Goal: Information Seeking & Learning: Compare options

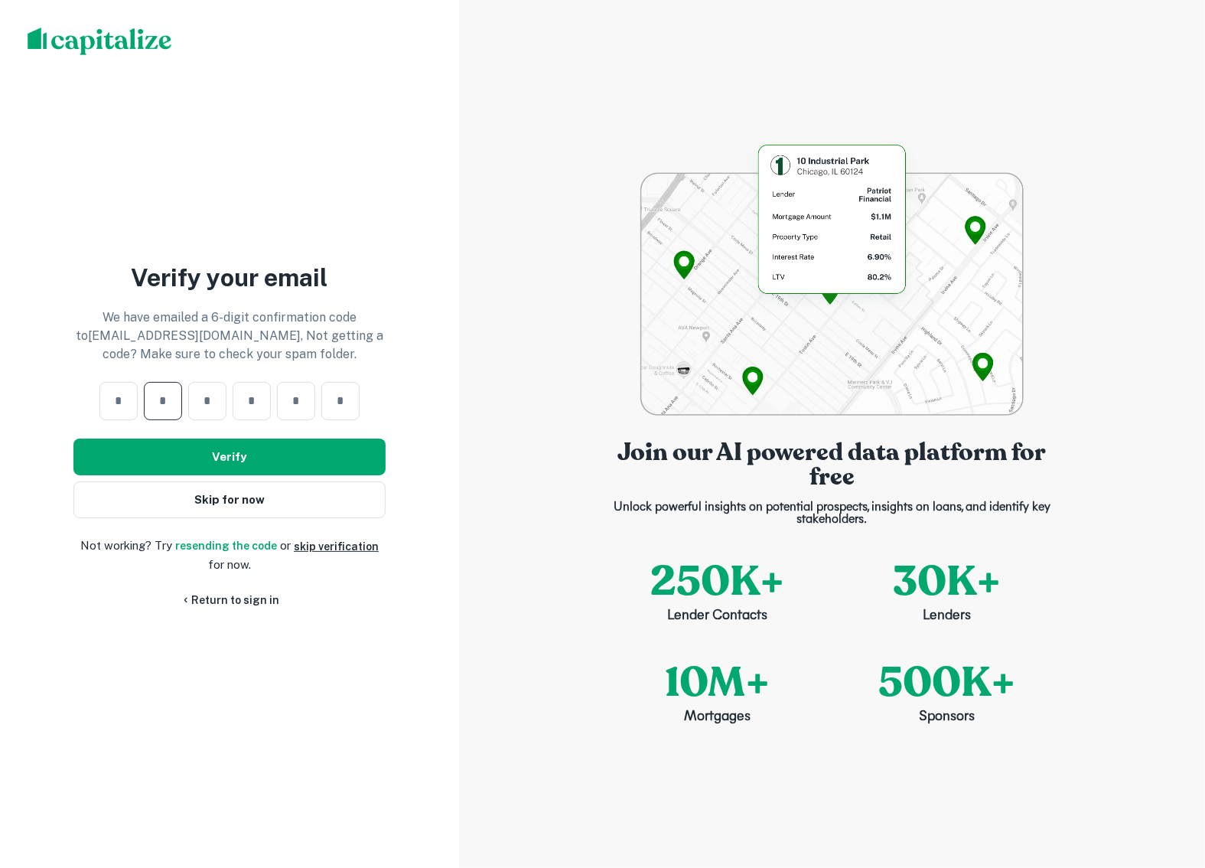
drag, startPoint x: 161, startPoint y: 392, endPoint x: 145, endPoint y: 391, distance: 16.9
click at [161, 392] on input "number" at bounding box center [163, 401] width 38 height 18
click at [126, 392] on input "number" at bounding box center [118, 401] width 38 height 18
type input "*"
click at [238, 542] on link "resending the code" at bounding box center [226, 546] width 102 height 12
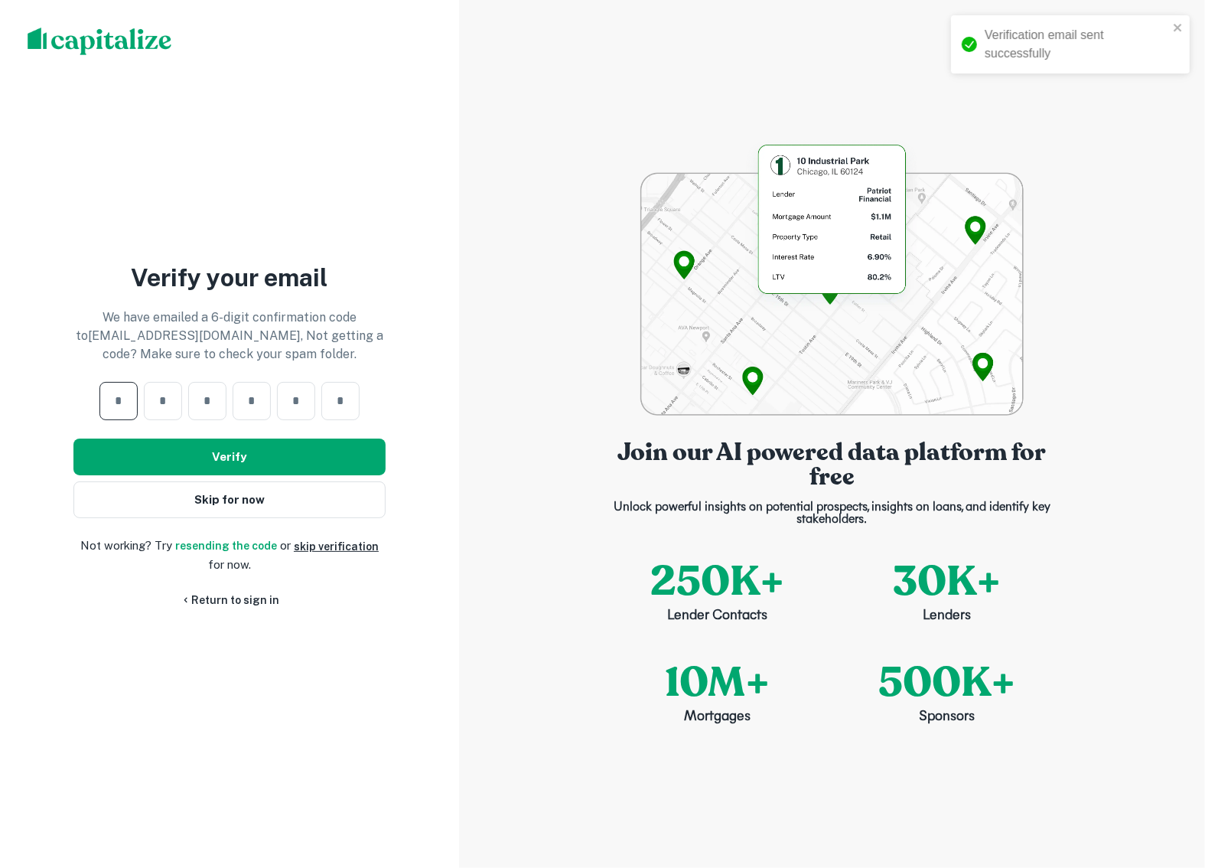
click at [115, 402] on input "*" at bounding box center [118, 401] width 38 height 18
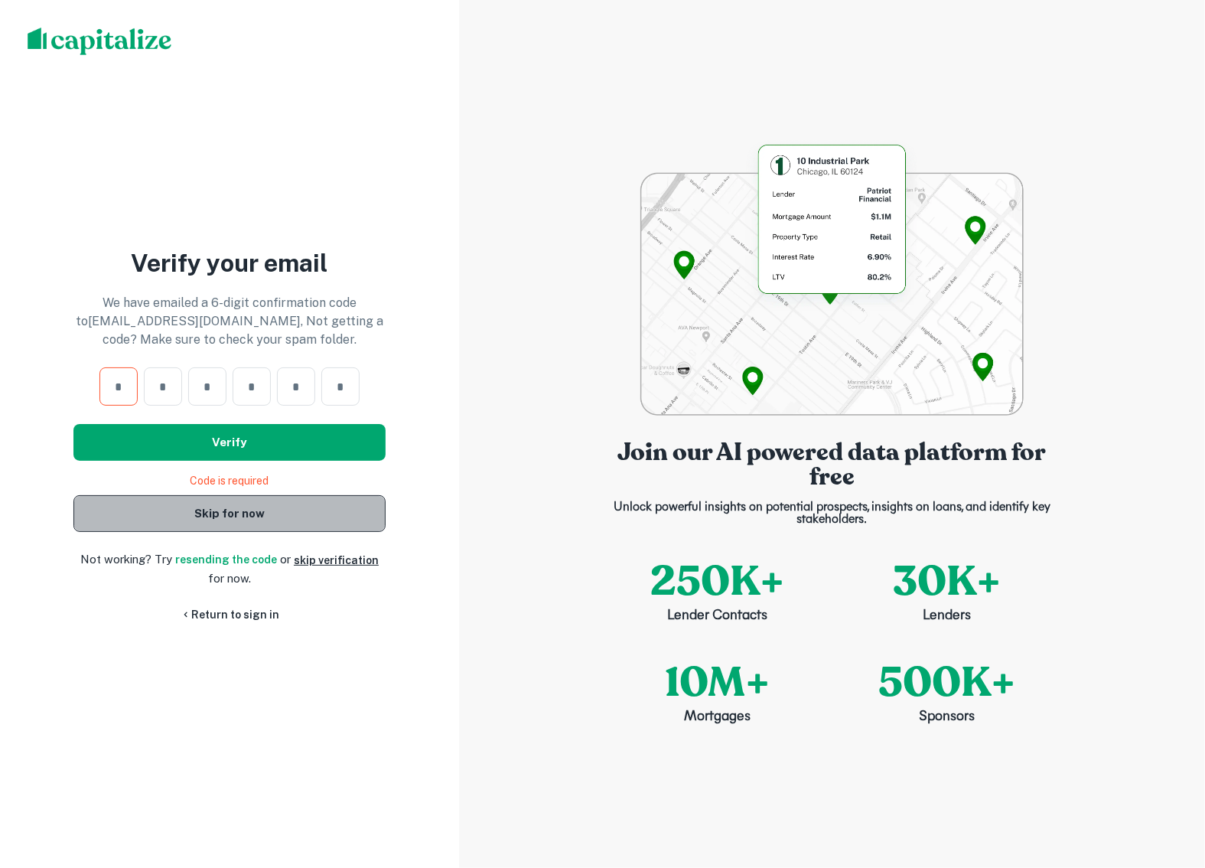
click at [201, 514] on button "Skip for now" at bounding box center [229, 513] width 312 height 37
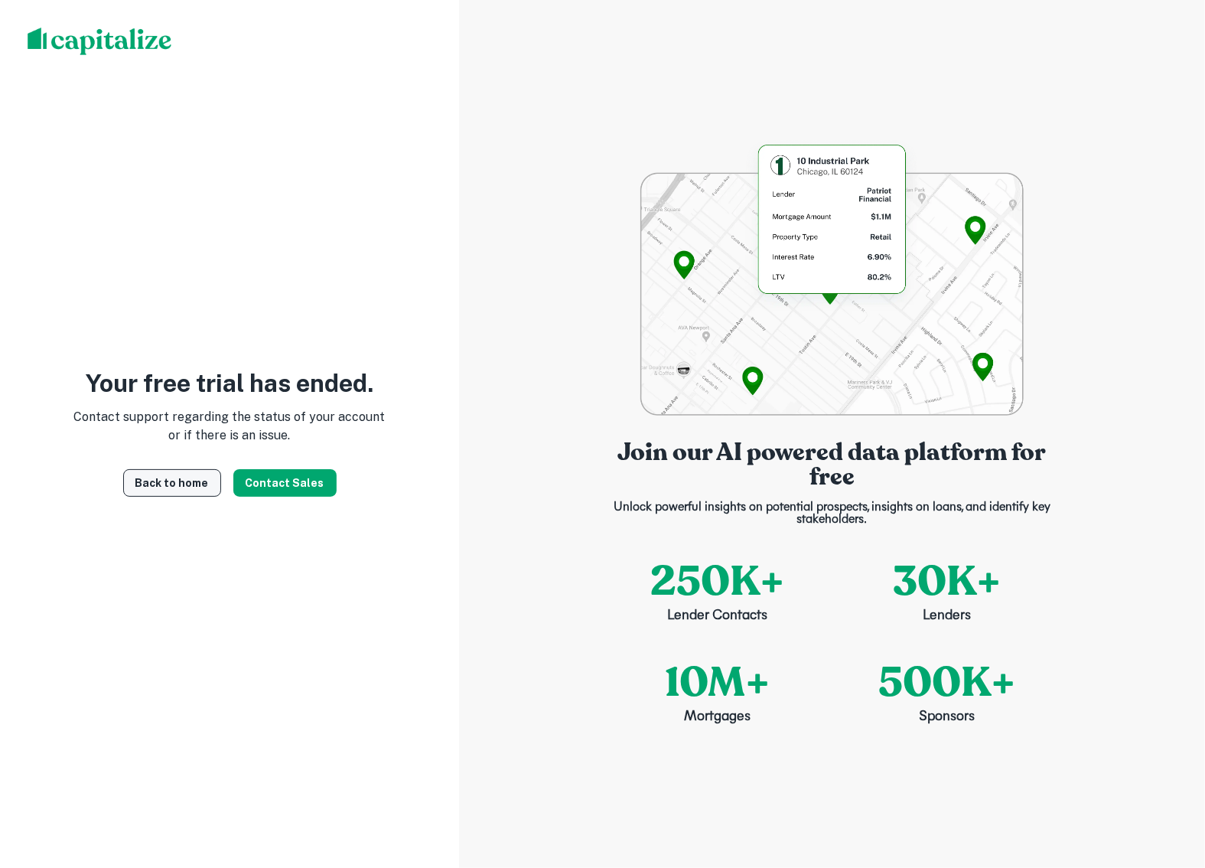
click at [197, 485] on link "Back to home" at bounding box center [172, 483] width 98 height 28
click at [166, 484] on link "Back to home" at bounding box center [172, 483] width 98 height 28
click at [62, 41] on img at bounding box center [100, 42] width 145 height 28
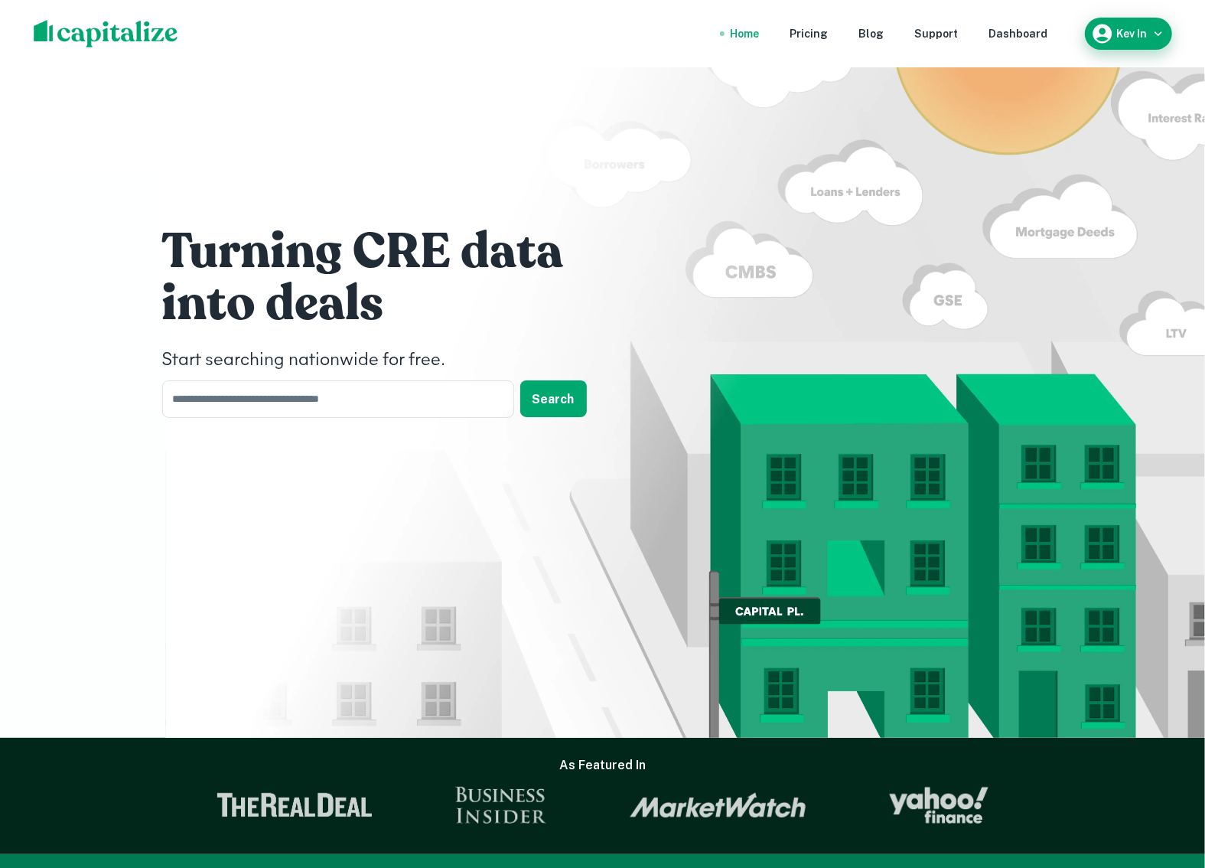
click at [1120, 26] on div "Kev In" at bounding box center [1128, 33] width 75 height 23
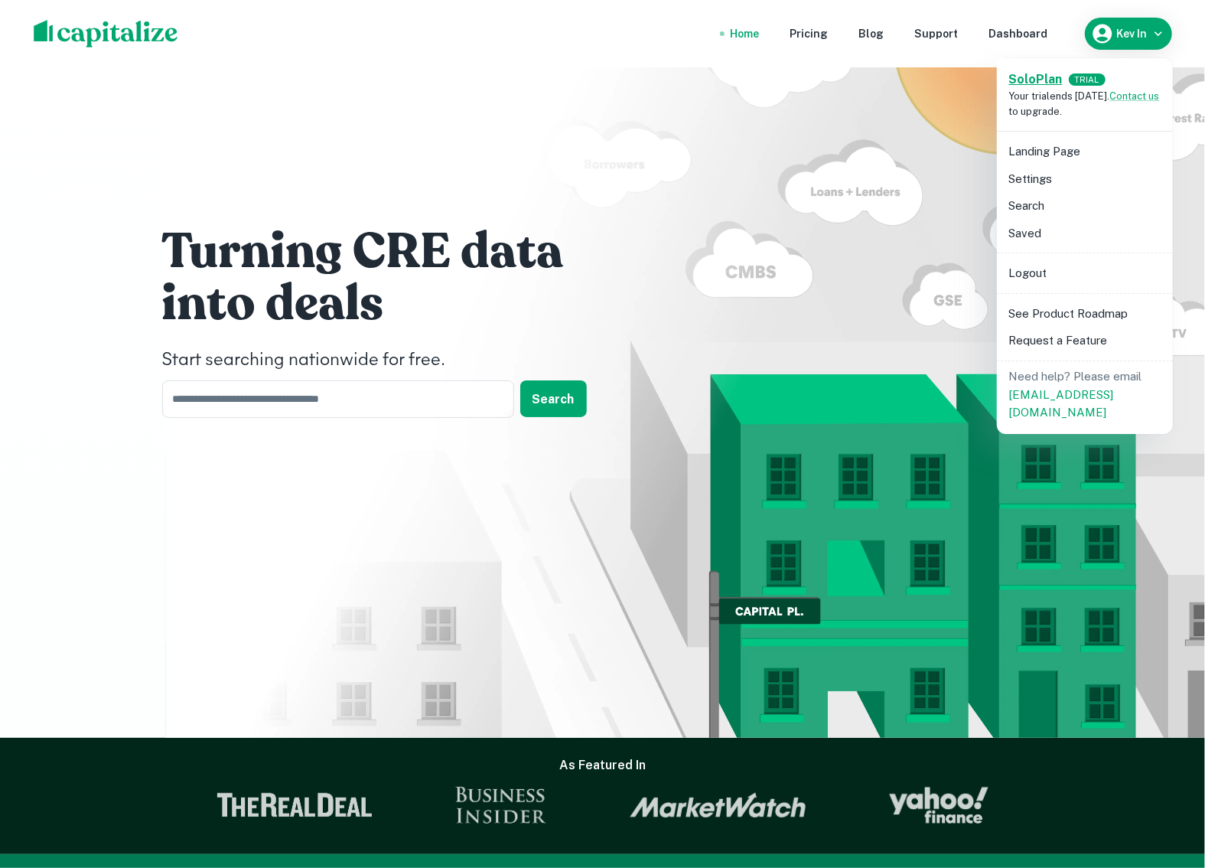
click at [1049, 80] on strong "Solo Plan" at bounding box center [1036, 79] width 54 height 15
drag, startPoint x: 648, startPoint y: 19, endPoint x: 745, endPoint y: 22, distance: 97.2
click at [669, 21] on div at bounding box center [602, 434] width 1205 height 868
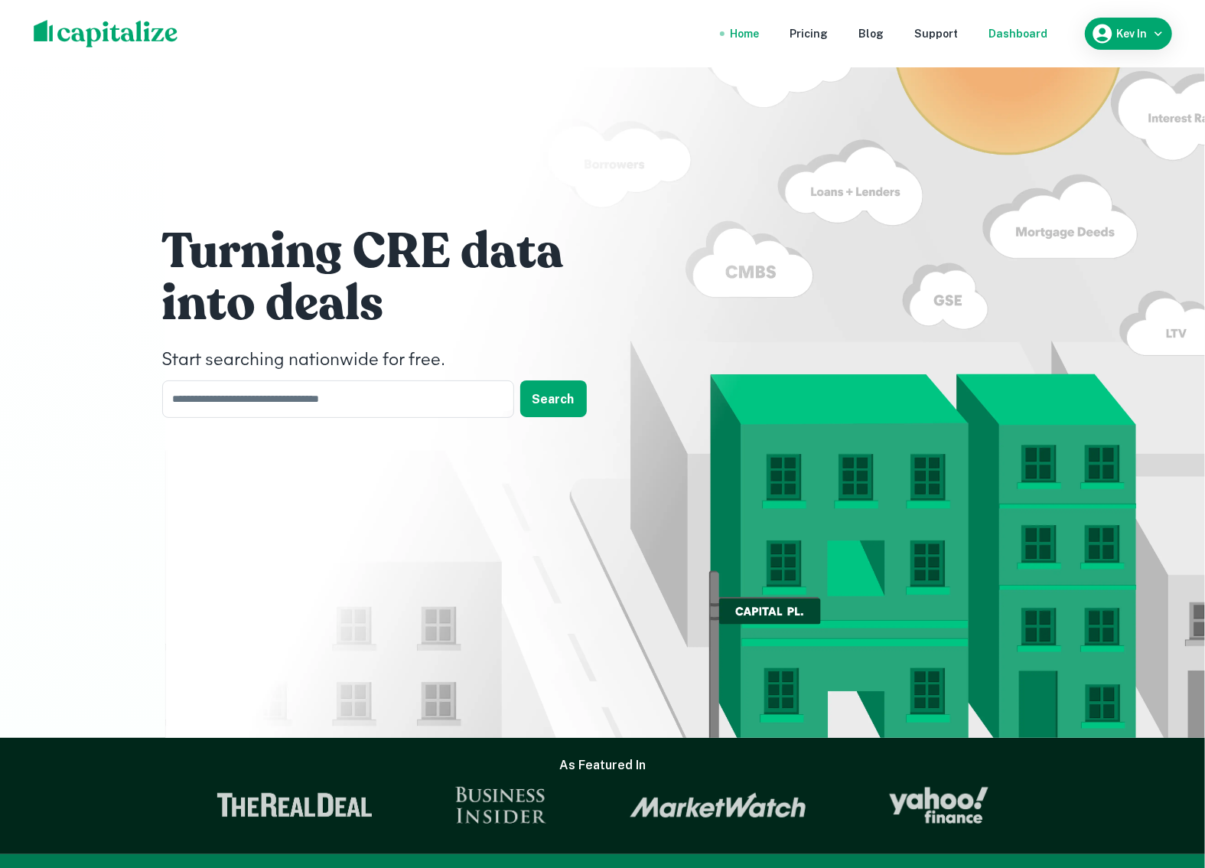
click at [993, 36] on div "Dashboard" at bounding box center [1019, 33] width 59 height 17
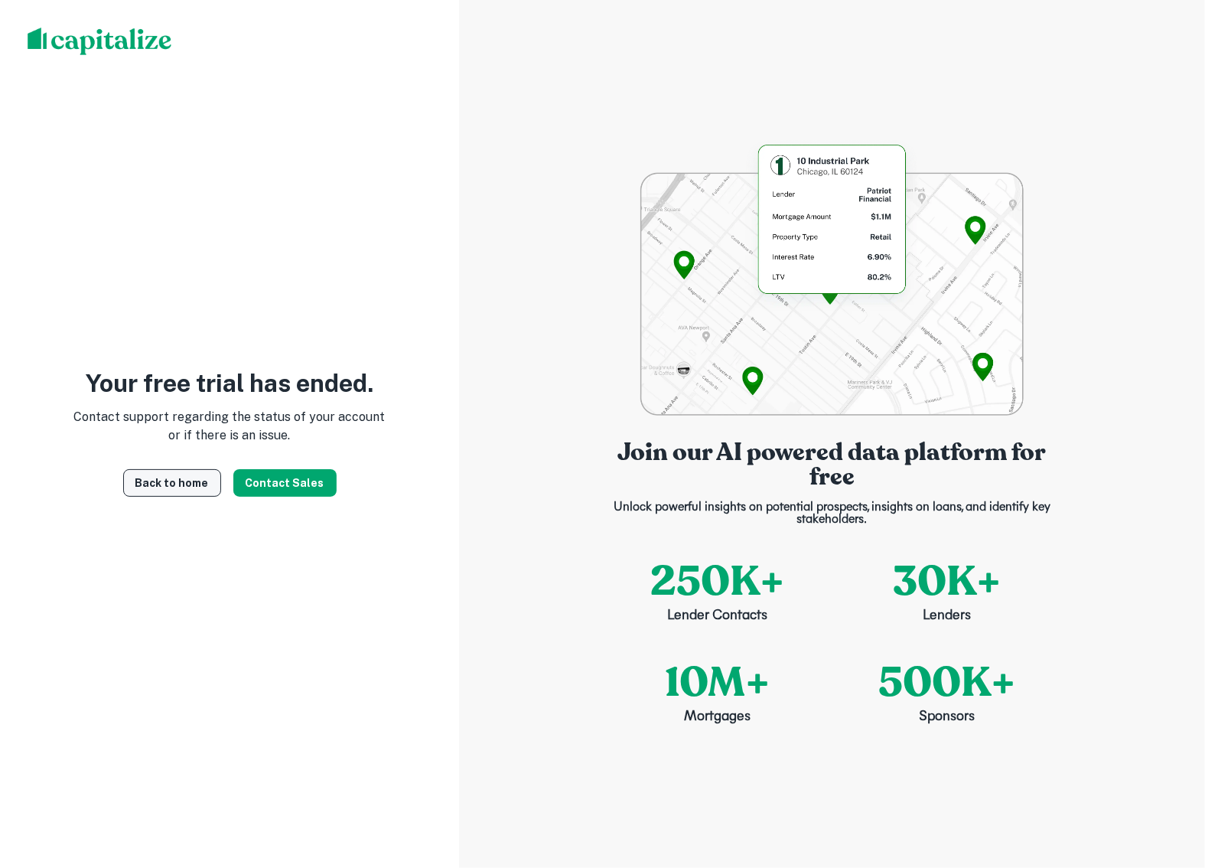
click at [157, 489] on link "Back to home" at bounding box center [172, 483] width 98 height 28
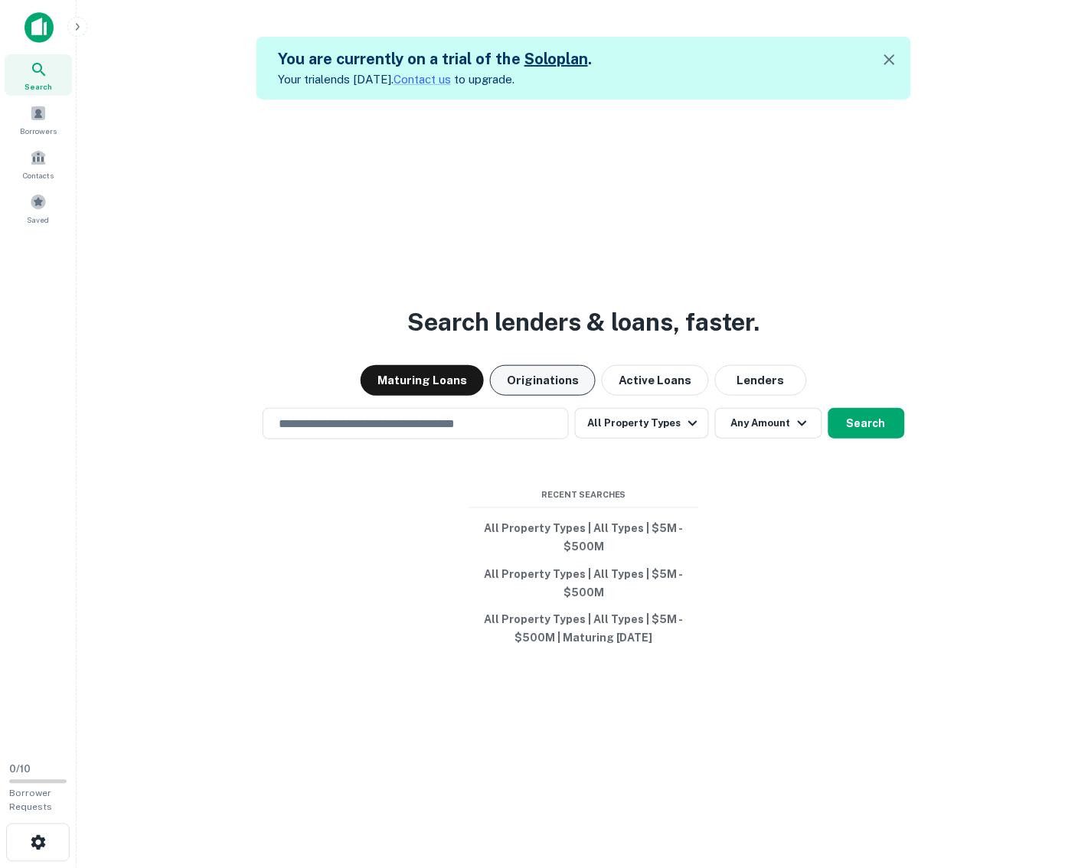
click at [540, 380] on button "Originations" at bounding box center [543, 380] width 106 height 31
click at [543, 422] on input "text" at bounding box center [415, 424] width 292 height 18
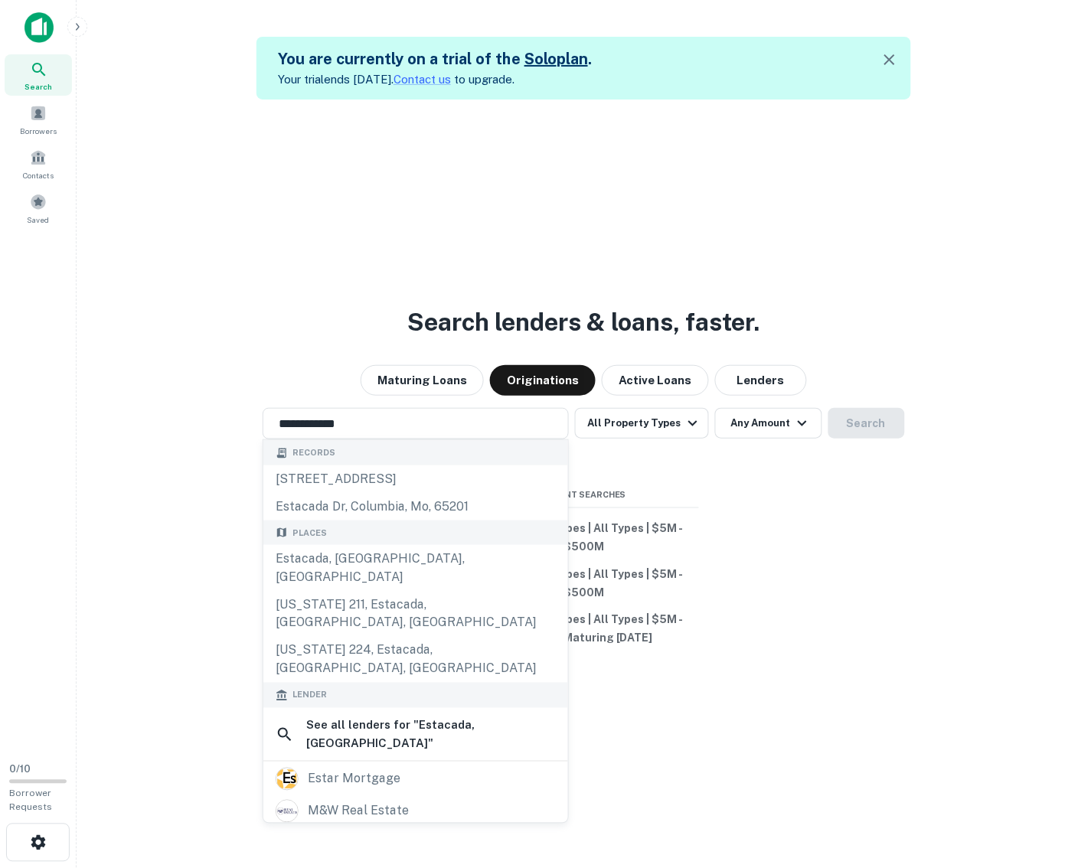
click at [143, 482] on div "**********" at bounding box center [584, 533] width 990 height 868
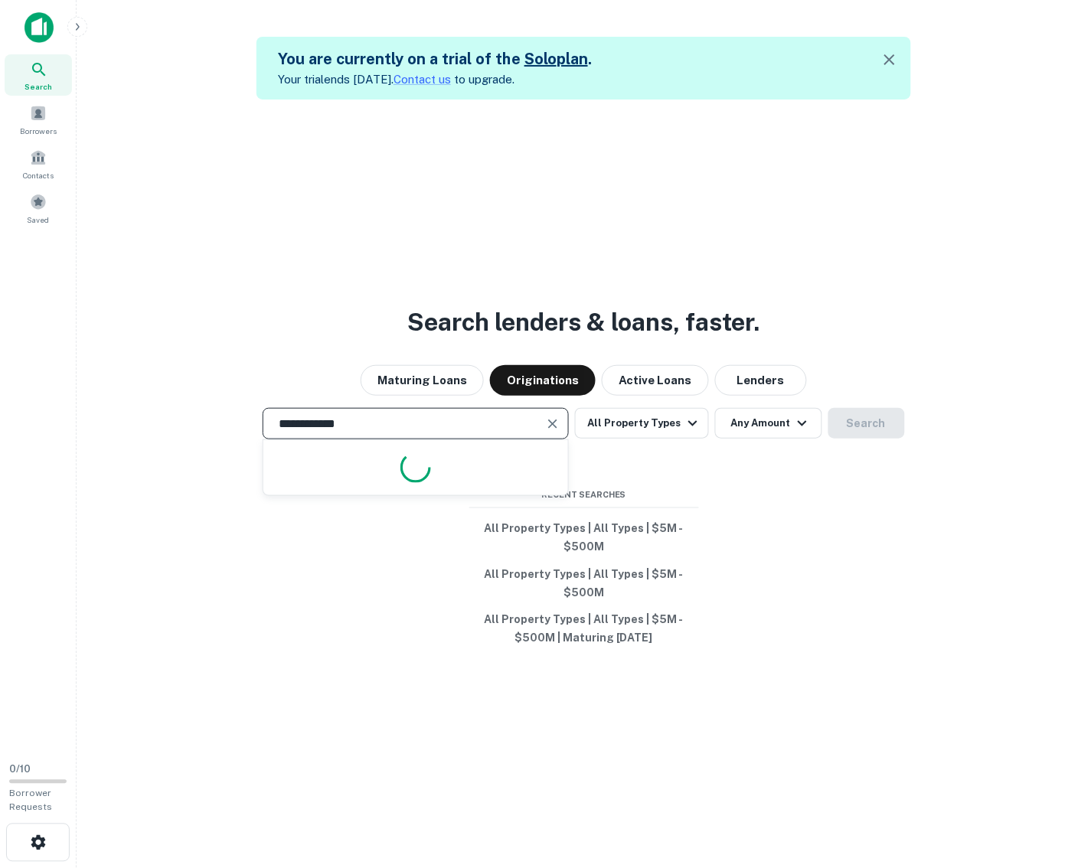
click at [365, 422] on input "**********" at bounding box center [403, 424] width 269 height 18
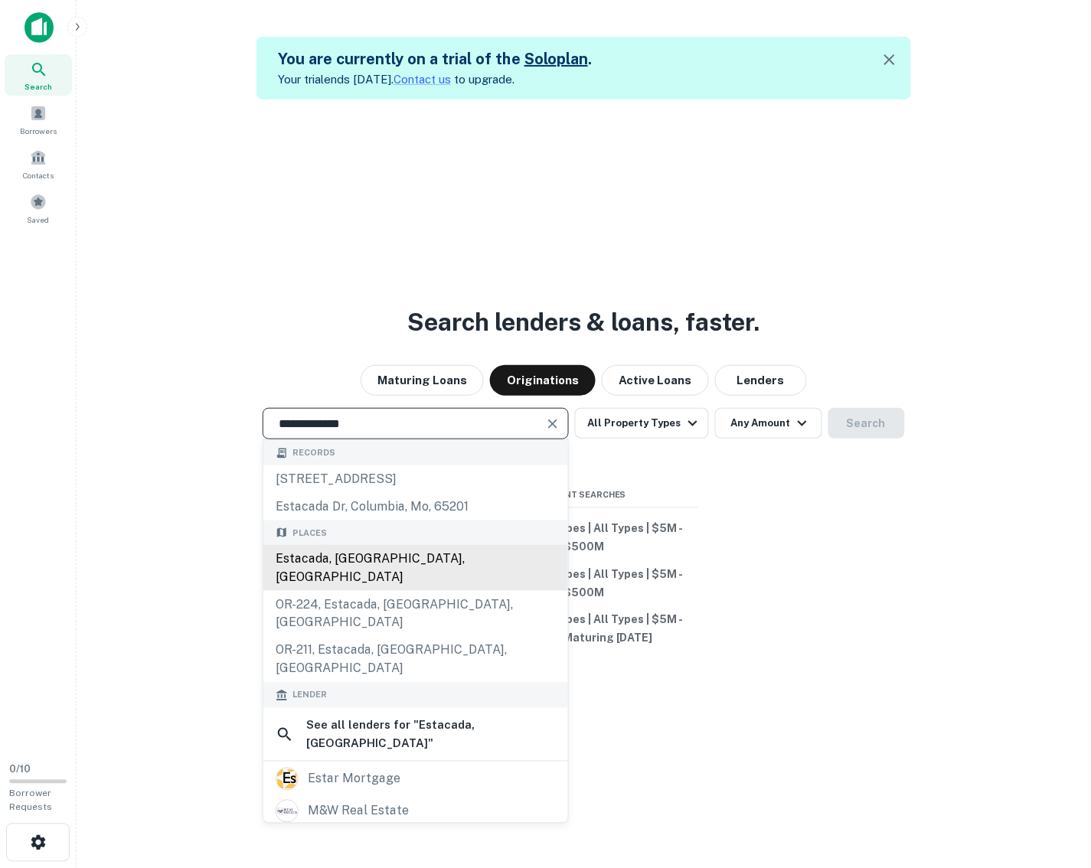
click at [351, 554] on div "Estacada, OR, USA" at bounding box center [415, 568] width 305 height 46
type input "**********"
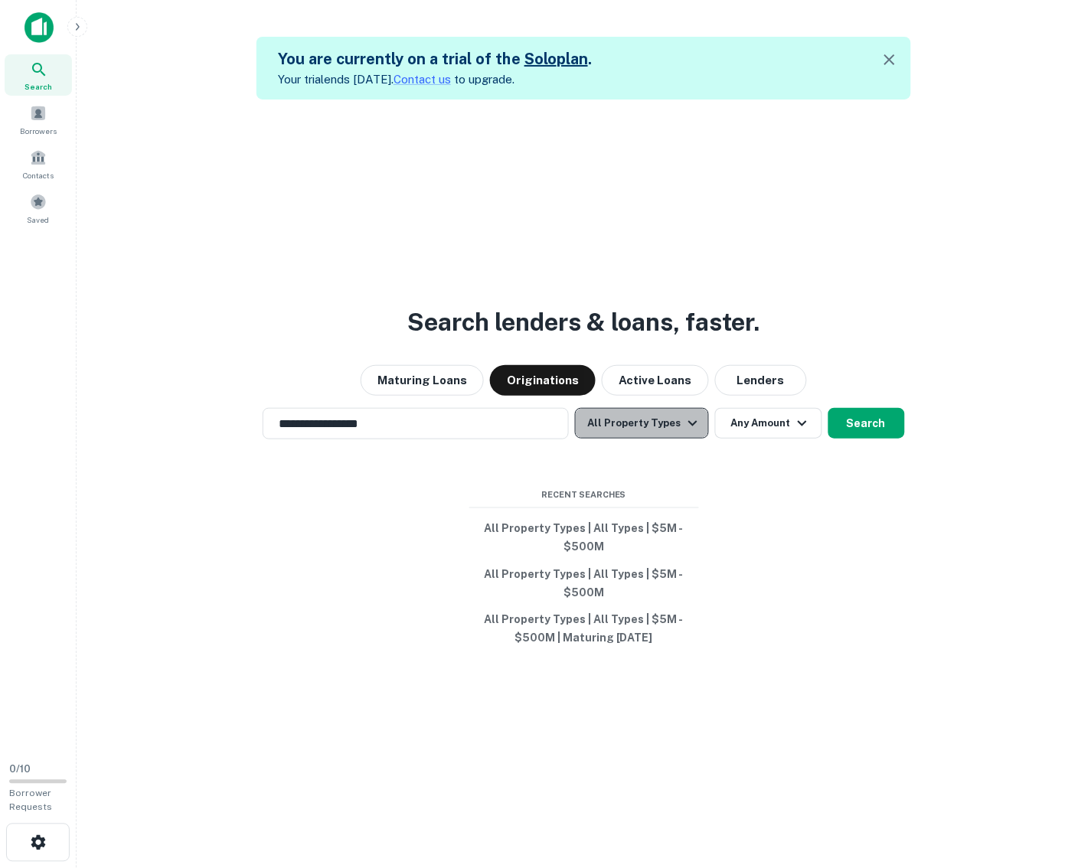
click at [655, 432] on button "All Property Types" at bounding box center [641, 423] width 133 height 31
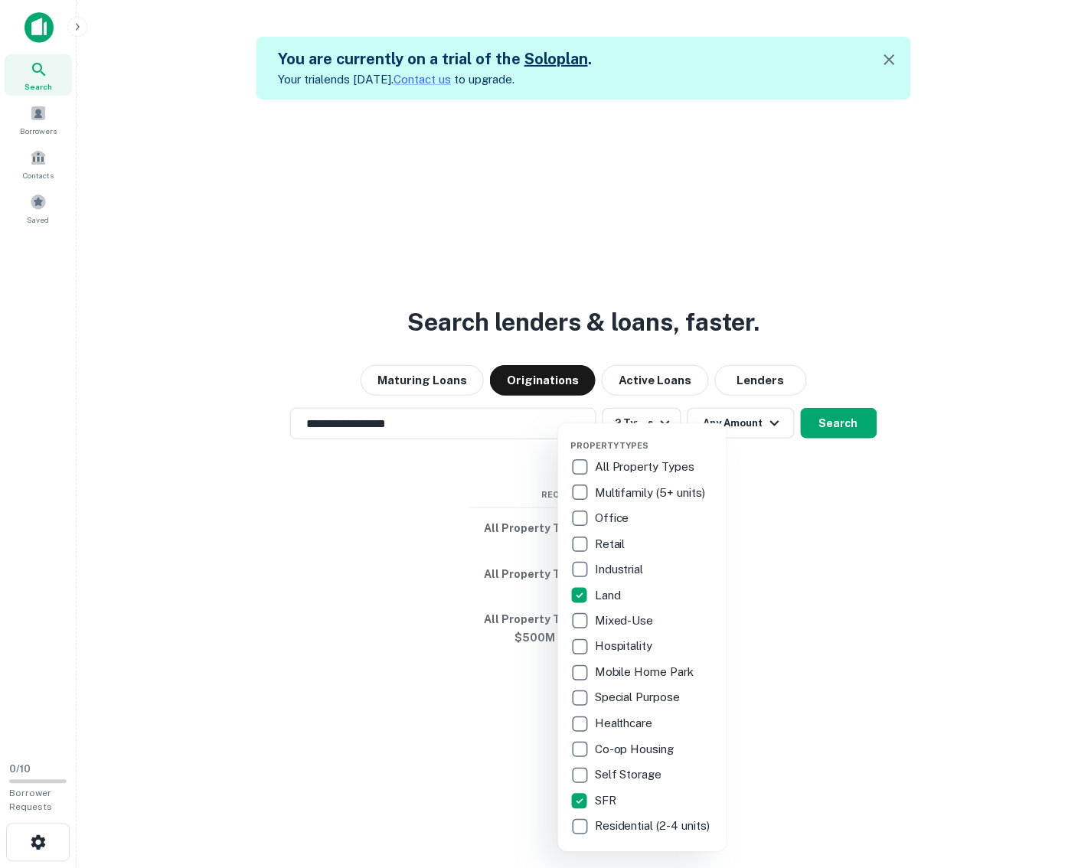
click at [840, 426] on div at bounding box center [545, 434] width 1091 height 868
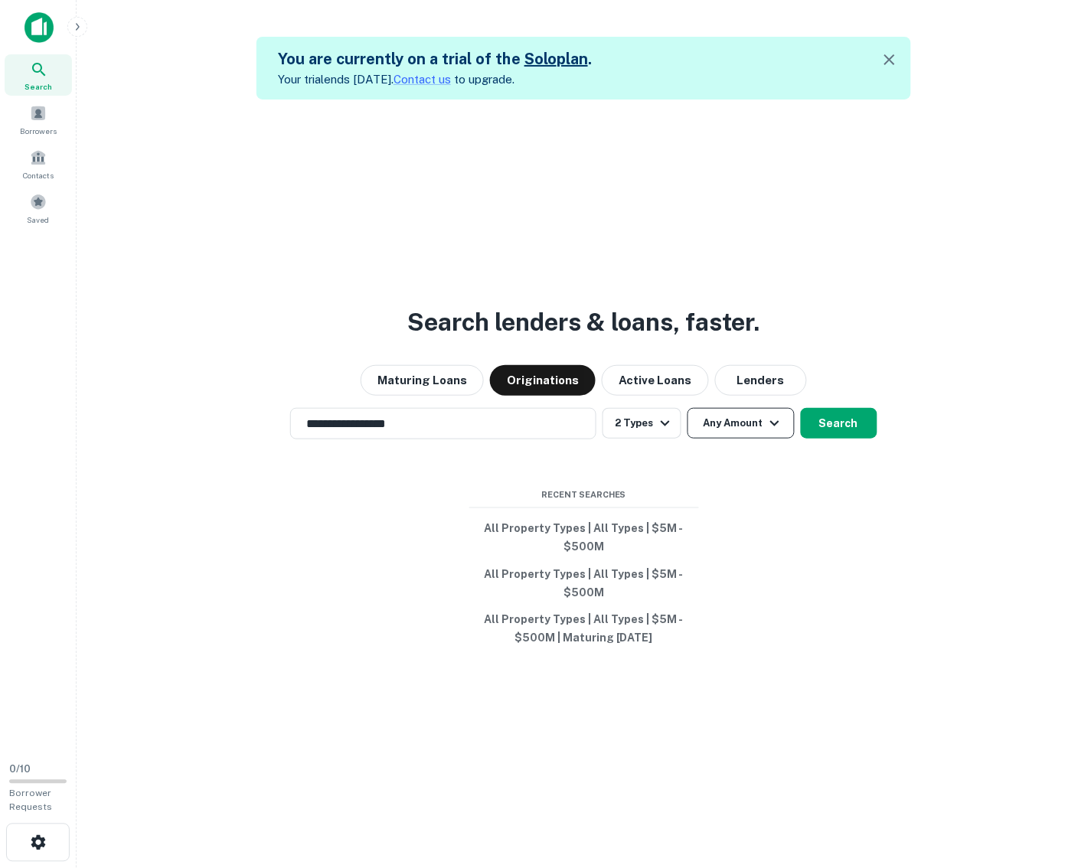
click at [751, 425] on button "Any Amount" at bounding box center [740, 423] width 107 height 31
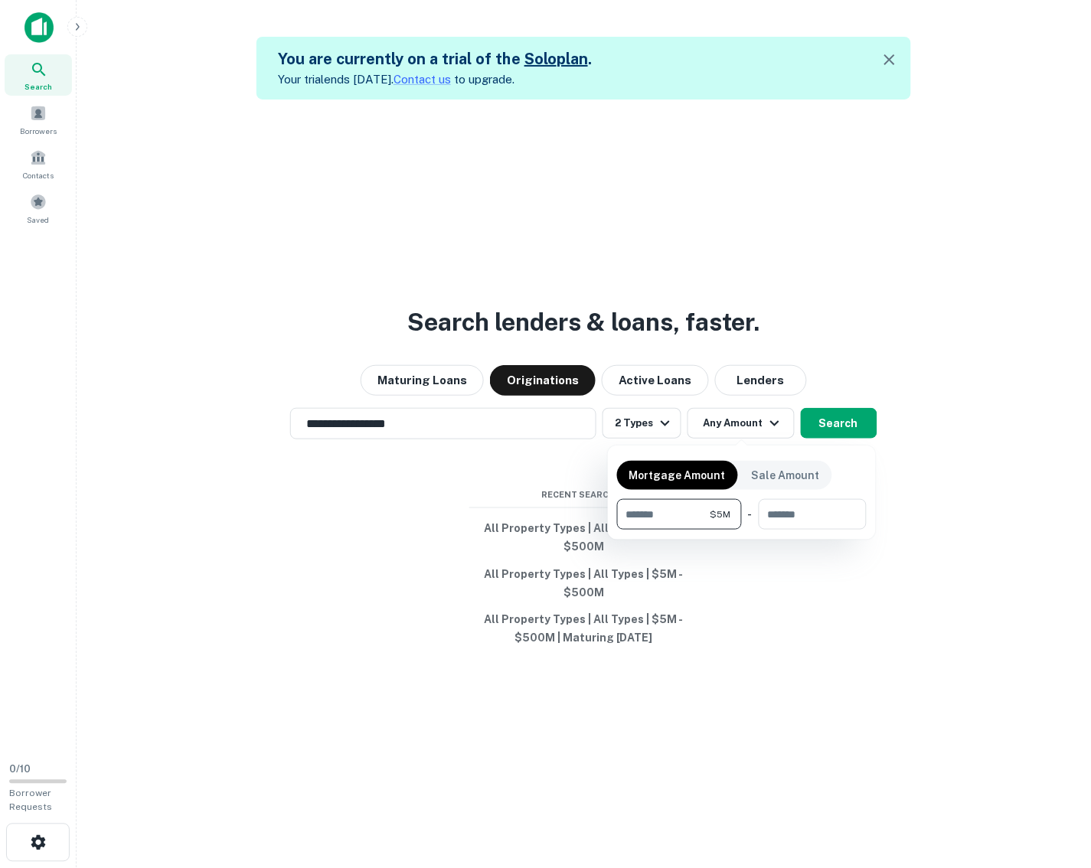
type input "*******"
type input "********"
click at [834, 430] on div at bounding box center [545, 434] width 1091 height 868
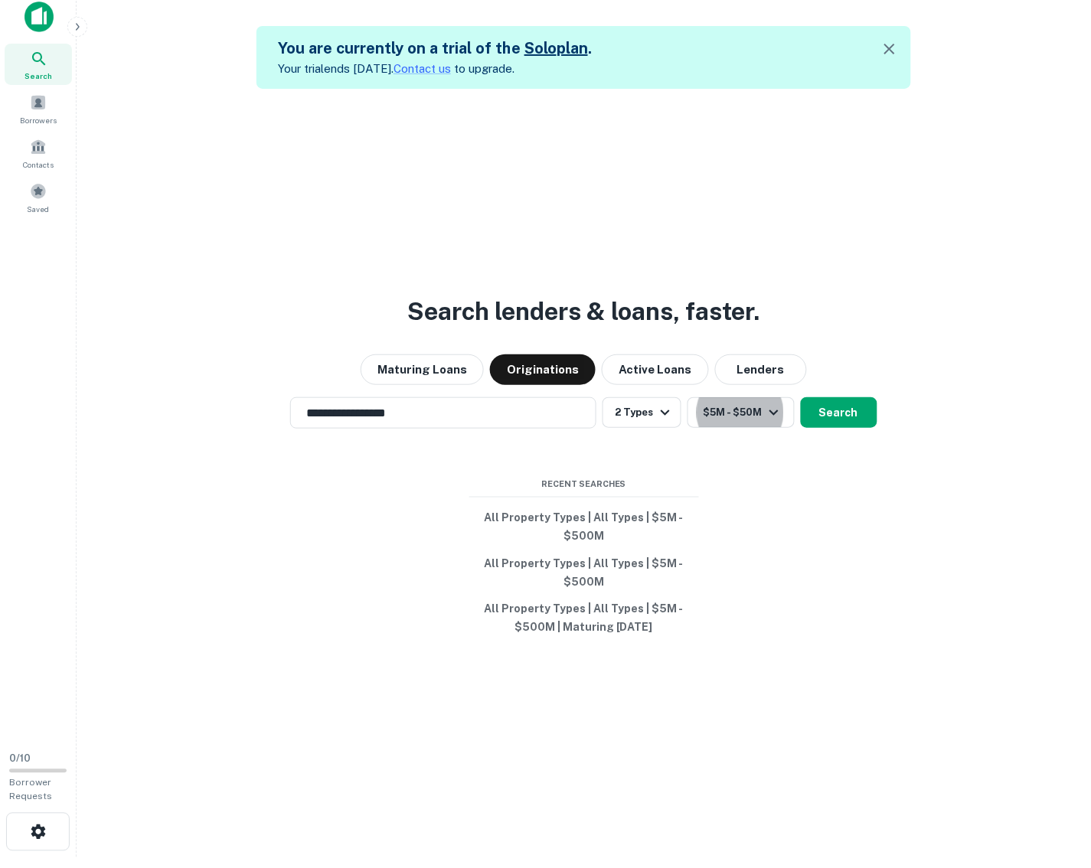
scroll to position [13, 0]
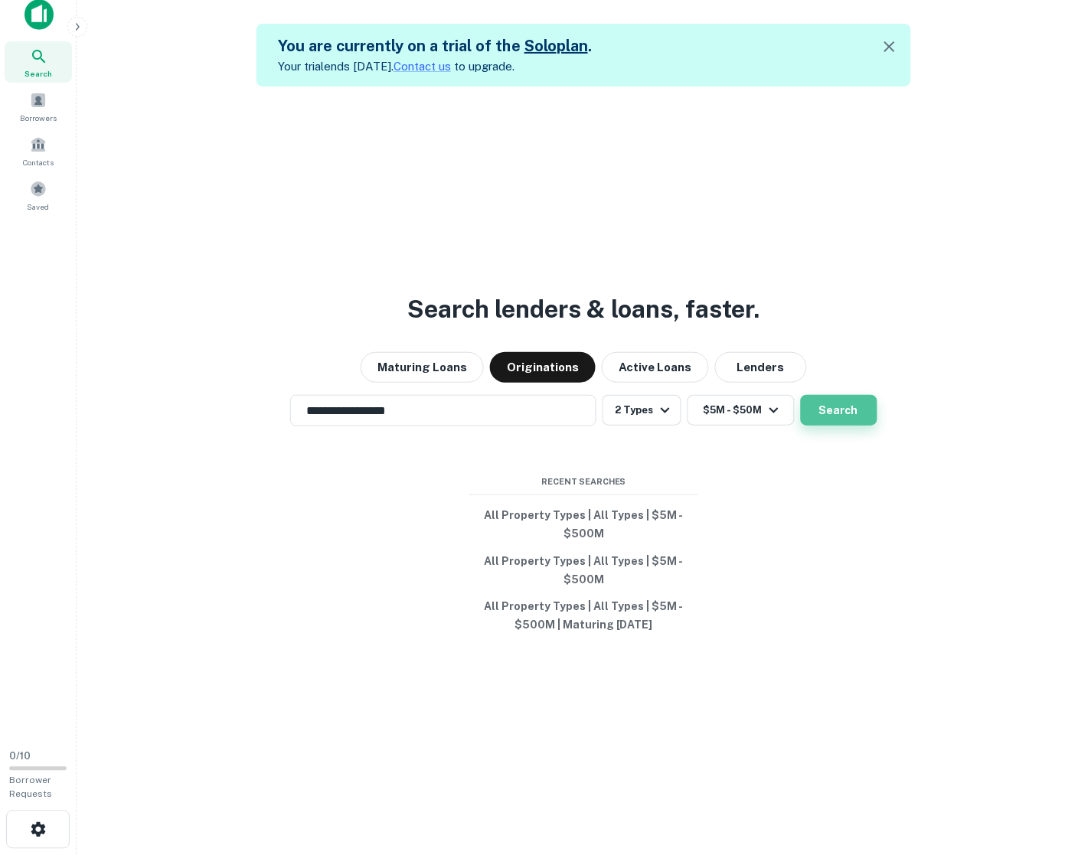
click at [840, 410] on button "Search" at bounding box center [839, 410] width 77 height 31
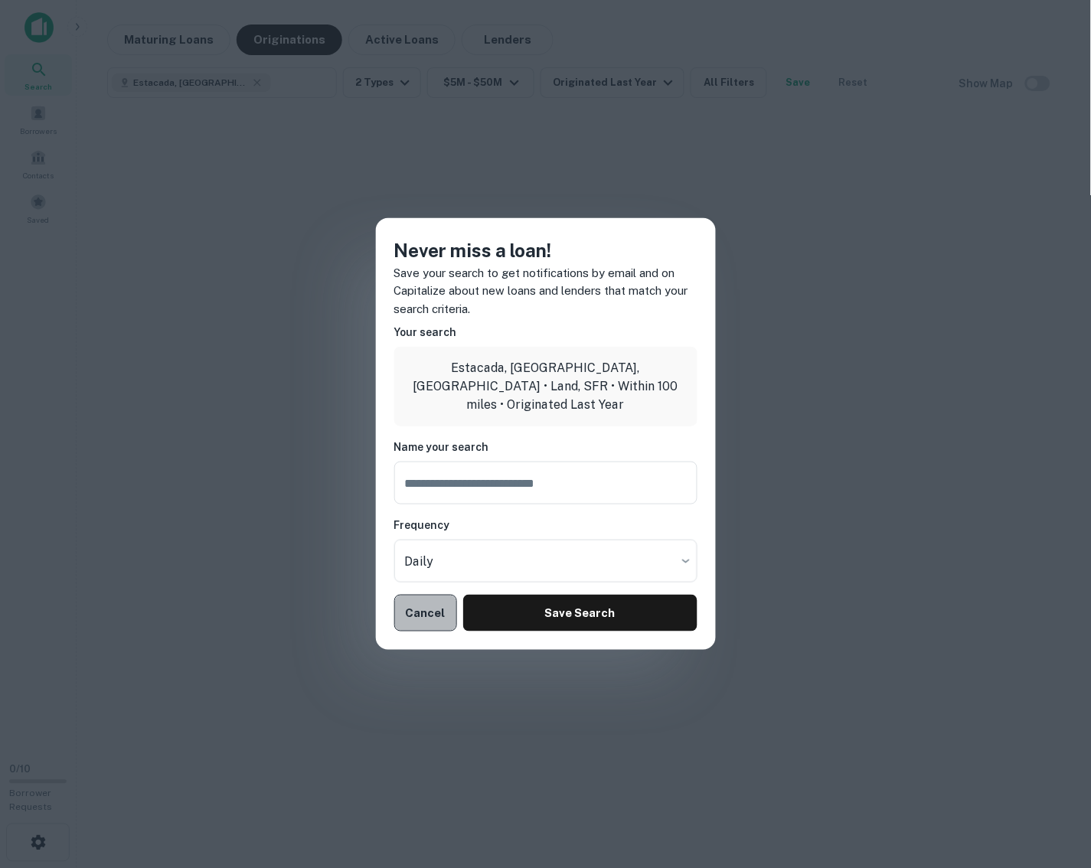
click at [416, 612] on button "Cancel" at bounding box center [426, 613] width 64 height 37
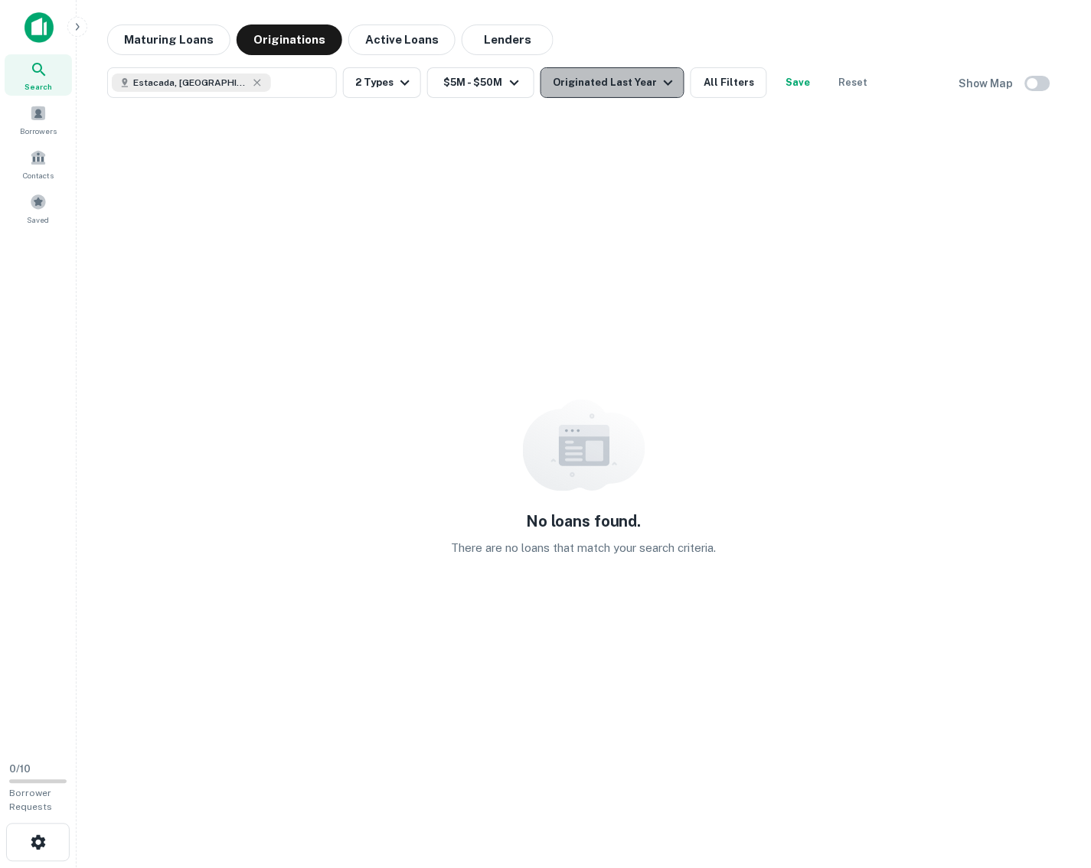
click at [615, 80] on div "Originated Last Year" at bounding box center [615, 82] width 125 height 18
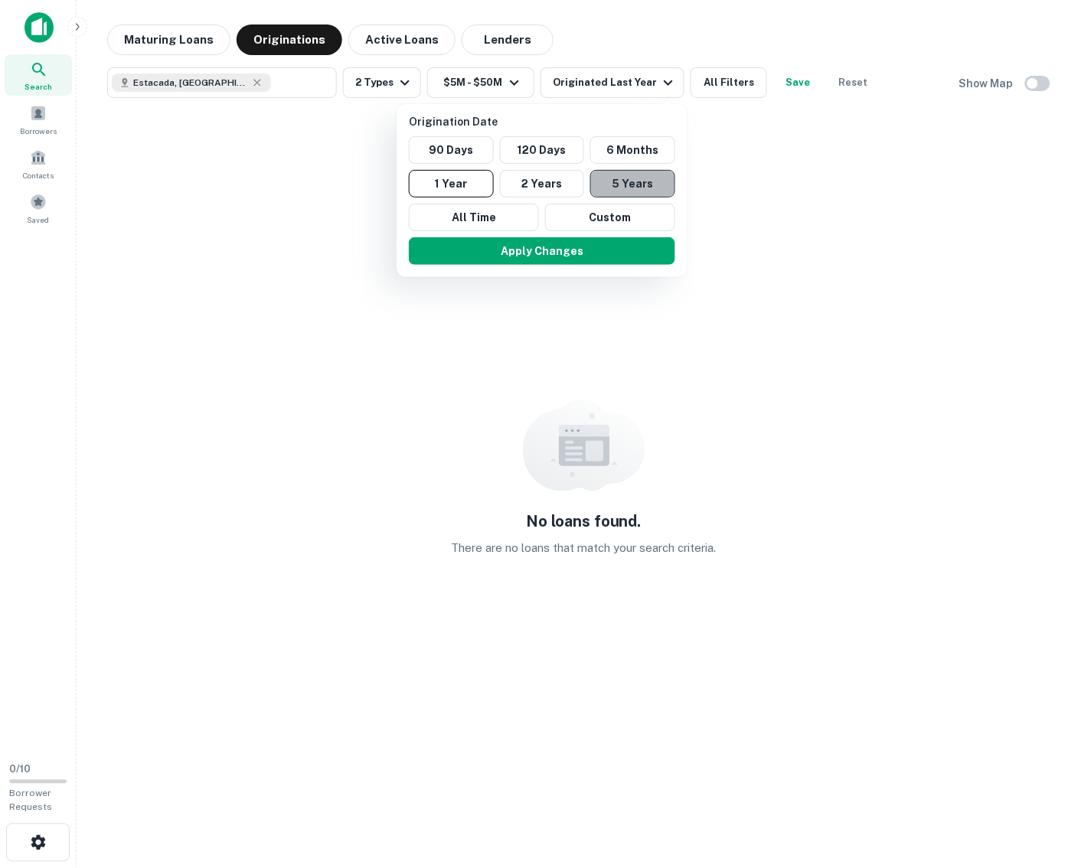
click at [639, 178] on button "5 Years" at bounding box center [632, 184] width 85 height 28
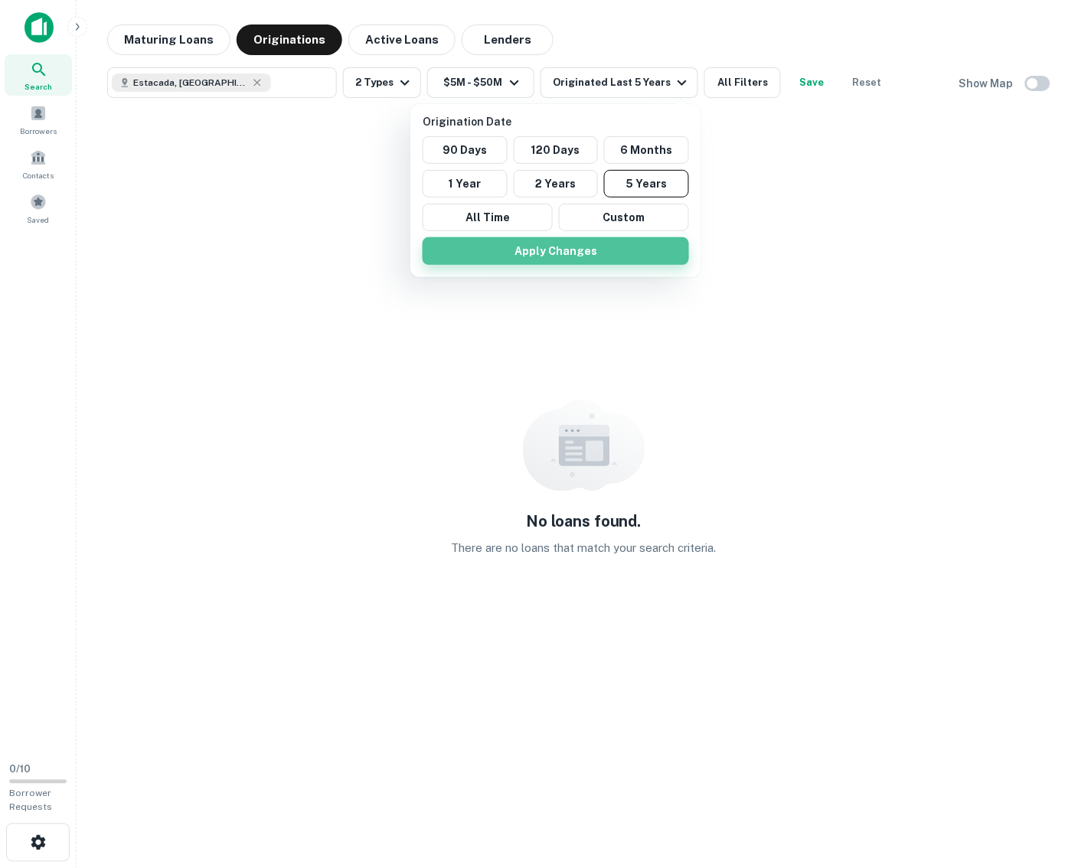
click at [576, 252] on button "Apply Changes" at bounding box center [555, 251] width 266 height 28
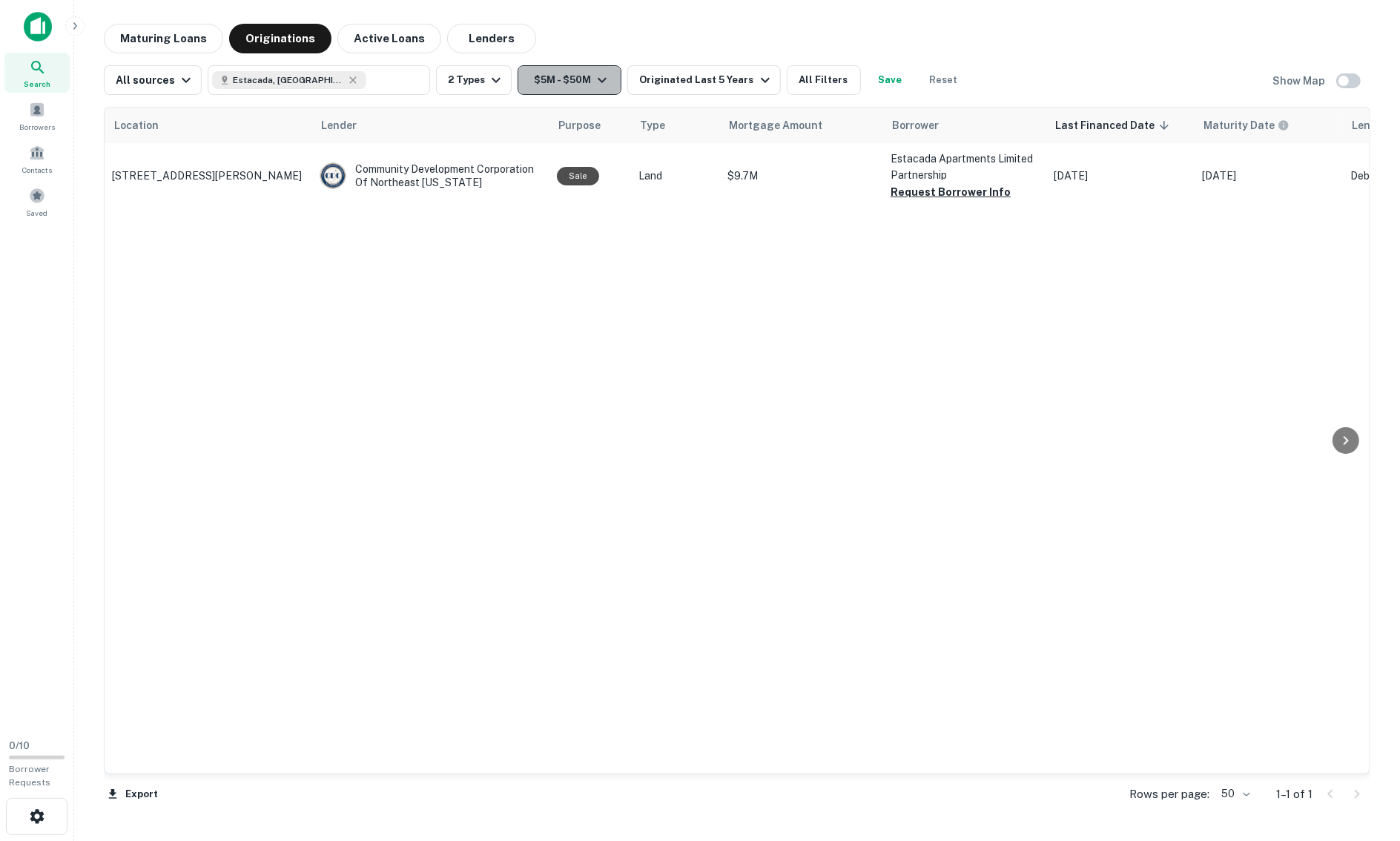
click at [595, 80] on icon "button" at bounding box center [602, 79] width 17 height 17
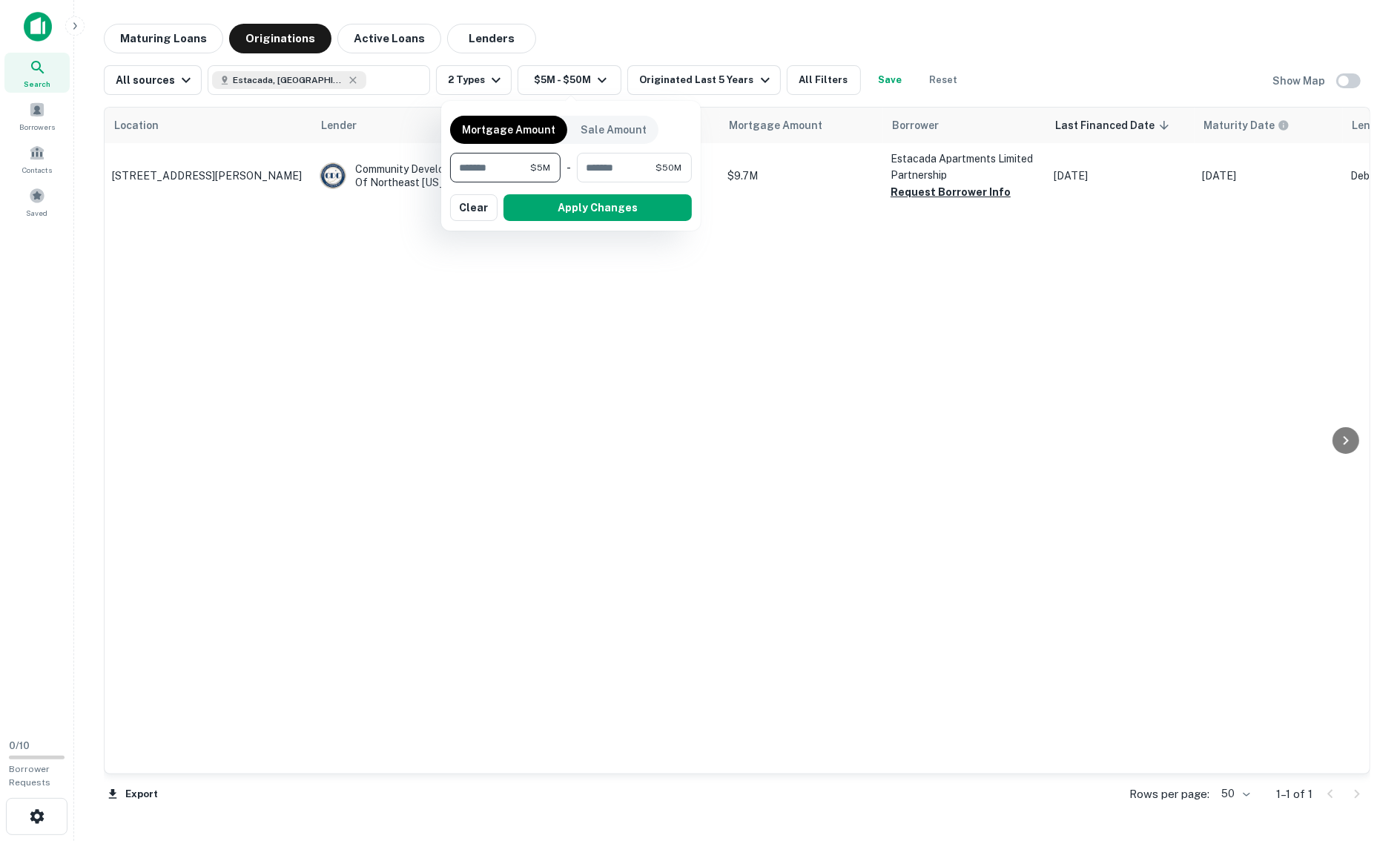
click at [451, 166] on input "*******" at bounding box center [490, 168] width 80 height 30
type input "*******"
click at [547, 214] on button "Apply Changes" at bounding box center [598, 208] width 188 height 27
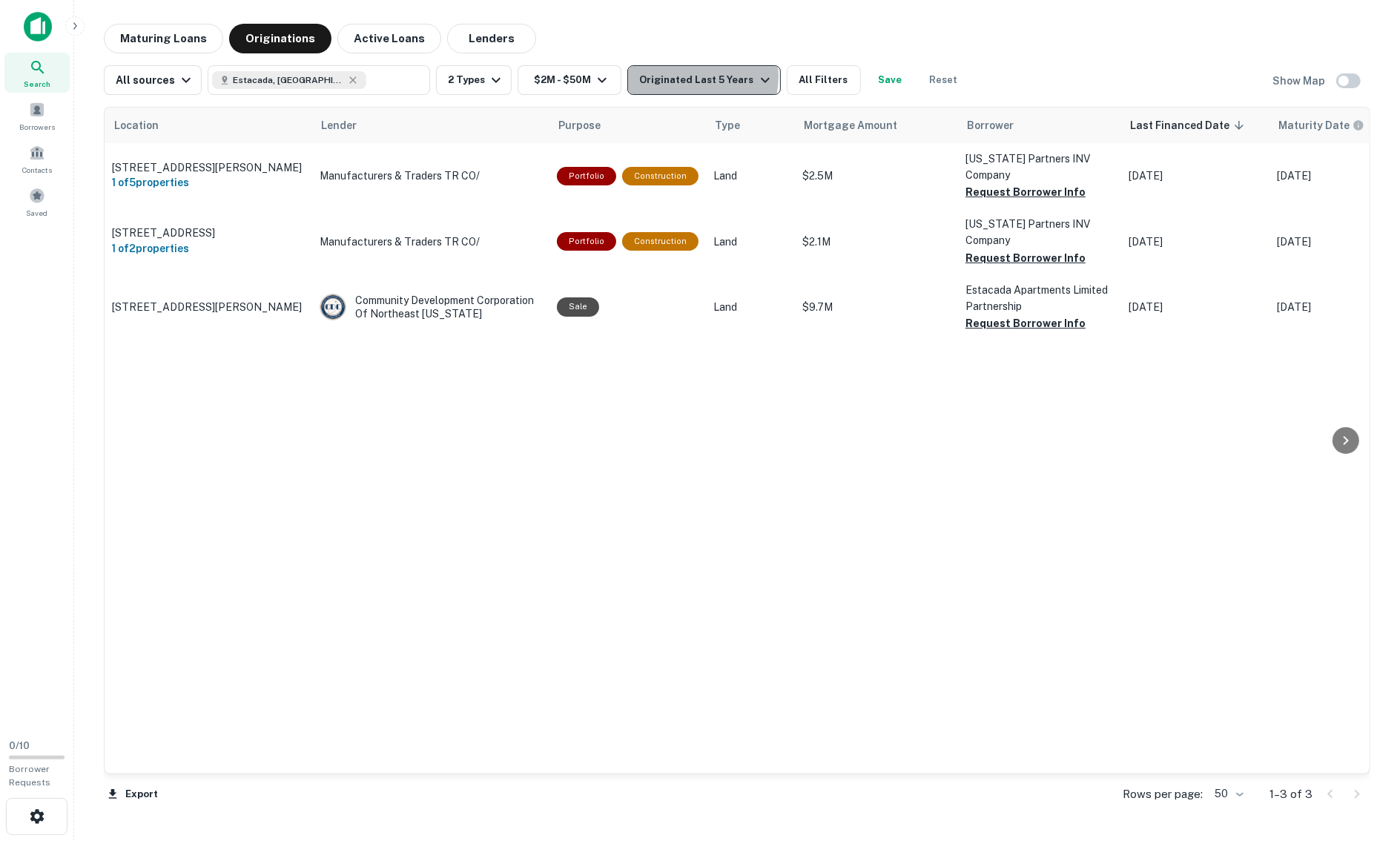
click at [691, 77] on div "Originated Last 5 Years" at bounding box center [706, 79] width 135 height 17
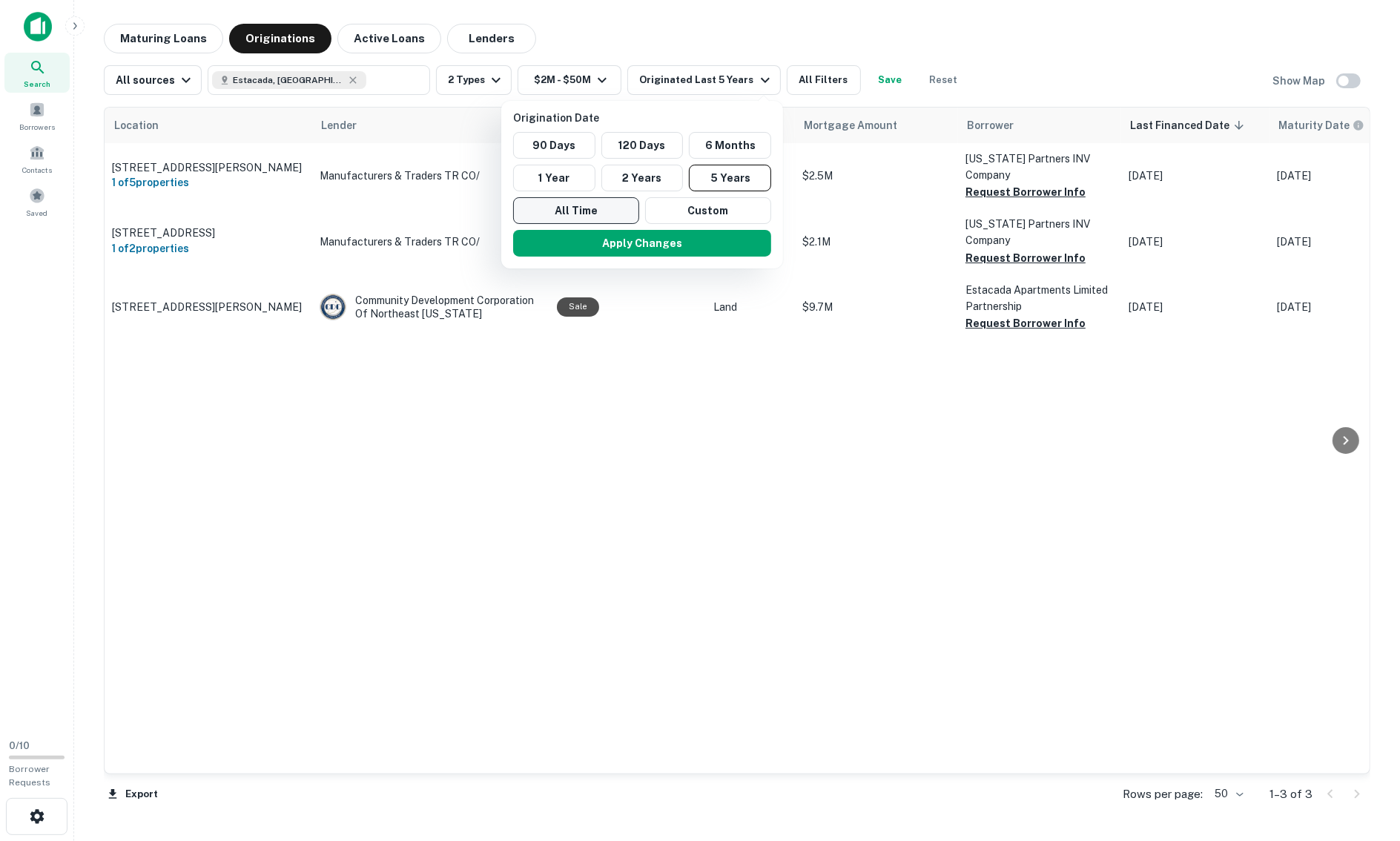
click at [561, 199] on button "All Time" at bounding box center [576, 211] width 126 height 27
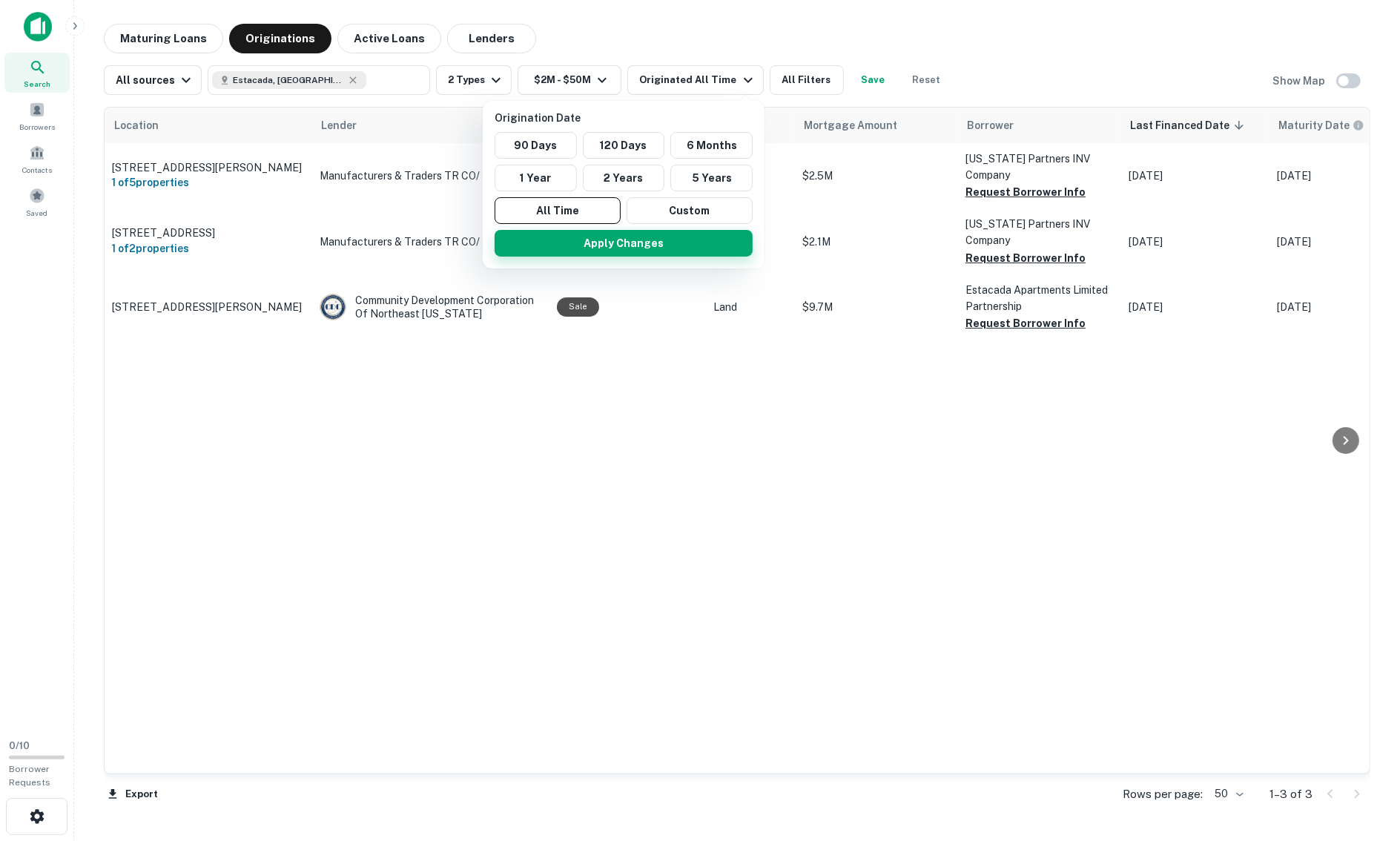
click at [586, 232] on button "Apply Changes" at bounding box center [623, 243] width 258 height 27
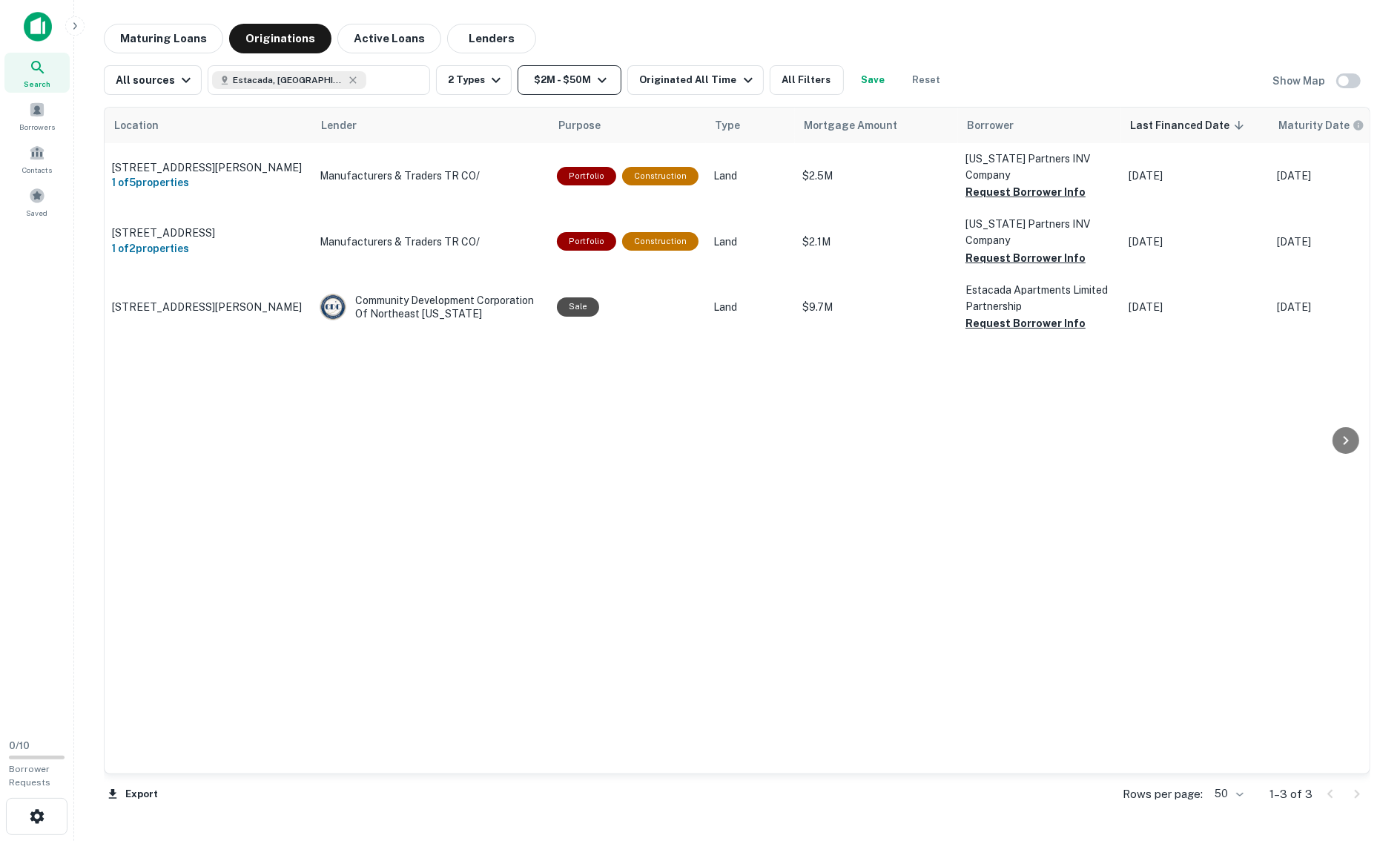
click at [575, 82] on button "$2M - $50M" at bounding box center [569, 79] width 104 height 30
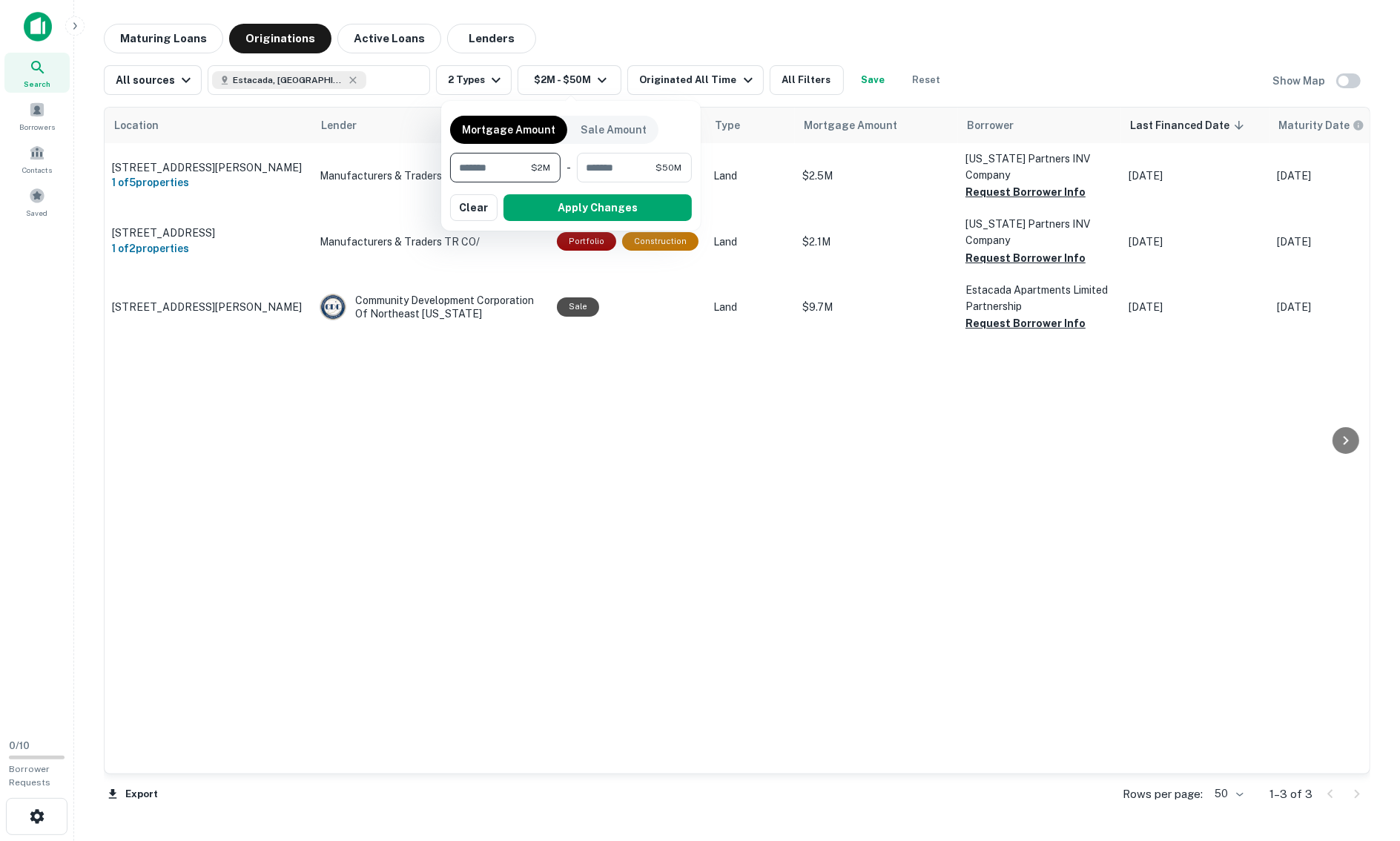
click at [491, 80] on div at bounding box center [700, 420] width 1400 height 841
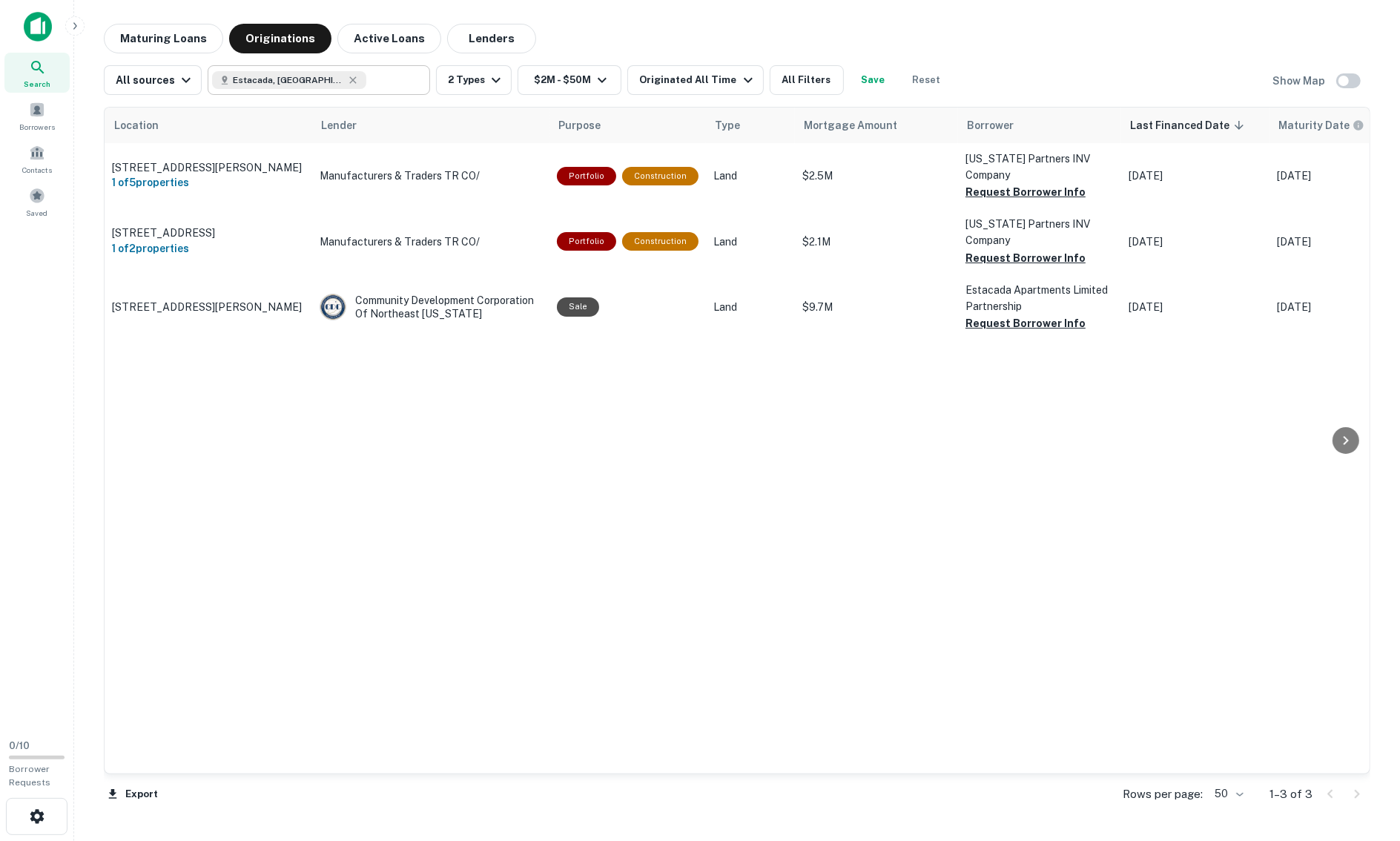
type input "**********"
click at [367, 78] on input "**********" at bounding box center [394, 79] width 57 height 20
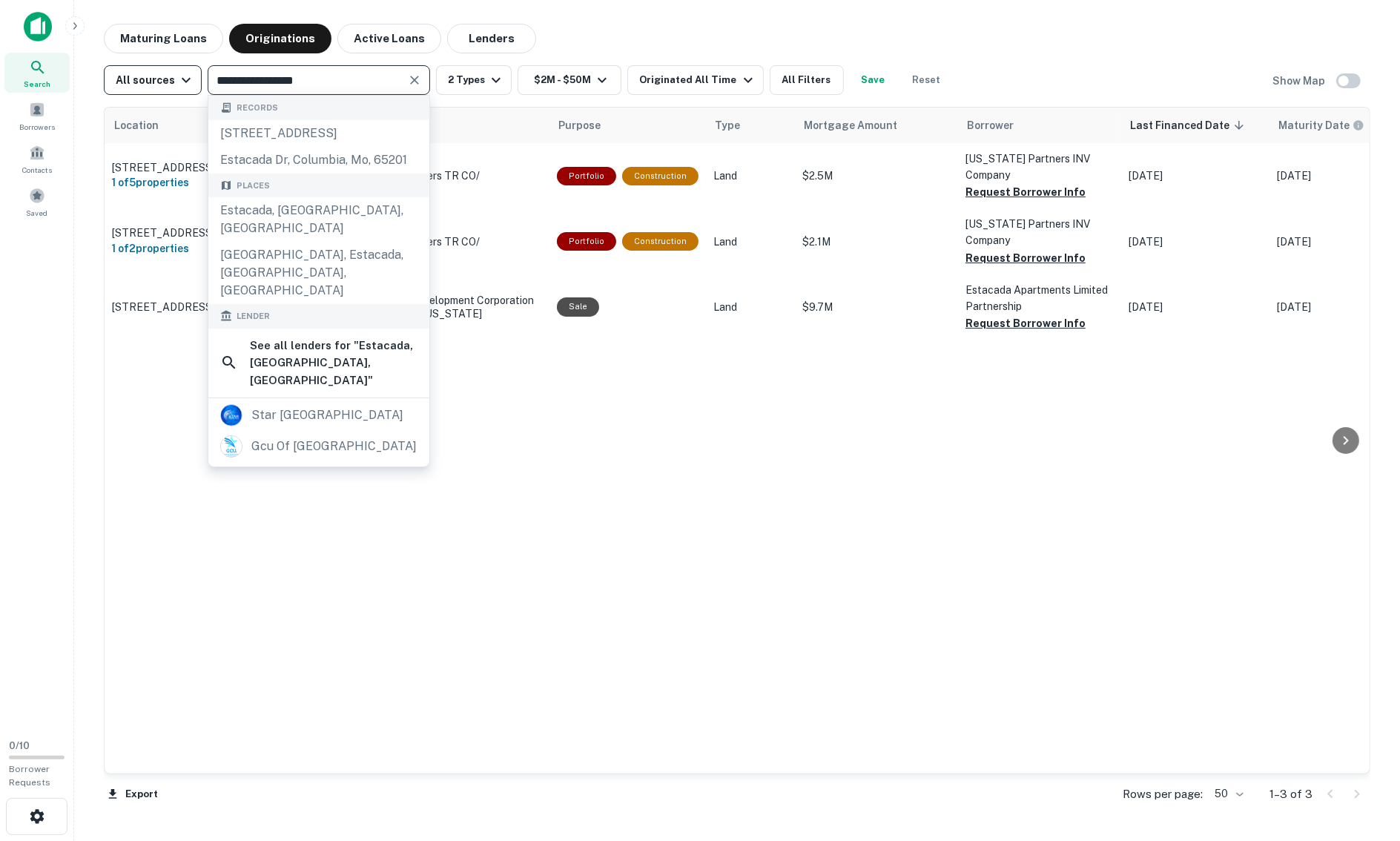
drag, startPoint x: 273, startPoint y: 83, endPoint x: 150, endPoint y: 80, distance: 123.0
click at [150, 80] on div "**********" at bounding box center [527, 79] width 847 height 30
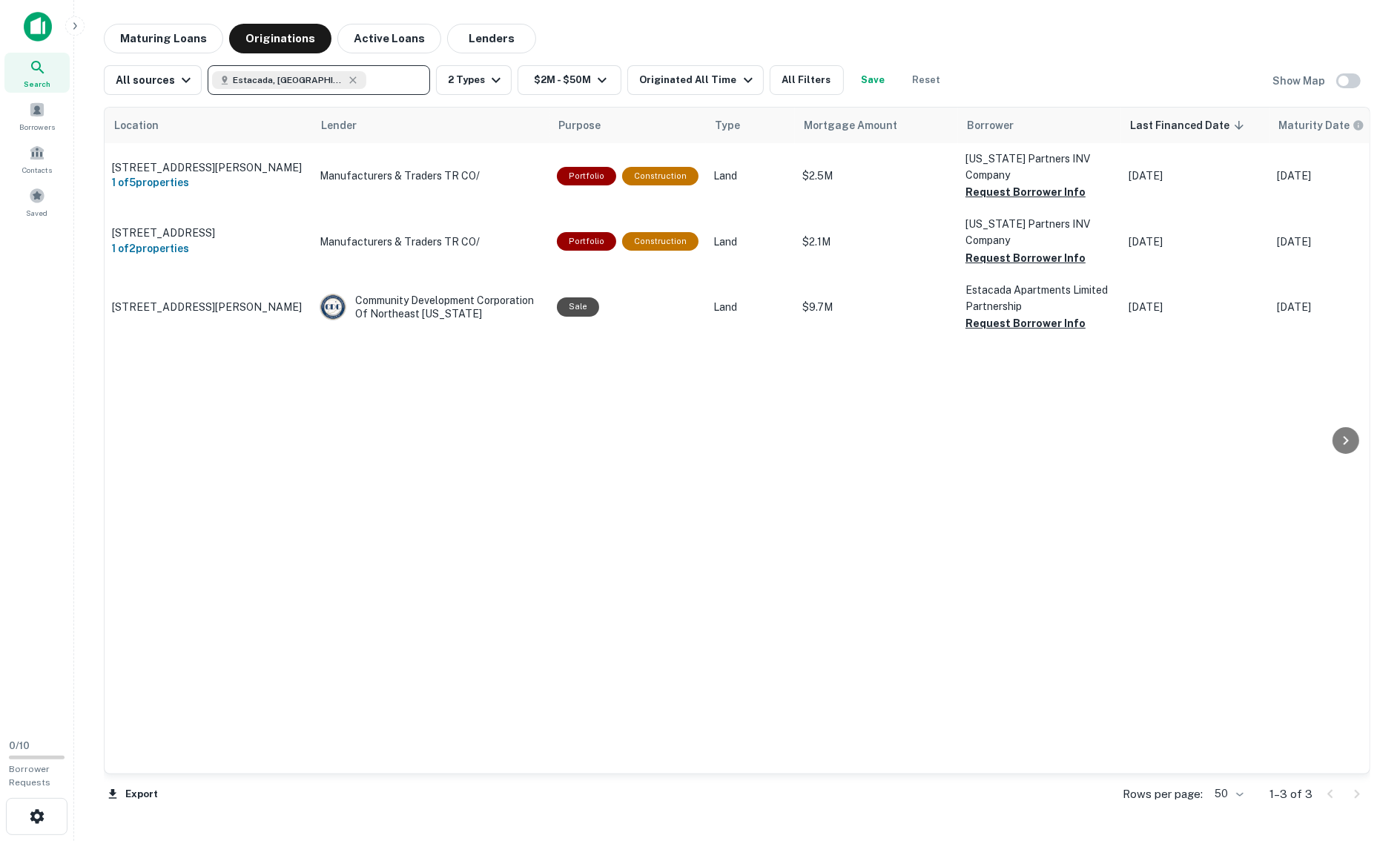
click at [347, 80] on icon at bounding box center [353, 80] width 12 height 12
type input "*"
type input "******"
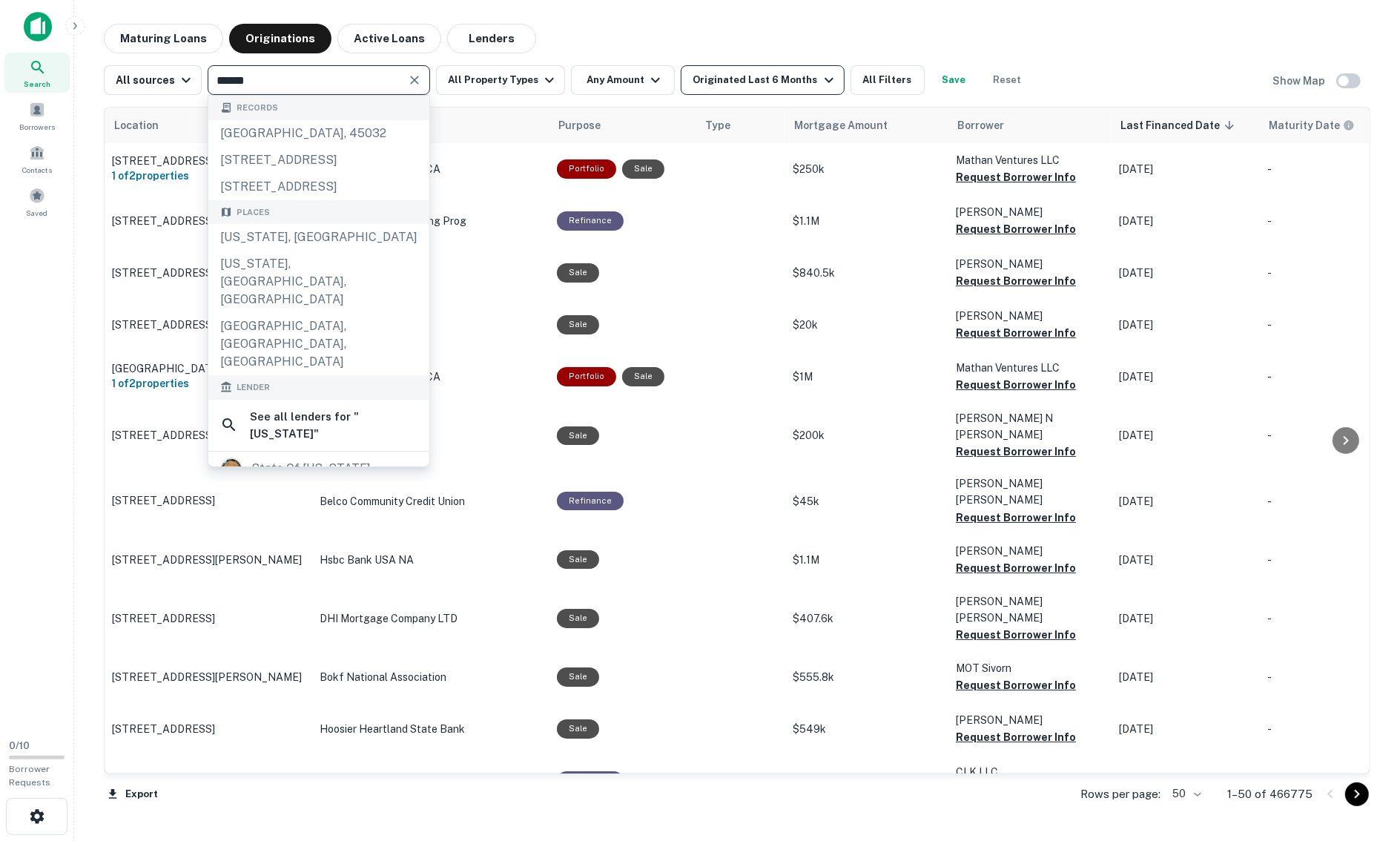
click at [767, 82] on div "Originated Last 6 Months" at bounding box center [764, 79] width 144 height 17
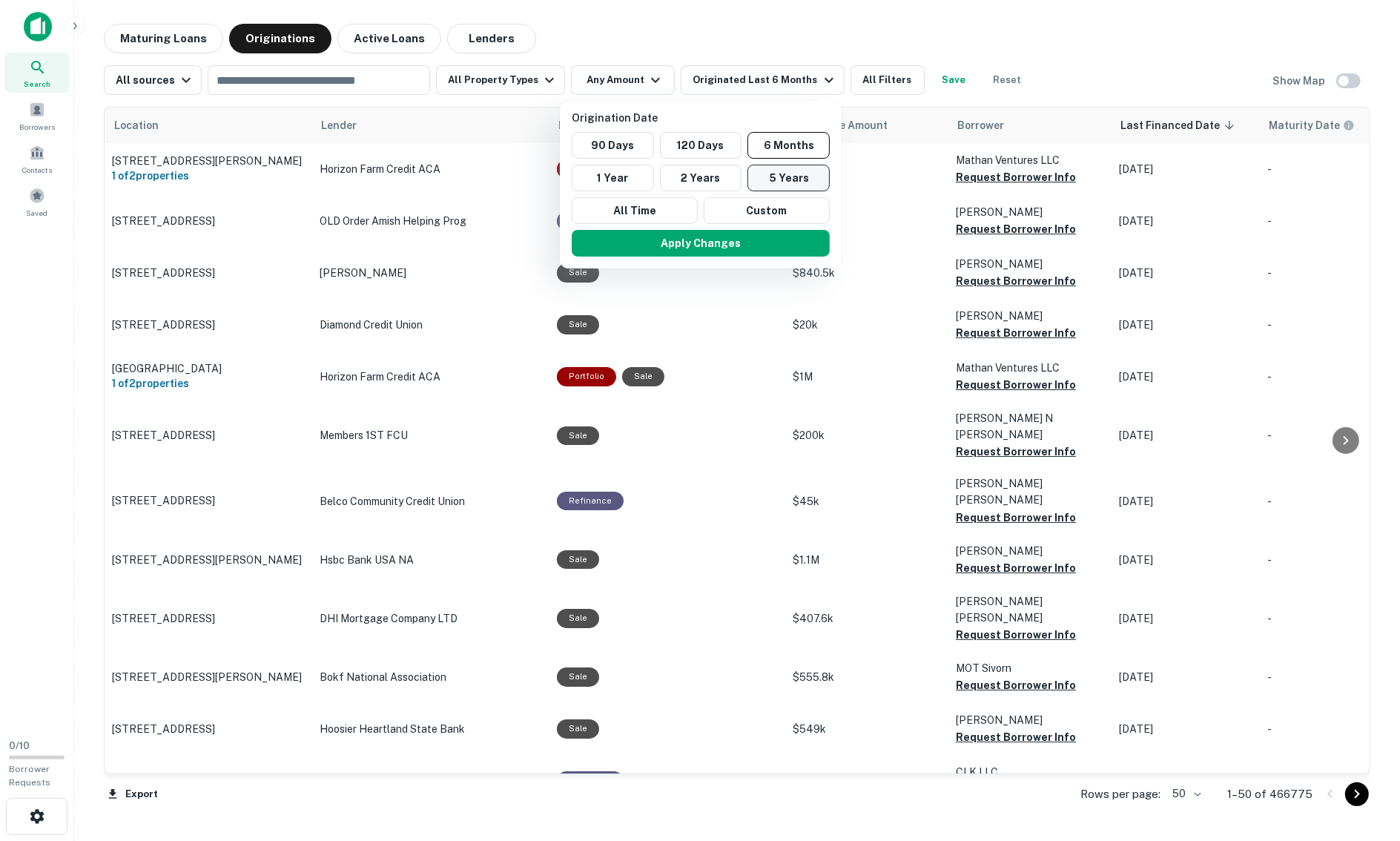
click at [763, 175] on button "5 Years" at bounding box center [788, 178] width 82 height 27
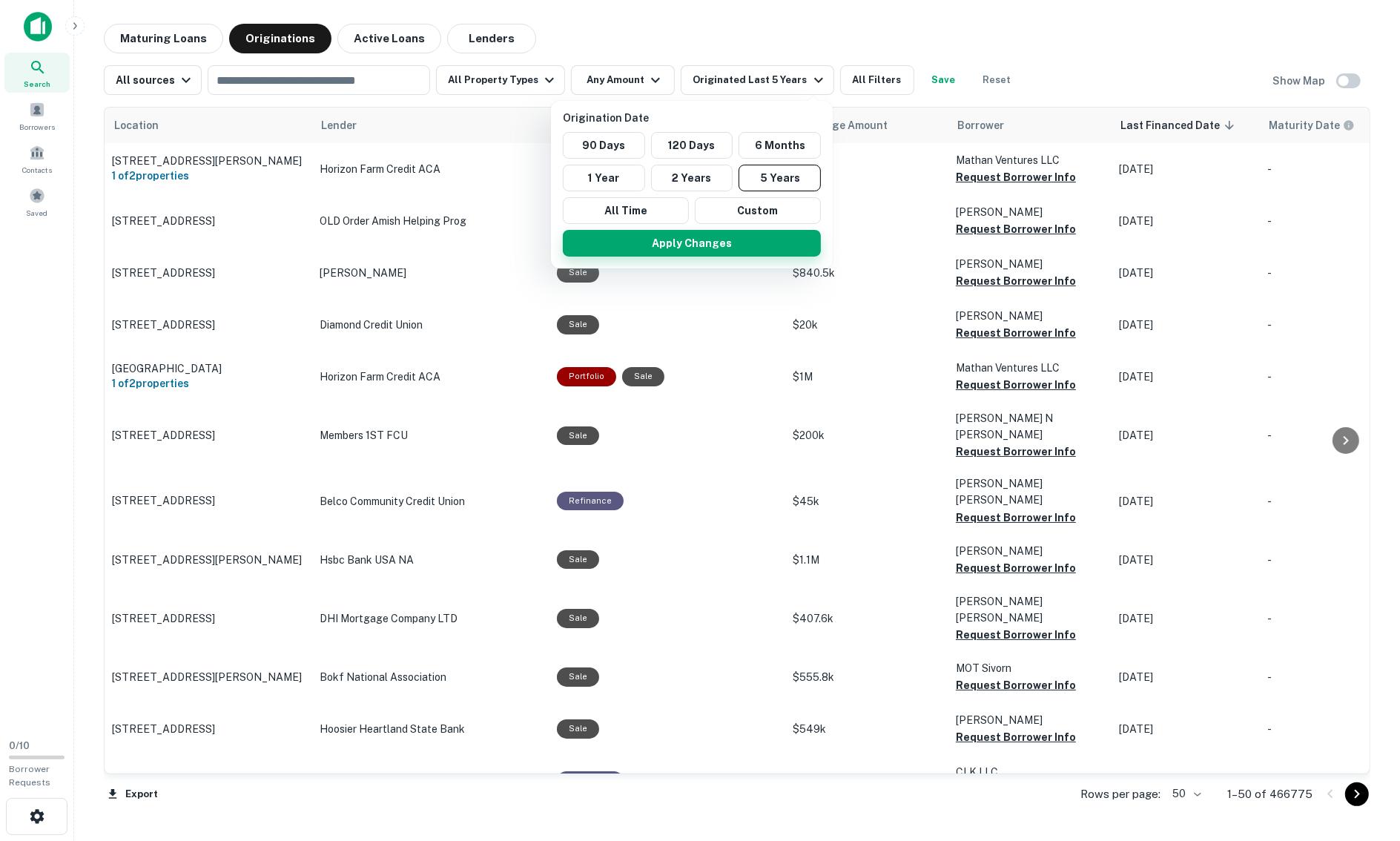
click at [726, 236] on button "Apply Changes" at bounding box center [692, 243] width 258 height 27
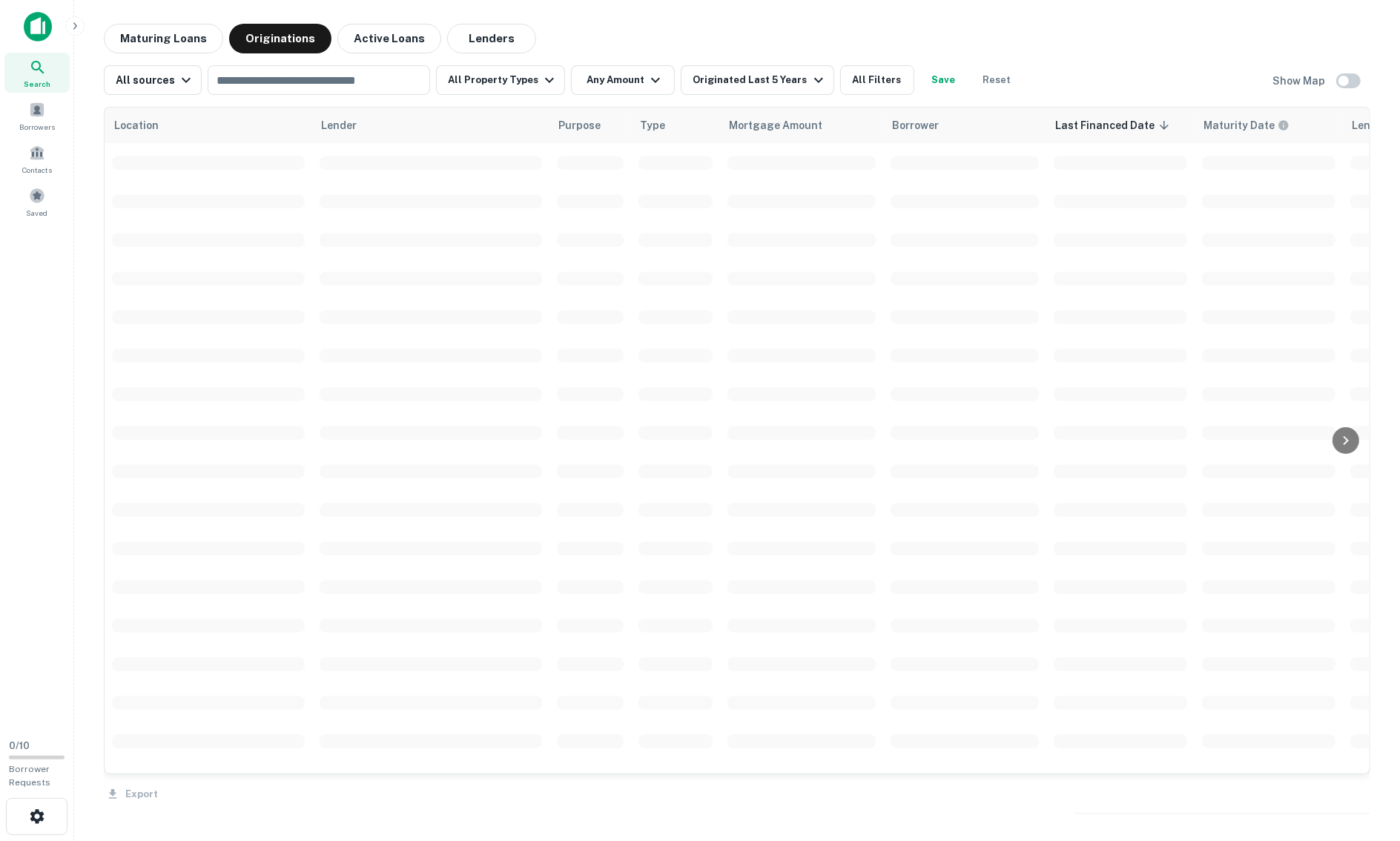
click at [291, 73] on div at bounding box center [700, 420] width 1400 height 841
click at [530, 75] on button "All Property Types" at bounding box center [500, 79] width 129 height 30
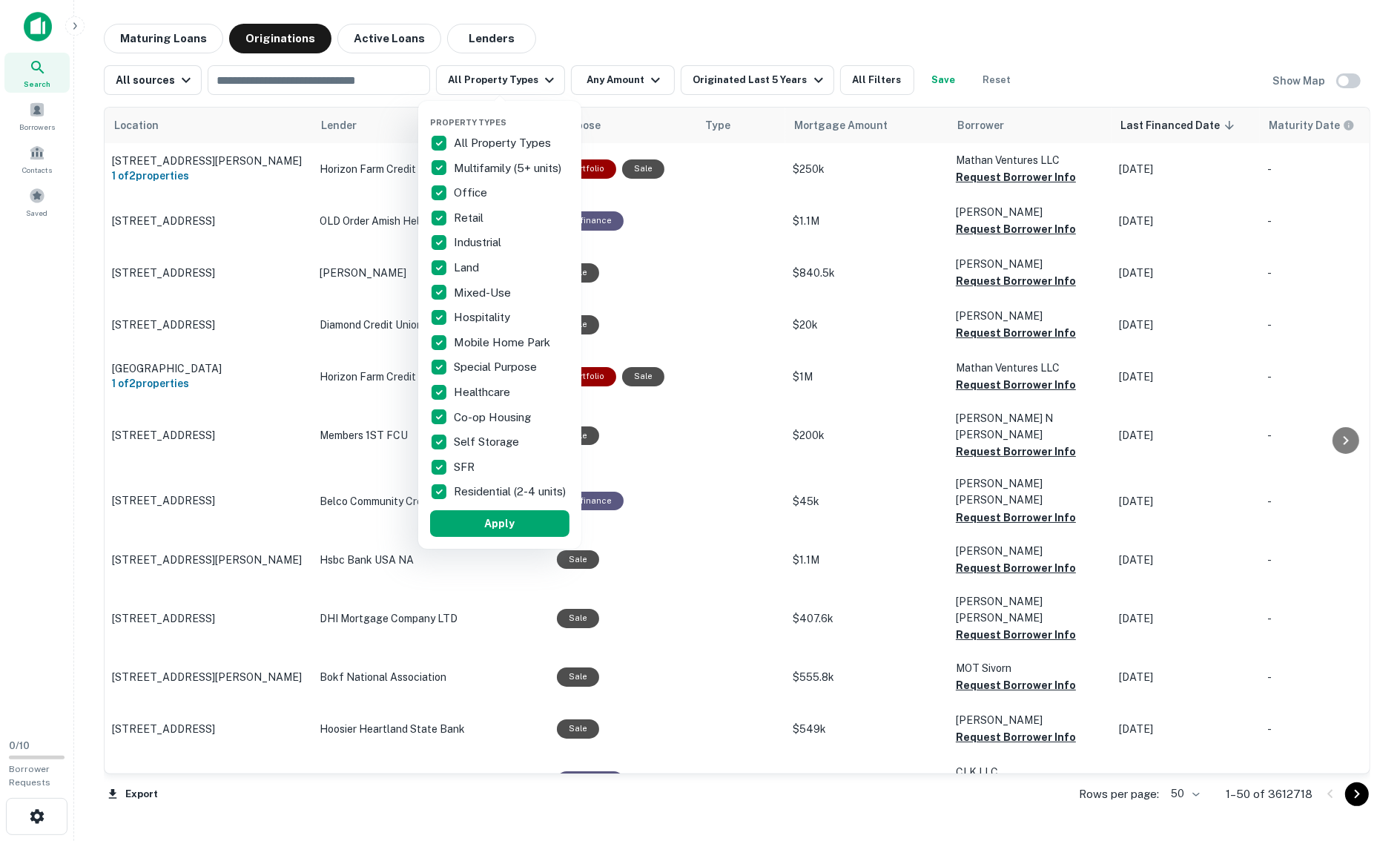
click at [529, 35] on div at bounding box center [700, 420] width 1400 height 841
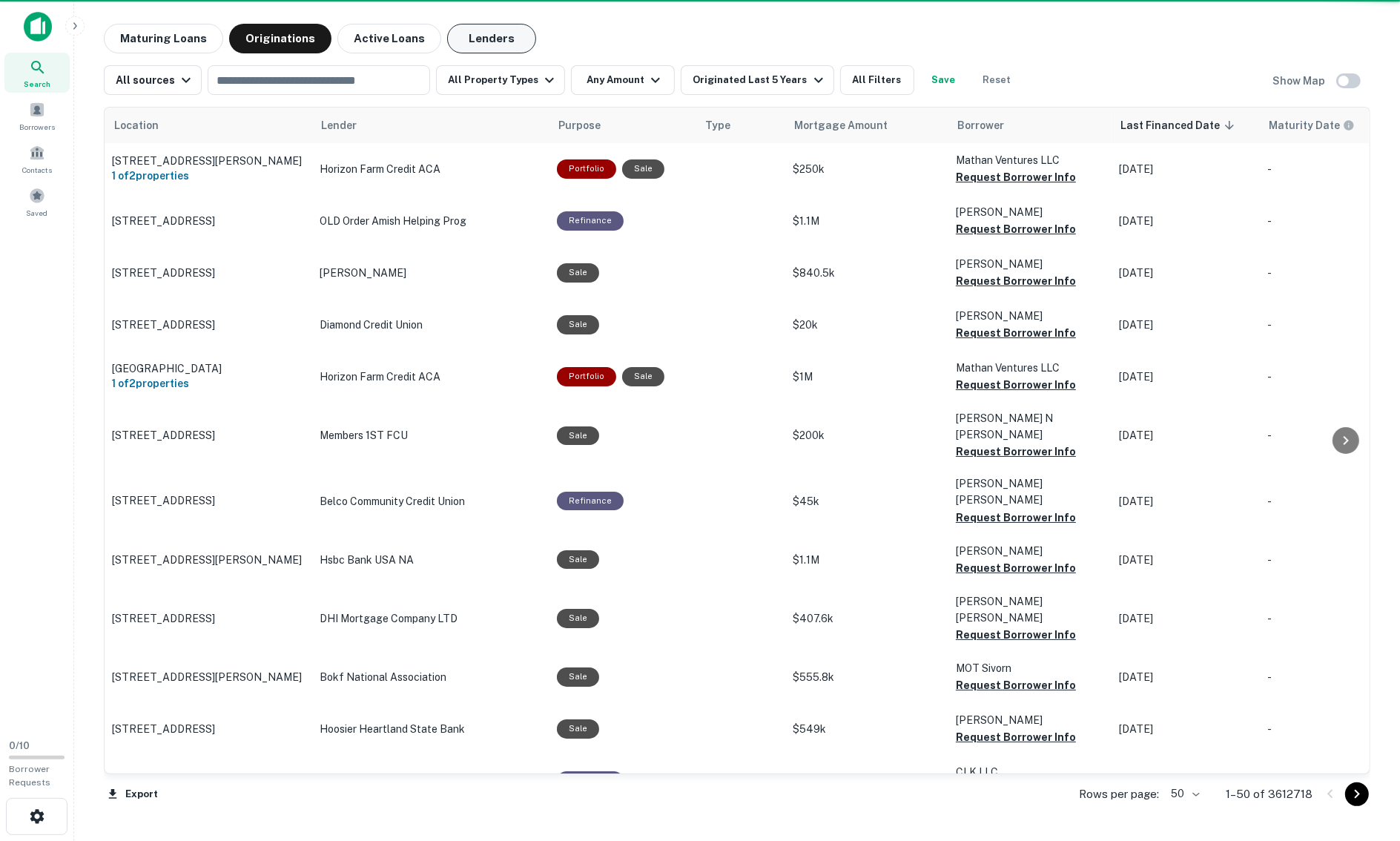
click at [495, 40] on div "Property Types All Property Types Multifamily (5+ units) Office Retail Industri…" at bounding box center [700, 420] width 1400 height 841
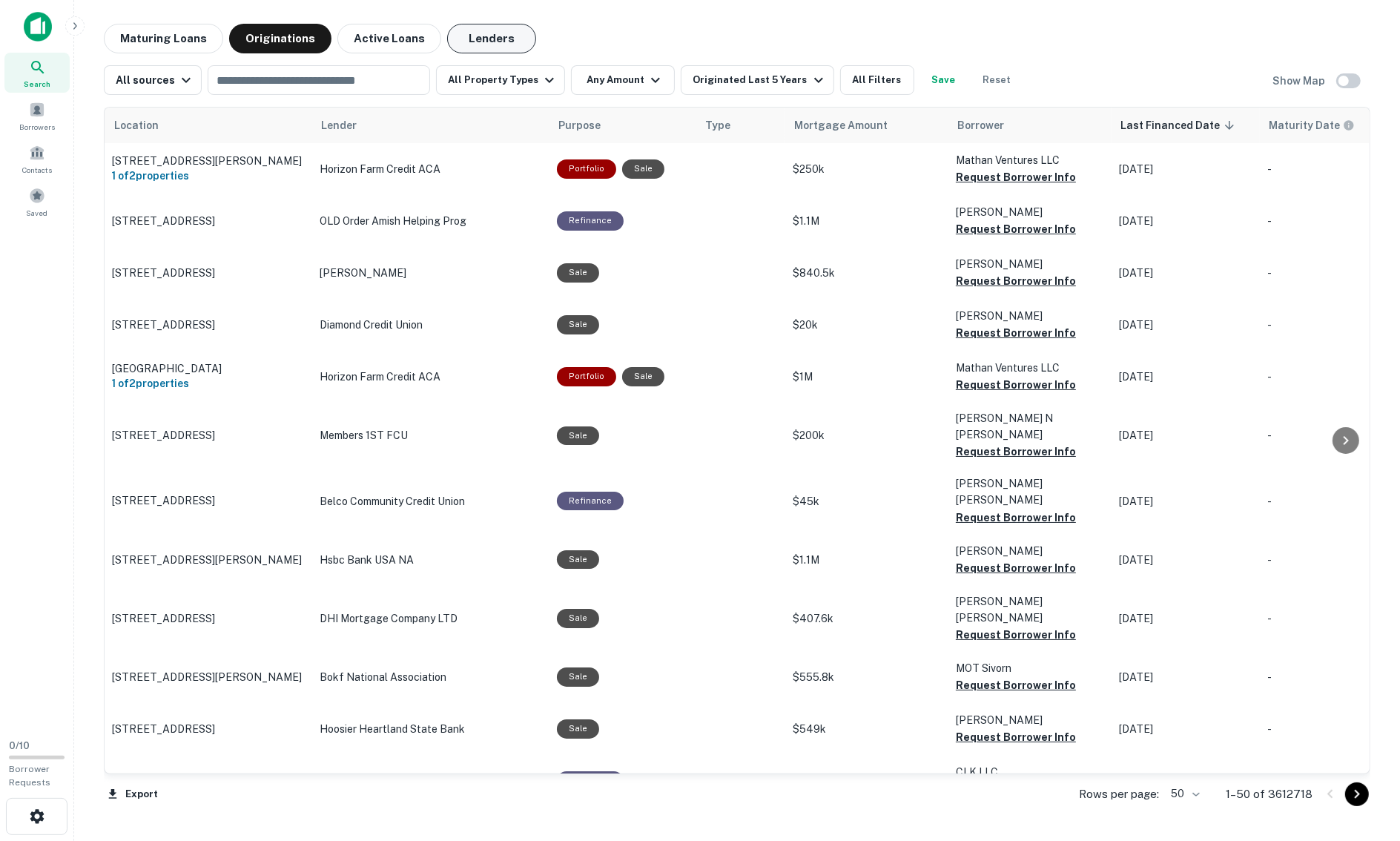
click at [492, 40] on button "Lenders" at bounding box center [491, 38] width 89 height 30
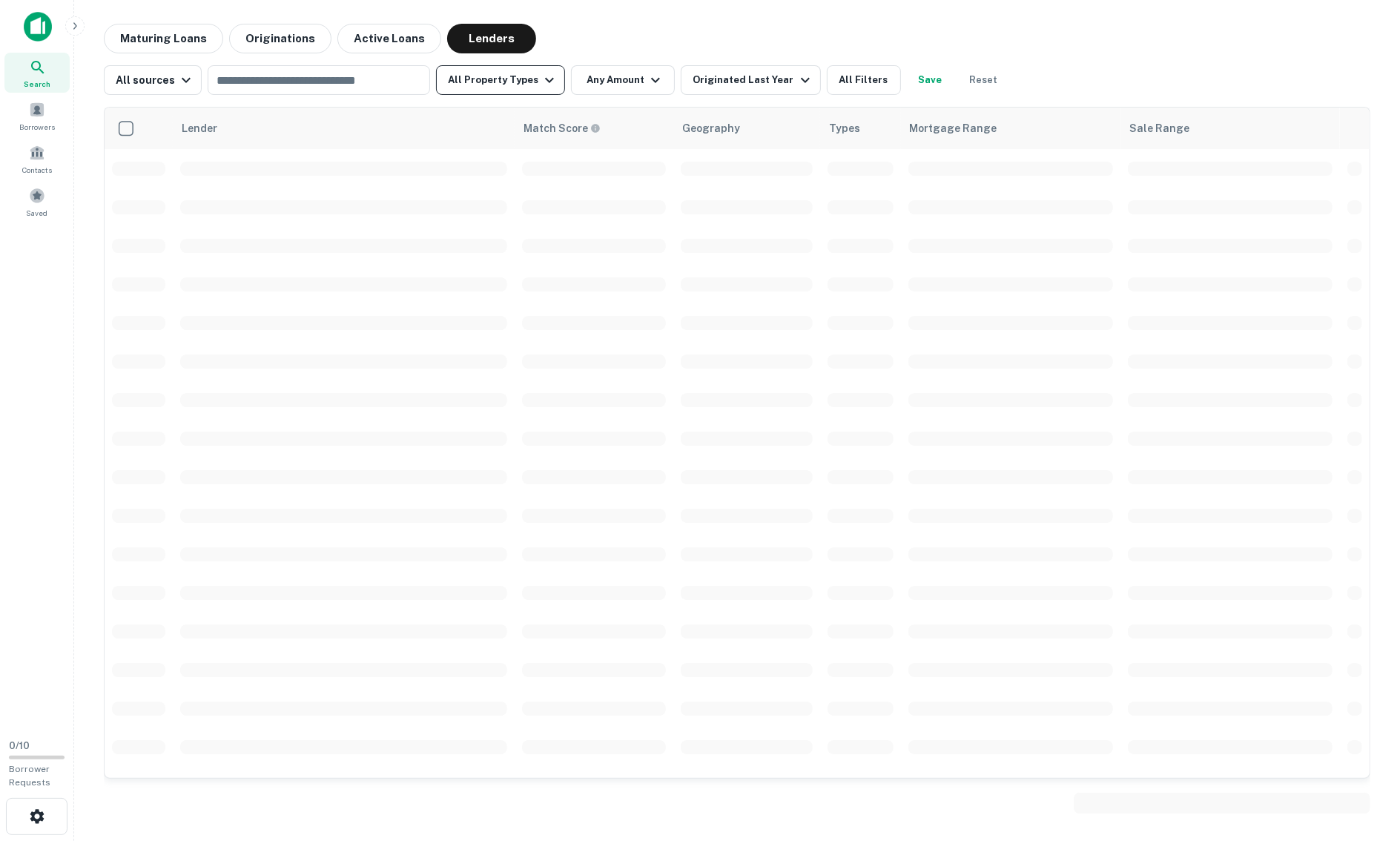
click at [482, 83] on button "All Property Types" at bounding box center [500, 79] width 129 height 30
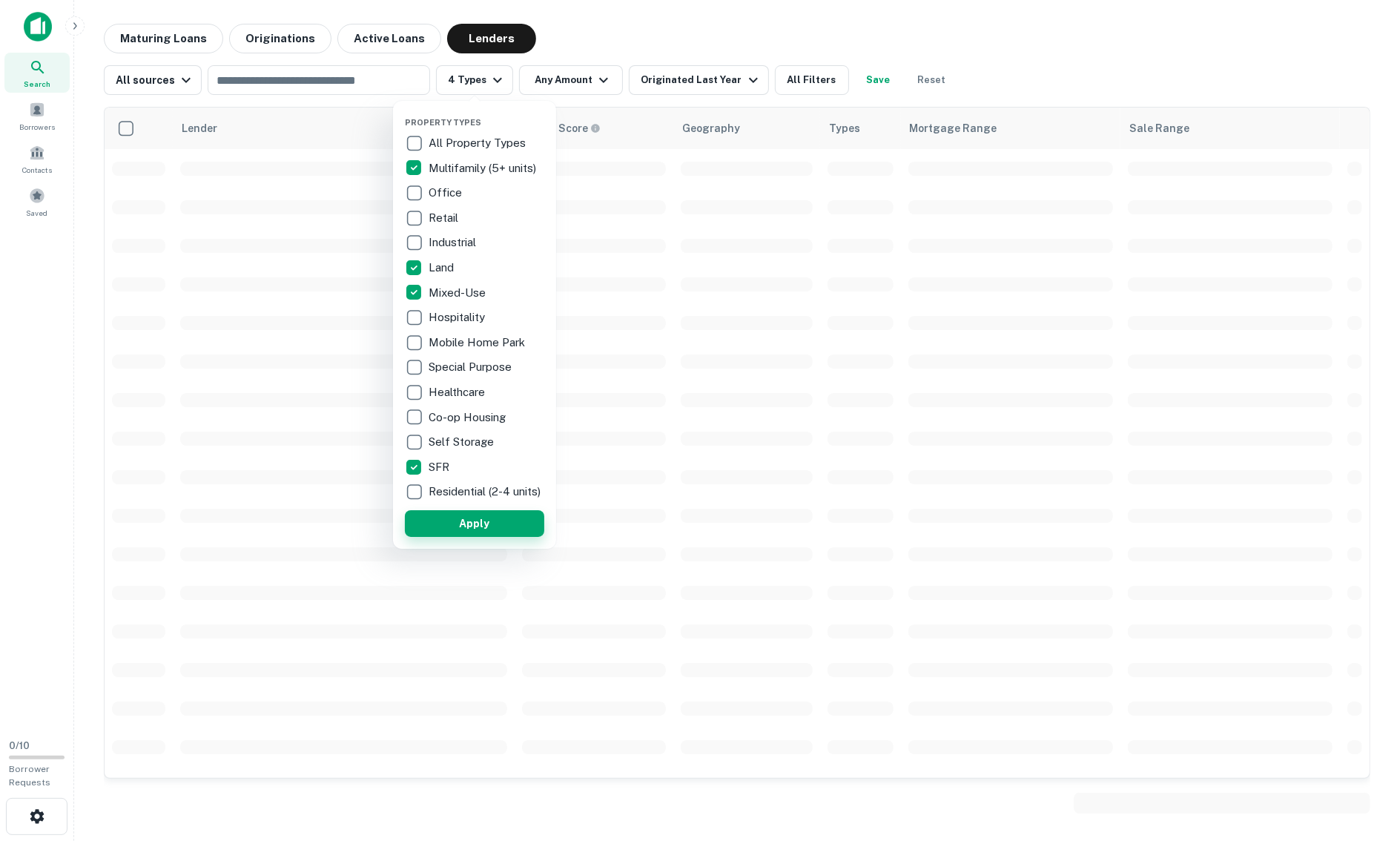
drag, startPoint x: 444, startPoint y: 537, endPoint x: 472, endPoint y: 528, distance: 29.4
click at [444, 536] on button "Apply" at bounding box center [475, 524] width 140 height 27
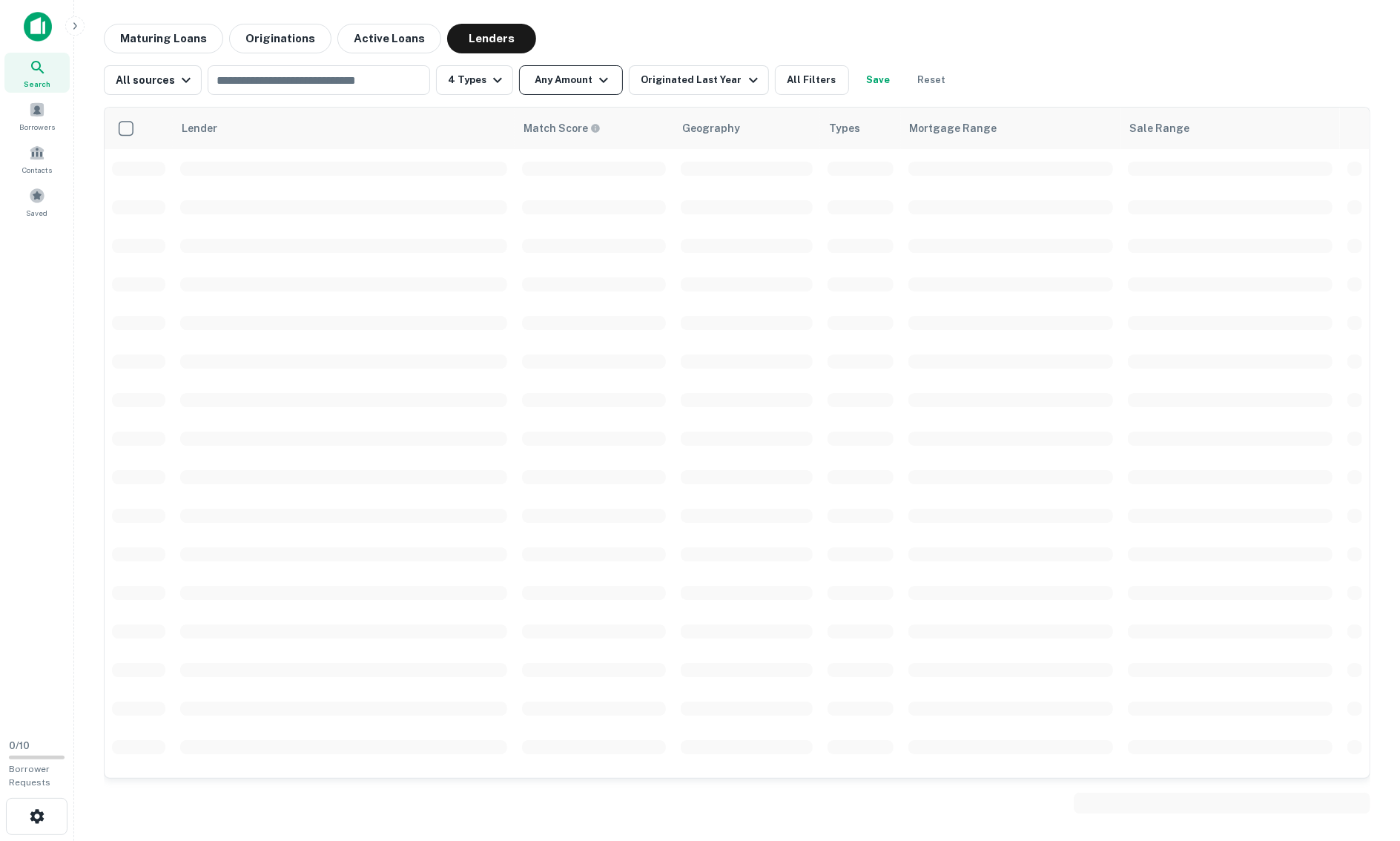
click at [584, 83] on button "Any Amount" at bounding box center [571, 79] width 104 height 30
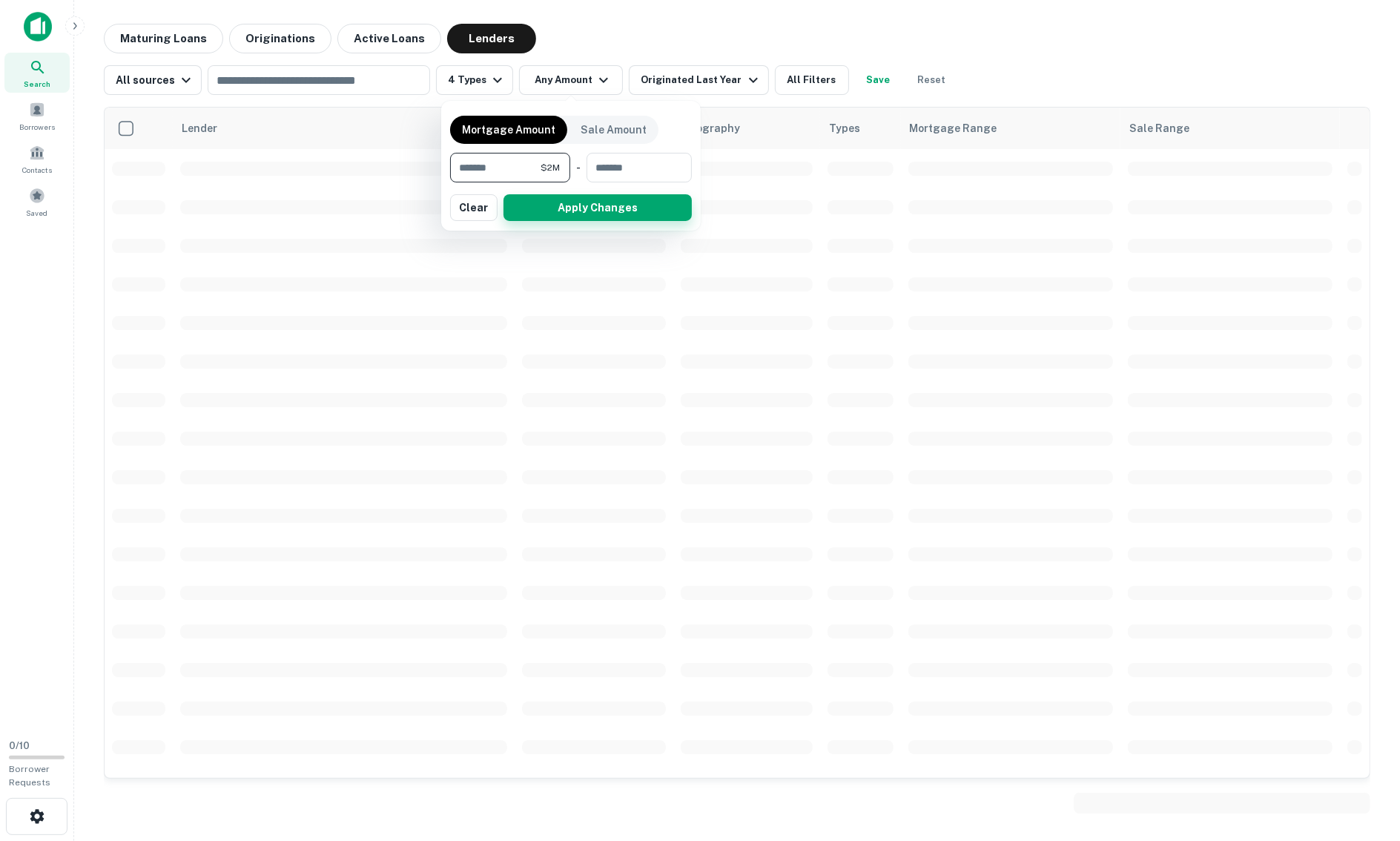
type input "*******"
click at [606, 211] on button "Apply Changes" at bounding box center [598, 208] width 188 height 27
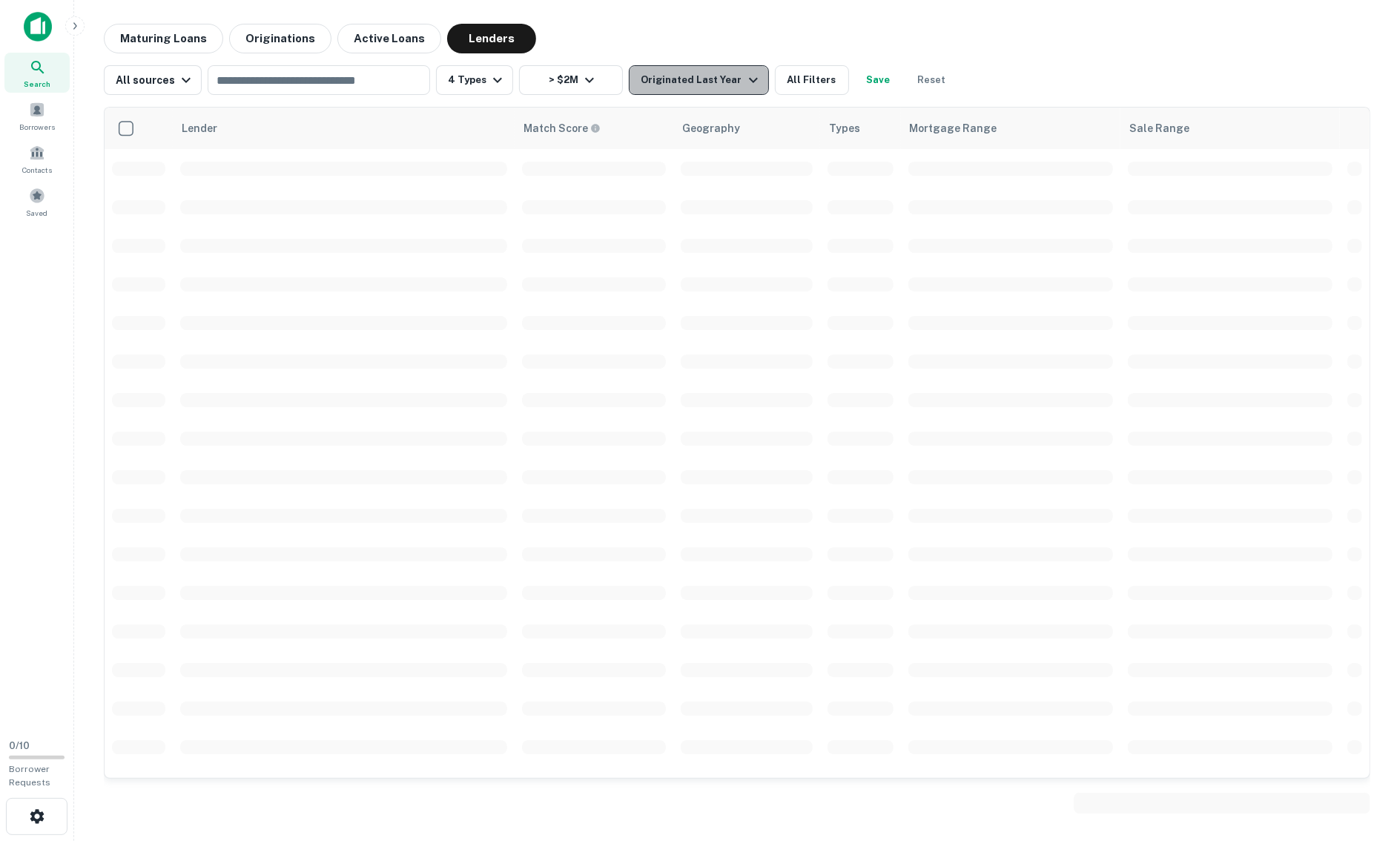
click at [758, 87] on button "Originated Last Year" at bounding box center [699, 79] width 140 height 30
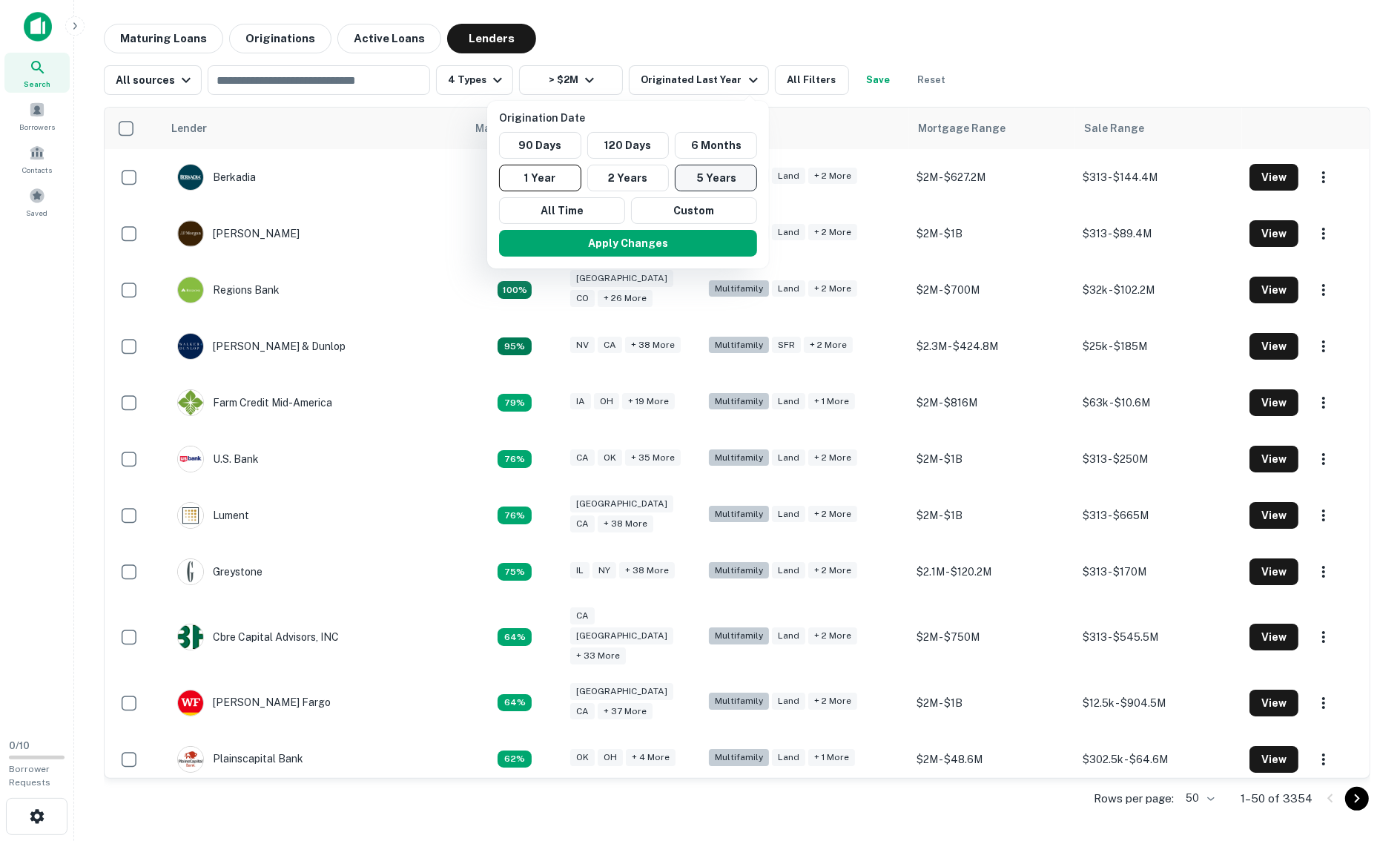
click at [717, 175] on button "5 Years" at bounding box center [715, 178] width 82 height 27
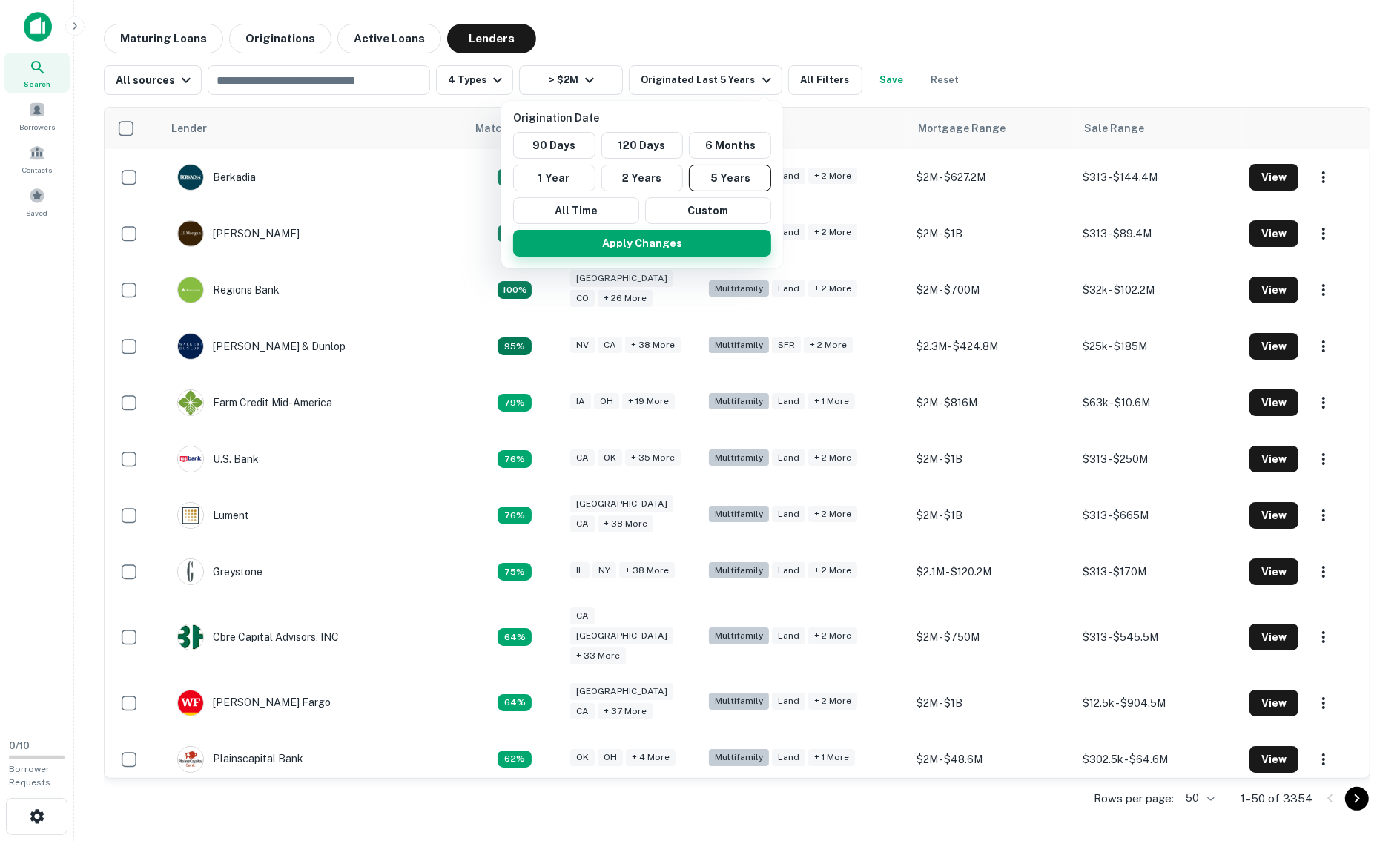
click at [624, 239] on button "Apply Changes" at bounding box center [642, 243] width 258 height 27
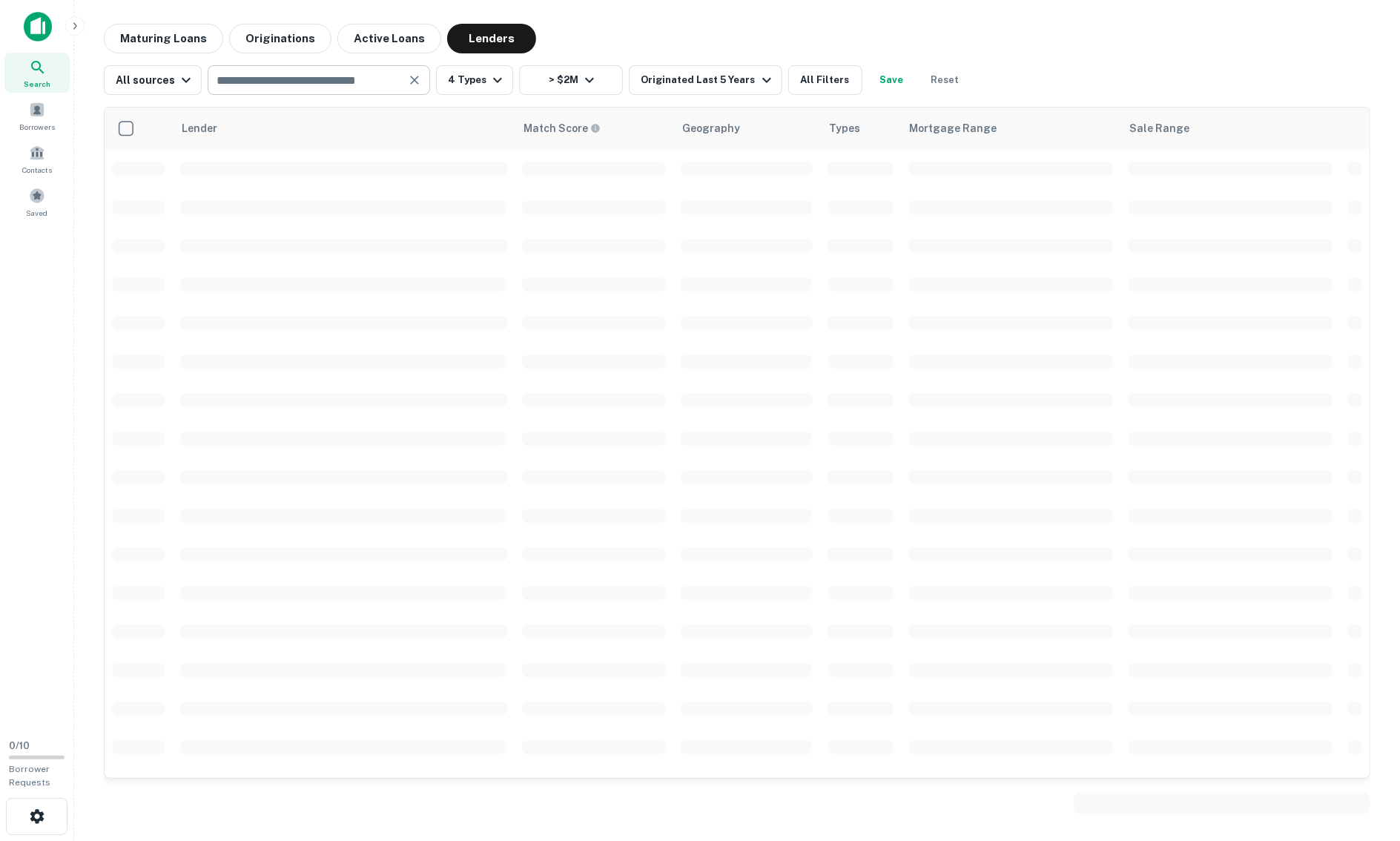
click at [298, 80] on input "text" at bounding box center [306, 79] width 189 height 20
type input "******"
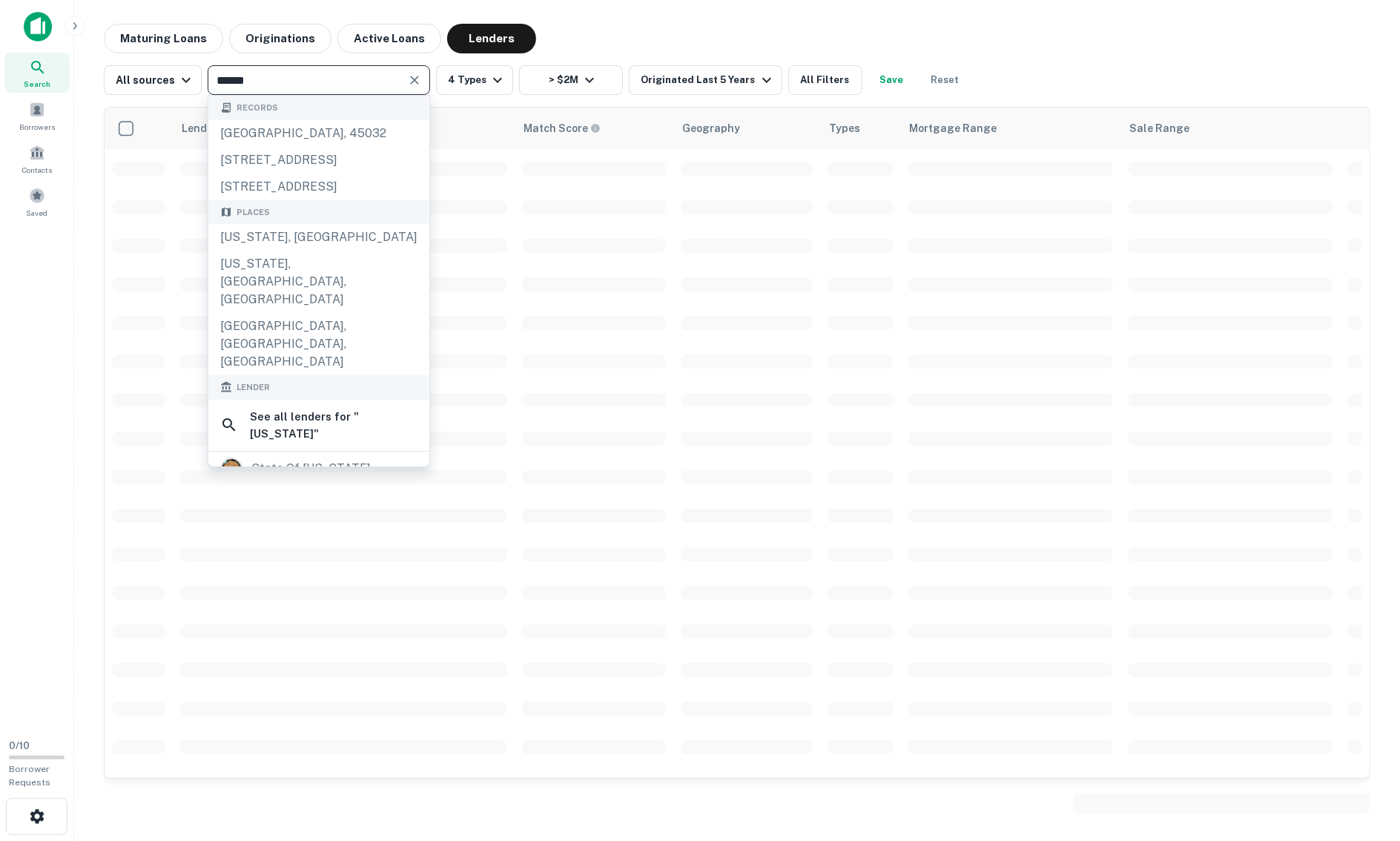
click at [313, 251] on div "[US_STATE], [GEOGRAPHIC_DATA]" at bounding box center [319, 237] width 221 height 27
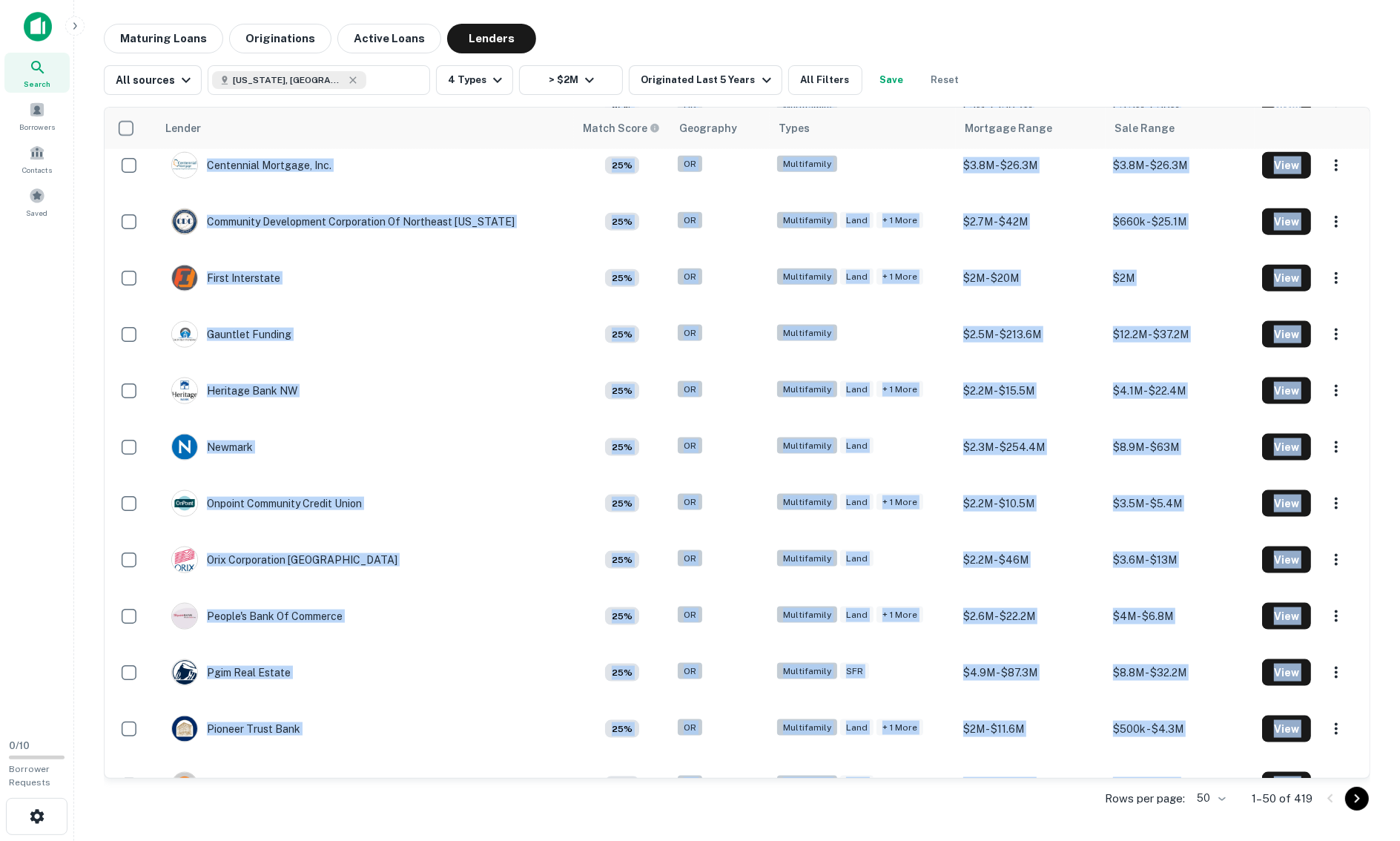
scroll to position [2189, 0]
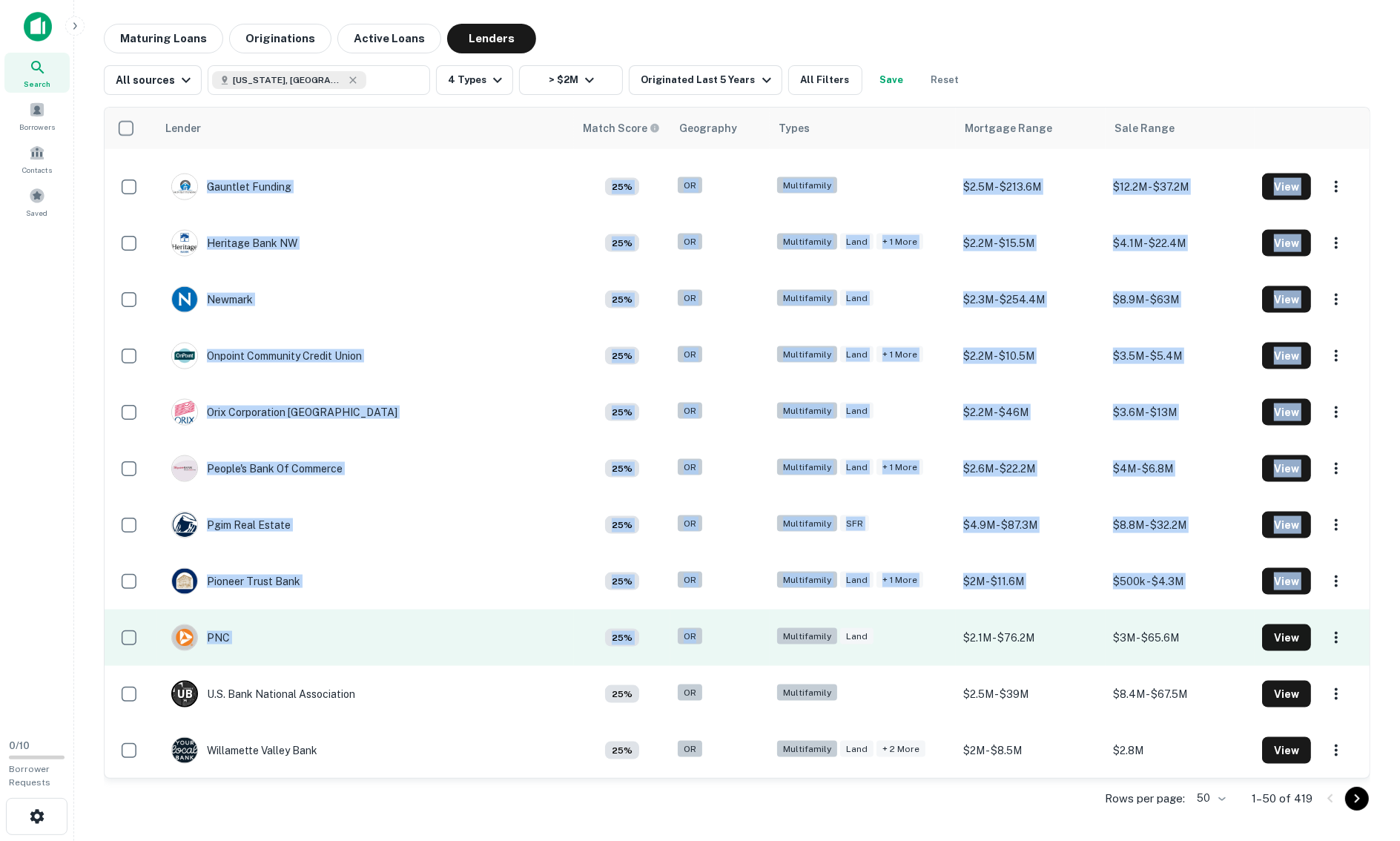
drag, startPoint x: 112, startPoint y: 157, endPoint x: 671, endPoint y: 658, distance: 750.7
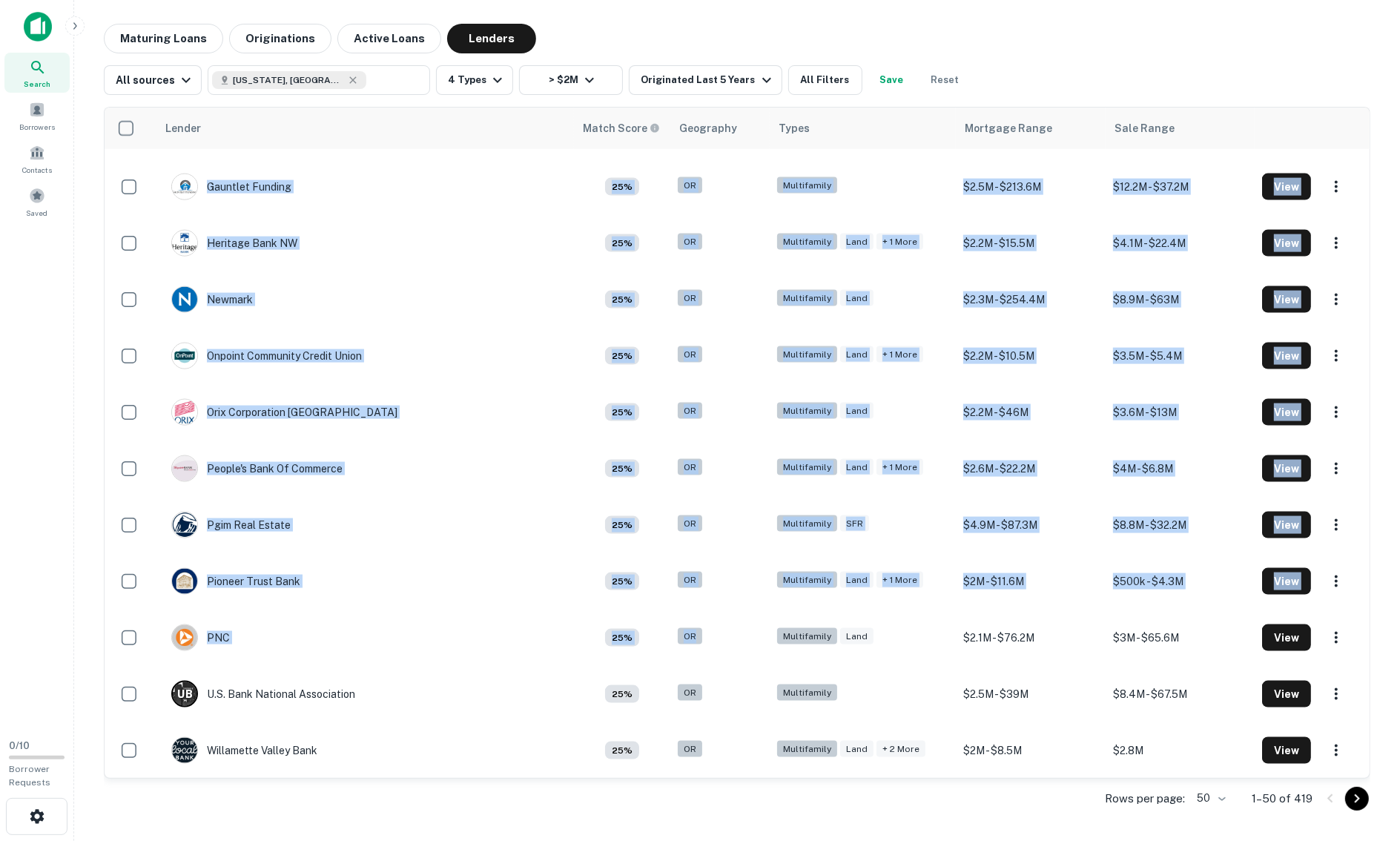
click at [1056, 798] on body "Search Borrowers Contacts Saved 0 / 10 Borrower Requests Maturing Loans Origina…" at bounding box center [700, 420] width 1400 height 841
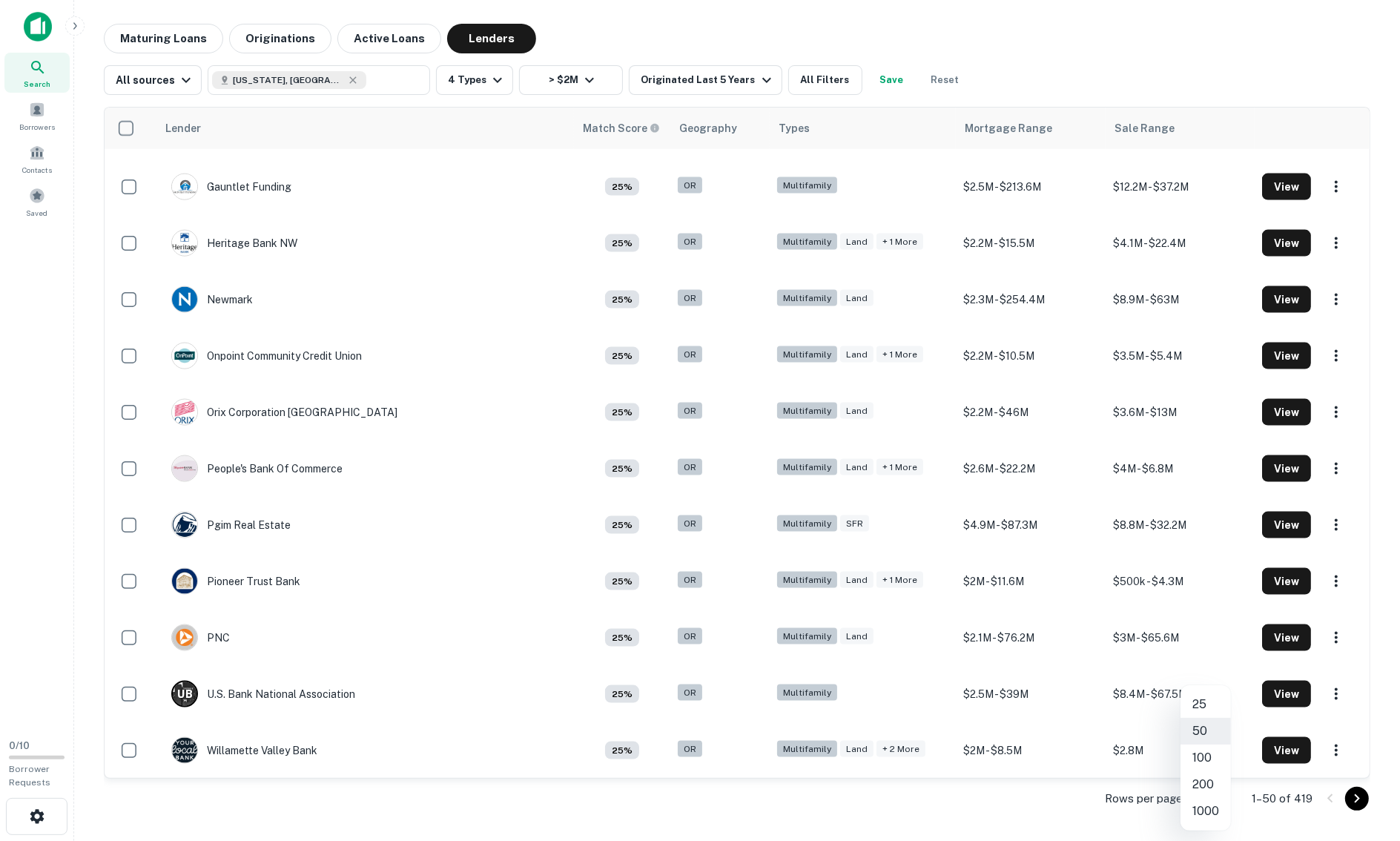
click at [1056, 804] on li "1000" at bounding box center [1205, 812] width 50 height 27
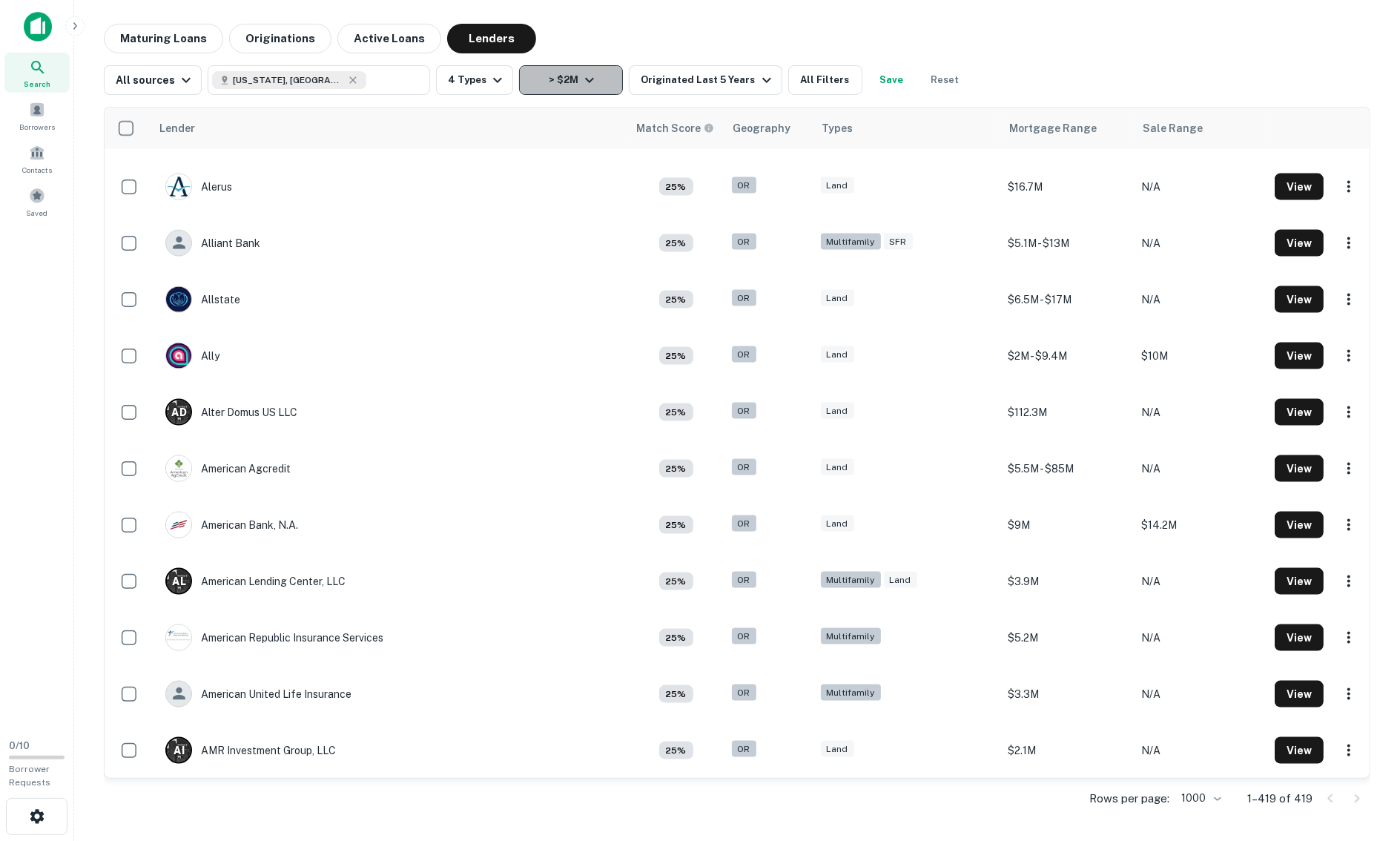
click at [599, 81] on icon "button" at bounding box center [589, 79] width 17 height 17
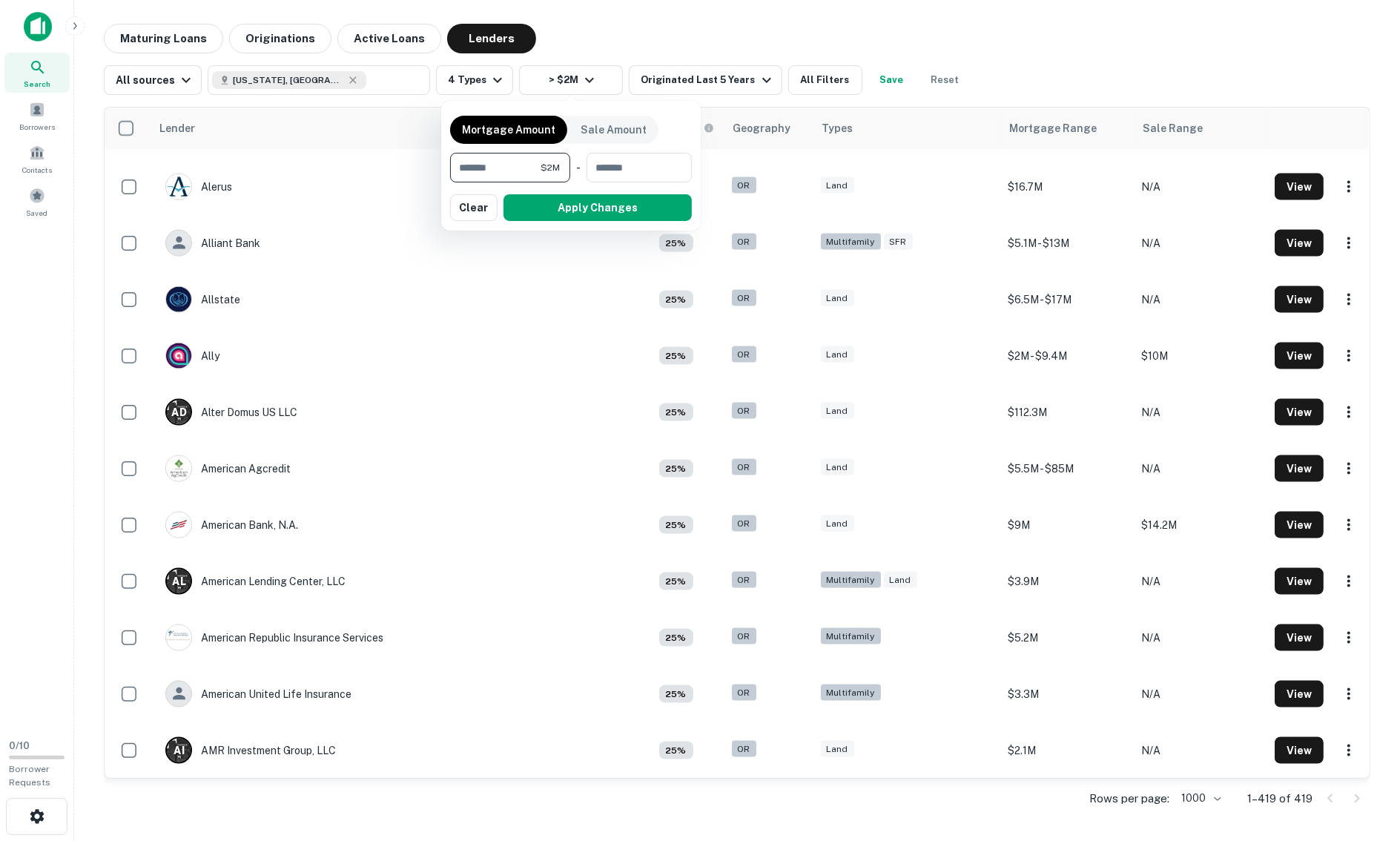
click at [606, 29] on div at bounding box center [700, 420] width 1400 height 841
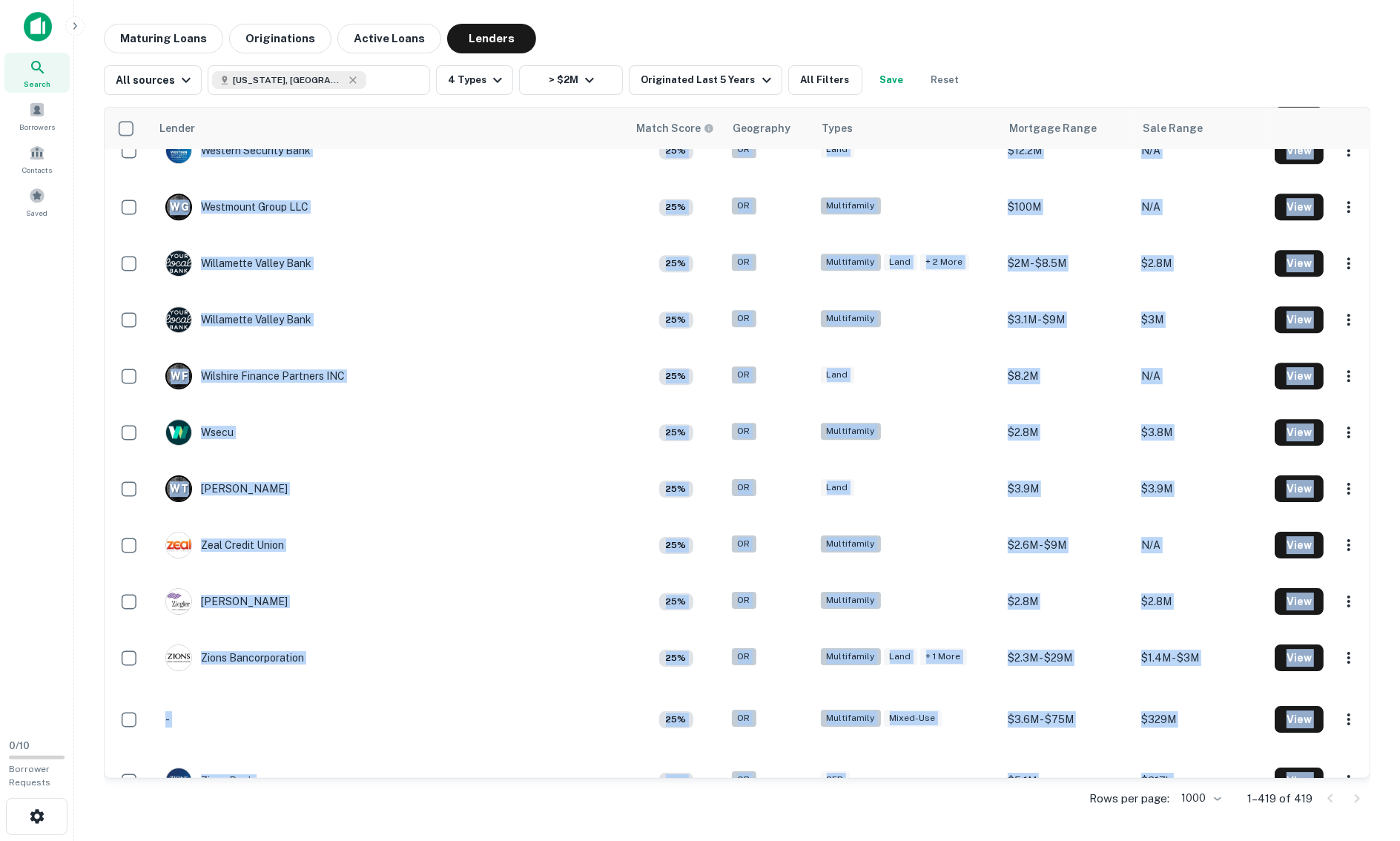
scroll to position [23003, 0]
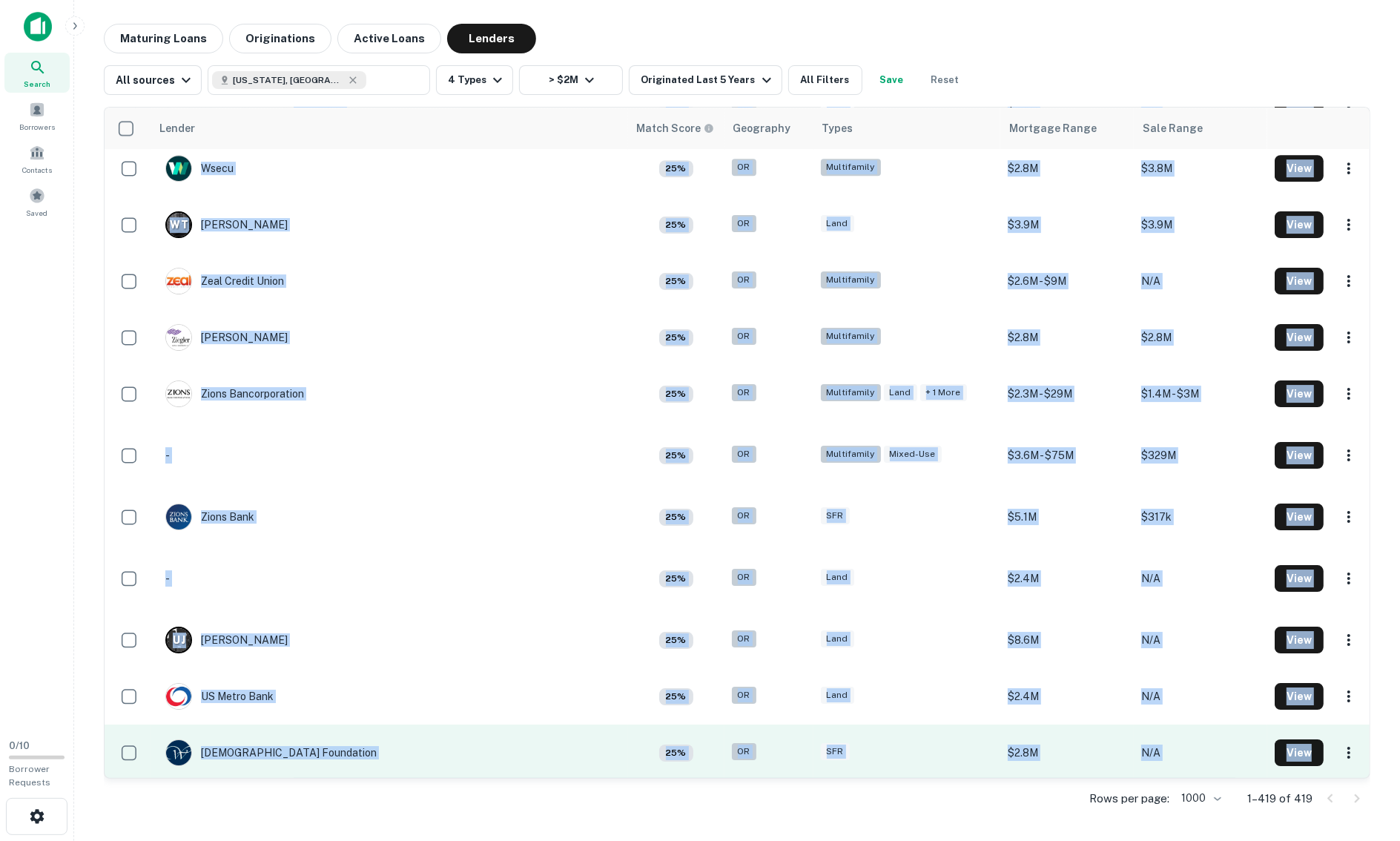
drag, startPoint x: 149, startPoint y: 180, endPoint x: 1261, endPoint y: 772, distance: 1259.8
copy div "Alerus 25% OR Land $16.7M N/A View Alliant Bank 25% OR Multifamily SFR $5.1M - …"
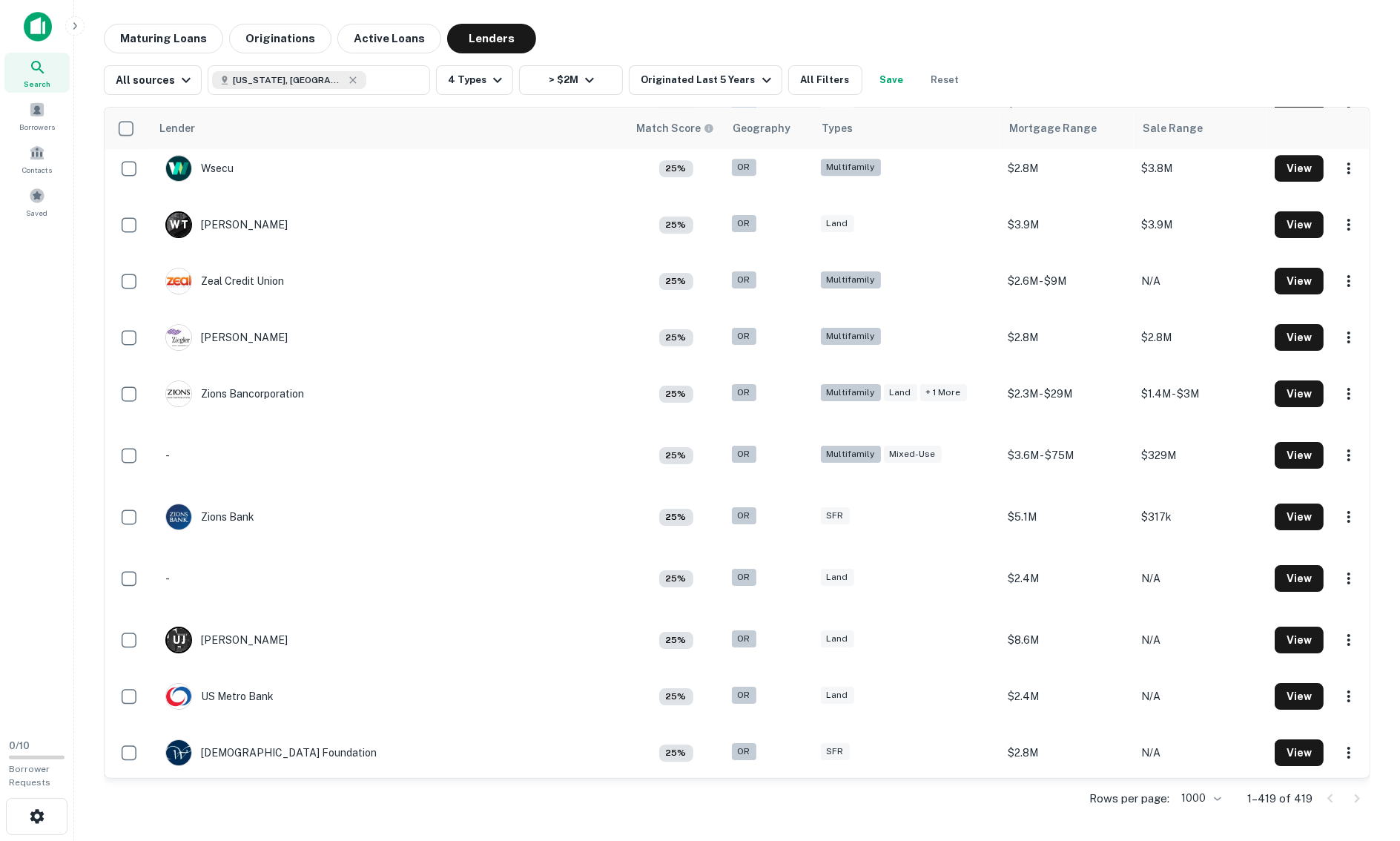
click at [92, 105] on div "Maturing Loans Originations Active Loans Lenders All sources Oregon, USA ​ 4 Ty…" at bounding box center [737, 421] width 1302 height 796
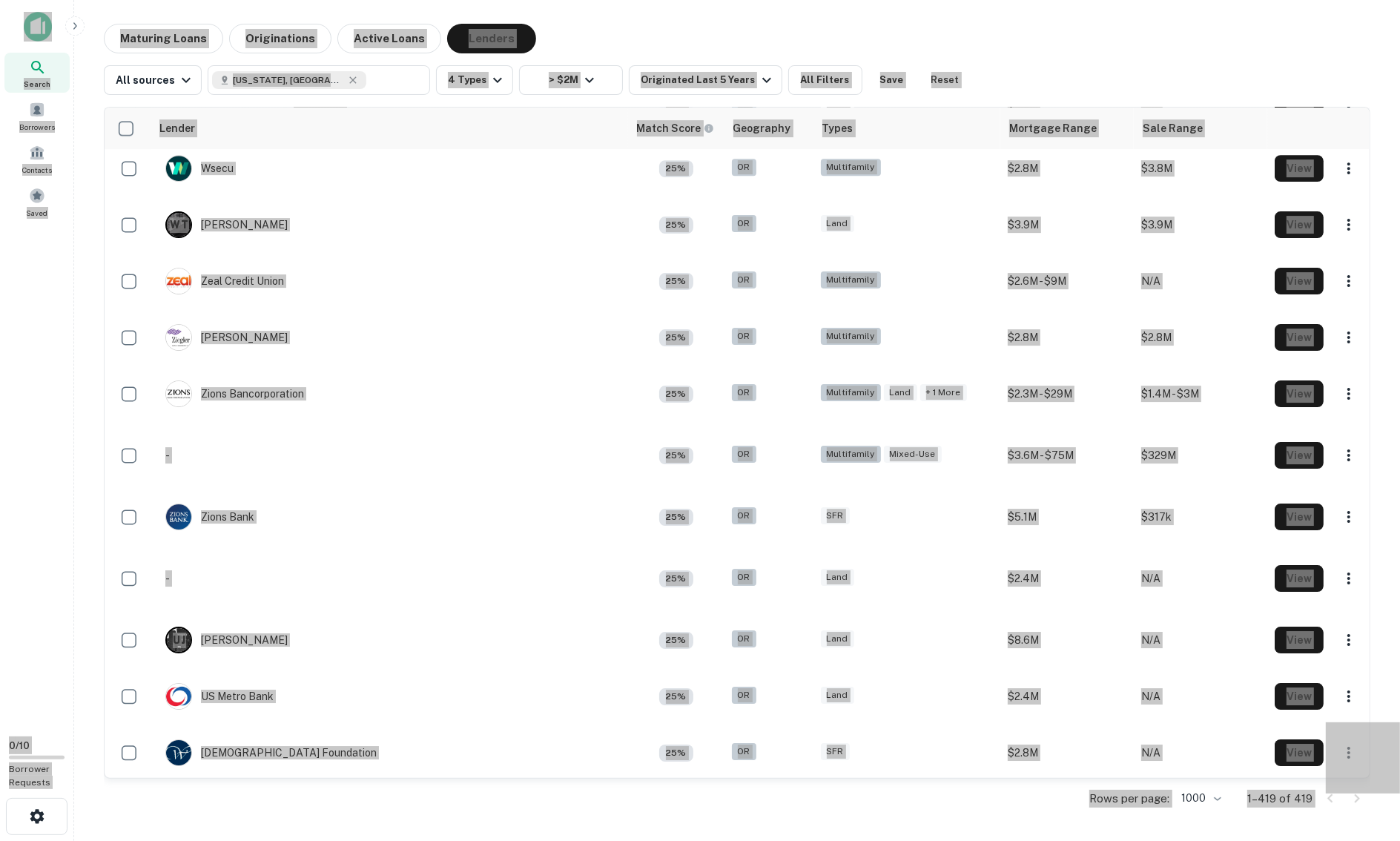
drag, startPoint x: 361, startPoint y: 136, endPoint x: 86, endPoint y: 234, distance: 291.9
click at [86, 234] on div "Maturing Loans Originations Active Loans Lenders All sources Oregon, USA ​ 4 Ty…" at bounding box center [737, 421] width 1302 height 796
click at [93, 315] on div "Maturing Loans Originations Active Loans Lenders All sources Oregon, USA ​ 4 Ty…" at bounding box center [737, 421] width 1302 height 796
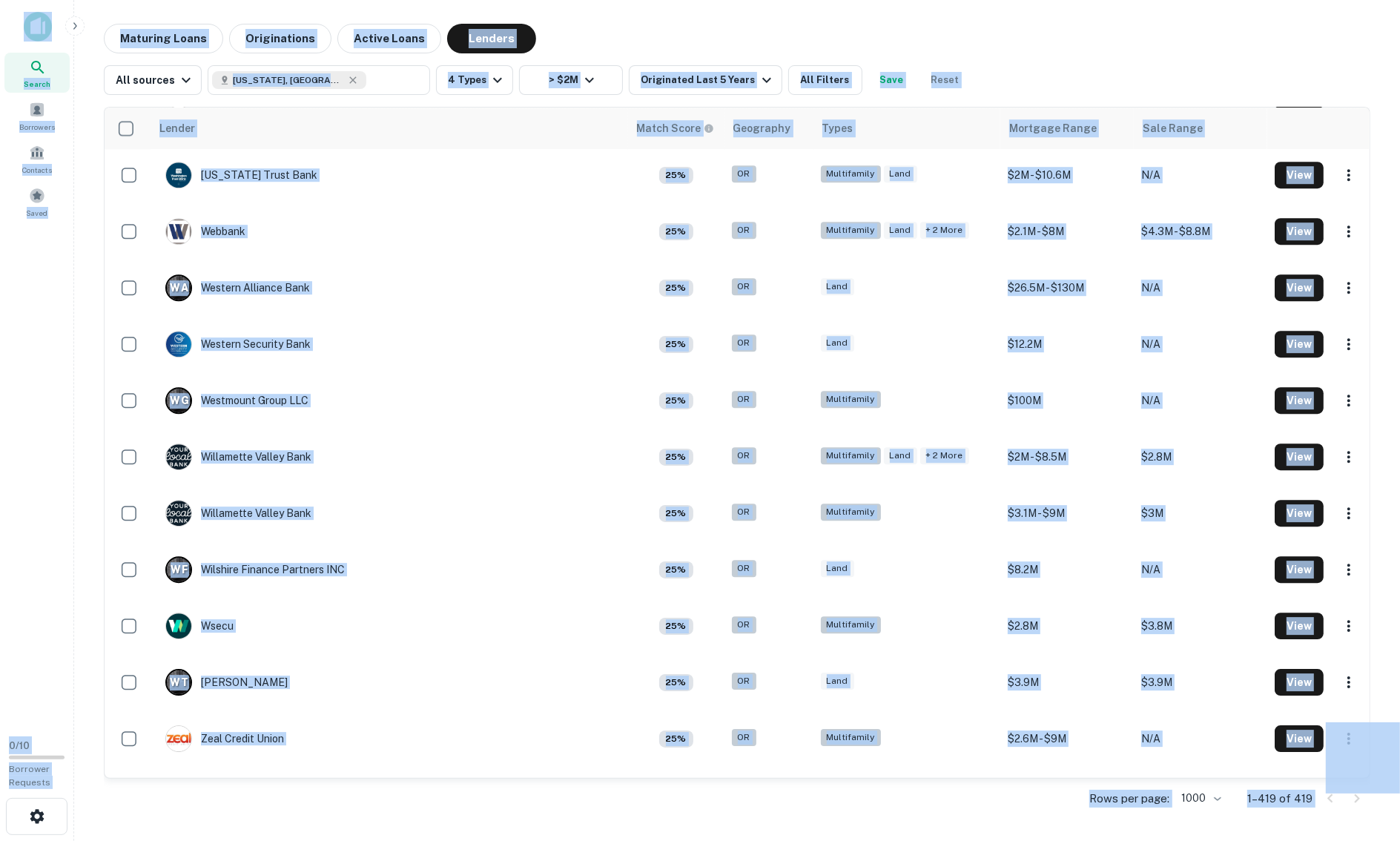
scroll to position [22532, 0]
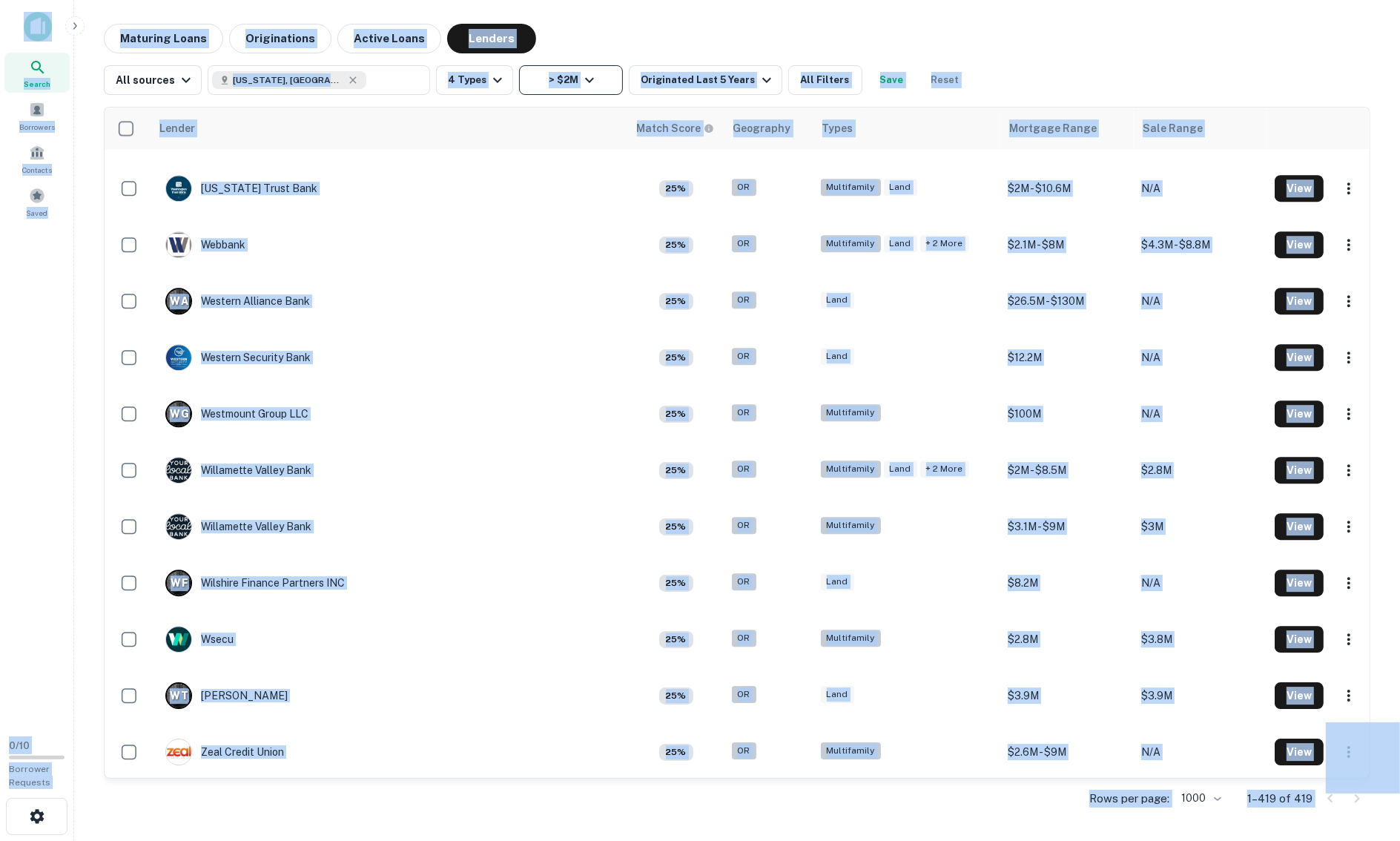
click at [580, 78] on icon "button" at bounding box center [589, 79] width 17 height 17
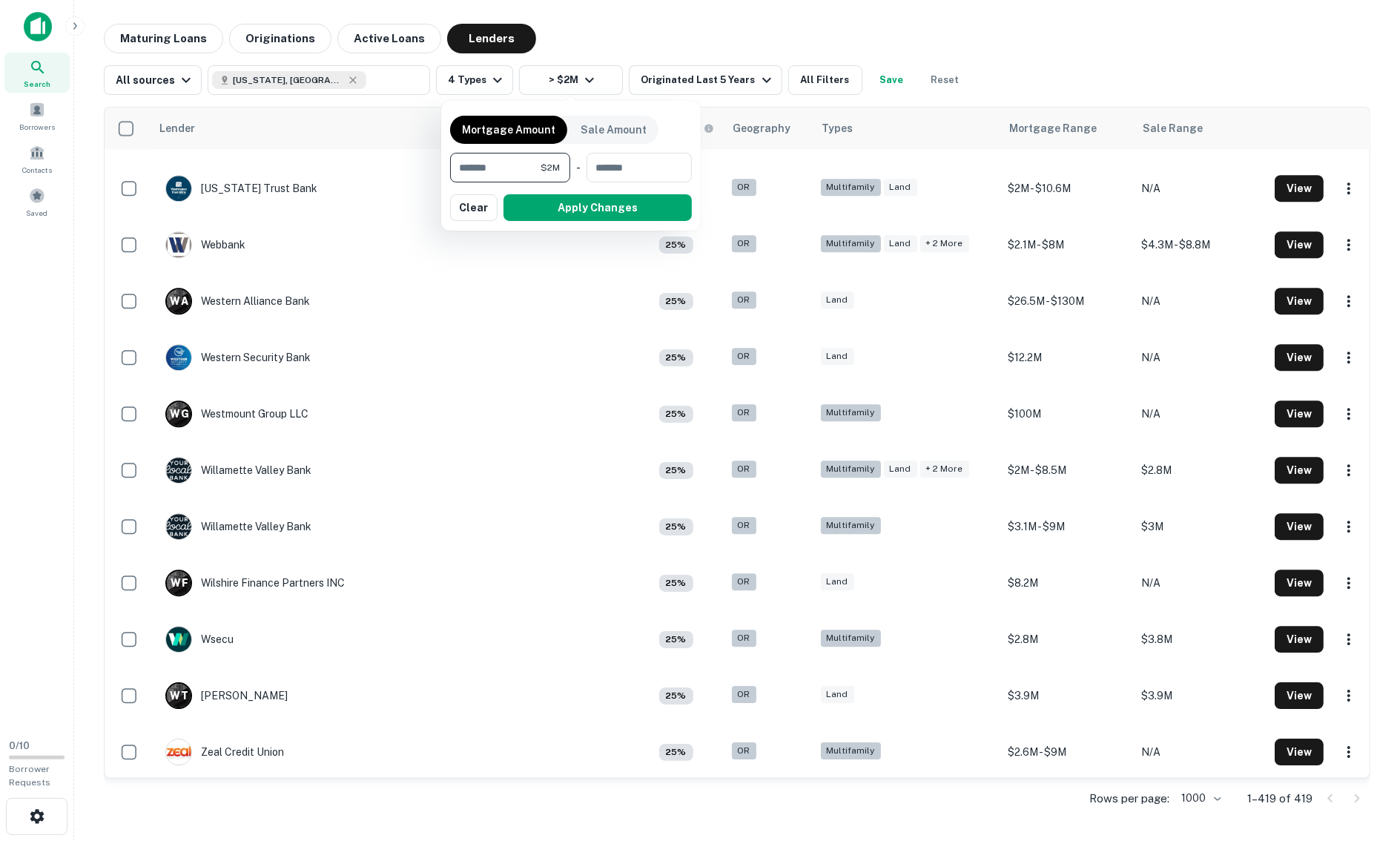
drag, startPoint x: 462, startPoint y: 169, endPoint x: 448, endPoint y: 169, distance: 14.0
click at [448, 169] on div "Mortgage Amount Sale Amount ******* $2M ​ - ​ Apply Changes Clear" at bounding box center [571, 166] width 260 height 130
type input "********"
click at [615, 201] on button "Apply Changes" at bounding box center [598, 208] width 188 height 27
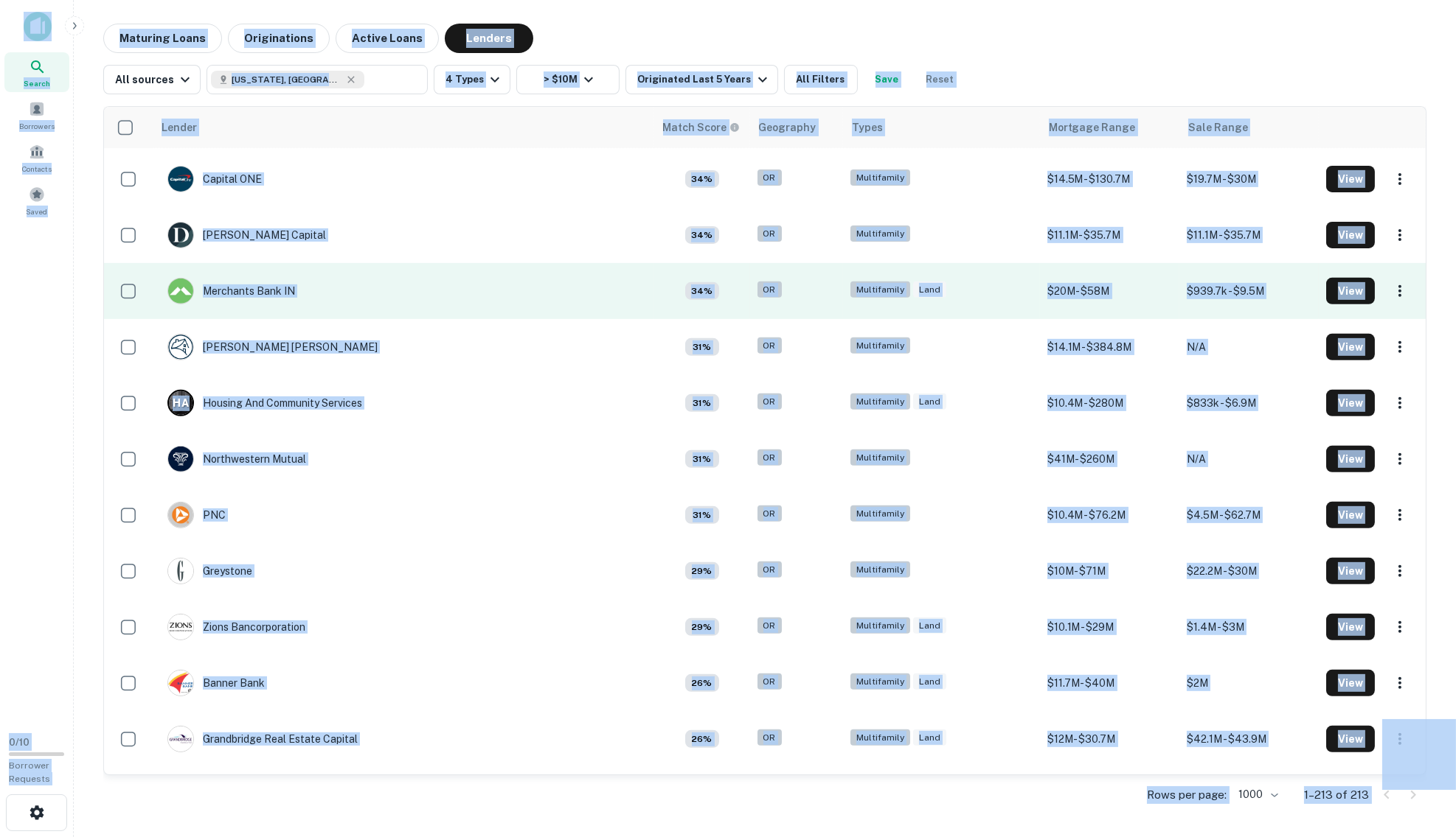
scroll to position [1390, 0]
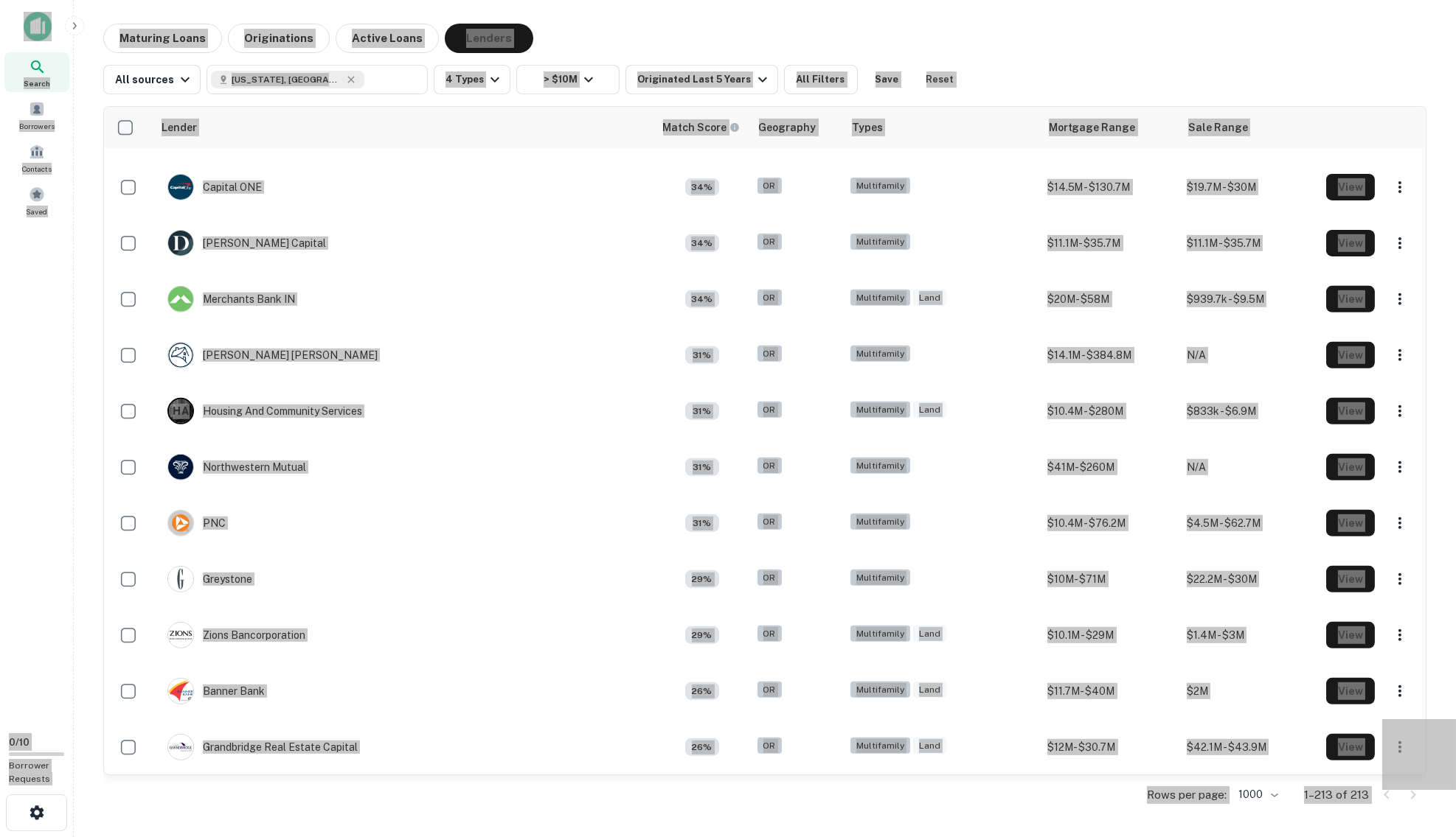
drag, startPoint x: 1439, startPoint y: 386, endPoint x: 86, endPoint y: 542, distance: 1362.0
click at [84, 541] on main "Maturing Loans Originations Active Loans Lenders All sources Oregon, USA ​ 4 Ty…" at bounding box center [765, 418] width 1382 height 837
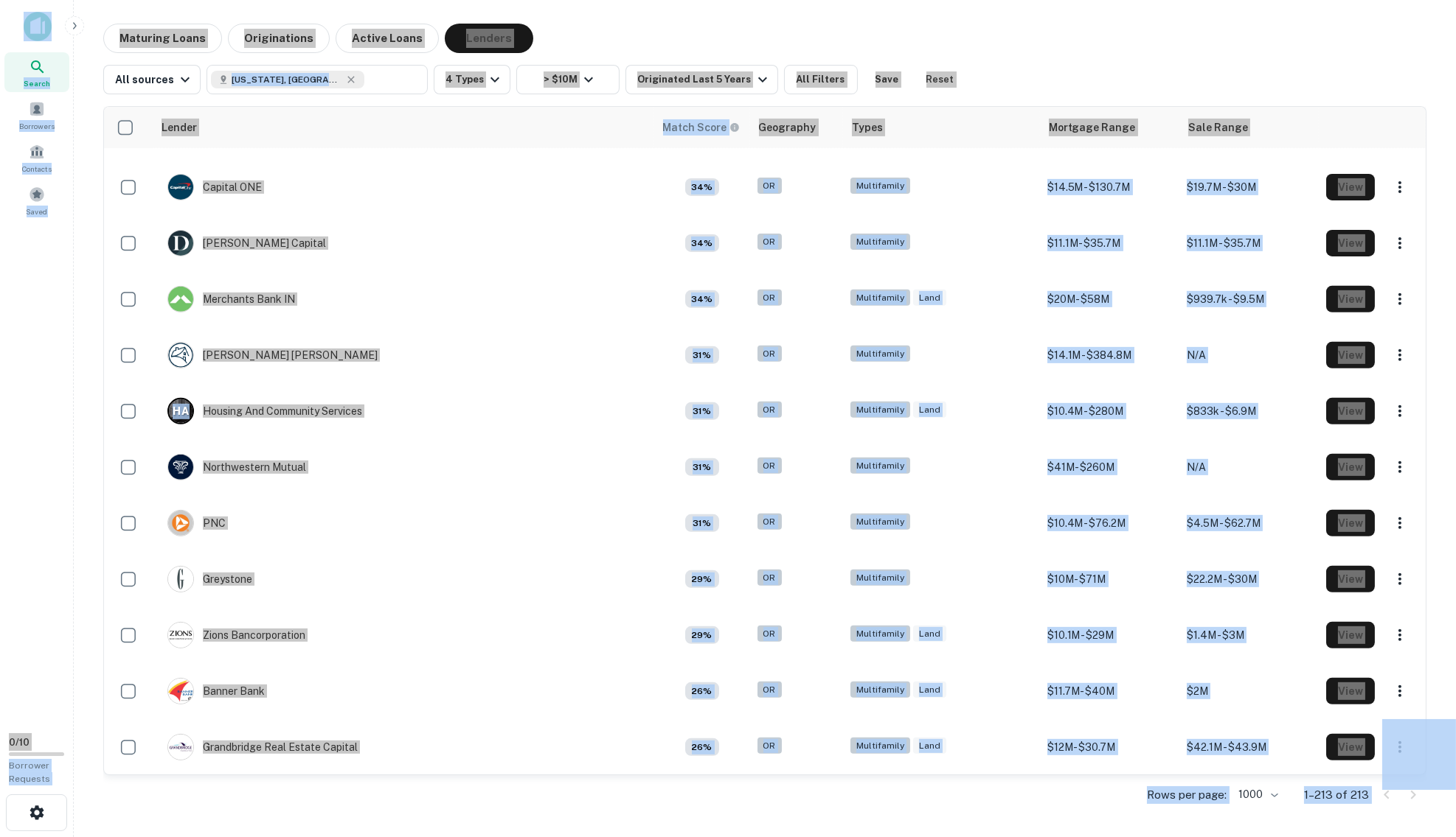
click at [86, 542] on div "Maturing Loans Originations Active Loans Lenders All sources Oregon, USA ​ 4 Ty…" at bounding box center [765, 420] width 1359 height 794
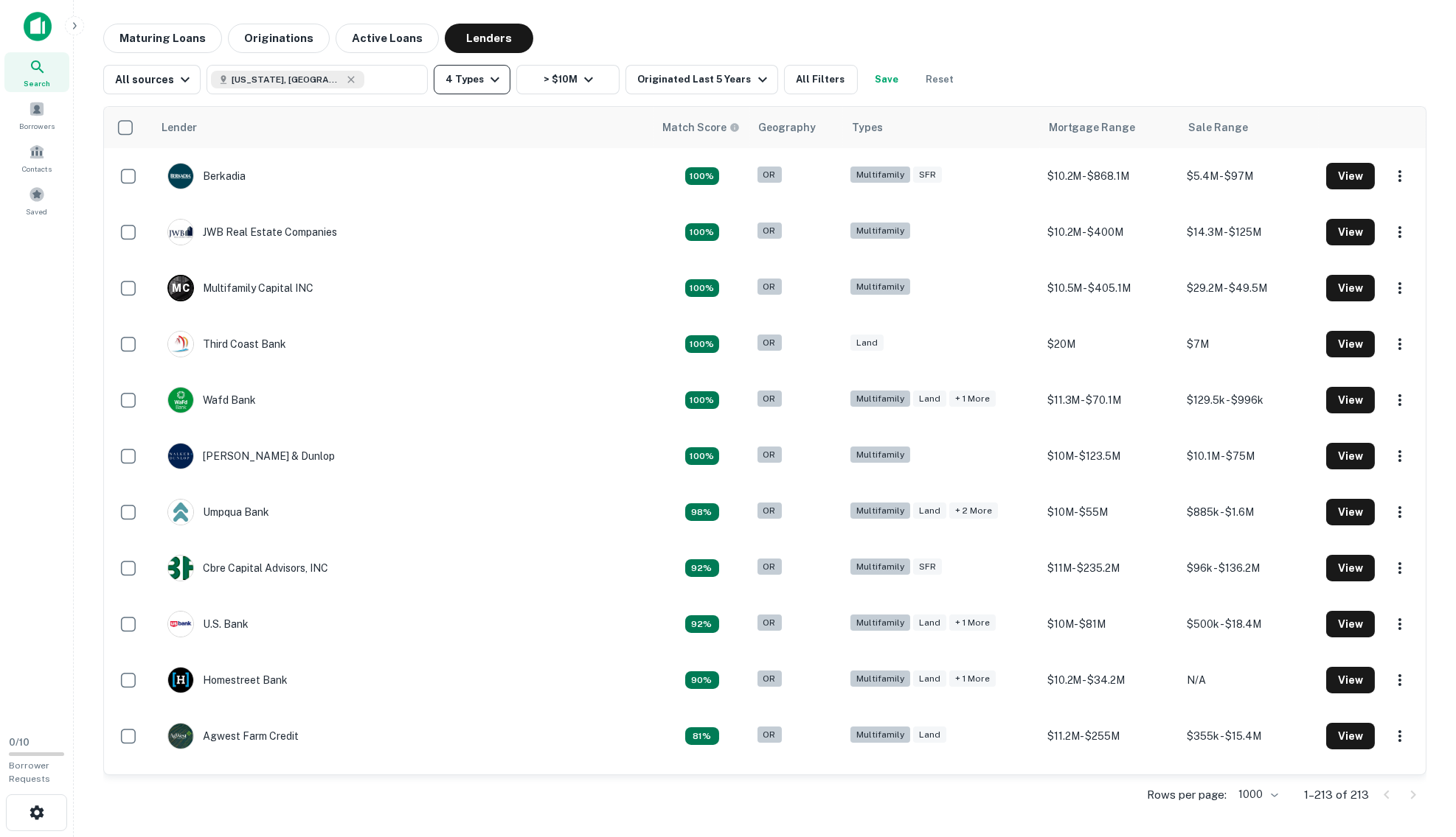
scroll to position [0, 0]
click at [815, 79] on button "All Filters" at bounding box center [821, 79] width 74 height 30
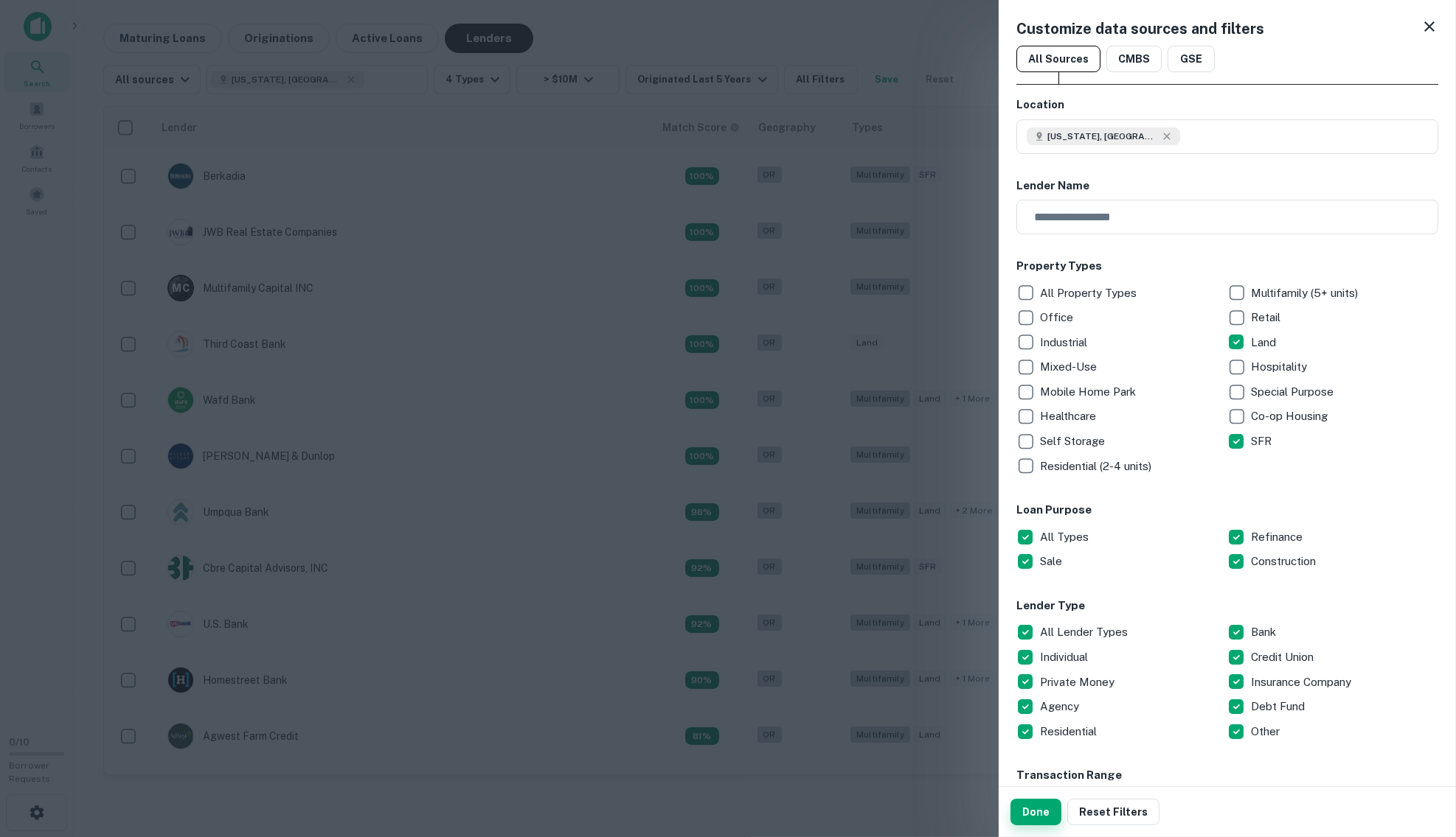
click at [1041, 813] on button "Done" at bounding box center [1036, 813] width 51 height 27
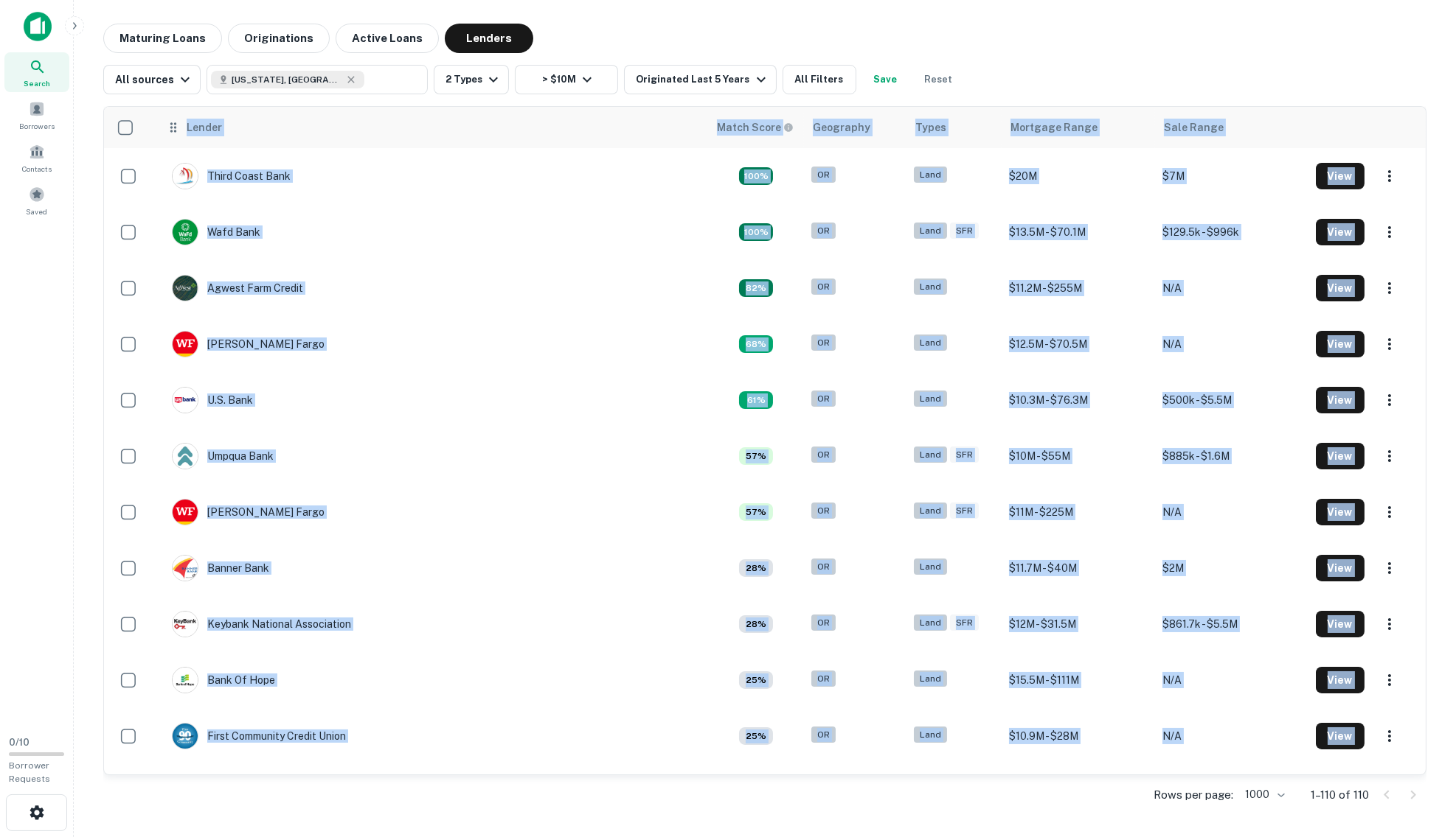
drag, startPoint x: 1374, startPoint y: 768, endPoint x: 169, endPoint y: 128, distance: 1364.4
copy table "Lender Match Score Geography Types Mortgage Range Sale Range Third Coast Bank 1…"
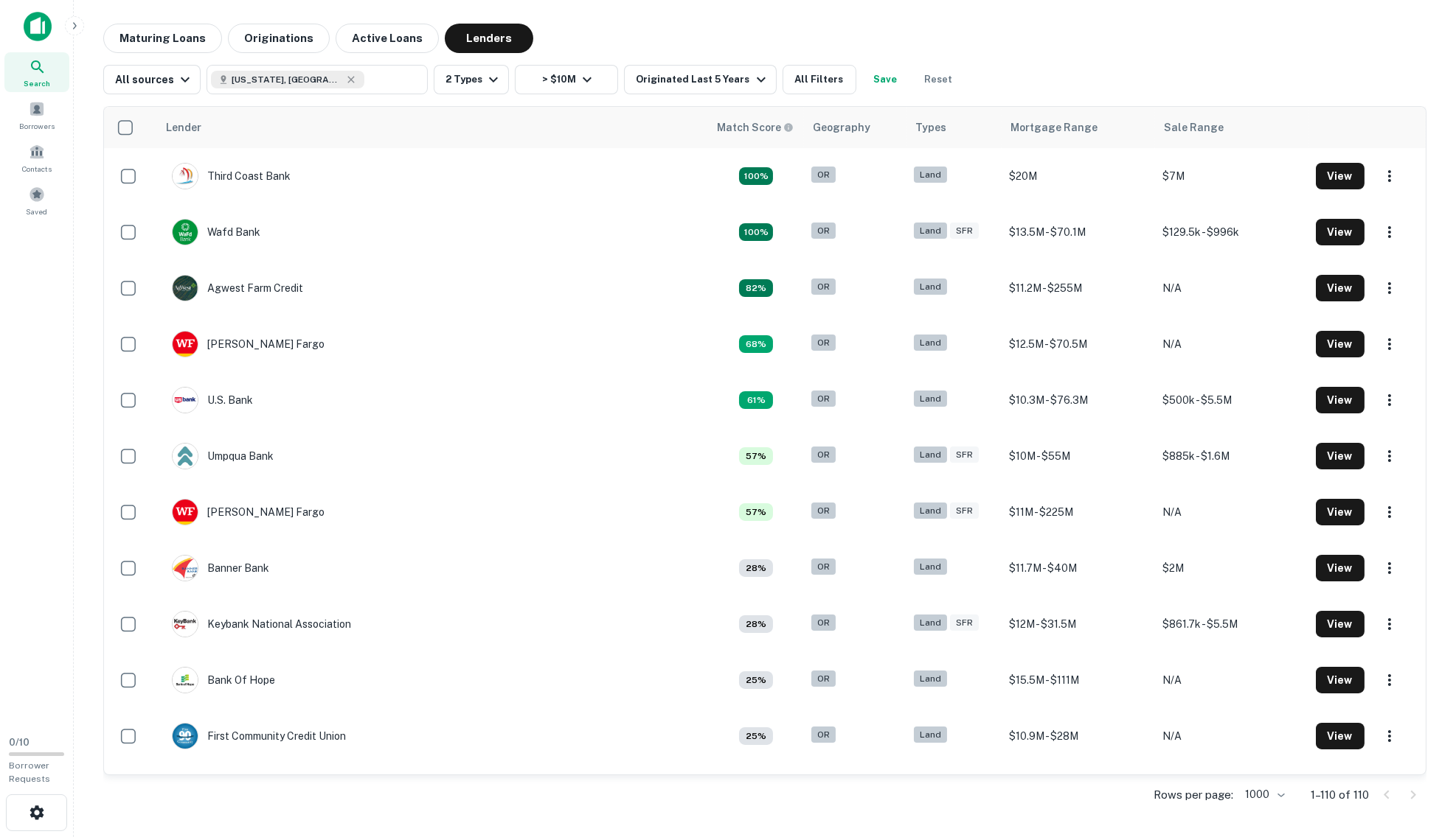
click at [146, 118] on th at bounding box center [130, 127] width 53 height 41
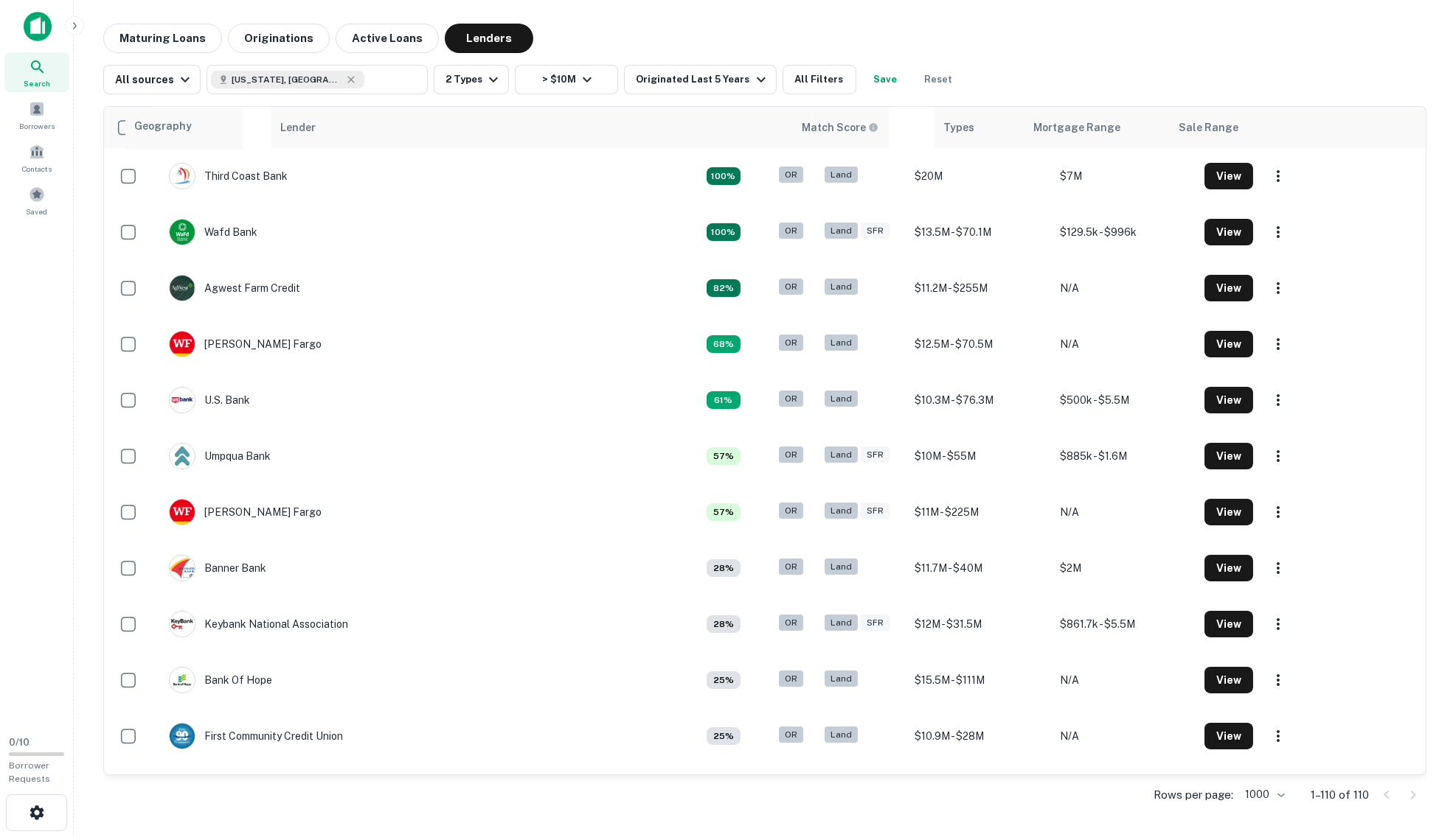
drag, startPoint x: 785, startPoint y: 124, endPoint x: 168, endPoint y: 125, distance: 617.0
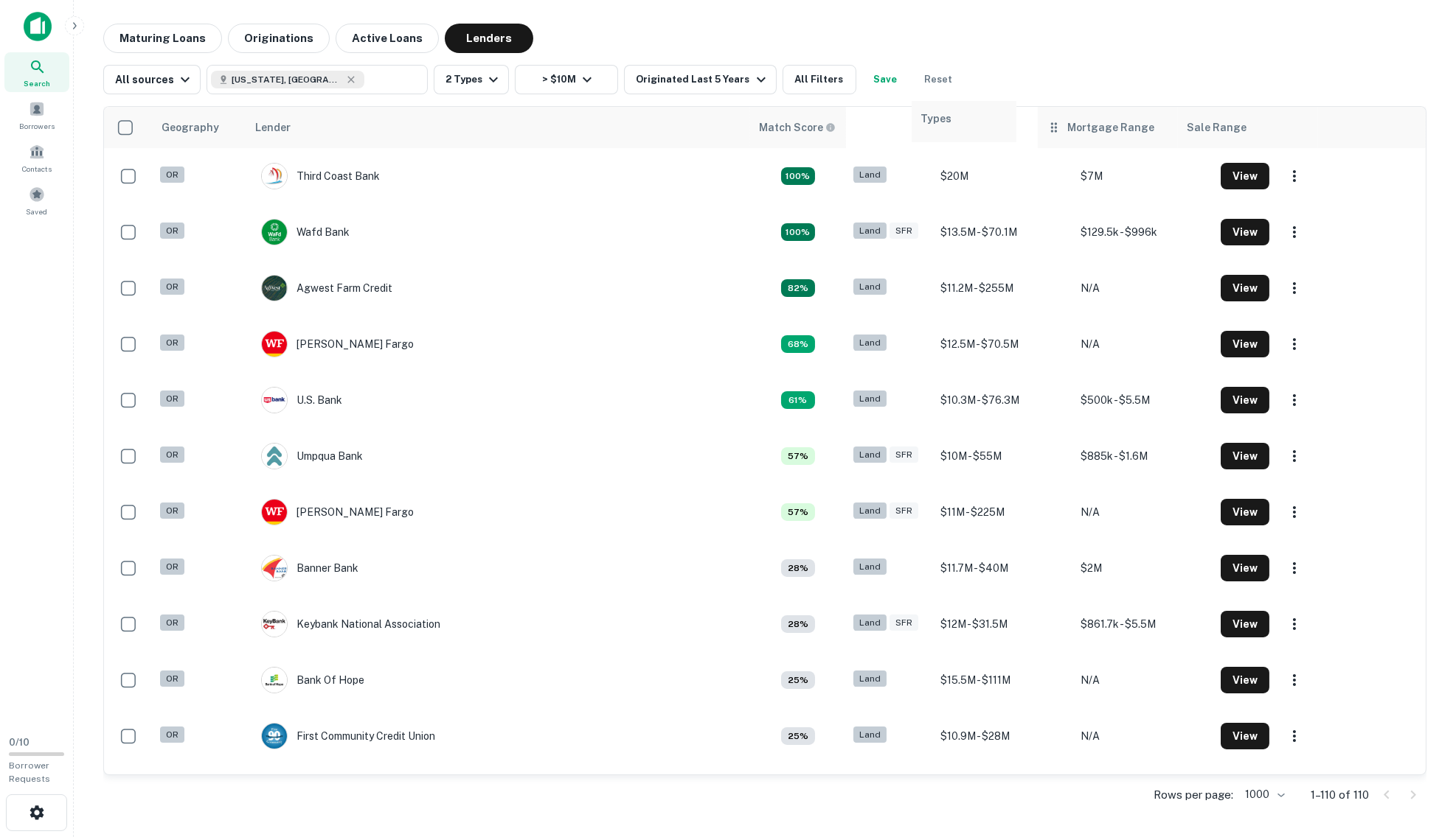
drag, startPoint x: 887, startPoint y: 130, endPoint x: 938, endPoint y: 125, distance: 51.2
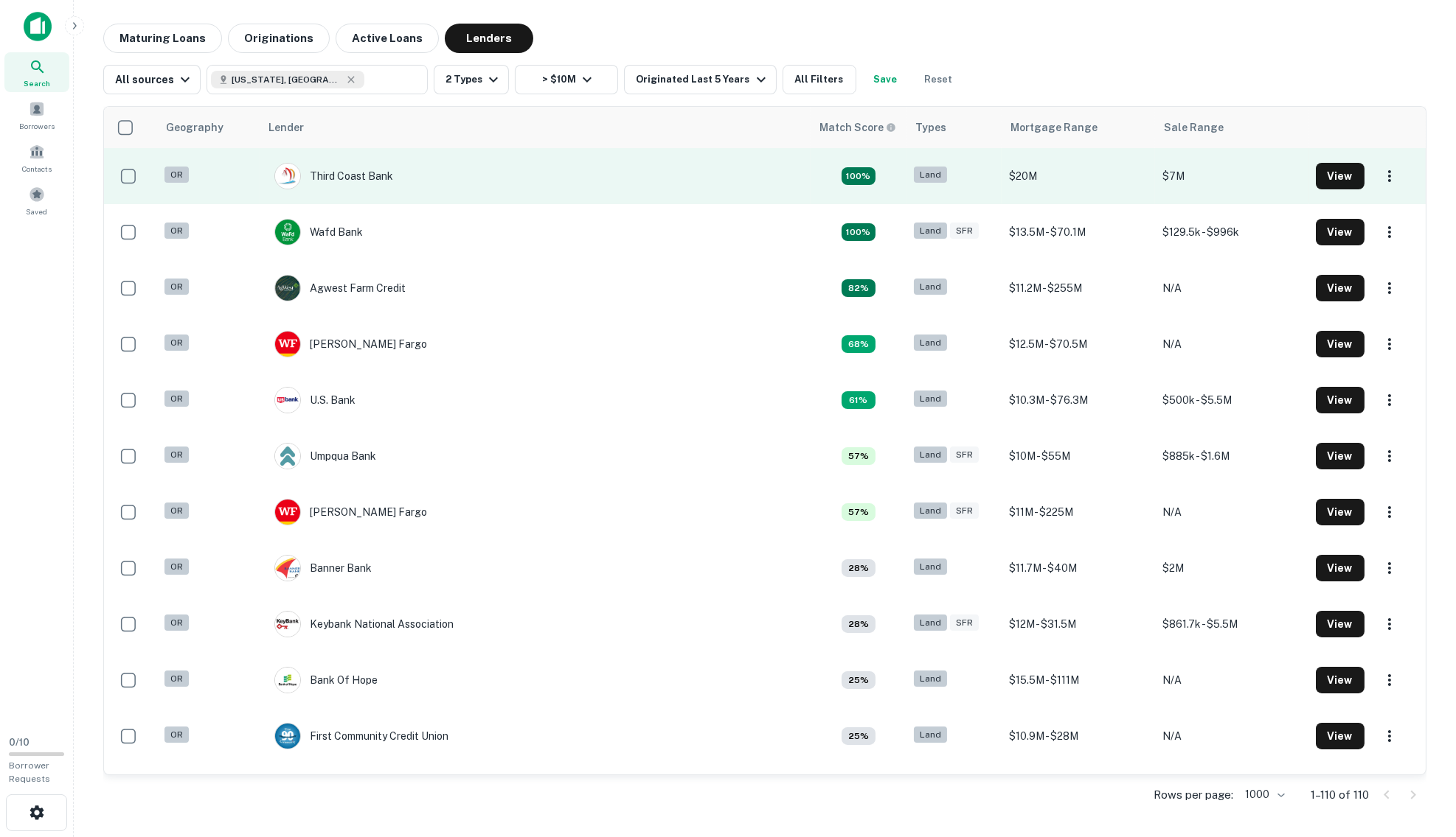
copy body "Search Borrowers Contacts Saved 0 / 10 Borrower Requests Maturing Loans Origina…"
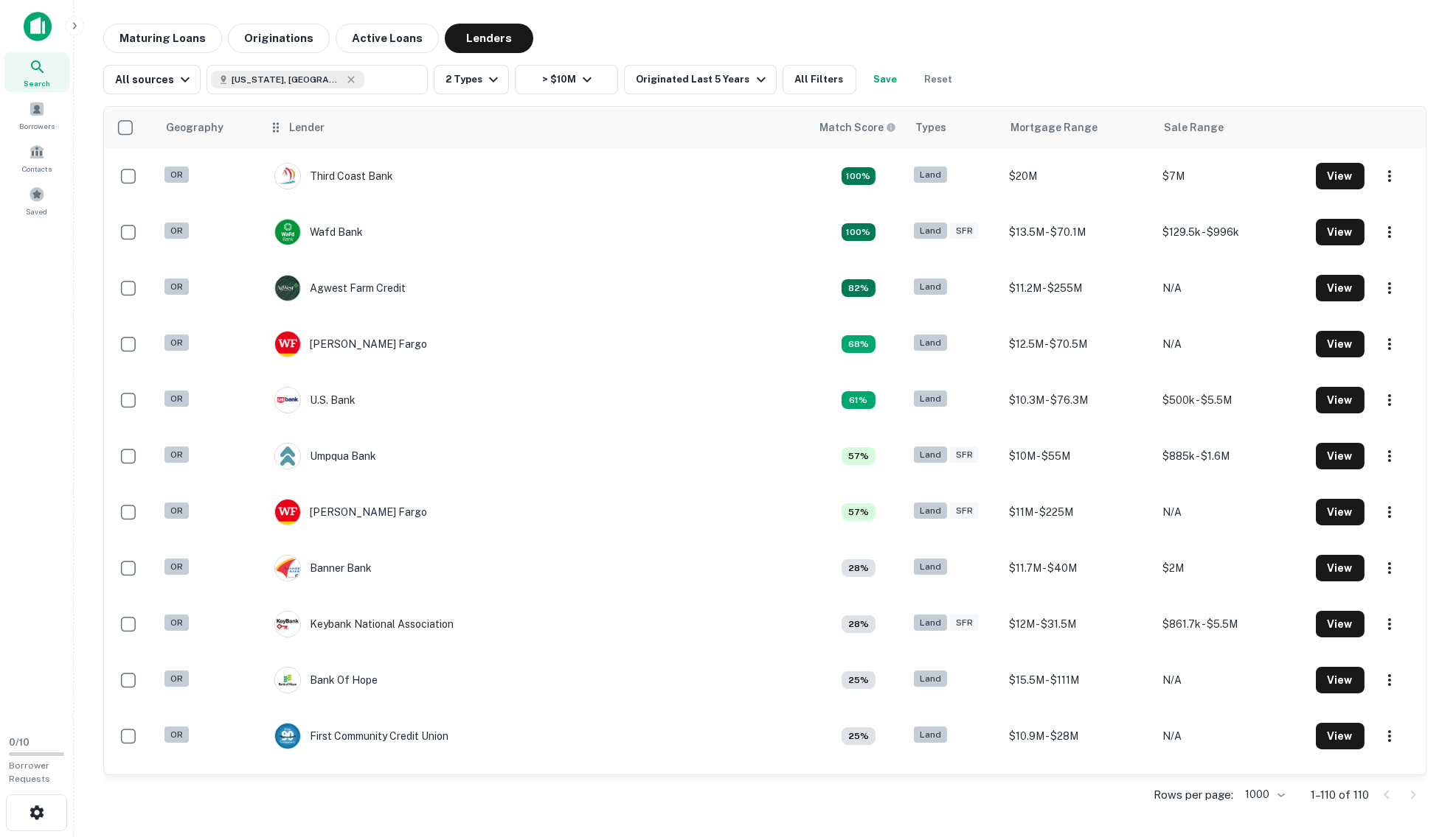
click at [444, 129] on div "Lender" at bounding box center [535, 127] width 533 height 17
drag, startPoint x: 1068, startPoint y: 826, endPoint x: 376, endPoint y: 135, distance: 977.9
click at [376, 135] on div "Lender" at bounding box center [535, 127] width 533 height 17
click at [650, 102] on div "Geography Lender Match Score Types Mortgage Range Sale Range OR Third Coast Ban…" at bounding box center [764, 456] width 1323 height 722
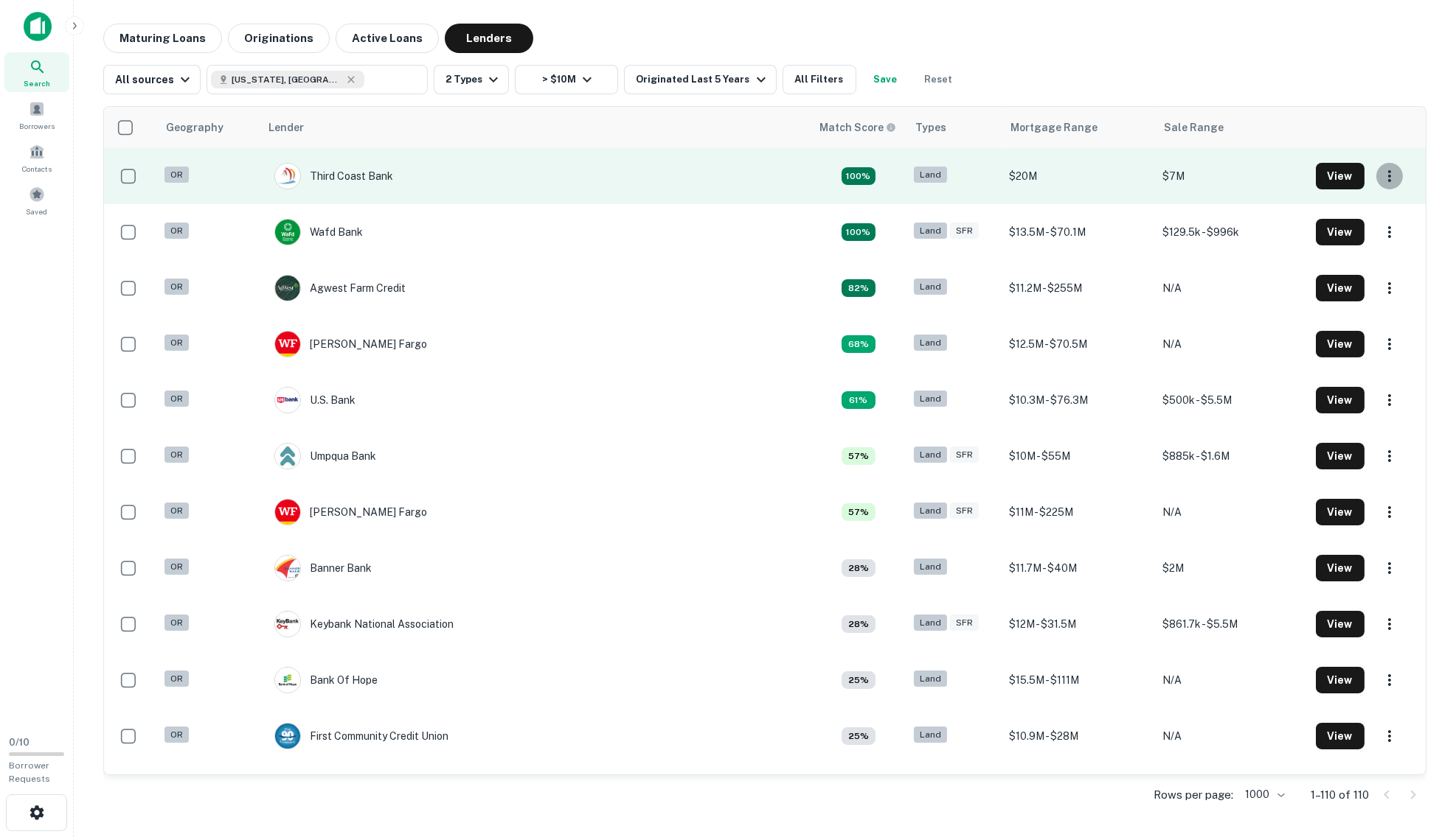
click at [1050, 174] on icon "button" at bounding box center [1390, 176] width 17 height 17
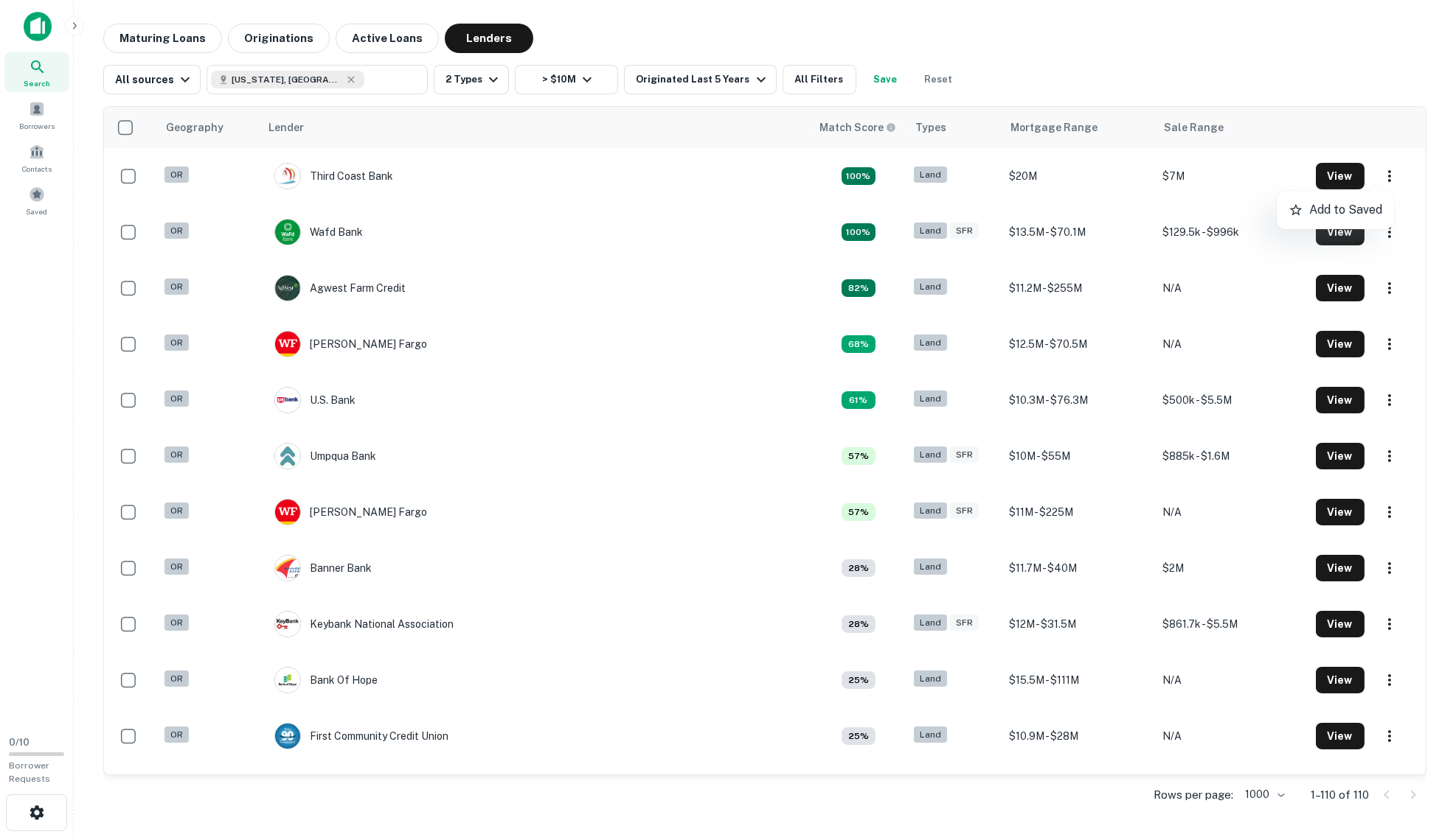
click at [1050, 174] on div at bounding box center [728, 418] width 1456 height 837
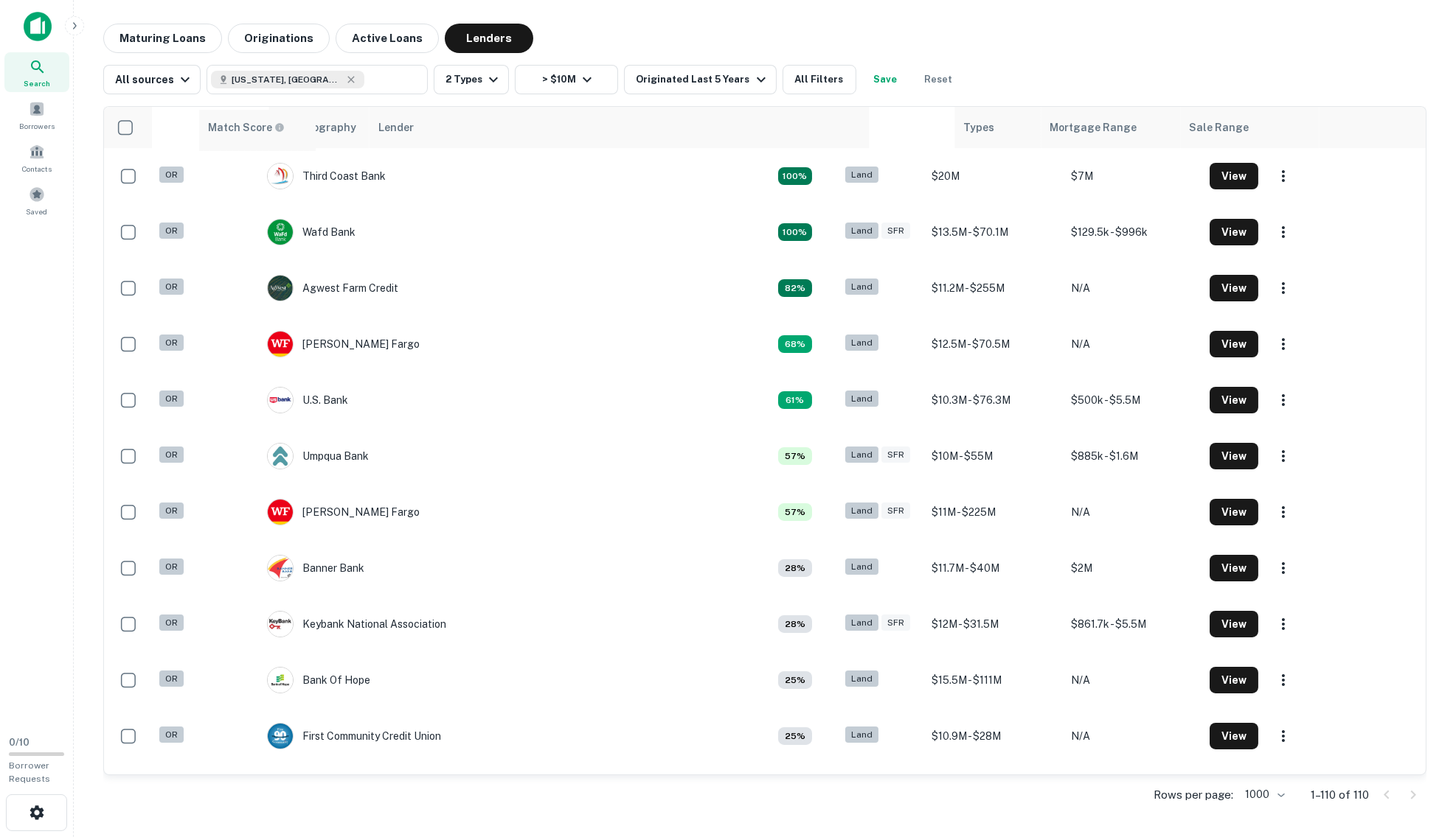
drag, startPoint x: 792, startPoint y: 125, endPoint x: 244, endPoint y: 128, distance: 548.0
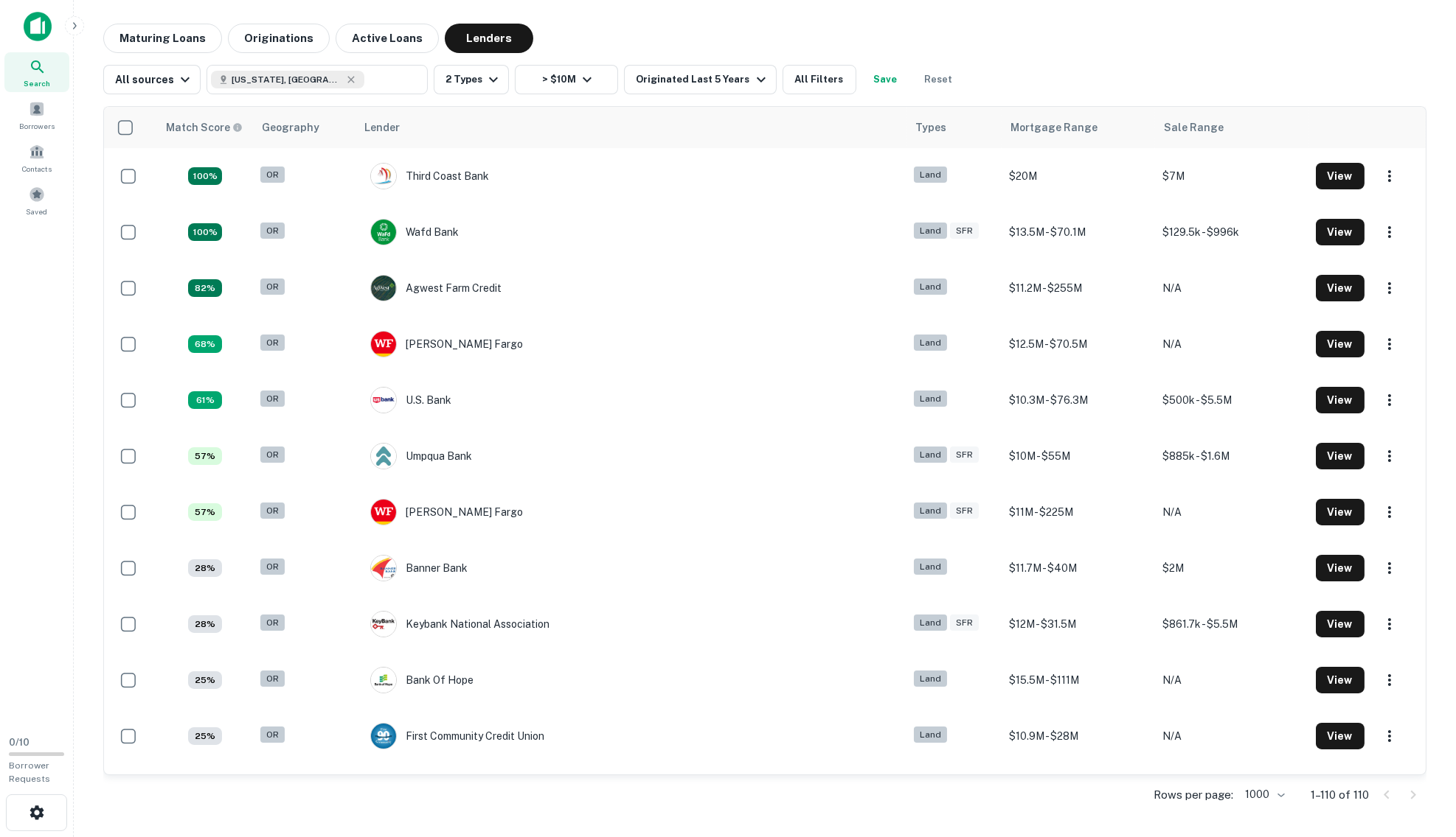
click at [92, 149] on div "Maturing Loans Originations Active Loans Lenders All sources Oregon, USA ​ 2 Ty…" at bounding box center [765, 420] width 1359 height 794
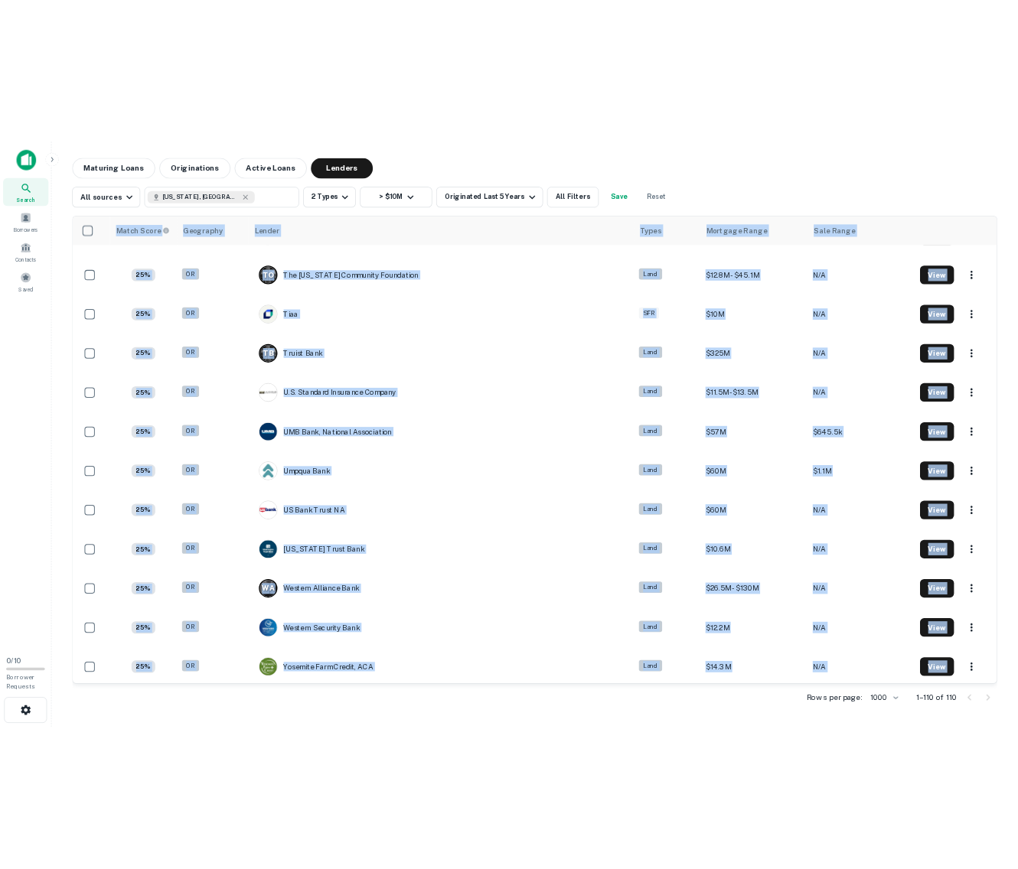
scroll to position [5747, 0]
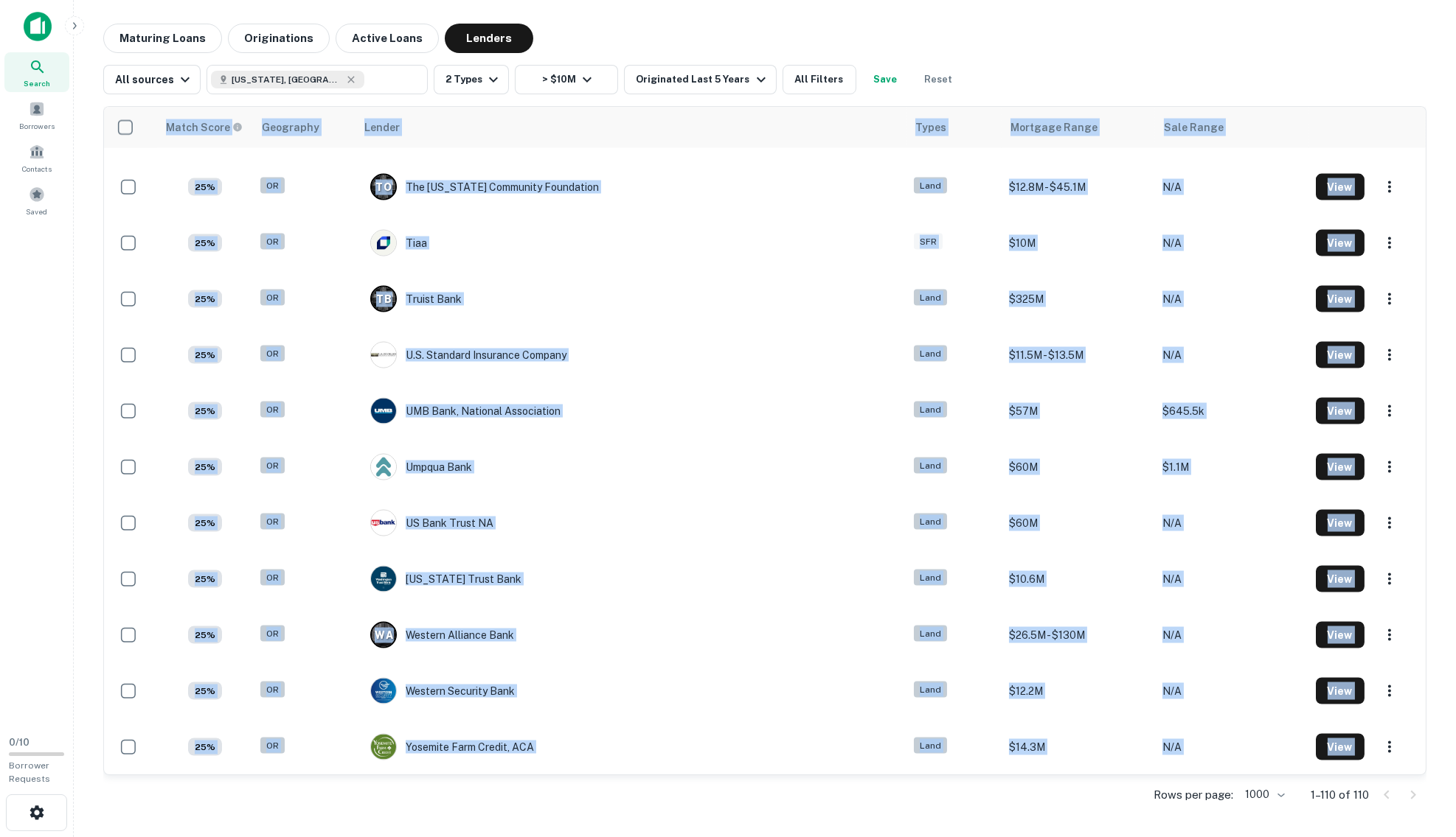
drag, startPoint x: 106, startPoint y: 127, endPoint x: 458, endPoint y: 869, distance: 821.3
click at [458, 835] on html "Search Borrowers Contacts Saved 0 / 10 Borrower Requests Maturing Loans Origina…" at bounding box center [728, 418] width 1456 height 837
copy div "Match Score Geography Lender Types Mortgage Range Sale Range 100% OR Third Coas…"
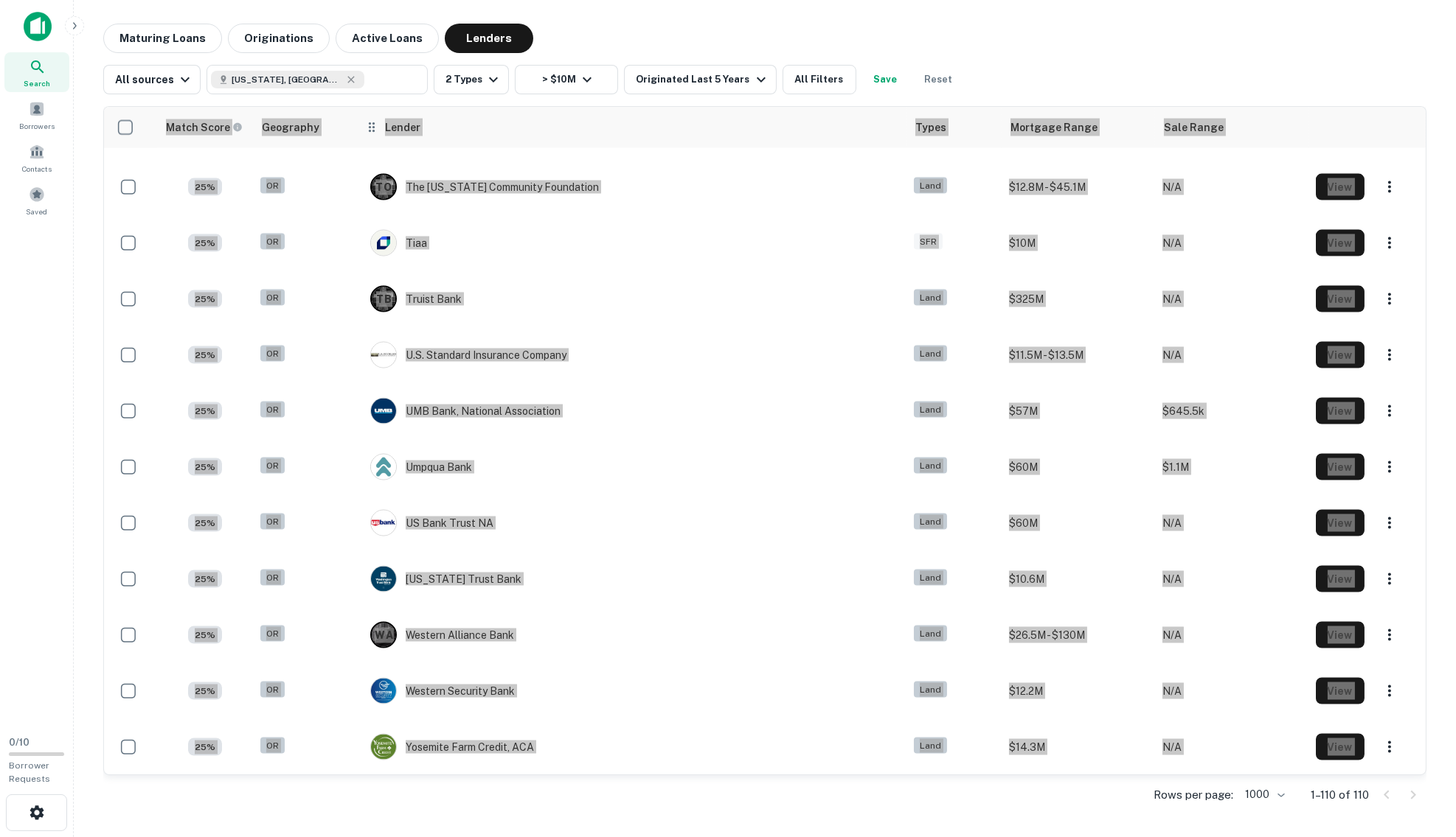
drag, startPoint x: 825, startPoint y: 730, endPoint x: 719, endPoint y: 136, distance: 603.4
click at [719, 136] on div "Lender" at bounding box center [630, 127] width 533 height 17
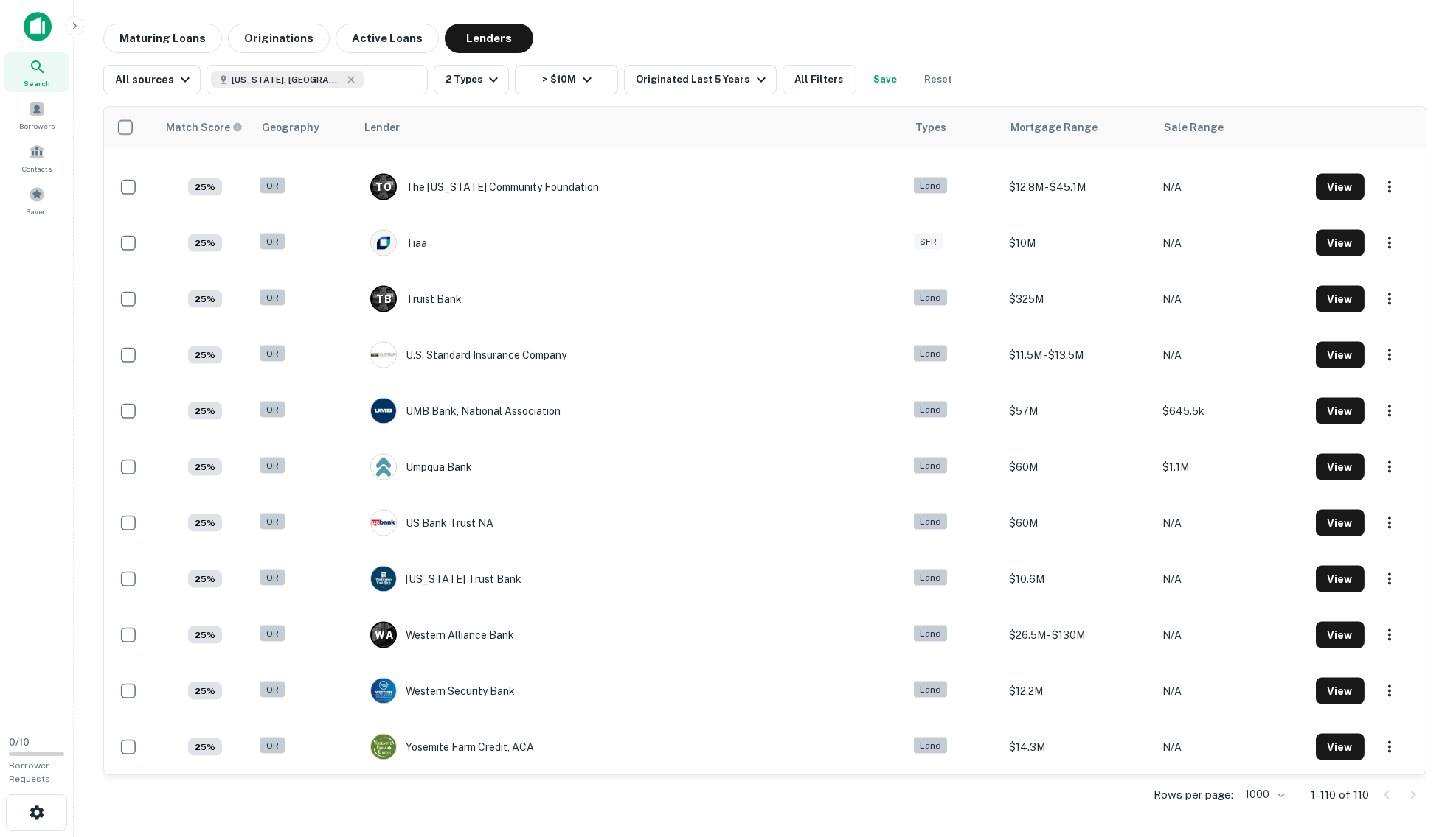
click at [998, 85] on div "All sources Oregon, USA ​ 2 Types > $10M Originated Last 5 Years All Filters Sa…" at bounding box center [764, 73] width 1323 height 41
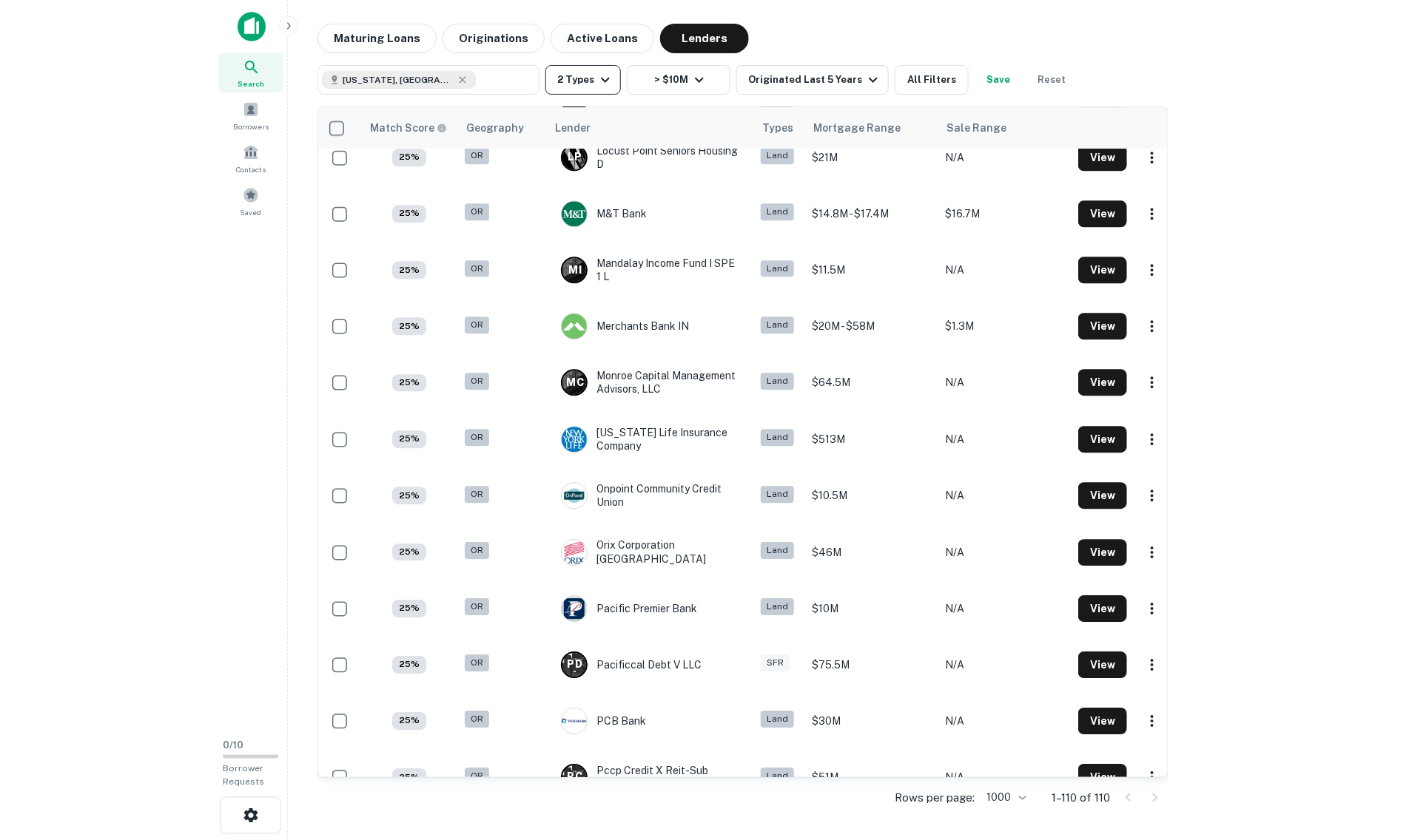
scroll to position [4377, 3]
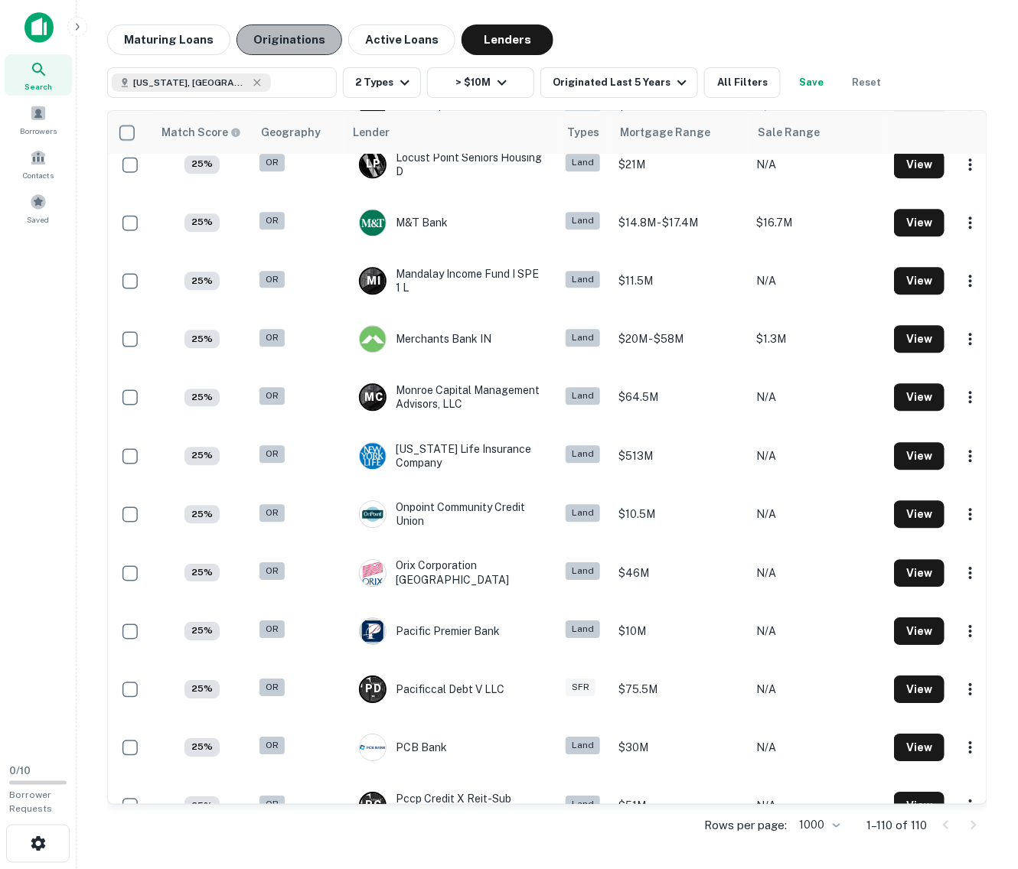
click at [293, 41] on button "Originations" at bounding box center [289, 39] width 106 height 31
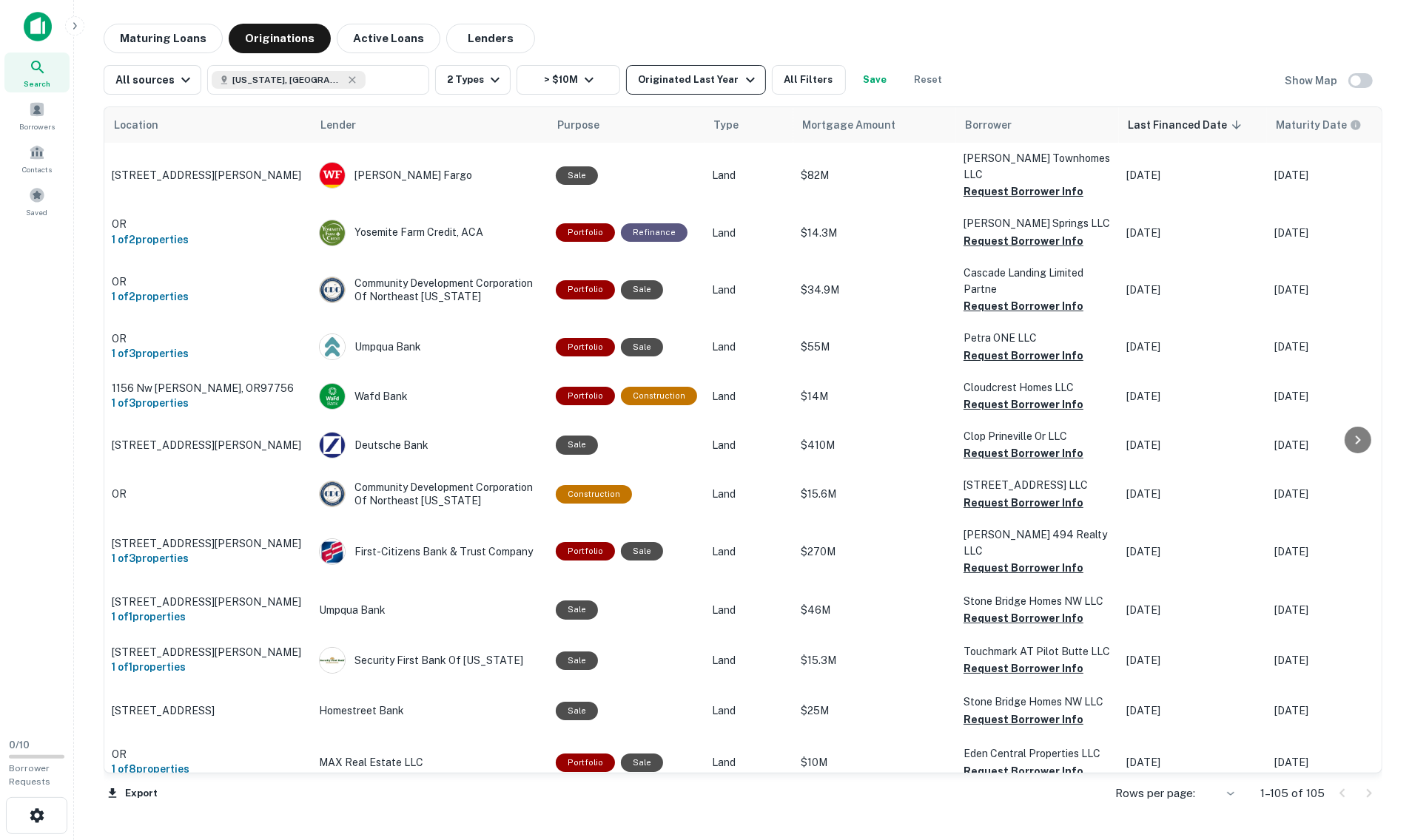
click at [727, 81] on div "Originated Last Year" at bounding box center [698, 79] width 121 height 17
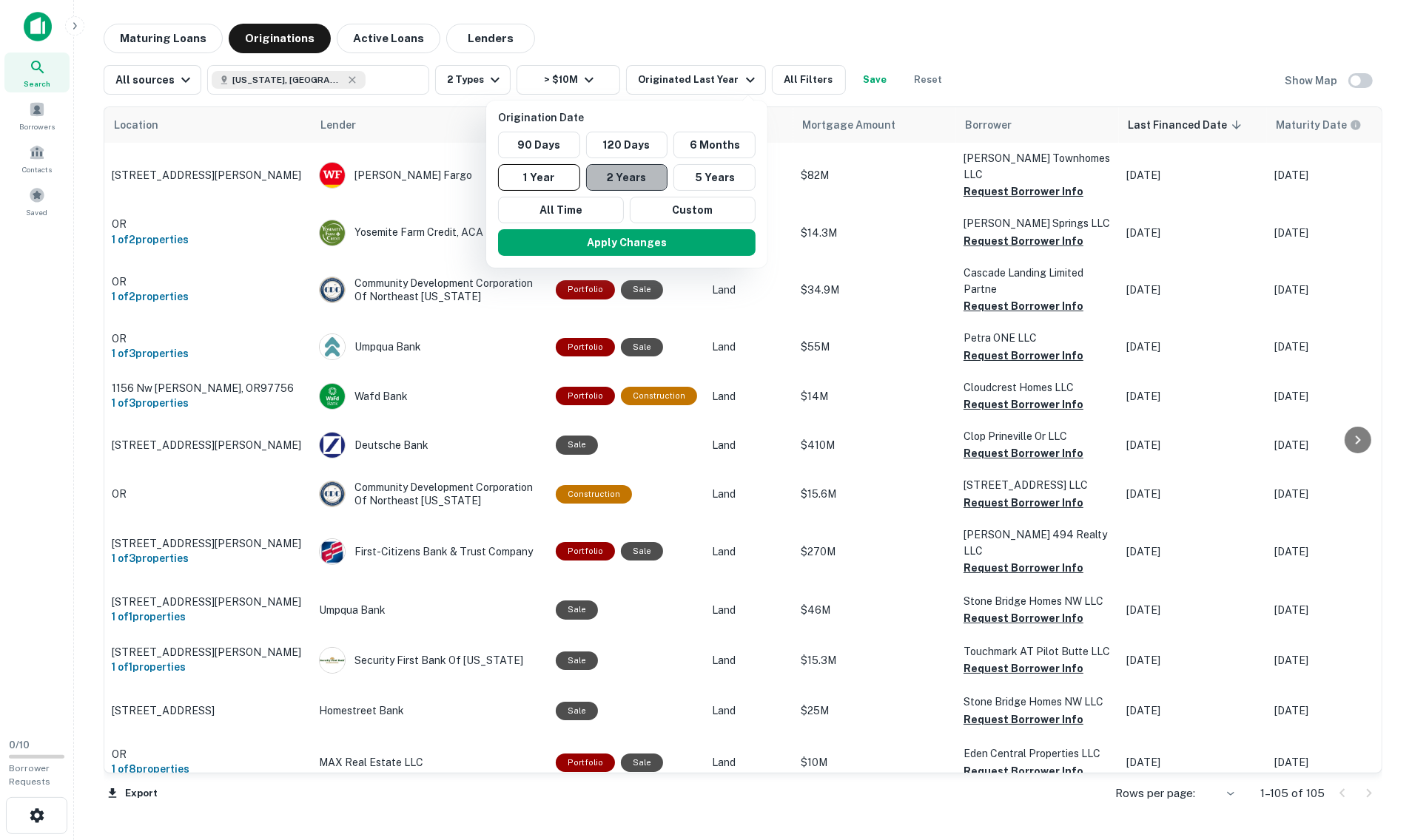
click at [645, 174] on button "2 Years" at bounding box center [627, 178] width 82 height 27
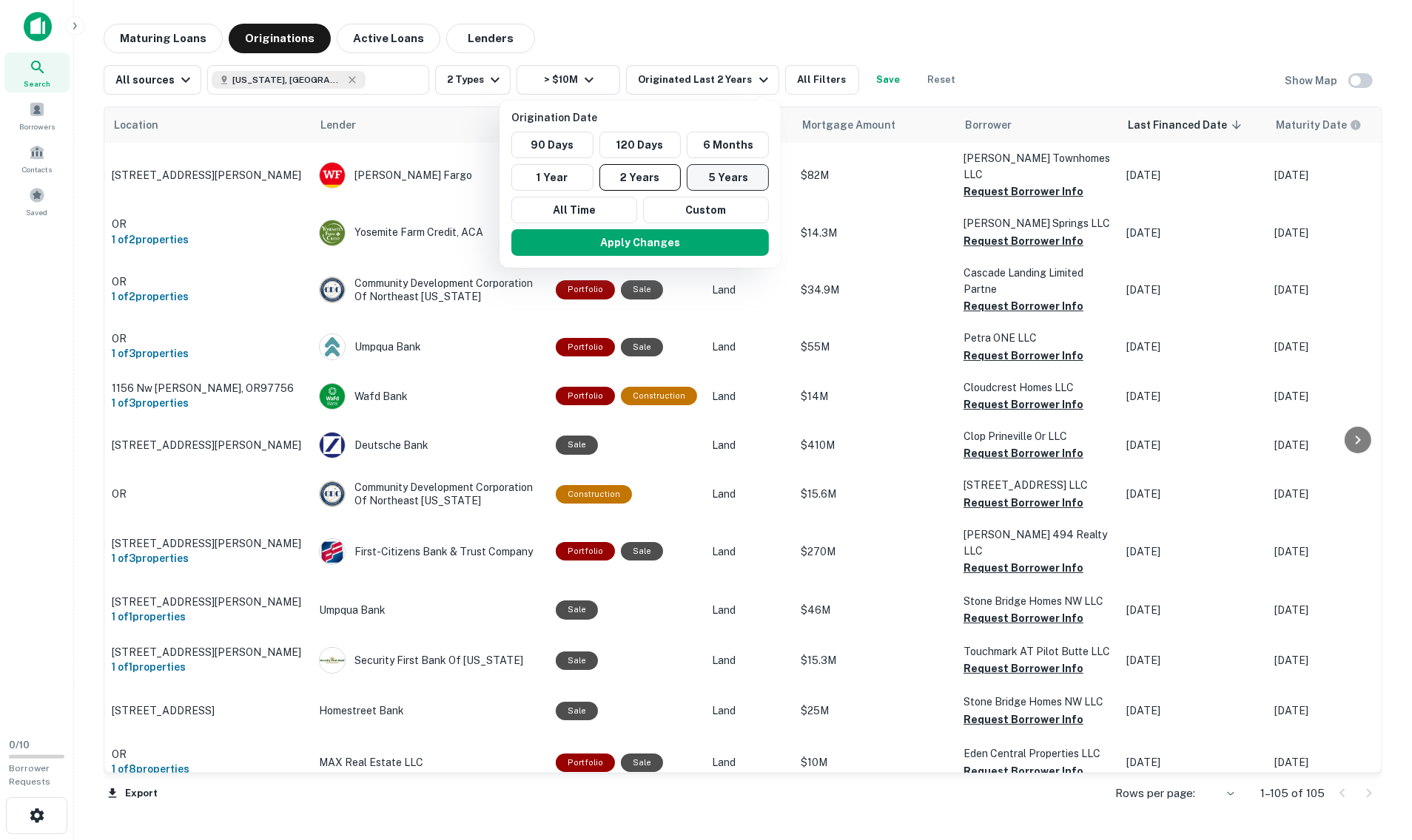
click at [717, 177] on button "5 Years" at bounding box center [727, 178] width 82 height 27
click at [708, 247] on button "Apply Changes" at bounding box center [641, 243] width 257 height 27
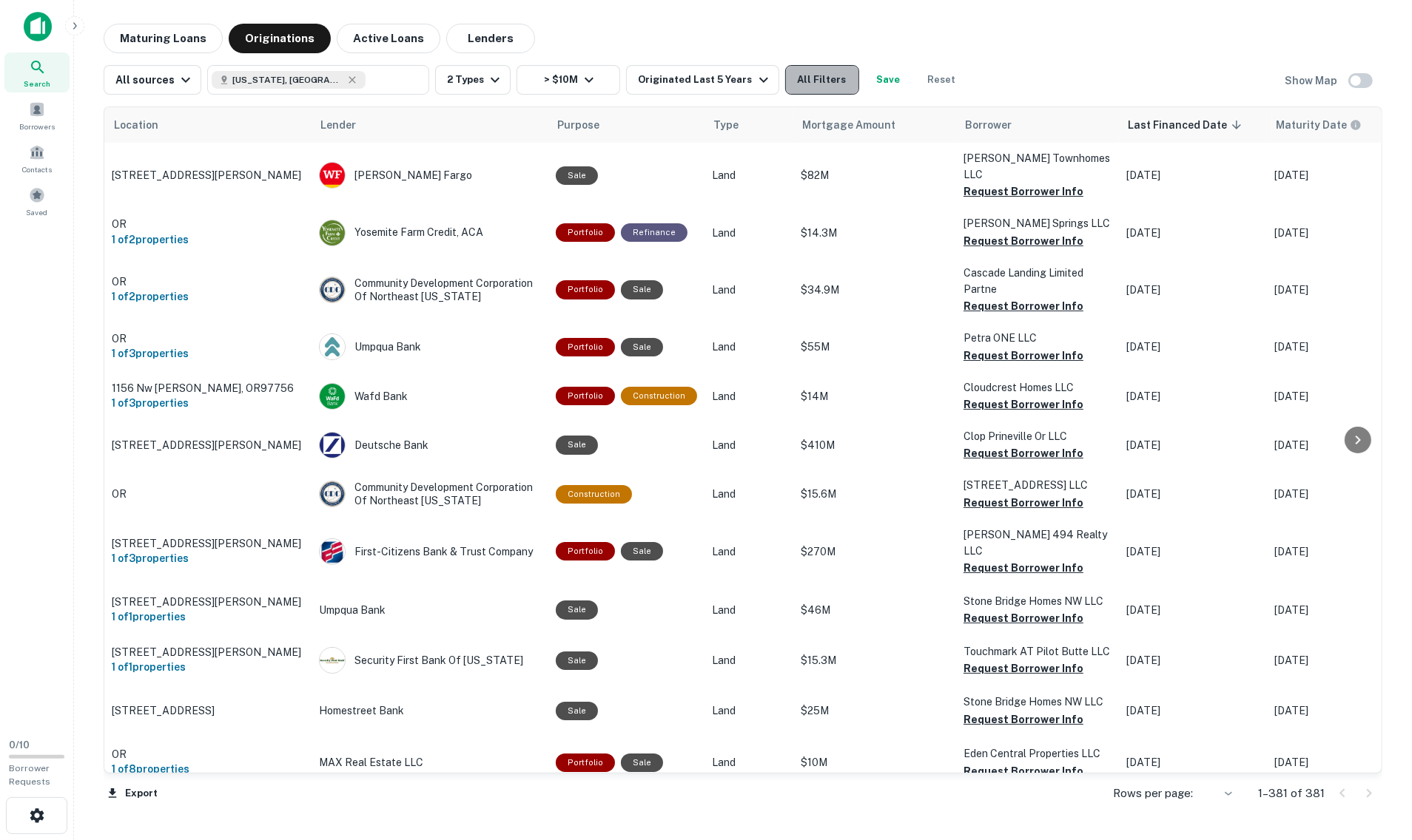
click at [836, 86] on button "All Filters" at bounding box center [822, 79] width 74 height 30
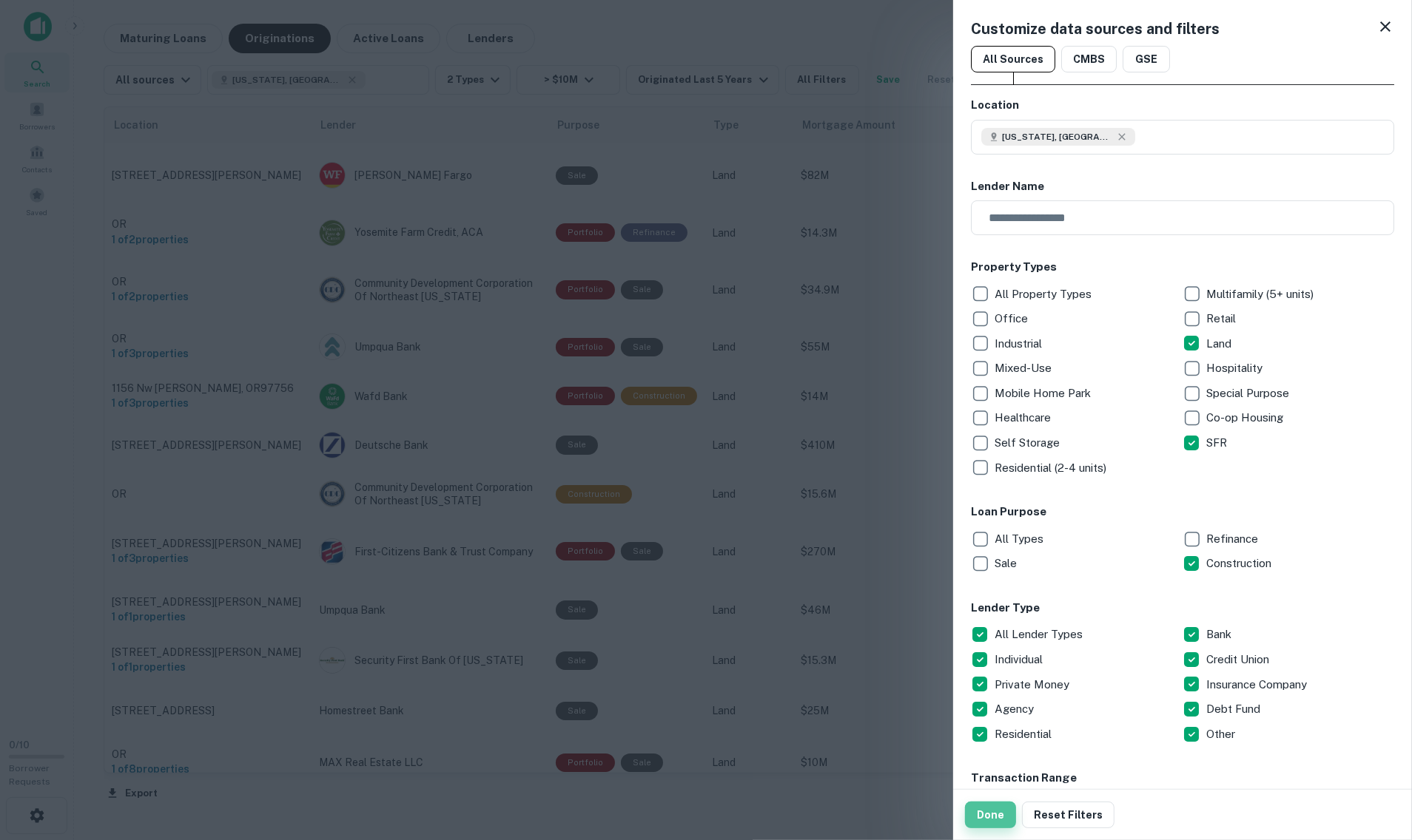
click at [998, 802] on button "Done" at bounding box center [990, 816] width 51 height 27
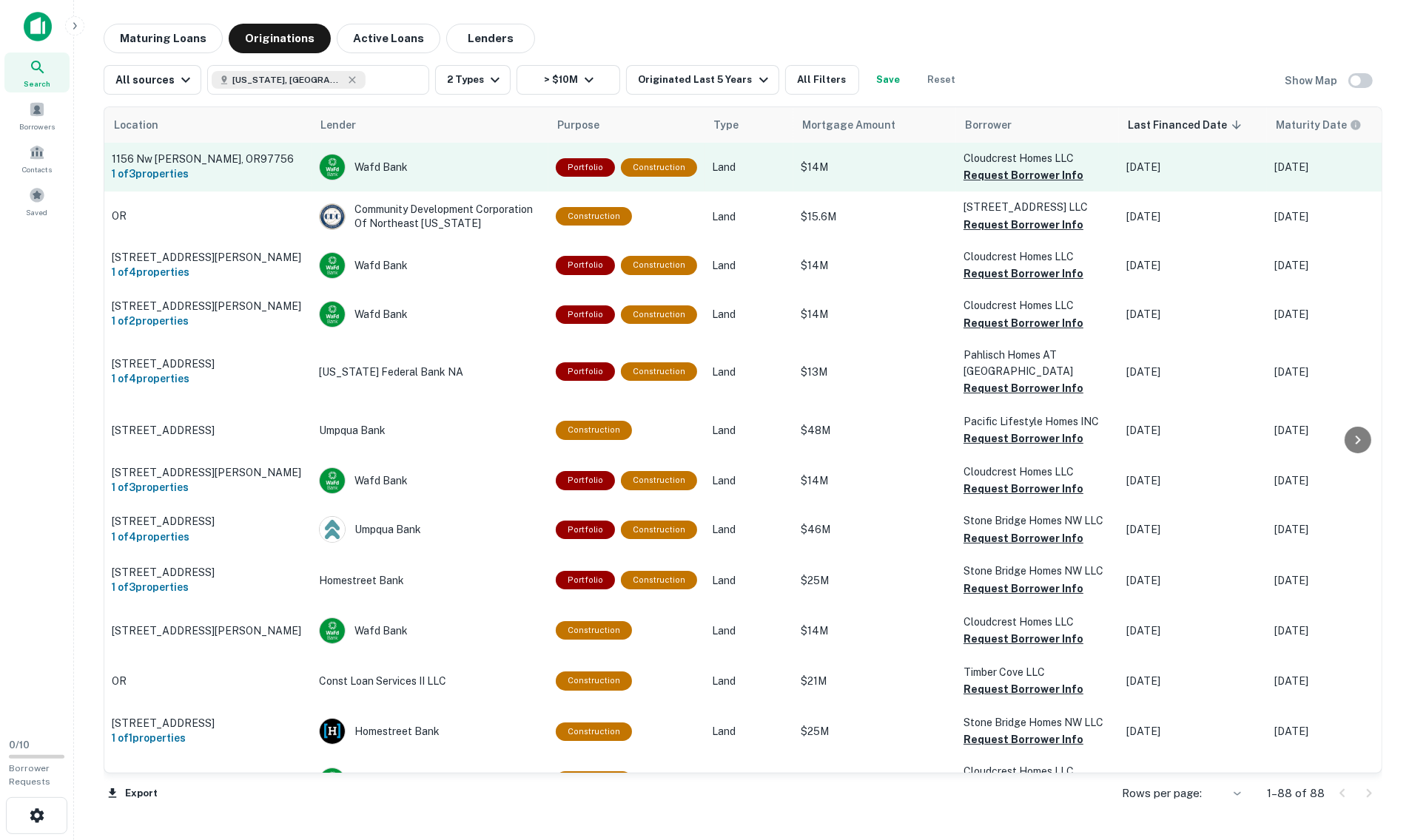
drag, startPoint x: 105, startPoint y: 156, endPoint x: 140, endPoint y: 160, distance: 35.2
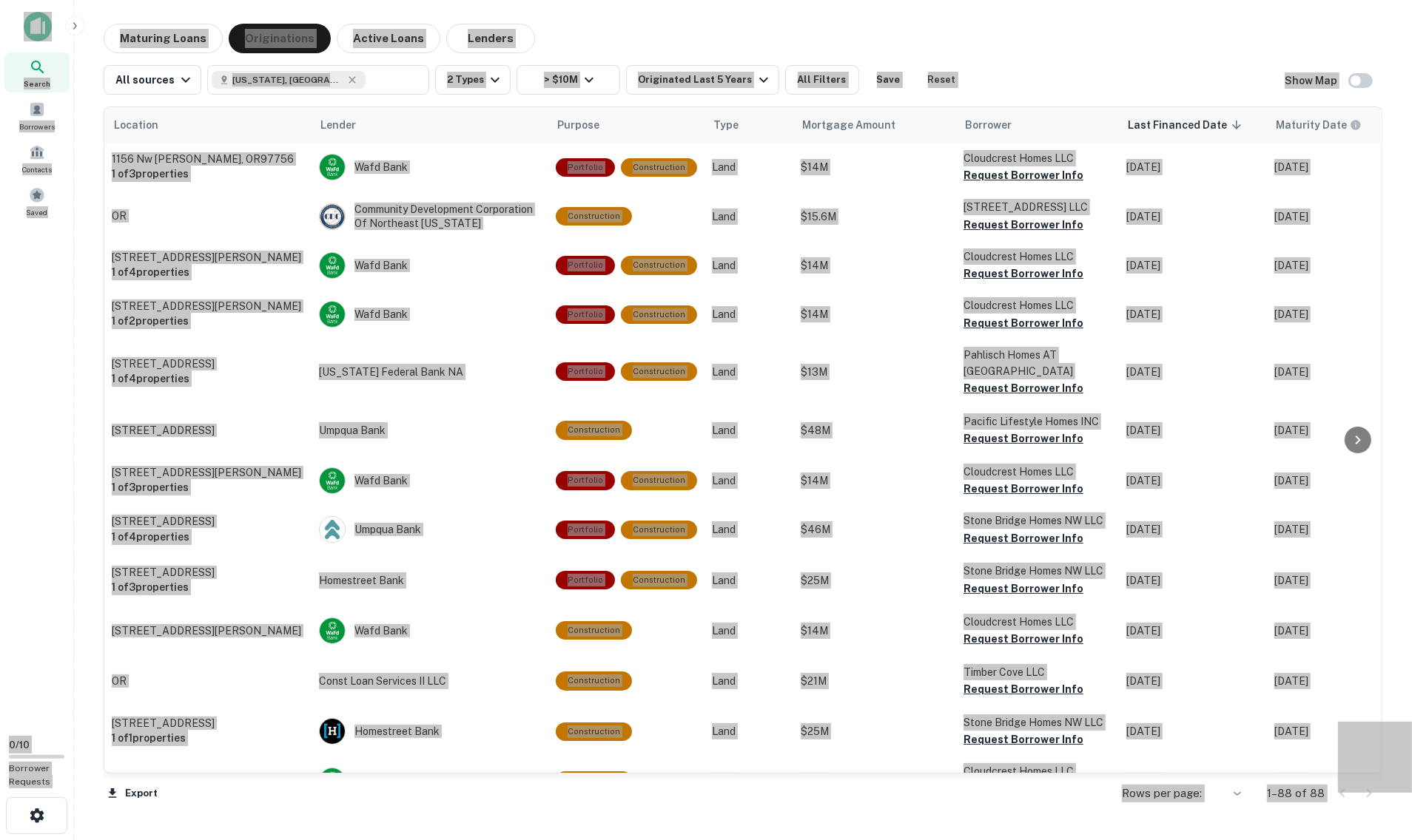
drag, startPoint x: 839, startPoint y: 834, endPoint x: 97, endPoint y: 134, distance: 1020.1
click at [98, 134] on div "Maturing Loans Originations Active Loans Lenders All sources Oregon, USA ​ 2 Ty…" at bounding box center [743, 421] width 1314 height 797
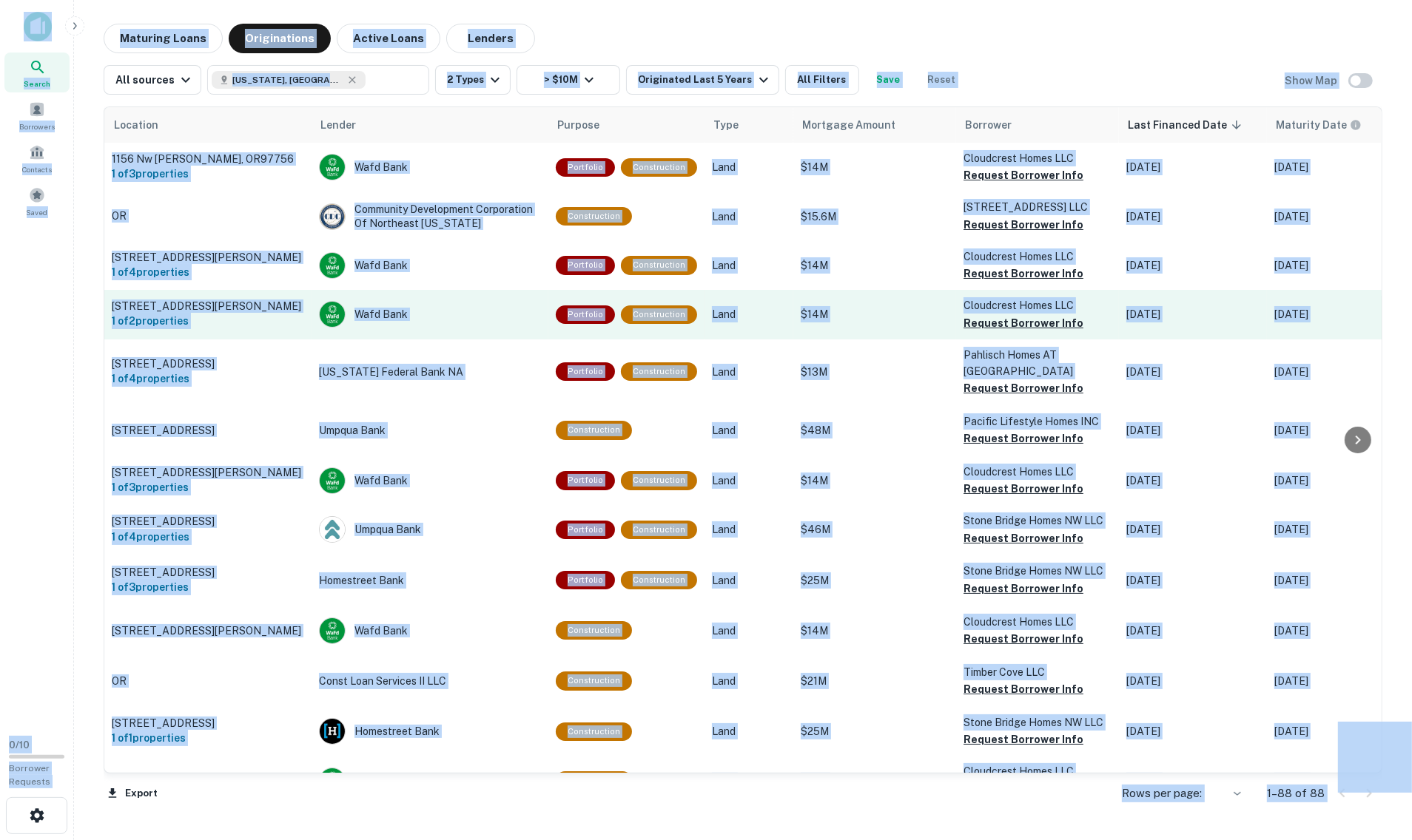
scroll to position [36, 0]
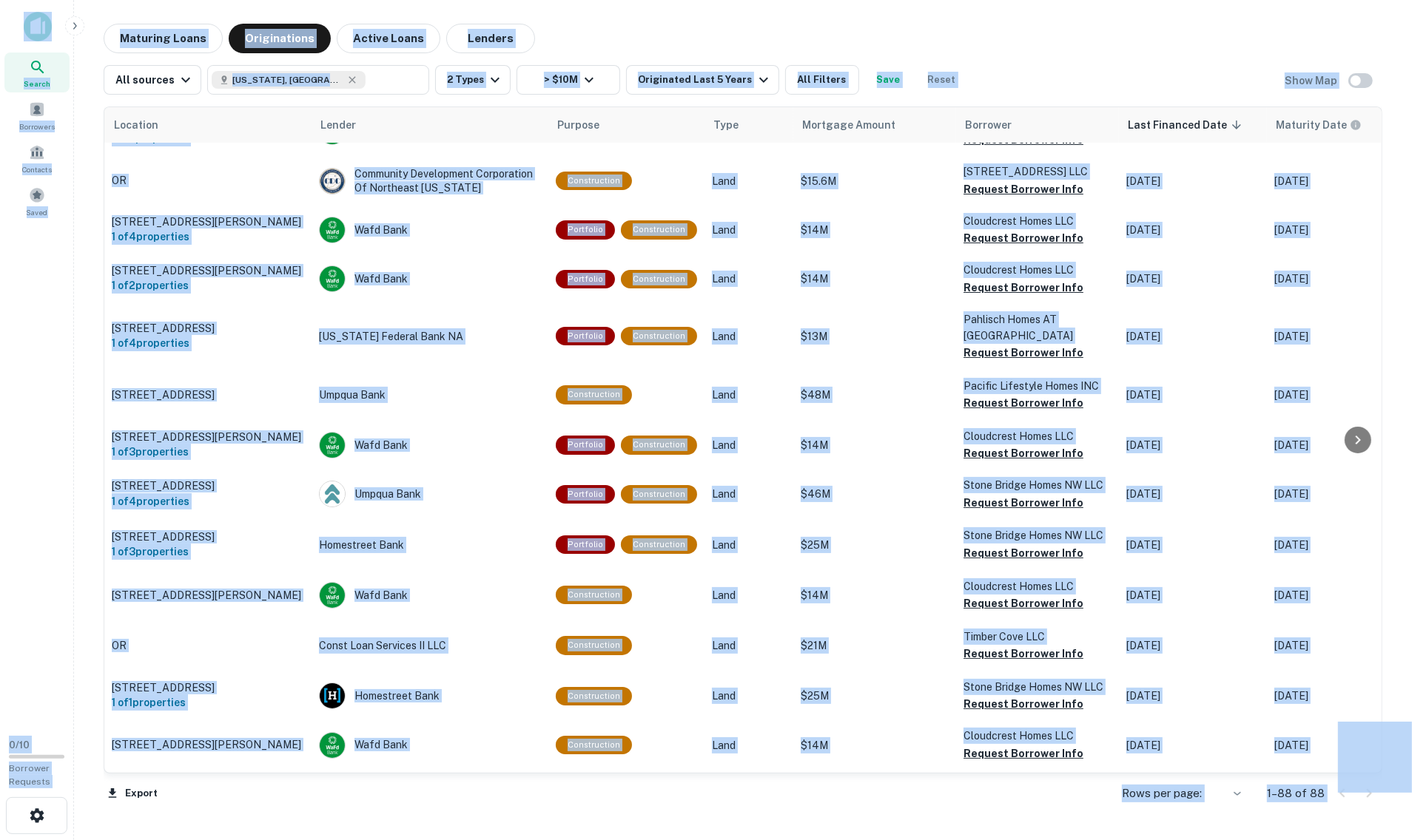
click at [88, 345] on div "Maturing Loans Originations Active Loans Lenders All sources Oregon, USA ​ 2 Ty…" at bounding box center [743, 421] width 1314 height 797
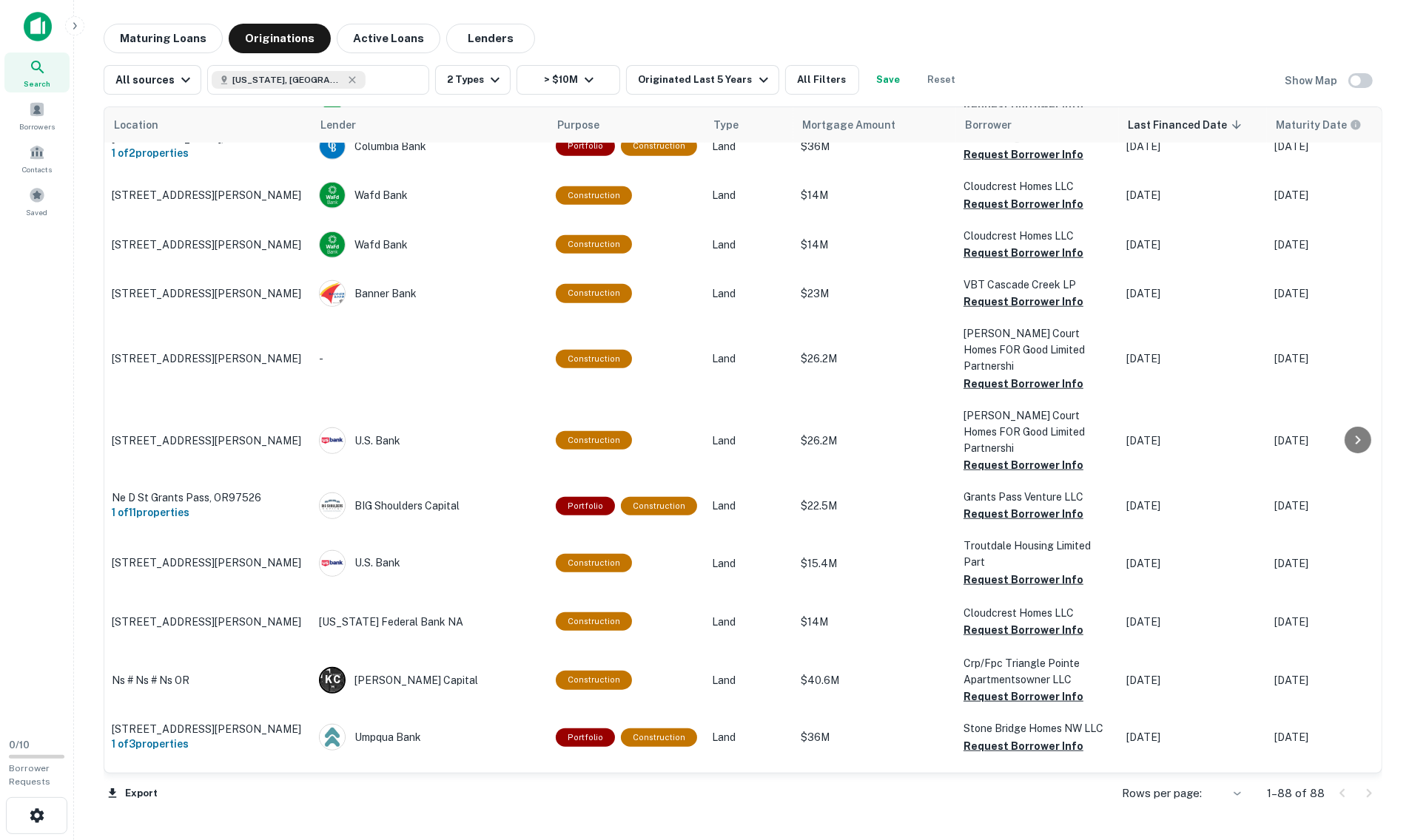
scroll to position [1531, 0]
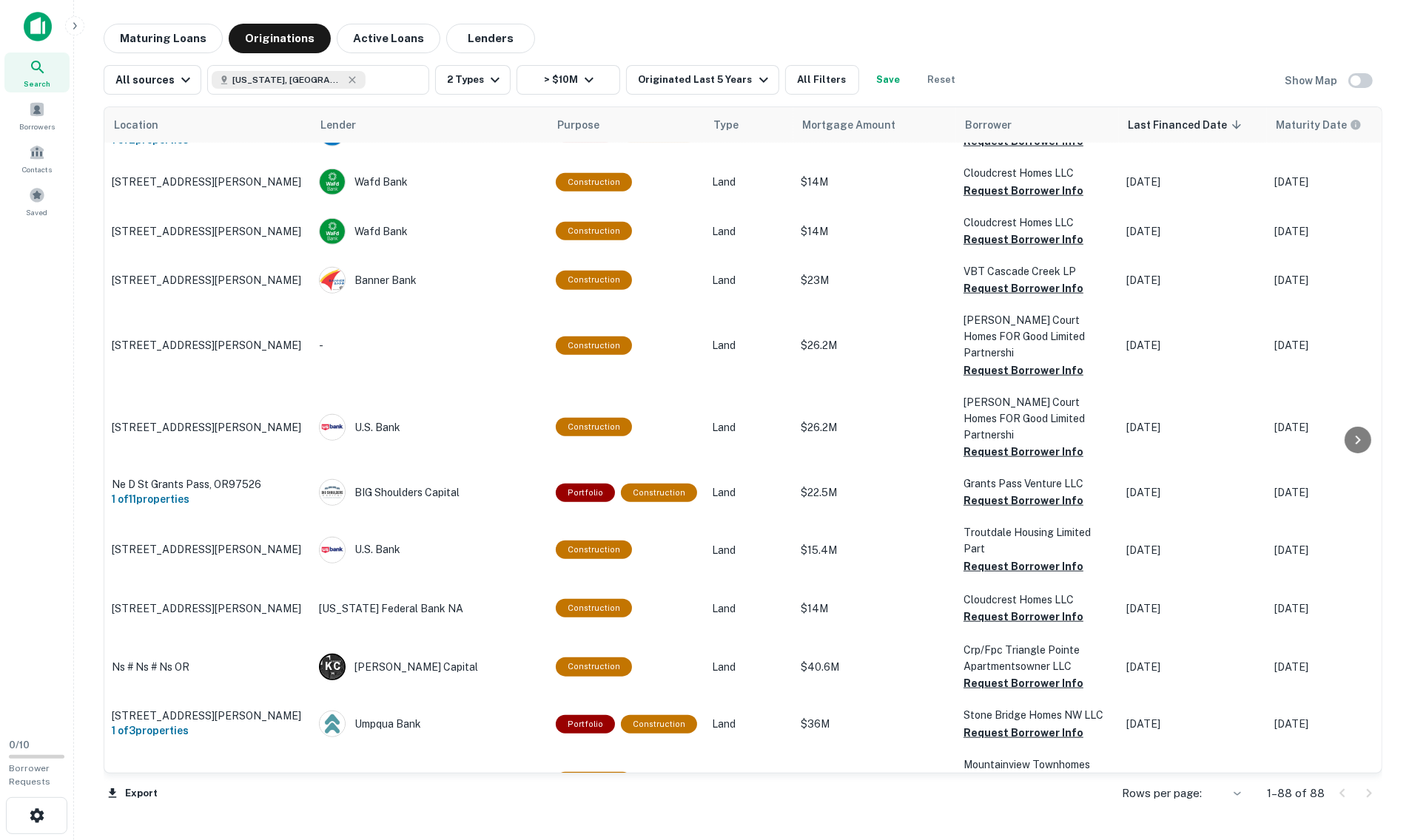
click at [1054, 795] on div "Rows per page: ​ **** 1–88 of 88" at bounding box center [1244, 794] width 279 height 40
click at [1054, 793] on body "Search Borrowers Contacts Saved 0 / 10 Borrower Requests Maturing Loans Origina…" at bounding box center [706, 420] width 1412 height 840
click at [1054, 808] on li "100" at bounding box center [1221, 811] width 43 height 27
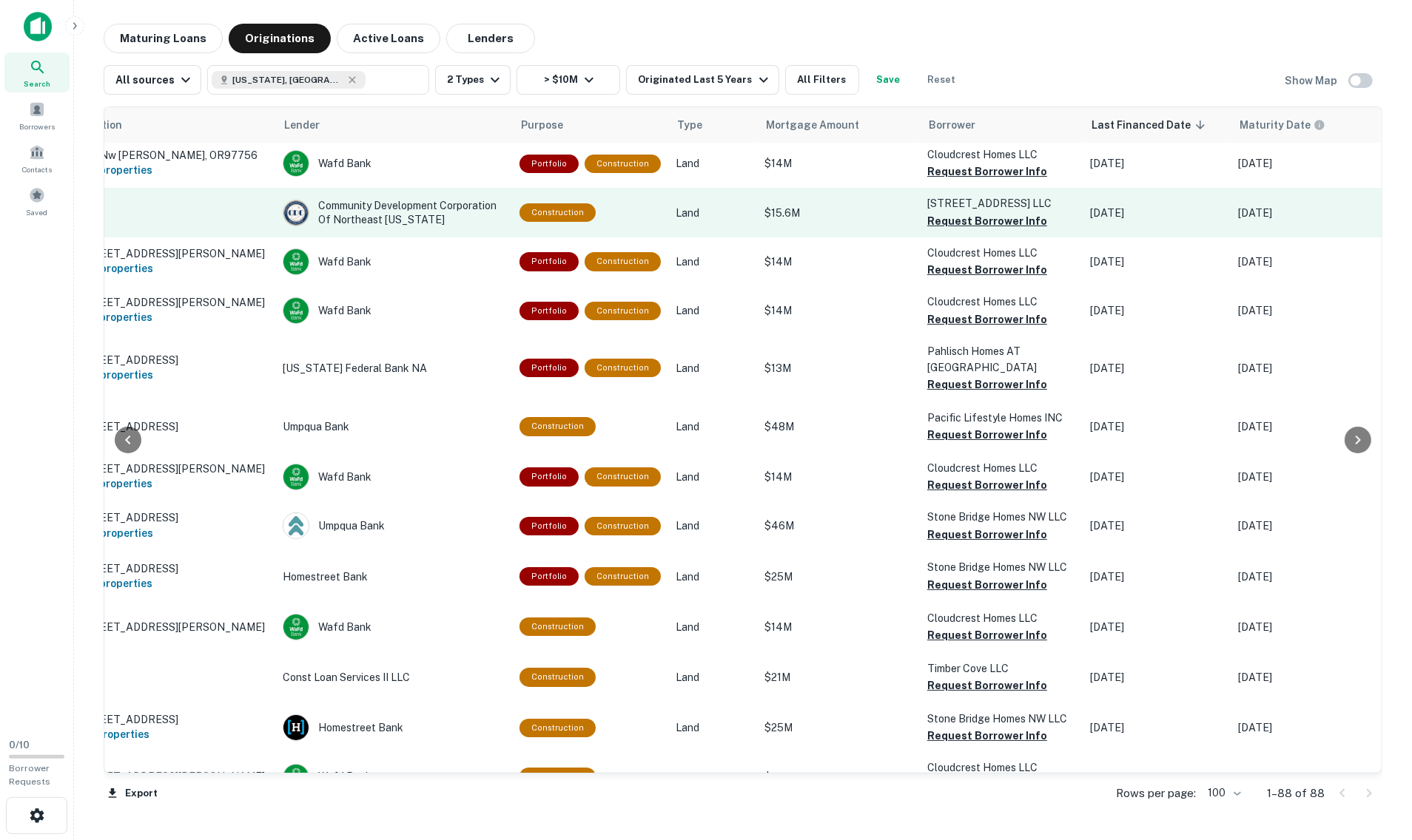
scroll to position [4, 33]
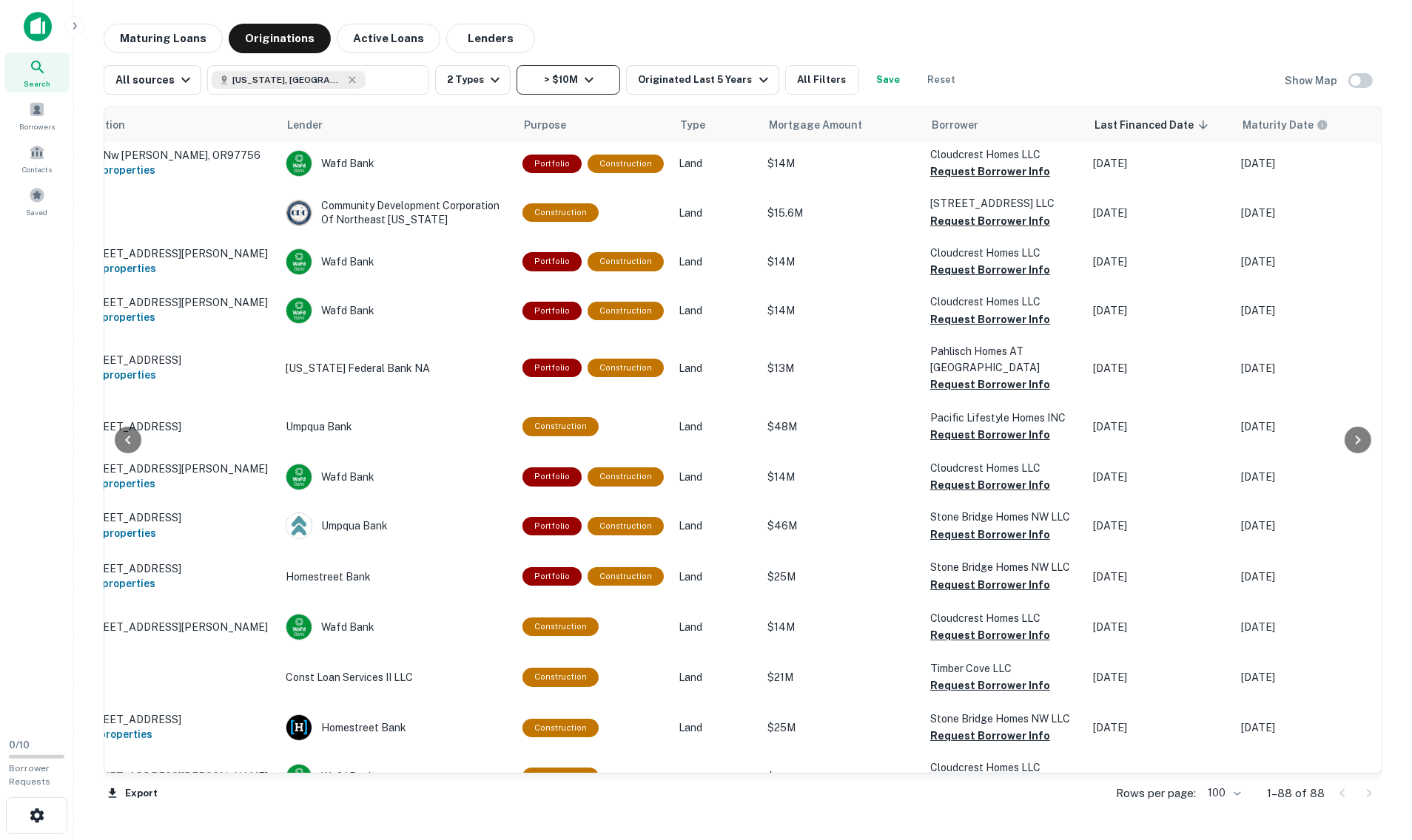
click at [598, 77] on icon "button" at bounding box center [589, 79] width 17 height 17
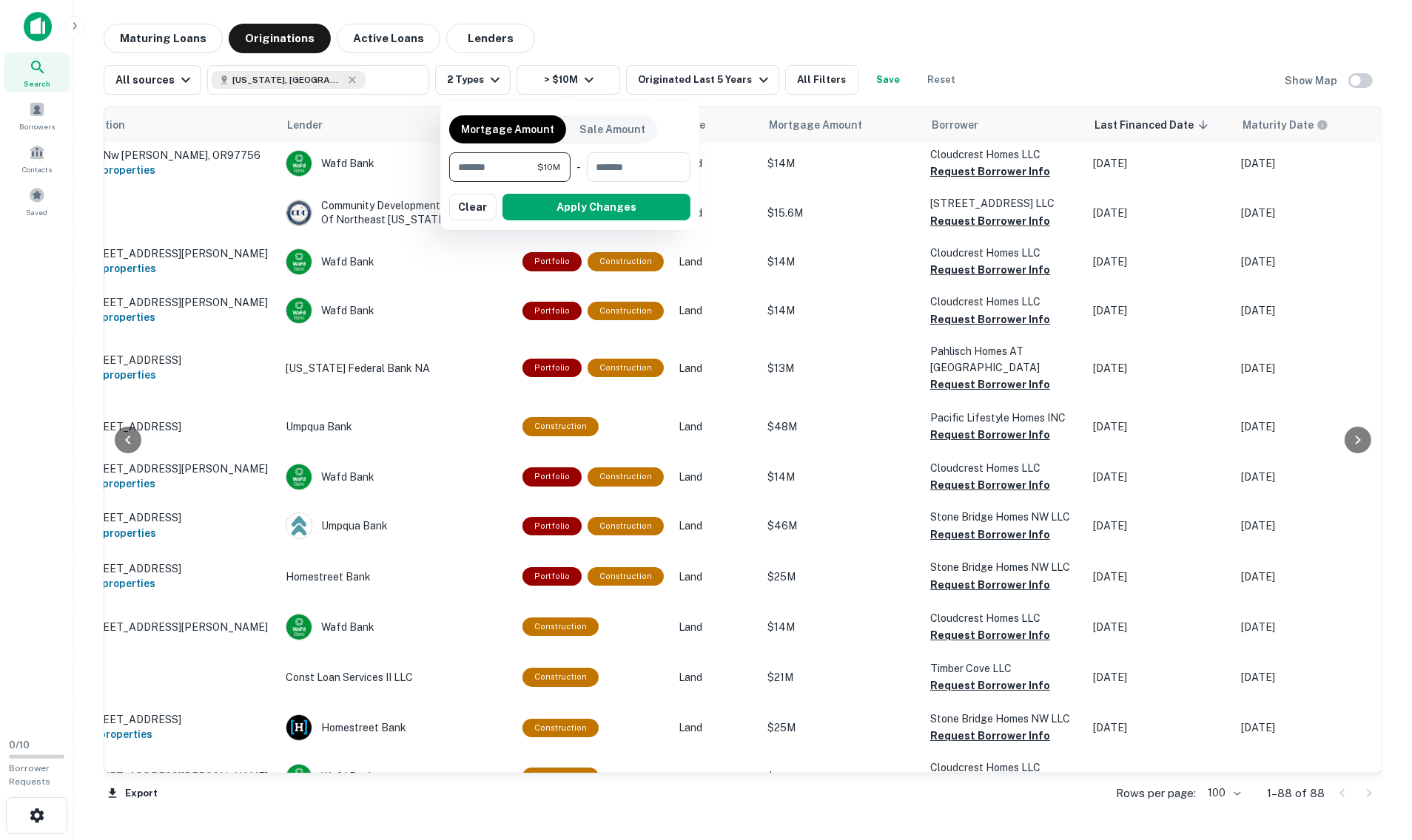
drag, startPoint x: 514, startPoint y: 165, endPoint x: 422, endPoint y: 165, distance: 92.0
click at [422, 165] on div "Mortgage Amount Sale Amount ******** $10M ​ - ​ Apply Changes Clear" at bounding box center [706, 420] width 1412 height 840
type input "**"
type input "********"
click at [590, 211] on button "Apply Changes" at bounding box center [597, 208] width 188 height 27
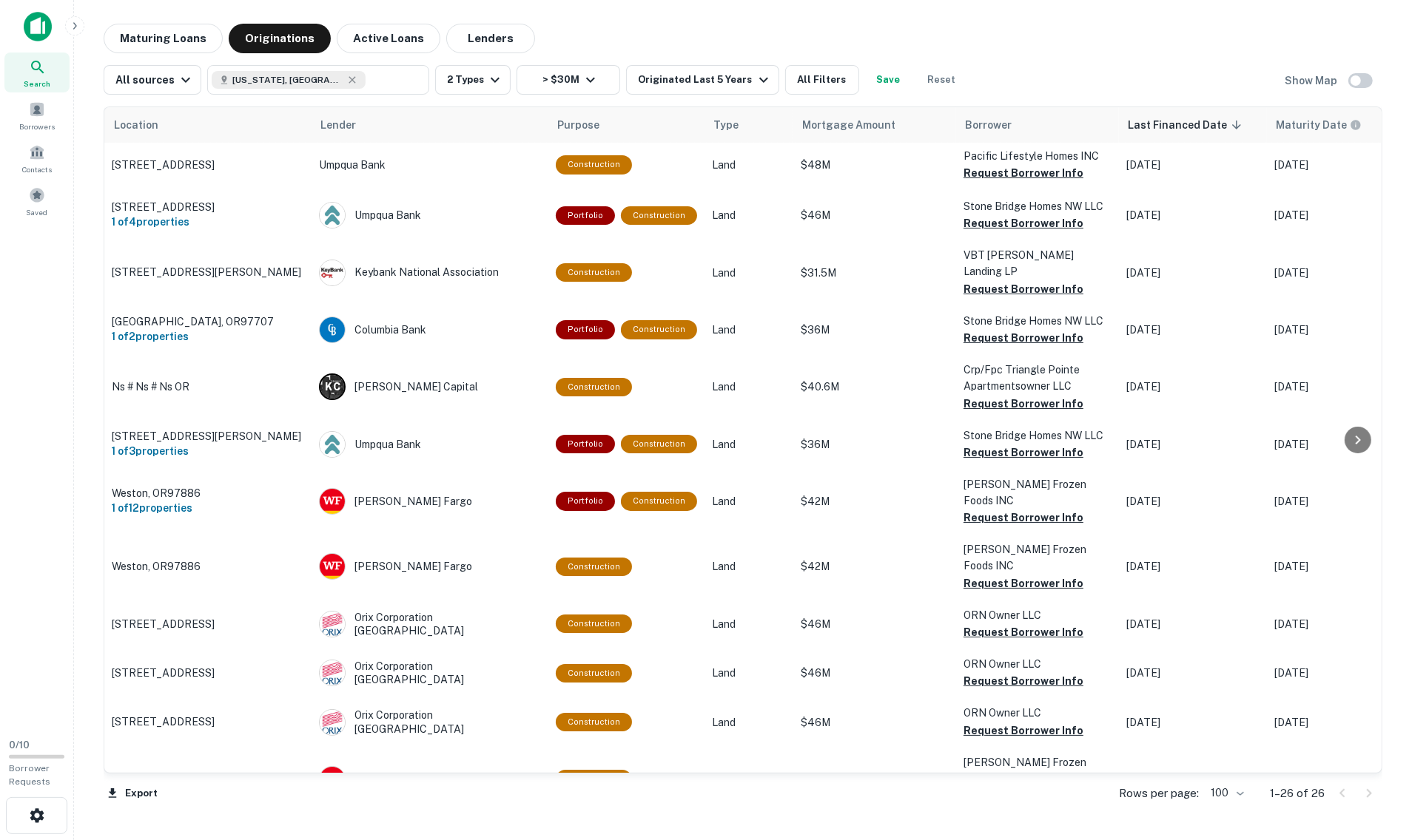
scroll to position [4, 0]
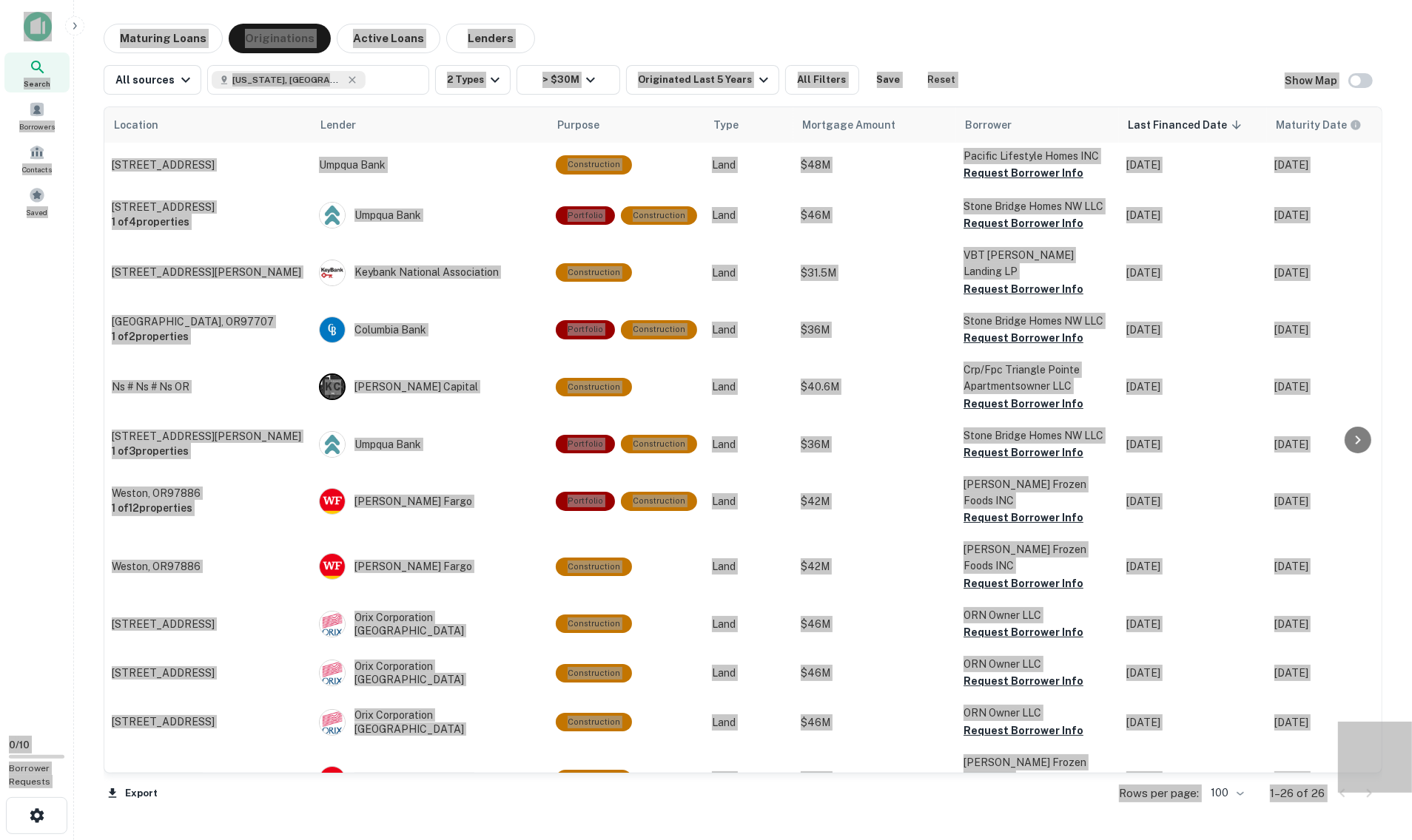
drag, startPoint x: 44, startPoint y: 179, endPoint x: 1077, endPoint y: 2, distance: 1048.1
click at [1054, 2] on main "Maturing Loans Originations Active Loans Lenders All sources Oregon, USA ​ 2 Ty…" at bounding box center [744, 420] width 1338 height 840
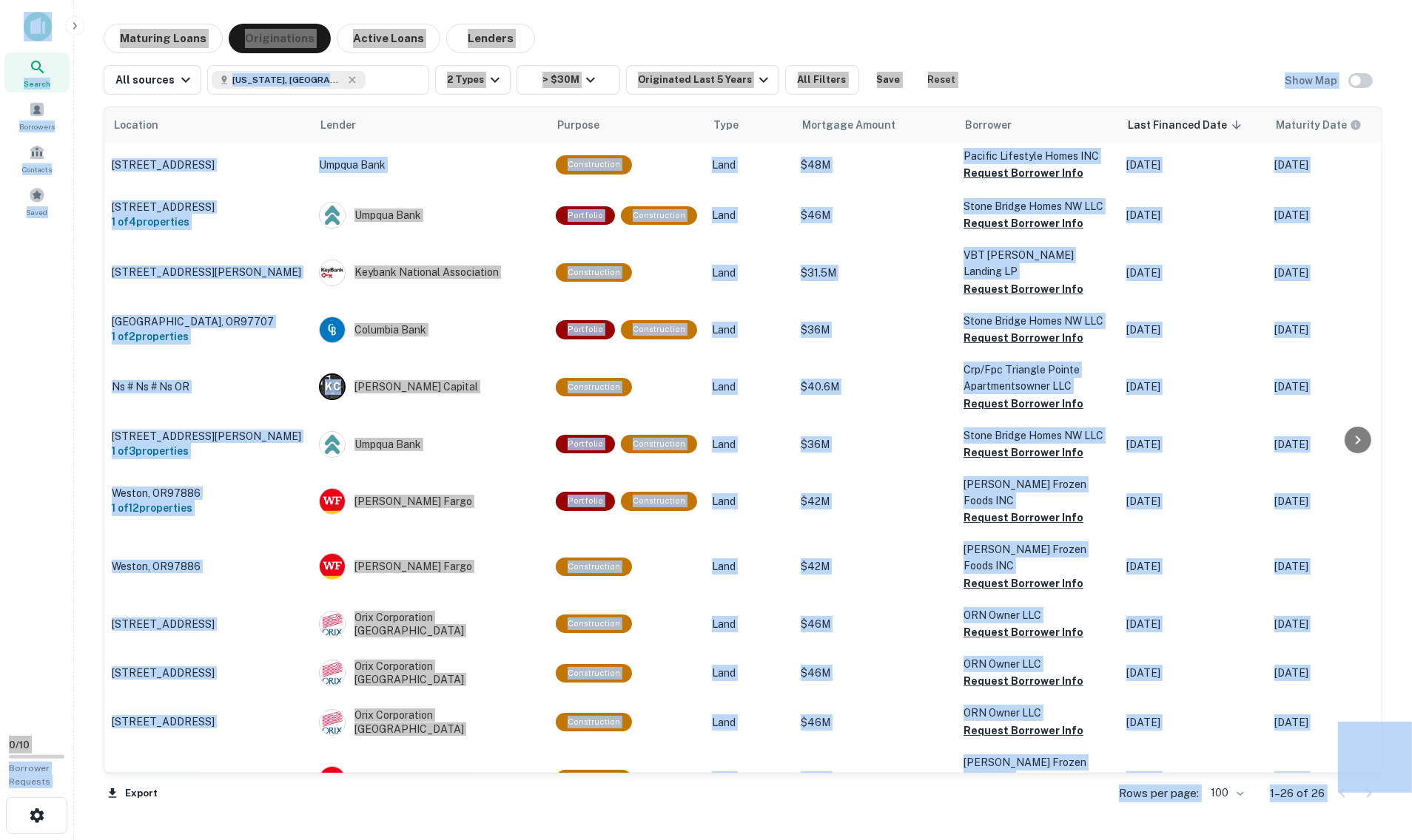
click at [1039, 29] on div "Maturing Loans Originations Active Loans Lenders" at bounding box center [743, 38] width 1280 height 30
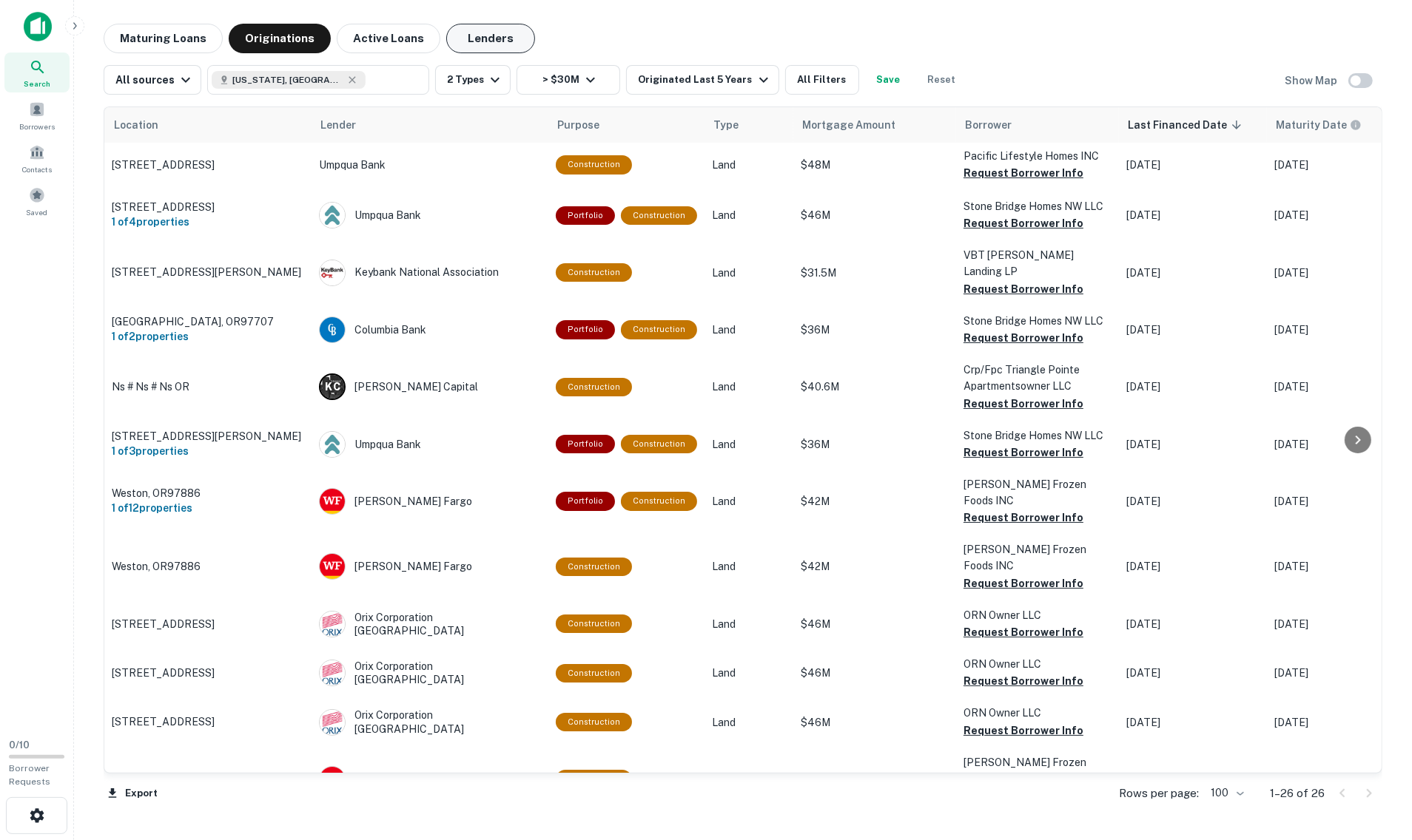
click at [493, 33] on button "Lenders" at bounding box center [490, 38] width 89 height 30
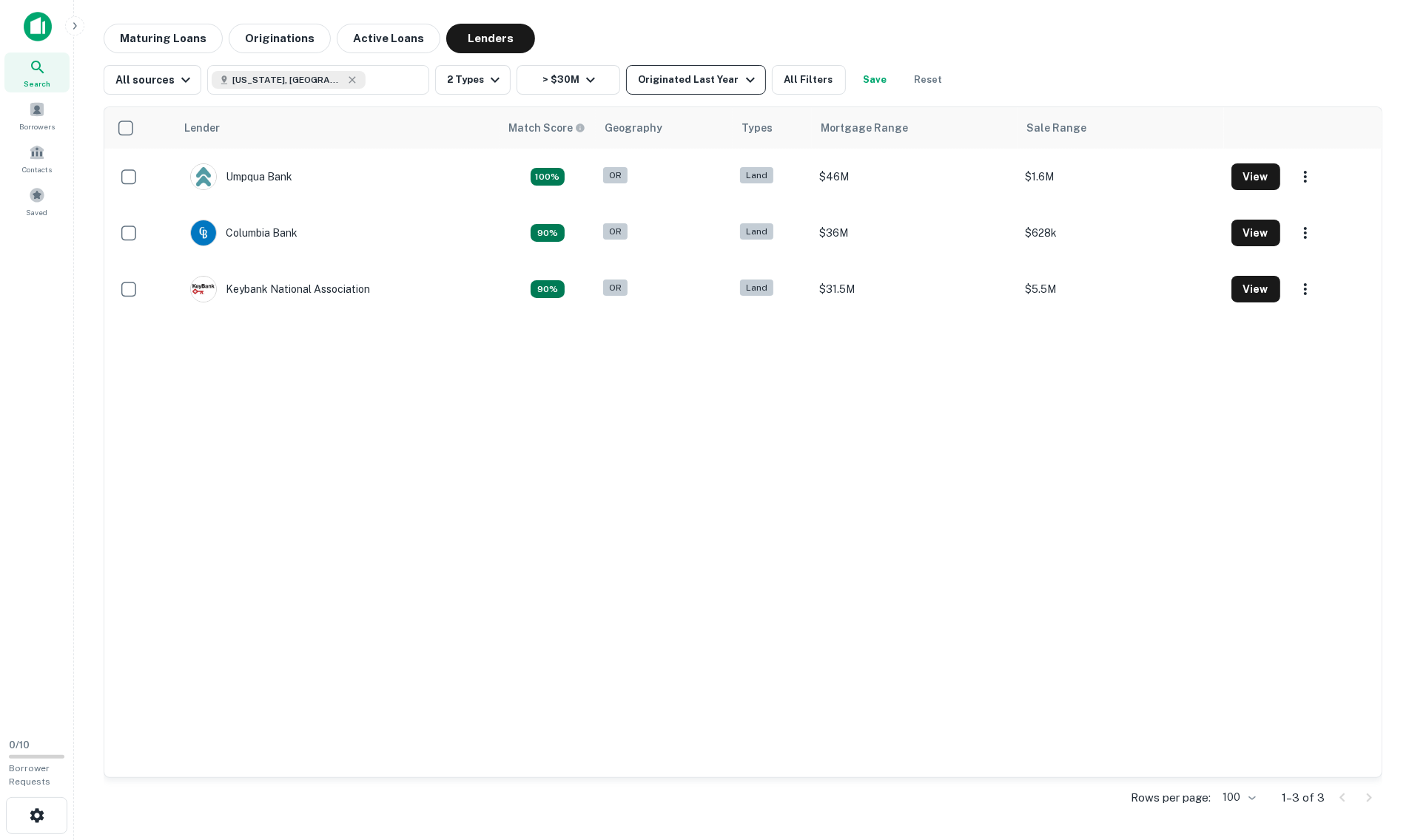
click at [670, 88] on div "Originated Last Year" at bounding box center [698, 79] width 121 height 17
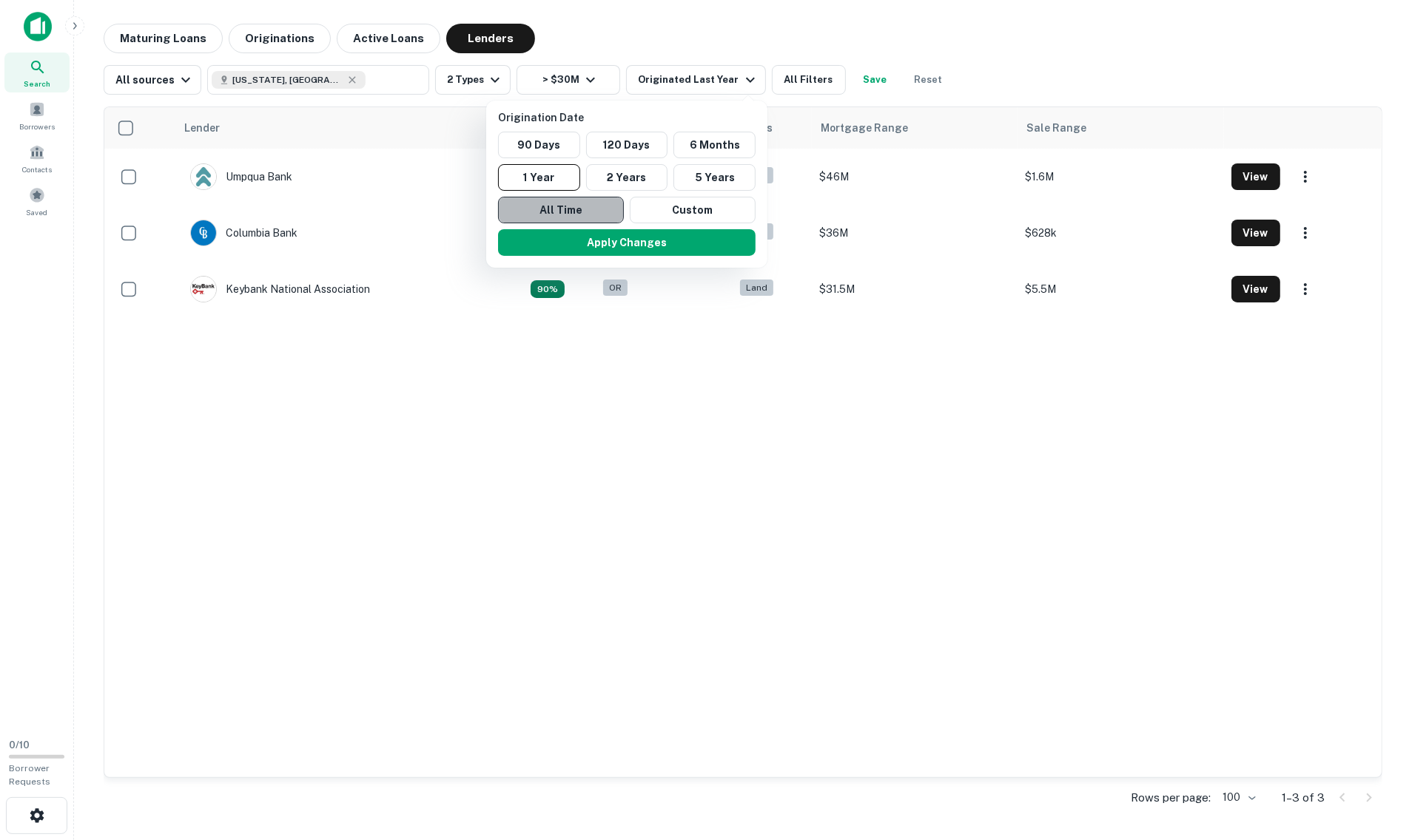
click at [524, 206] on button "All Time" at bounding box center [561, 211] width 126 height 27
click at [678, 175] on button "5 Years" at bounding box center [710, 178] width 82 height 27
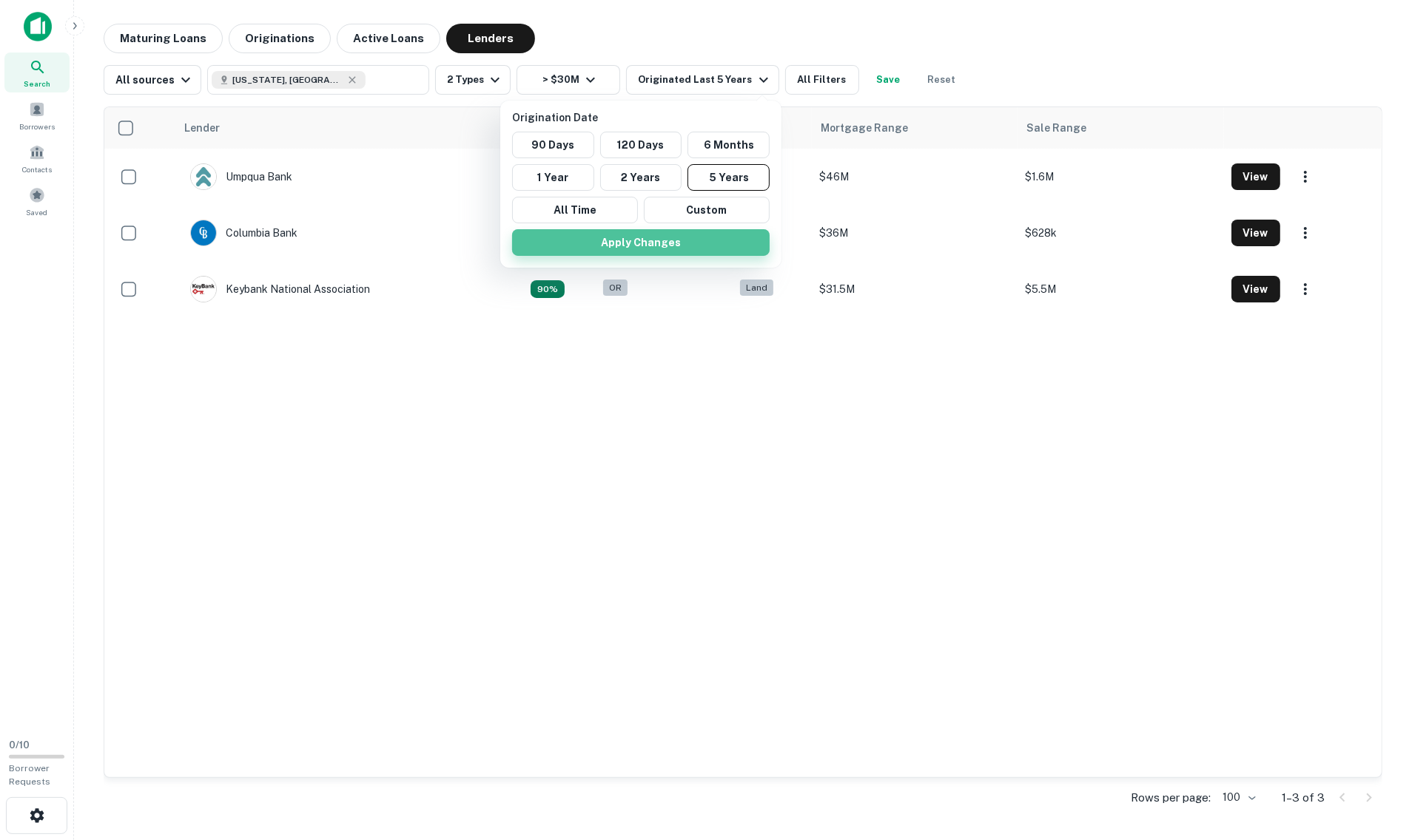
click at [648, 240] on button "Apply Changes" at bounding box center [641, 243] width 257 height 27
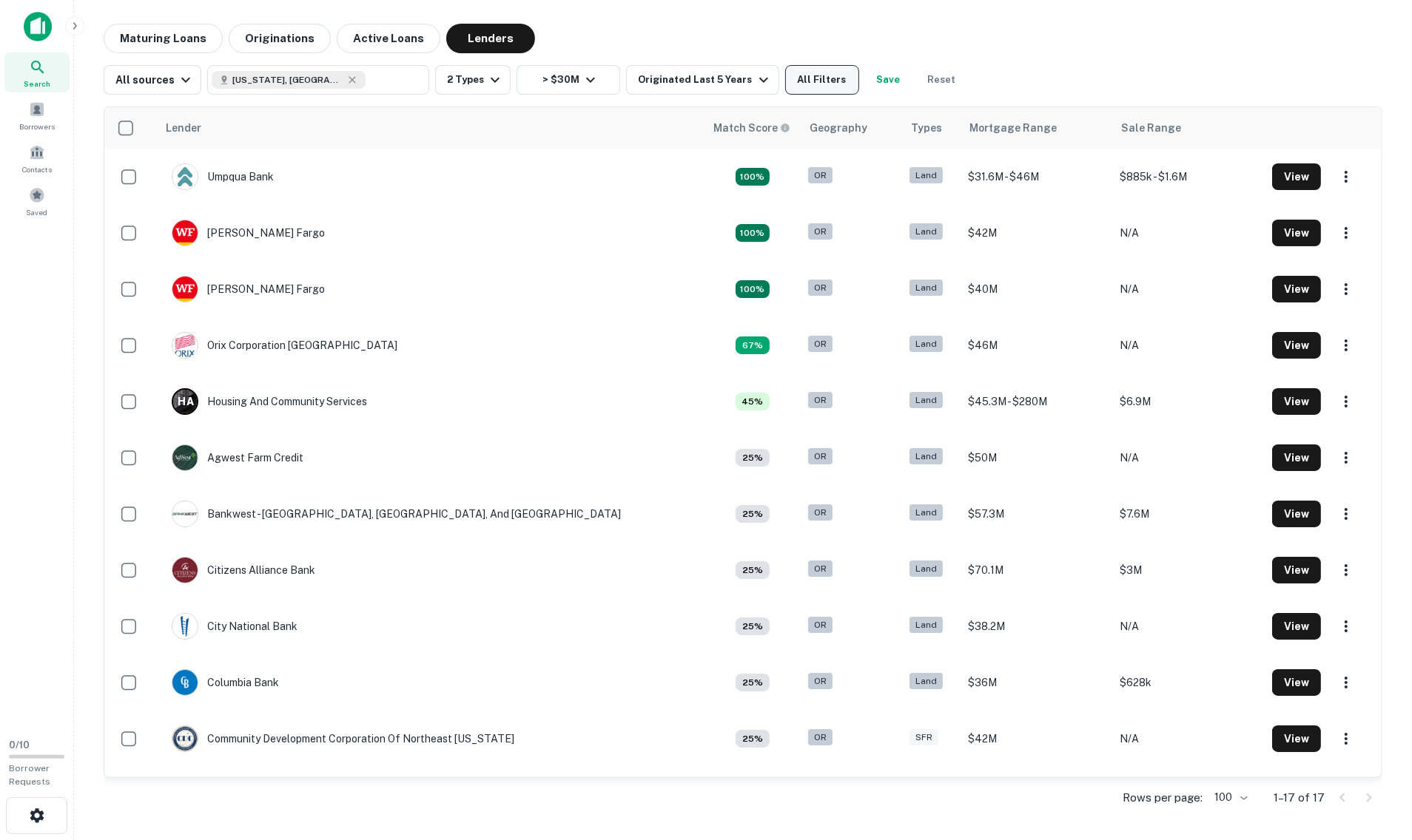
click at [820, 73] on button "All Filters" at bounding box center [822, 79] width 74 height 30
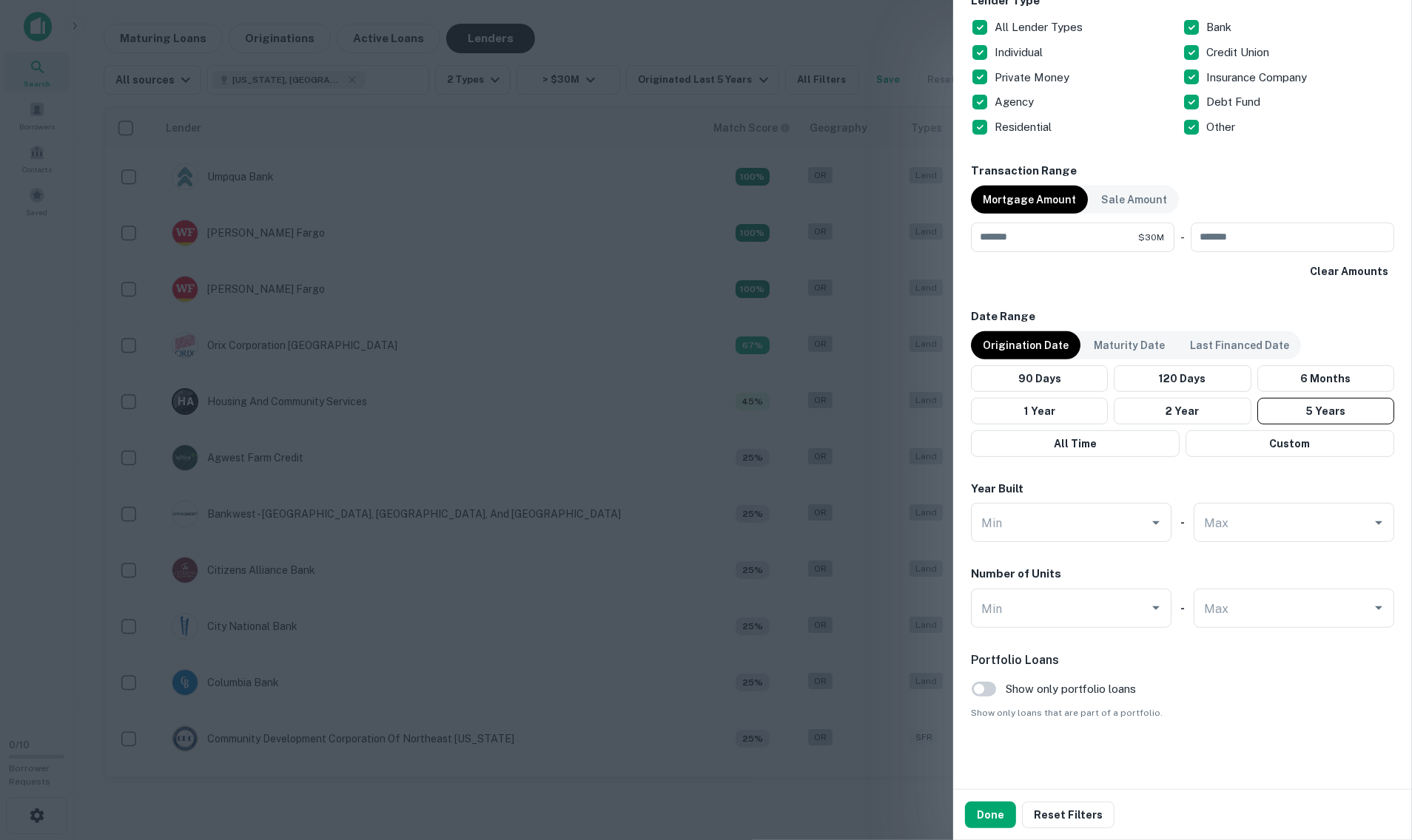
scroll to position [604, 0]
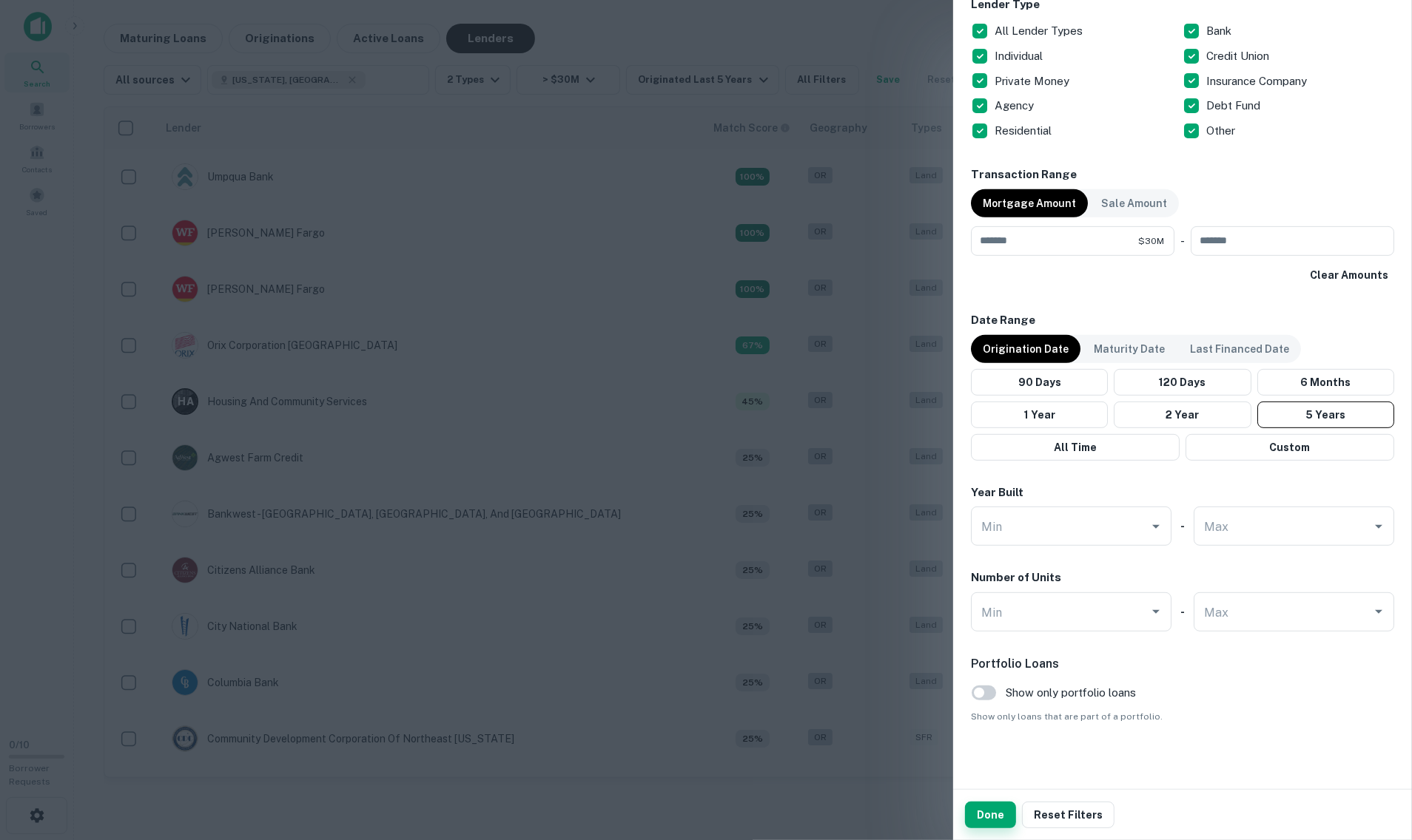
click at [995, 813] on button "Done" at bounding box center [990, 816] width 51 height 27
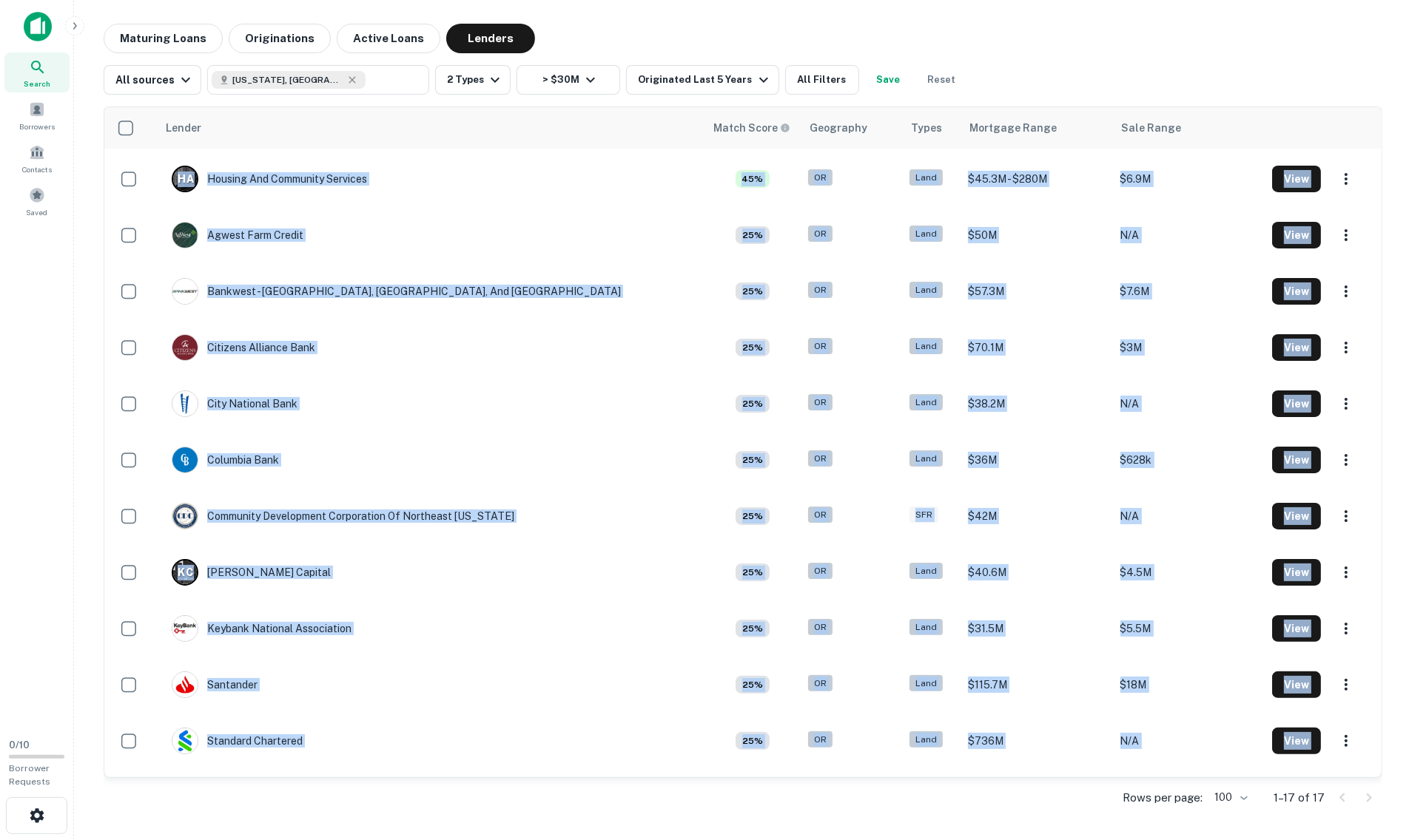
scroll to position [327, 0]
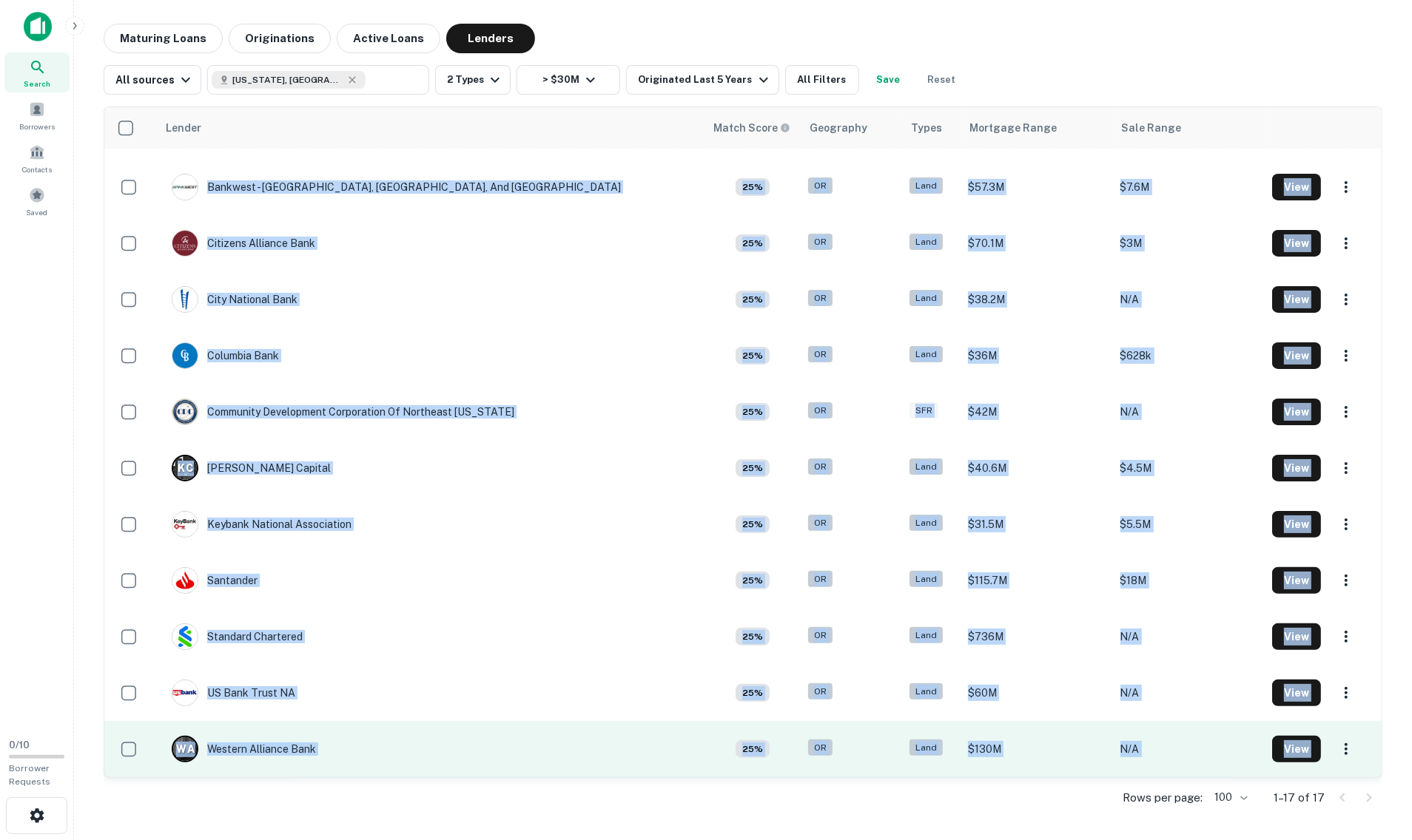
drag, startPoint x: 109, startPoint y: 150, endPoint x: 844, endPoint y: 755, distance: 952.0
click at [858, 776] on tbody "Umpqua Bank 100% OR Land $31.6M - $46M $885k - $1.6M View Wells Fargo 100% OR L…" at bounding box center [743, 300] width 1278 height 956
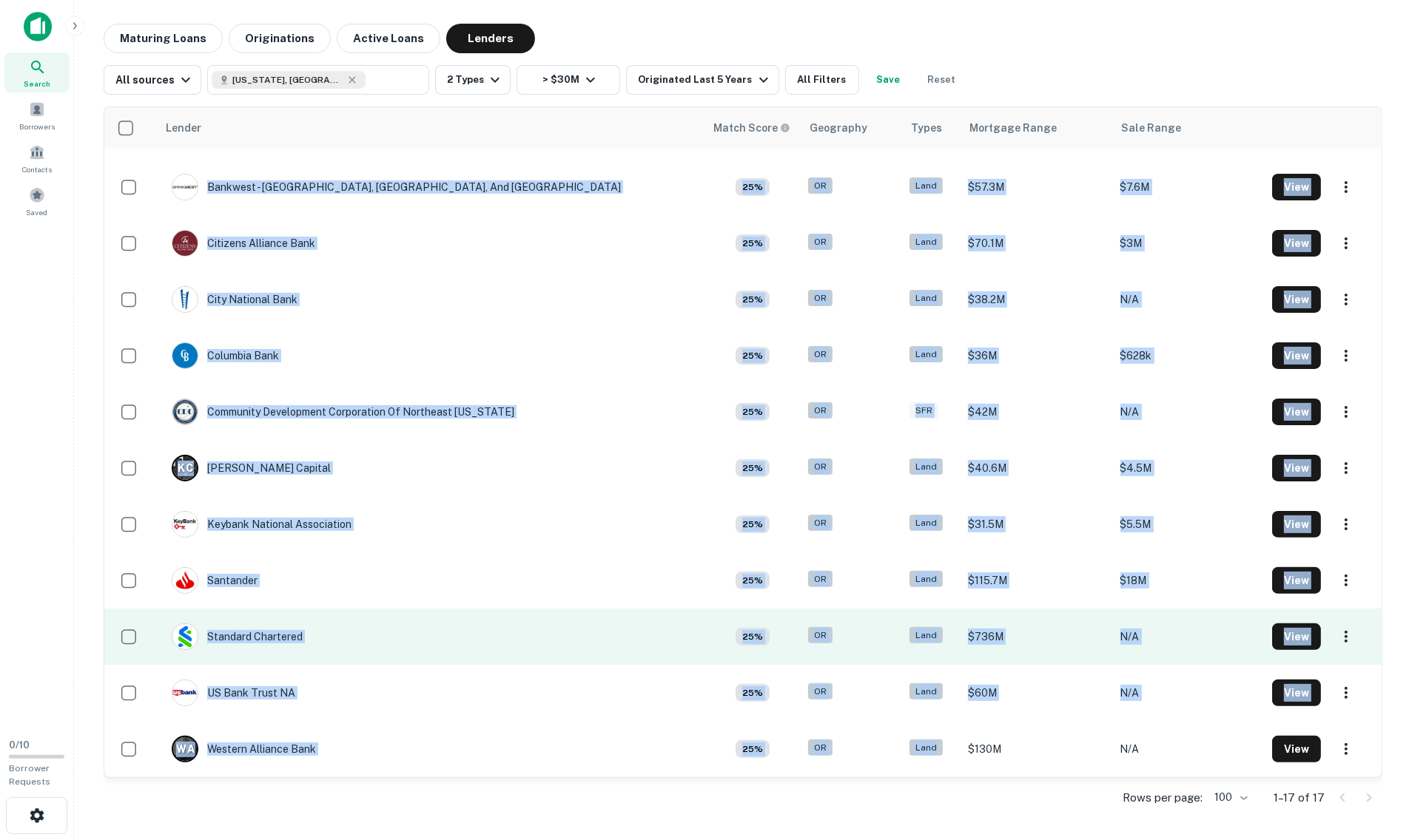
scroll to position [0, 0]
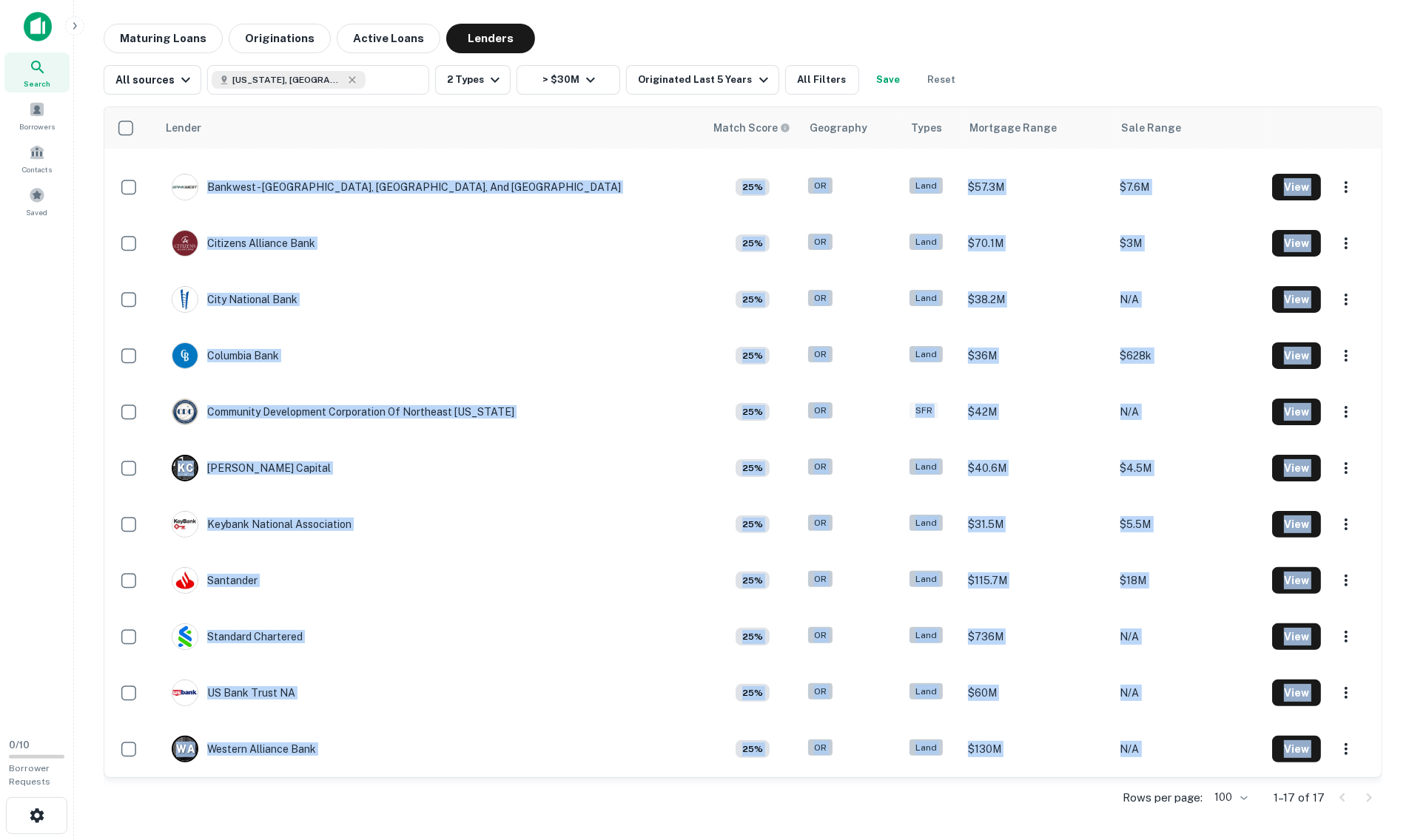
copy div "Umpqua Bank 100% OR Land $31.6M - $46M $885k - $1.6M View Wells Fargo 100% OR L…"
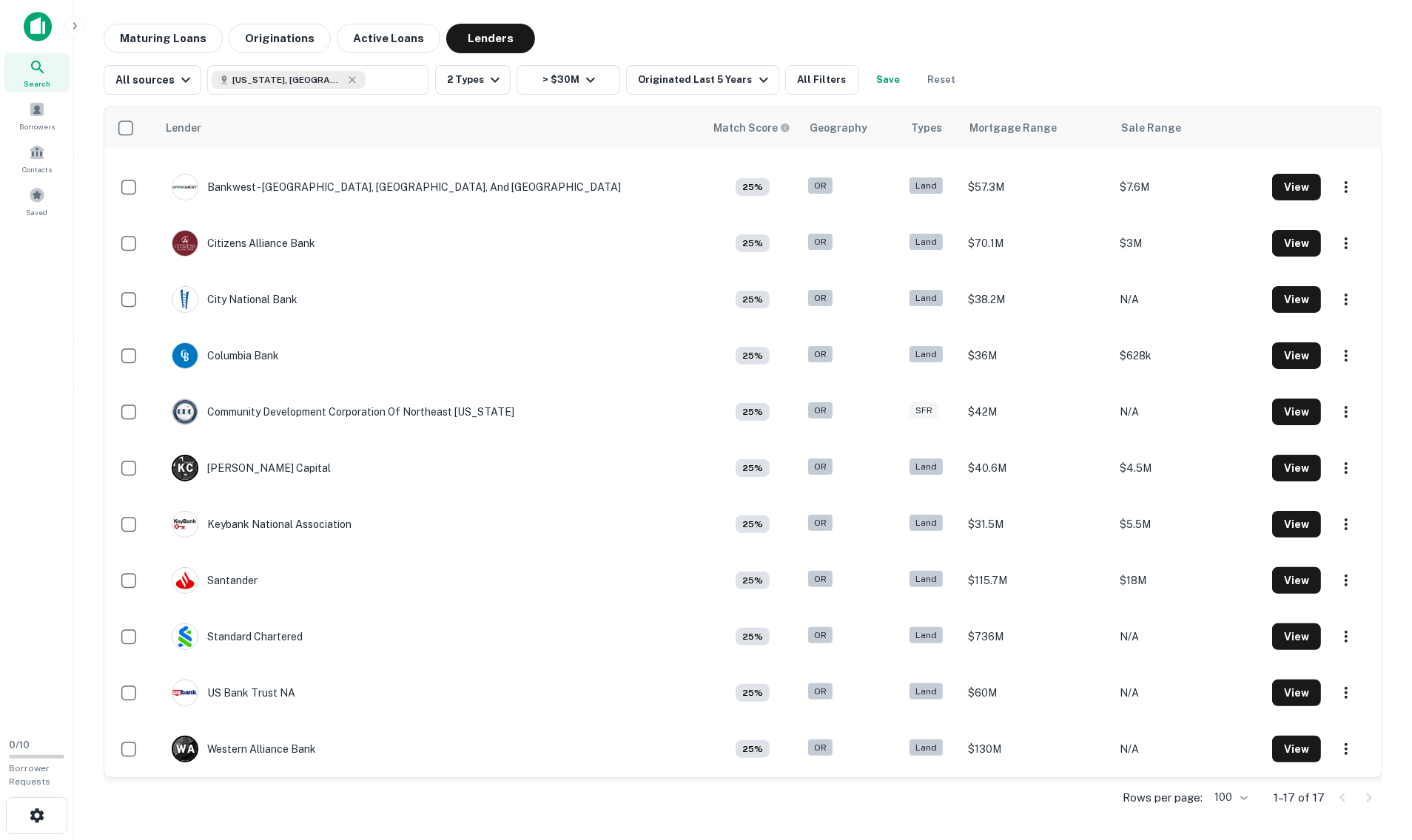
click at [604, 11] on main "Maturing Loans Originations Active Loans Lenders All sources Oregon, USA ​ 2 Ty…" at bounding box center [744, 420] width 1338 height 840
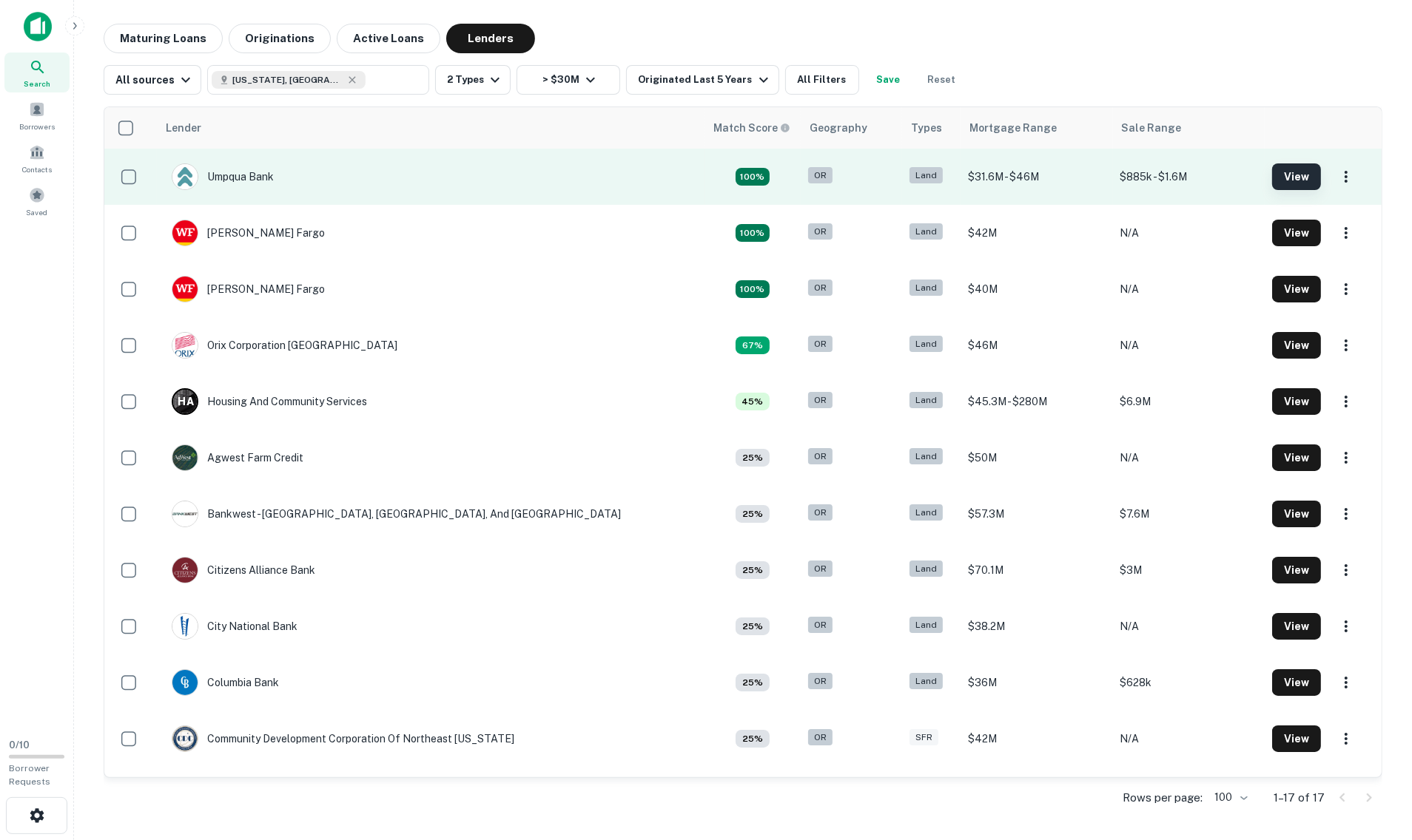
click at [1054, 173] on button "View" at bounding box center [1297, 177] width 49 height 27
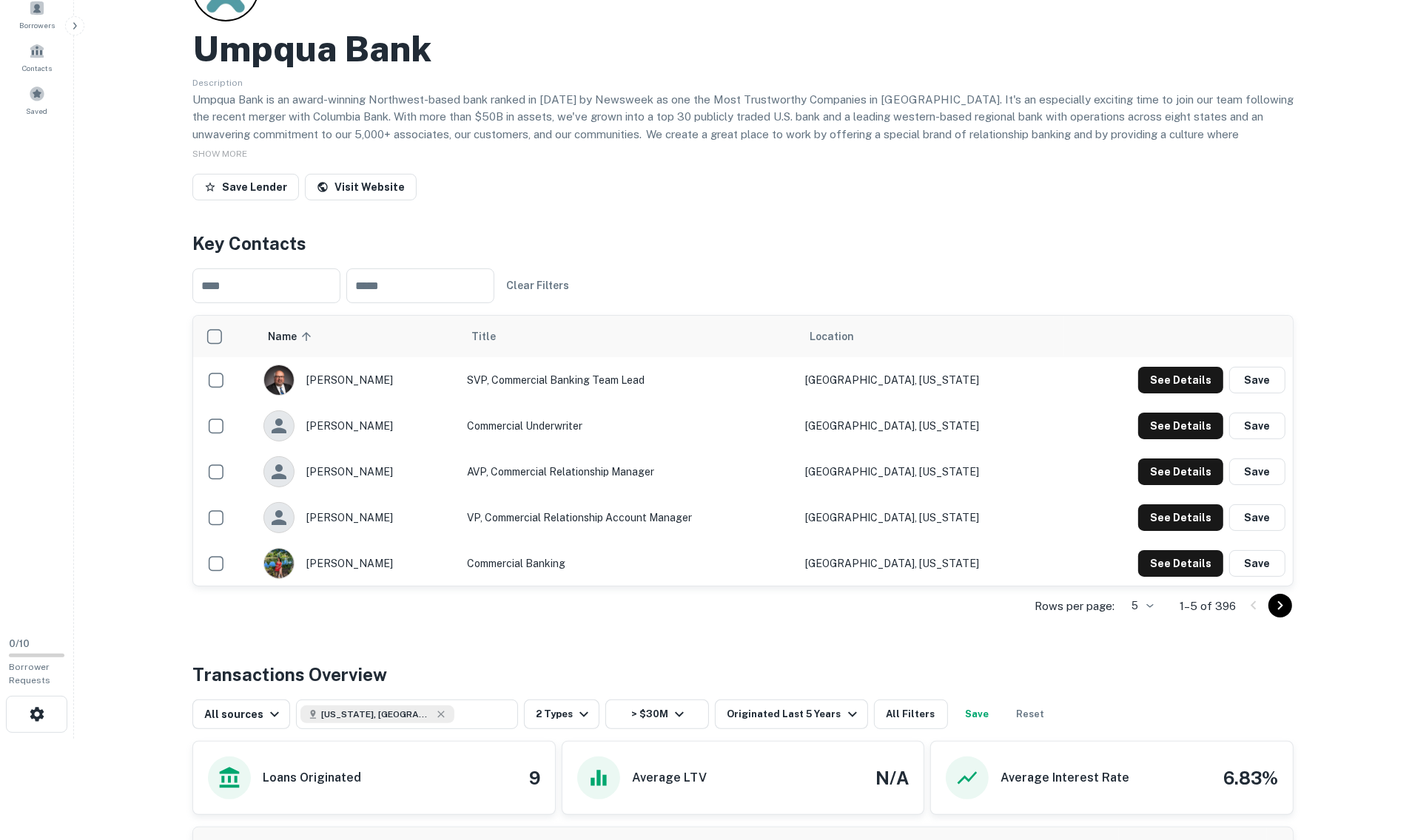
scroll to position [101, 0]
click at [1054, 379] on button "See Details" at bounding box center [1181, 381] width 85 height 27
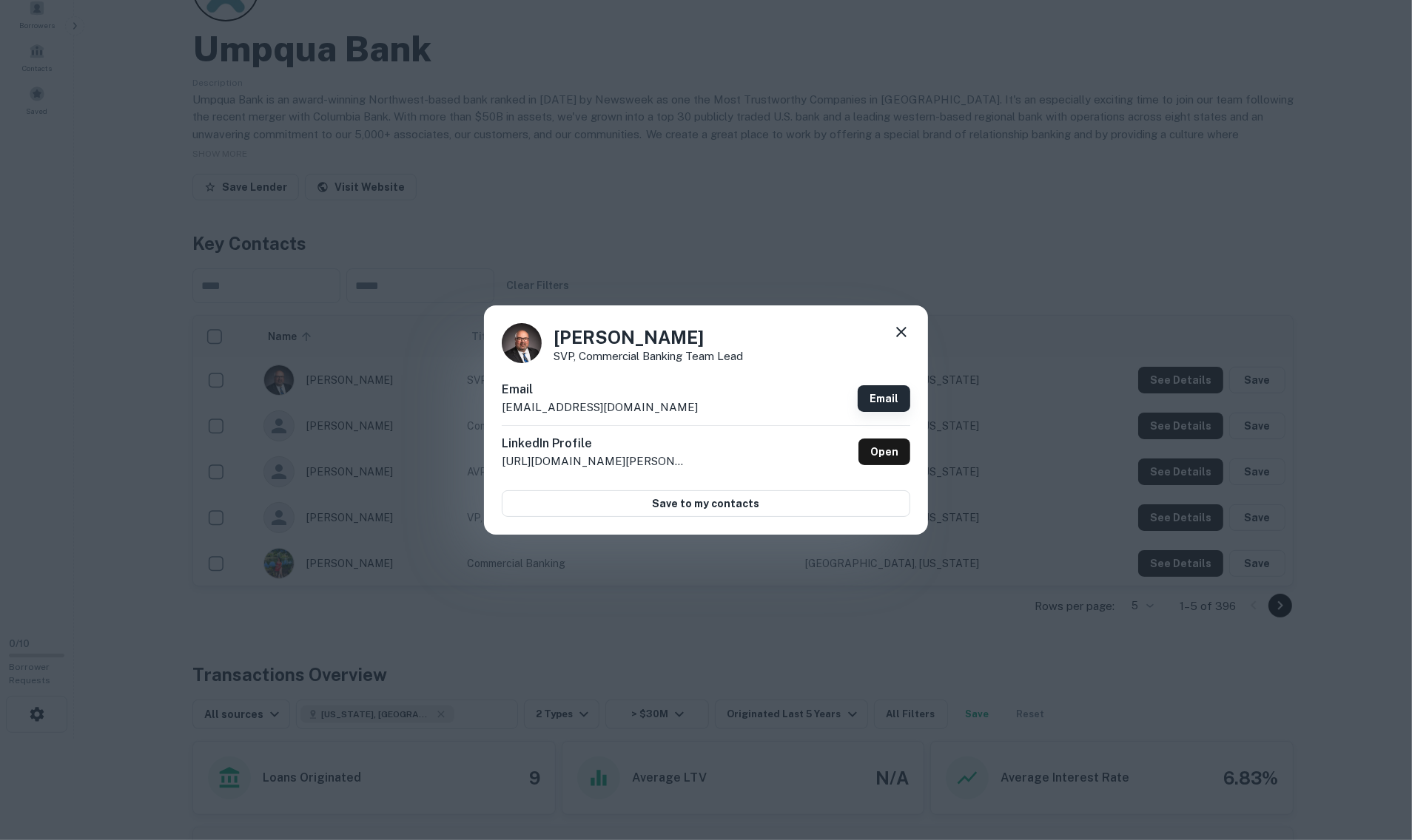
click at [875, 396] on link "Email" at bounding box center [884, 399] width 52 height 27
click at [976, 186] on div "Chris Dupont SVP, Commercial Banking Team Lead Email chrisdupont@umpquabank.com…" at bounding box center [706, 420] width 1412 height 840
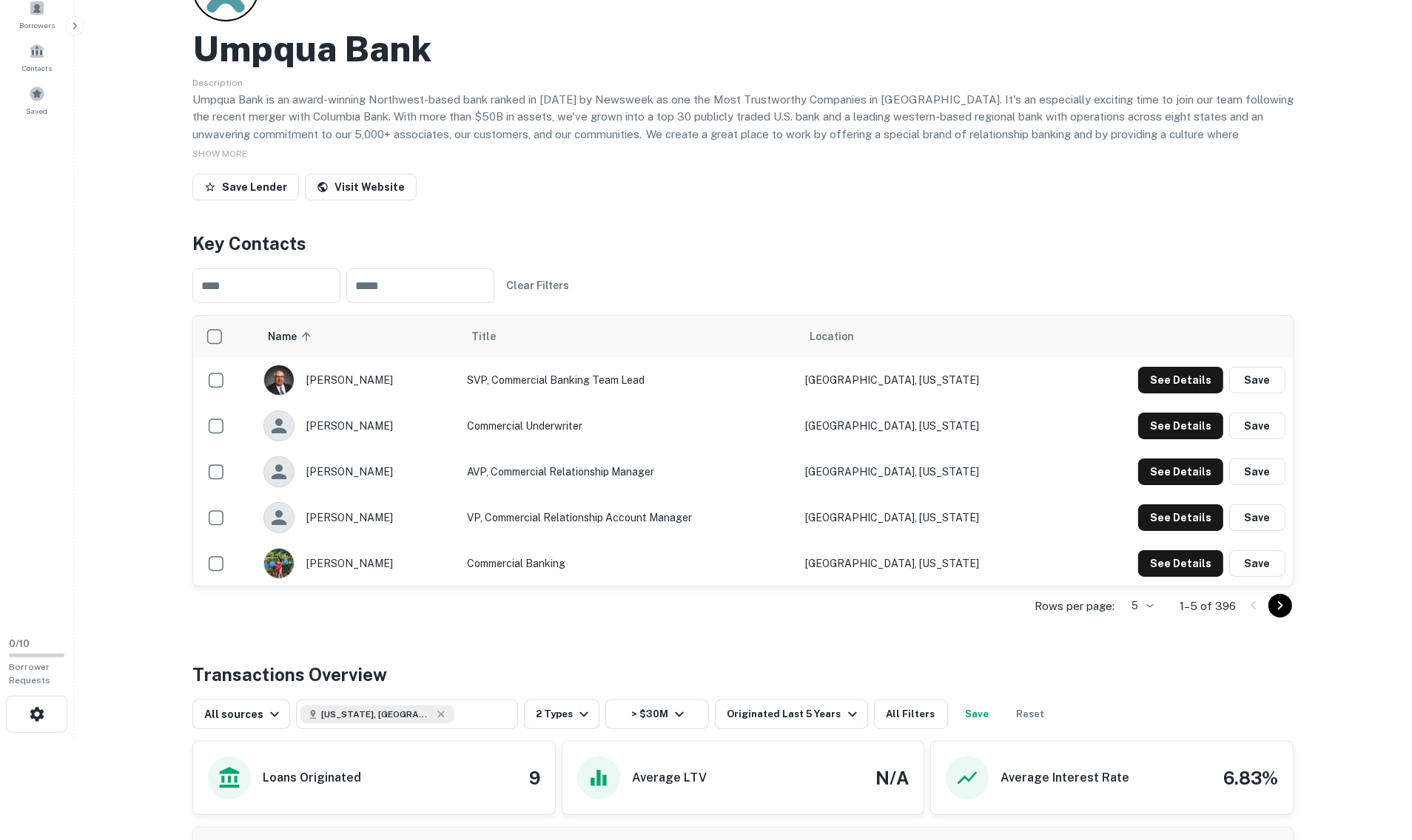
click at [970, 188] on div "Save Lender Visit Website" at bounding box center [743, 190] width 1102 height 33
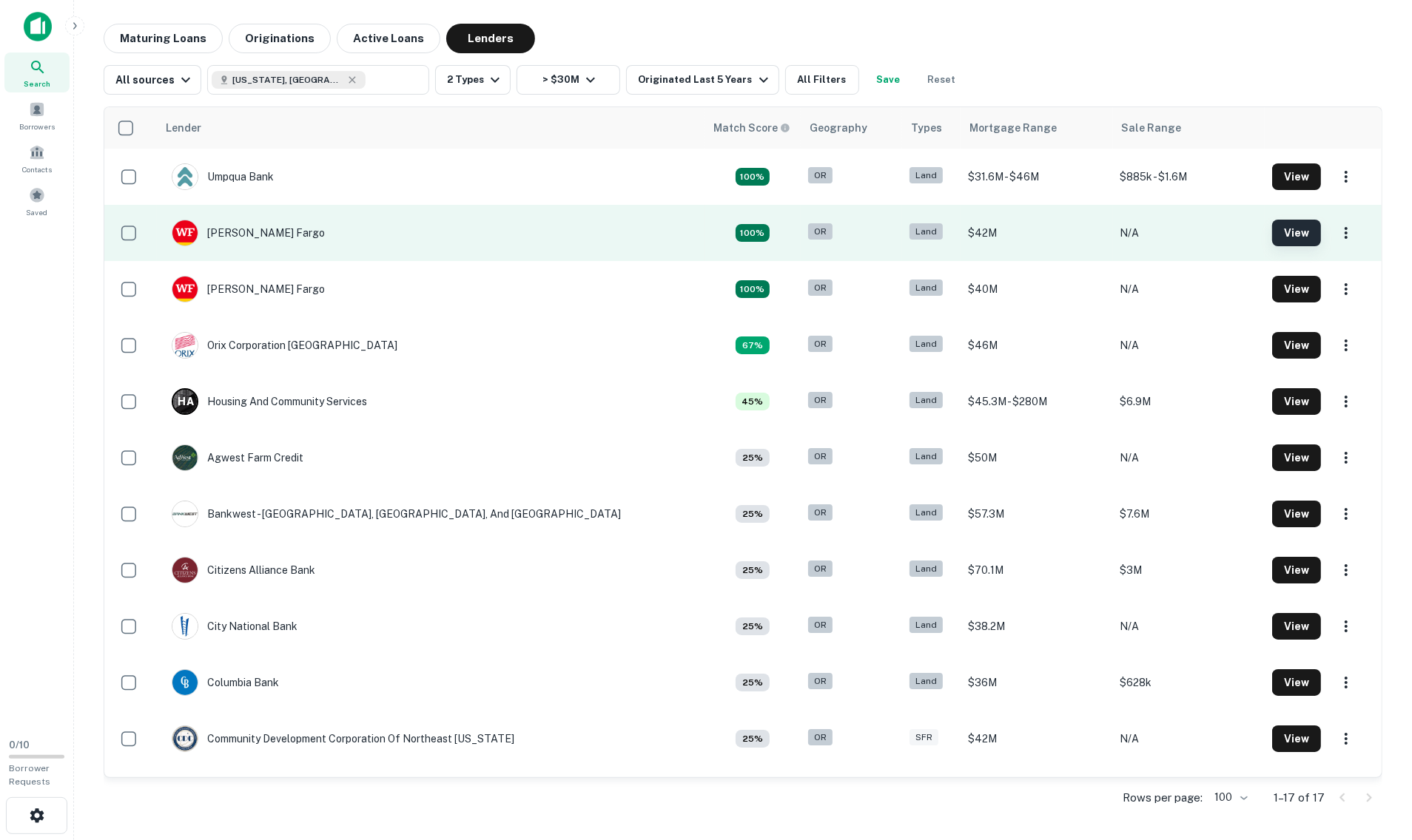
click at [1054, 238] on button "View" at bounding box center [1297, 233] width 49 height 27
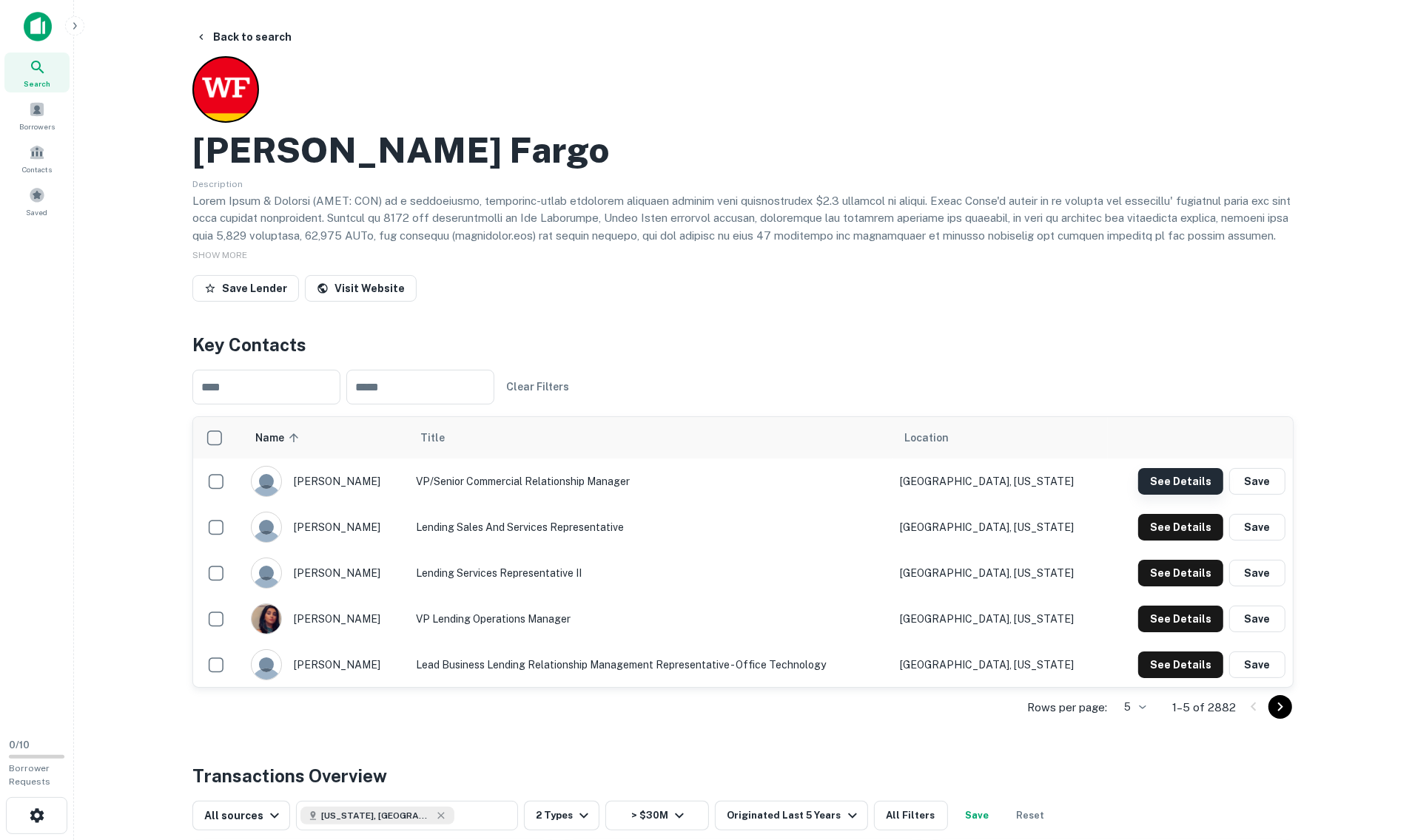
click at [1054, 478] on button "See Details" at bounding box center [1181, 481] width 85 height 27
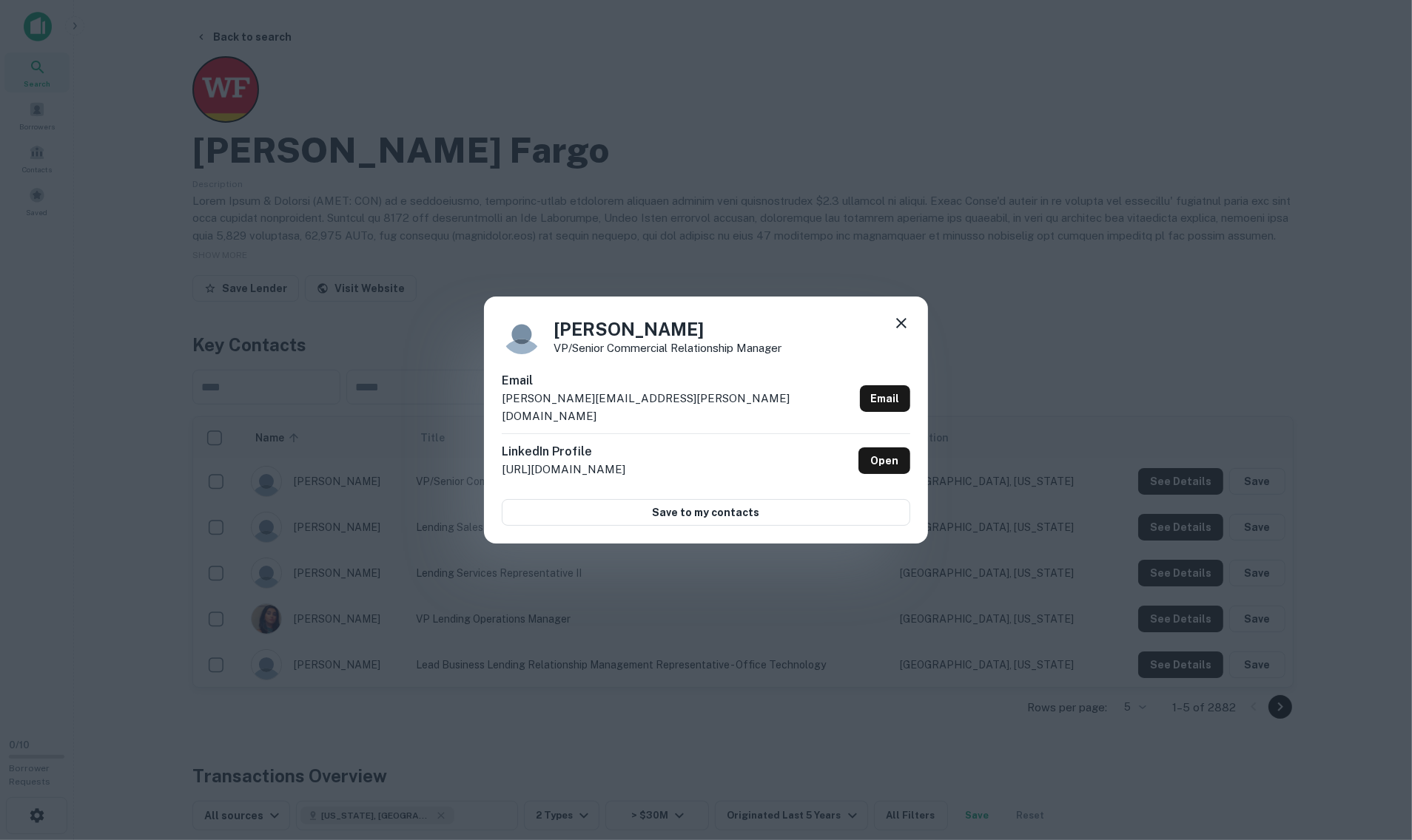
click at [901, 329] on icon at bounding box center [901, 323] width 11 height 11
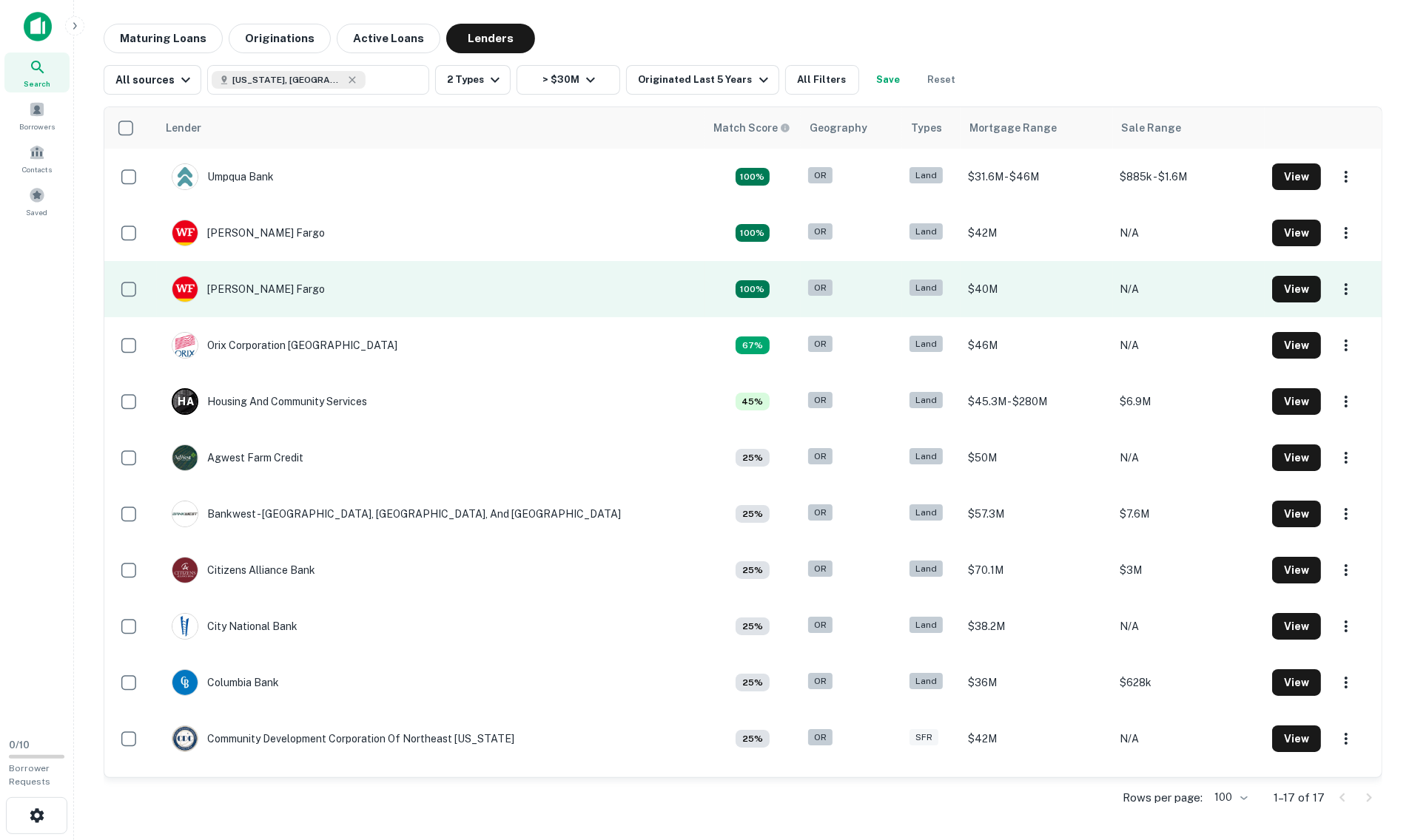
click at [343, 278] on td "[PERSON_NAME] Fargo" at bounding box center [430, 289] width 547 height 56
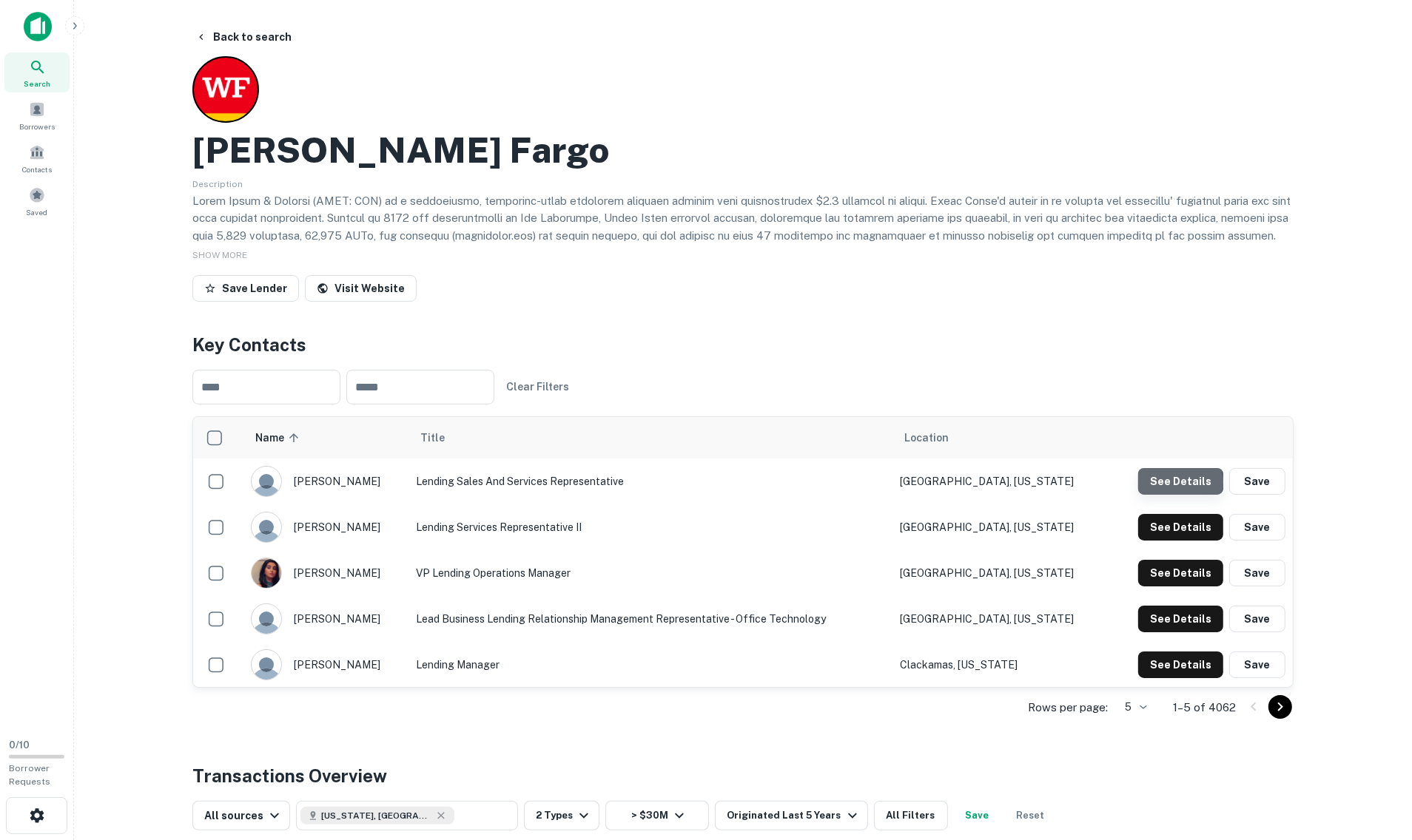
click at [1054, 480] on button "See Details" at bounding box center [1181, 481] width 85 height 27
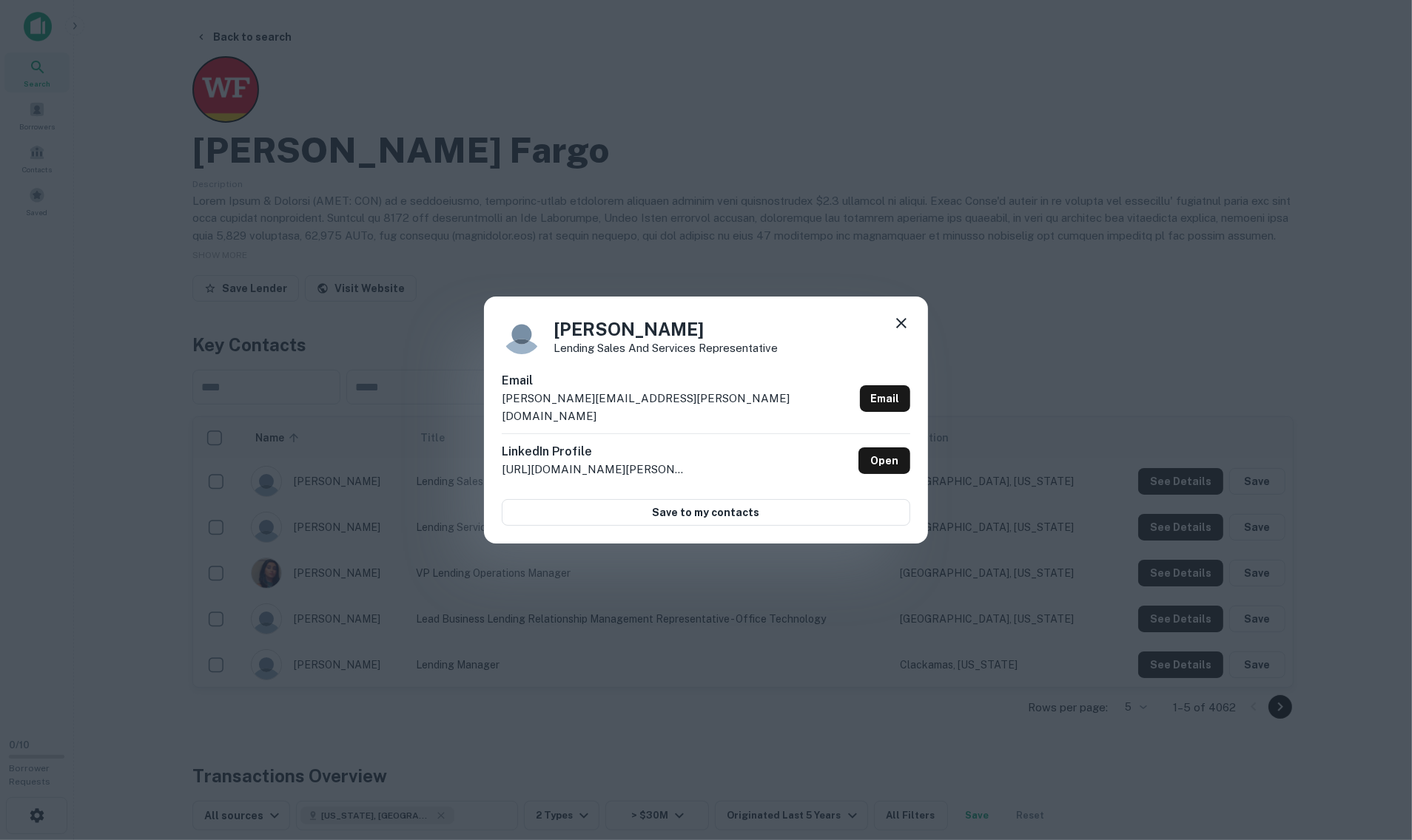
click at [896, 333] on icon at bounding box center [901, 323] width 17 height 17
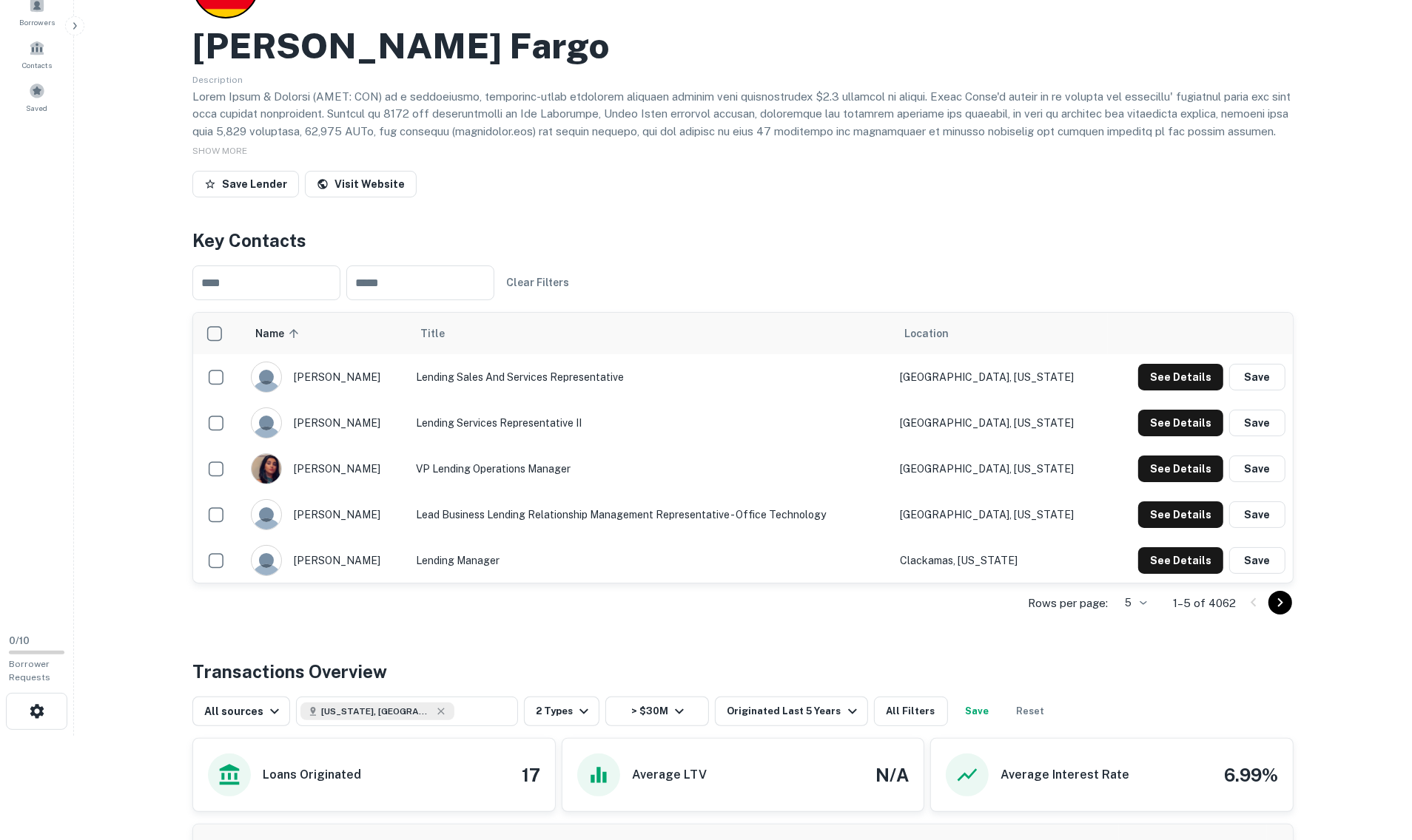
scroll to position [105, 0]
drag, startPoint x: 938, startPoint y: 180, endPoint x: 964, endPoint y: 193, distance: 29.1
click at [938, 180] on div "Save Lender Visit Website" at bounding box center [743, 187] width 1102 height 33
click at [1054, 390] on button "See Details" at bounding box center [1181, 377] width 85 height 27
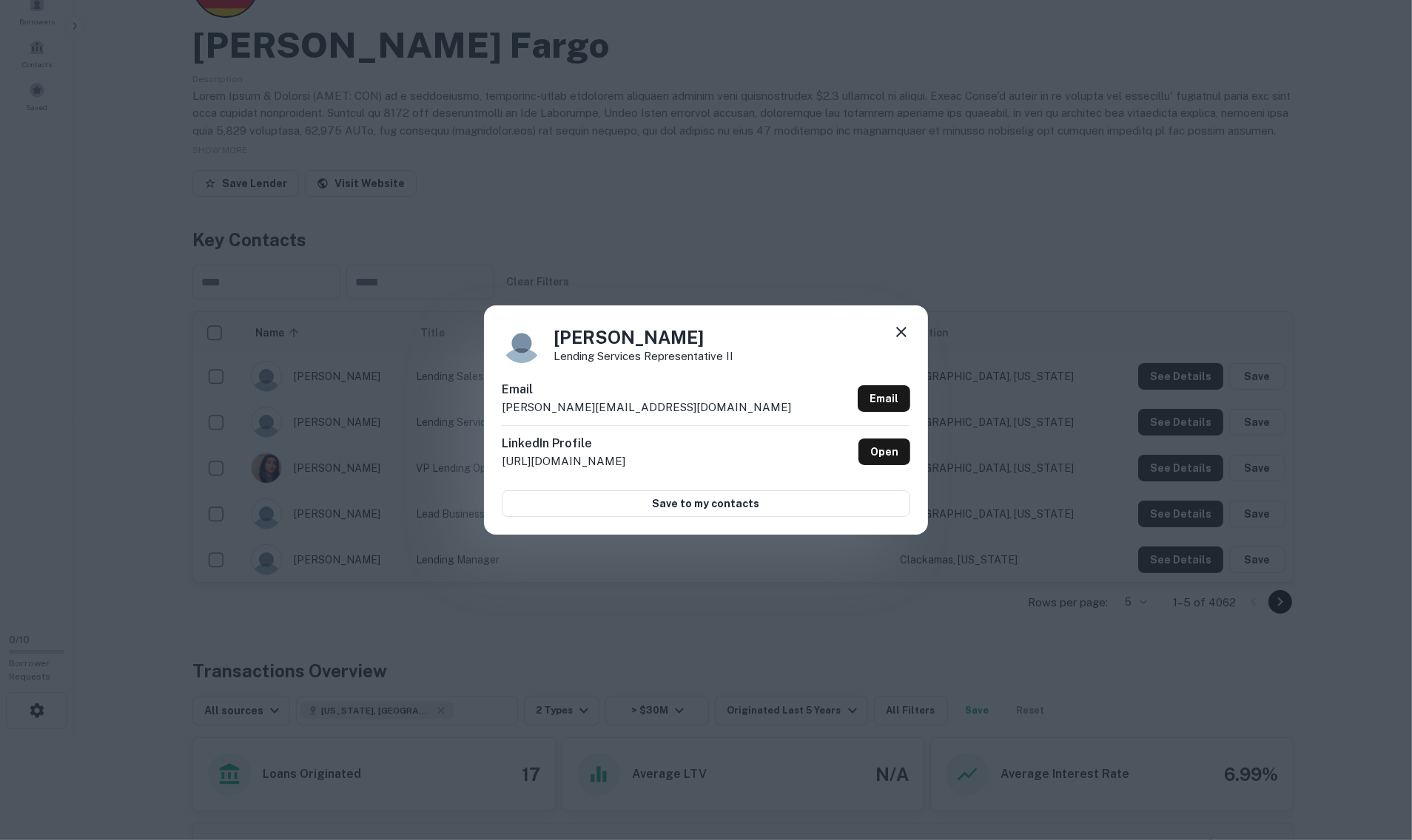
click at [897, 330] on icon at bounding box center [901, 332] width 11 height 11
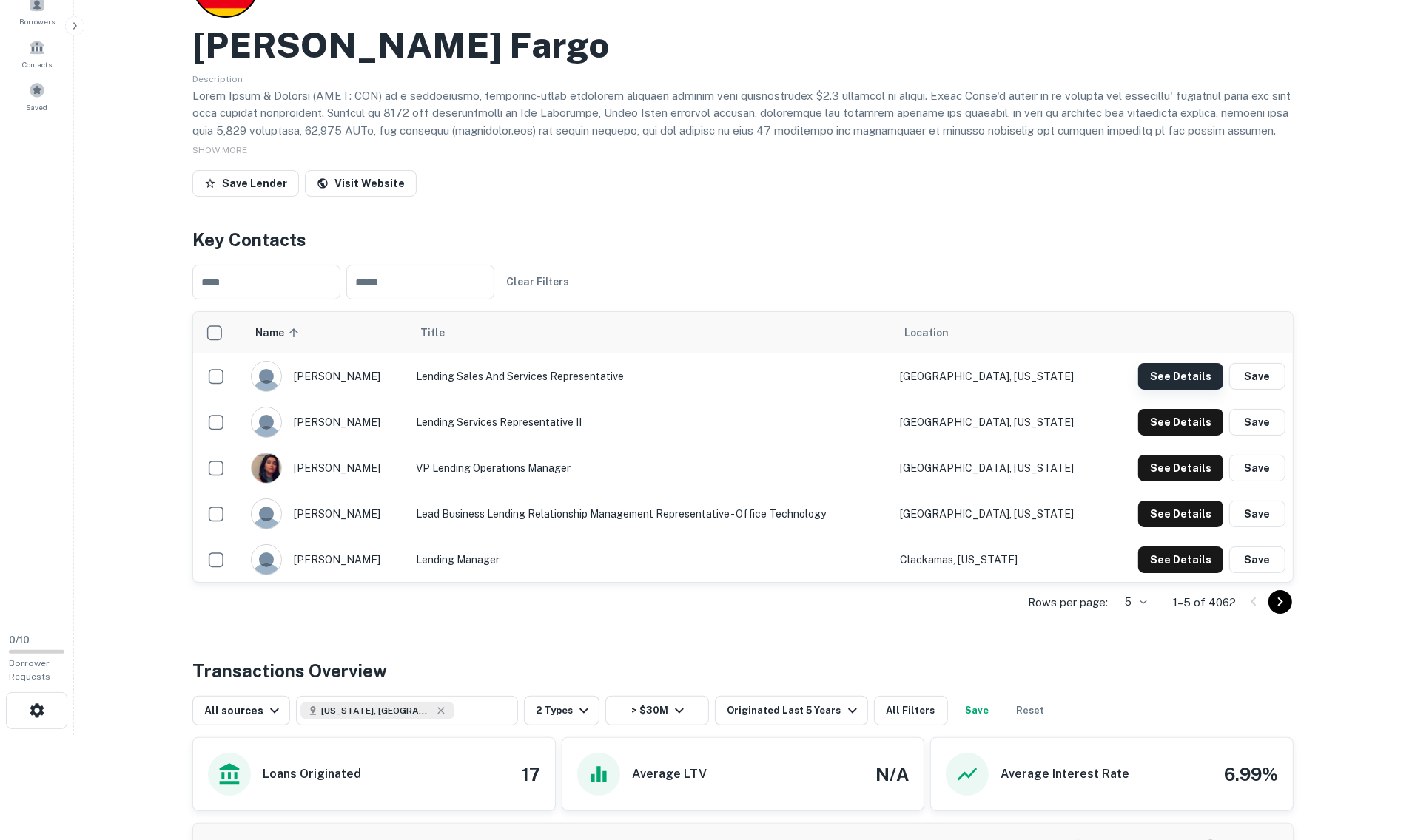
click at [1054, 370] on button "See Details" at bounding box center [1181, 377] width 85 height 27
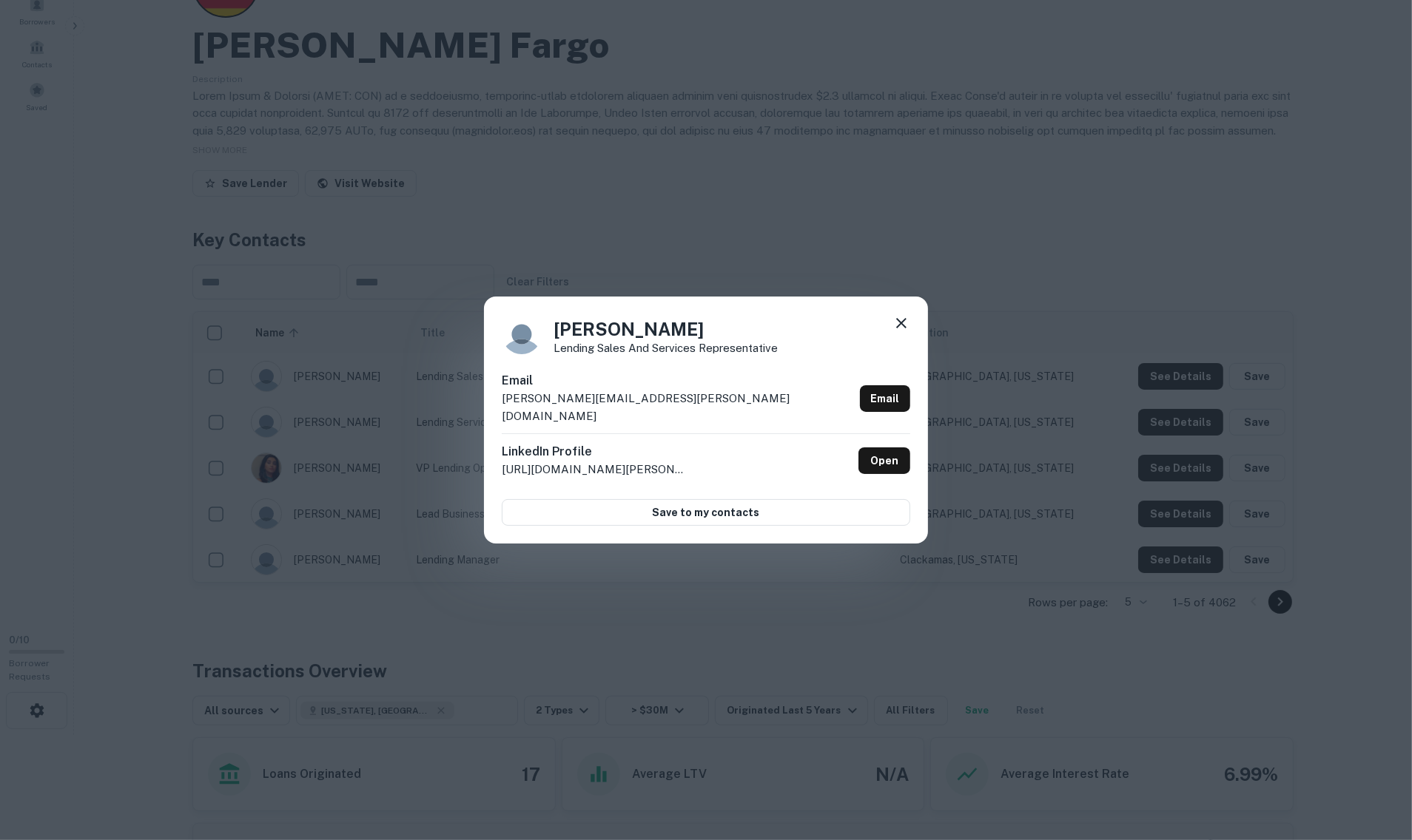
click at [902, 333] on icon at bounding box center [901, 323] width 17 height 17
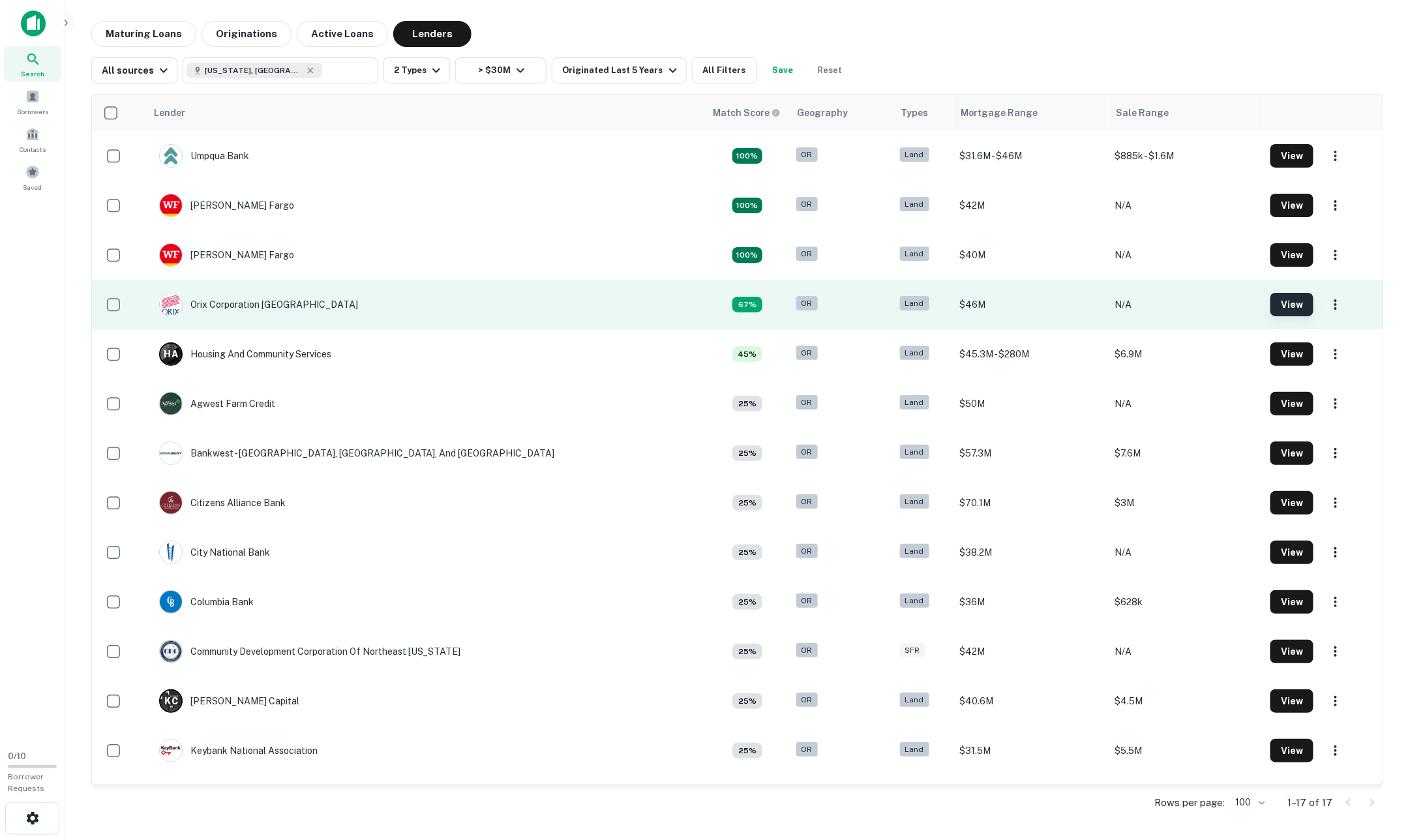
click at [929, 298] on button "View" at bounding box center [1292, 305] width 43 height 24
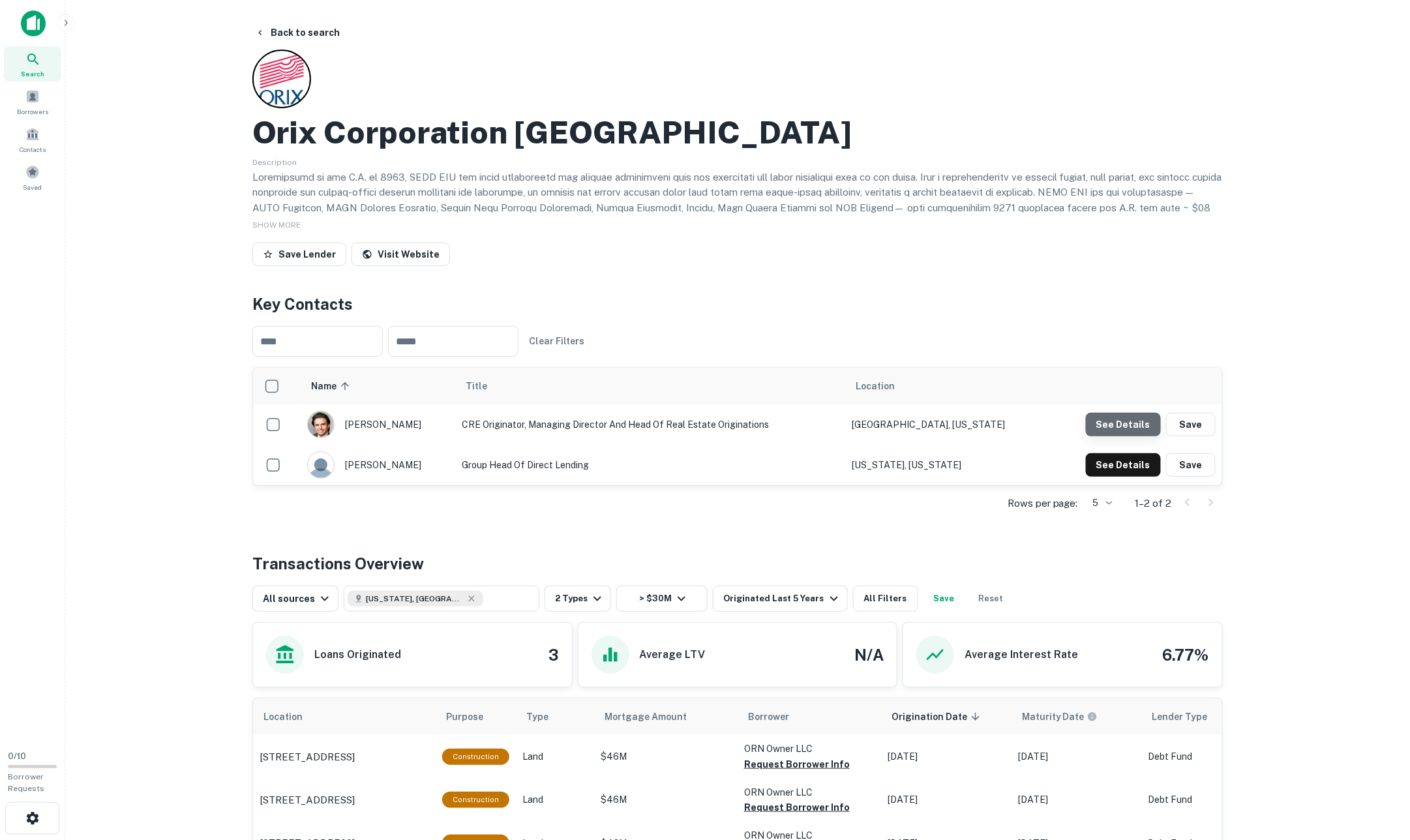
click at [929, 428] on button "See Details" at bounding box center [1123, 424] width 75 height 24
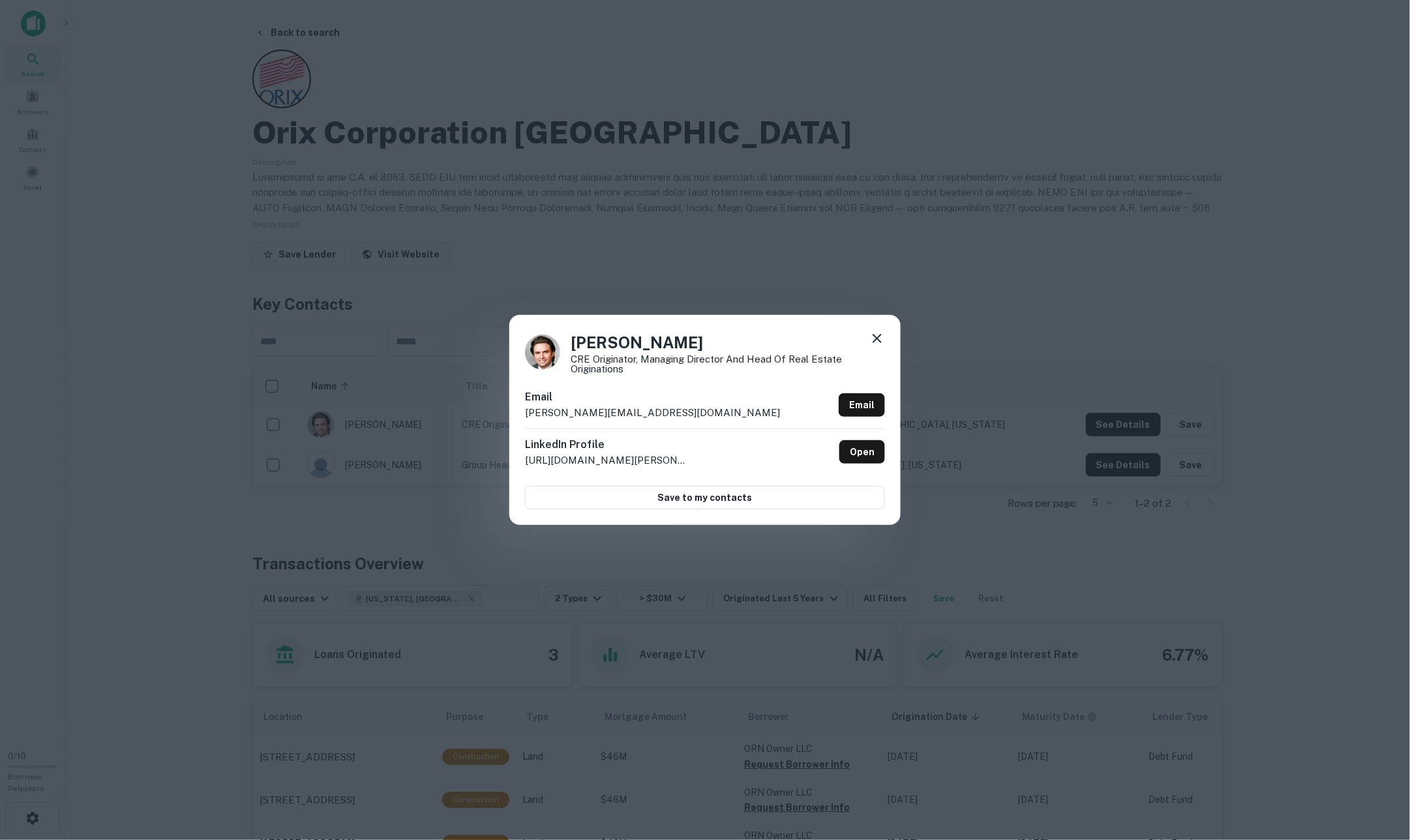
click at [874, 345] on icon at bounding box center [877, 338] width 15 height 15
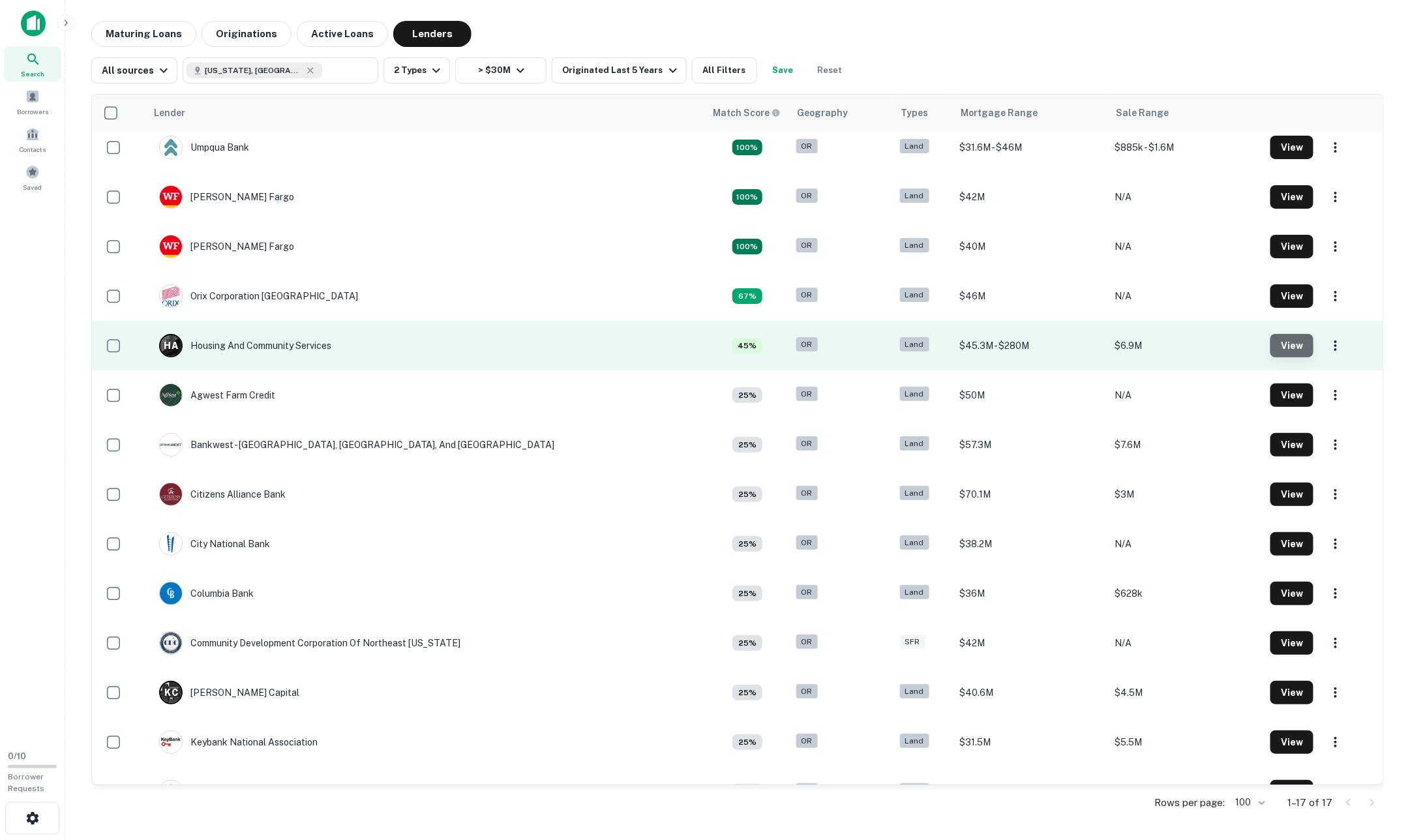
click at [929, 346] on button "View" at bounding box center [1292, 346] width 43 height 24
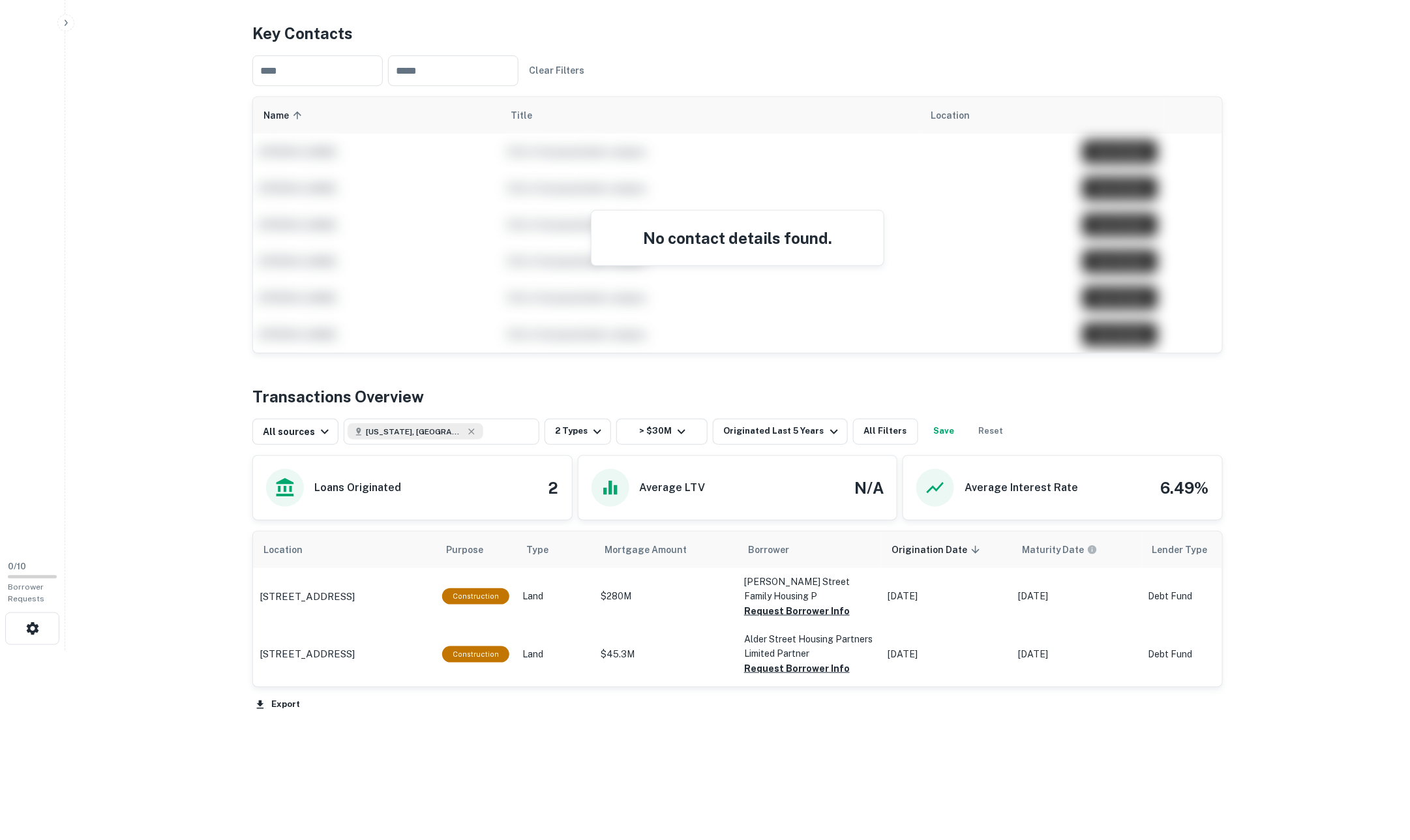
click at [663, 210] on div "No contact details found." at bounding box center [737, 238] width 292 height 55
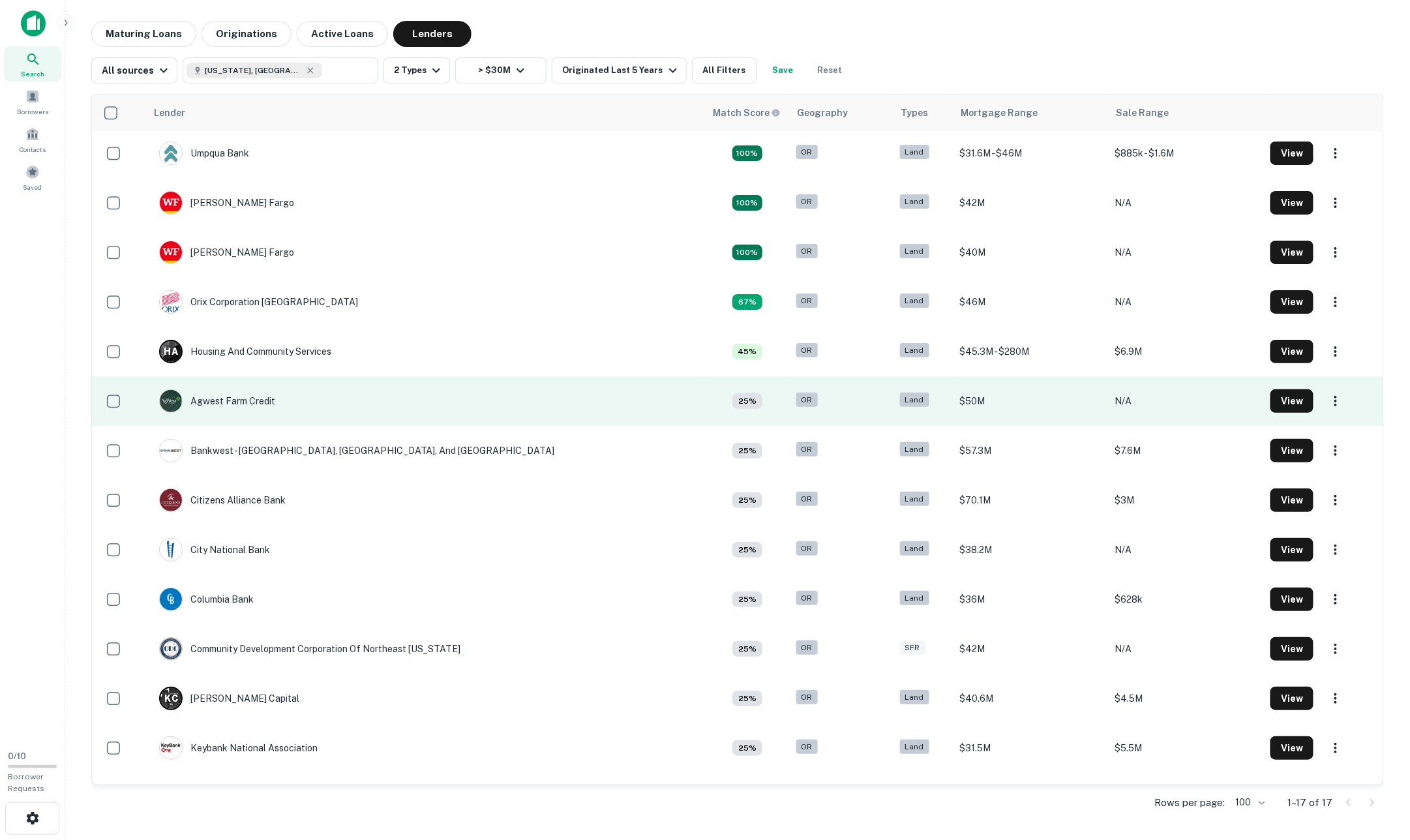
click at [348, 396] on td "Agwest Farm Credit" at bounding box center [425, 401] width 559 height 49
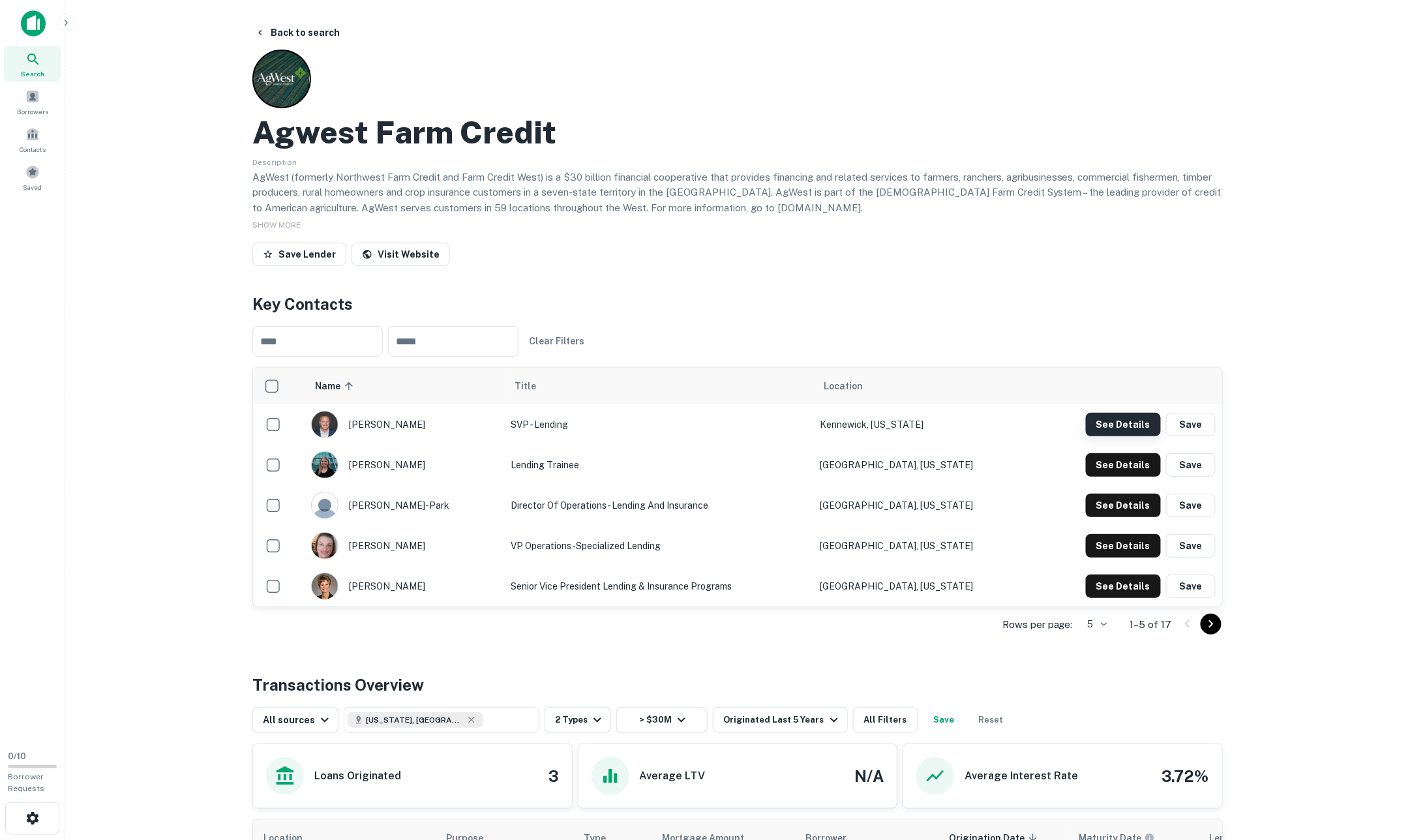
click at [929, 418] on button "See Details" at bounding box center [1123, 424] width 75 height 24
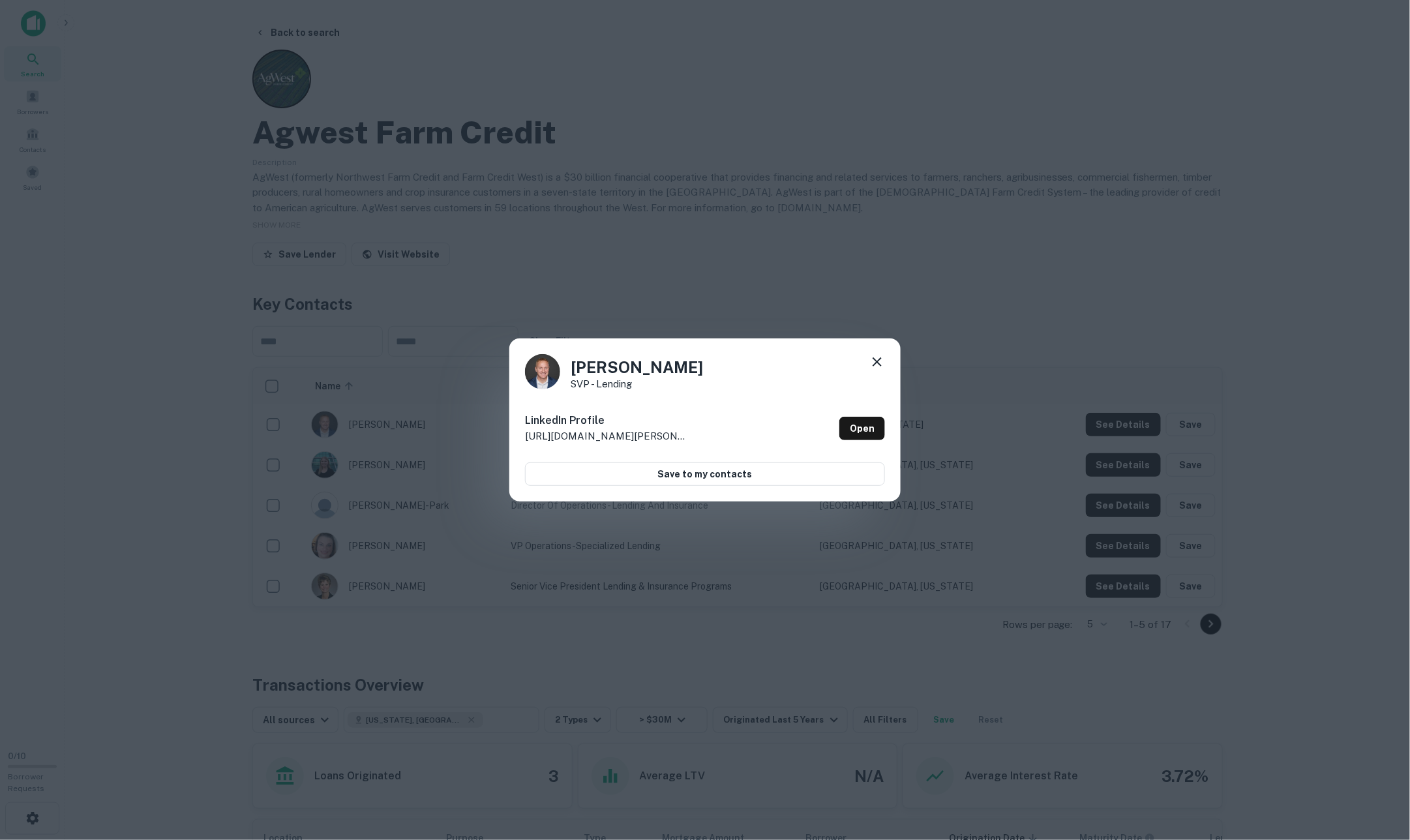
click at [877, 361] on icon at bounding box center [877, 362] width 15 height 15
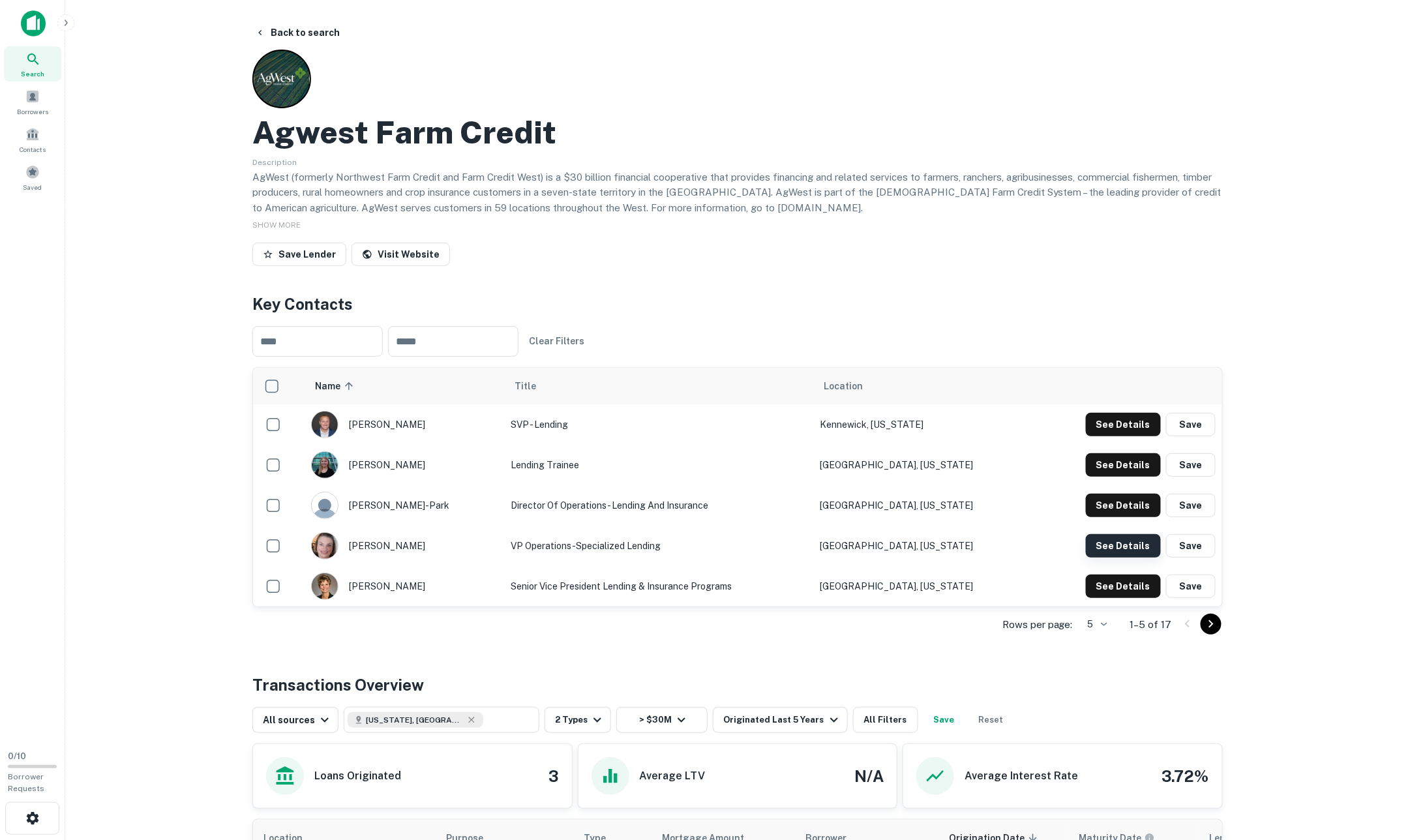
click at [929, 436] on button "See Details" at bounding box center [1123, 424] width 75 height 24
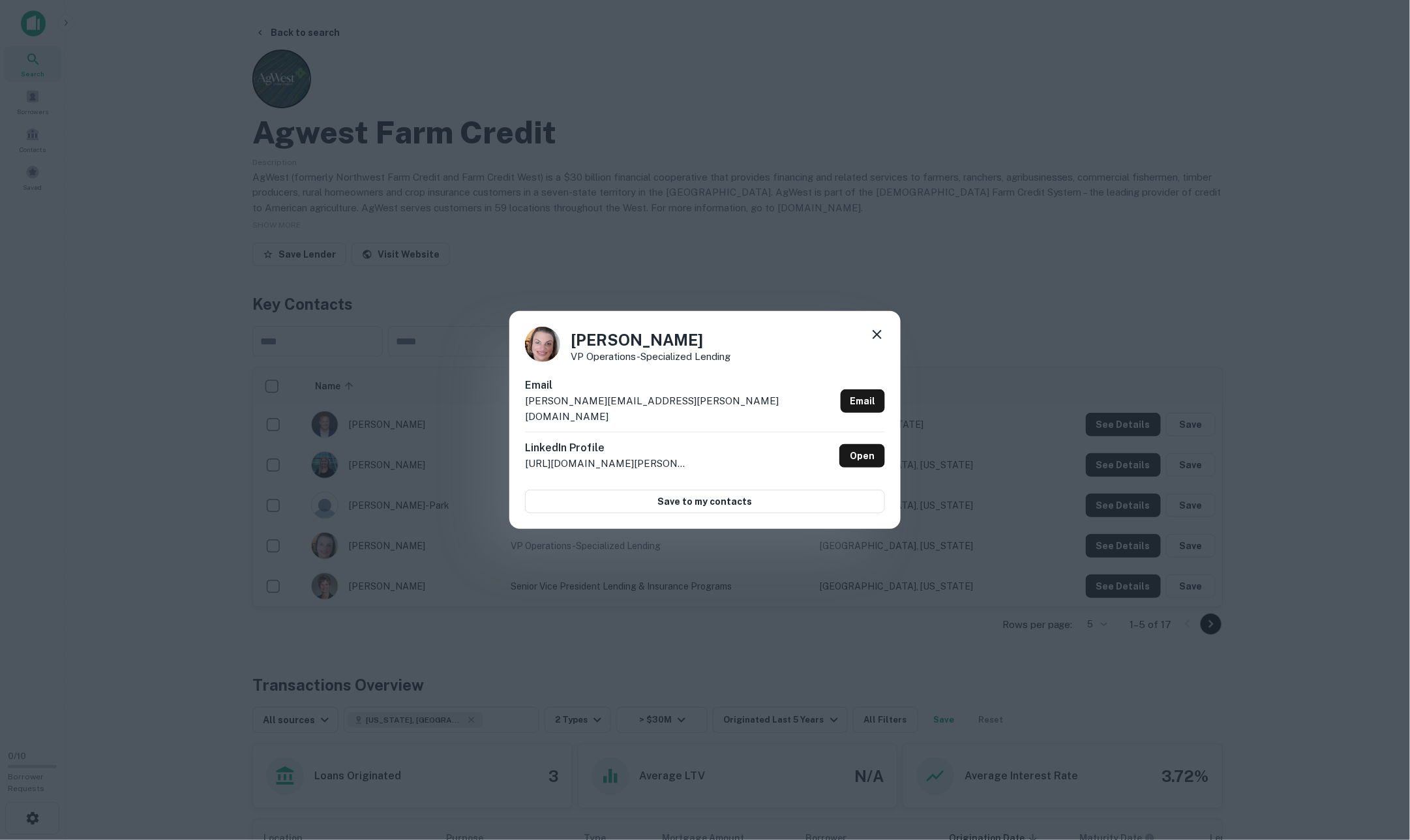
click at [875, 339] on icon at bounding box center [877, 334] width 9 height 9
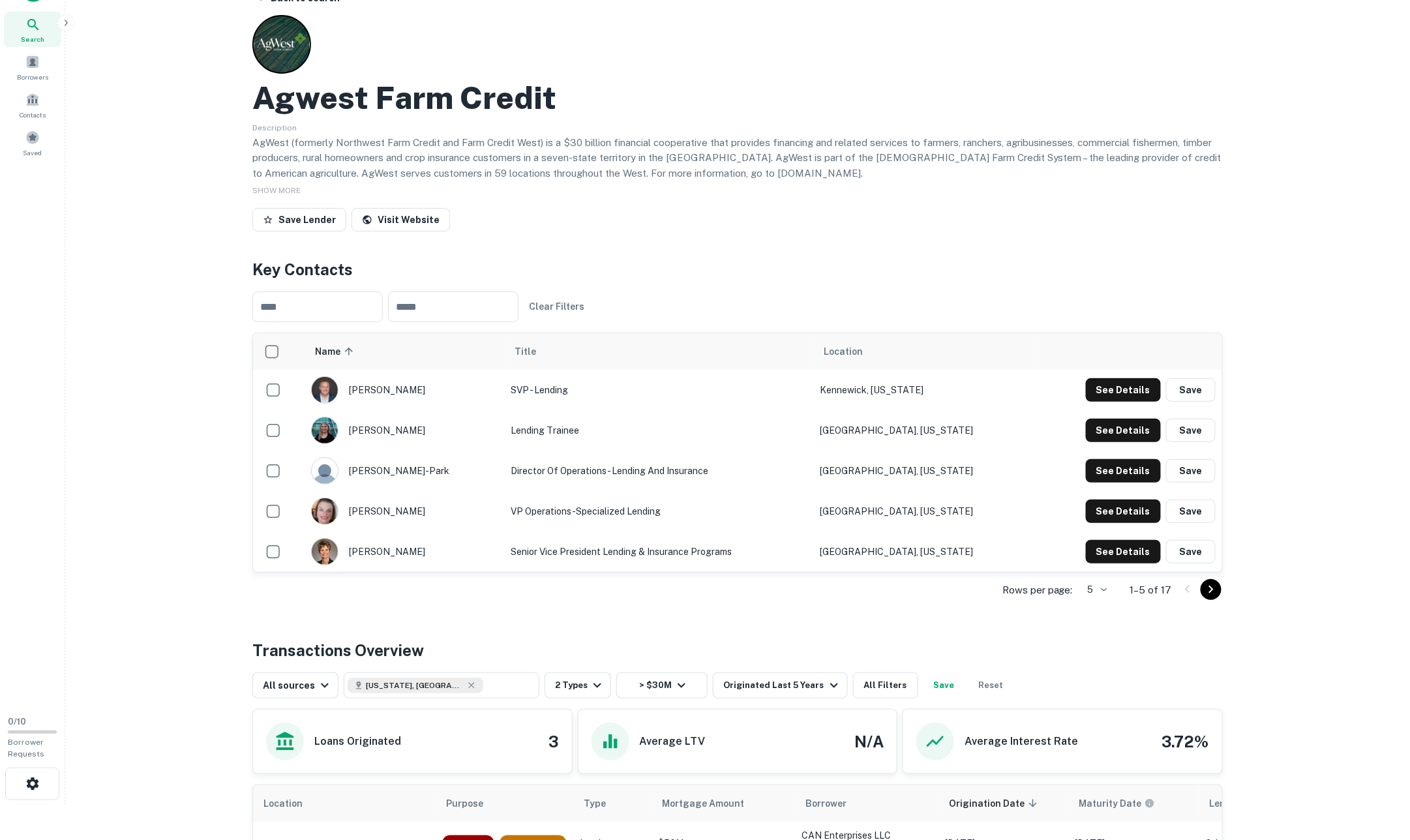
scroll to position [62, 0]
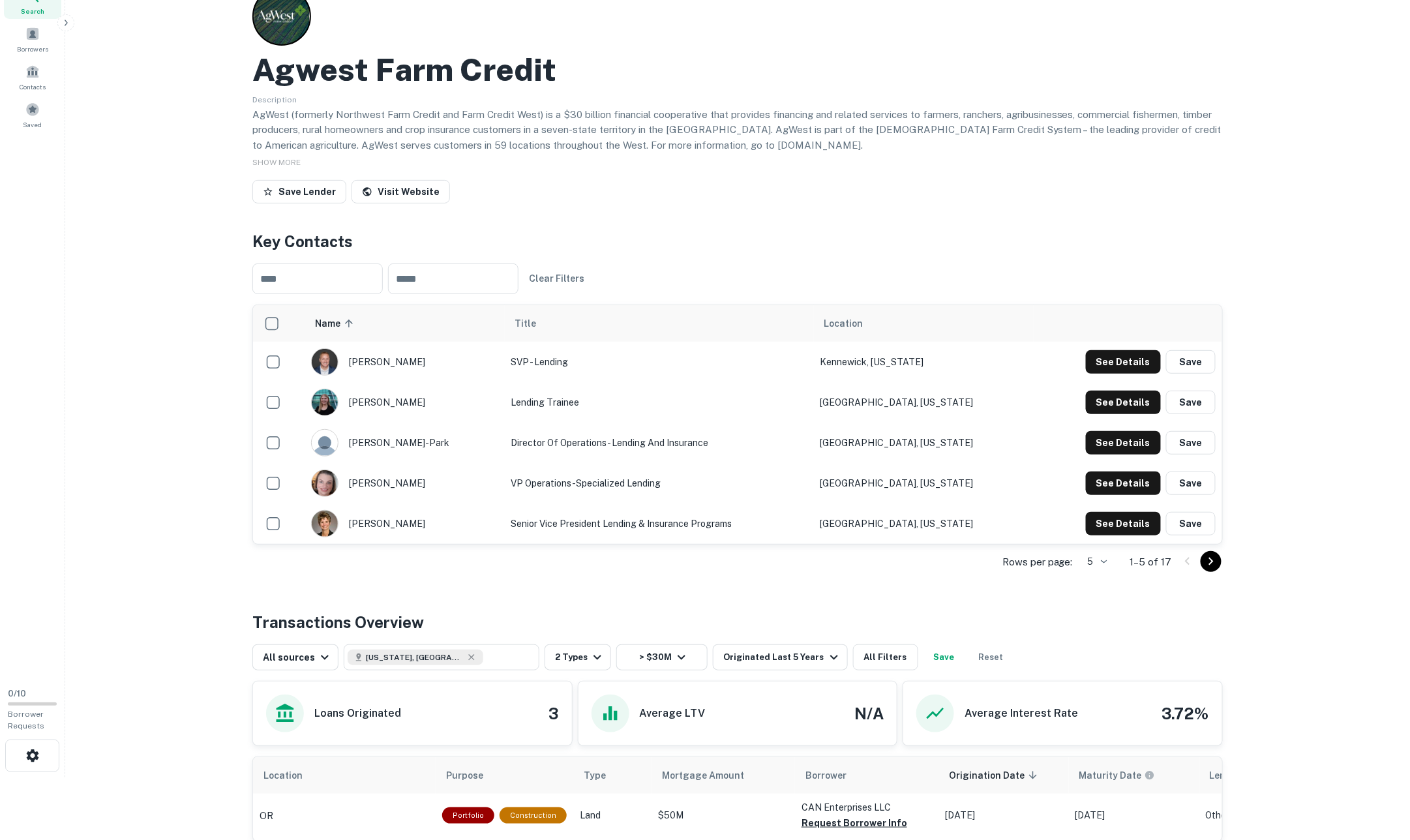
click at [929, 567] on icon "Go to next page" at bounding box center [1211, 561] width 15 height 15
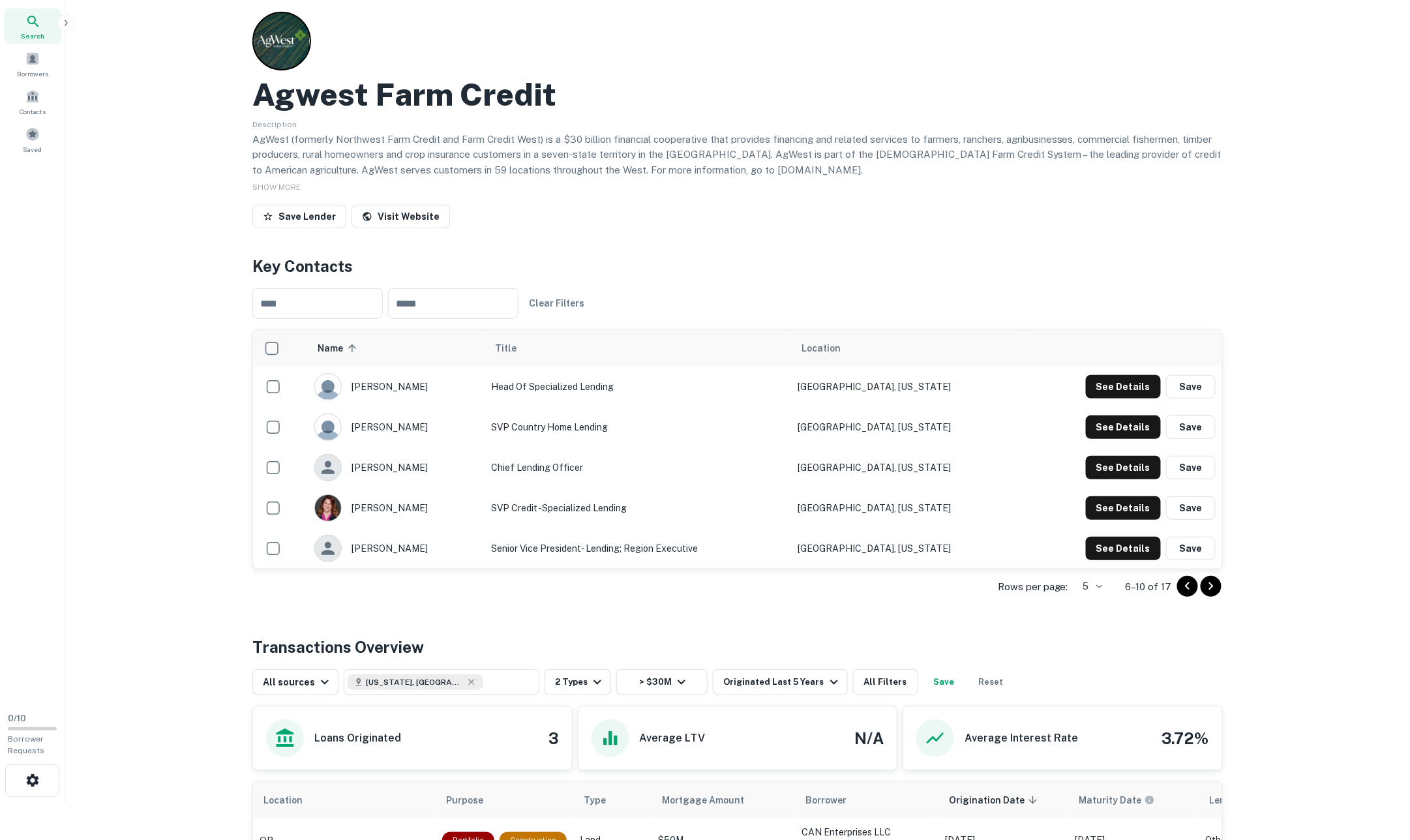
scroll to position [37, 0]
click at [929, 585] on icon "Go to previous page" at bounding box center [1187, 587] width 4 height 8
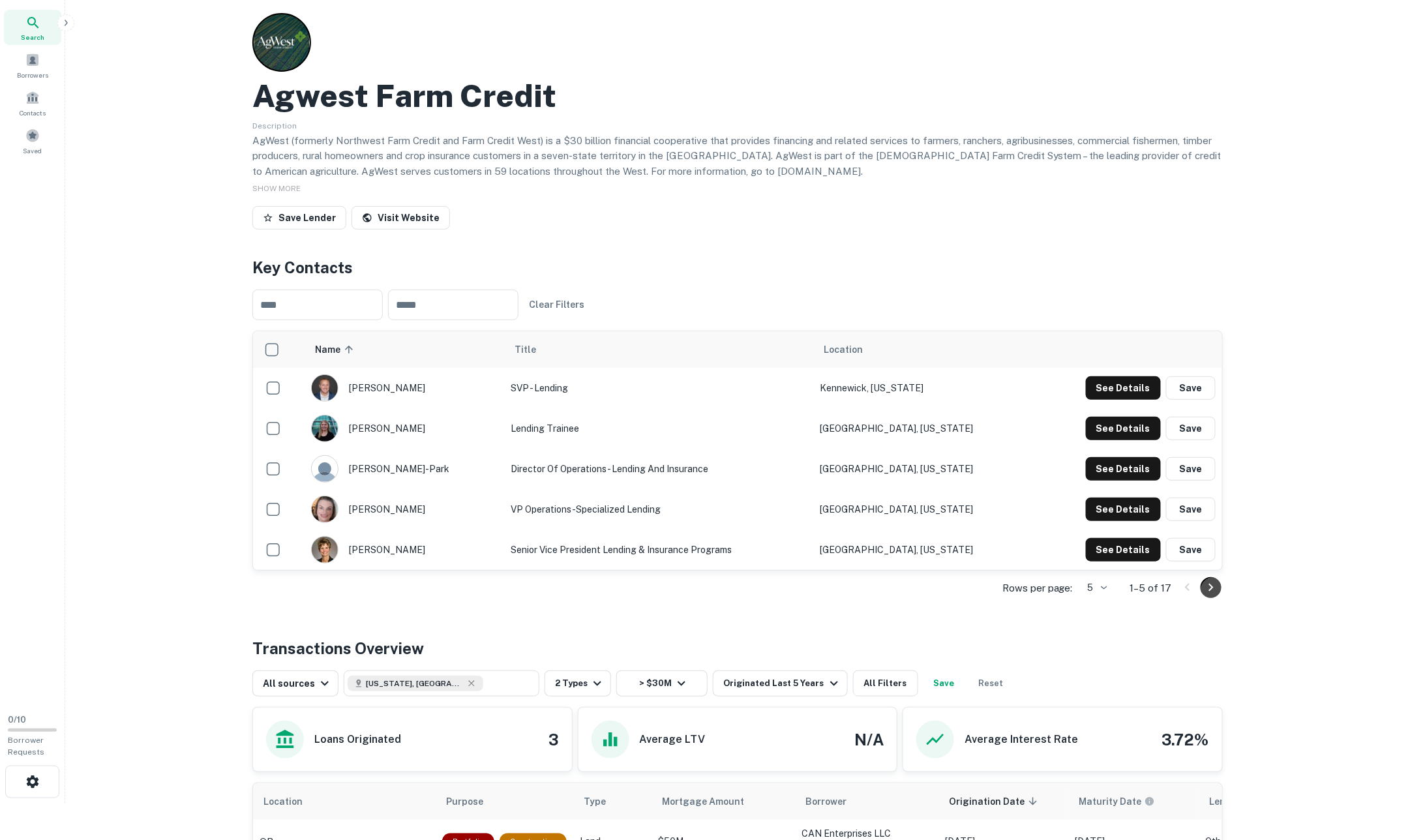
click at [929, 588] on icon "Go to next page" at bounding box center [1211, 587] width 15 height 15
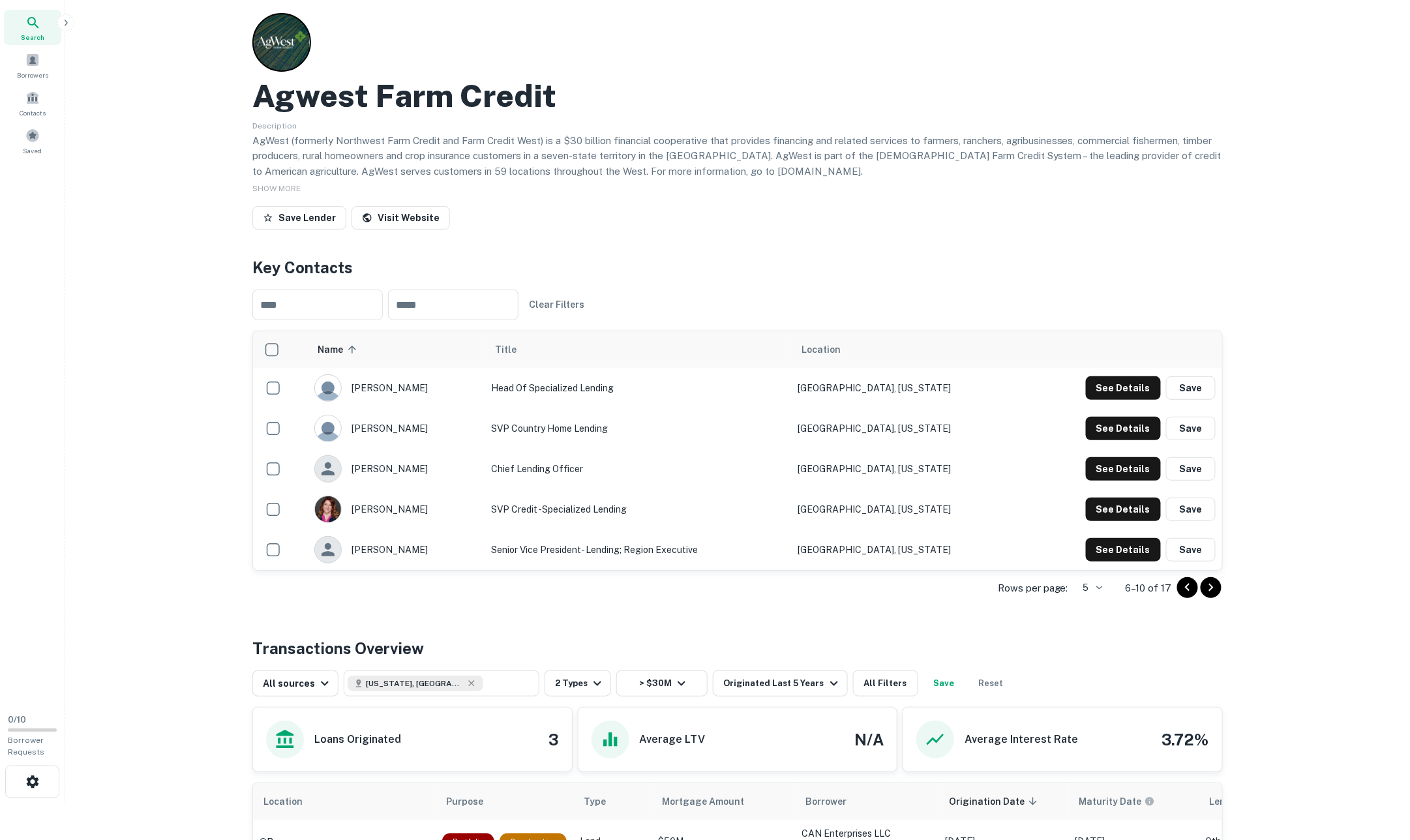
click at [929, 588] on icon "Go to next page" at bounding box center [1211, 587] width 15 height 15
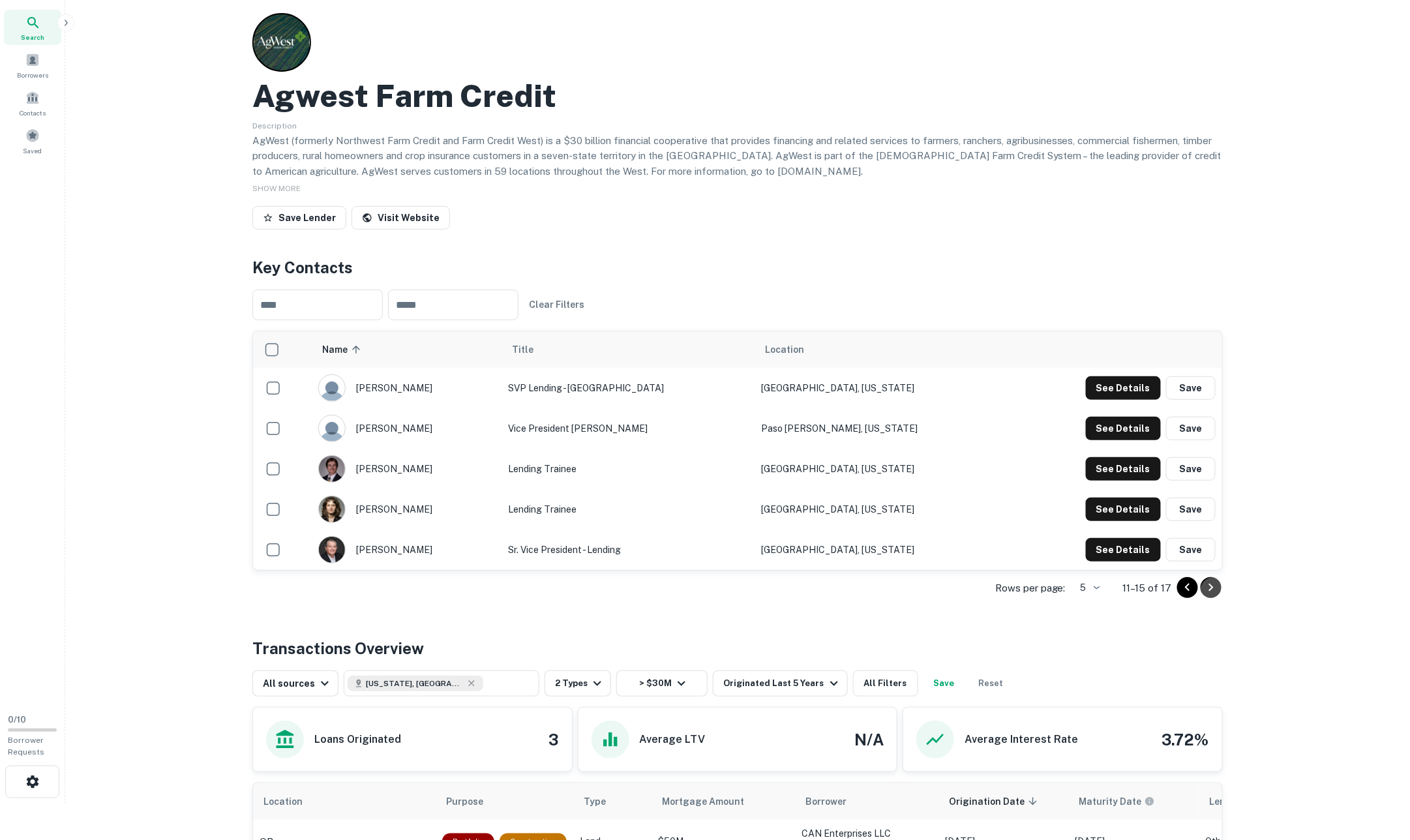
click at [929, 590] on icon "Go to next page" at bounding box center [1211, 587] width 15 height 15
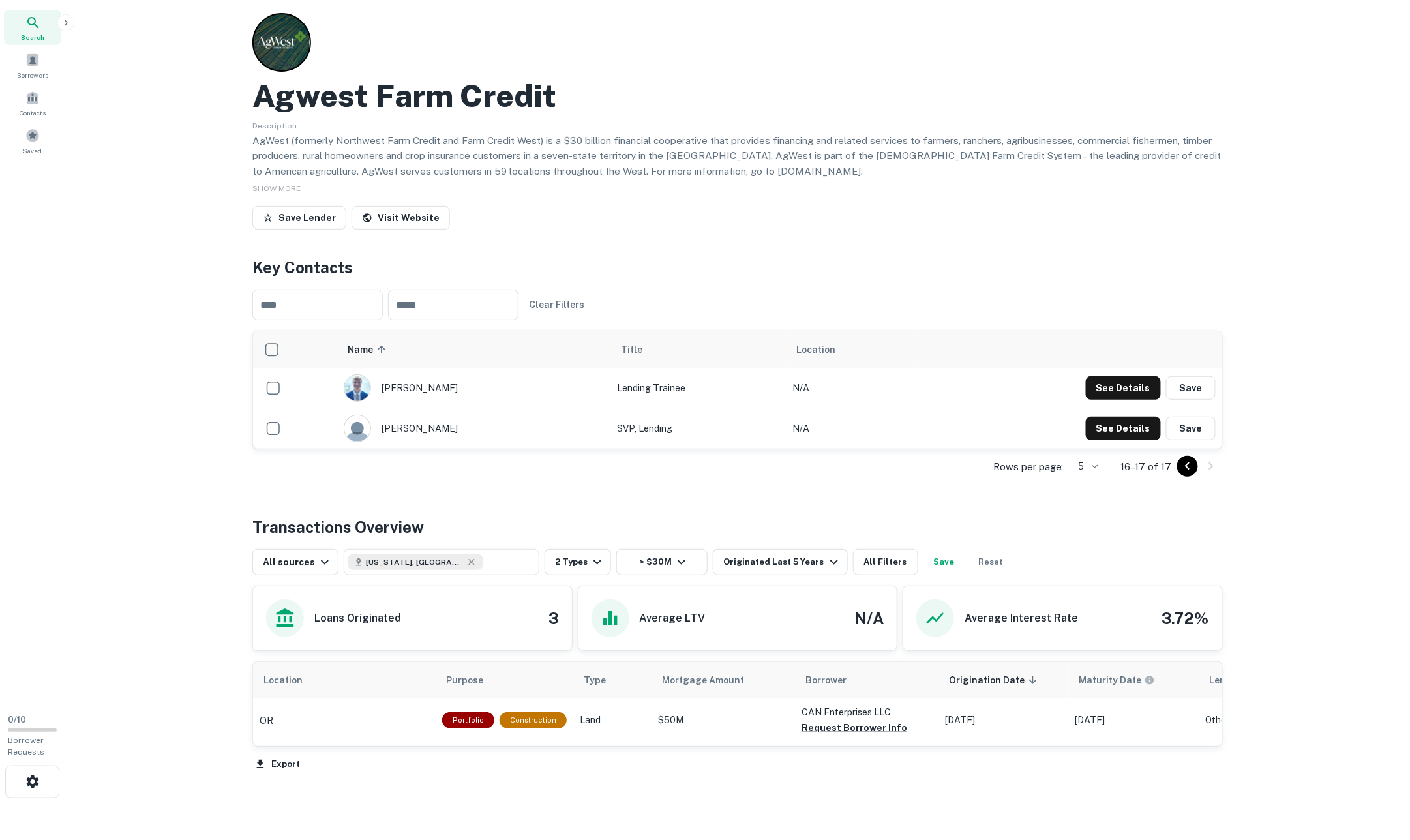
click at [929, 470] on icon "Go to previous page" at bounding box center [1187, 466] width 15 height 15
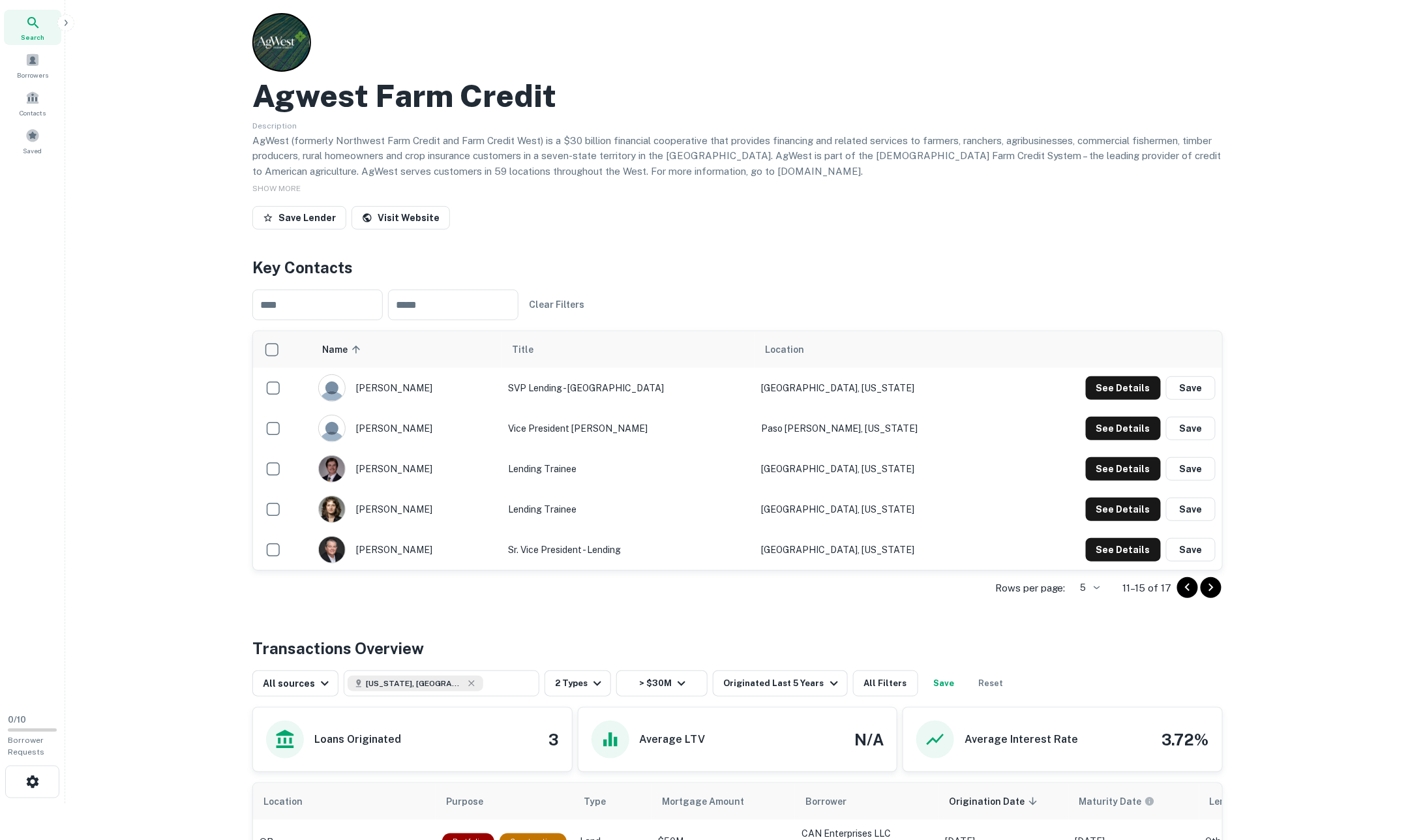
click at [929, 587] on icon "Go to previous page" at bounding box center [1187, 587] width 15 height 15
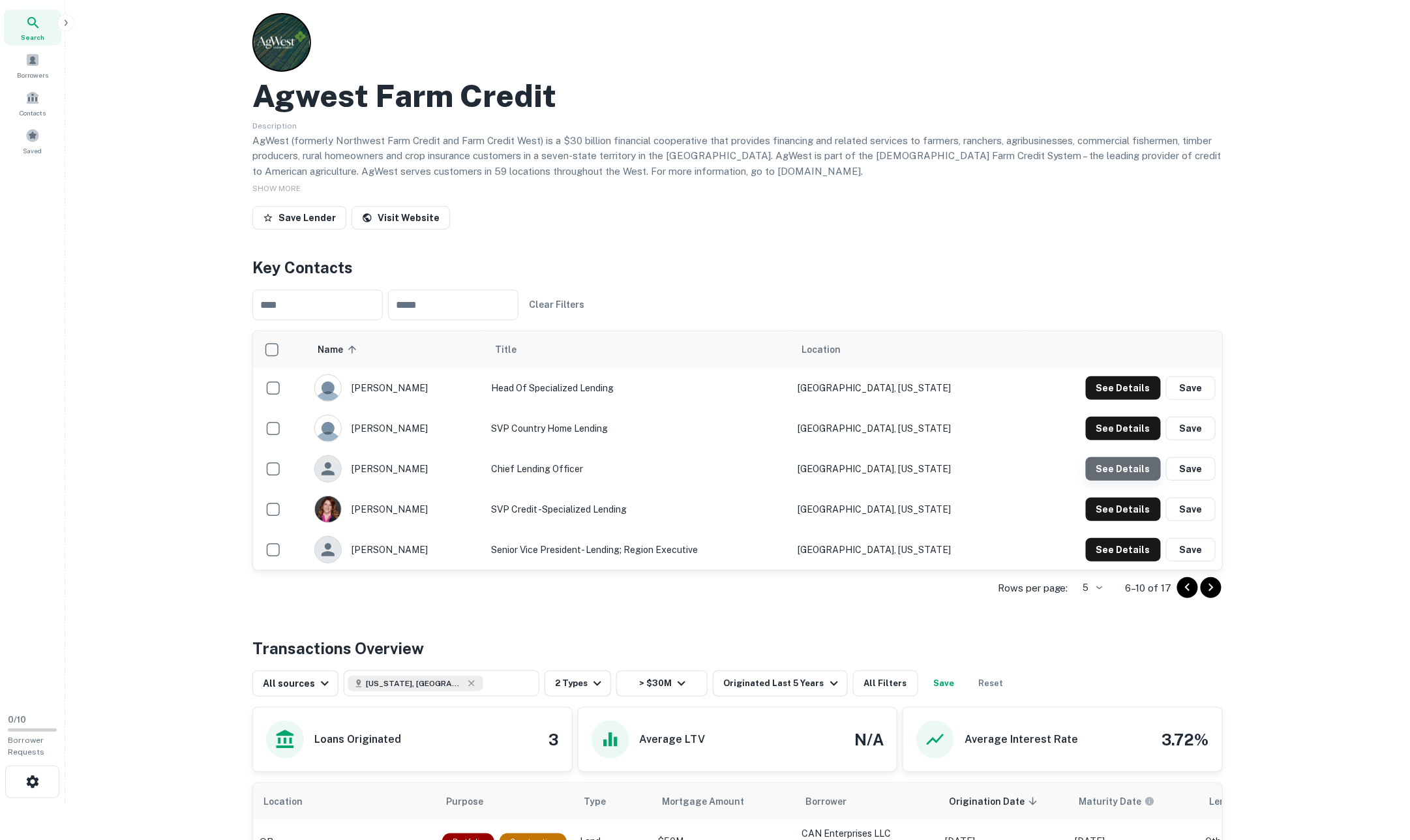
click at [929, 400] on button "See Details" at bounding box center [1123, 388] width 75 height 24
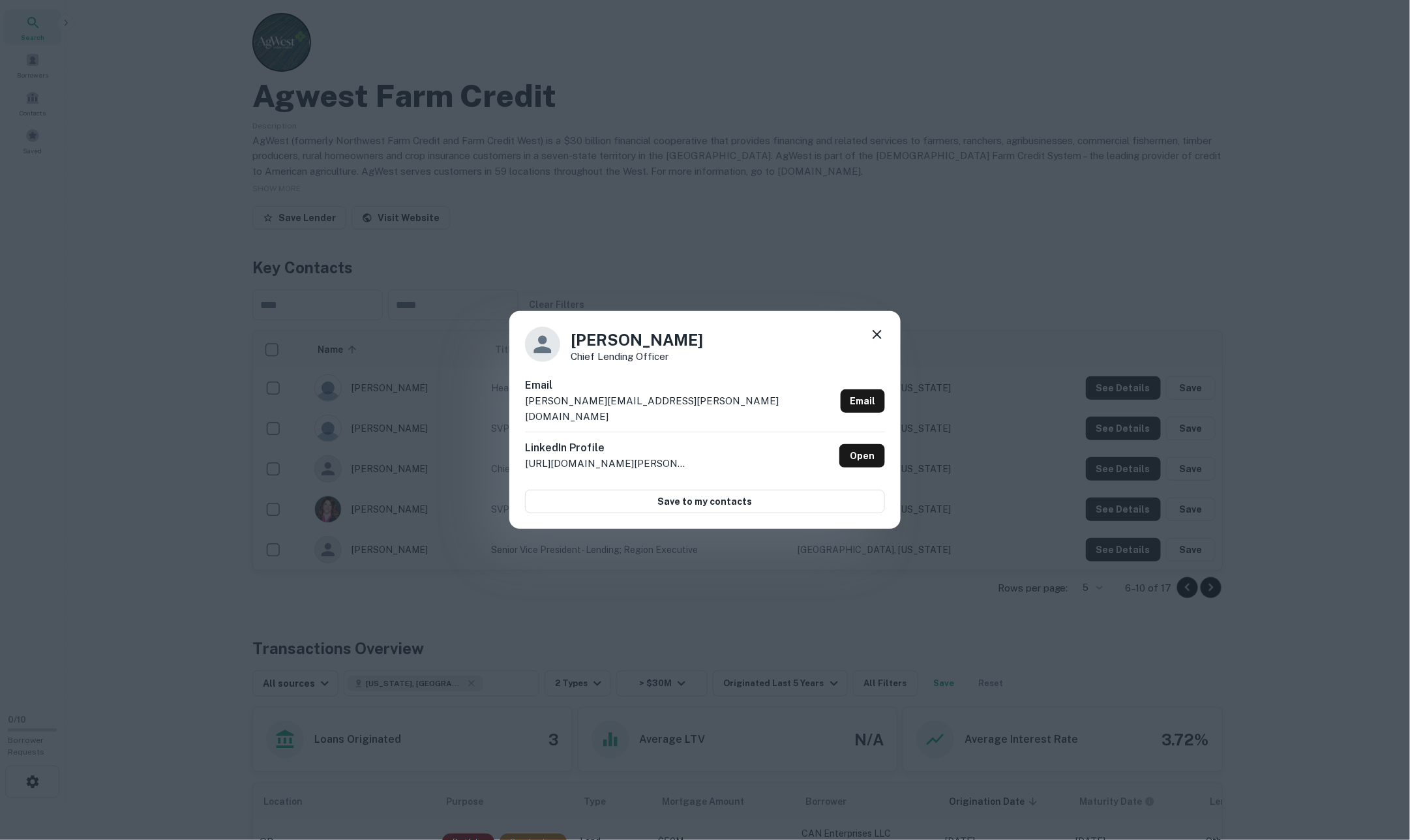
click at [874, 342] on icon at bounding box center [877, 334] width 15 height 15
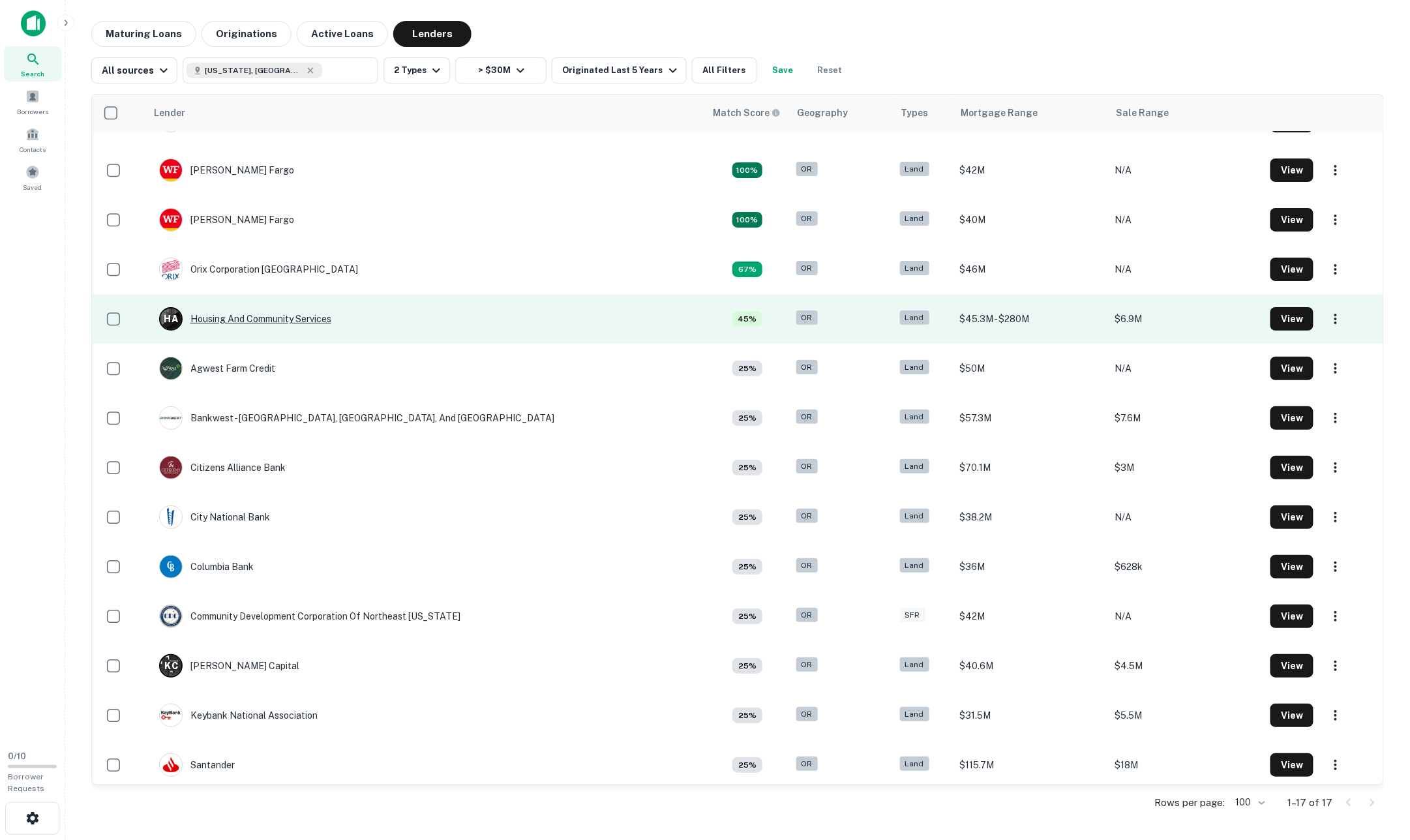
scroll to position [63, 0]
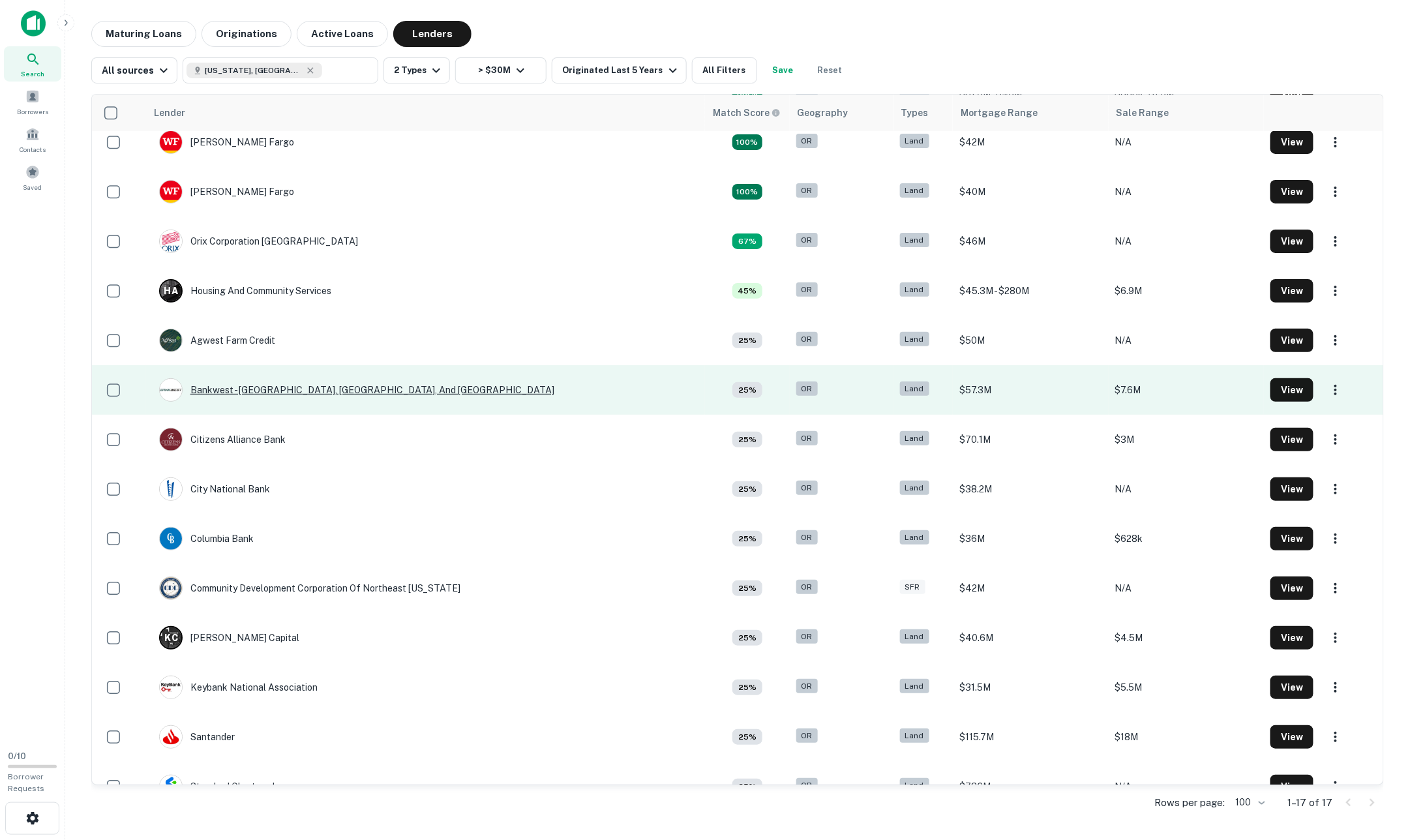
click at [279, 390] on div "Bankwest - [GEOGRAPHIC_DATA], [GEOGRAPHIC_DATA], And [GEOGRAPHIC_DATA]" at bounding box center [357, 390] width 396 height 24
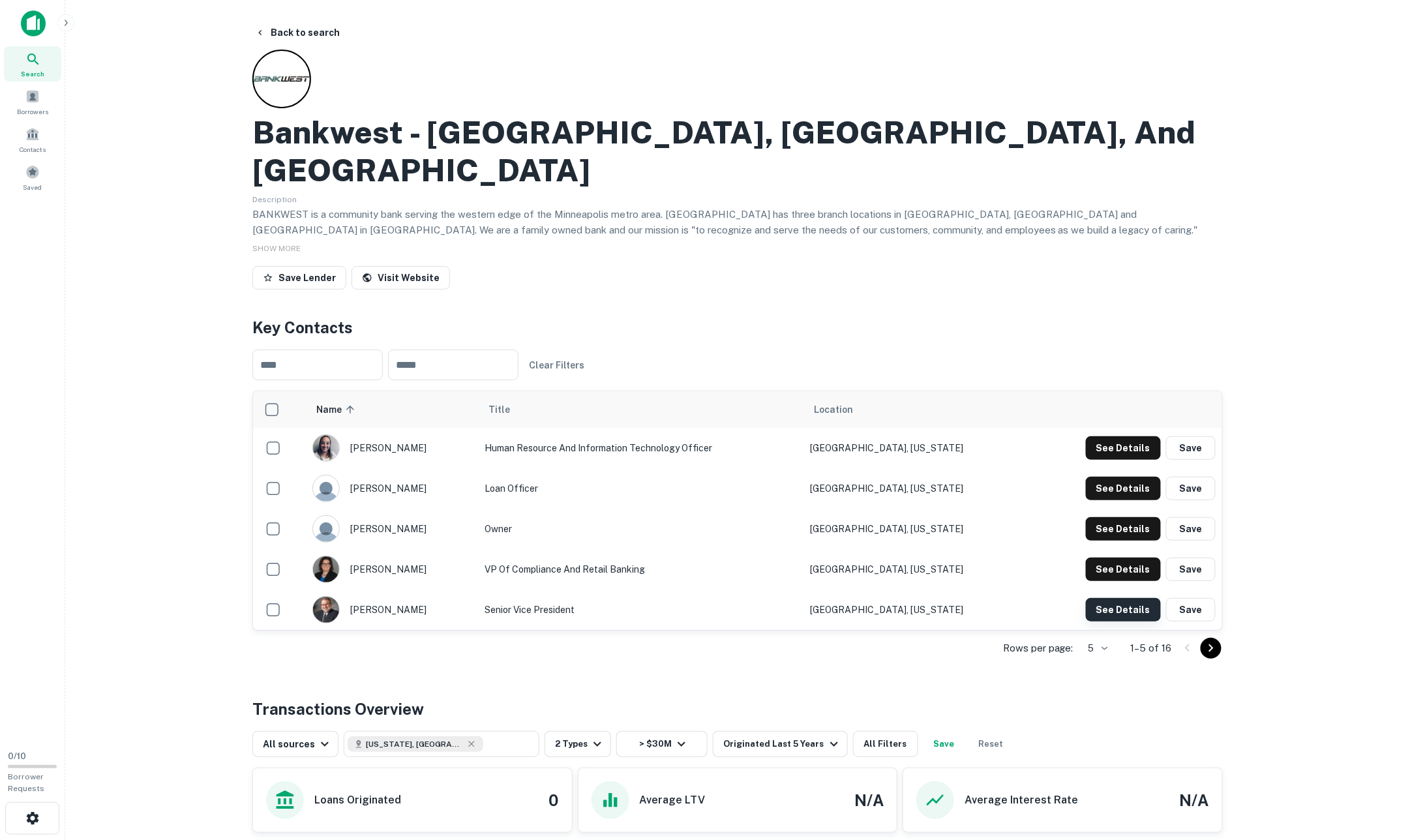
click at [929, 460] on button "See Details" at bounding box center [1123, 448] width 75 height 24
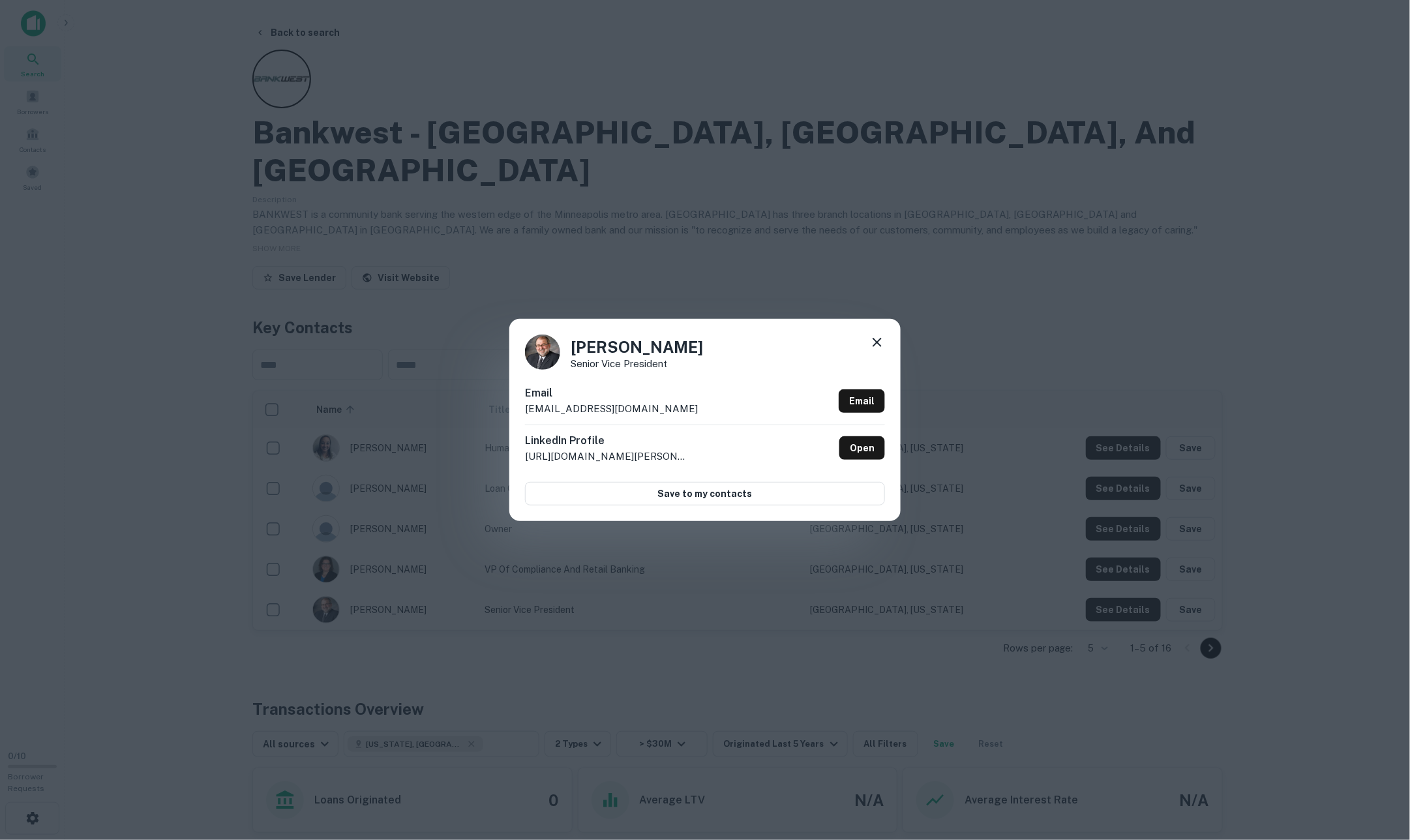
click at [877, 347] on icon at bounding box center [877, 342] width 9 height 9
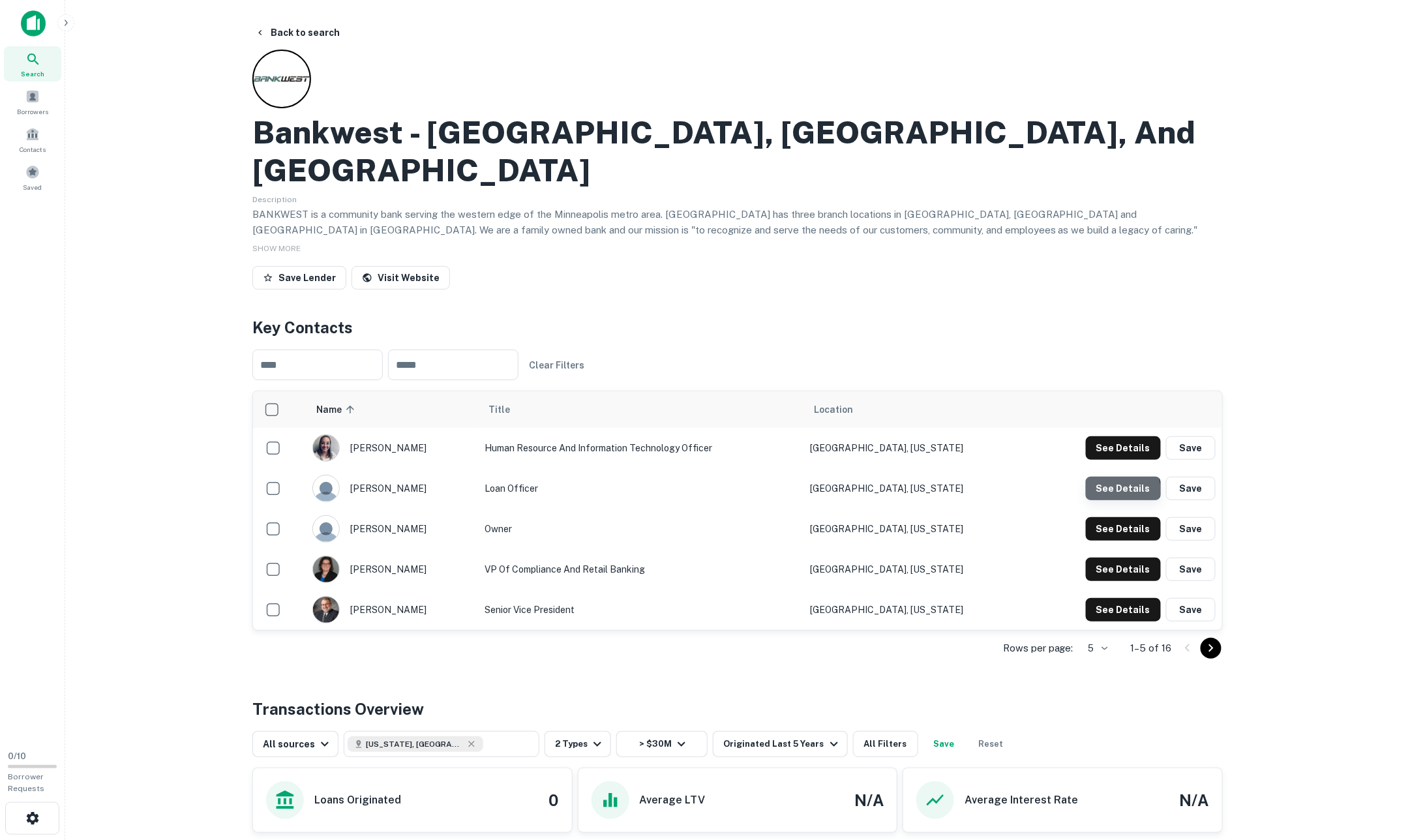
click at [929, 452] on button "See Details" at bounding box center [1123, 448] width 75 height 24
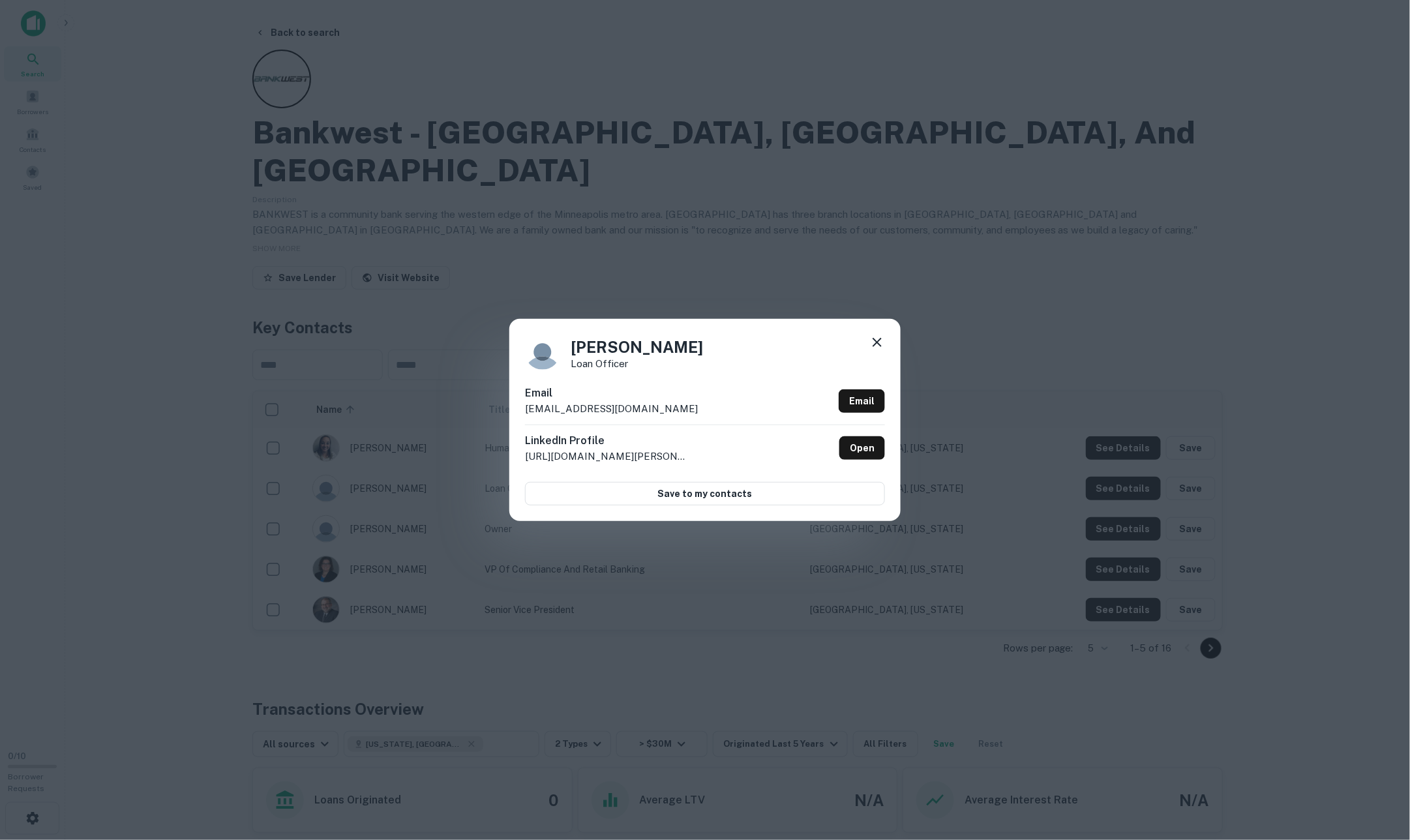
click at [871, 345] on icon at bounding box center [877, 342] width 15 height 15
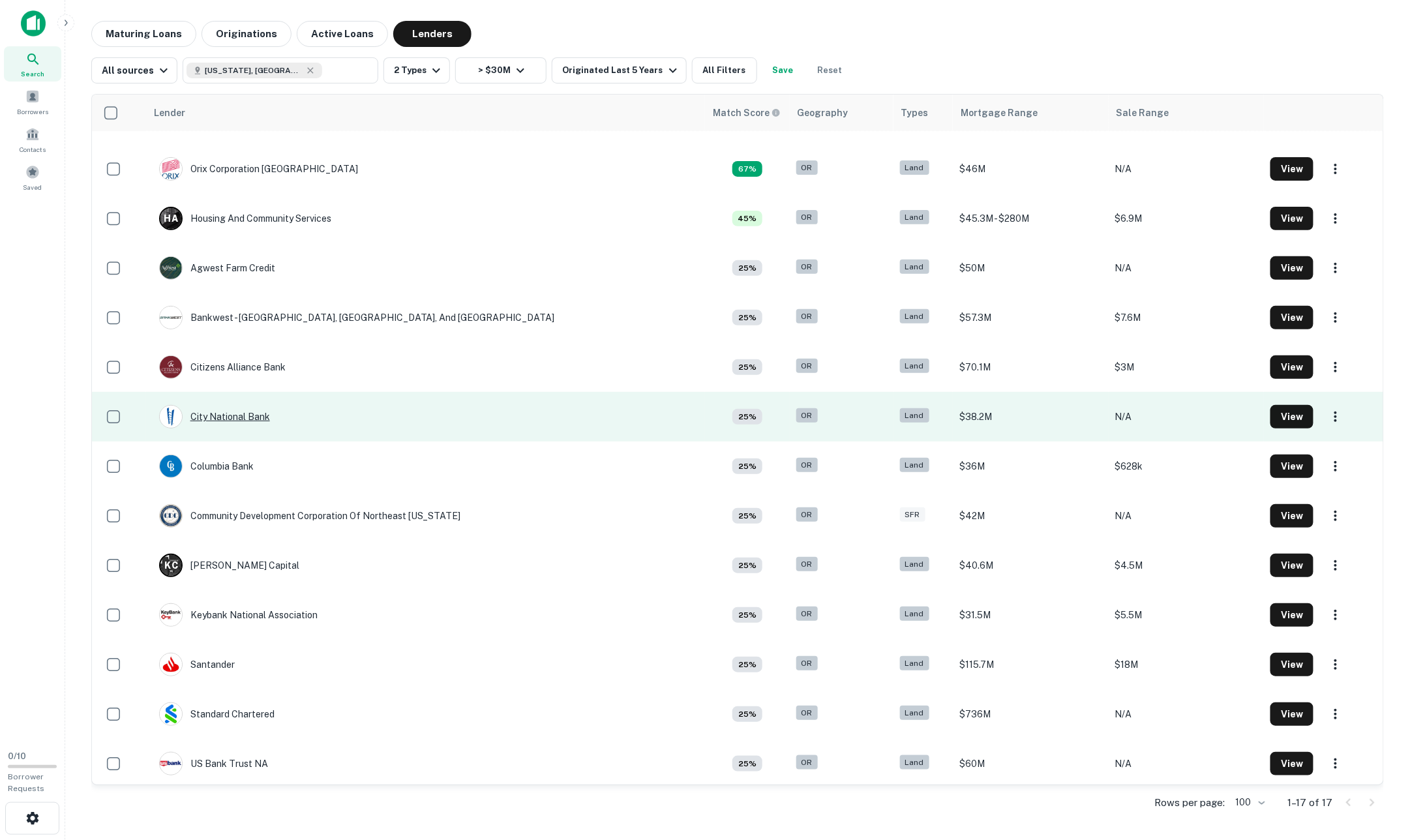
scroll to position [138, 0]
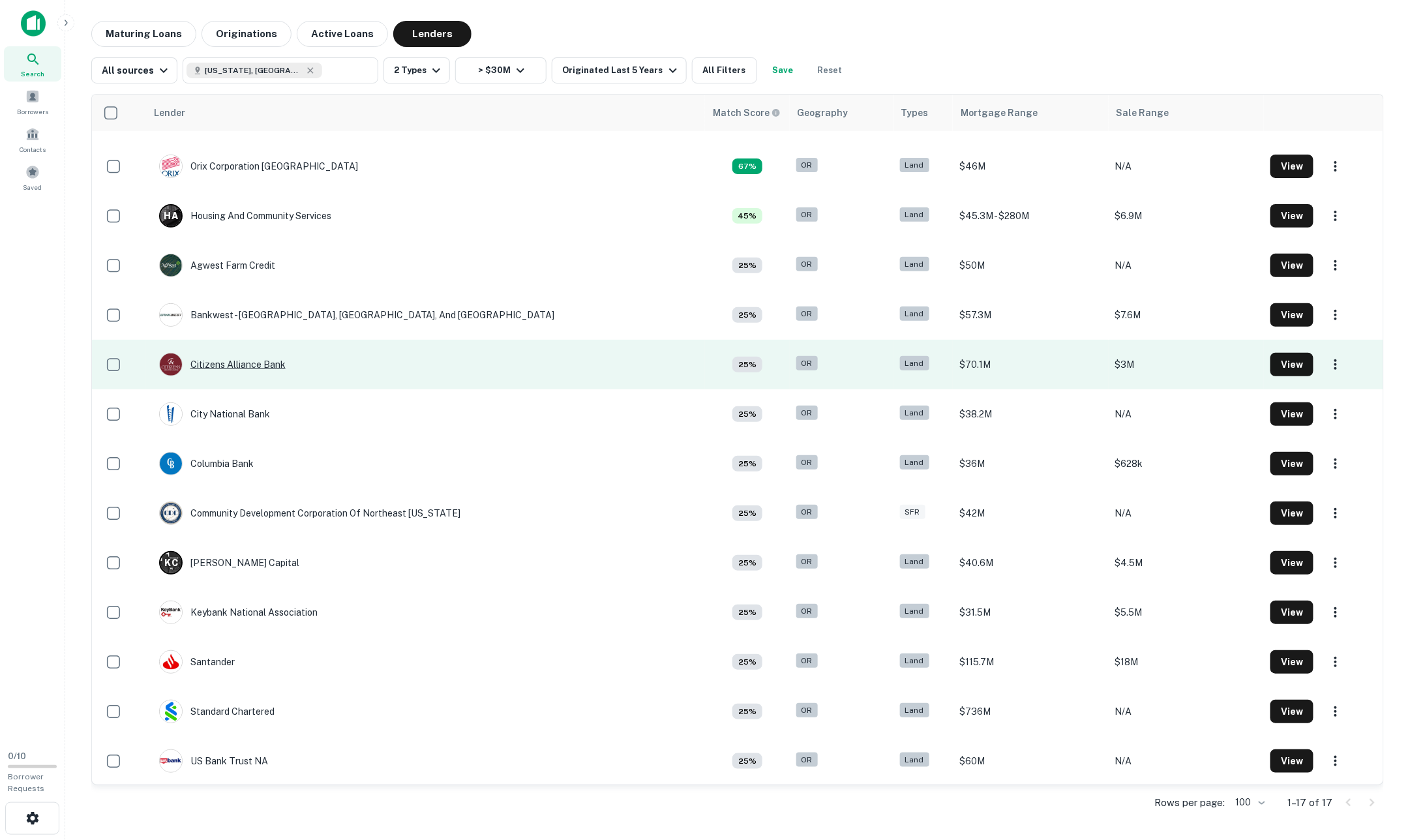
click at [236, 360] on div "Citizens Alliance Bank" at bounding box center [222, 365] width 126 height 24
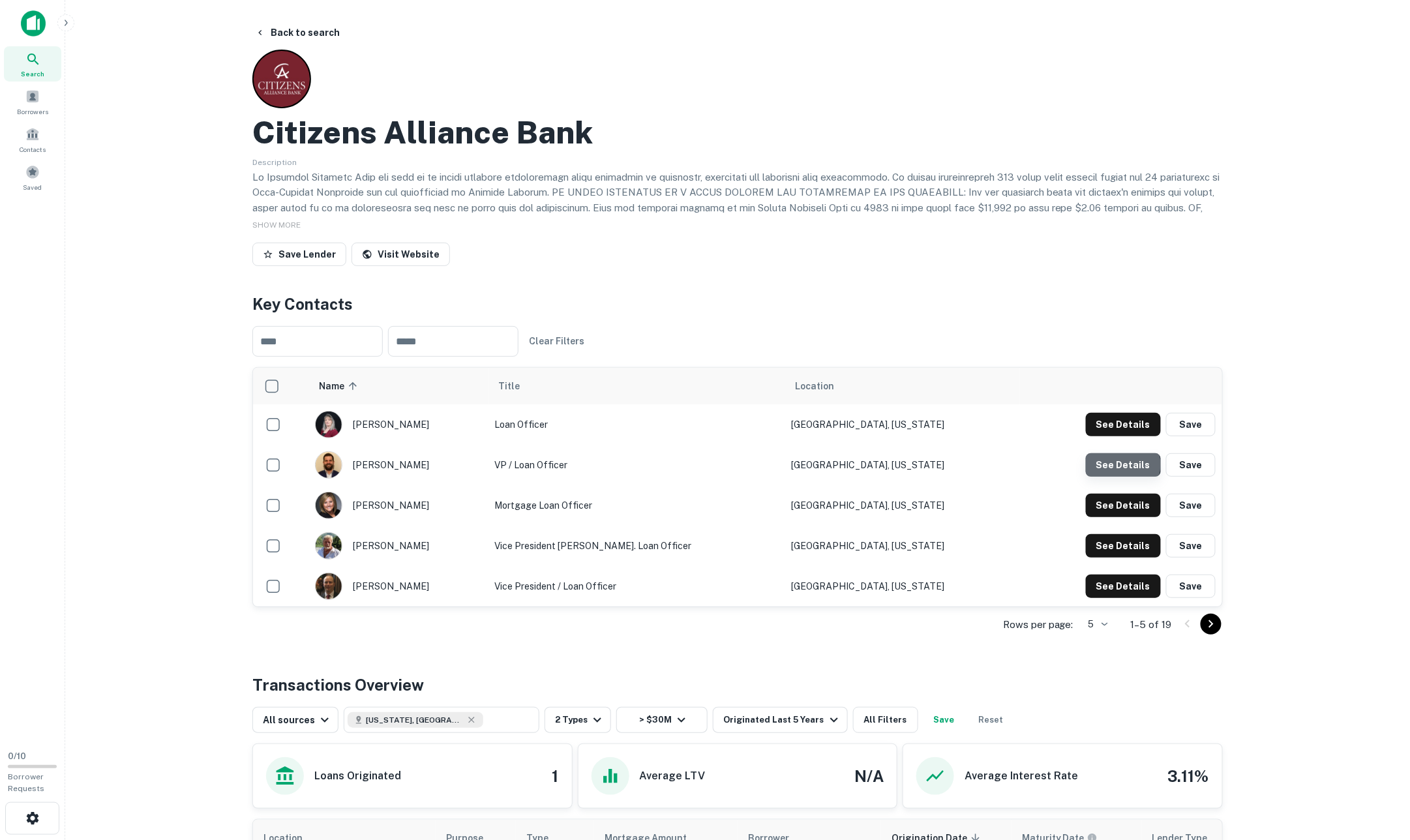
click at [1125, 436] on button "See Details" at bounding box center [1123, 424] width 75 height 24
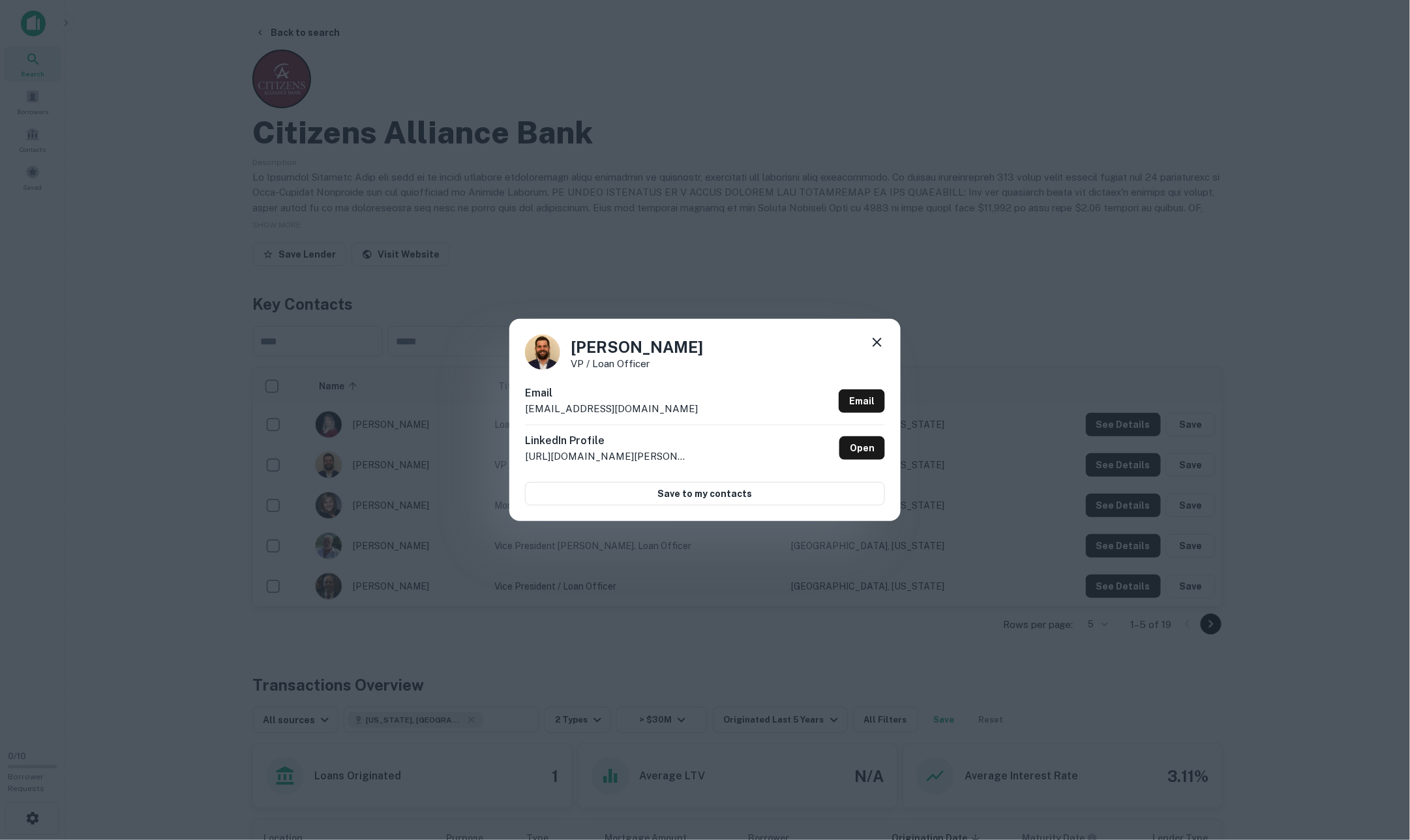
click at [872, 339] on icon at bounding box center [877, 342] width 15 height 15
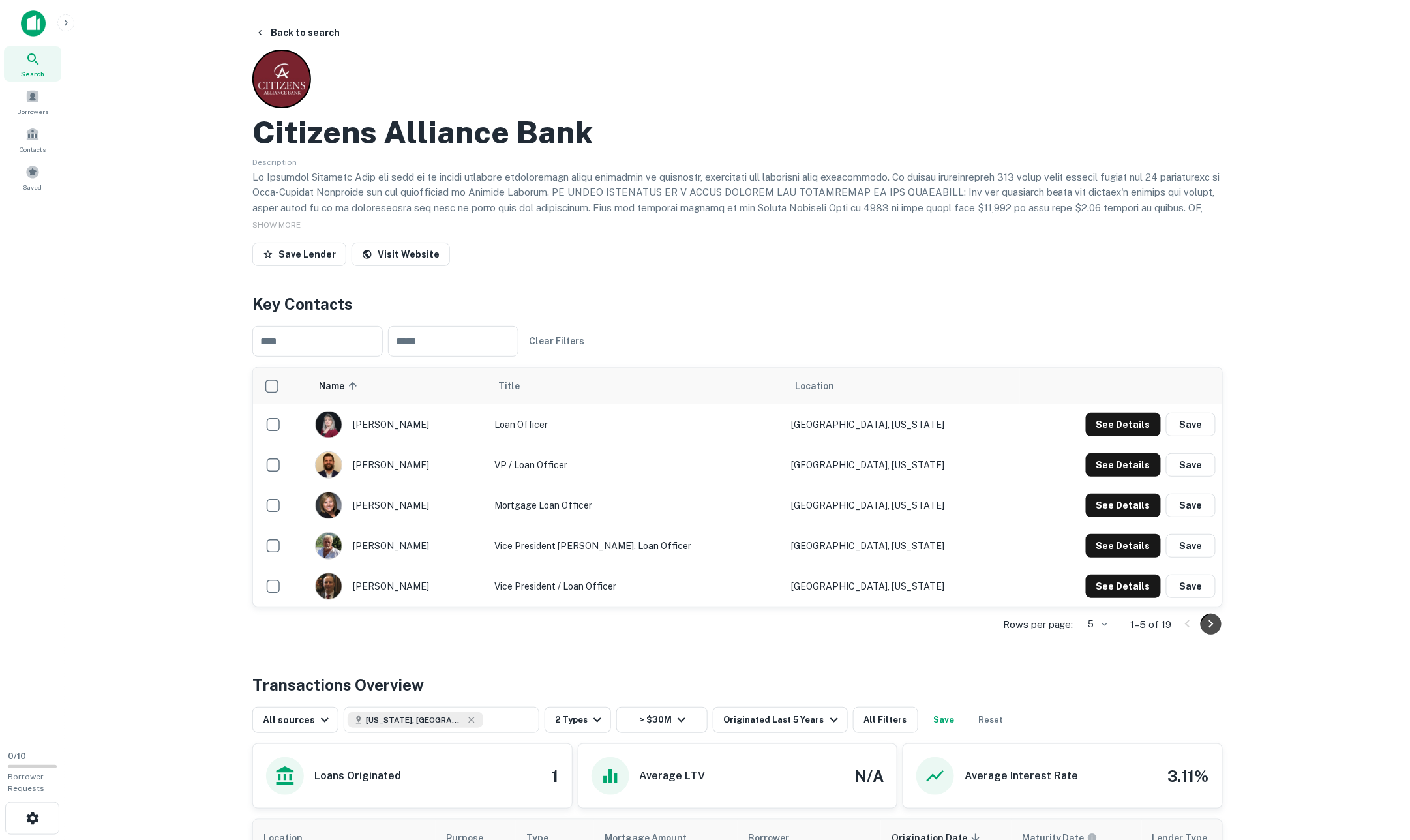
click at [1203, 624] on icon "Go to next page" at bounding box center [1211, 624] width 15 height 15
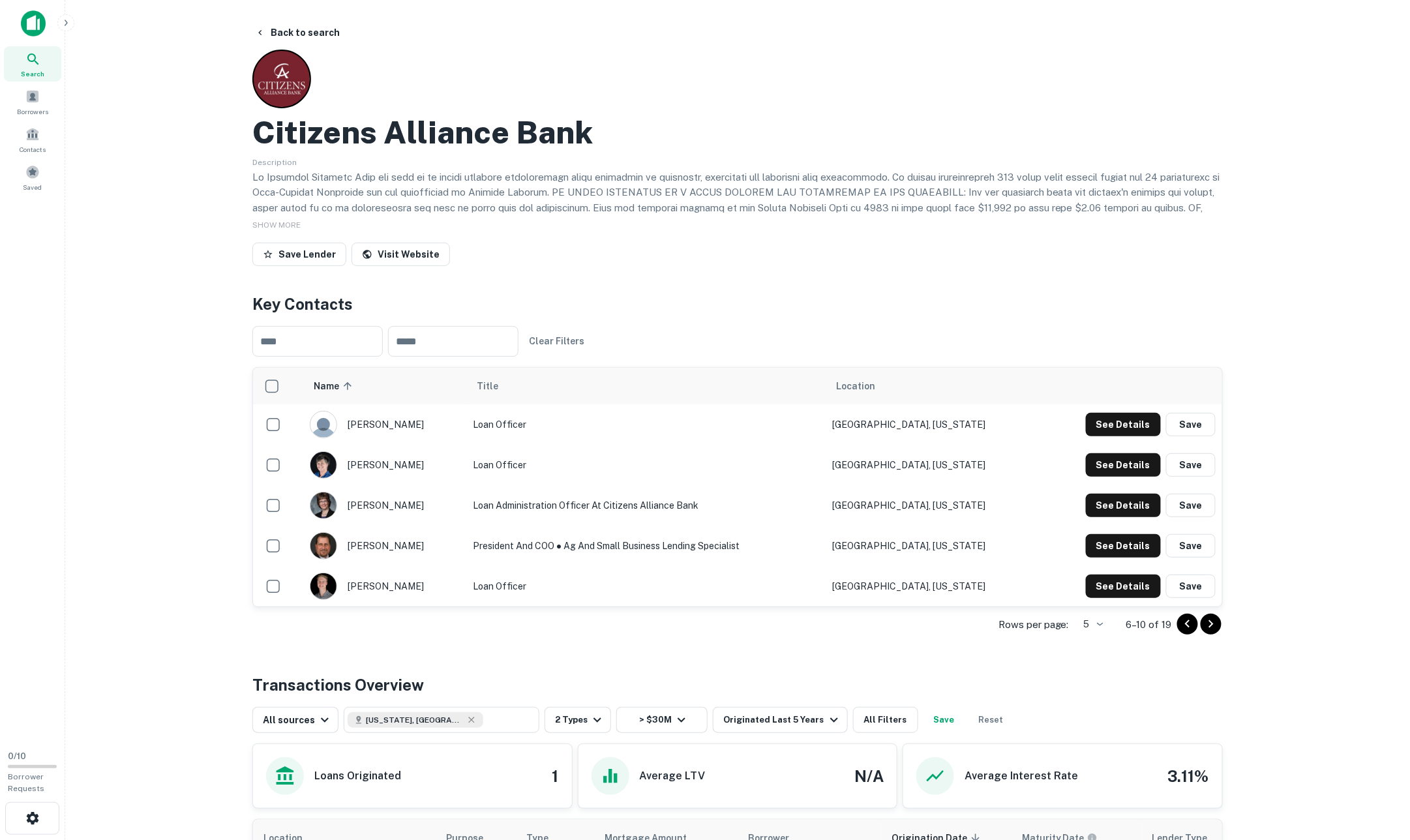
click at [1221, 632] on div at bounding box center [1199, 624] width 44 height 20
click at [1216, 630] on icon "Go to next page" at bounding box center [1211, 624] width 15 height 15
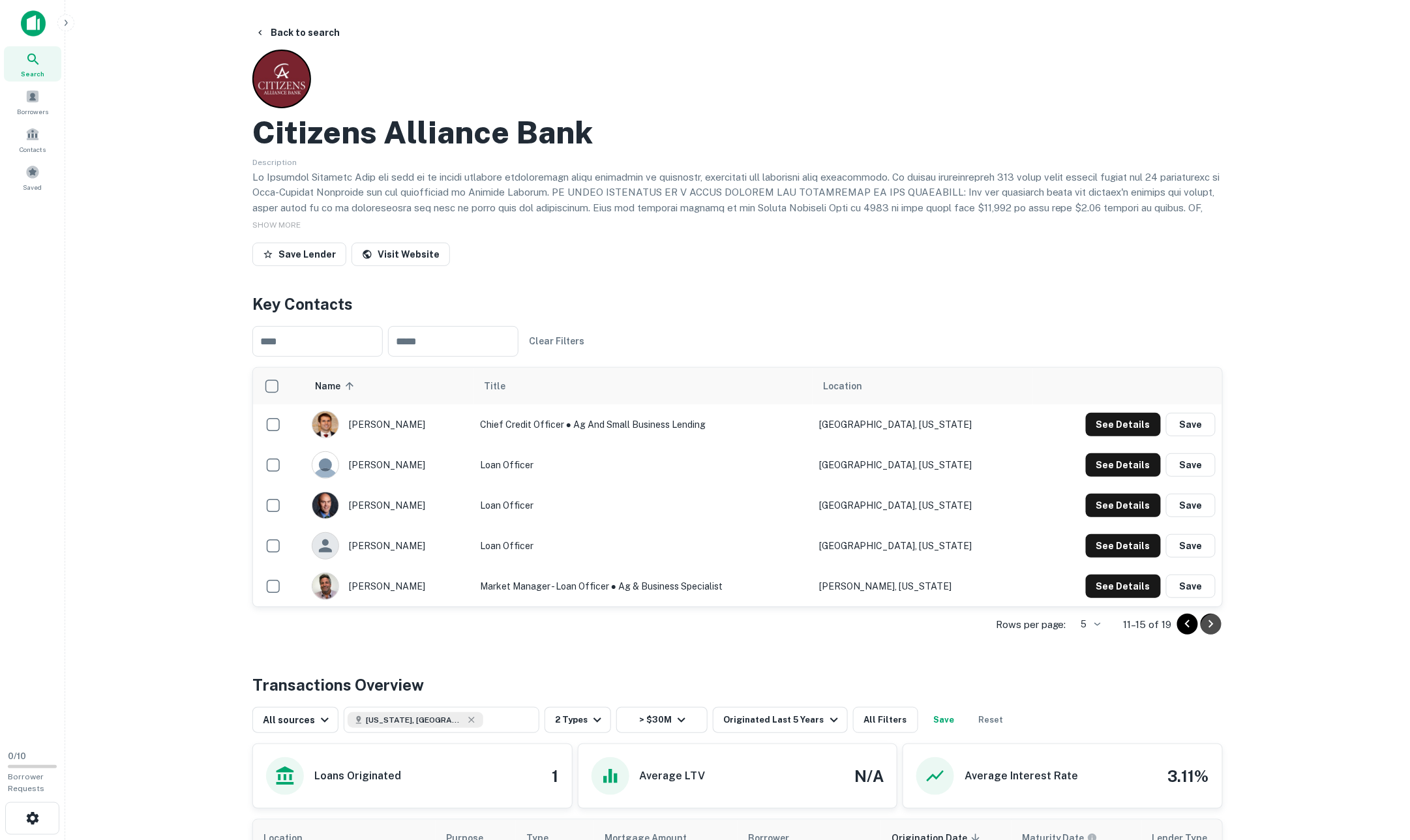
click at [1206, 618] on icon "Go to next page" at bounding box center [1211, 624] width 15 height 15
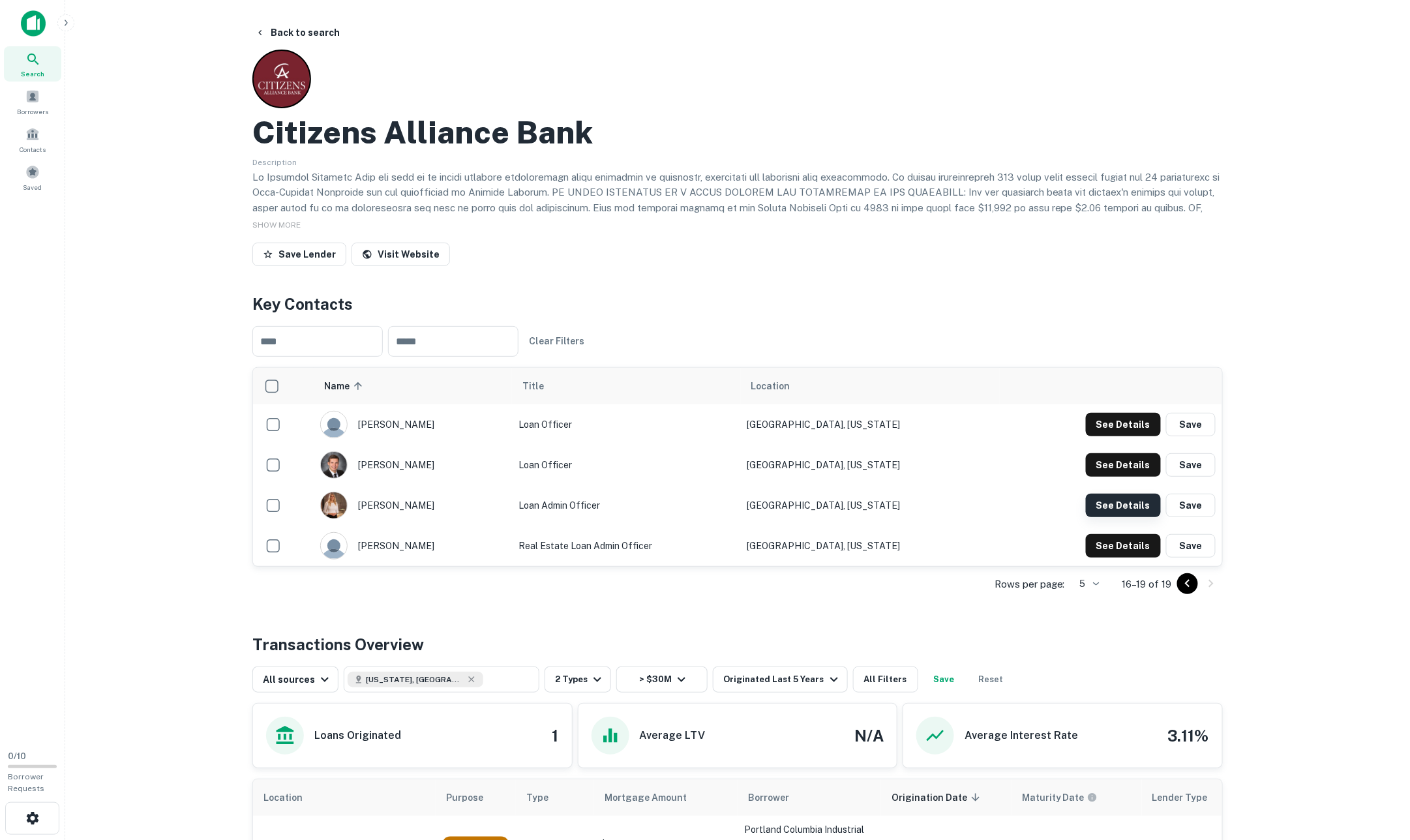
click at [1103, 436] on button "See Details" at bounding box center [1123, 424] width 75 height 24
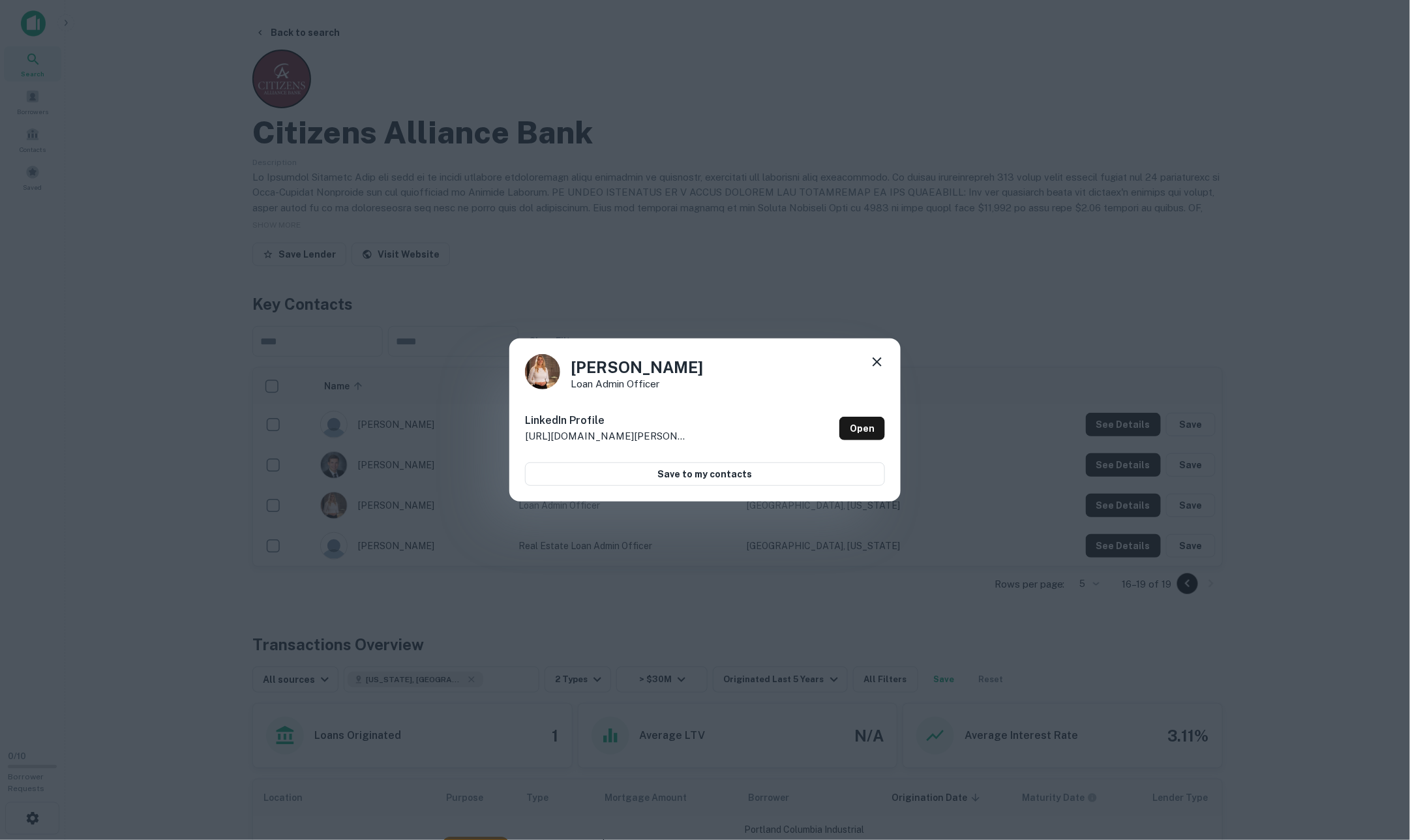
click at [872, 364] on icon at bounding box center [877, 362] width 15 height 15
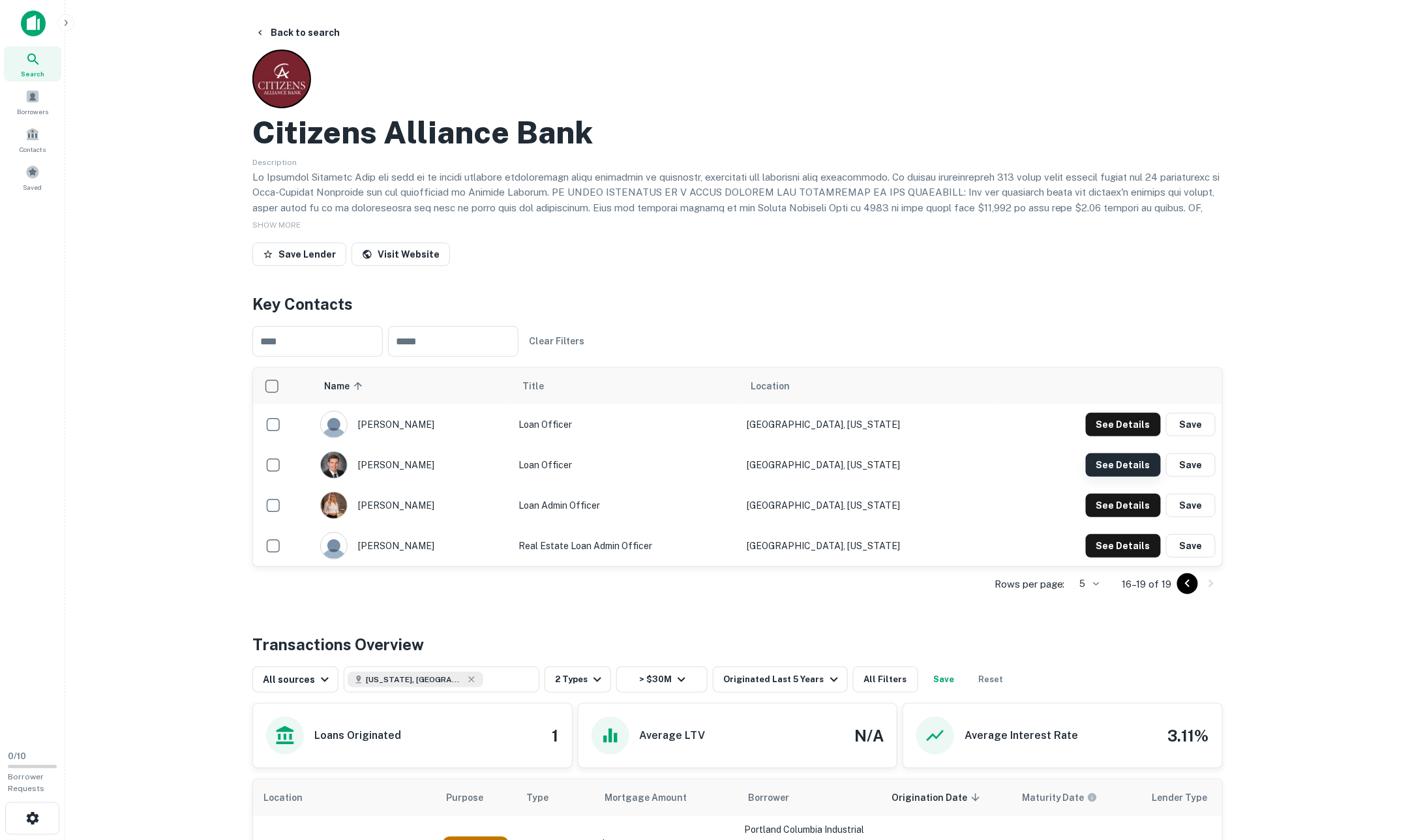
click at [1130, 436] on button "See Details" at bounding box center [1123, 424] width 75 height 24
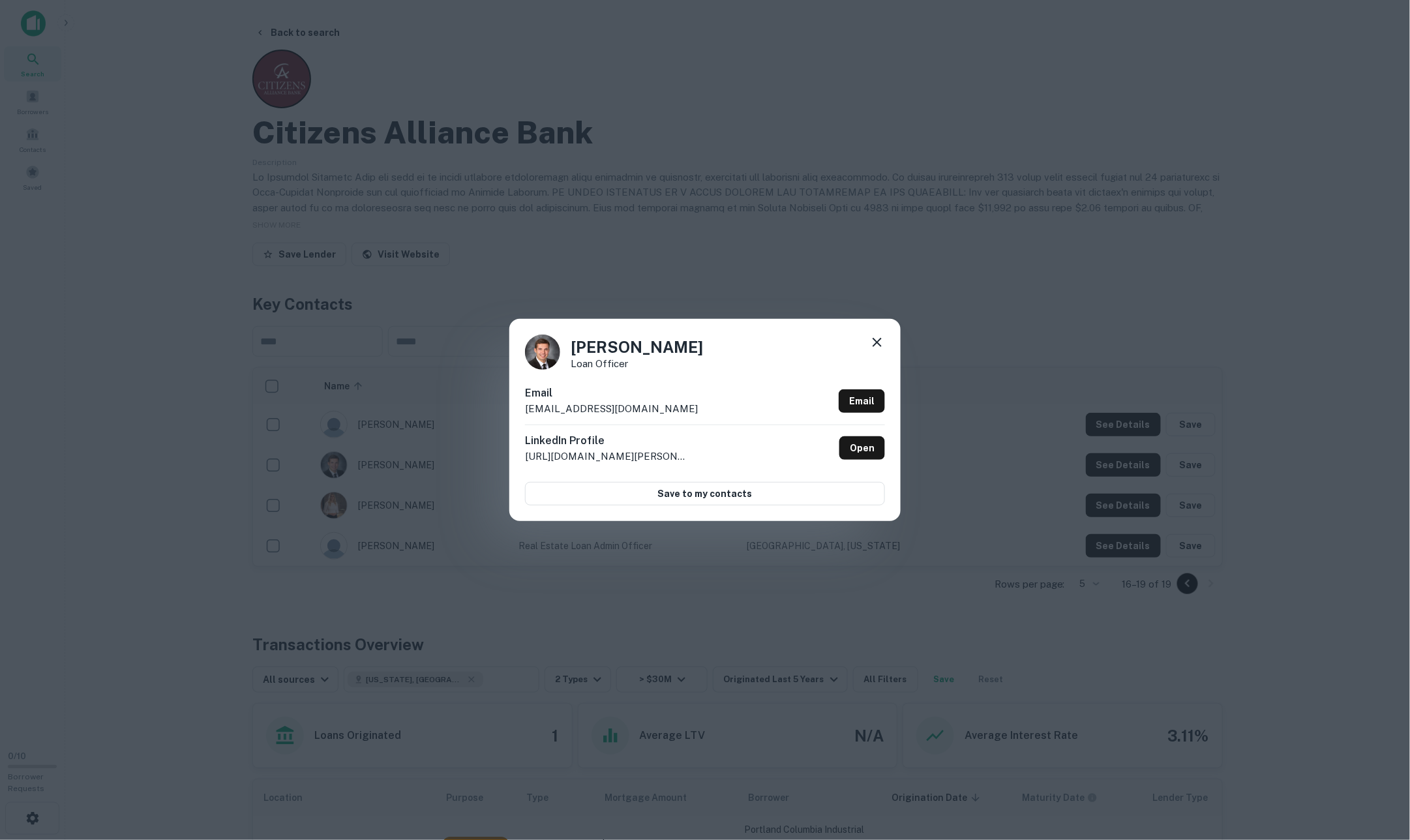
click at [875, 346] on icon at bounding box center [877, 342] width 9 height 9
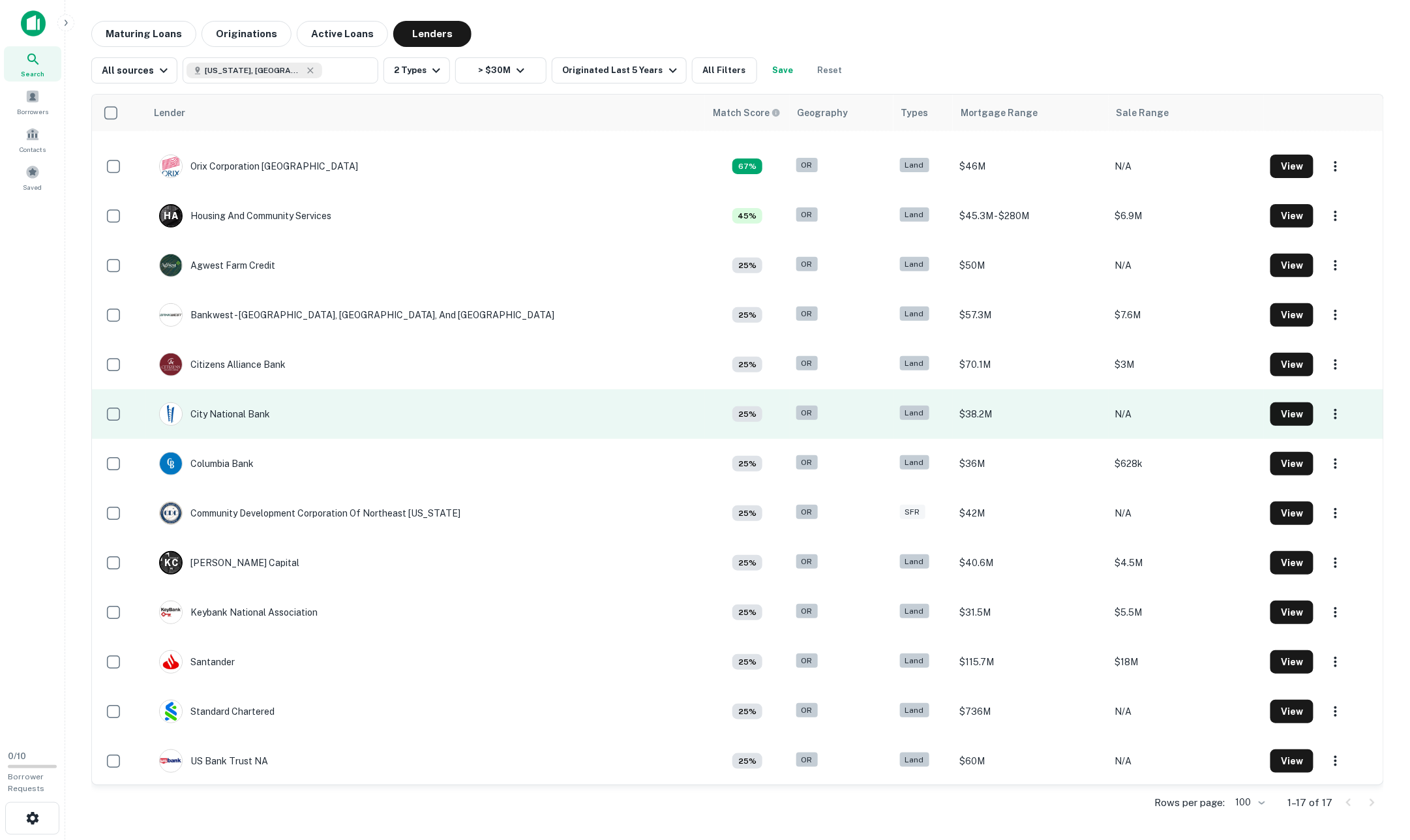
scroll to position [141, 0]
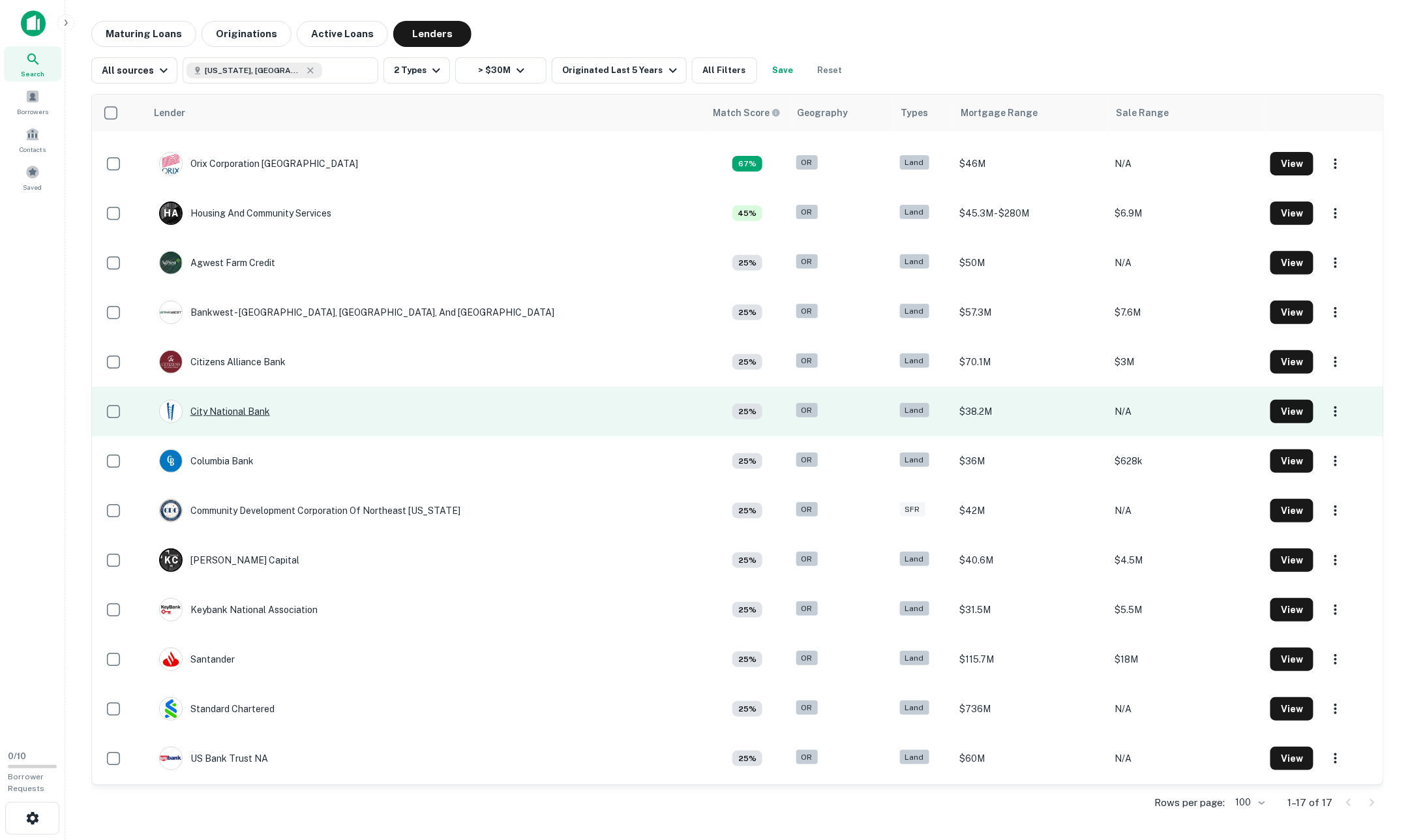
click at [233, 407] on div "City National Bank" at bounding box center [215, 411] width 111 height 24
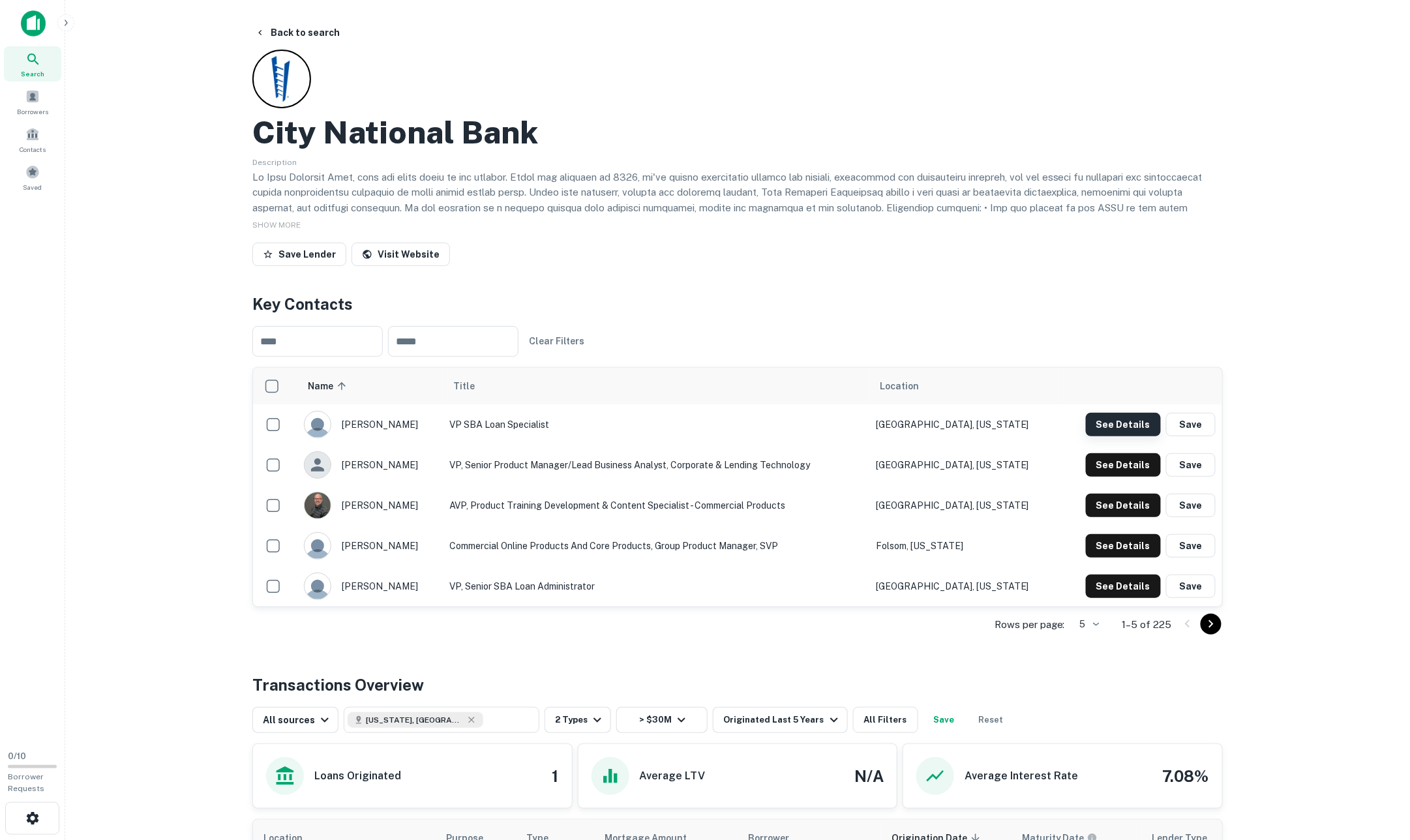
click at [1140, 423] on button "See Details" at bounding box center [1123, 424] width 75 height 24
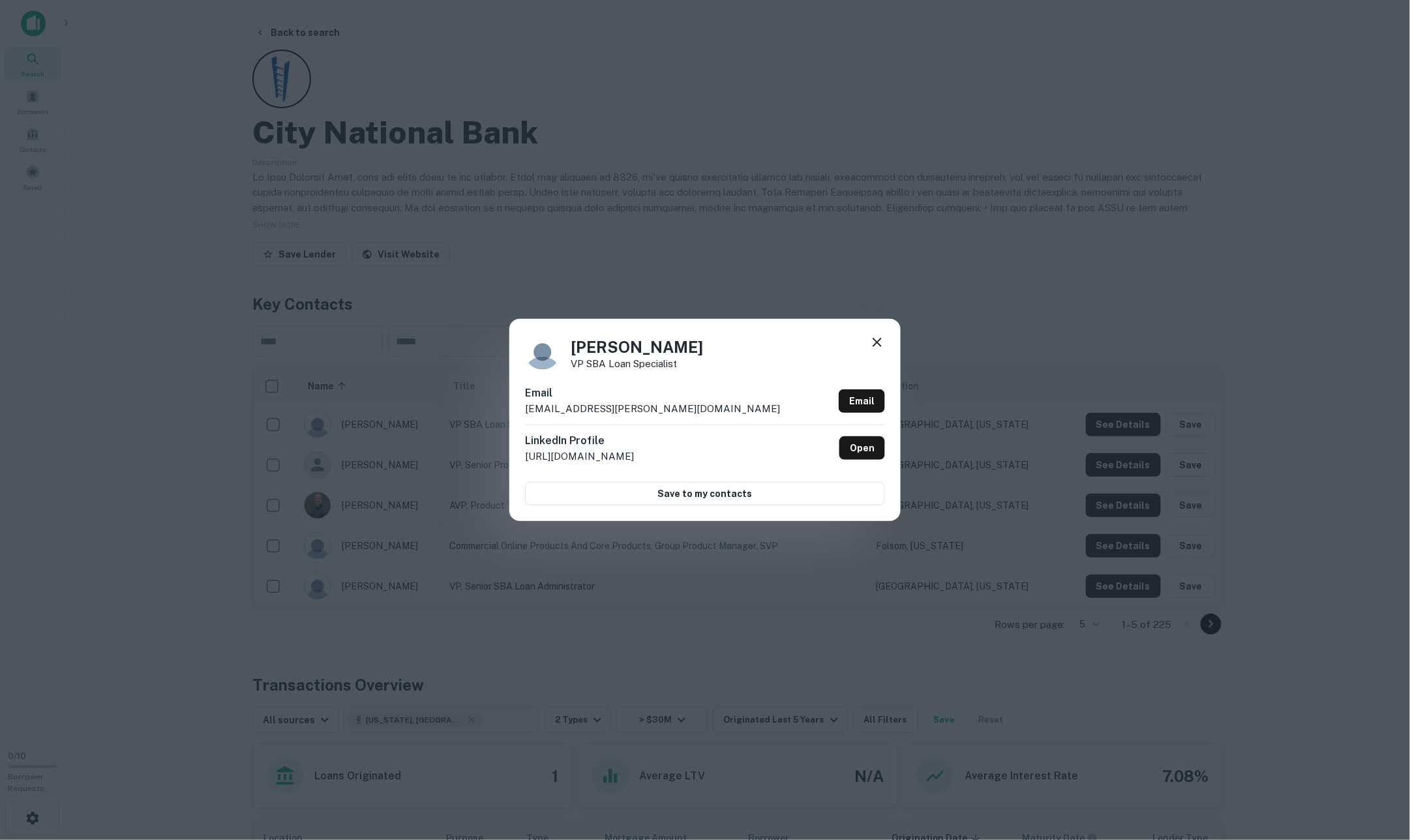
click at [874, 340] on icon at bounding box center [877, 342] width 15 height 15
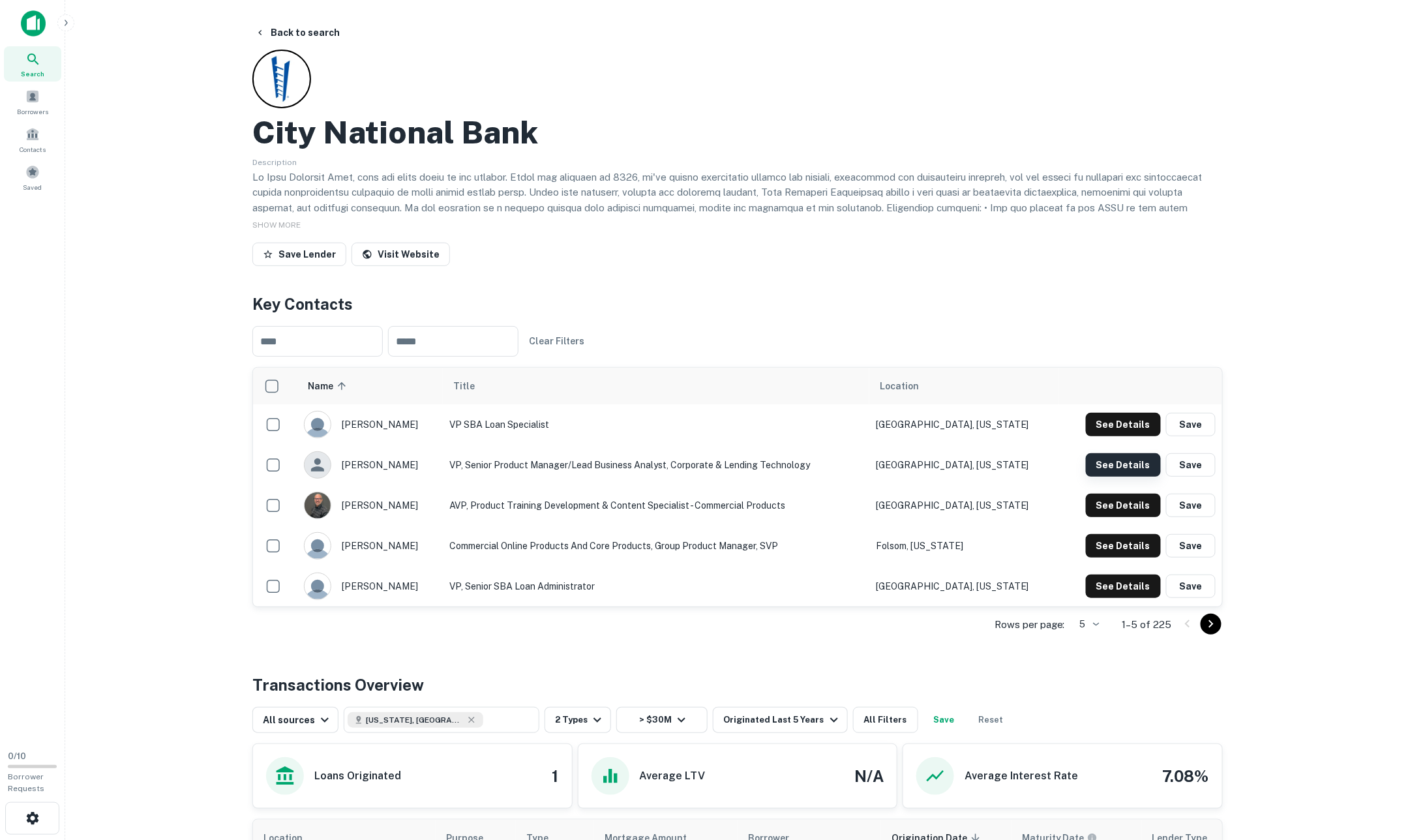
click at [1114, 436] on button "See Details" at bounding box center [1123, 424] width 75 height 24
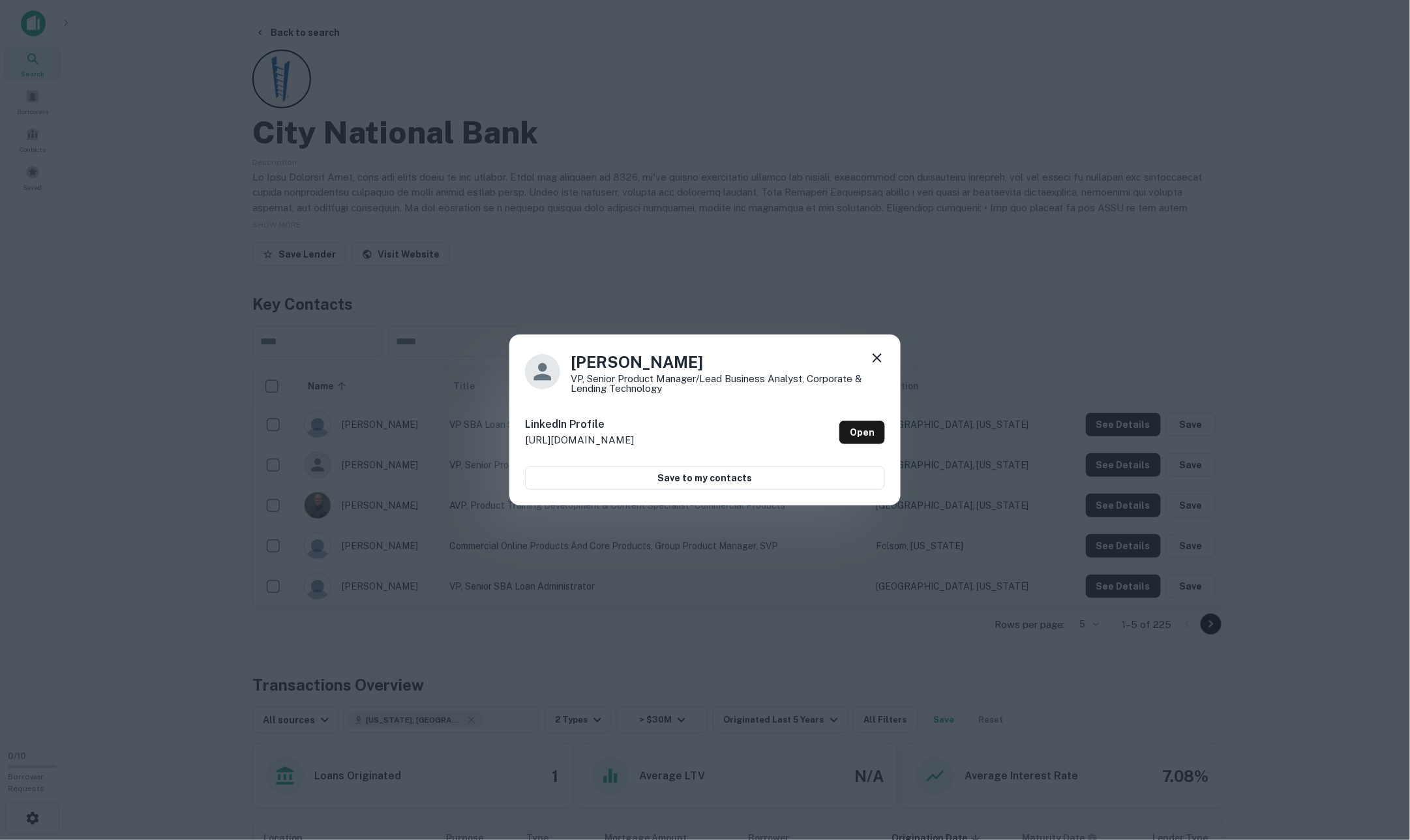
click at [877, 355] on icon at bounding box center [877, 358] width 15 height 15
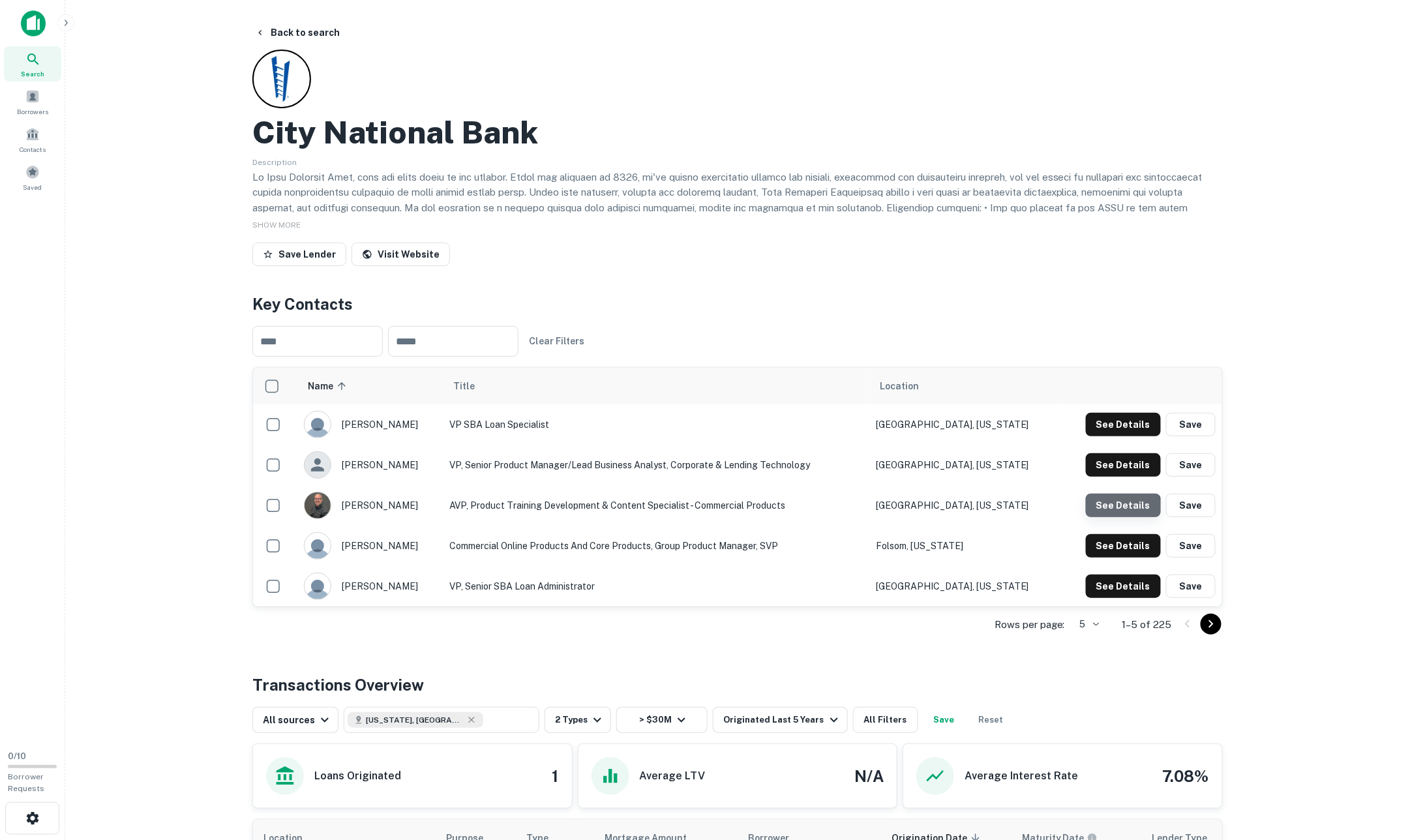
click at [1108, 436] on button "See Details" at bounding box center [1123, 424] width 75 height 24
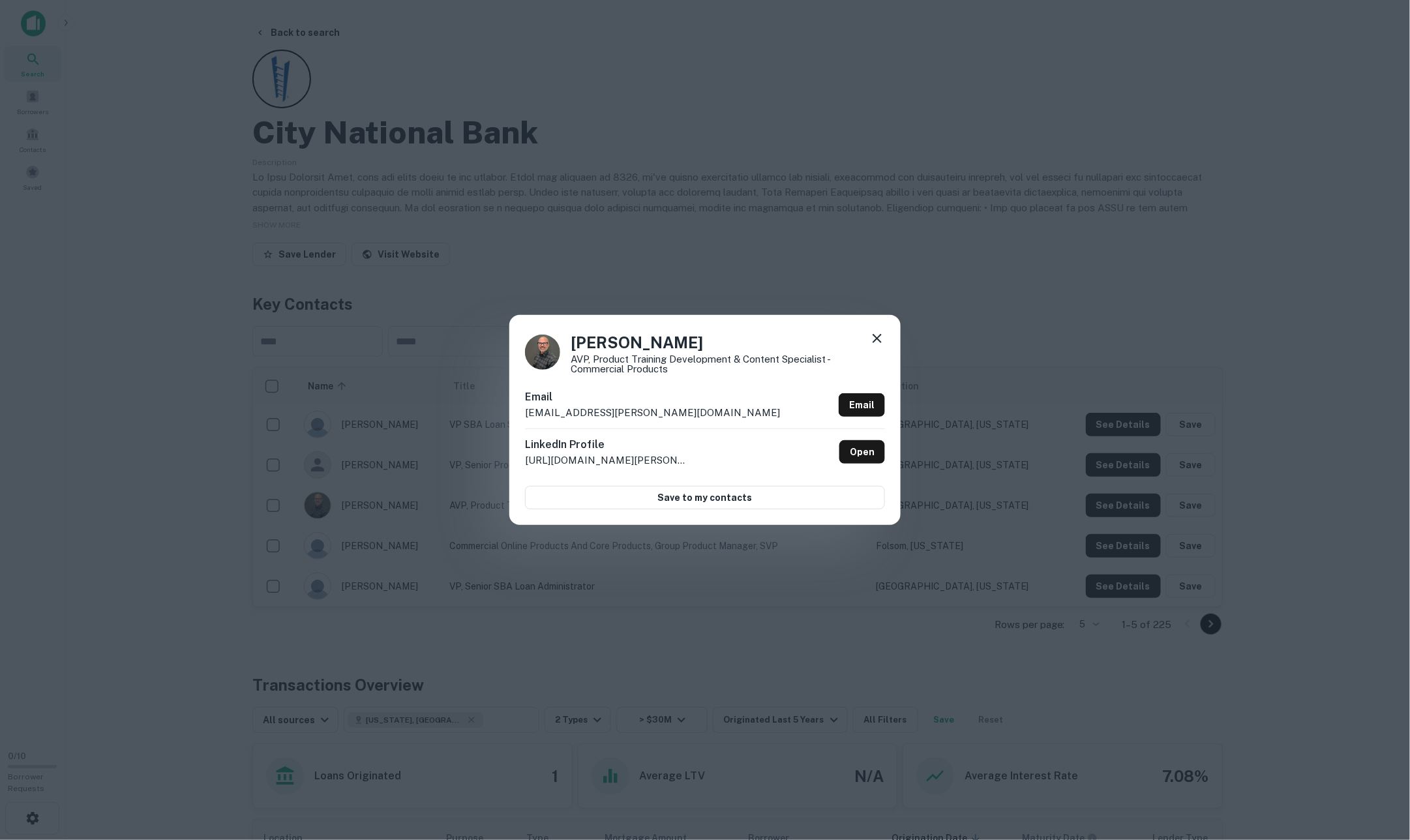
click at [878, 335] on icon at bounding box center [877, 338] width 15 height 15
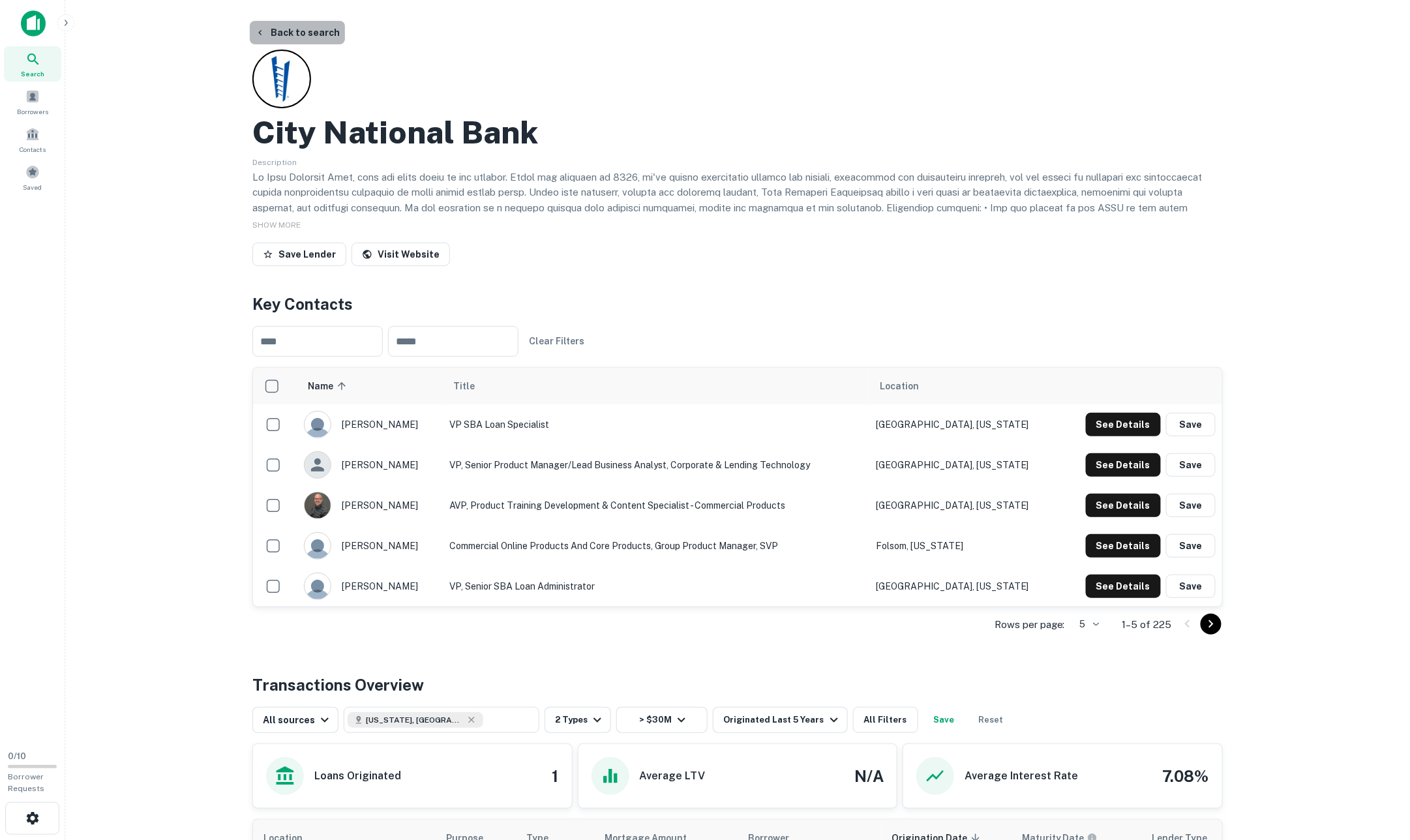
click at [296, 34] on button "Back to search" at bounding box center [297, 32] width 95 height 24
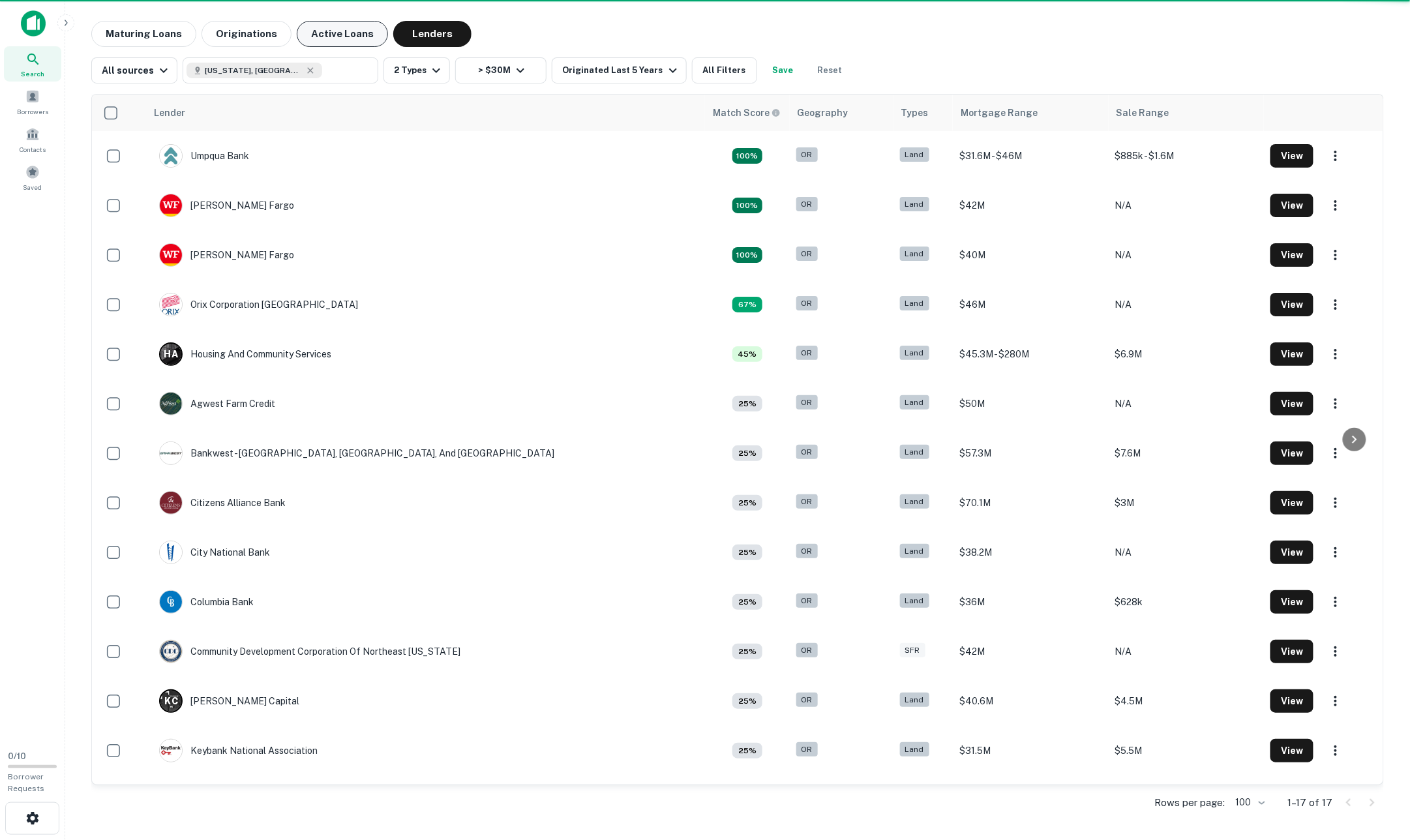
scroll to position [141, 0]
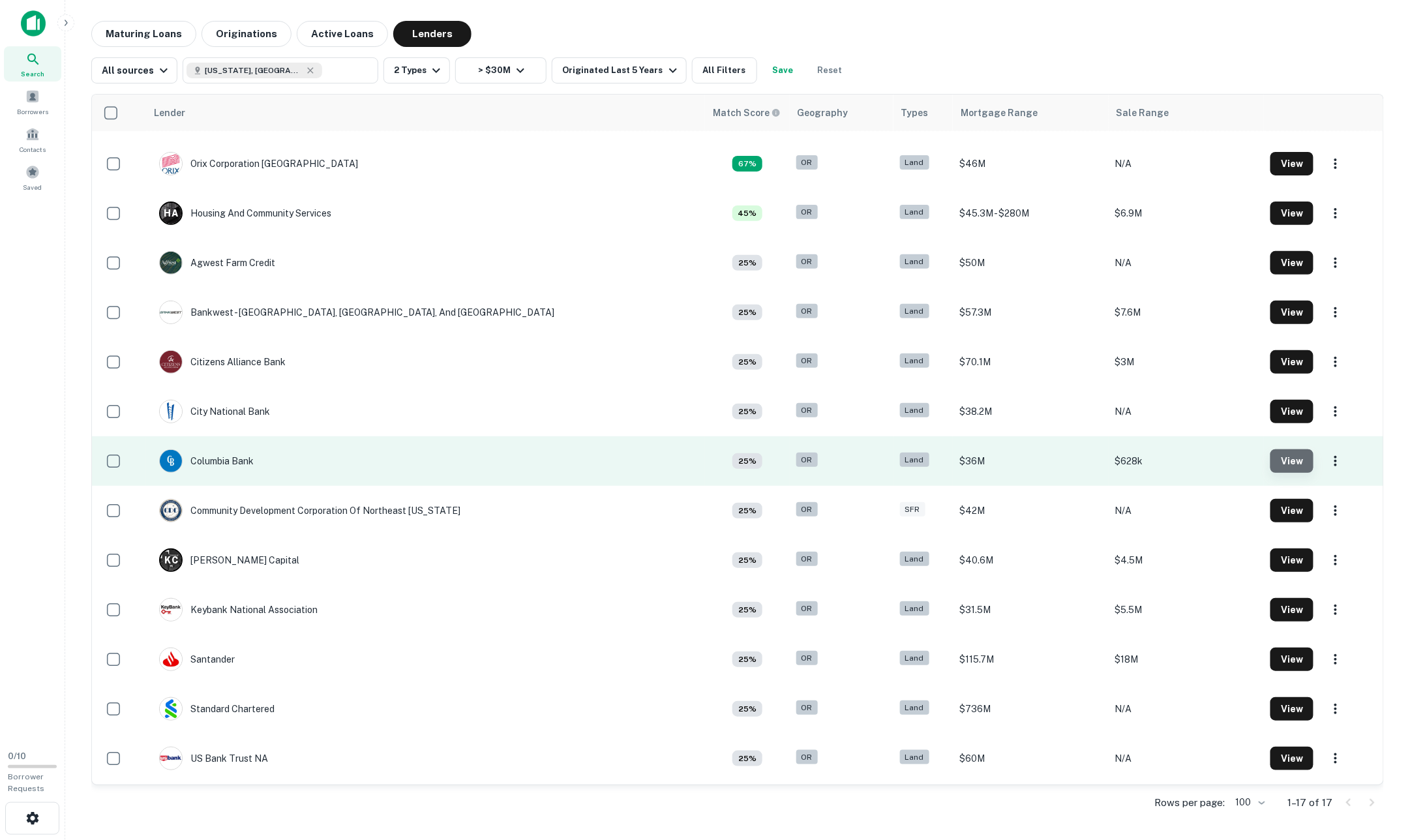
click at [1279, 457] on button "View" at bounding box center [1292, 461] width 43 height 24
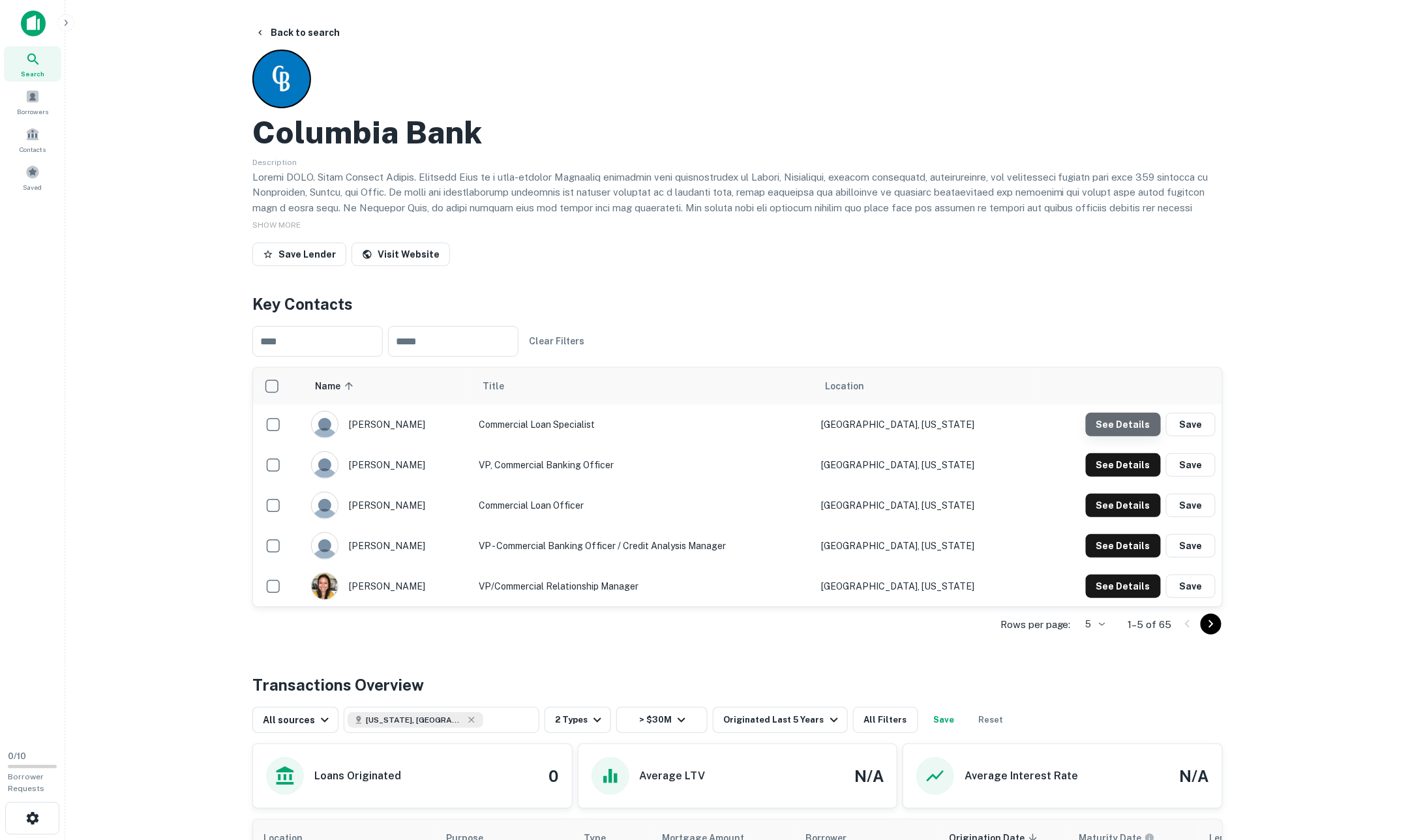
click at [1115, 416] on button "See Details" at bounding box center [1123, 424] width 75 height 24
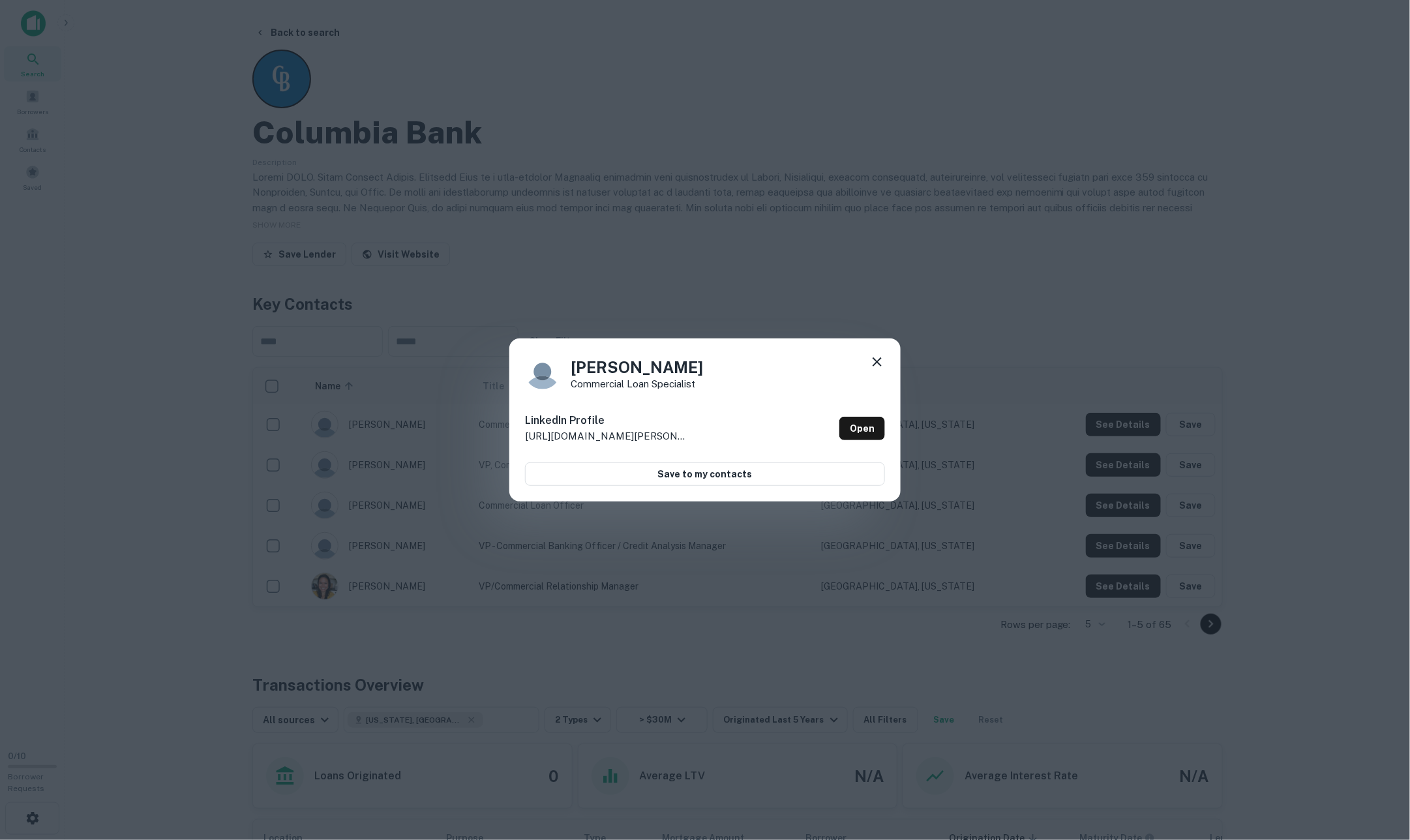
click at [880, 364] on icon at bounding box center [877, 362] width 15 height 15
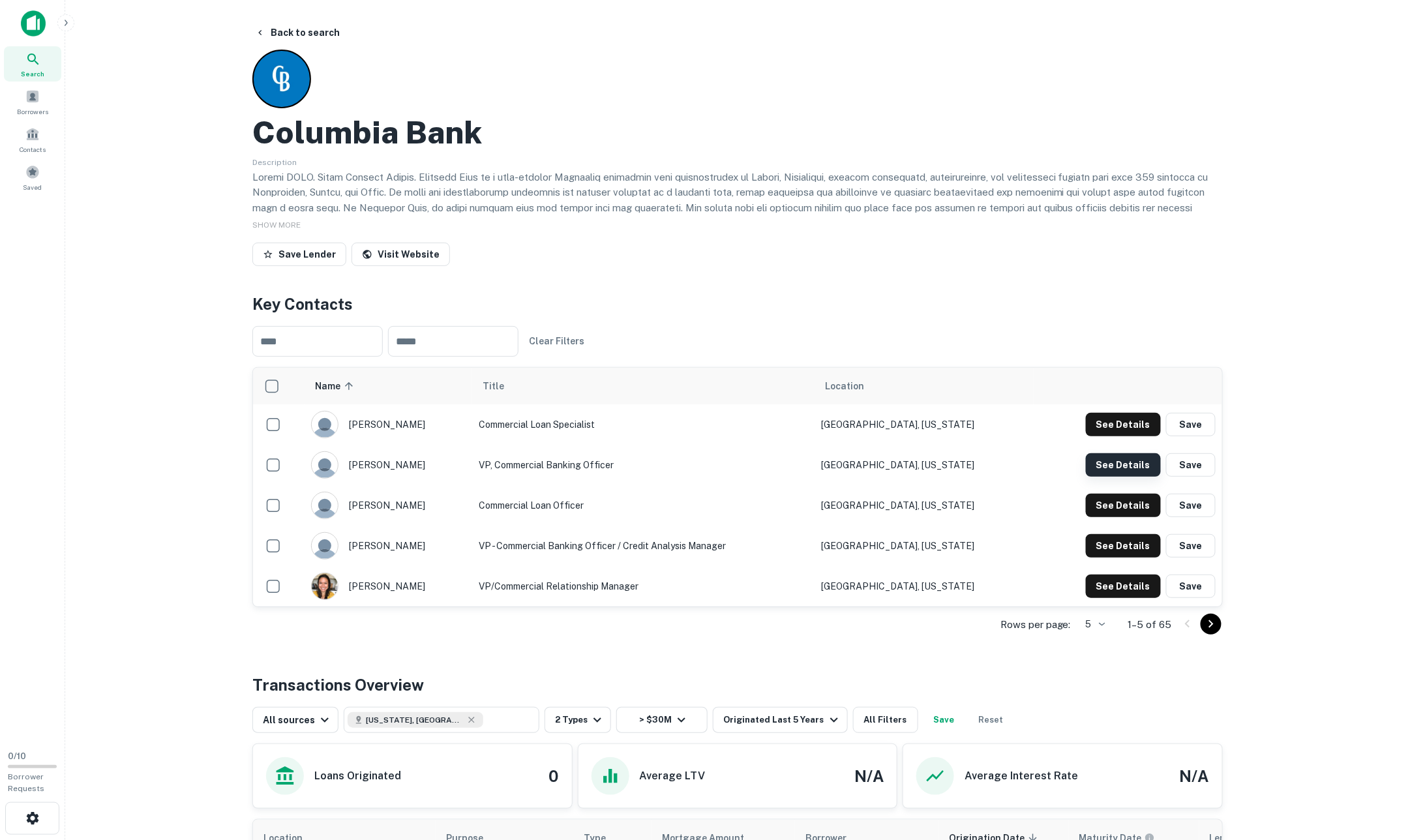
click at [1114, 436] on button "See Details" at bounding box center [1123, 424] width 75 height 24
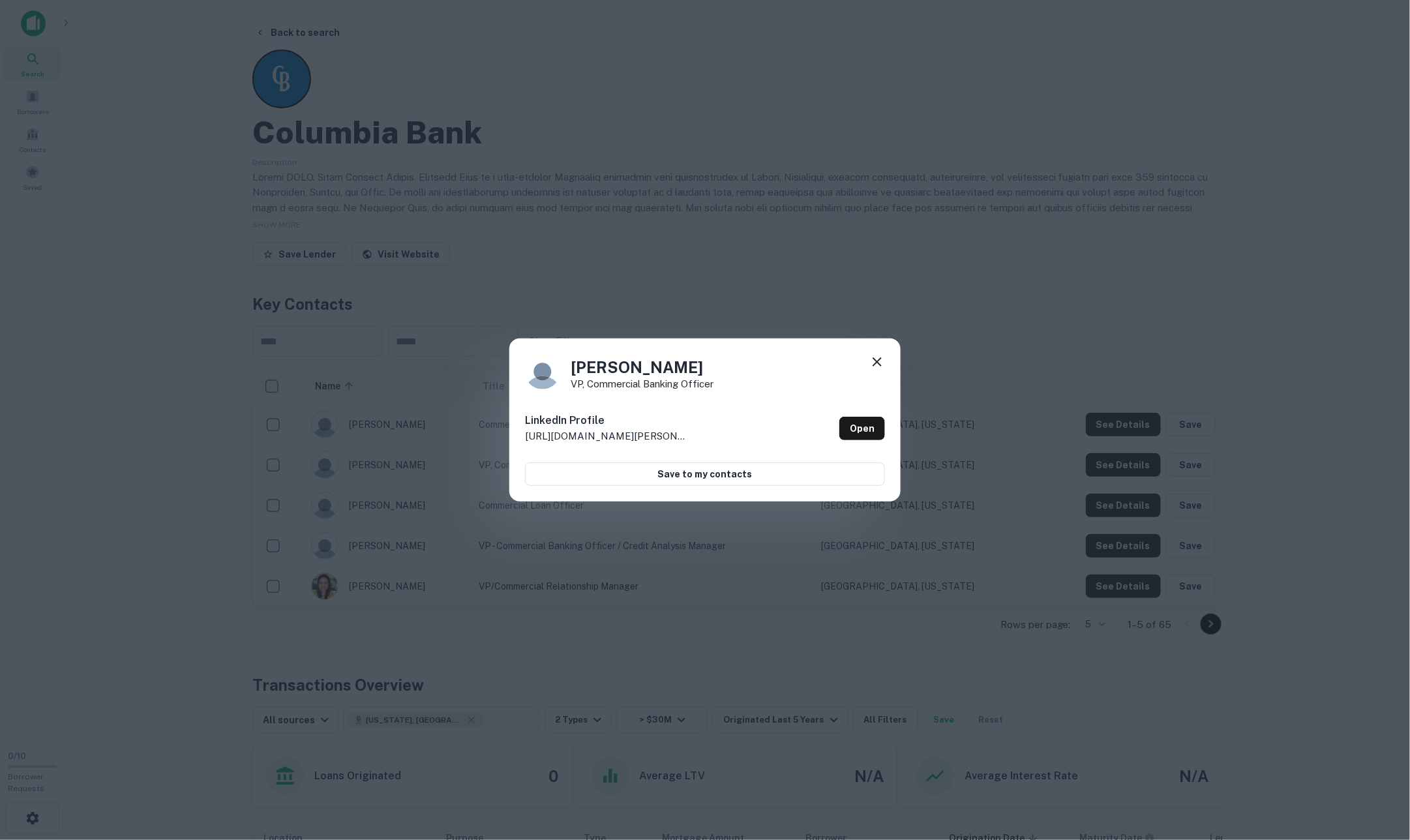
click at [879, 366] on icon at bounding box center [877, 361] width 9 height 9
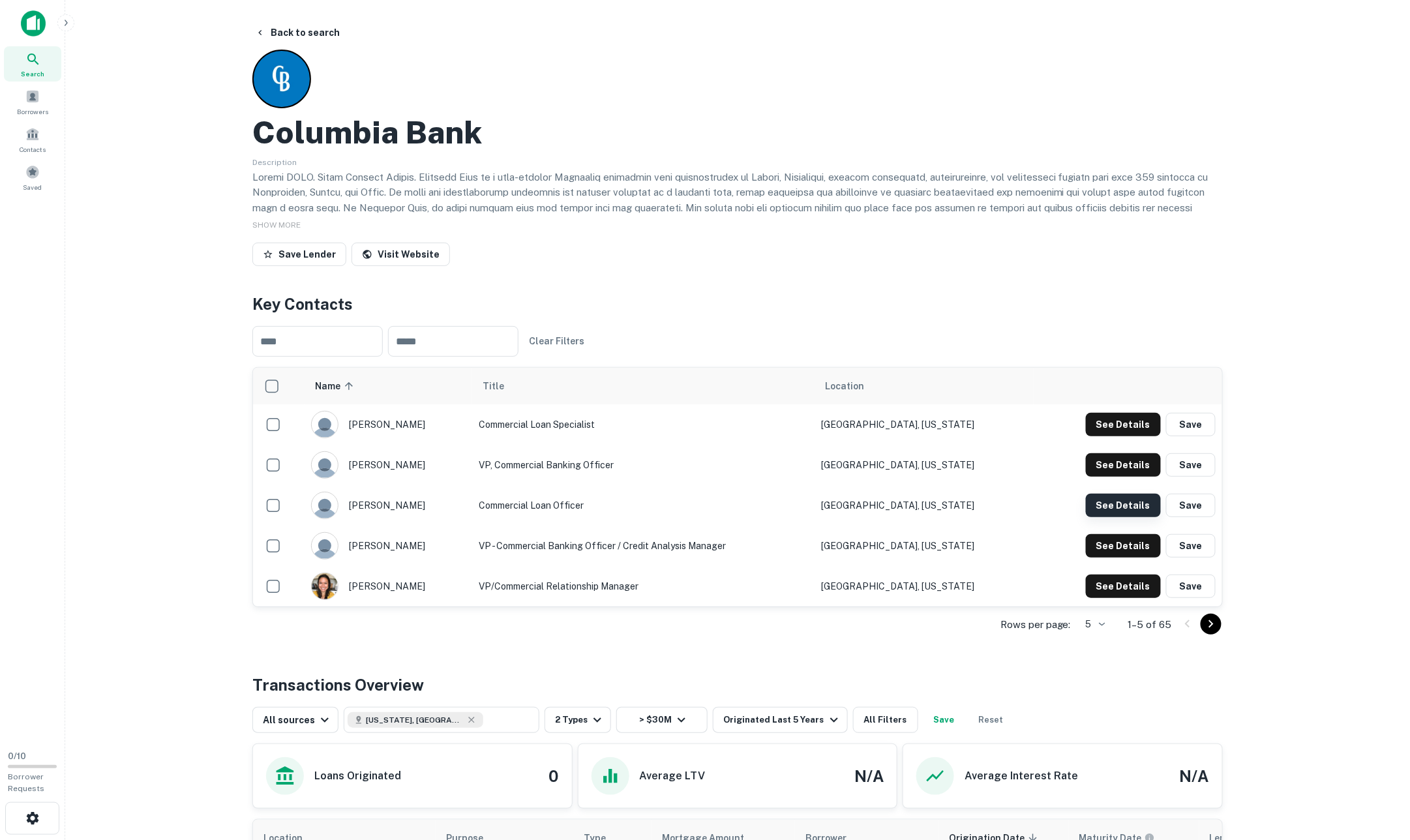
click at [1122, 436] on button "See Details" at bounding box center [1123, 424] width 75 height 24
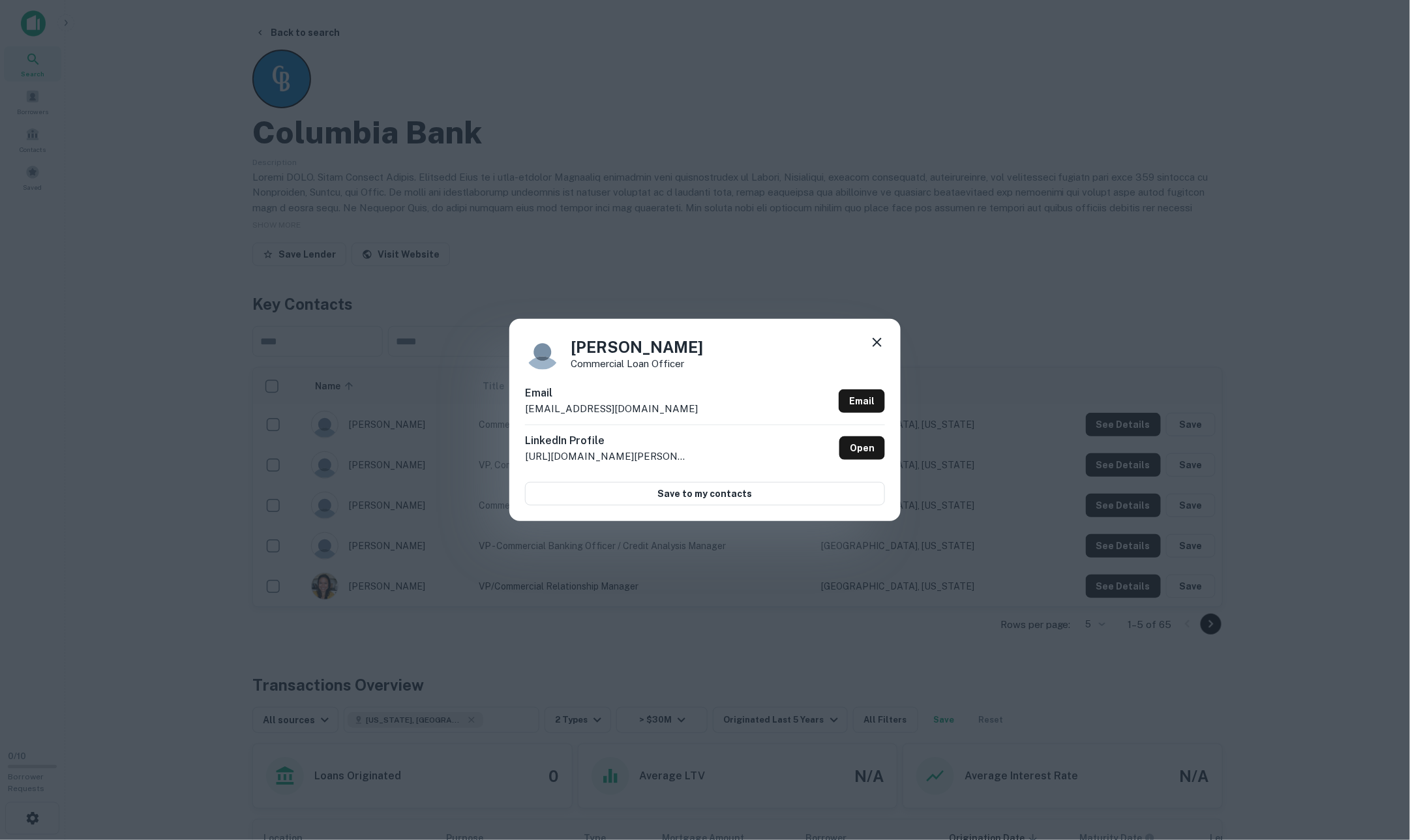
click at [883, 325] on div "[PERSON_NAME] Commercial Loan Officer Email [EMAIL_ADDRESS][DOMAIN_NAME] Email …" at bounding box center [705, 419] width 391 height 202
click at [872, 342] on icon at bounding box center [877, 342] width 9 height 9
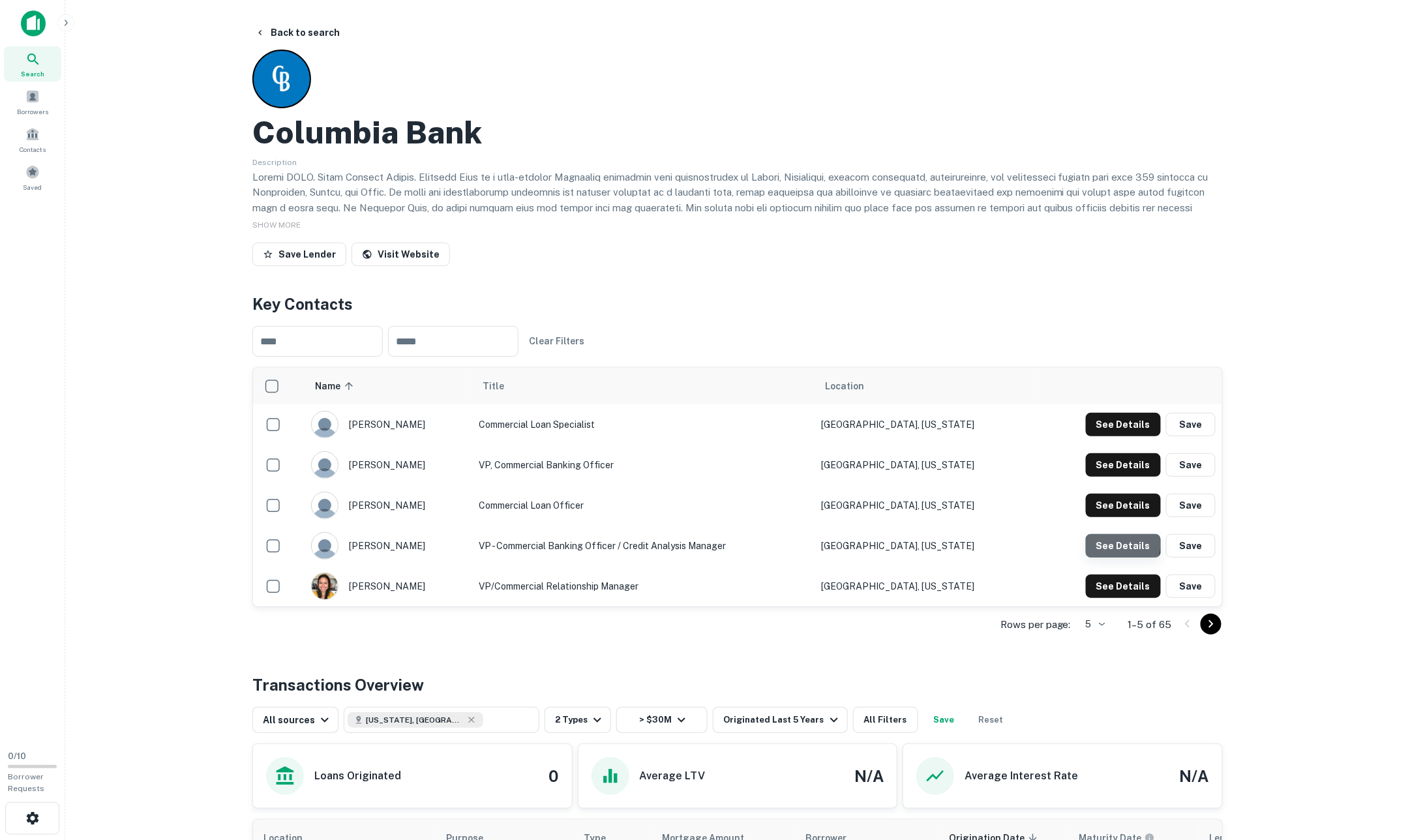
click at [1102, 436] on button "See Details" at bounding box center [1123, 424] width 75 height 24
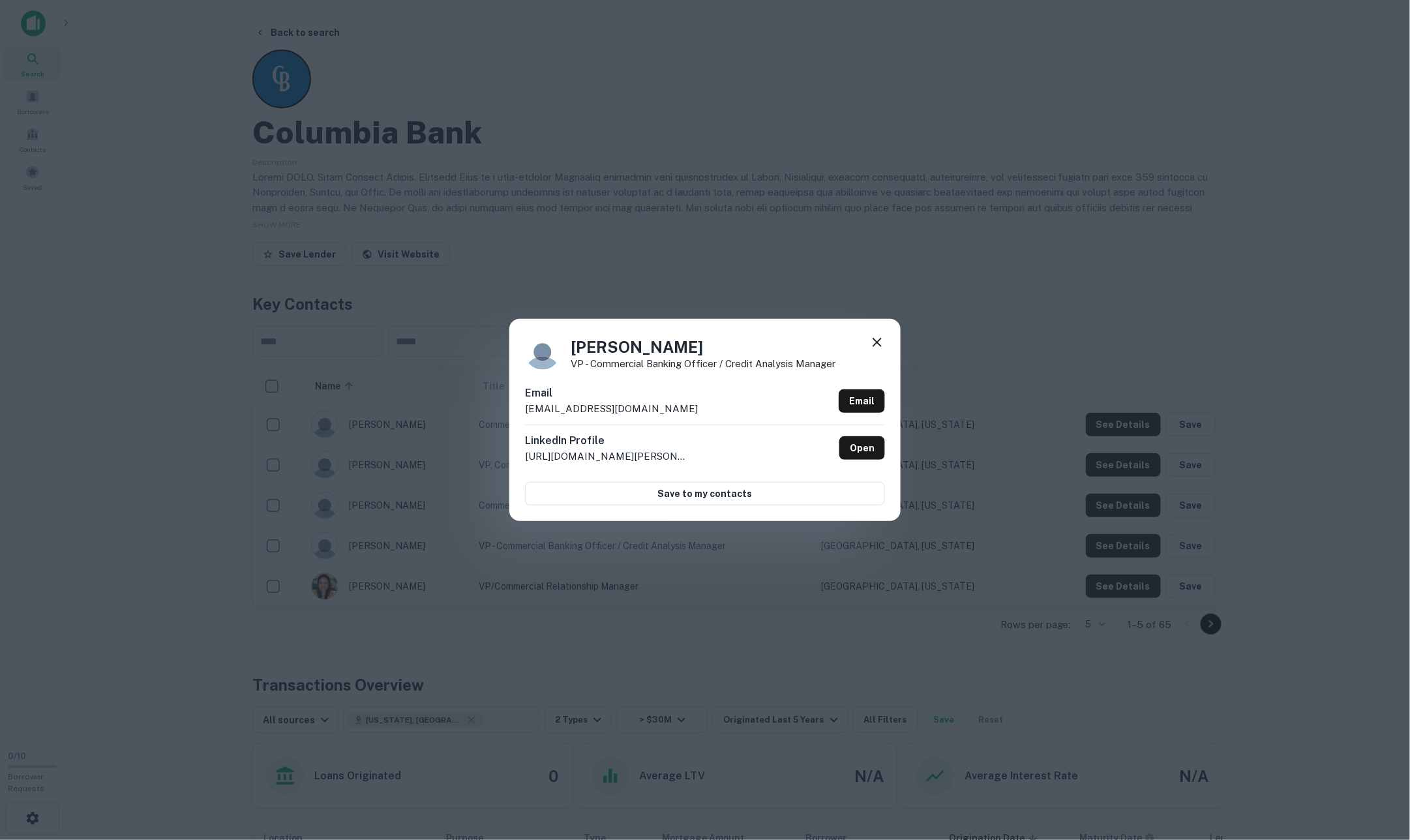
click at [870, 342] on icon at bounding box center [877, 342] width 15 height 15
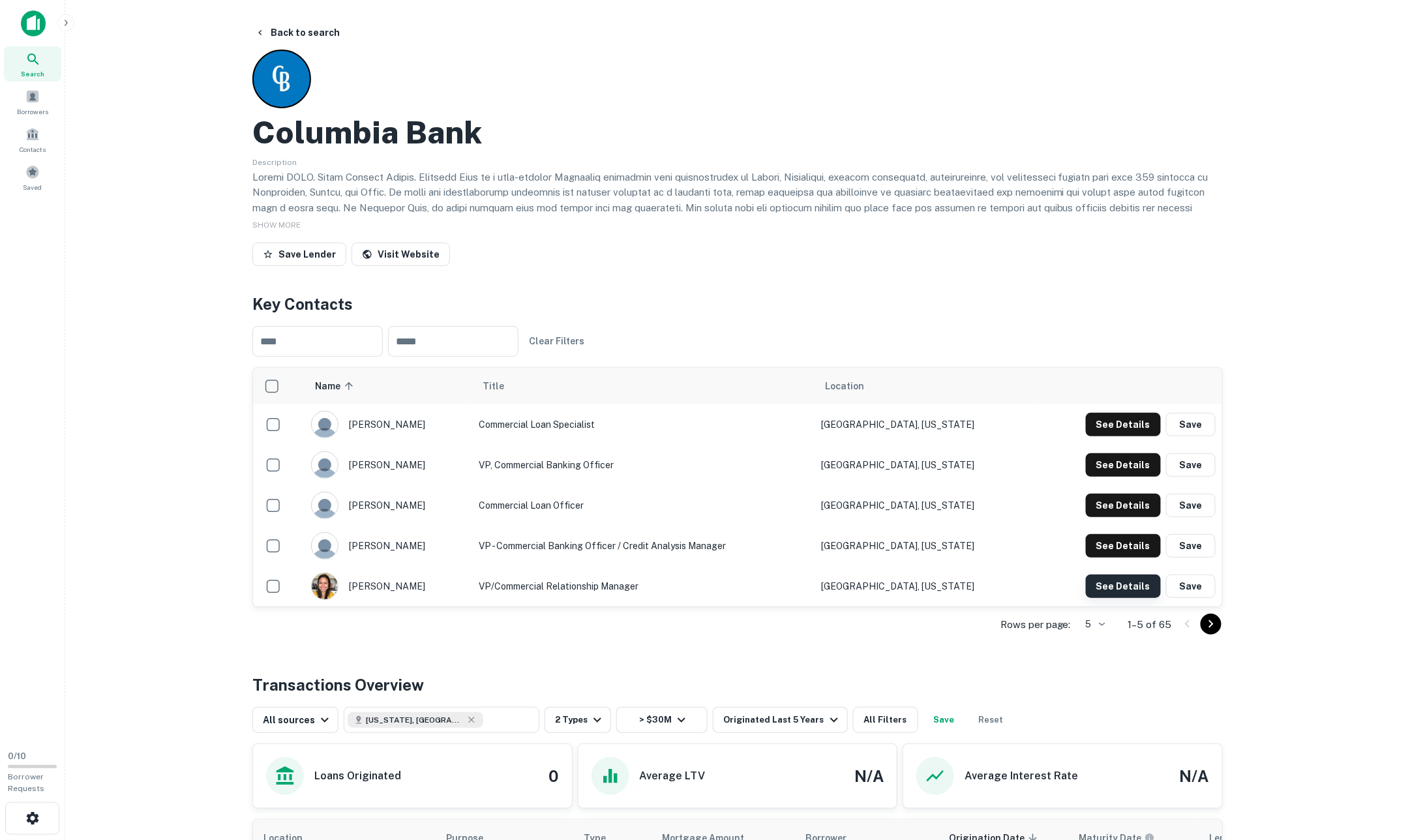
click at [1132, 436] on button "See Details" at bounding box center [1123, 424] width 75 height 24
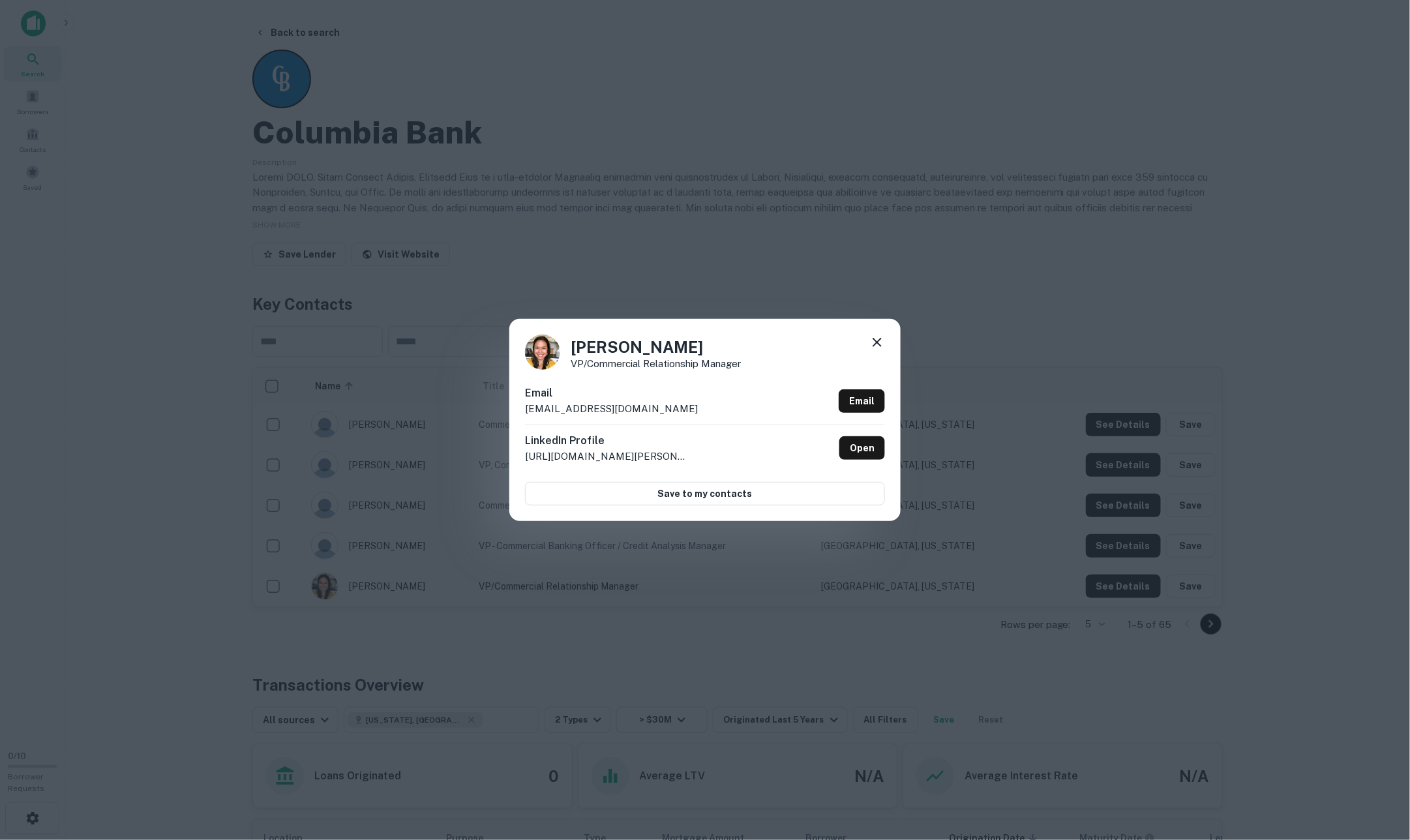
click at [877, 344] on icon at bounding box center [877, 342] width 9 height 9
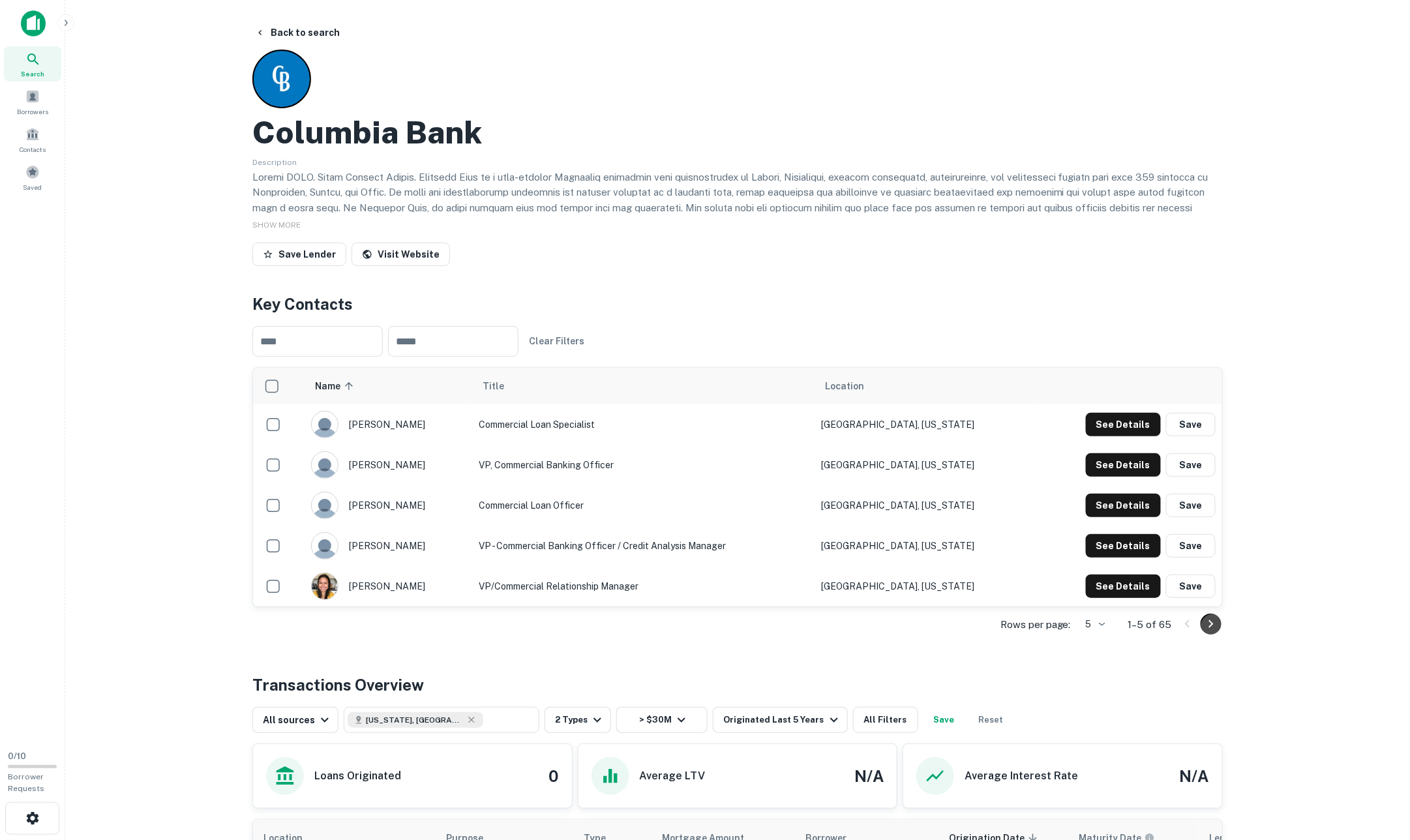
click at [1204, 621] on icon "Go to next page" at bounding box center [1211, 624] width 15 height 15
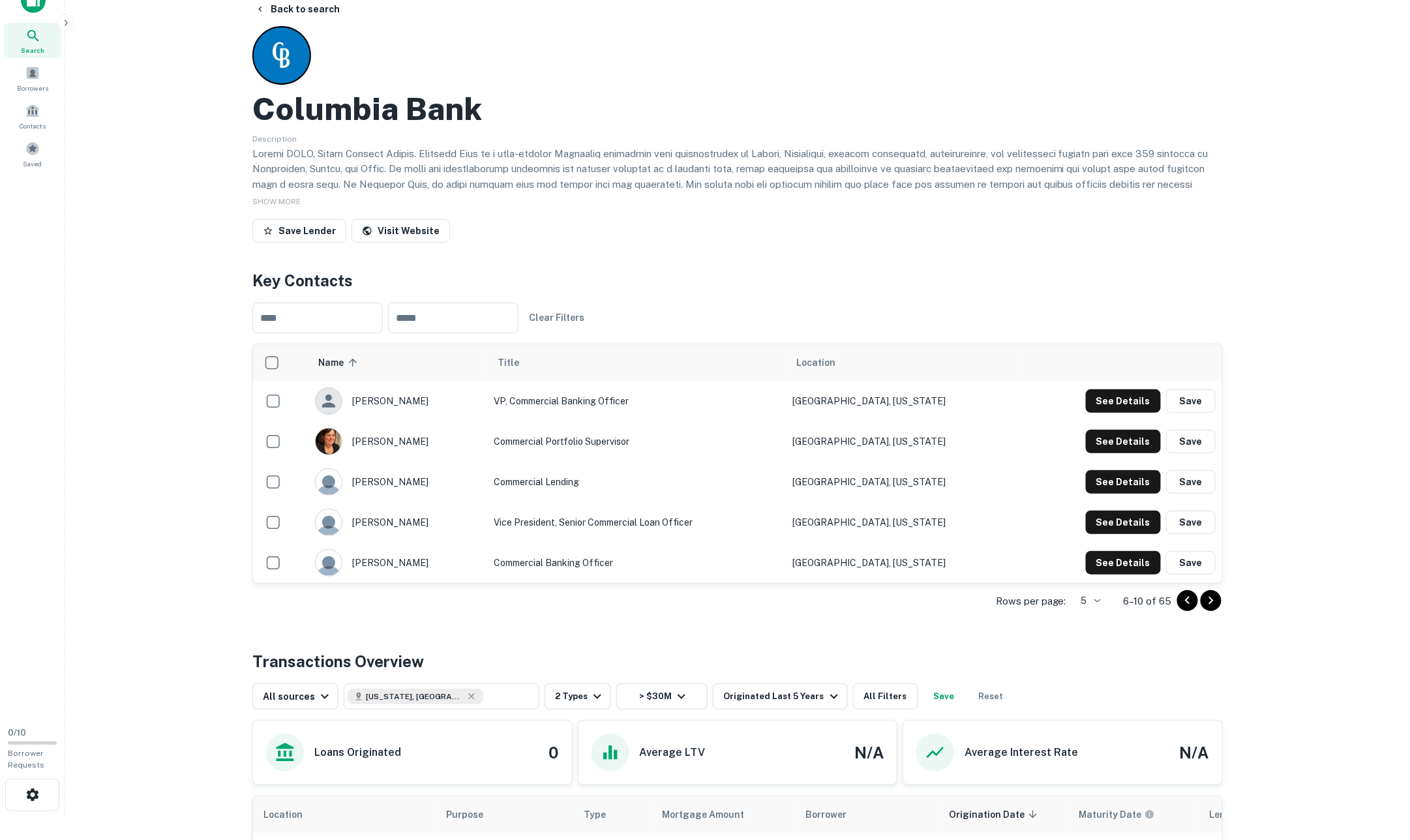
scroll to position [29, 0]
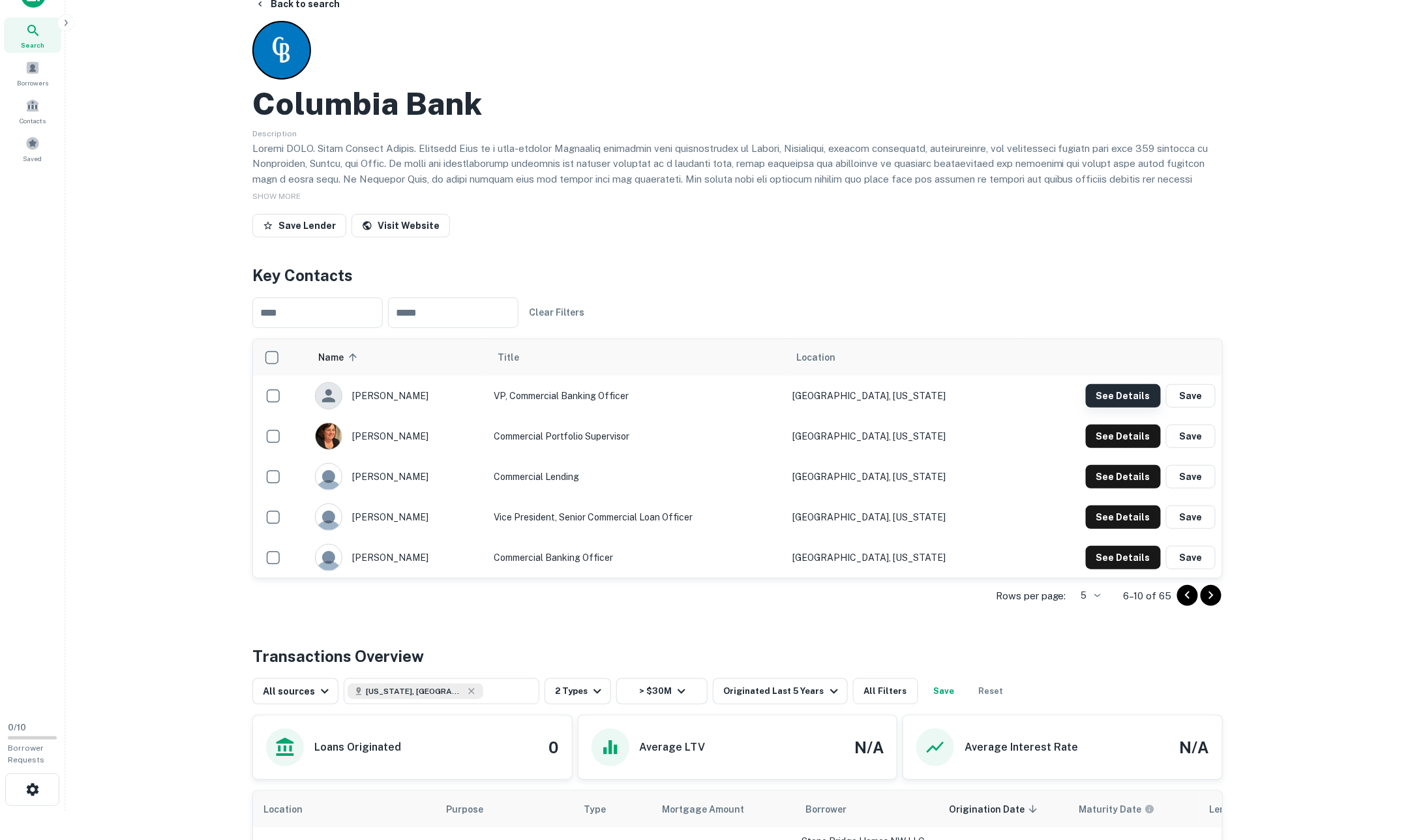
click at [1132, 398] on button "See Details" at bounding box center [1123, 396] width 75 height 24
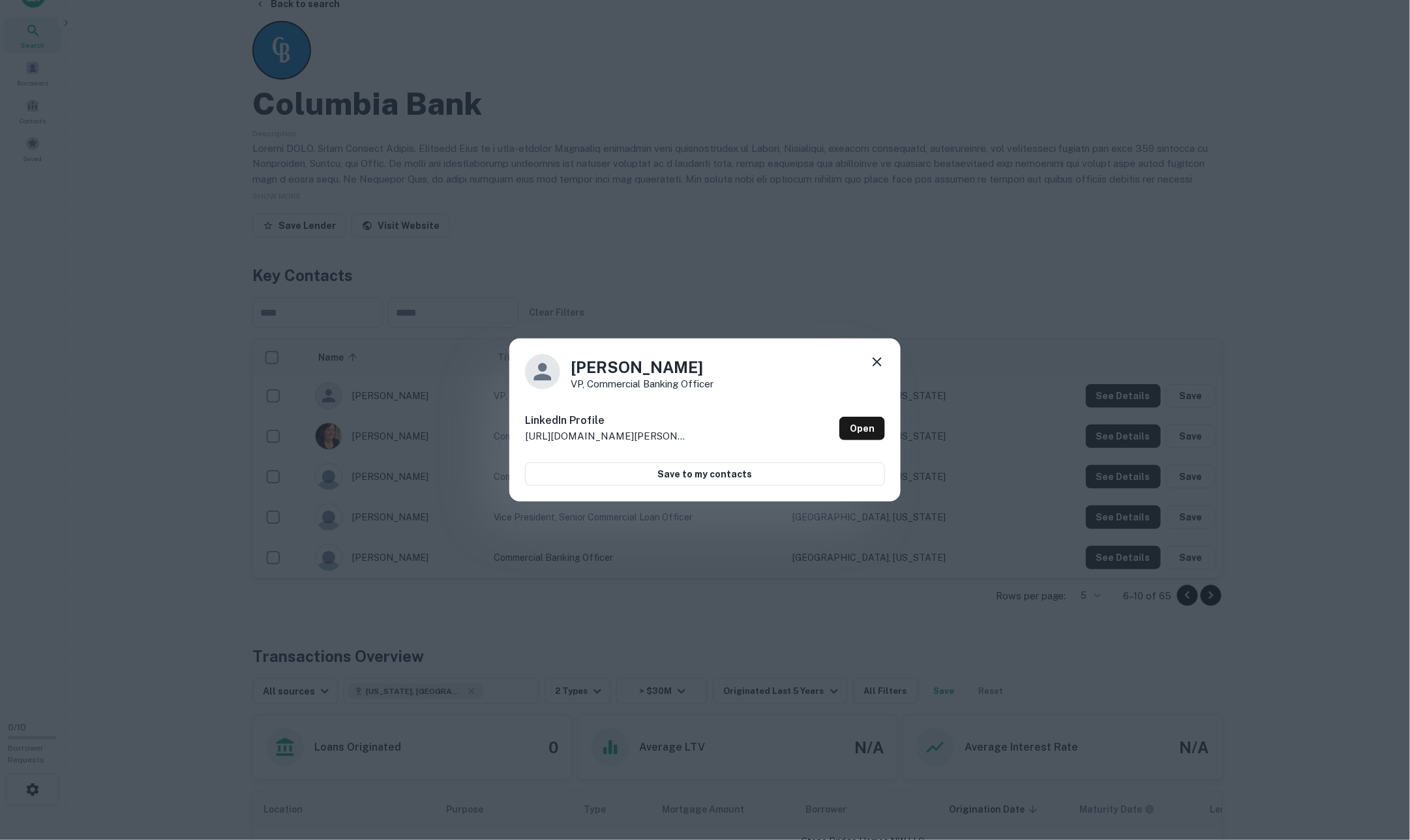
click at [878, 365] on icon at bounding box center [877, 362] width 15 height 15
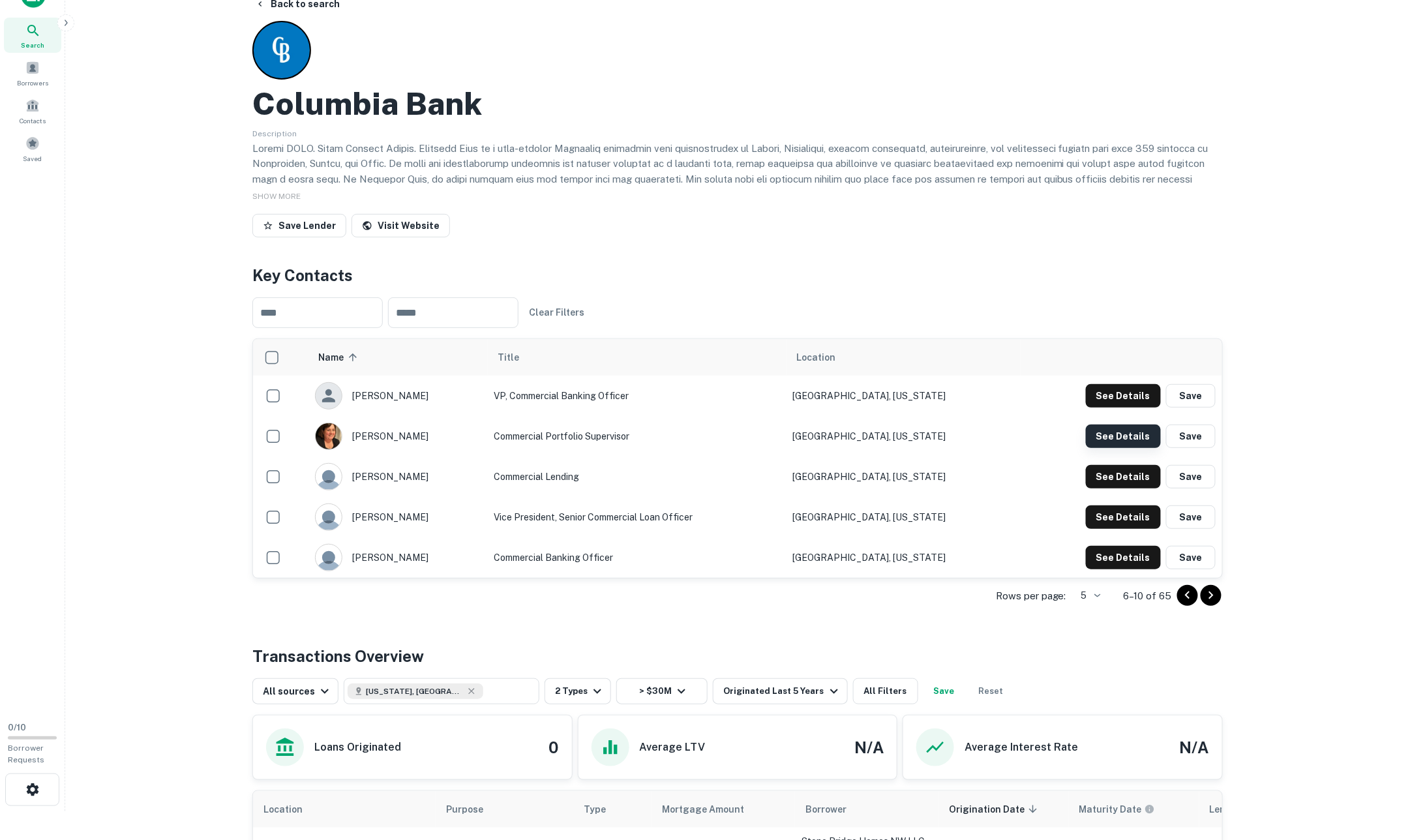
click at [1102, 407] on button "See Details" at bounding box center [1123, 396] width 75 height 24
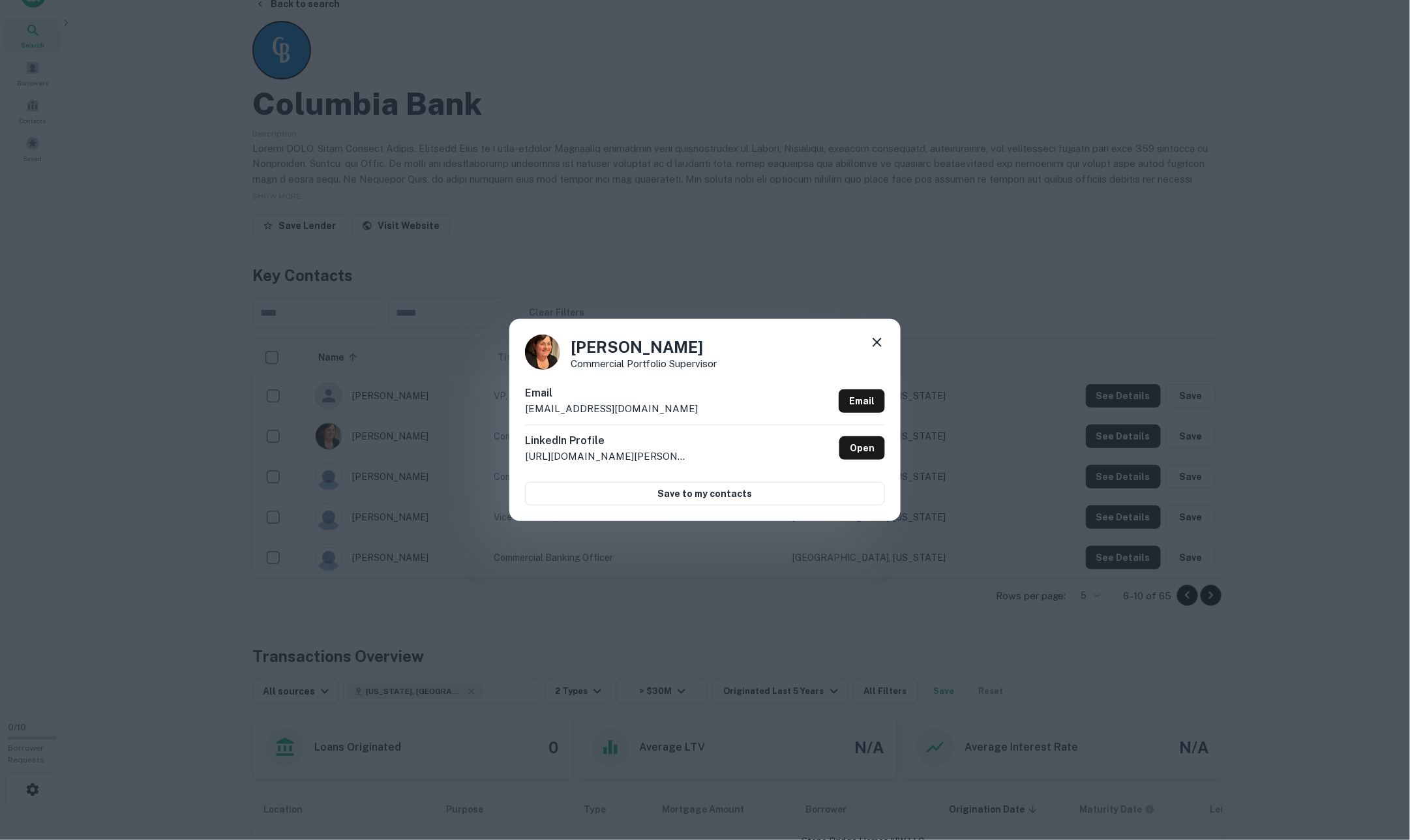
click at [879, 342] on icon at bounding box center [877, 342] width 15 height 15
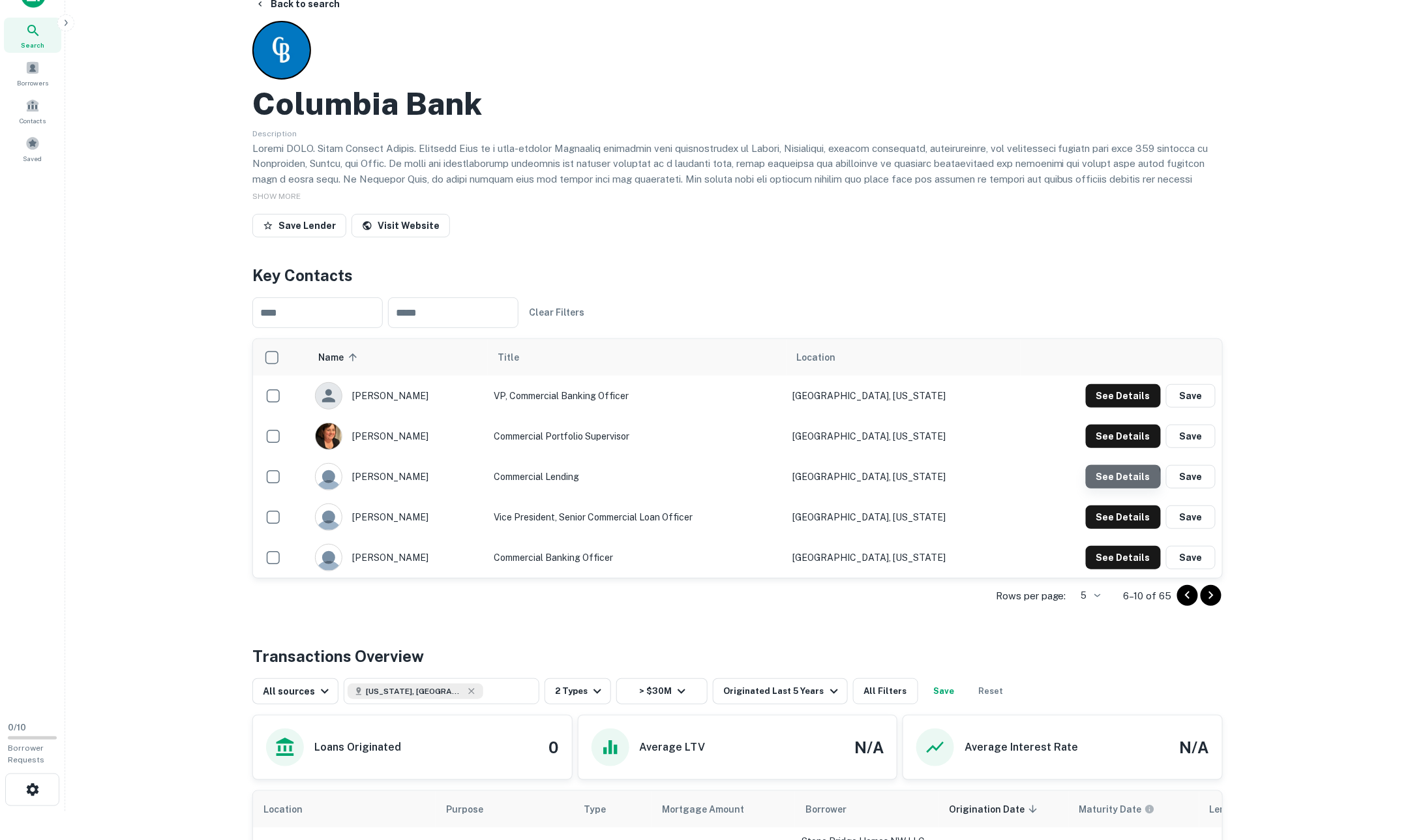
click at [1107, 407] on button "See Details" at bounding box center [1123, 396] width 75 height 24
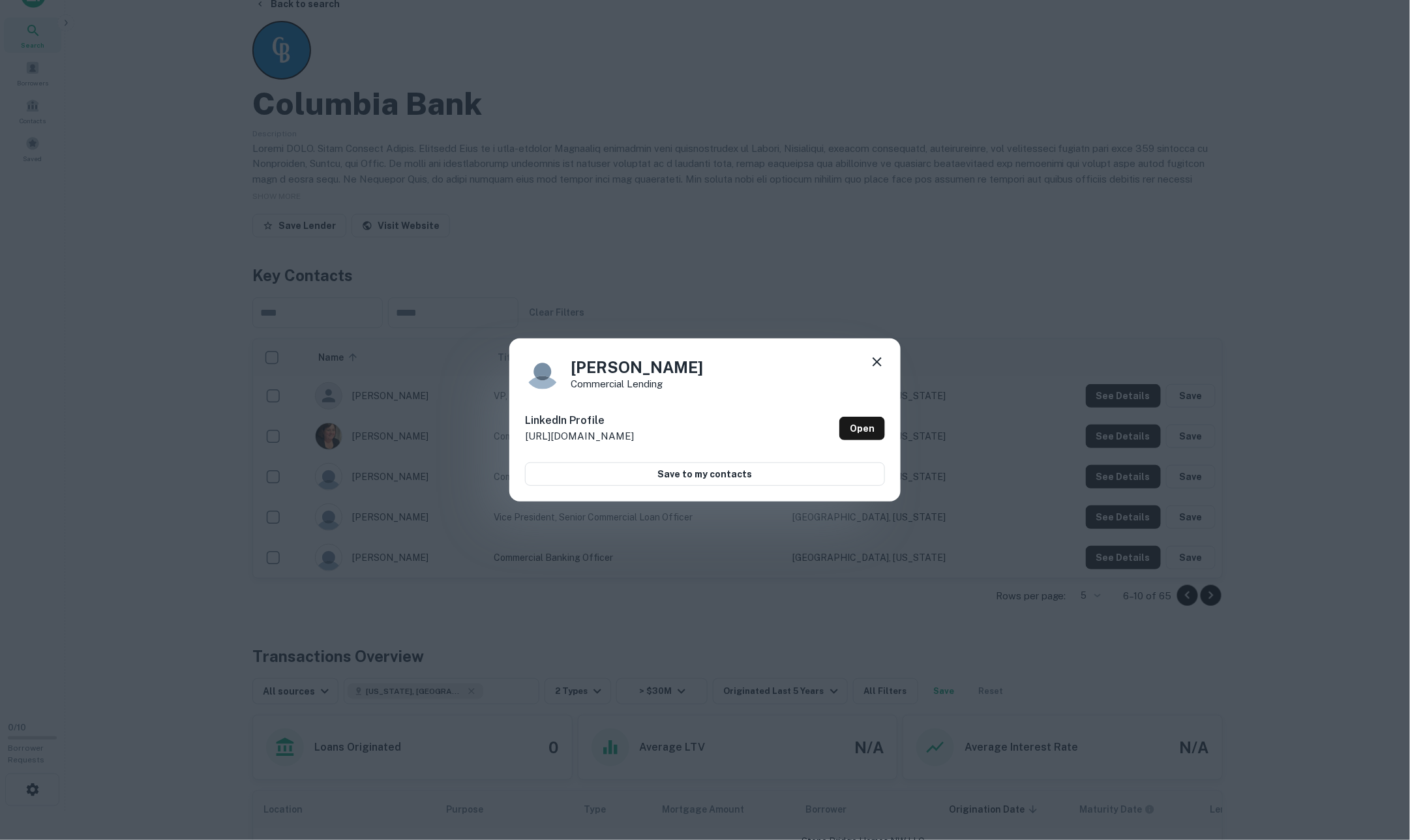
click at [877, 364] on icon at bounding box center [877, 362] width 15 height 15
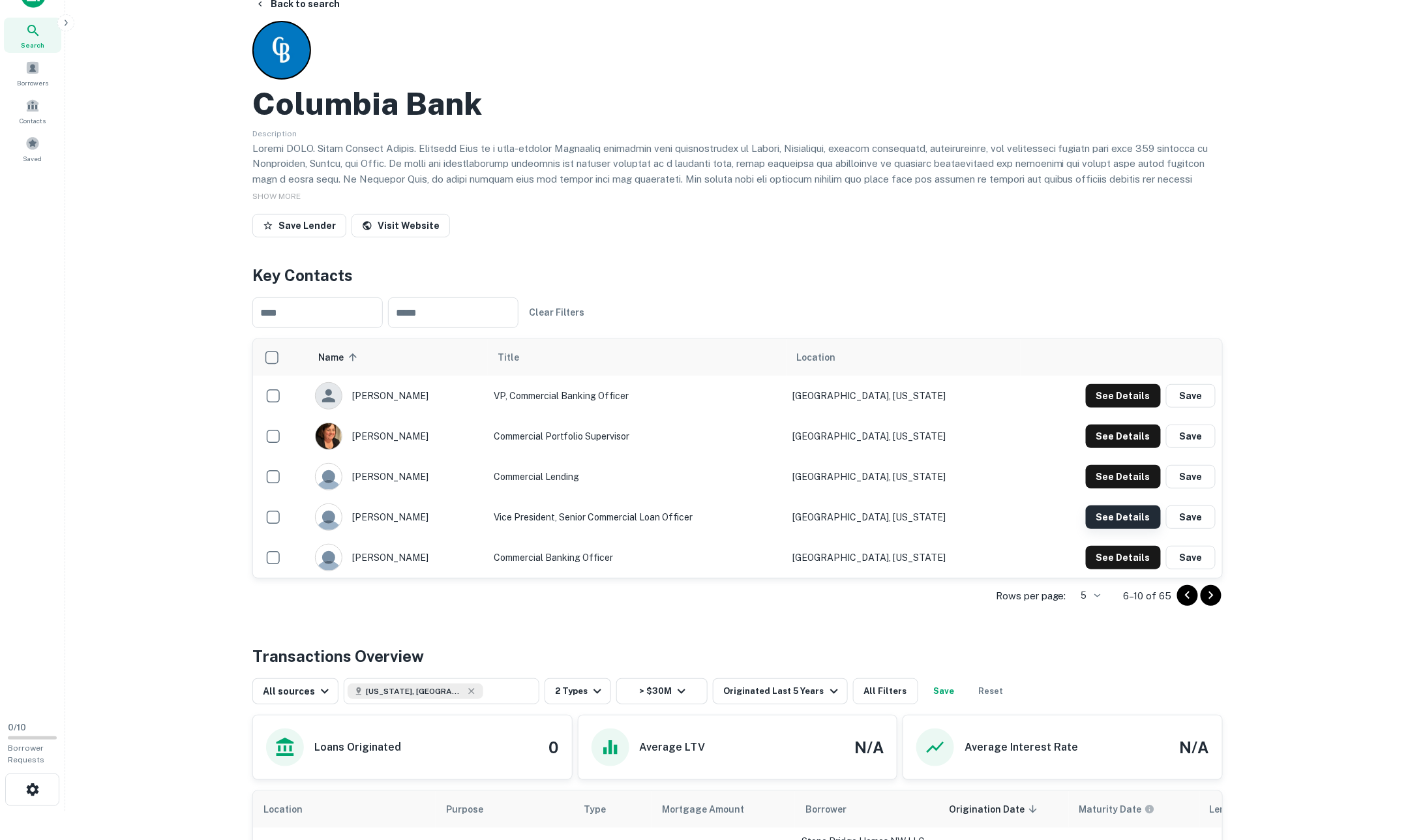
click at [1114, 407] on button "See Details" at bounding box center [1123, 396] width 75 height 24
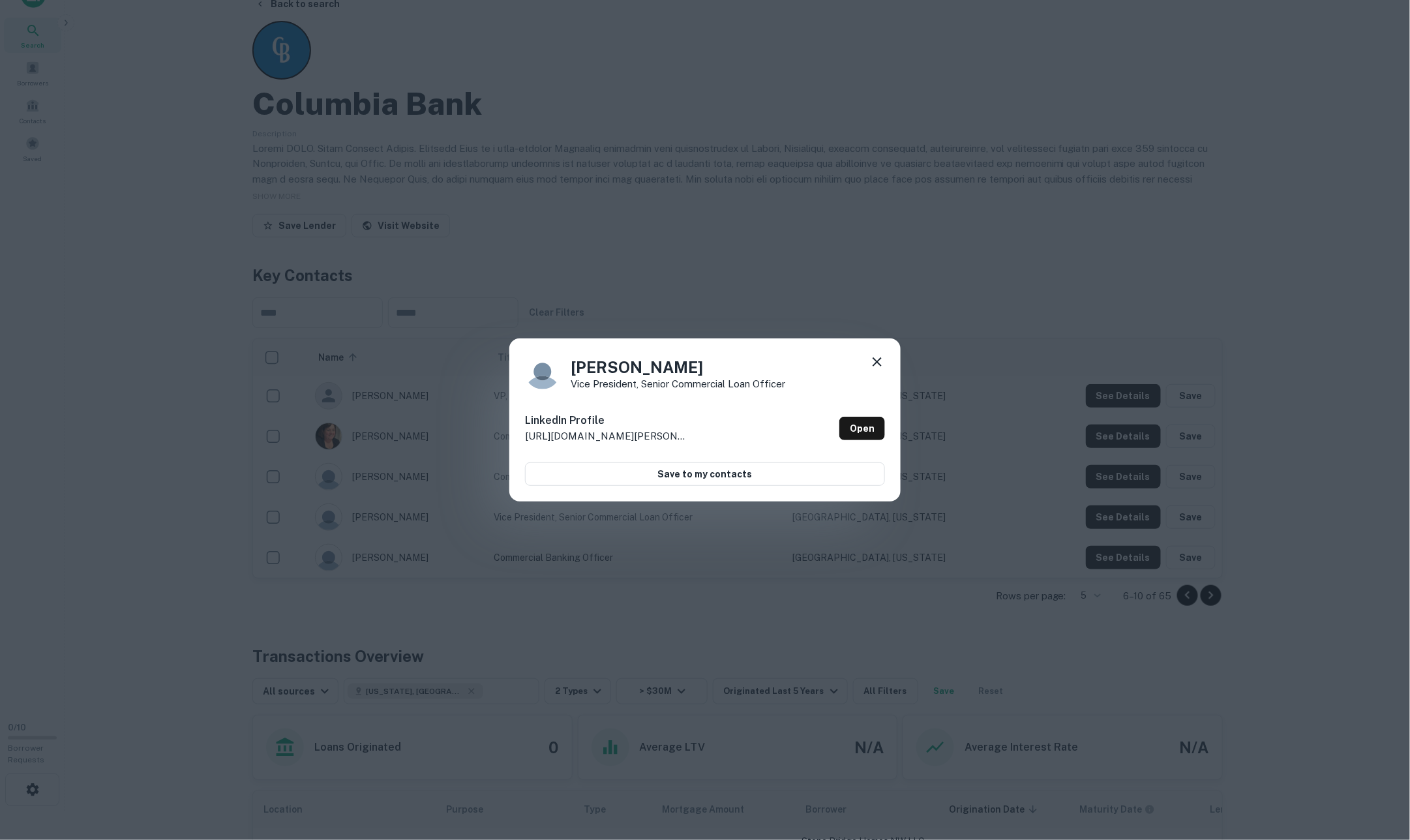
click at [875, 365] on icon at bounding box center [877, 361] width 9 height 9
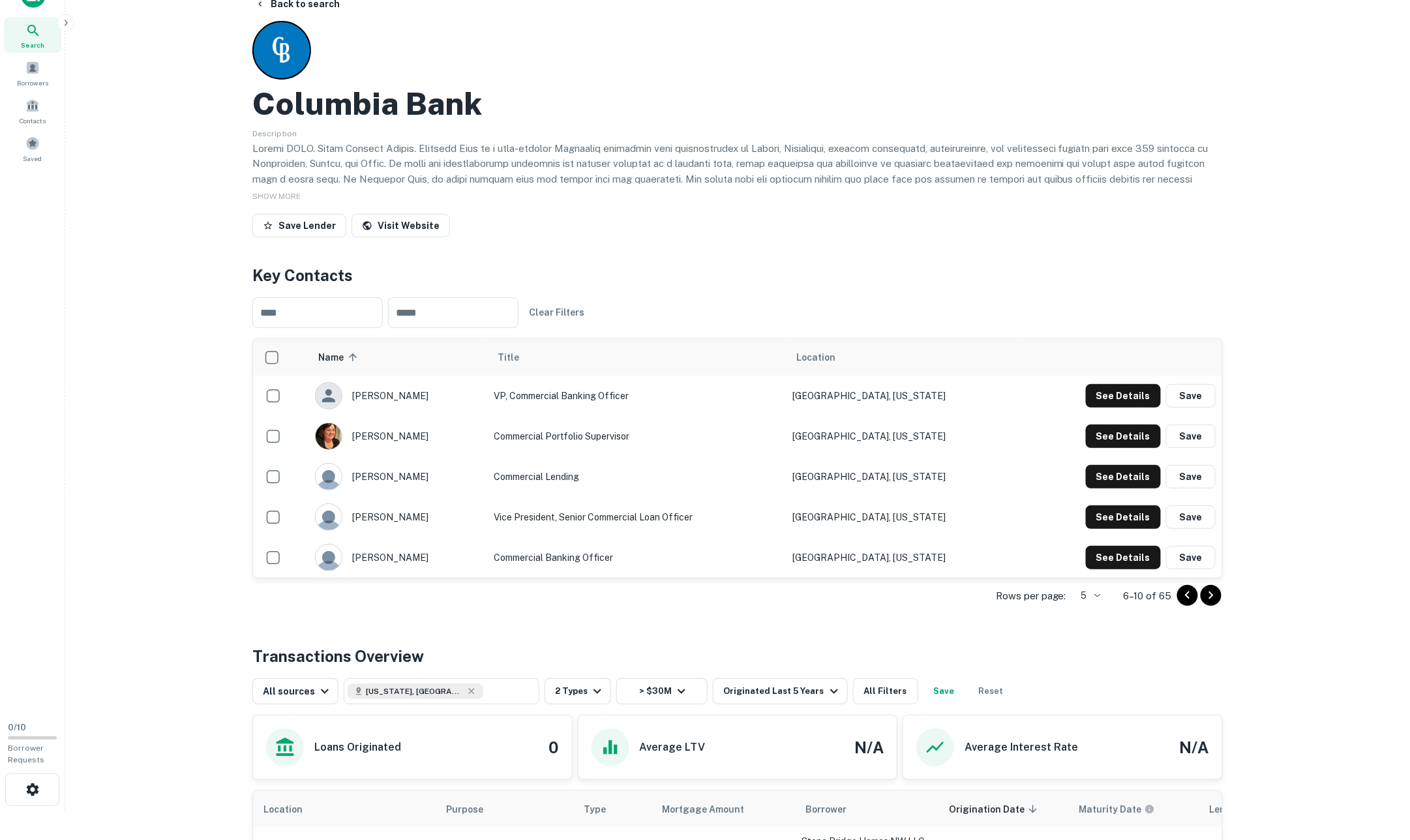
scroll to position [19, 0]
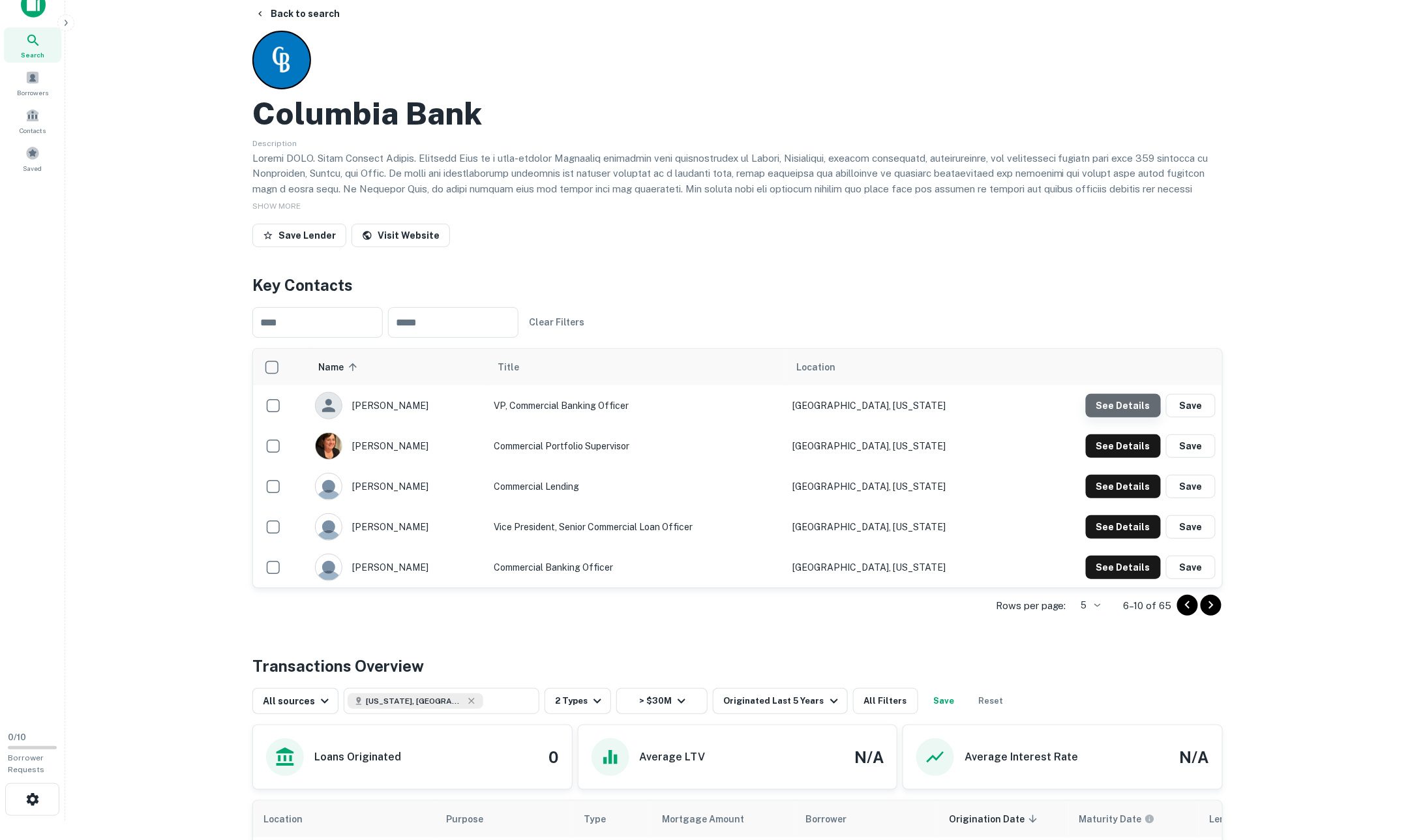
click at [1109, 401] on button "See Details" at bounding box center [1123, 406] width 75 height 24
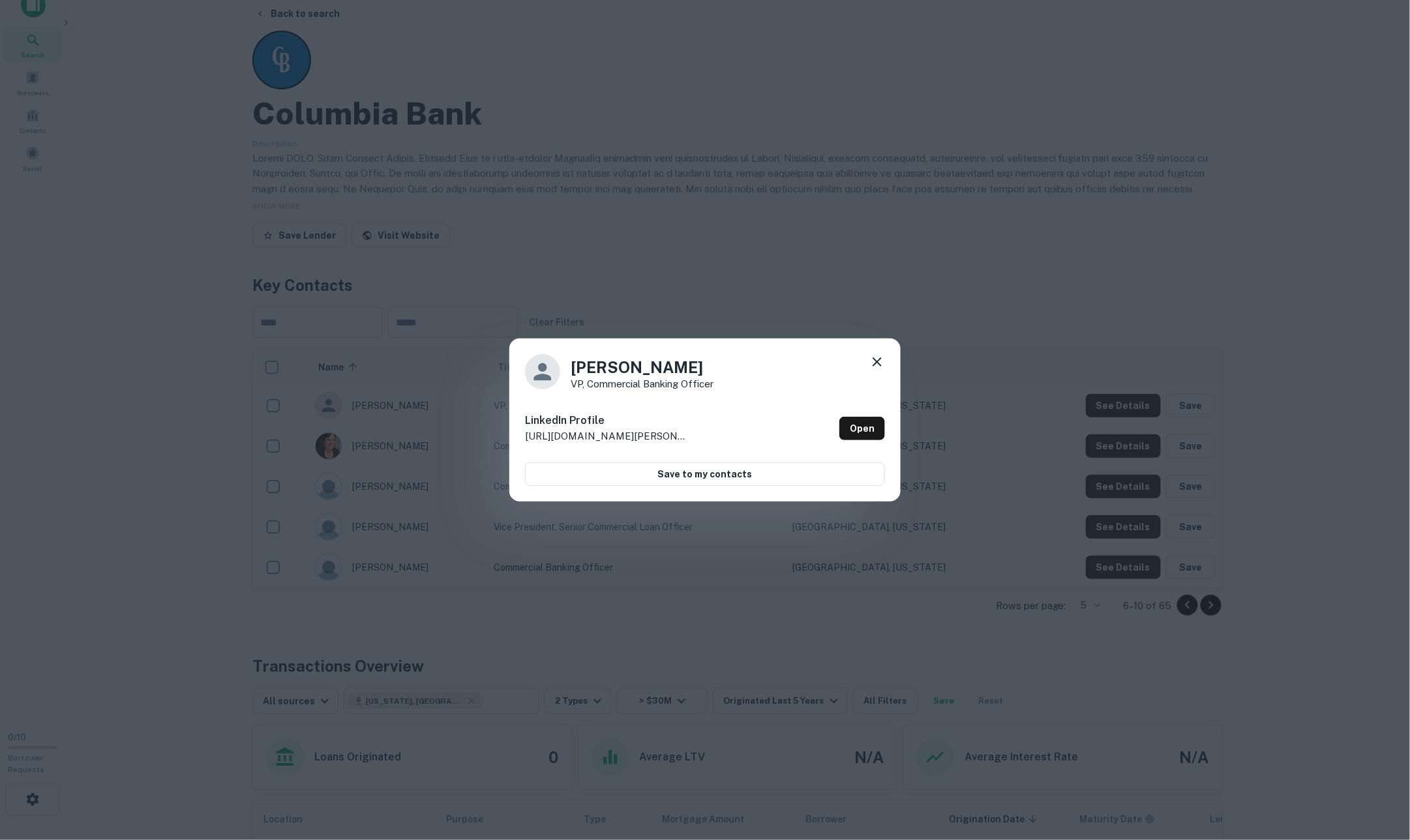
click at [879, 365] on icon at bounding box center [877, 362] width 15 height 15
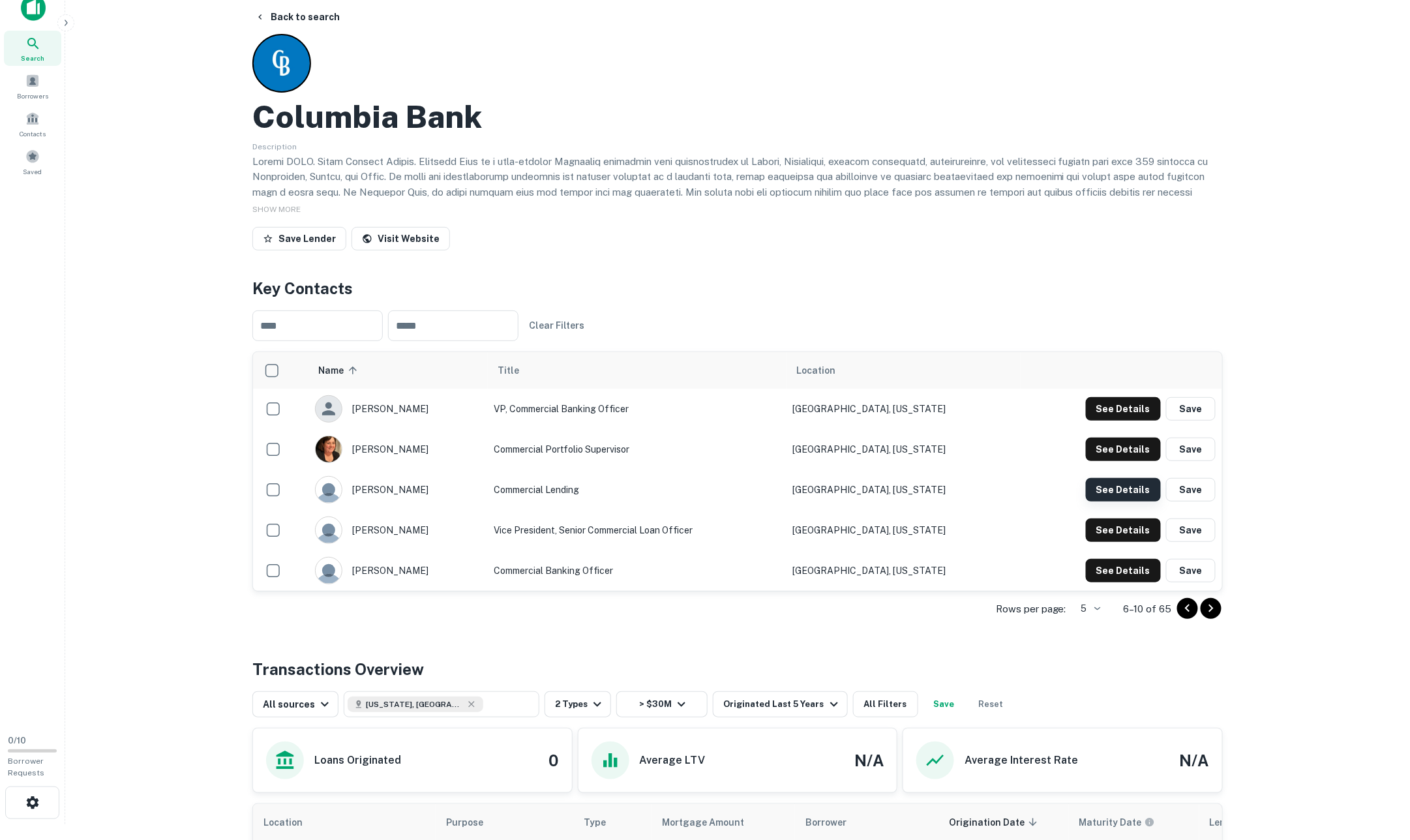
scroll to position [15, 0]
click at [1130, 421] on button "See Details" at bounding box center [1123, 409] width 75 height 24
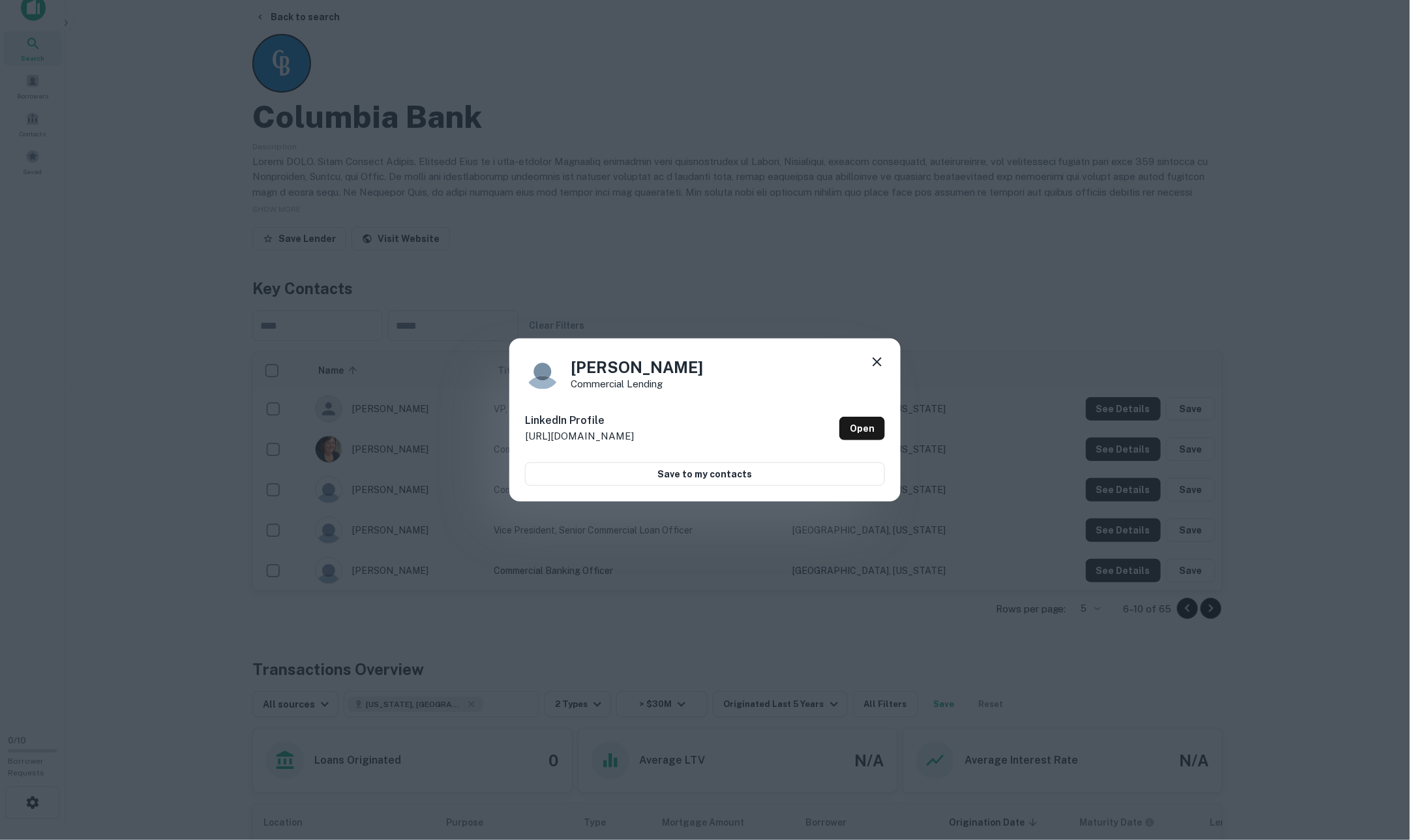
click at [869, 368] on icon at bounding box center [877, 362] width 15 height 15
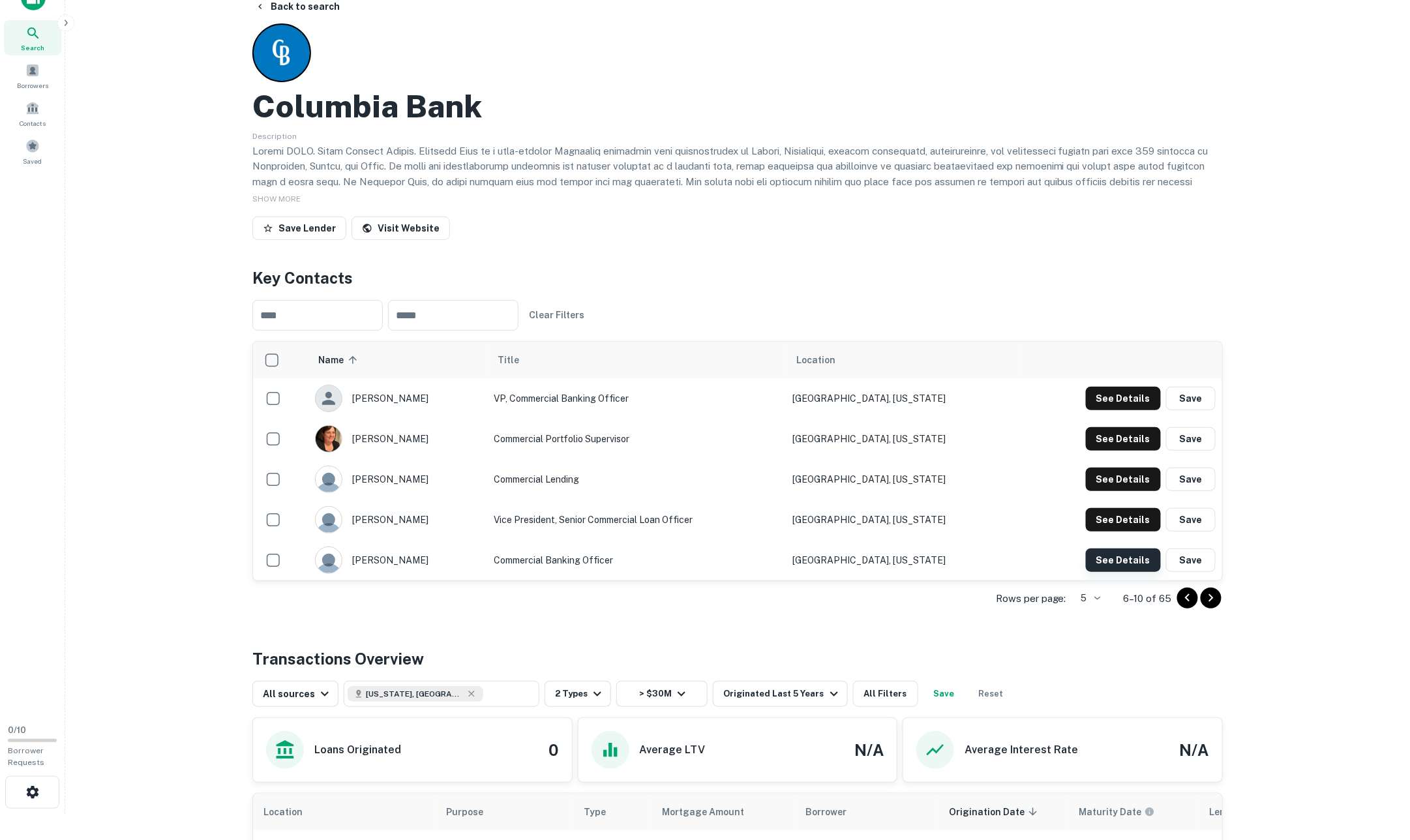
scroll to position [26, 0]
click at [1128, 410] on button "See Details" at bounding box center [1123, 398] width 75 height 24
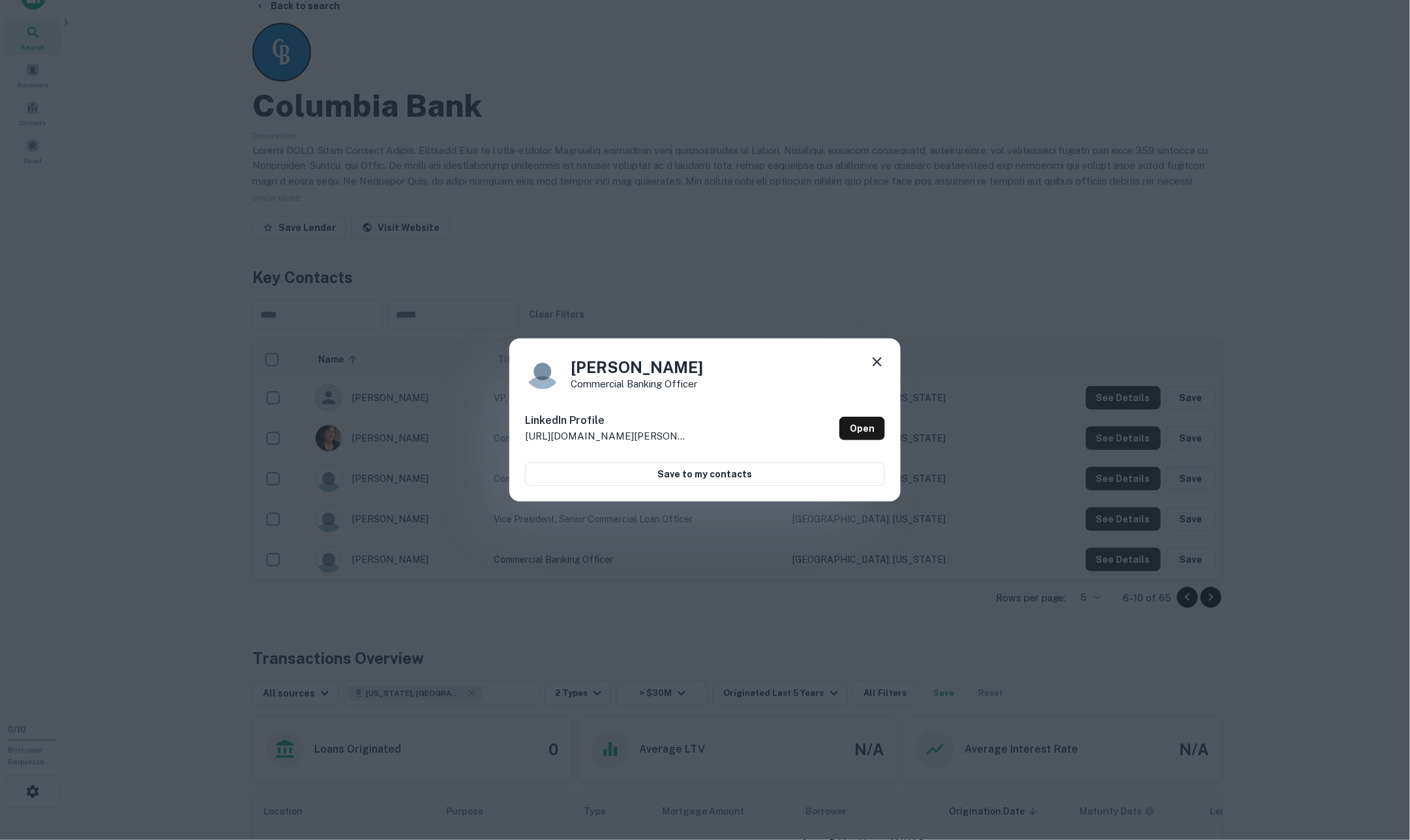
click at [877, 365] on icon at bounding box center [877, 362] width 15 height 15
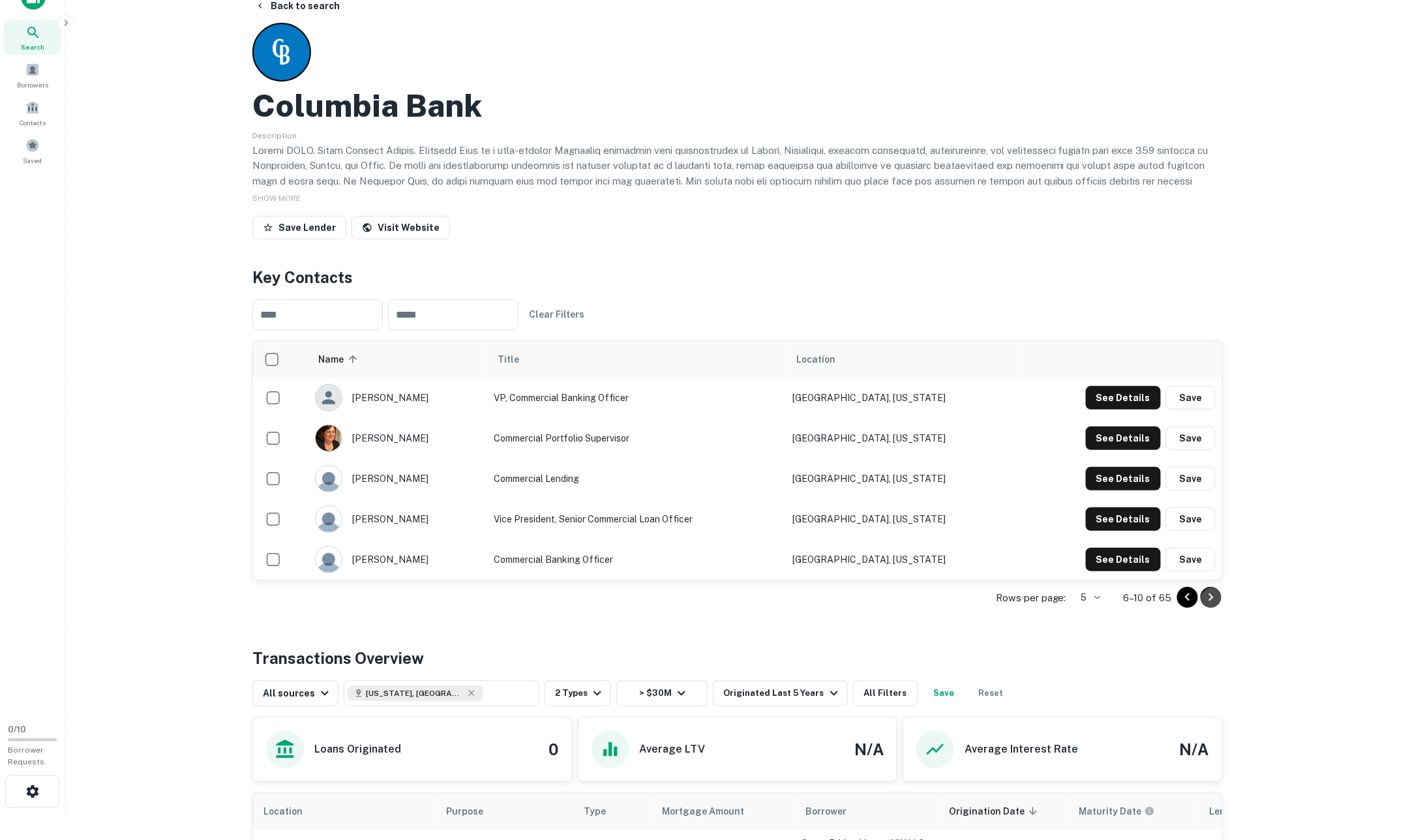
click at [1204, 599] on icon "Go to next page" at bounding box center [1211, 597] width 15 height 15
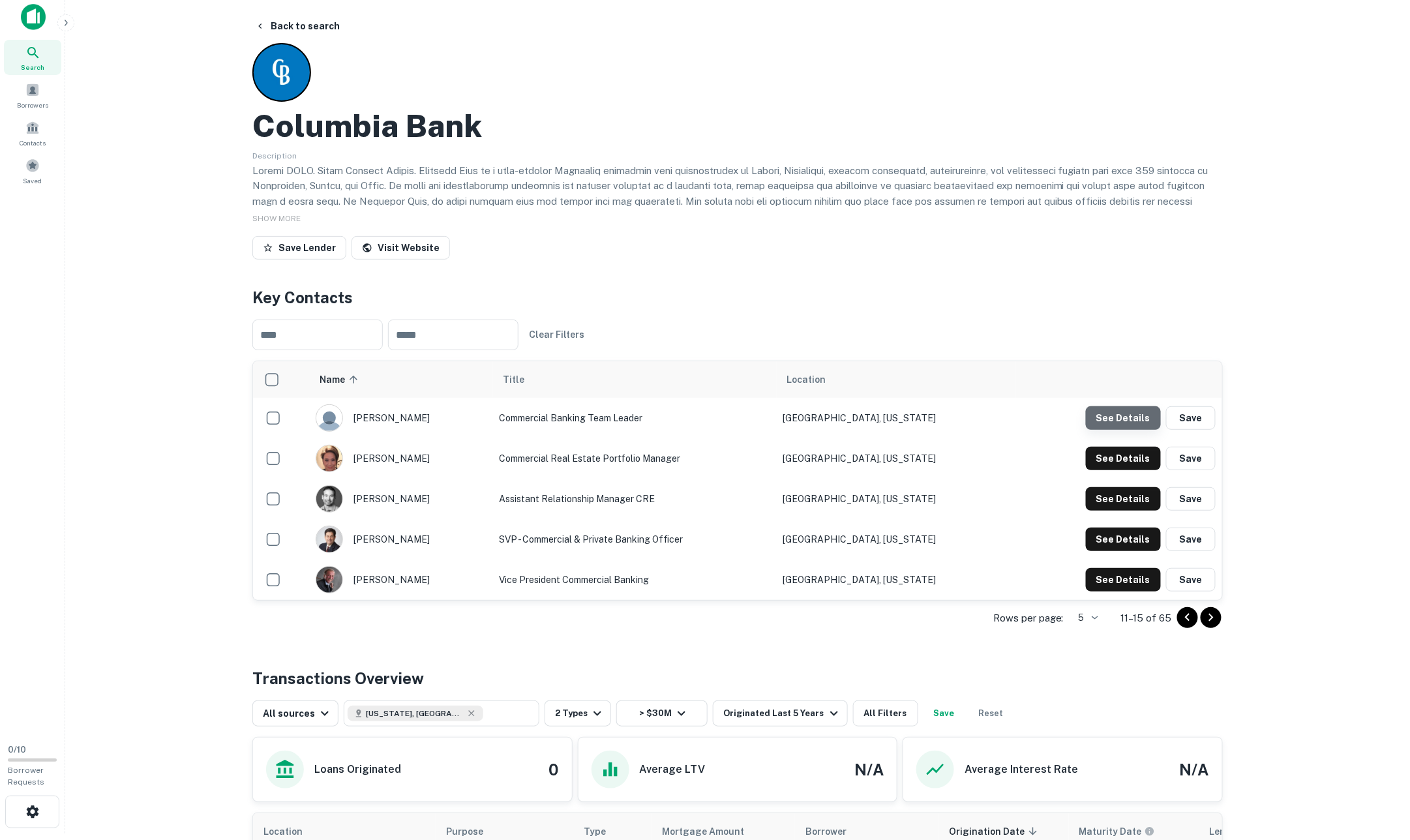
click at [1127, 418] on button "See Details" at bounding box center [1123, 418] width 75 height 24
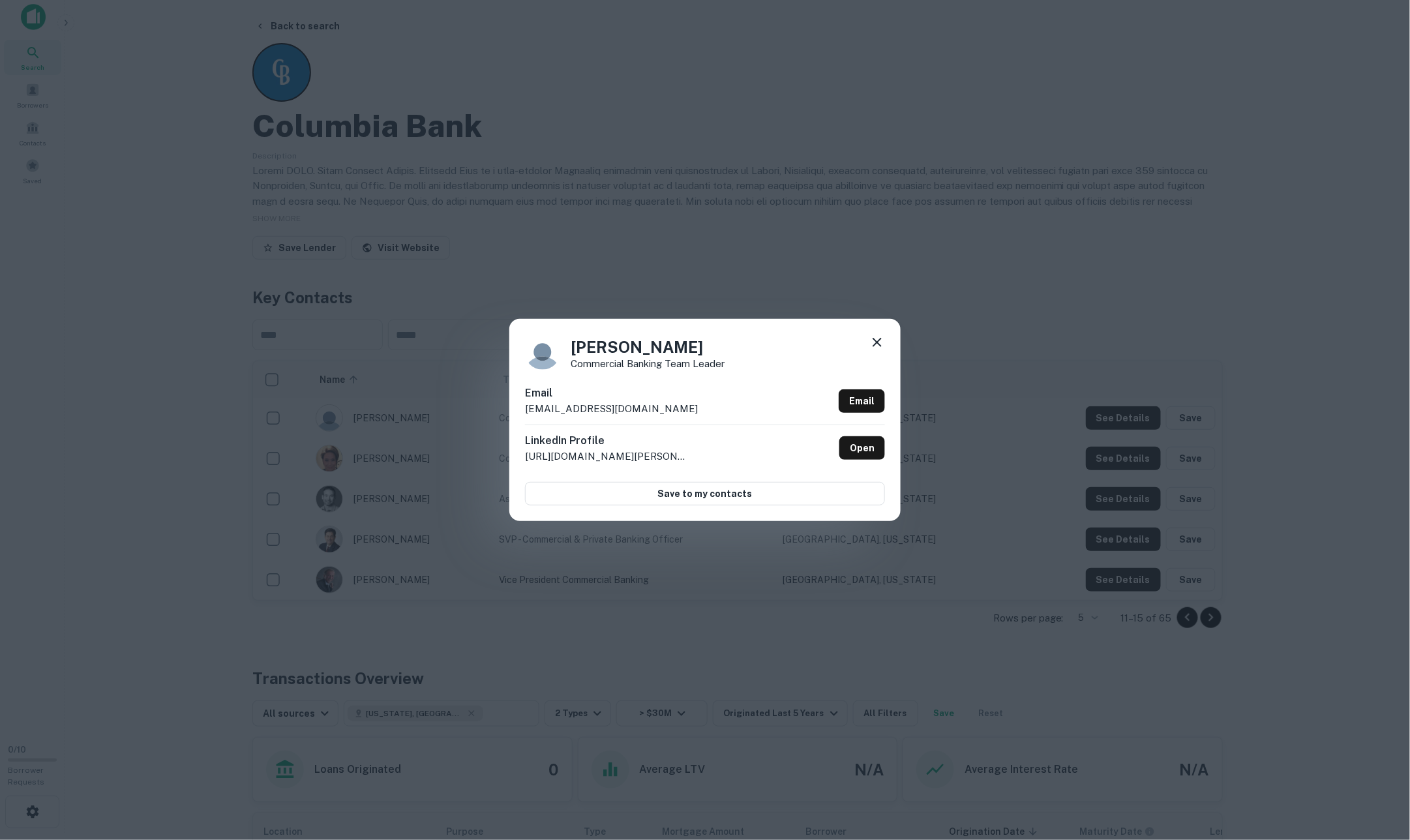
drag, startPoint x: 884, startPoint y: 346, endPoint x: 890, endPoint y: 352, distance: 8.5
click at [884, 346] on icon at bounding box center [877, 342] width 15 height 15
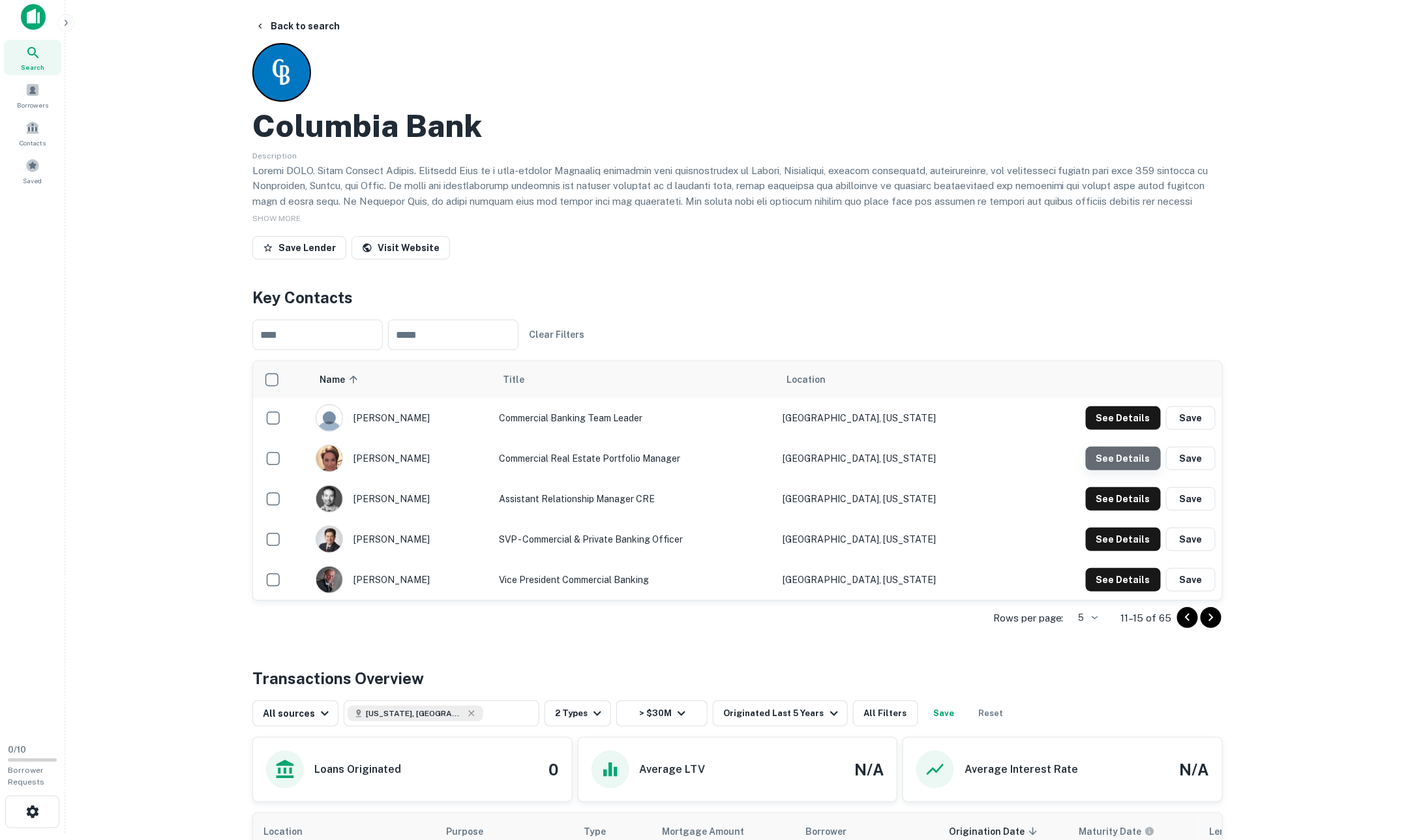
click at [1133, 429] on button "See Details" at bounding box center [1123, 418] width 75 height 24
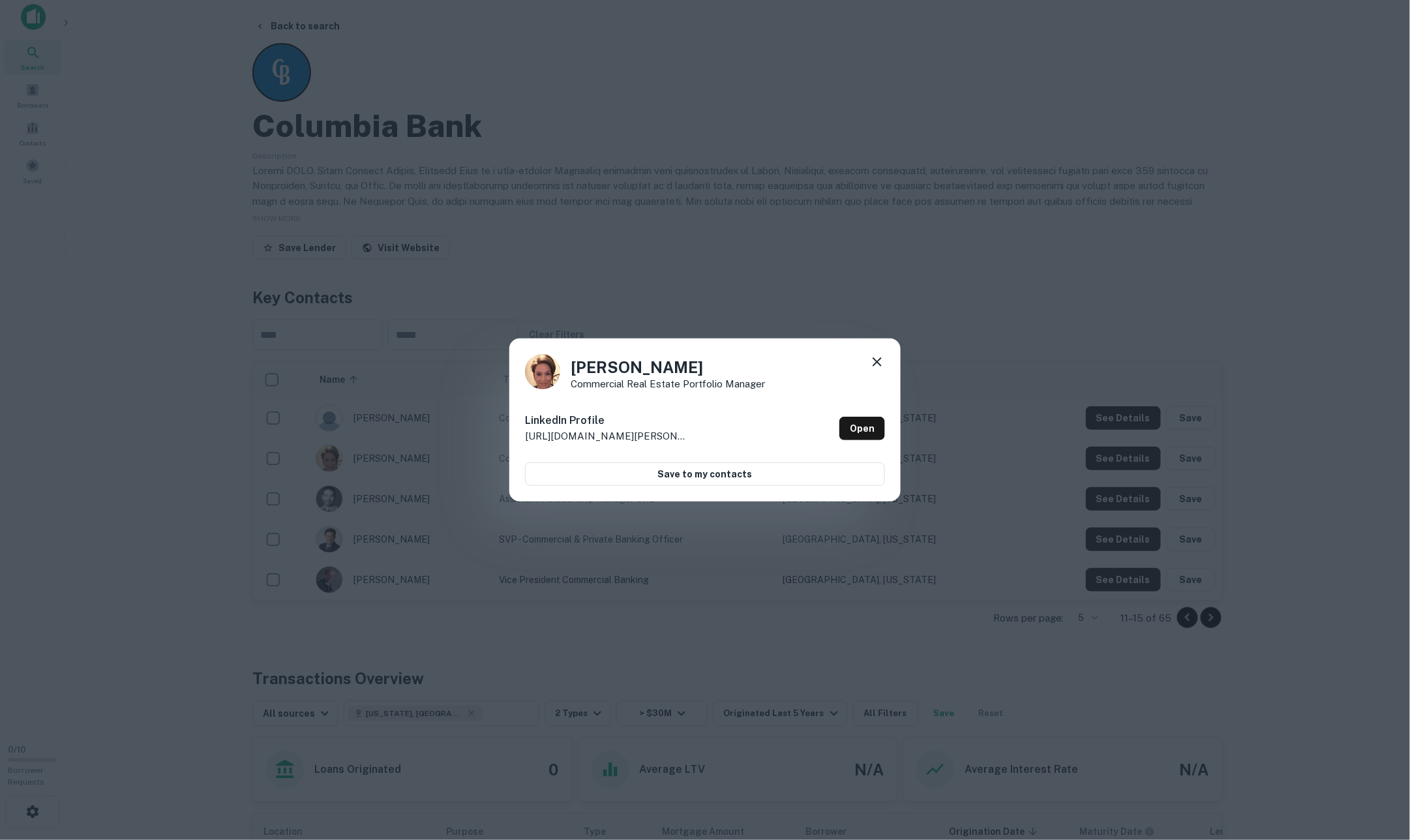
click at [877, 358] on icon at bounding box center [877, 362] width 15 height 15
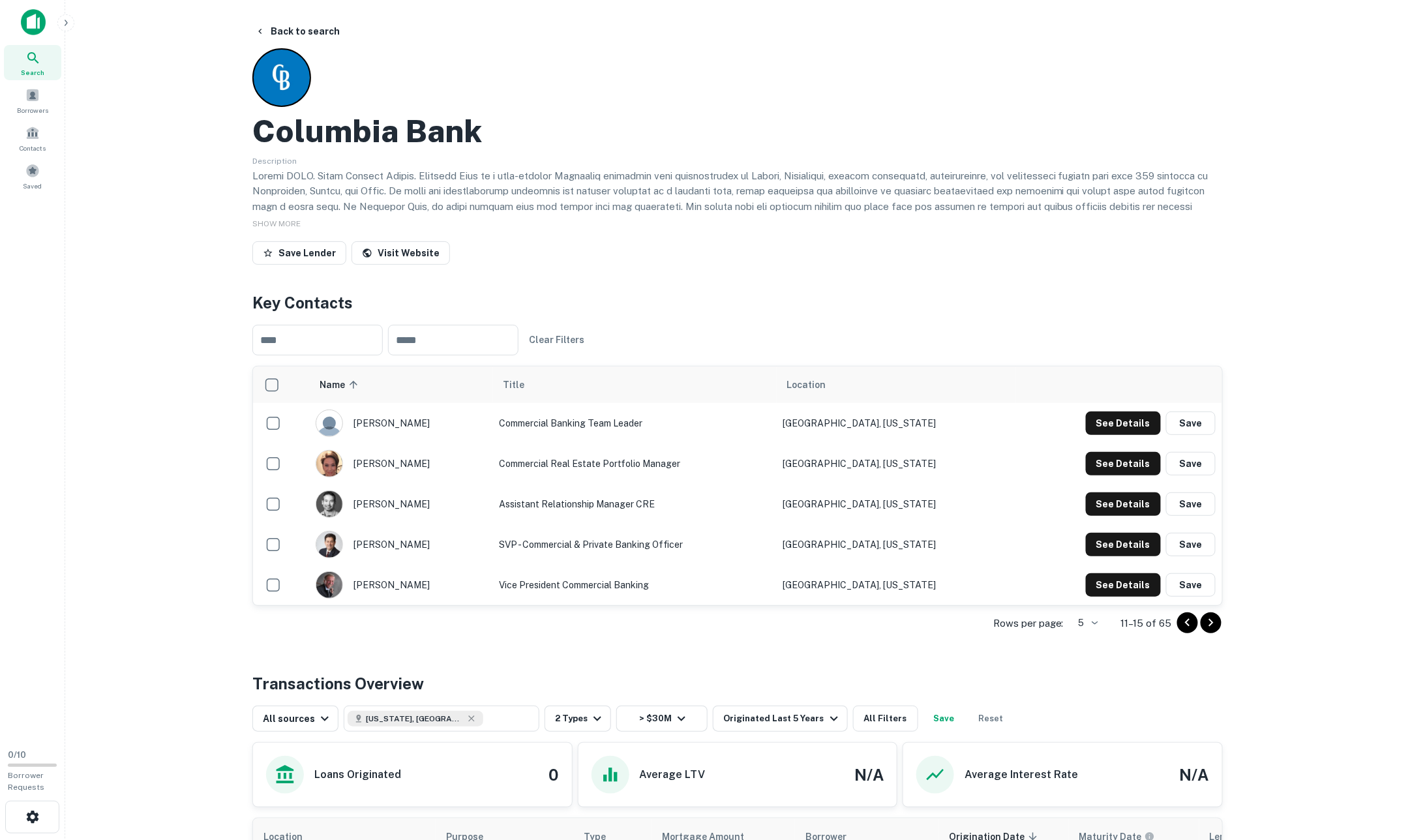
scroll to position [1, 1]
click at [1116, 435] on button "See Details" at bounding box center [1123, 424] width 75 height 24
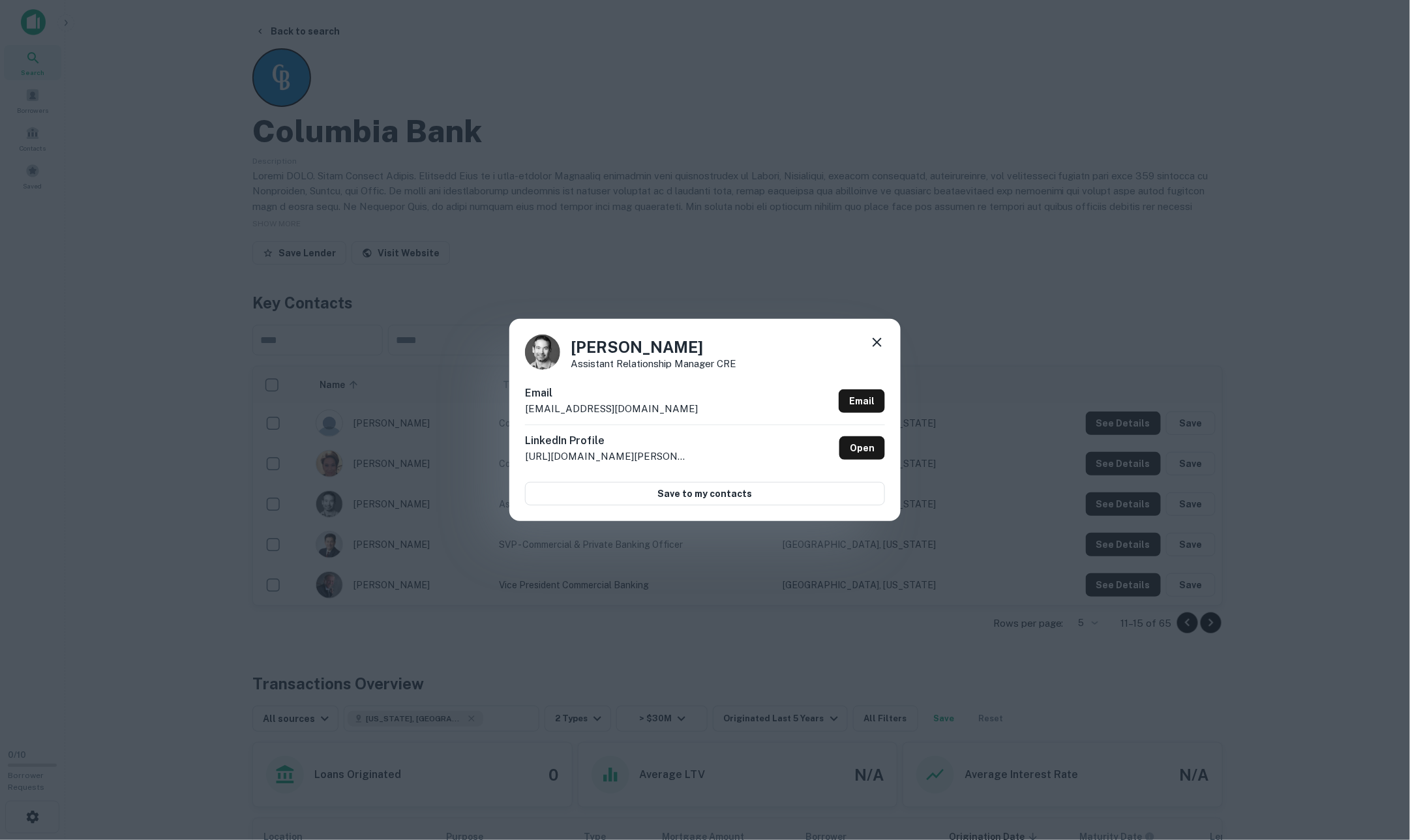
click at [877, 343] on icon at bounding box center [877, 342] width 9 height 9
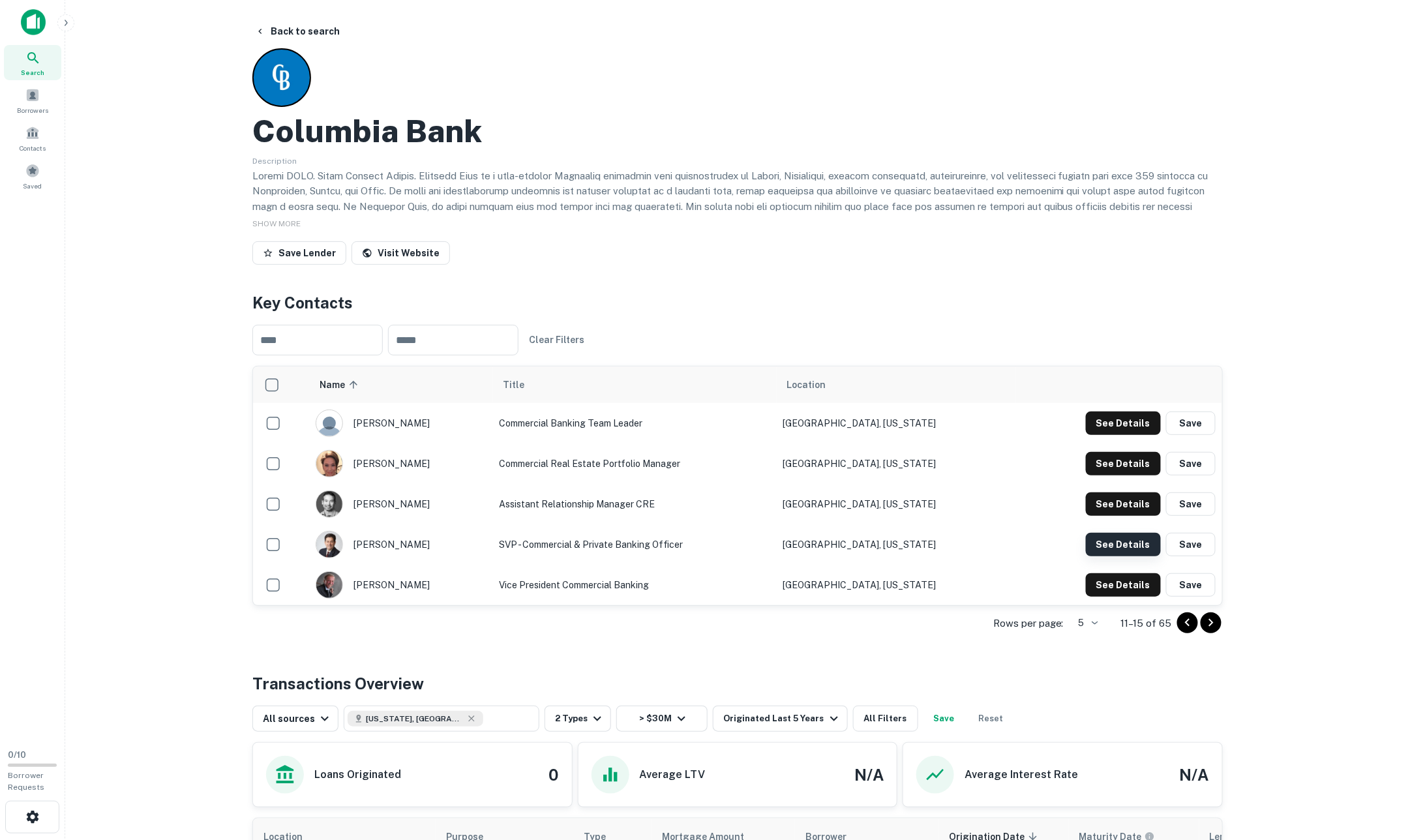
scroll to position [3, 0]
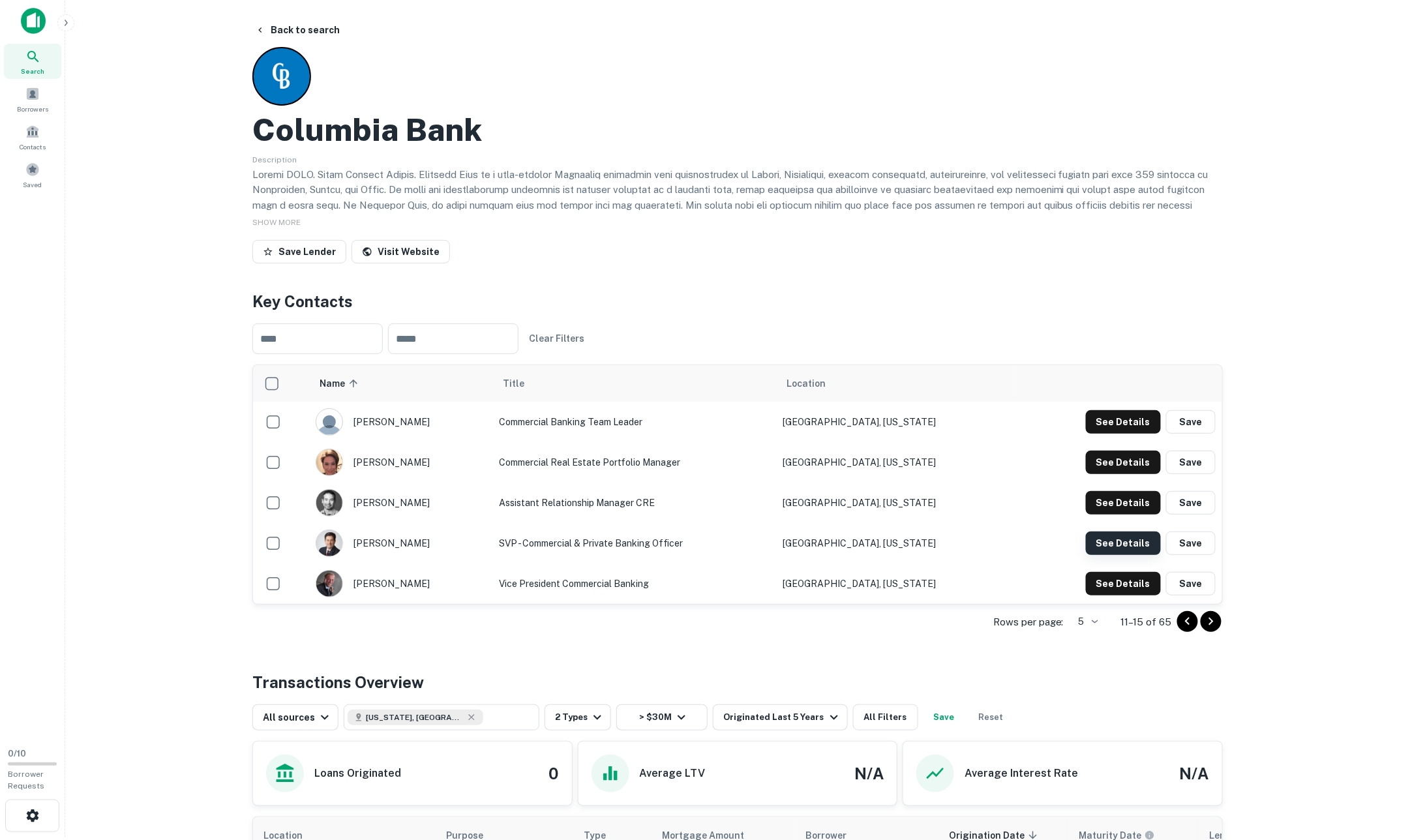
click at [1116, 434] on button "See Details" at bounding box center [1123, 422] width 75 height 24
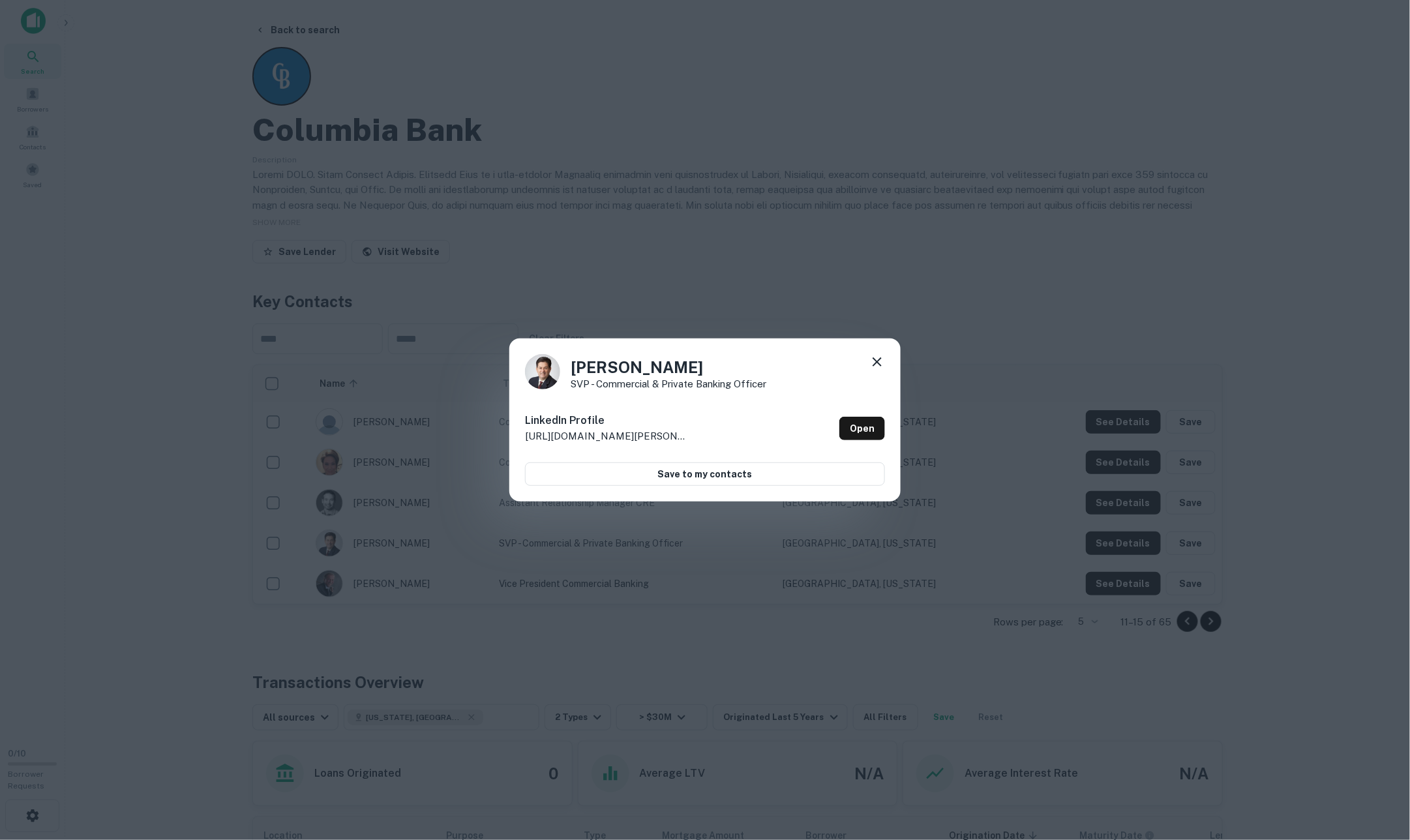
click at [869, 359] on icon at bounding box center [877, 362] width 15 height 15
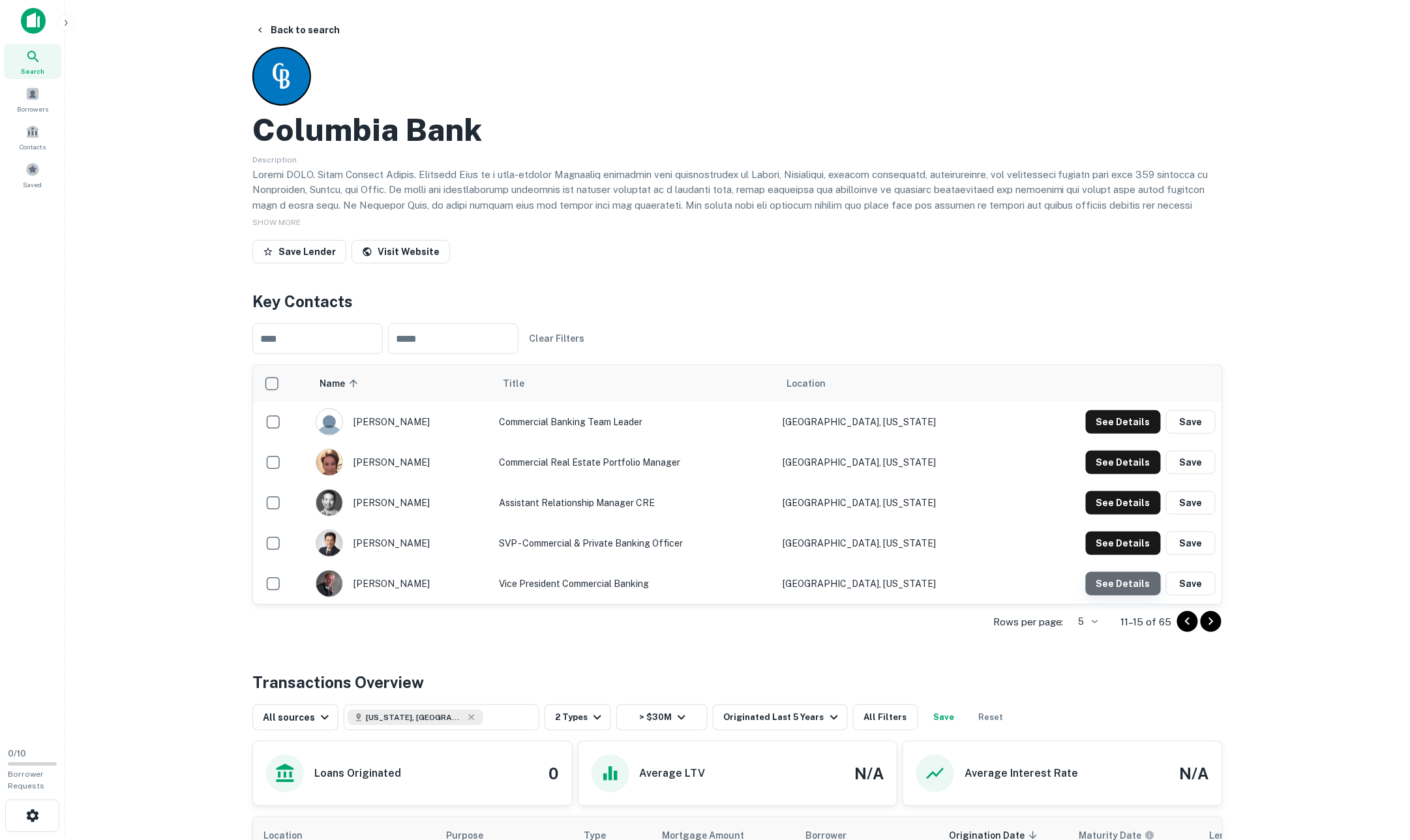
scroll to position [3, 1]
click at [1124, 434] on button "See Details" at bounding box center [1123, 422] width 75 height 24
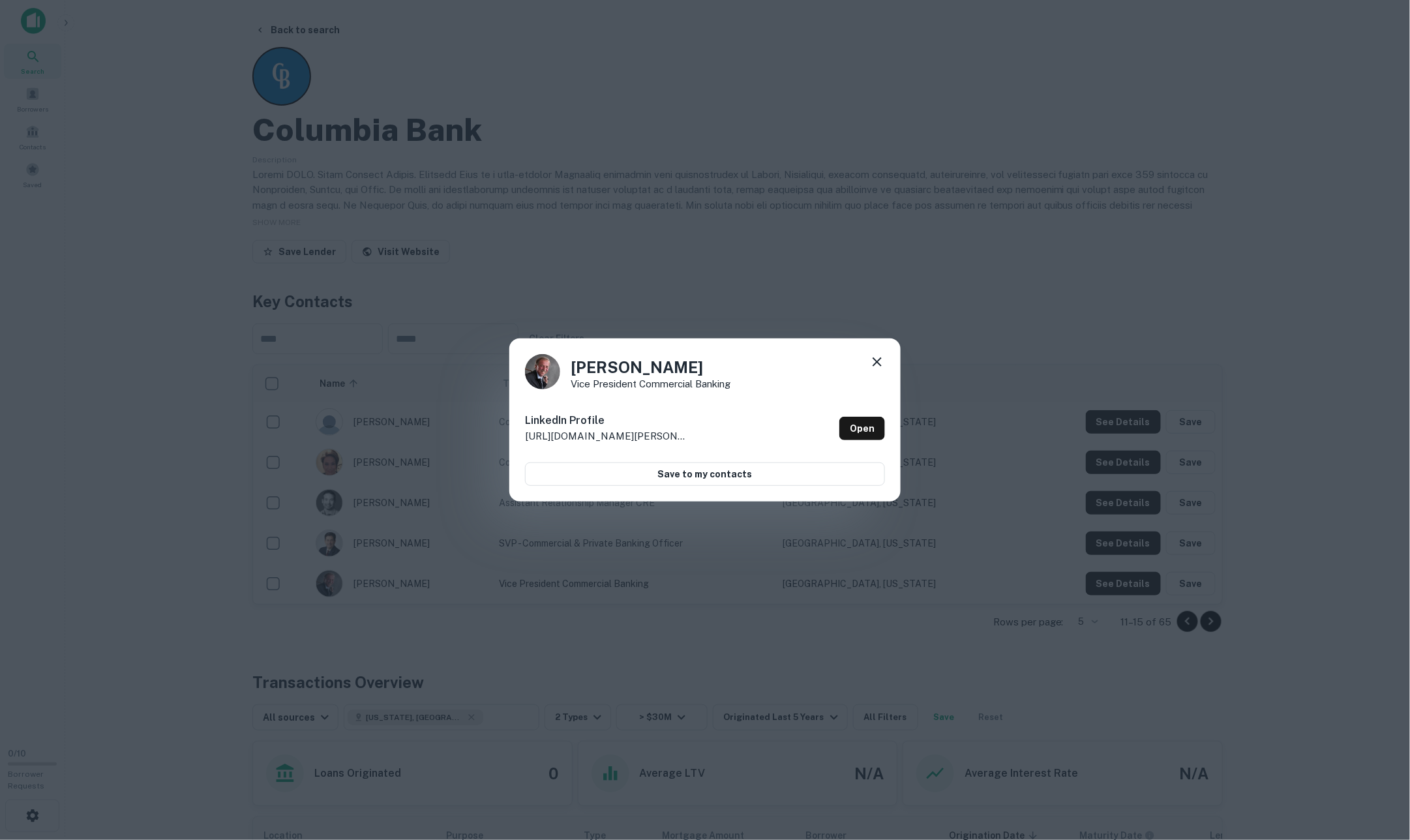
drag, startPoint x: 876, startPoint y: 363, endPoint x: 889, endPoint y: 378, distance: 19.8
click at [877, 363] on icon at bounding box center [877, 361] width 9 height 9
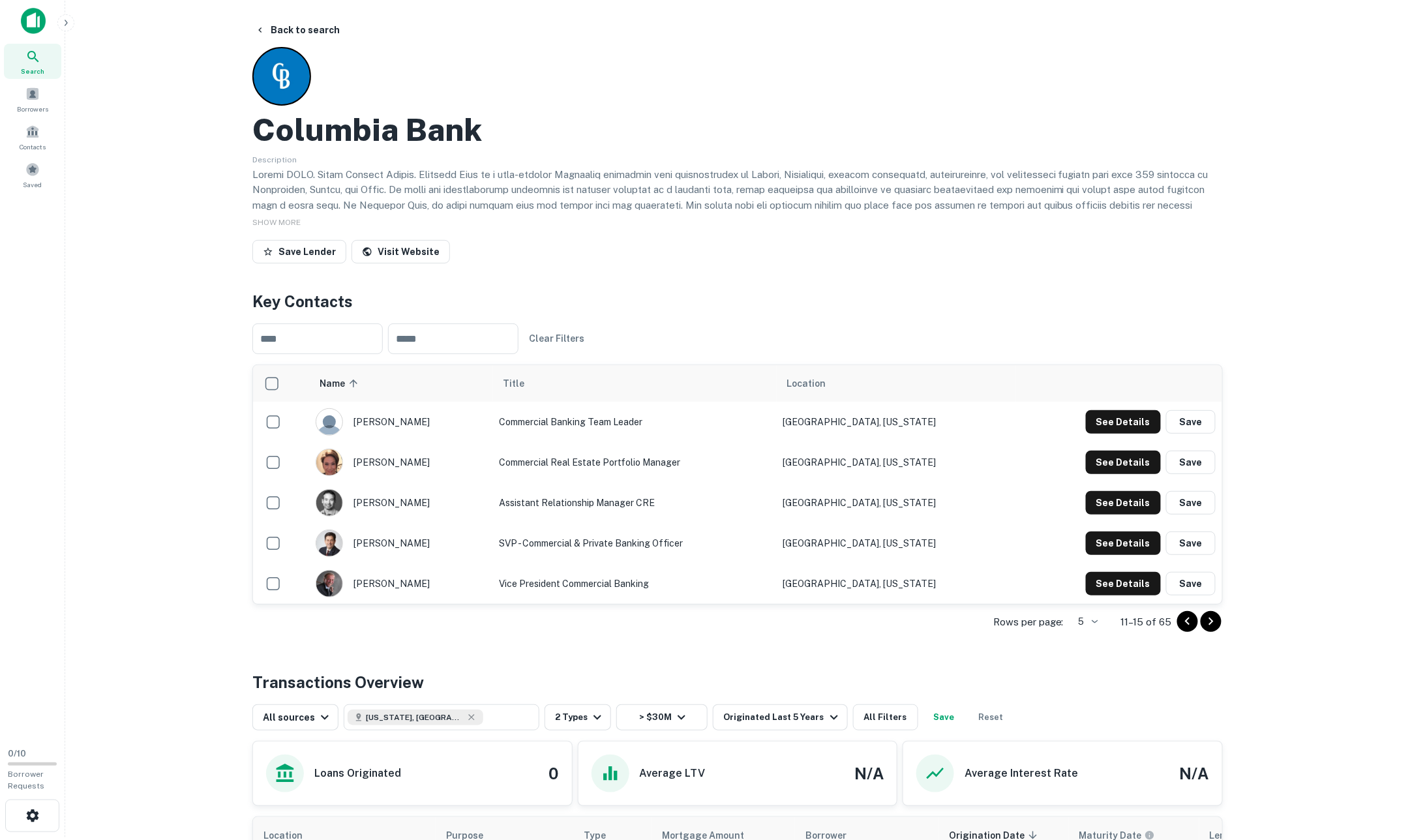
click at [1209, 624] on icon "Go to next page" at bounding box center [1211, 621] width 4 height 8
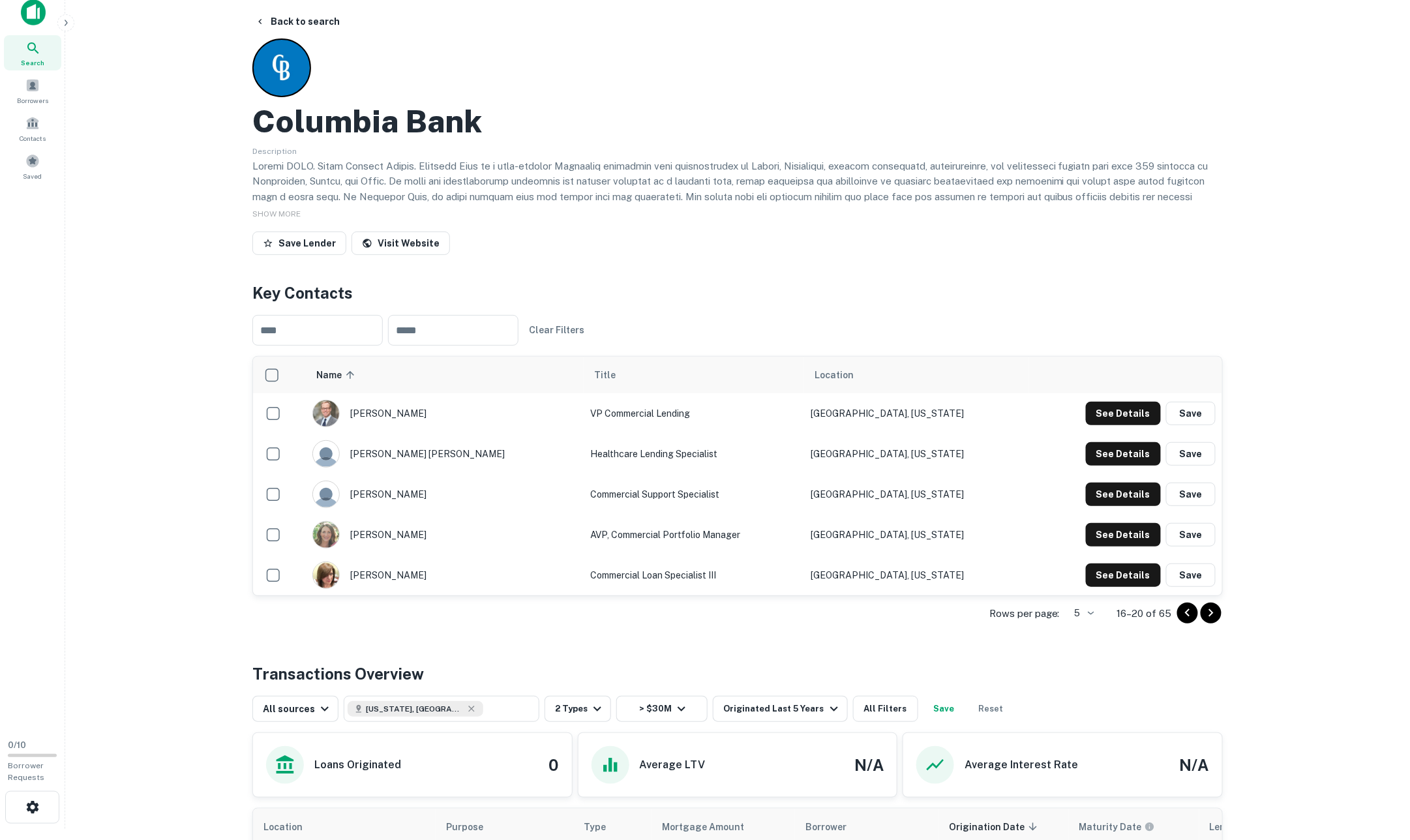
scroll to position [15, 0]
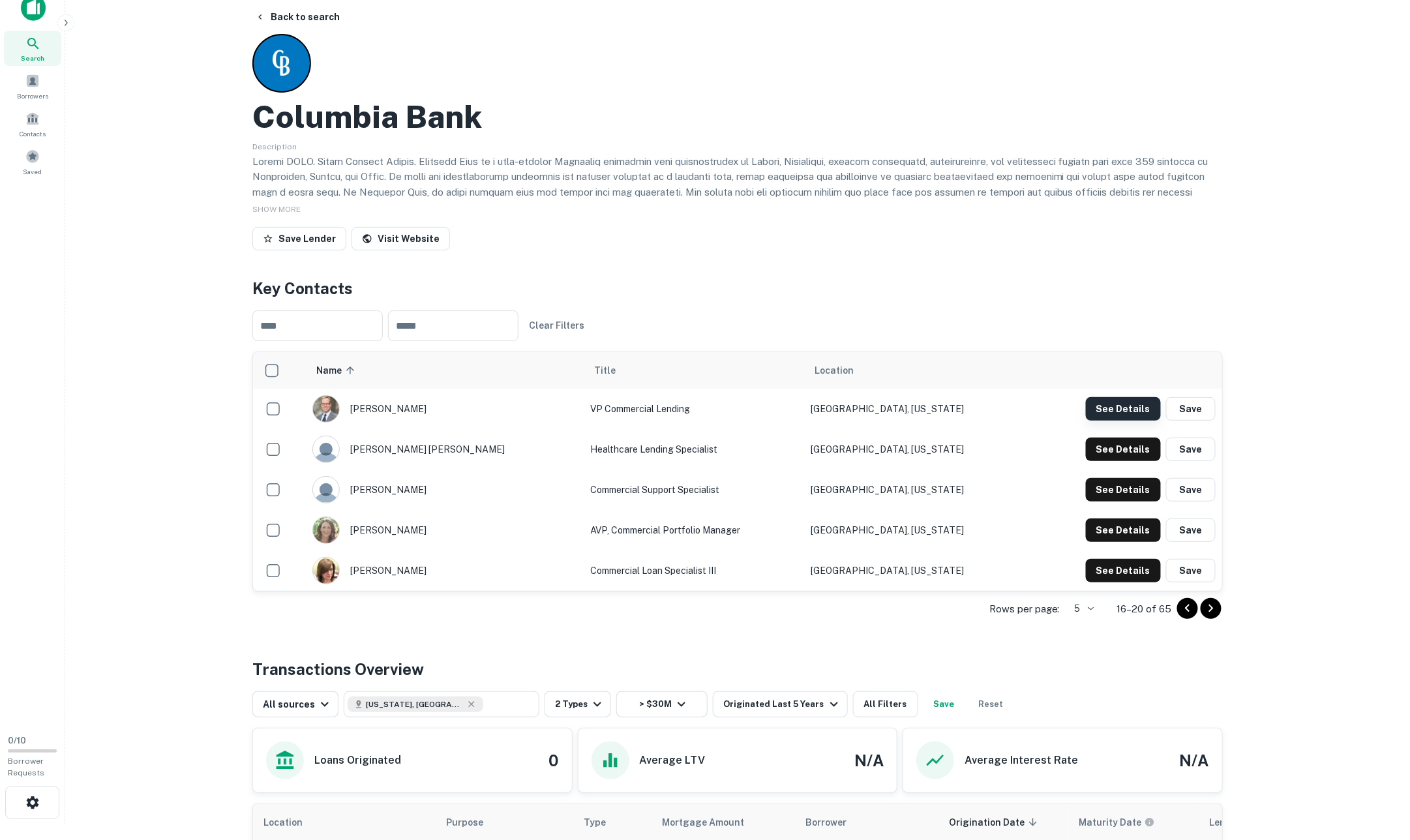
click at [1130, 407] on button "See Details" at bounding box center [1123, 409] width 75 height 24
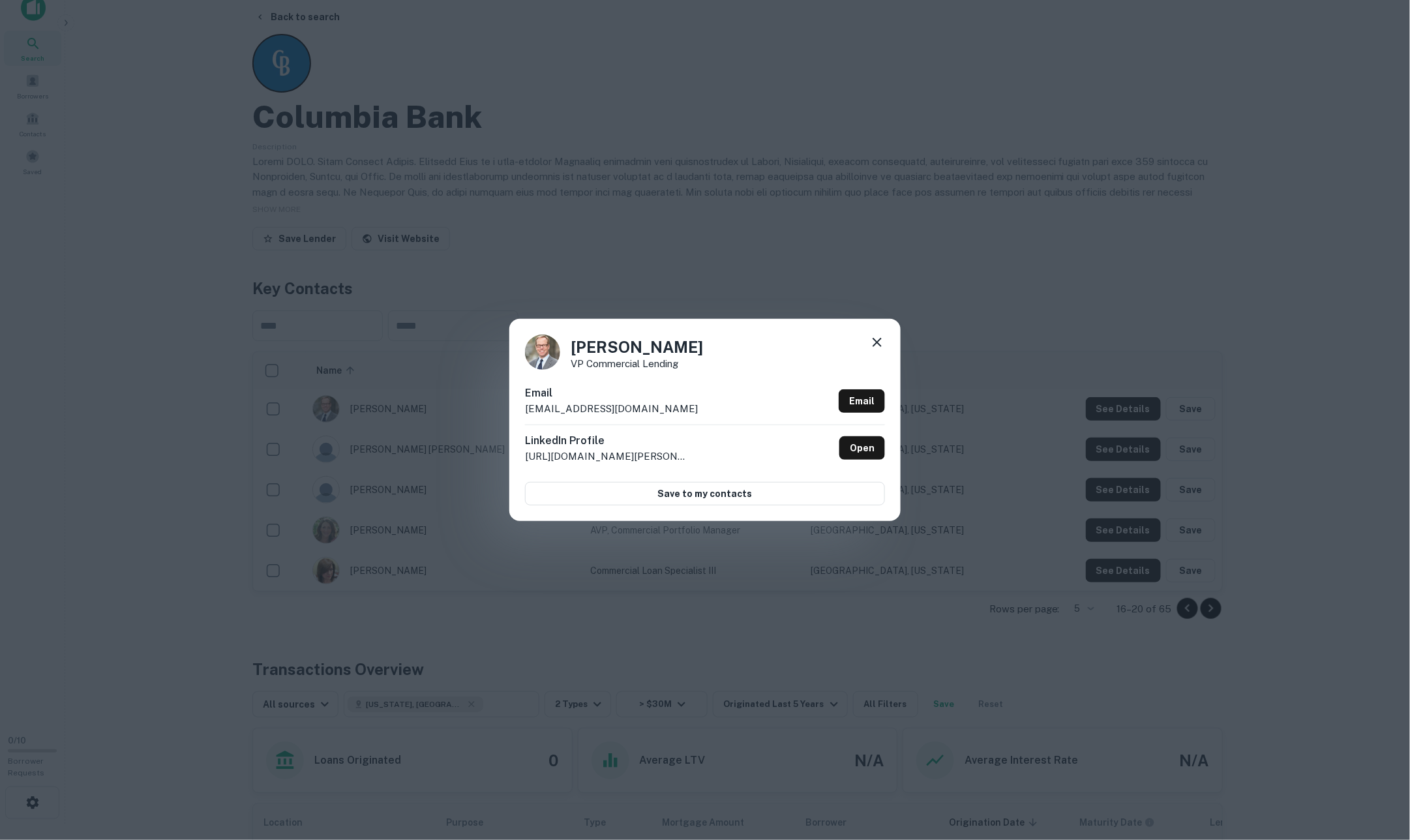
click at [872, 347] on icon at bounding box center [877, 342] width 9 height 9
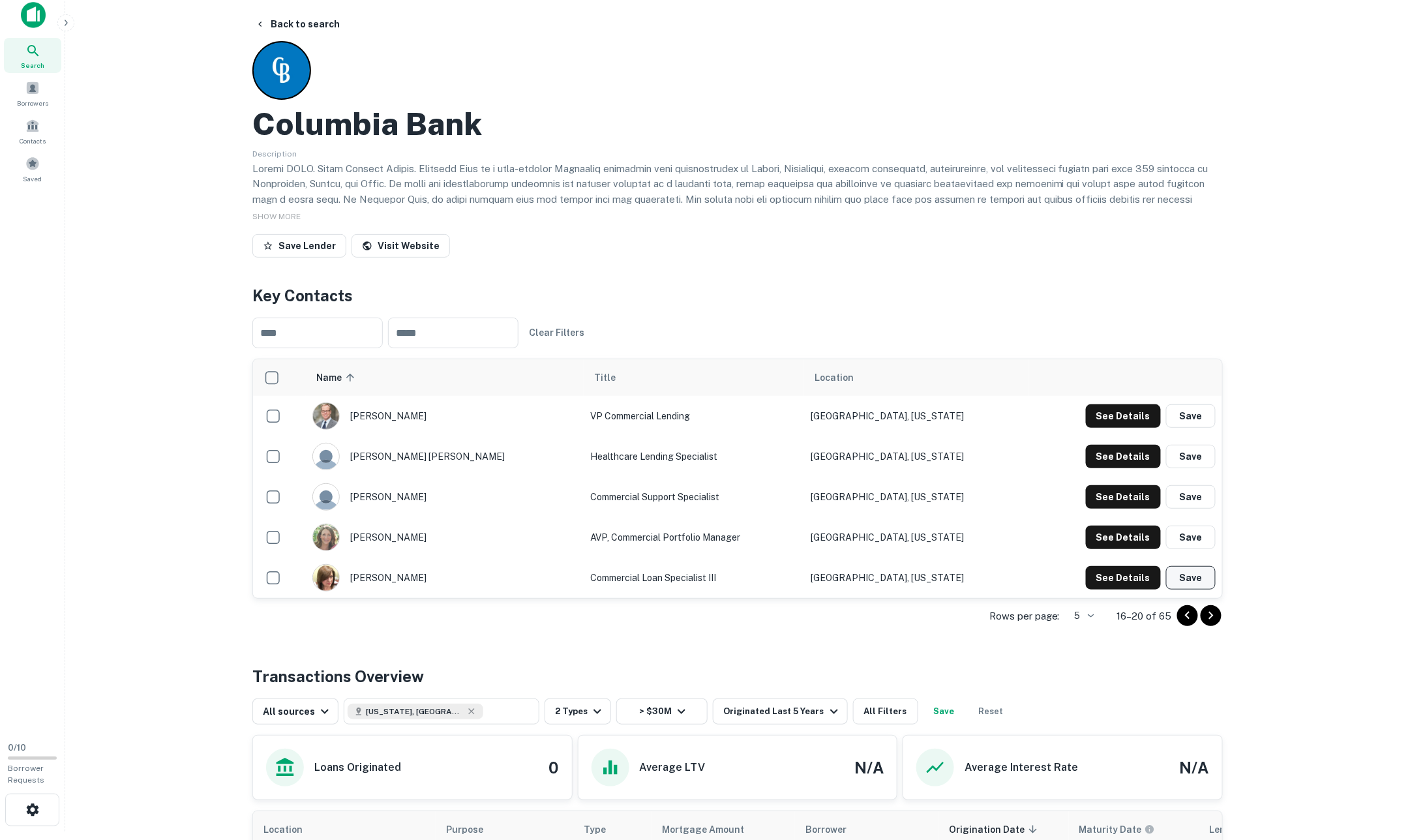
scroll to position [7, 0]
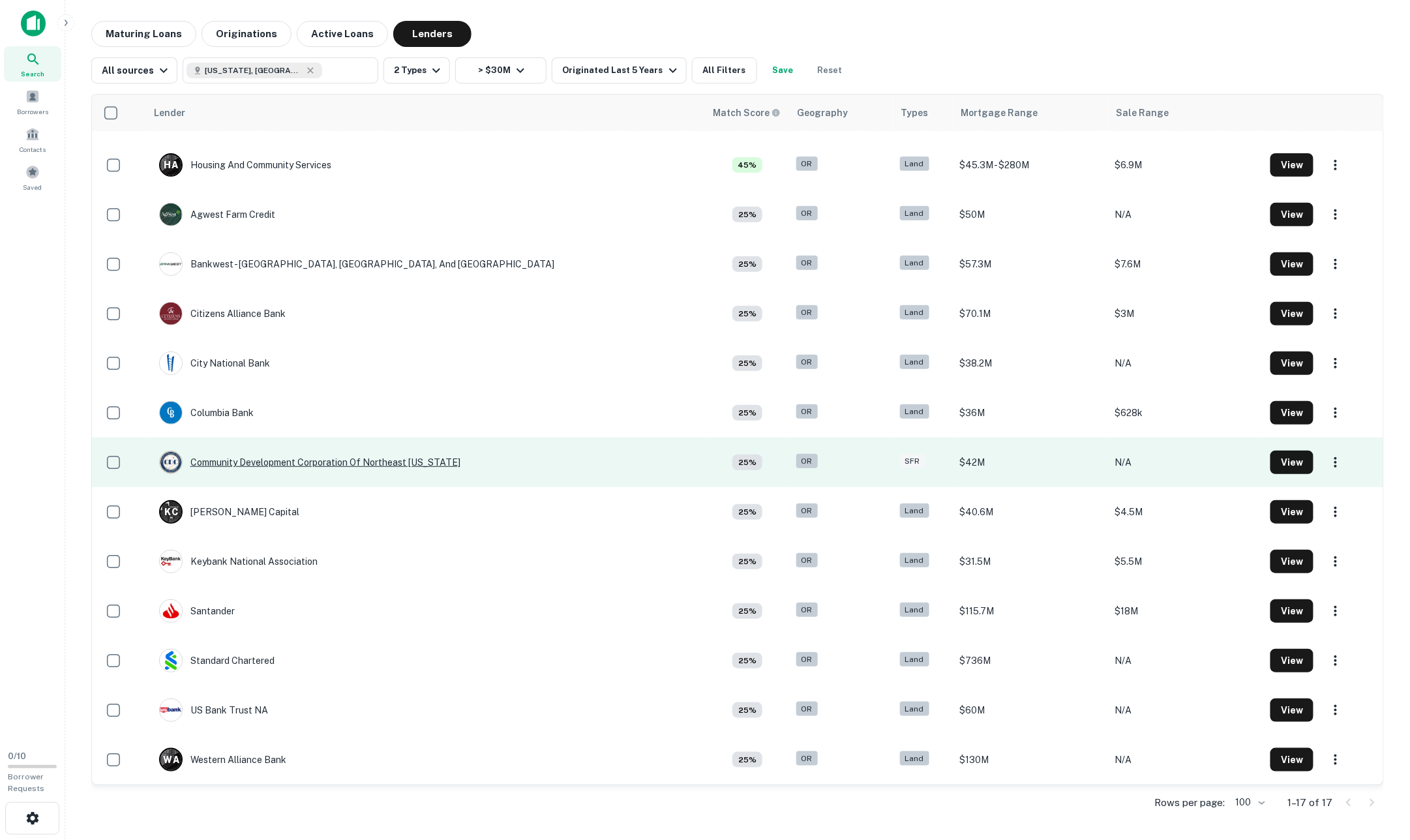
scroll to position [189, 0]
click at [411, 455] on div "Community Development Corporation Of Northeast [US_STATE]" at bounding box center [310, 463] width 302 height 24
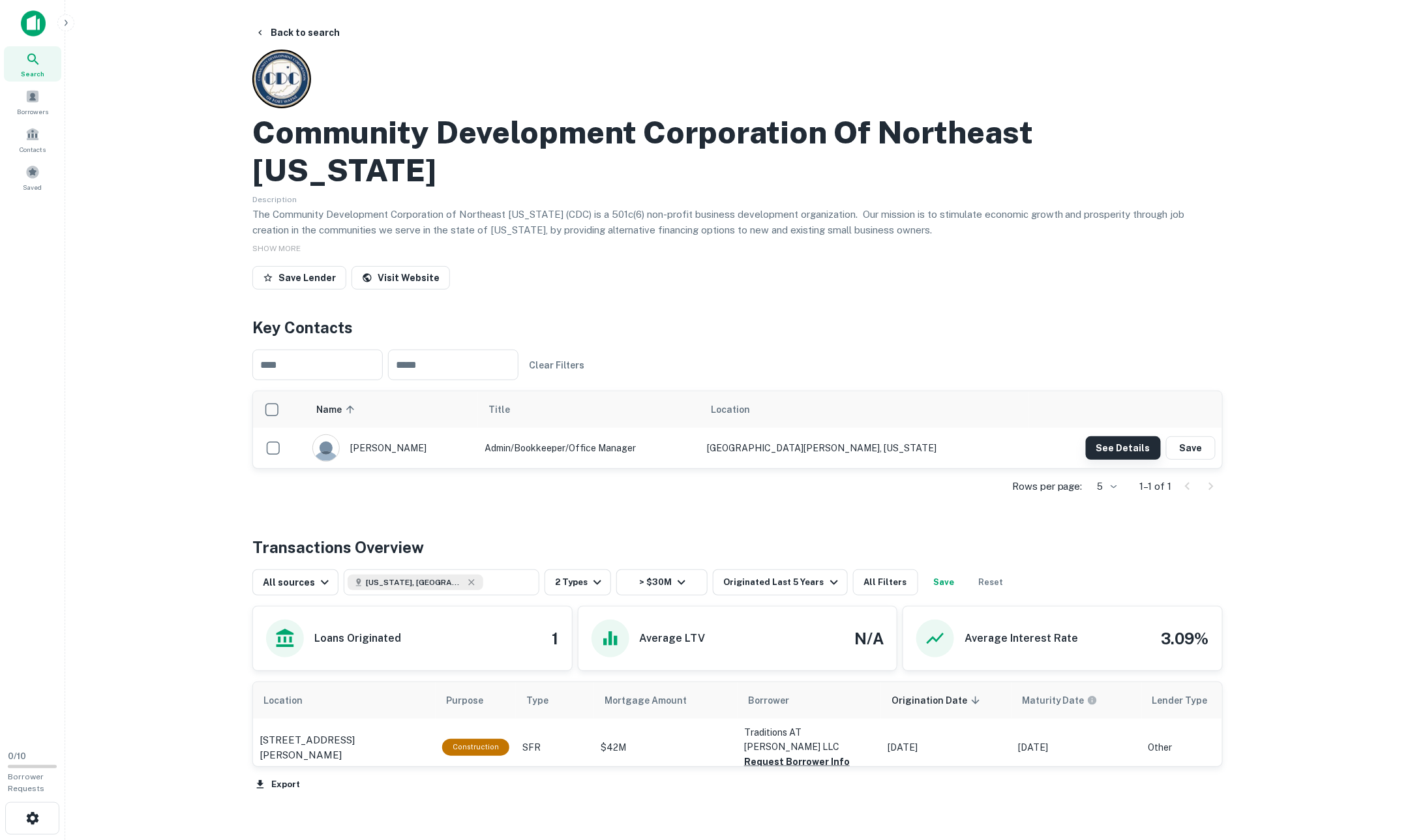
click at [1127, 436] on button "See Details" at bounding box center [1123, 448] width 75 height 24
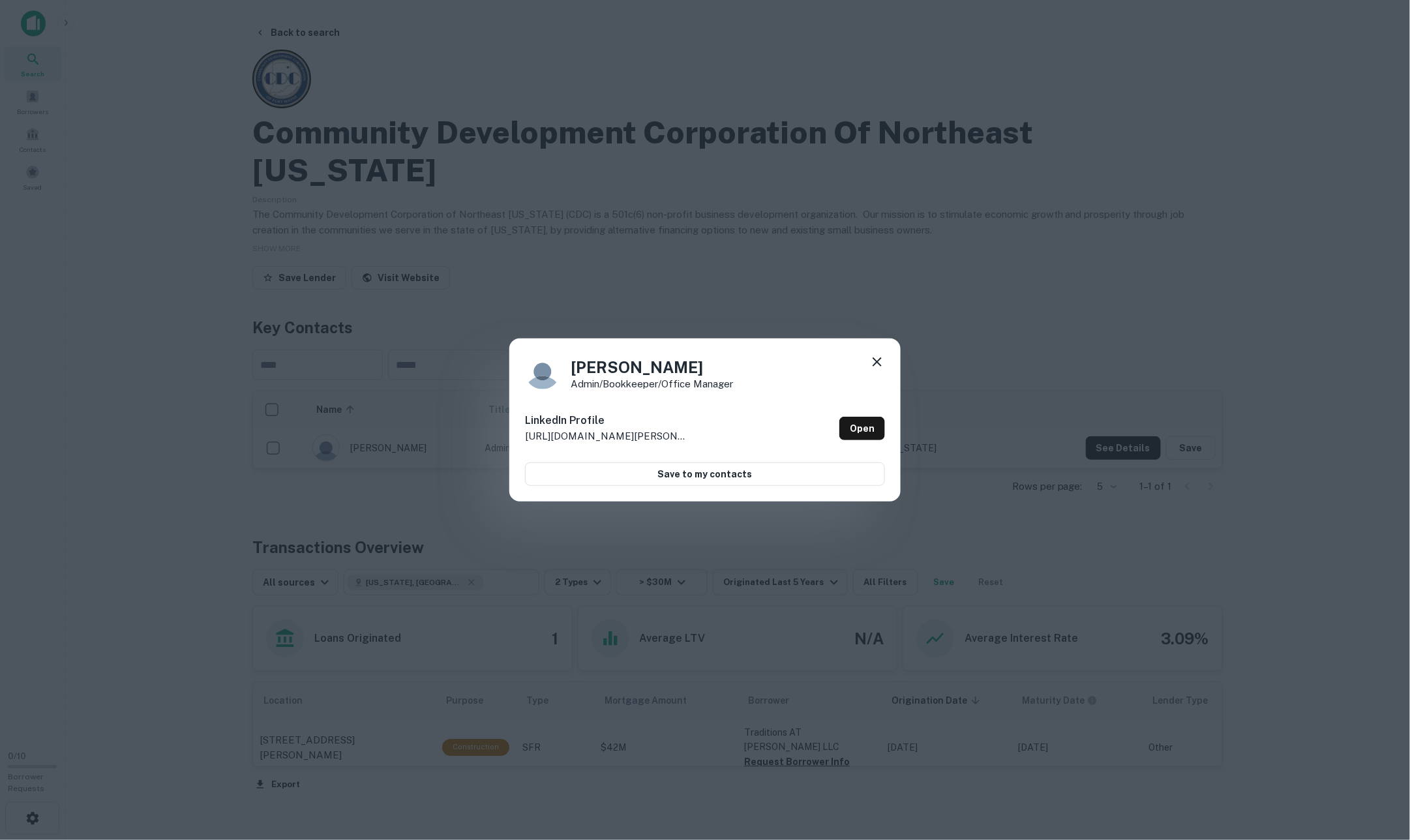
click at [878, 363] on icon at bounding box center [877, 362] width 15 height 15
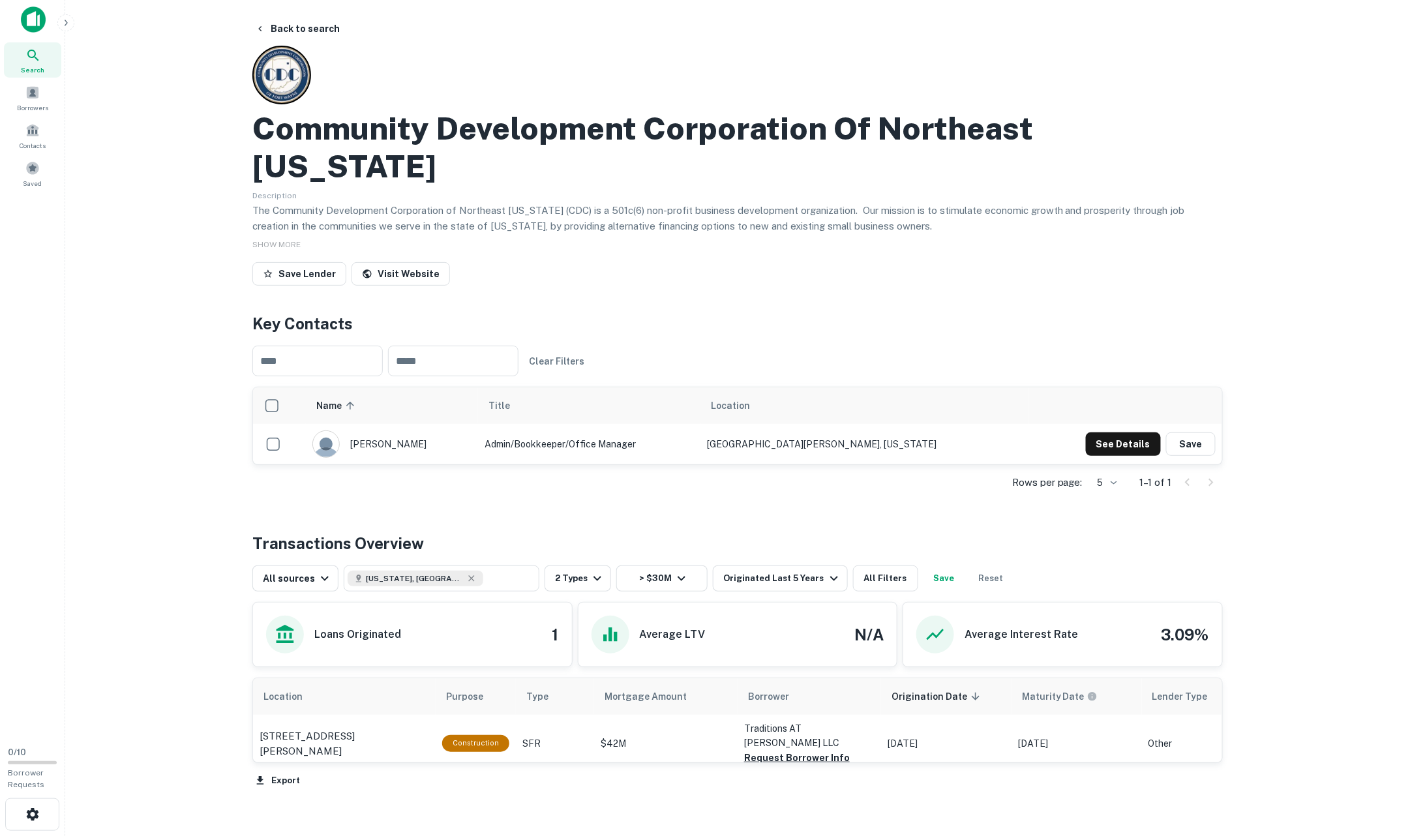
scroll to position [3, 0]
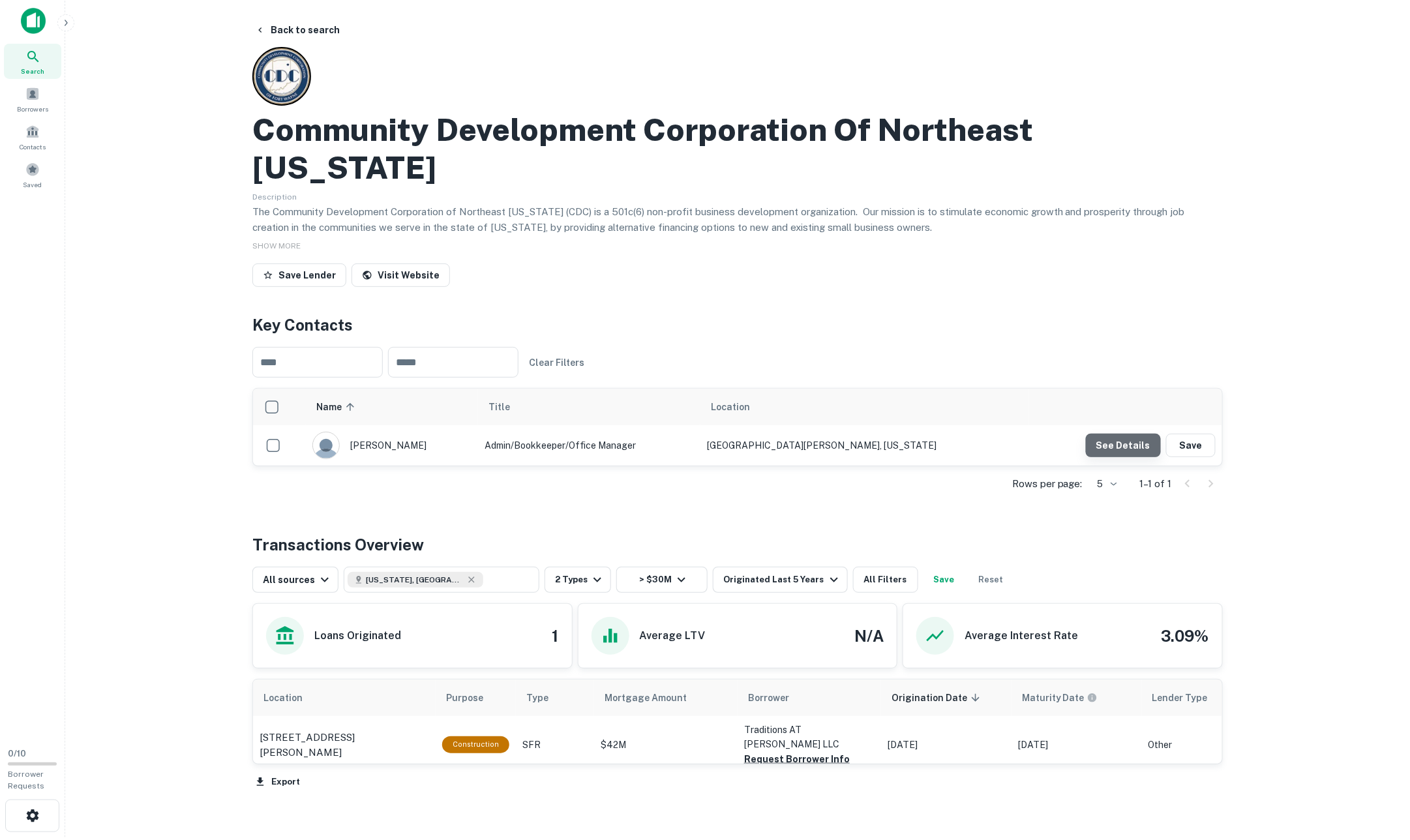
click at [1116, 434] on button "See Details" at bounding box center [1123, 446] width 75 height 24
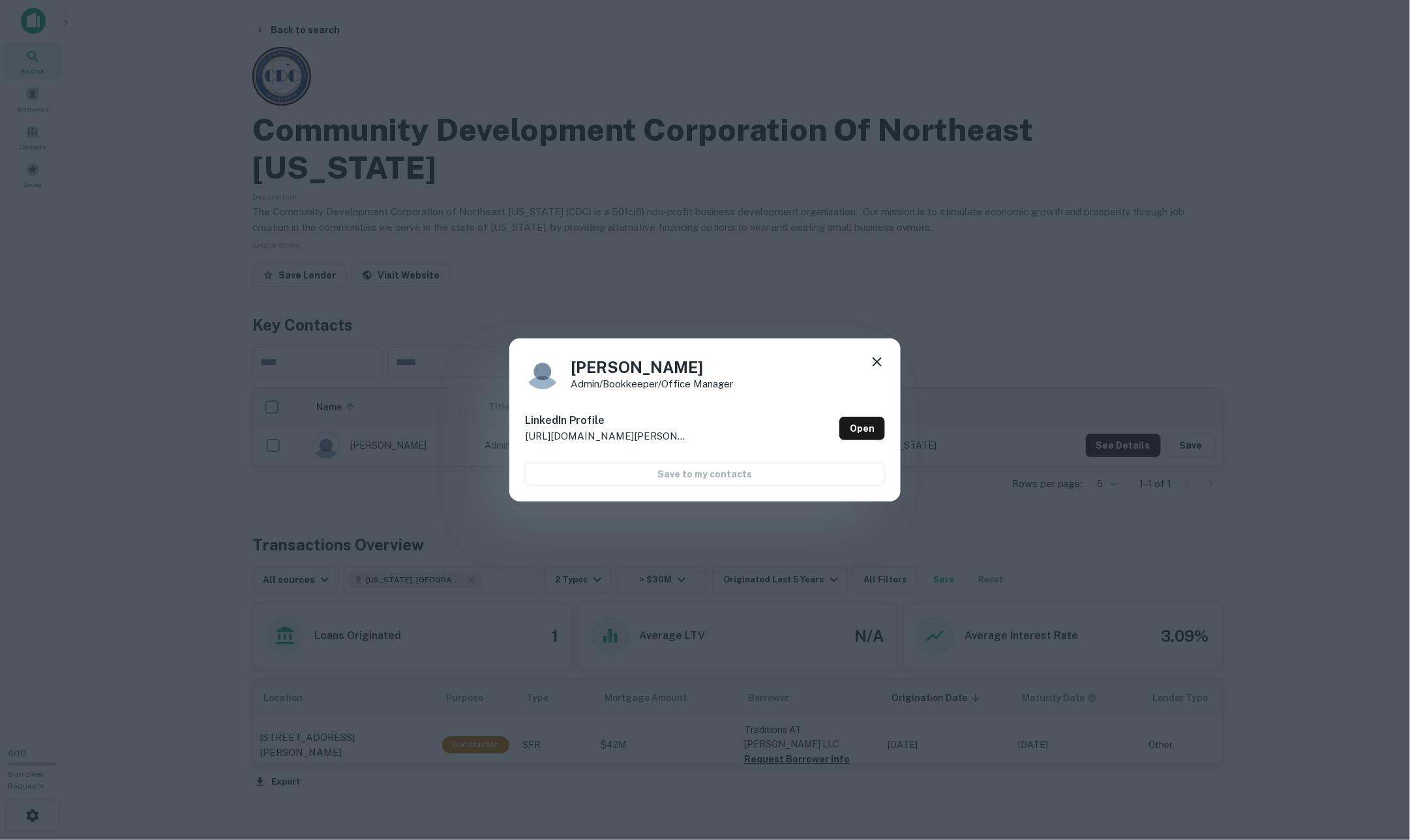
click at [760, 219] on div "[PERSON_NAME] Admin/Bookkeeper/Office Manager LinkedIn Profile [URL][DOMAIN_NAM…" at bounding box center [705, 420] width 1410 height 840
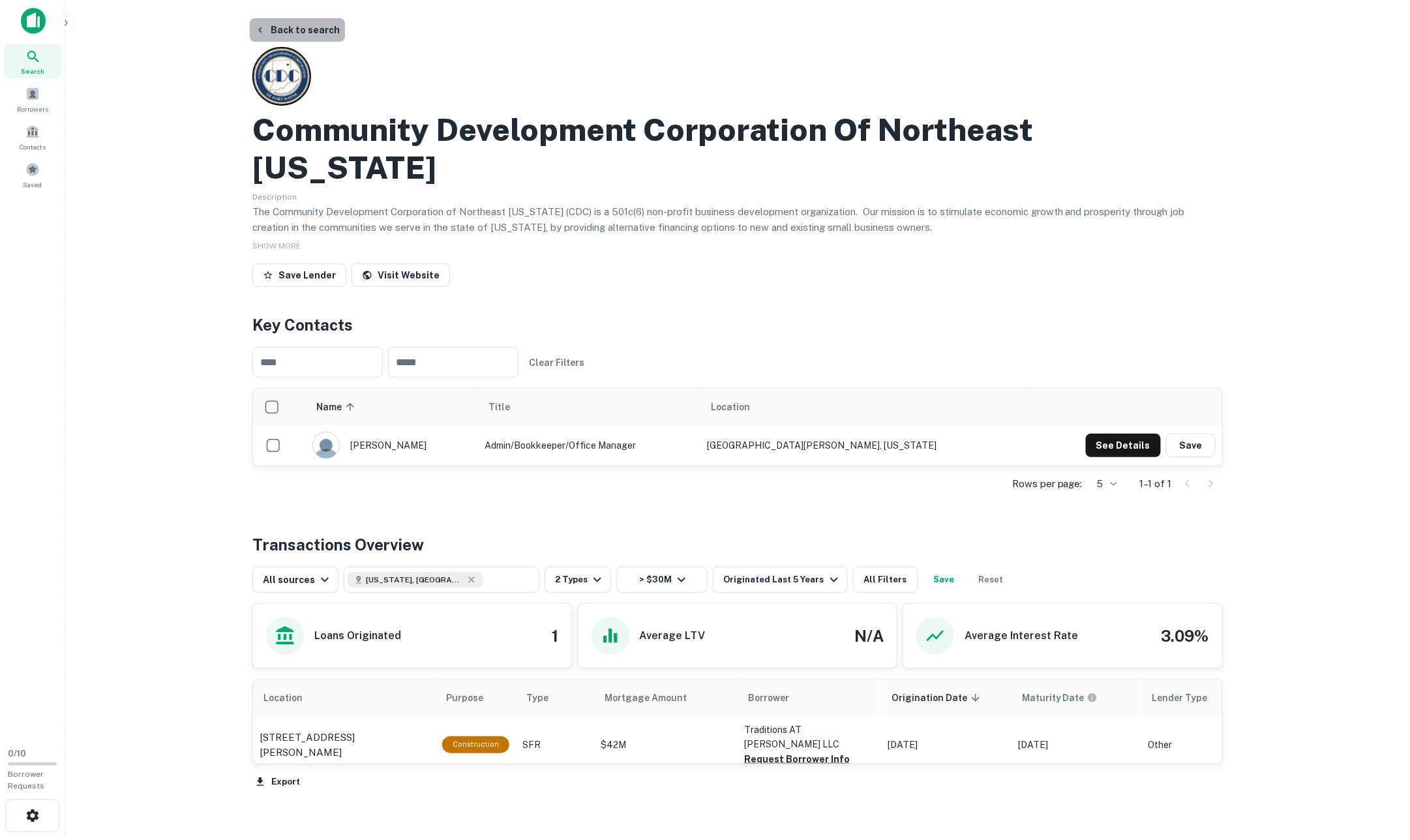
click at [283, 26] on button "Back to search" at bounding box center [297, 30] width 95 height 24
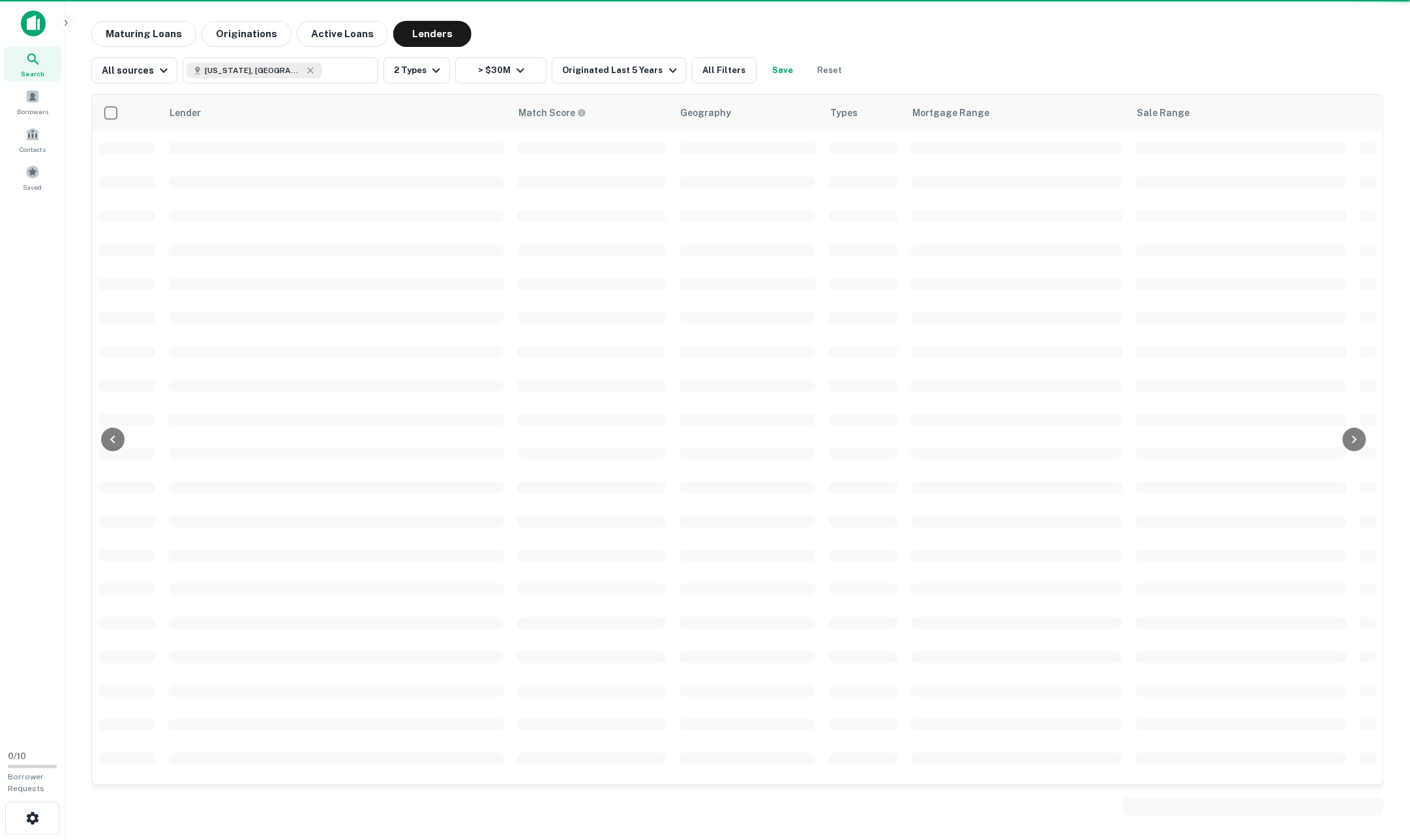
scroll to position [188, 0]
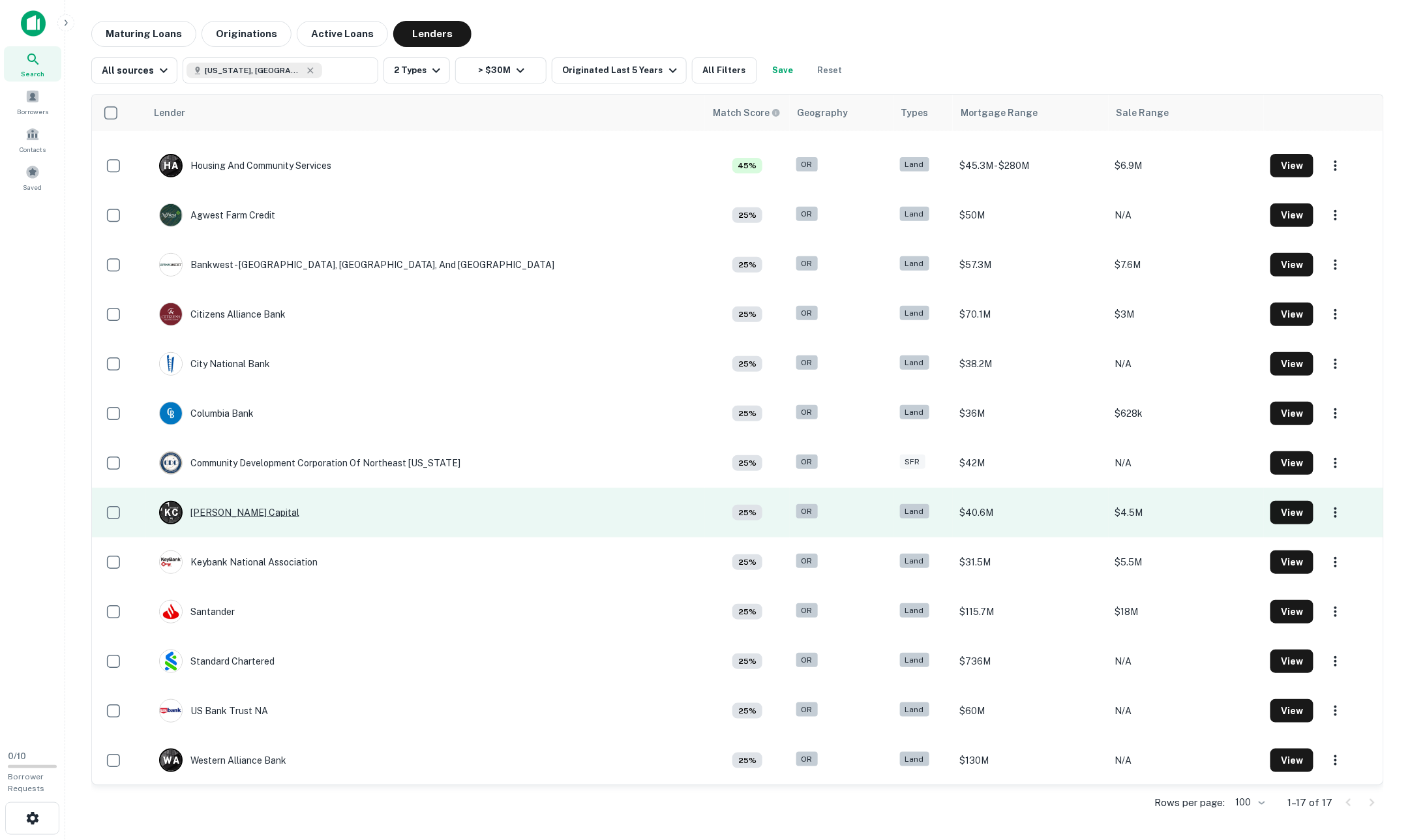
click at [277, 509] on div "[PERSON_NAME] Capital" at bounding box center [229, 513] width 141 height 24
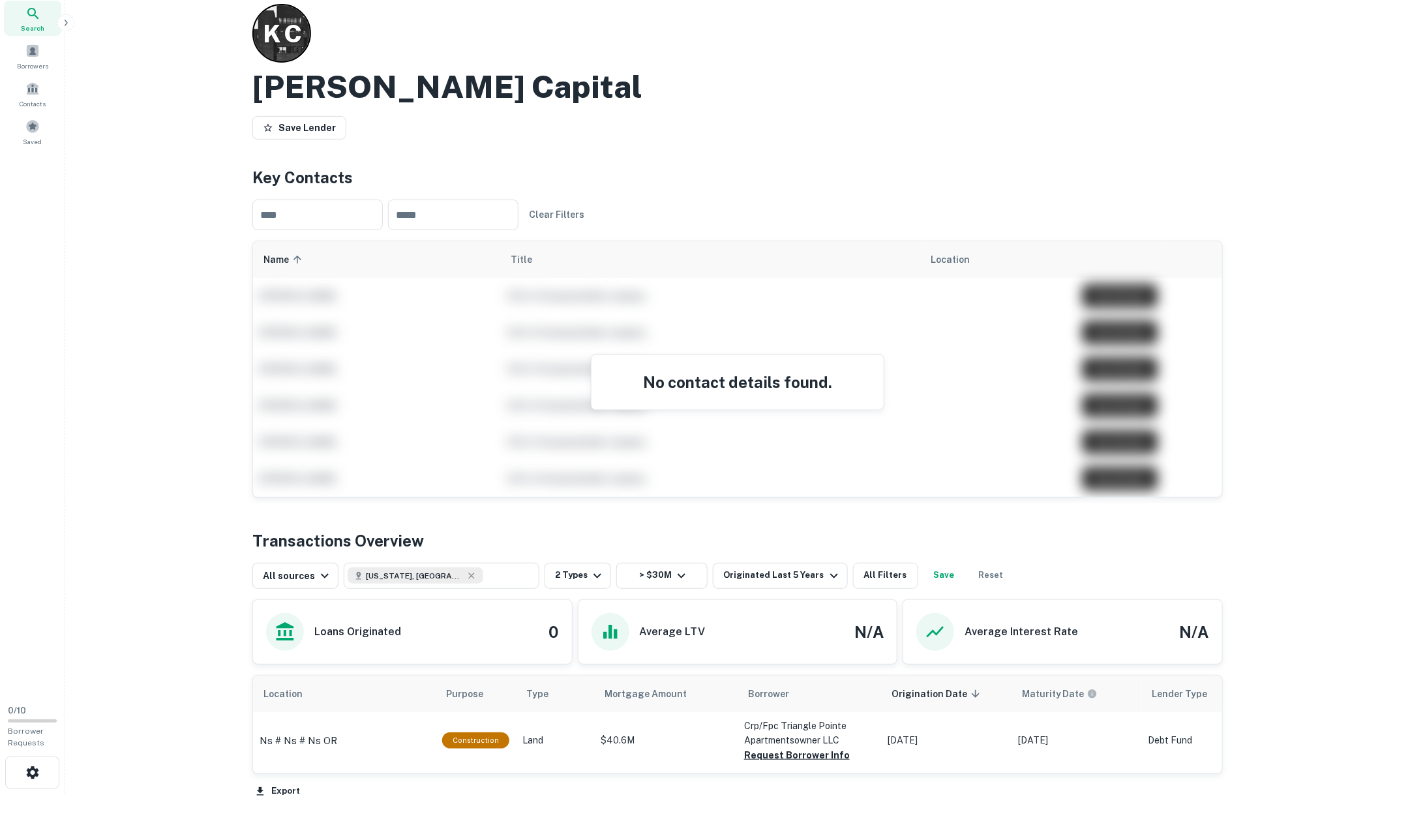
scroll to position [46, 0]
drag, startPoint x: 575, startPoint y: 31, endPoint x: 476, endPoint y: 51, distance: 101.0
click at [573, 32] on div "[PERSON_NAME] Capital Save Lender" at bounding box center [737, 74] width 970 height 141
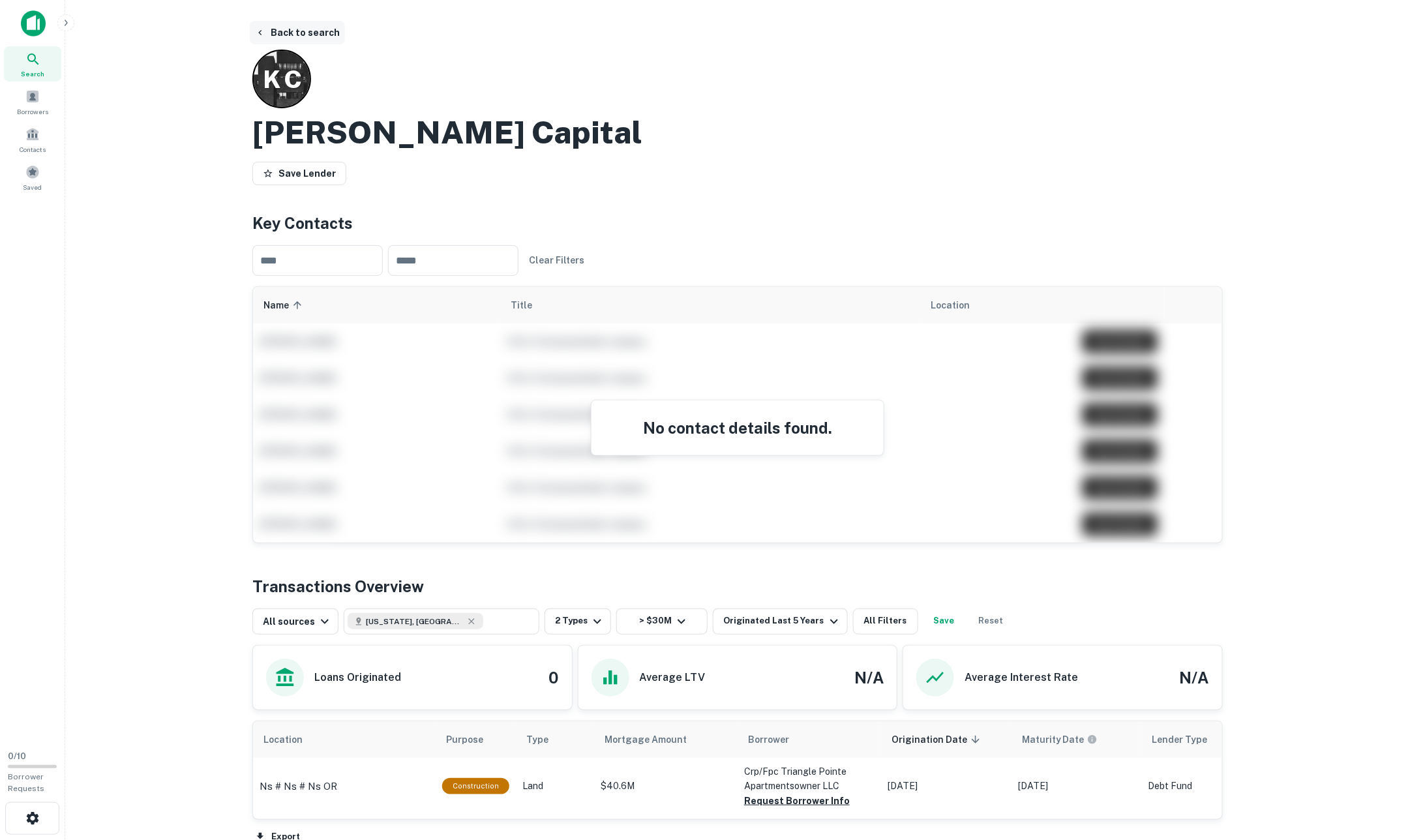
scroll to position [0, 0]
click at [279, 24] on button "Back to search" at bounding box center [297, 32] width 95 height 24
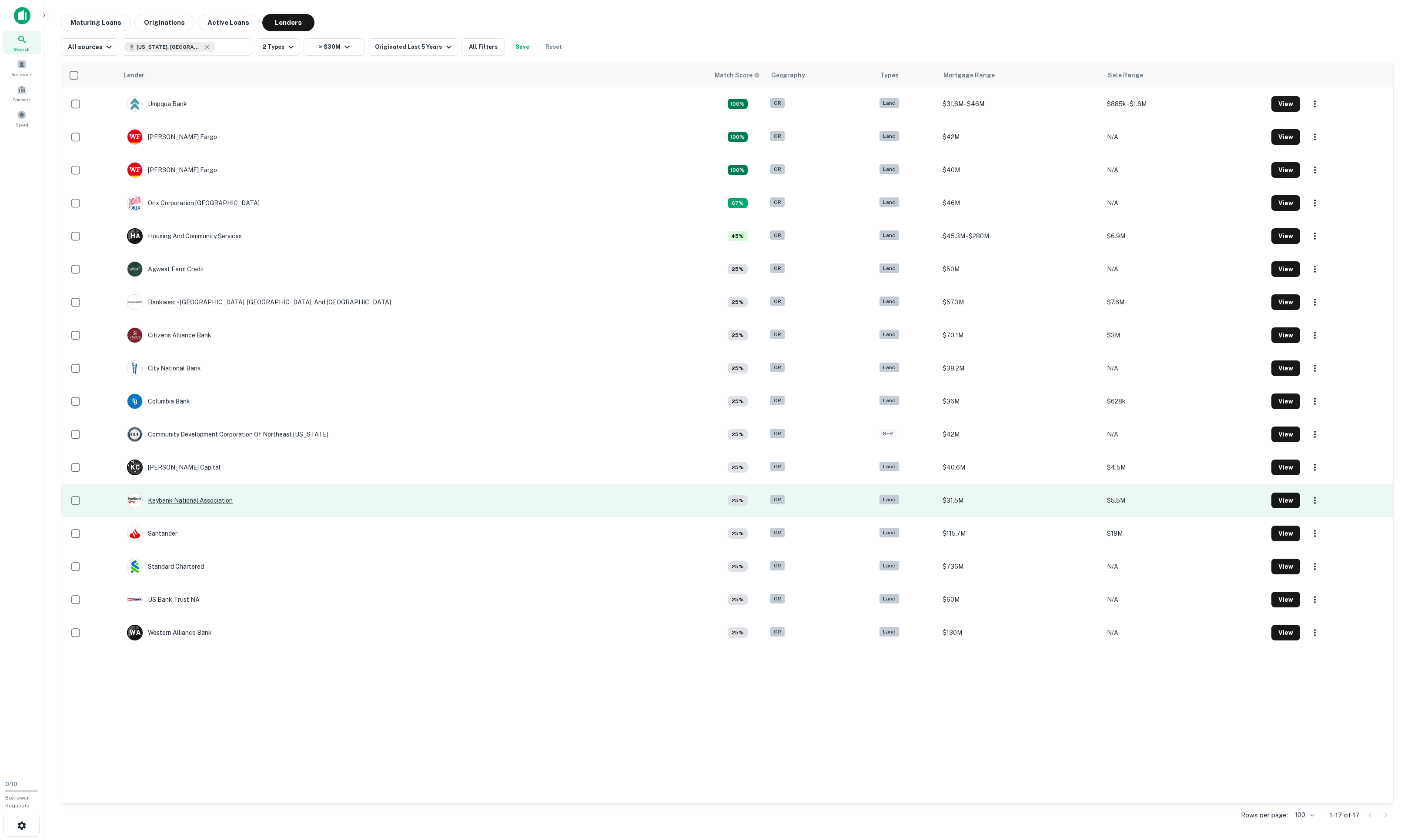
click at [195, 508] on div "Keybank National Association" at bounding box center [180, 500] width 106 height 16
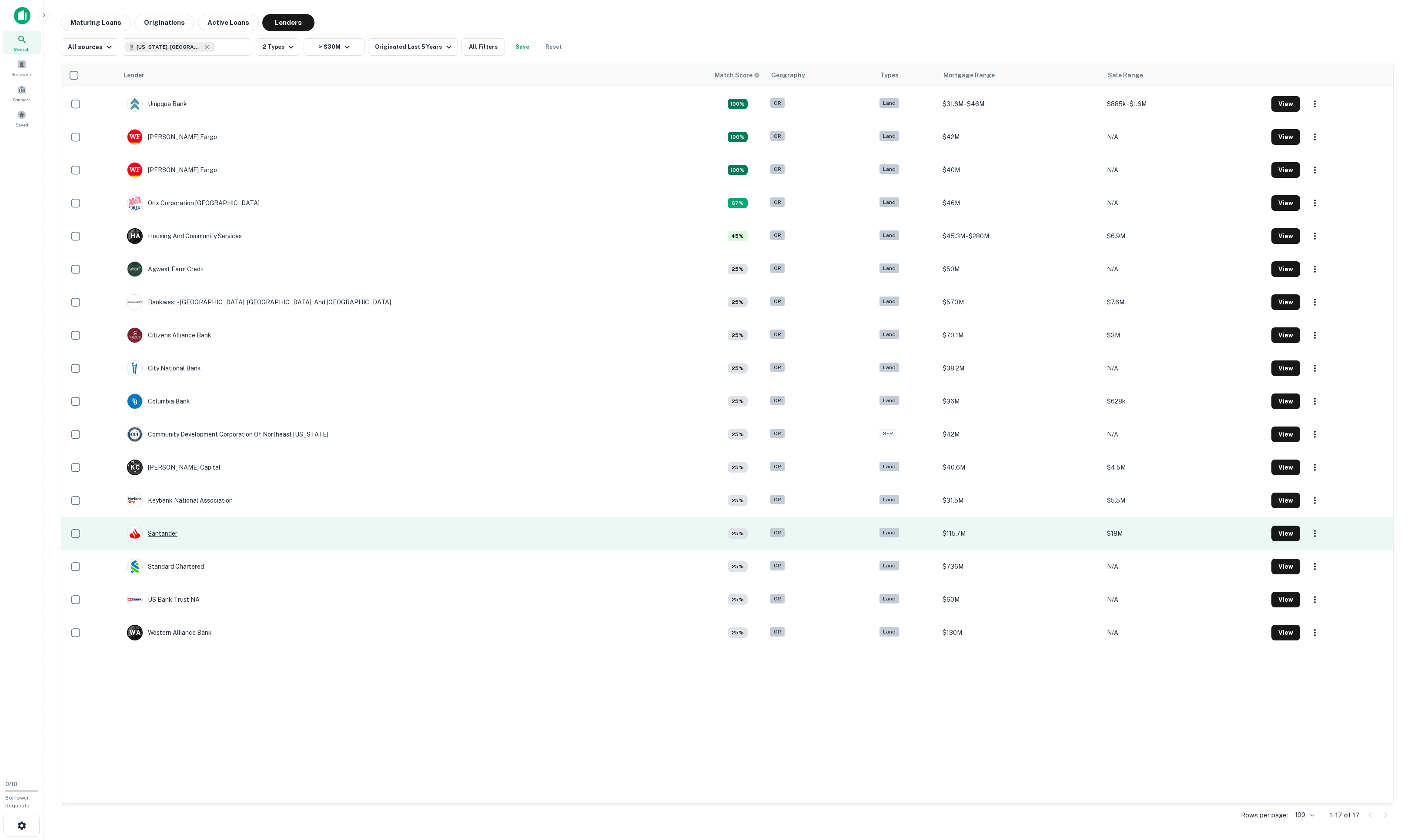
click at [164, 541] on div "Santander" at bounding box center [152, 533] width 51 height 16
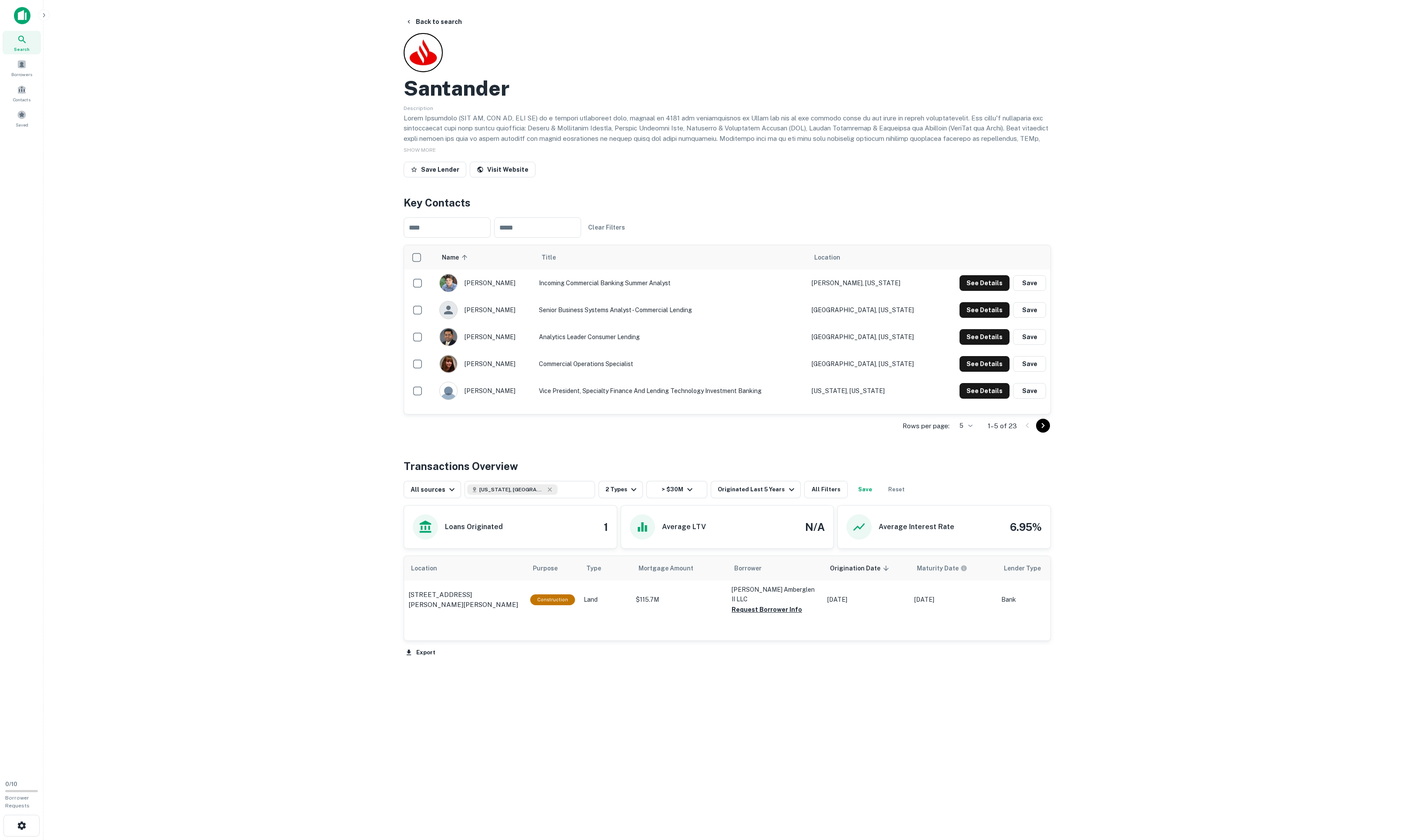
click at [436, 147] on div "SHOW MORE" at bounding box center [727, 149] width 647 height 10
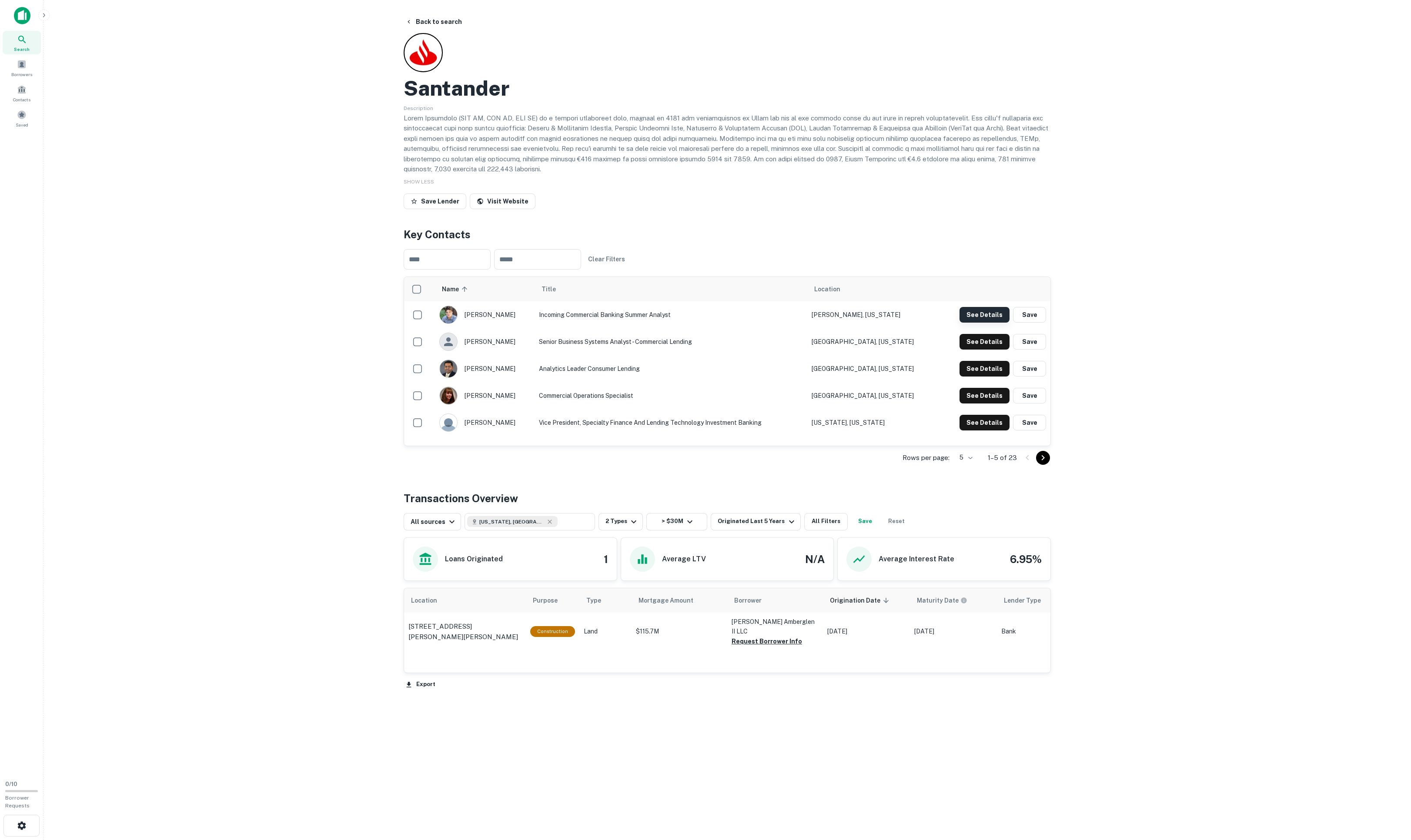
click at [940, 323] on button "See Details" at bounding box center [984, 315] width 50 height 16
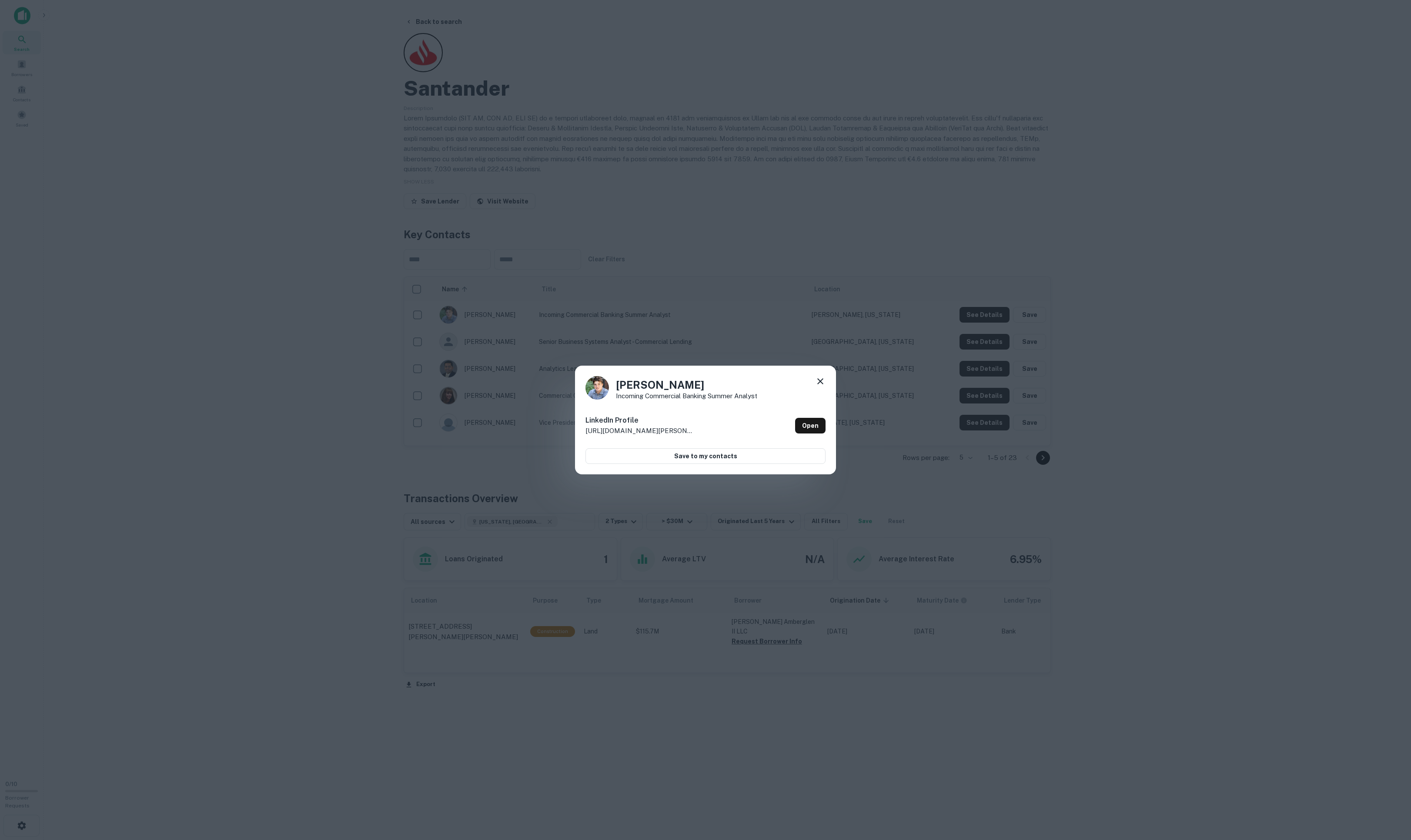
click at [817, 382] on icon at bounding box center [820, 381] width 6 height 6
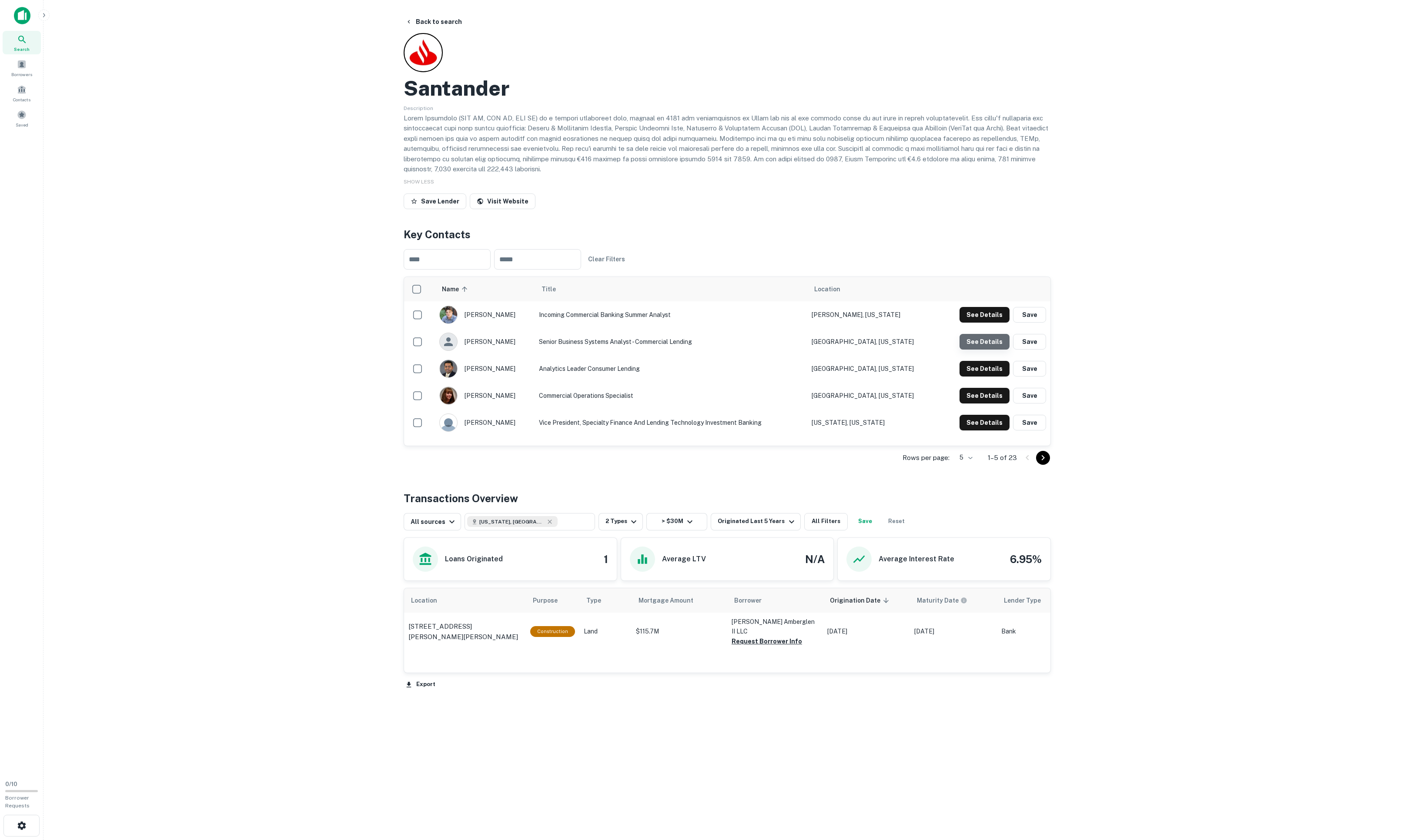
click at [940, 323] on button "See Details" at bounding box center [984, 315] width 50 height 16
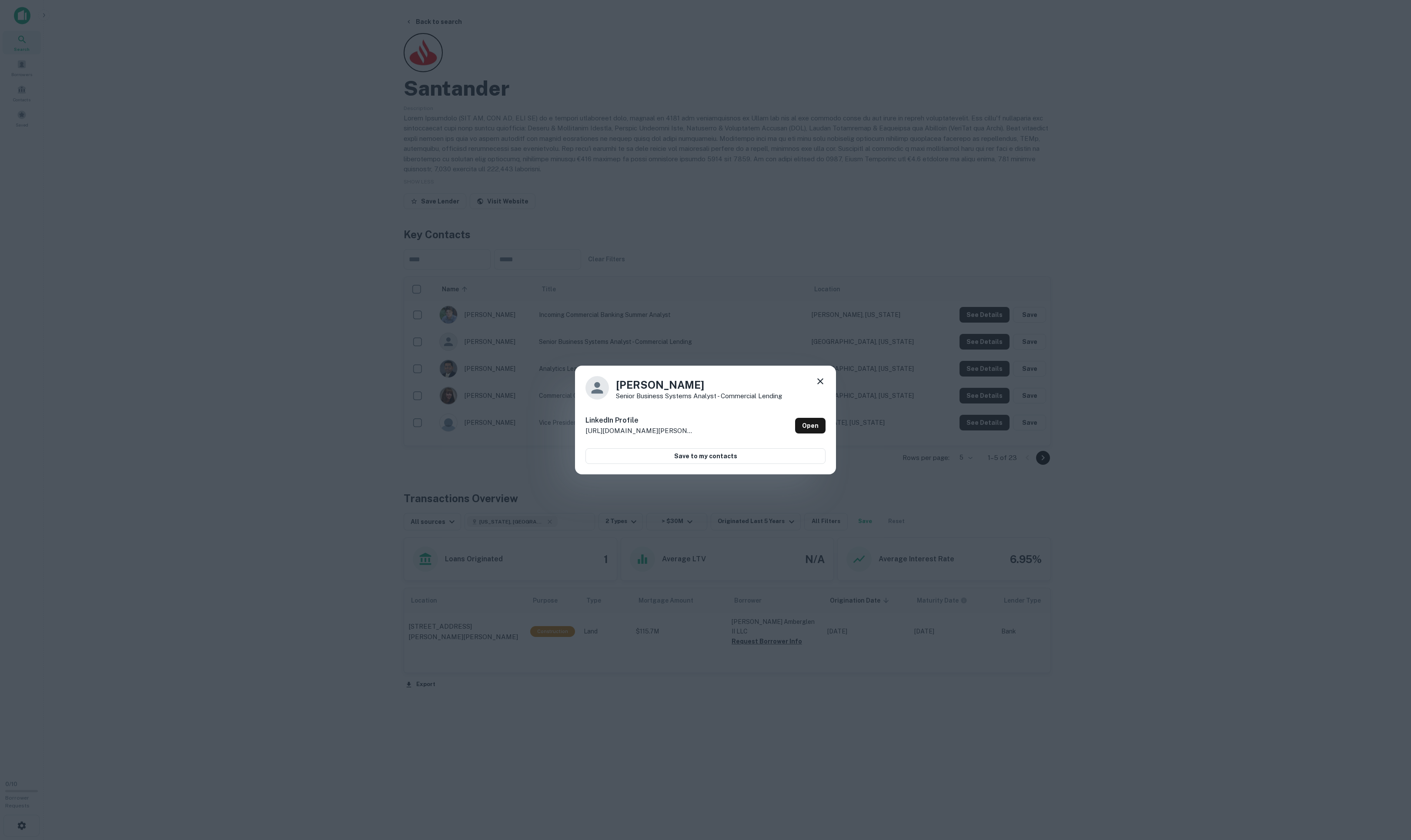
click at [817, 385] on icon at bounding box center [820, 381] width 6 height 6
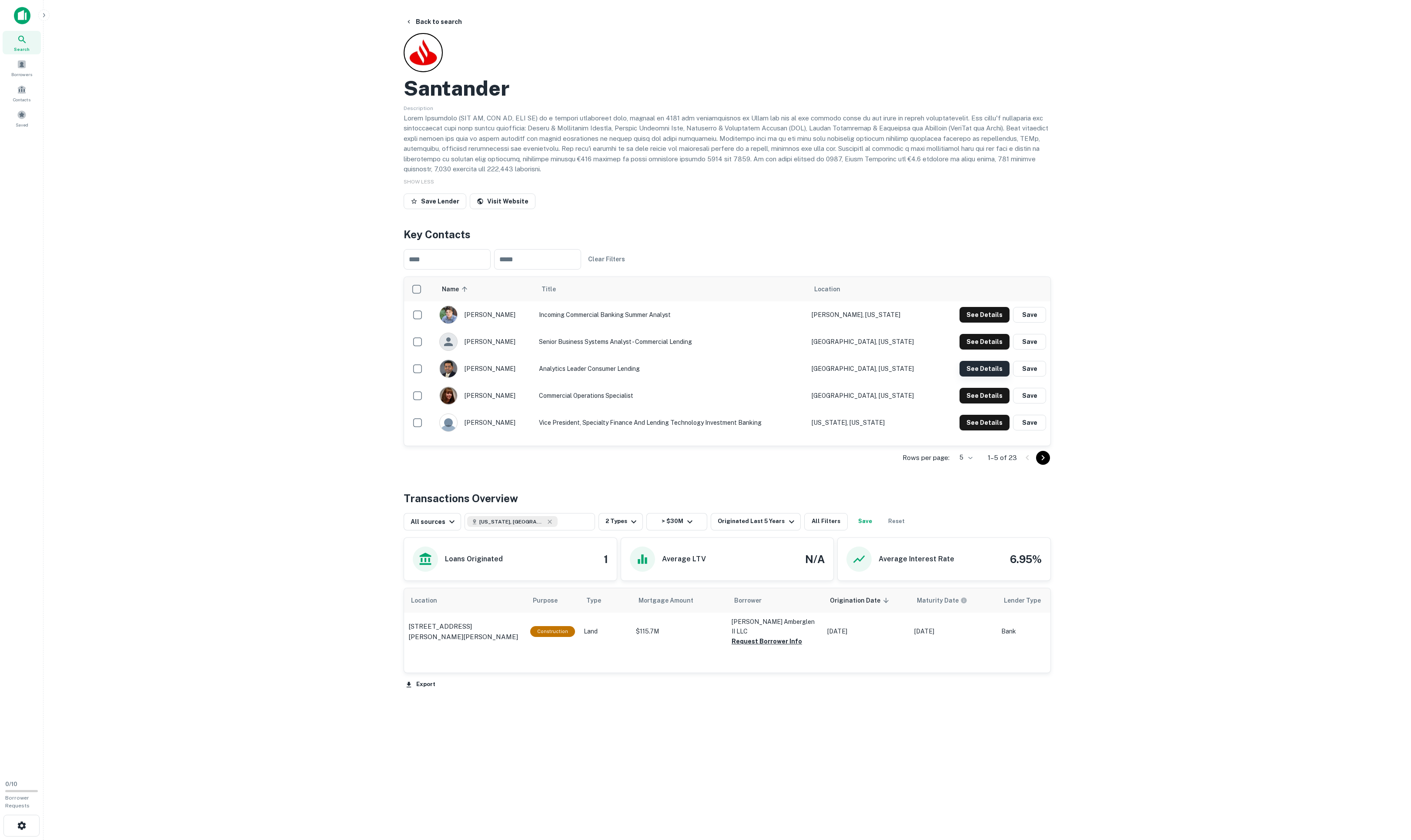
click at [940, 323] on button "See Details" at bounding box center [984, 315] width 50 height 16
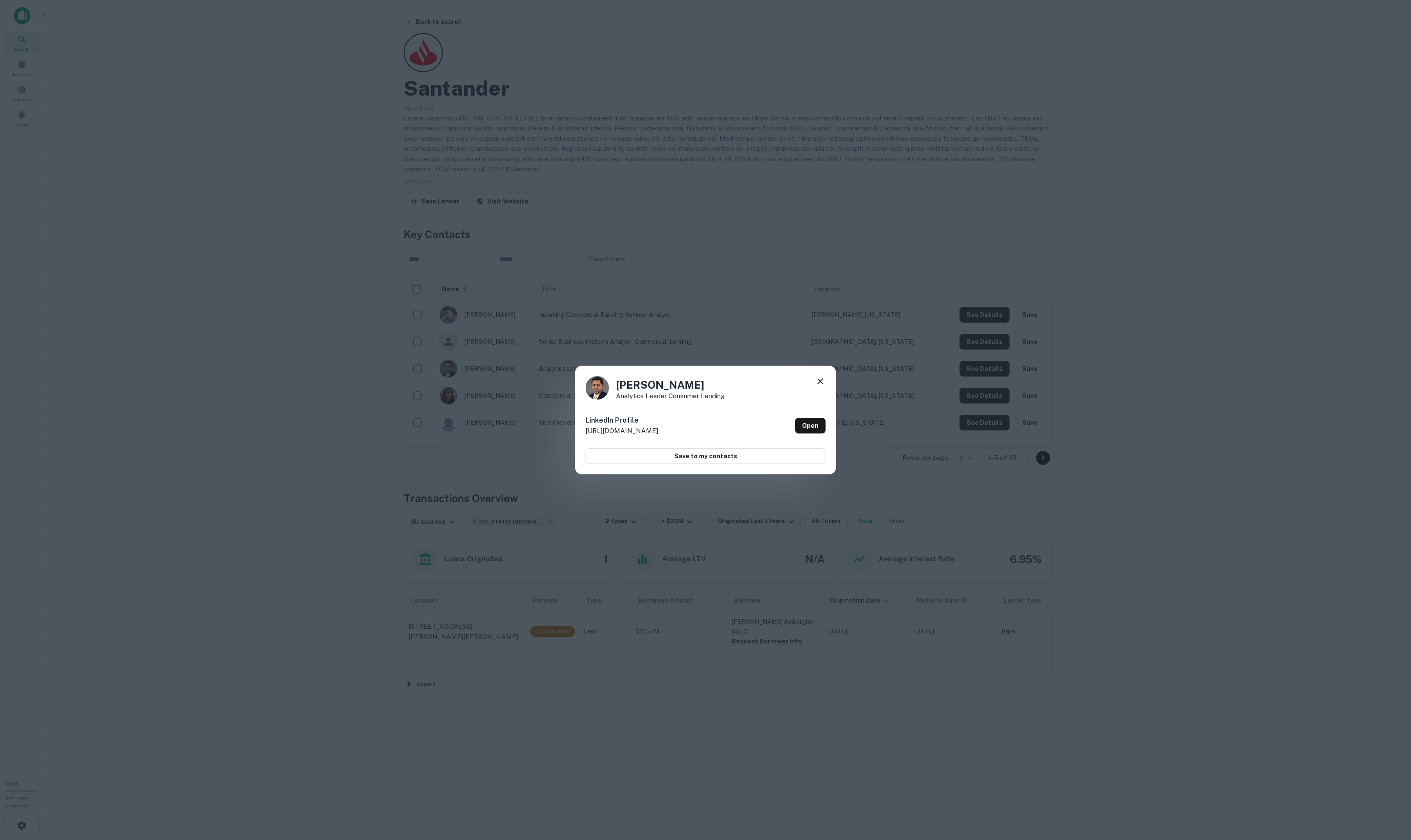
click at [817, 382] on icon at bounding box center [820, 381] width 6 height 6
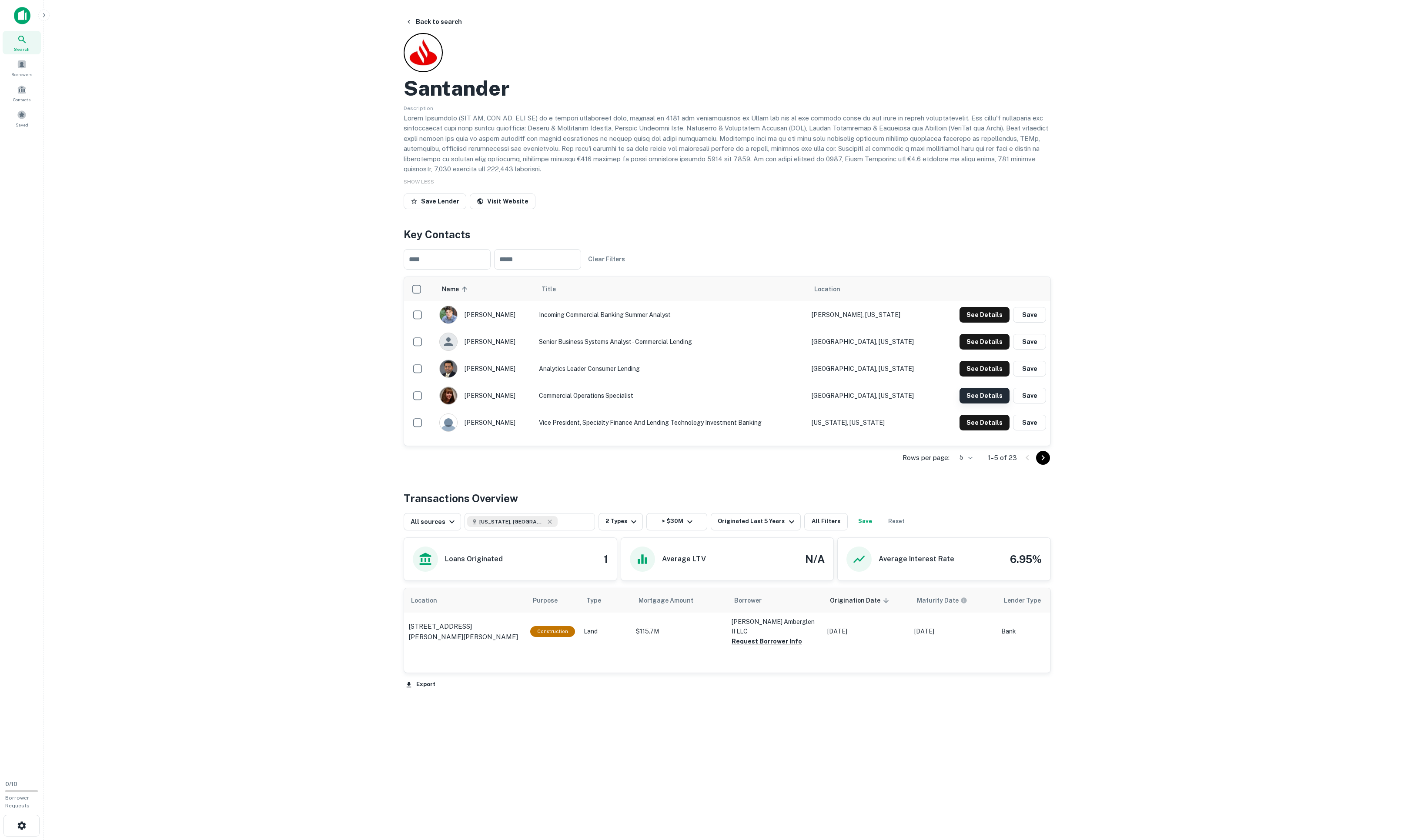
click at [940, 323] on button "See Details" at bounding box center [984, 315] width 50 height 16
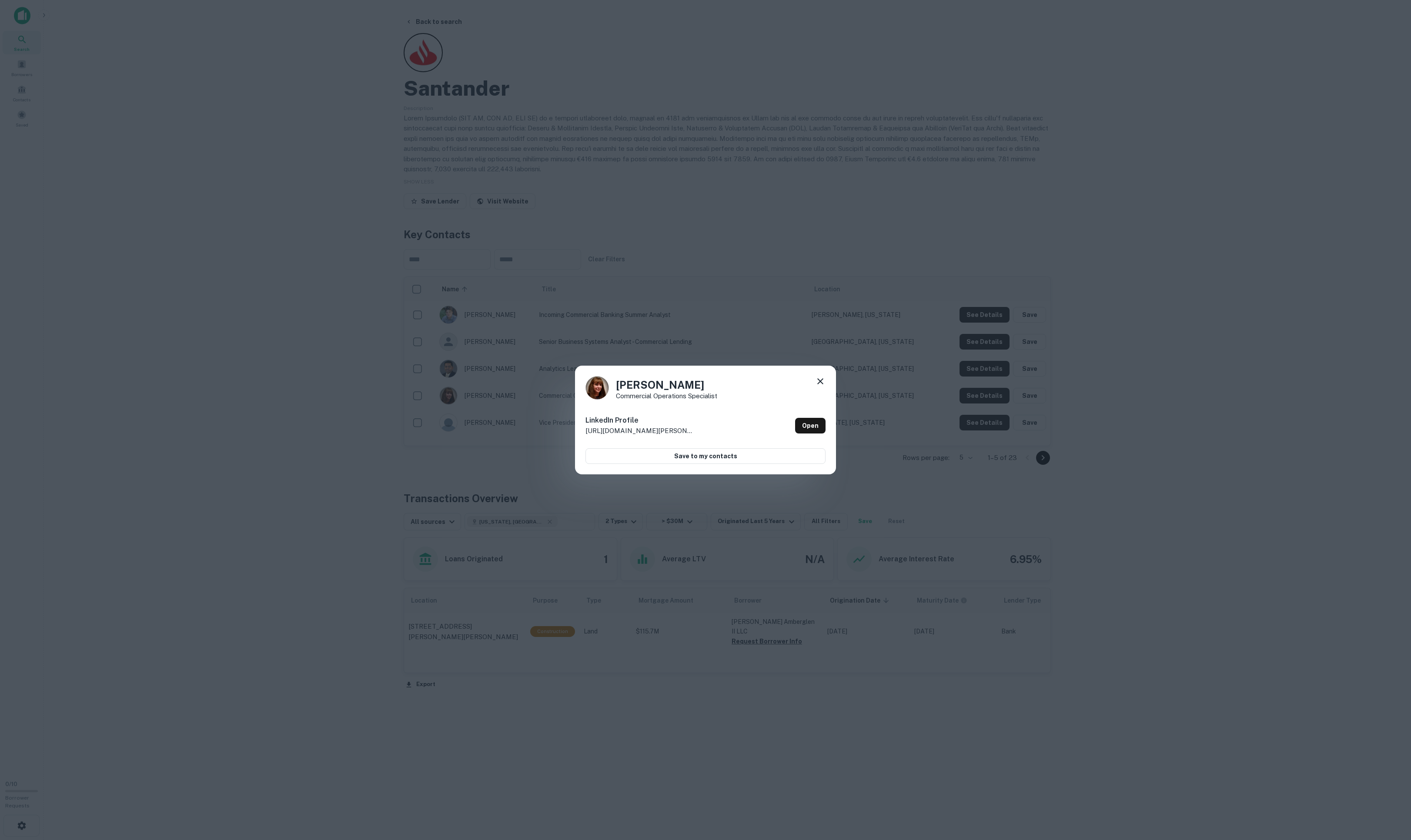
drag, startPoint x: 811, startPoint y: 375, endPoint x: 818, endPoint y: 381, distance: 9.2
click at [815, 376] on icon at bounding box center [820, 381] width 10 height 10
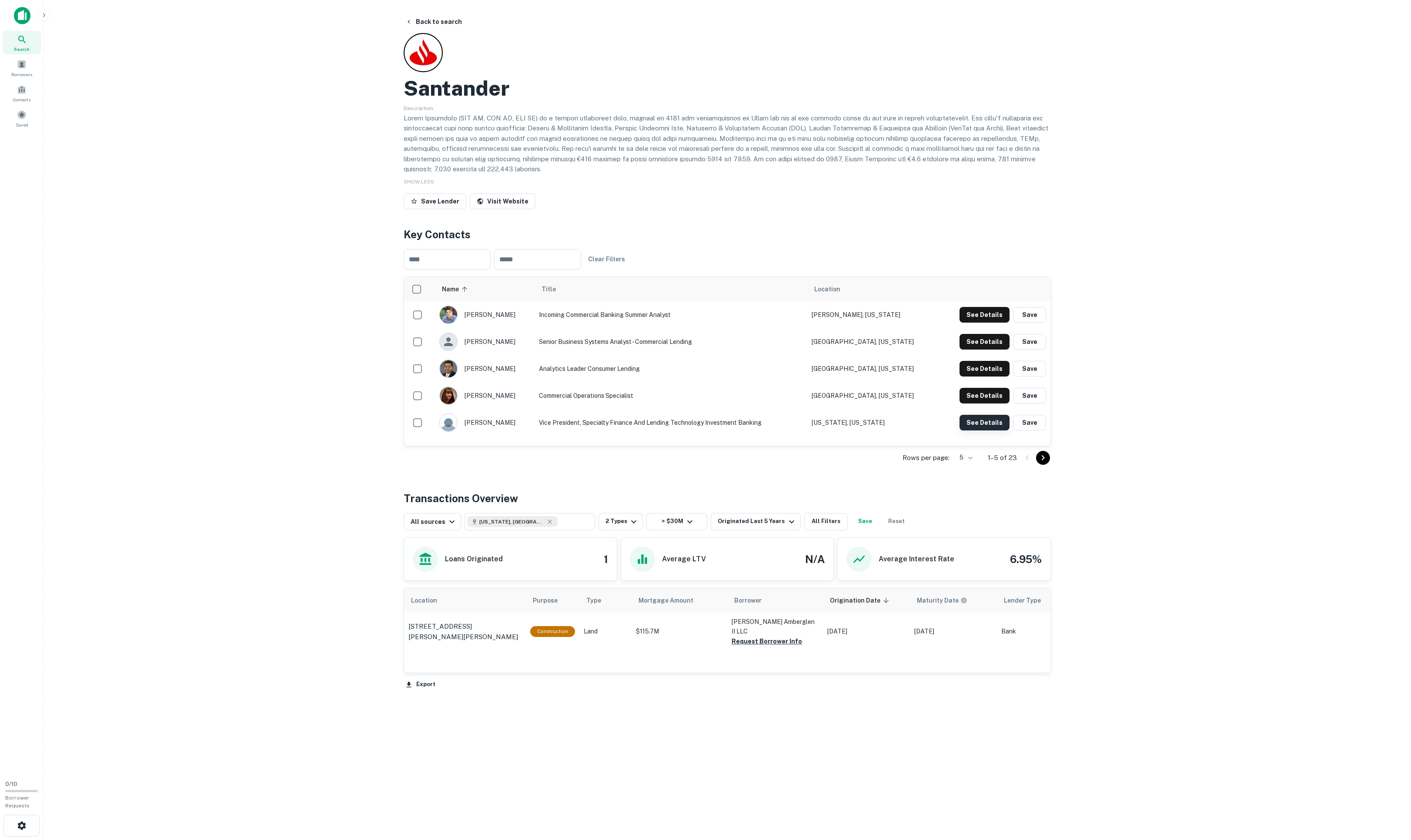
click at [940, 323] on button "See Details" at bounding box center [984, 315] width 50 height 16
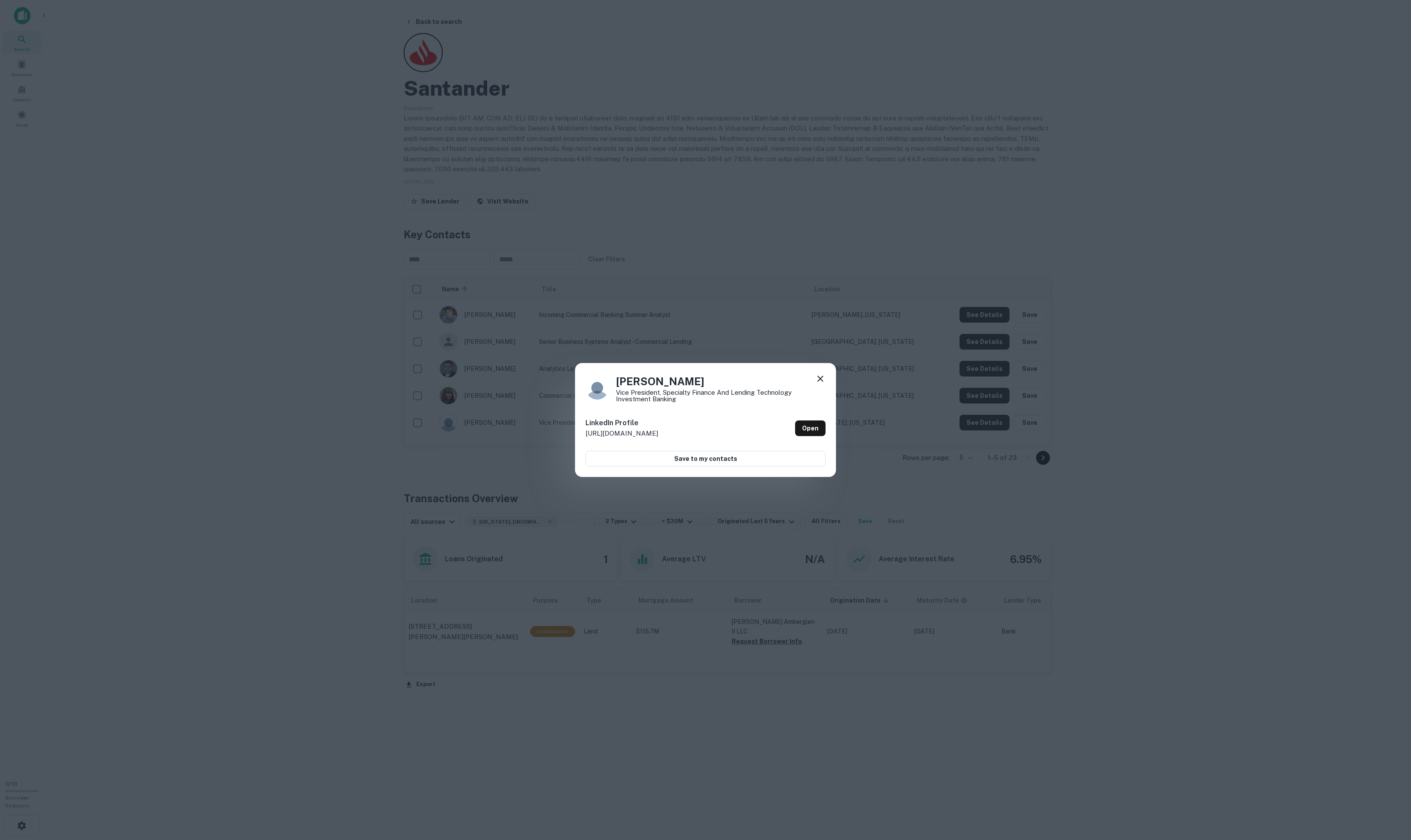
drag, startPoint x: 813, startPoint y: 374, endPoint x: 817, endPoint y: 378, distance: 5.7
click at [815, 374] on icon at bounding box center [820, 378] width 10 height 10
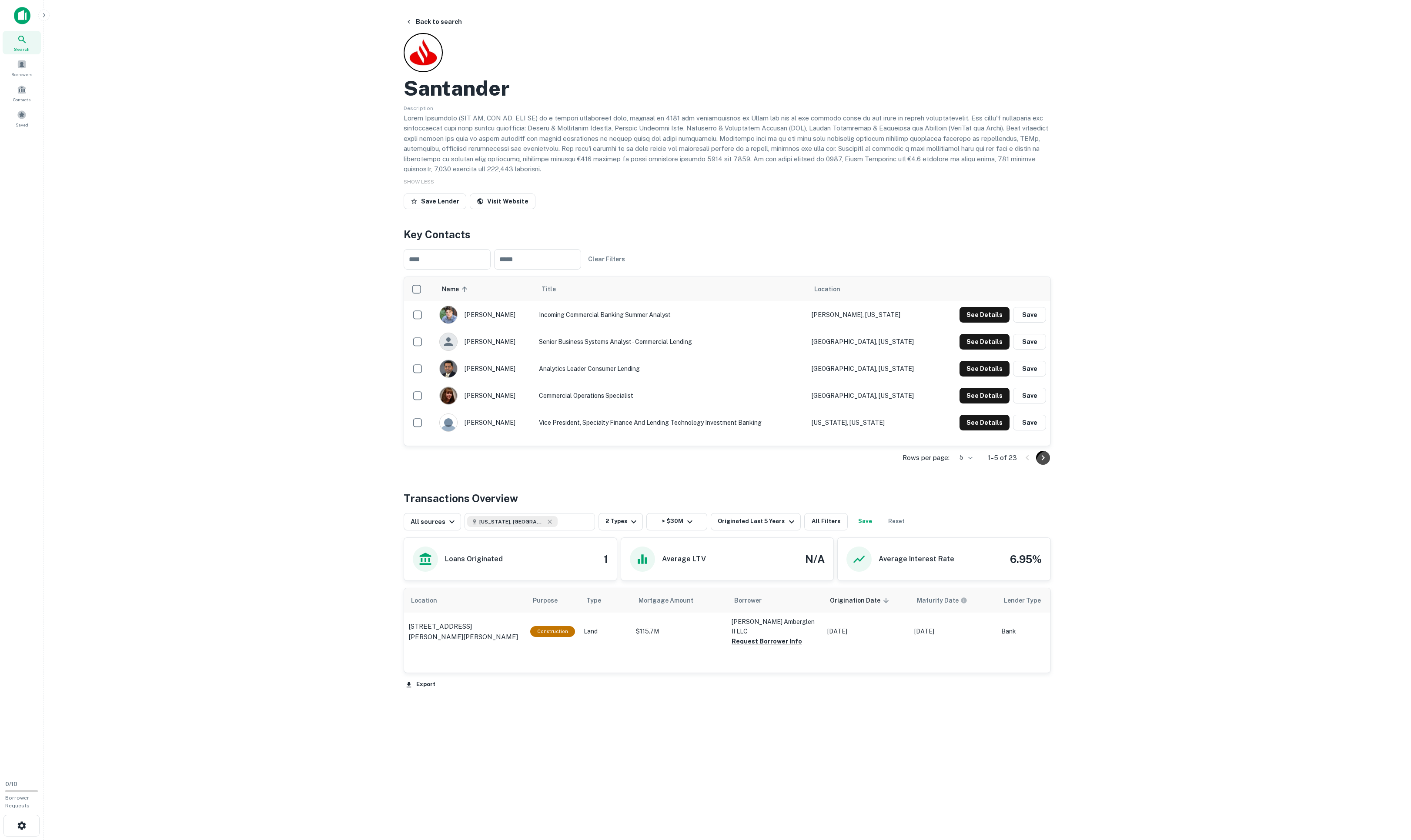
click at [940, 463] on icon "Go to next page" at bounding box center [1043, 458] width 10 height 10
click at [940, 323] on button "See Details" at bounding box center [984, 315] width 50 height 16
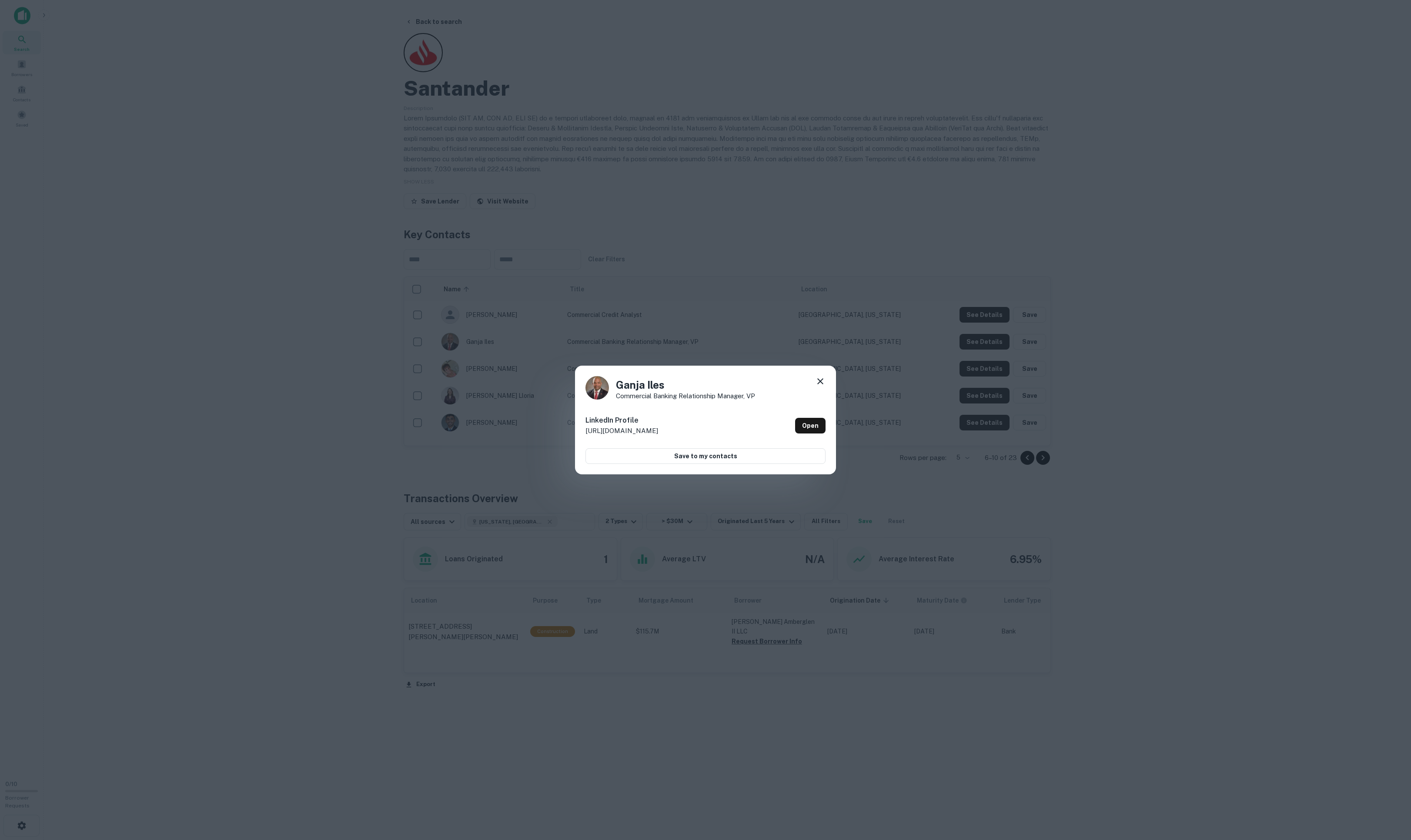
click at [815, 376] on icon at bounding box center [820, 381] width 10 height 10
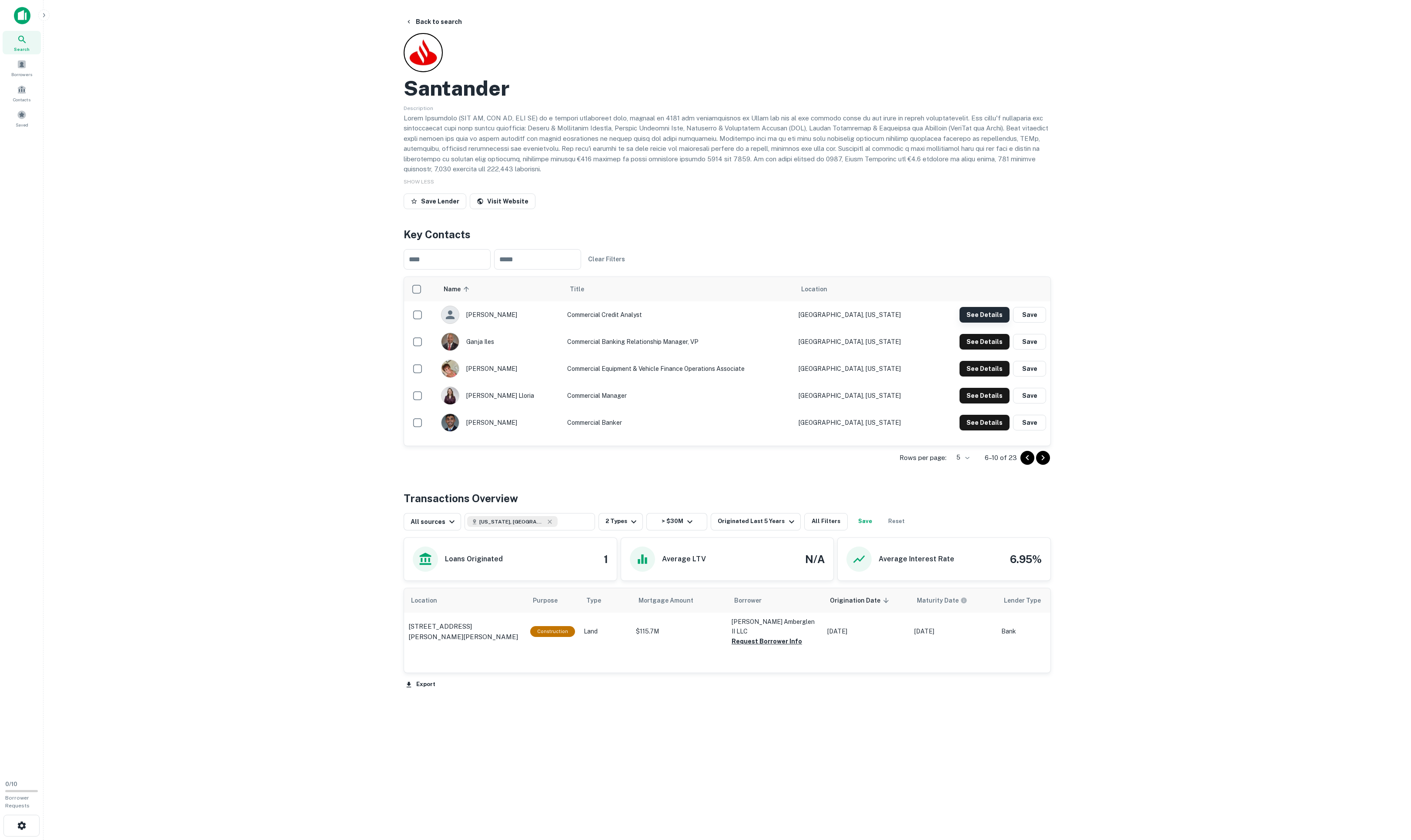
click at [940, 323] on button "See Details" at bounding box center [984, 315] width 50 height 16
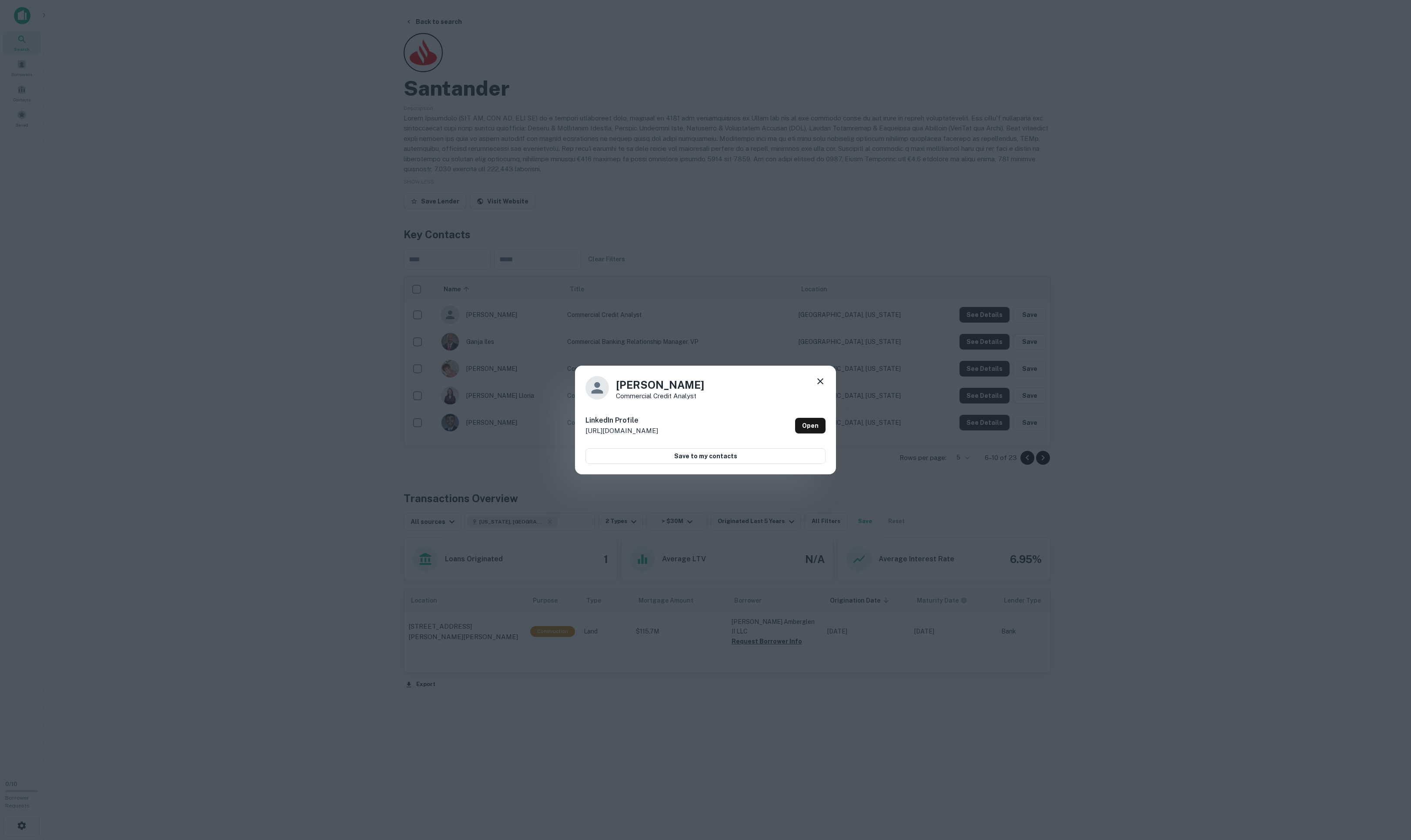
click at [823, 379] on icon at bounding box center [820, 381] width 10 height 10
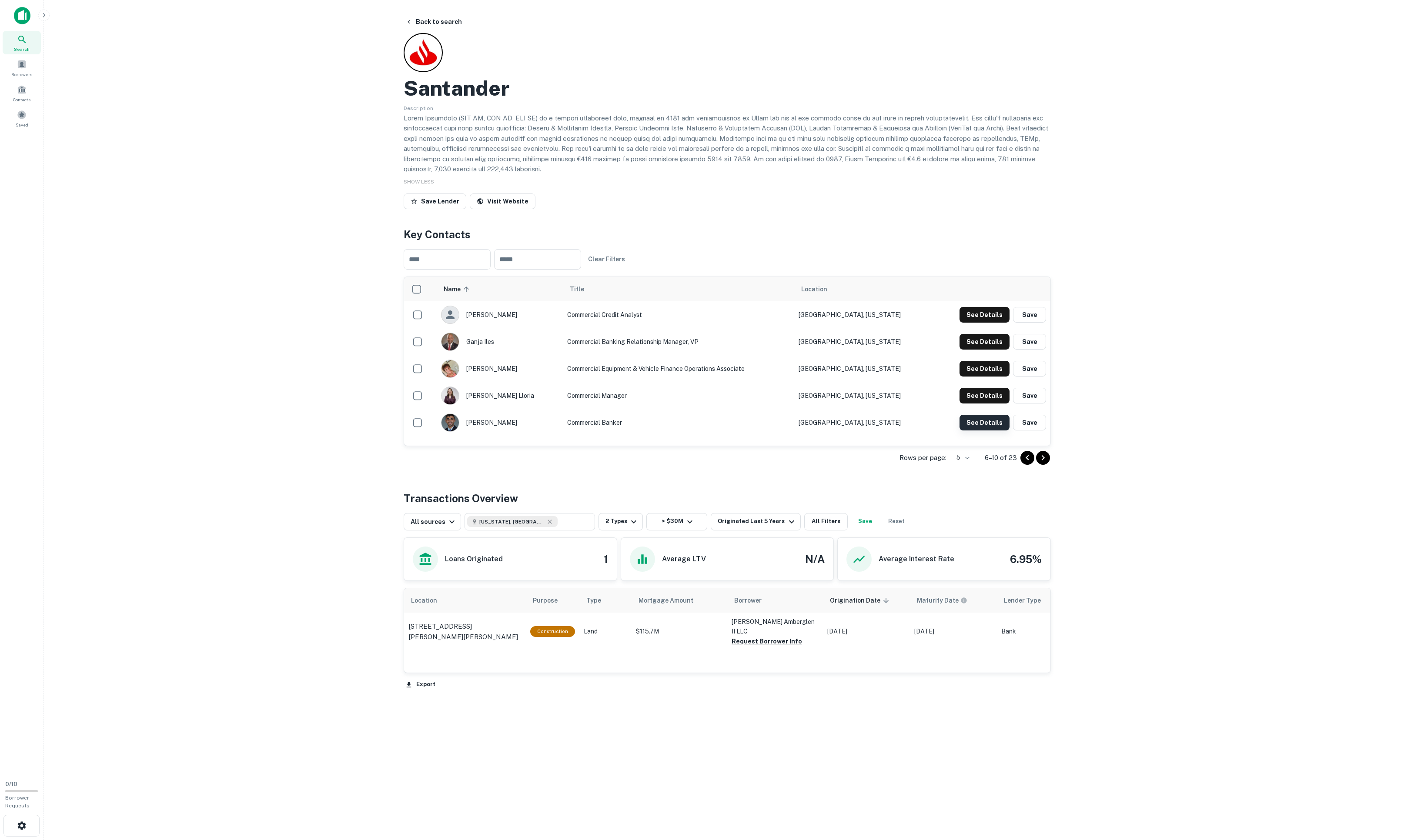
click at [940, 323] on button "See Details" at bounding box center [984, 315] width 50 height 16
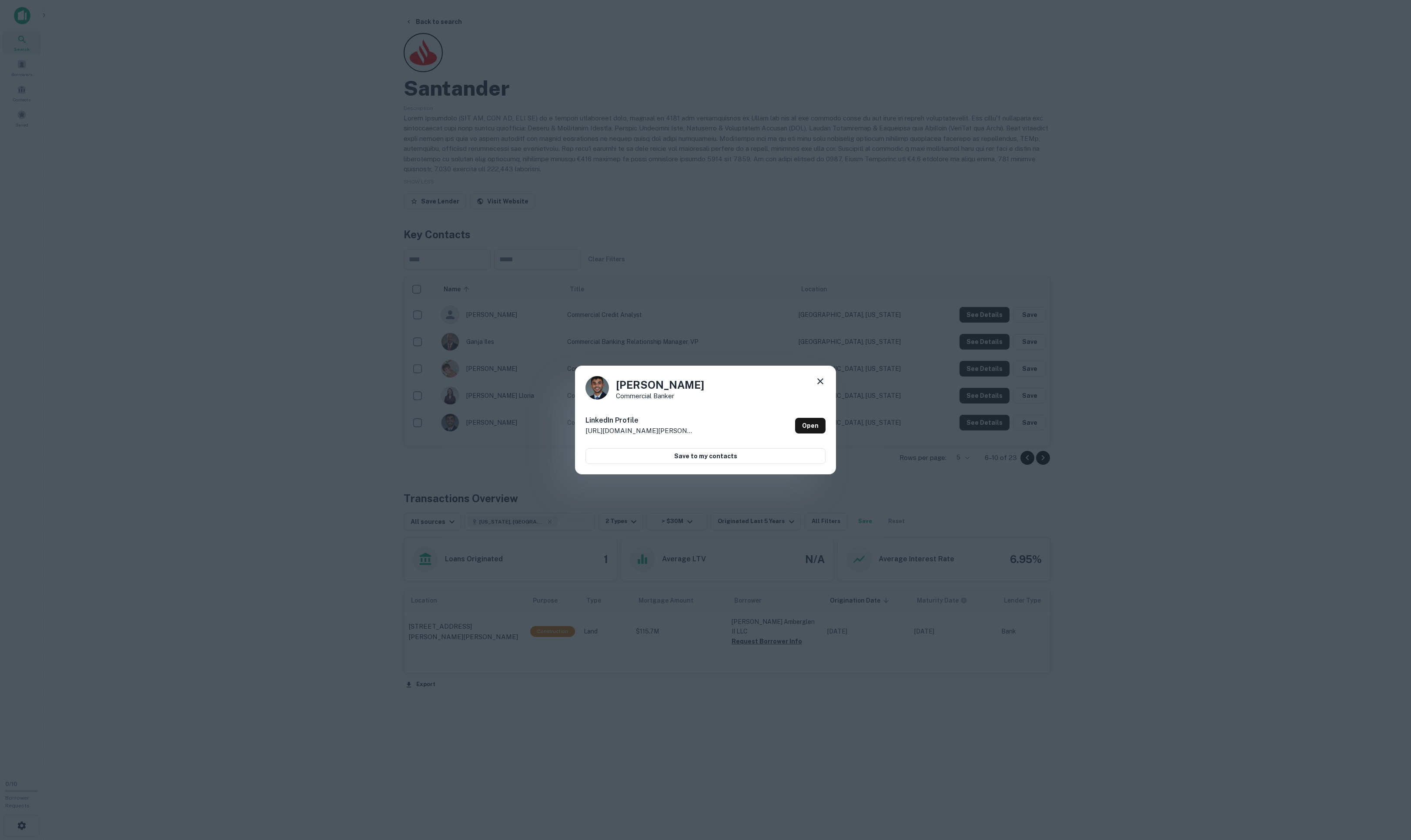
click at [822, 377] on icon at bounding box center [820, 381] width 10 height 10
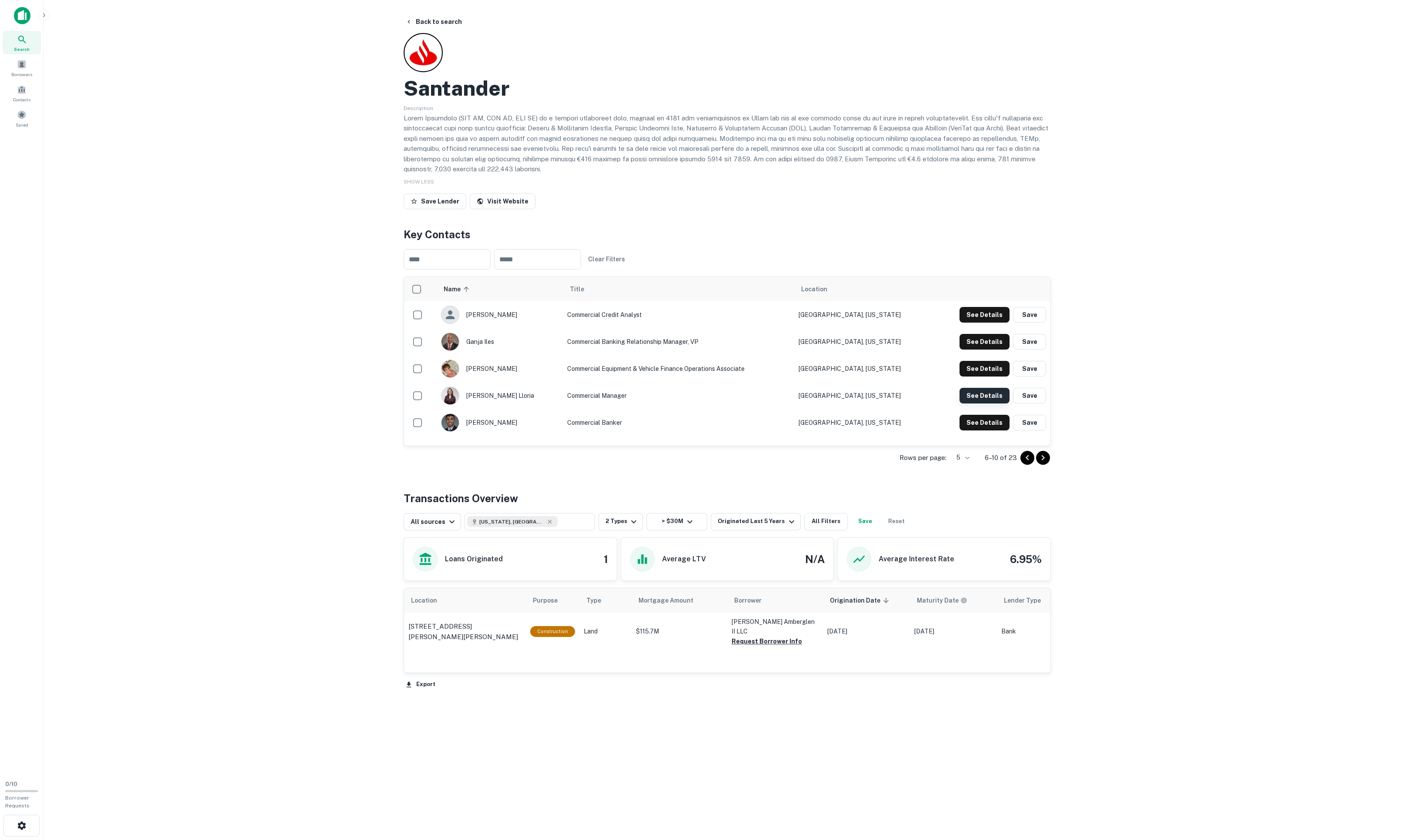
click at [940, 323] on button "See Details" at bounding box center [984, 315] width 50 height 16
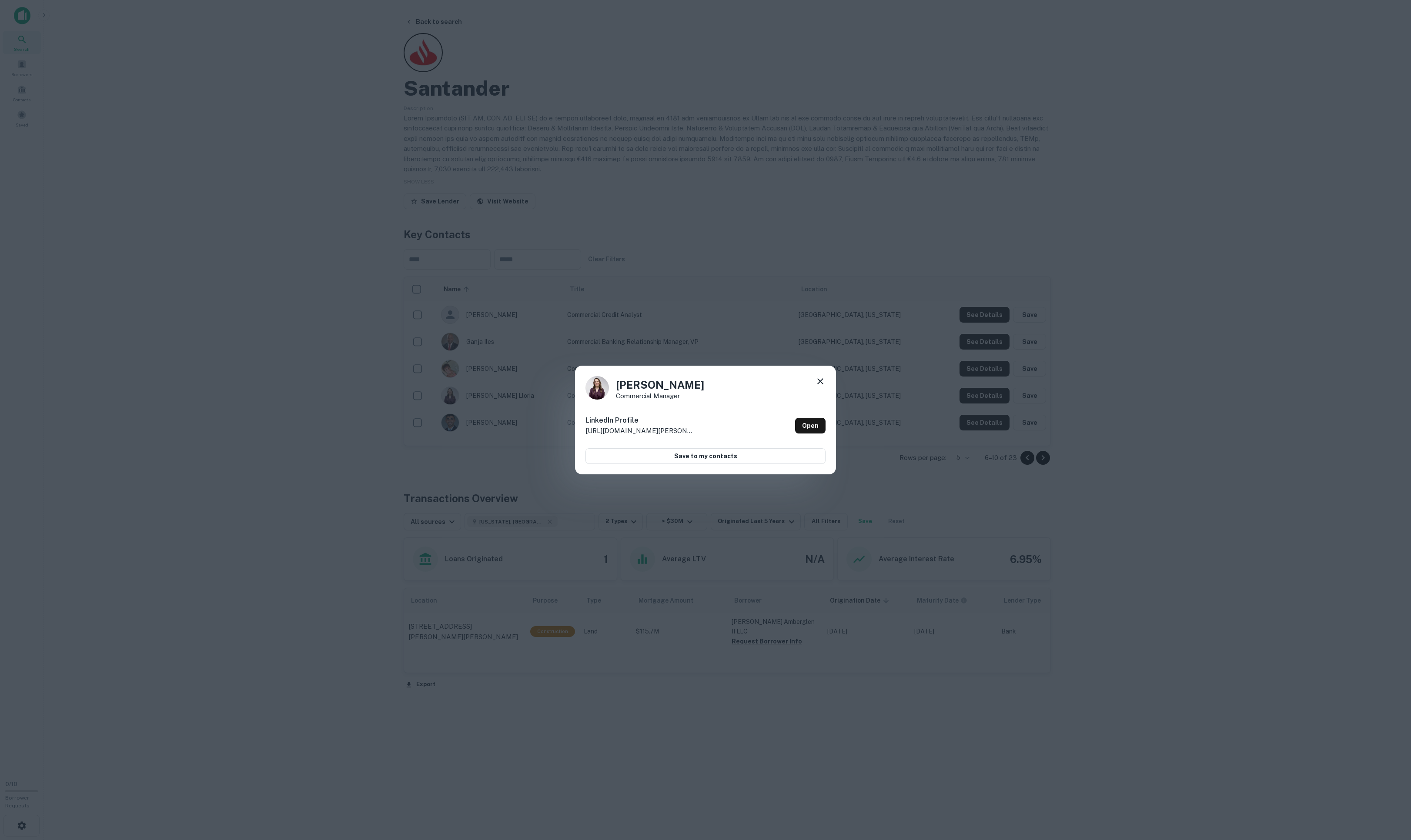
drag, startPoint x: 822, startPoint y: 388, endPoint x: 830, endPoint y: 391, distance: 8.5
click at [823, 386] on icon at bounding box center [820, 381] width 10 height 10
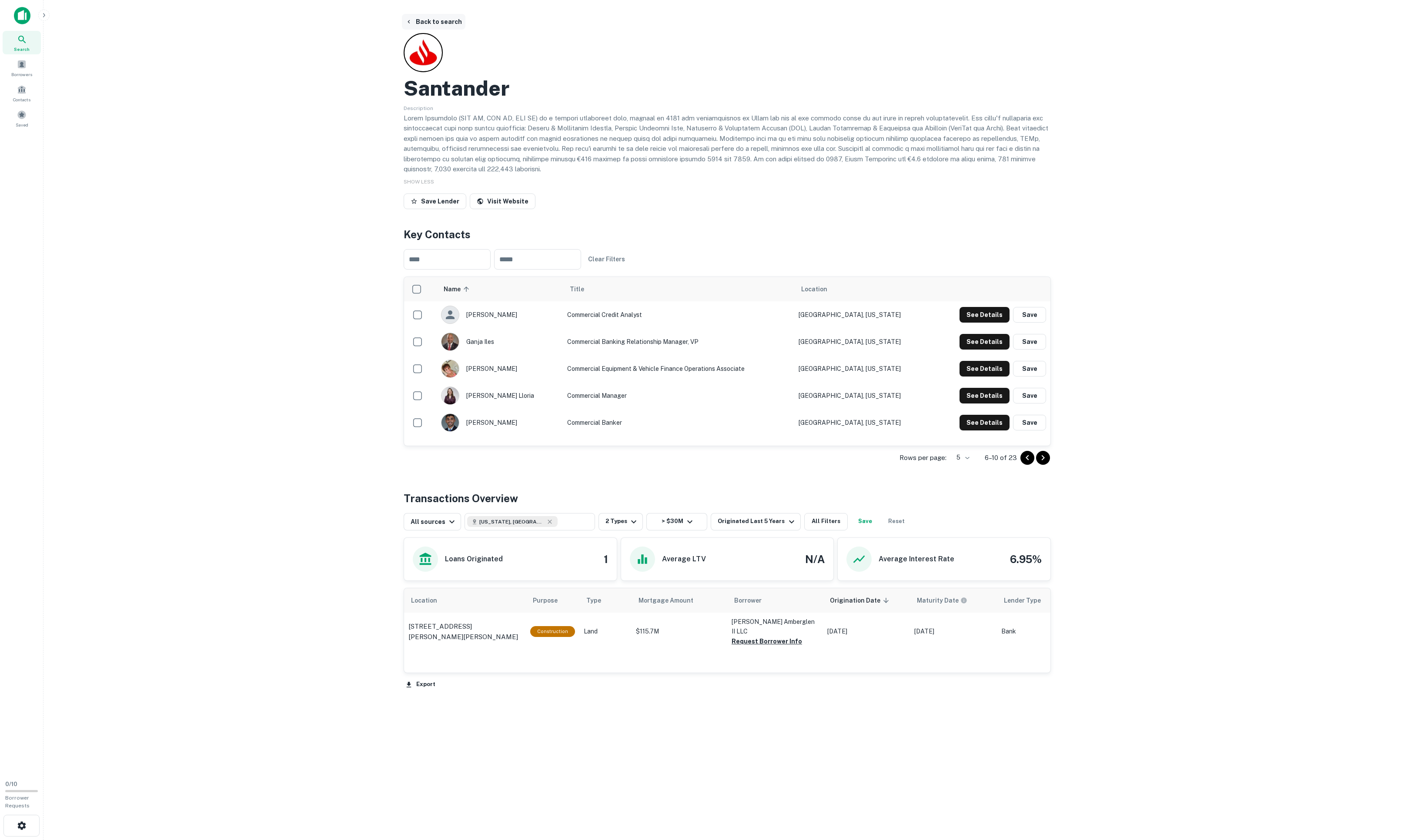
click at [428, 26] on button "Back to search" at bounding box center [434, 22] width 64 height 16
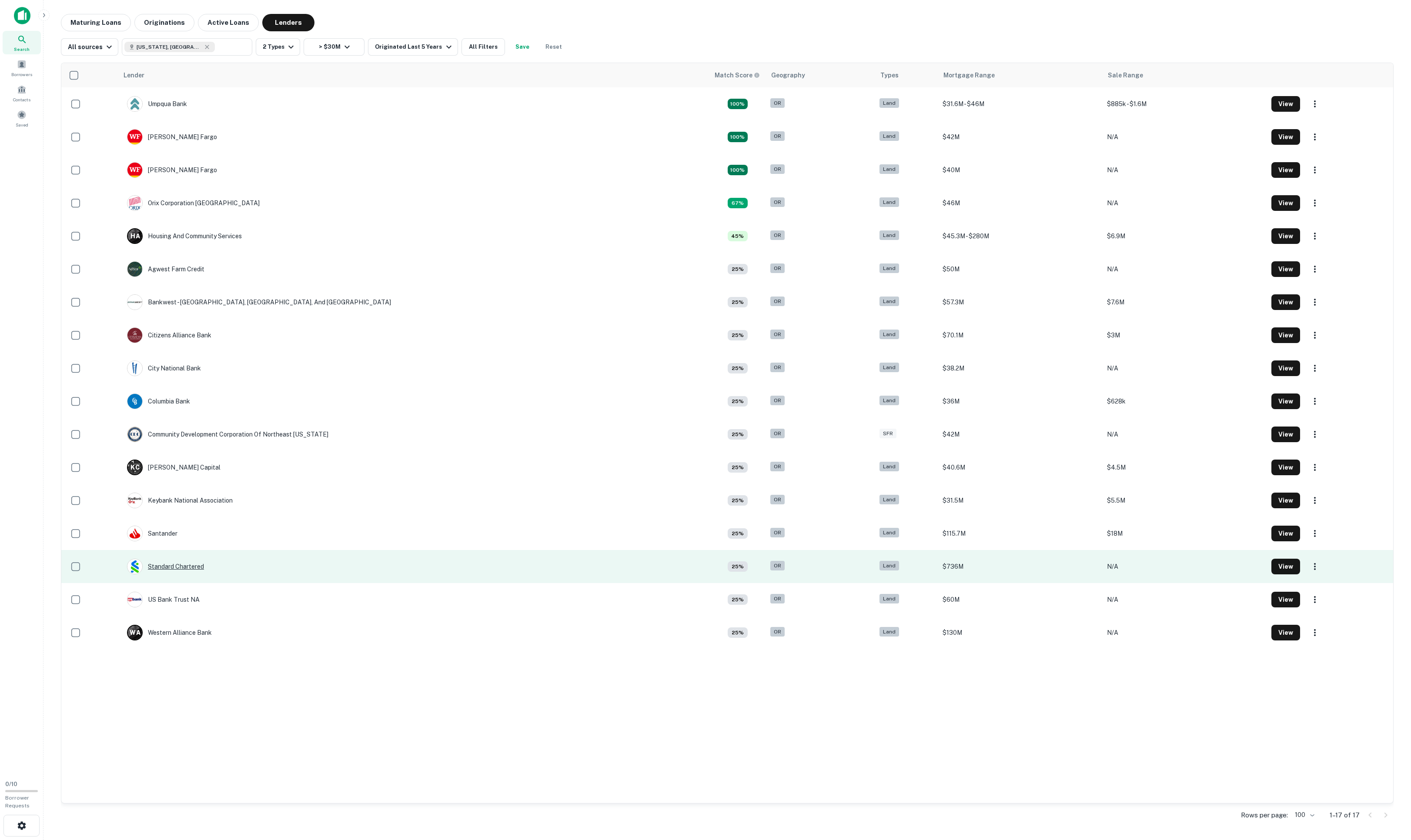
click at [179, 559] on div "Standard Chartered" at bounding box center [165, 566] width 77 height 16
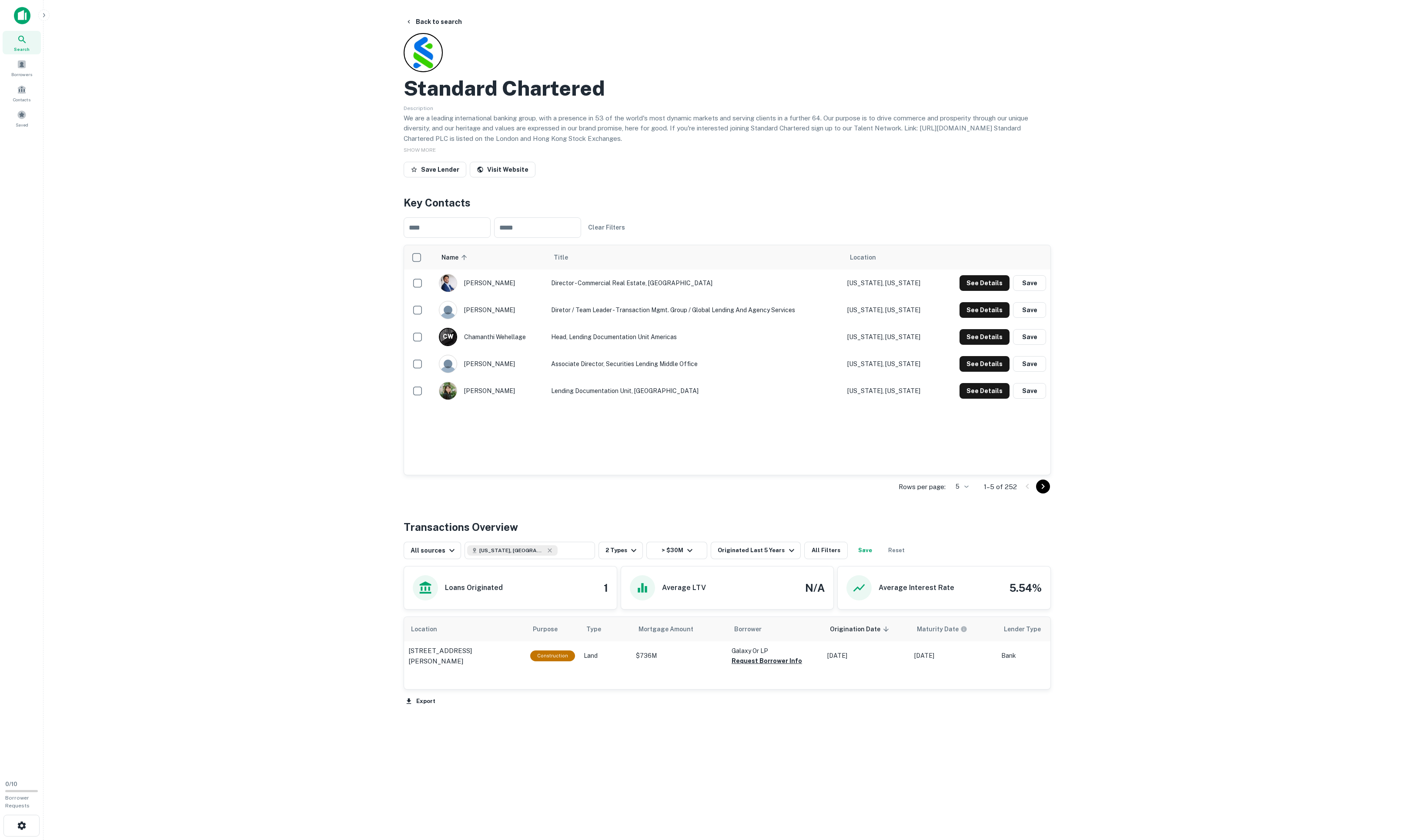
click at [436, 153] on span "SHOW MORE" at bounding box center [419, 150] width 32 height 6
click at [940, 292] on button "See Details" at bounding box center [984, 284] width 50 height 16
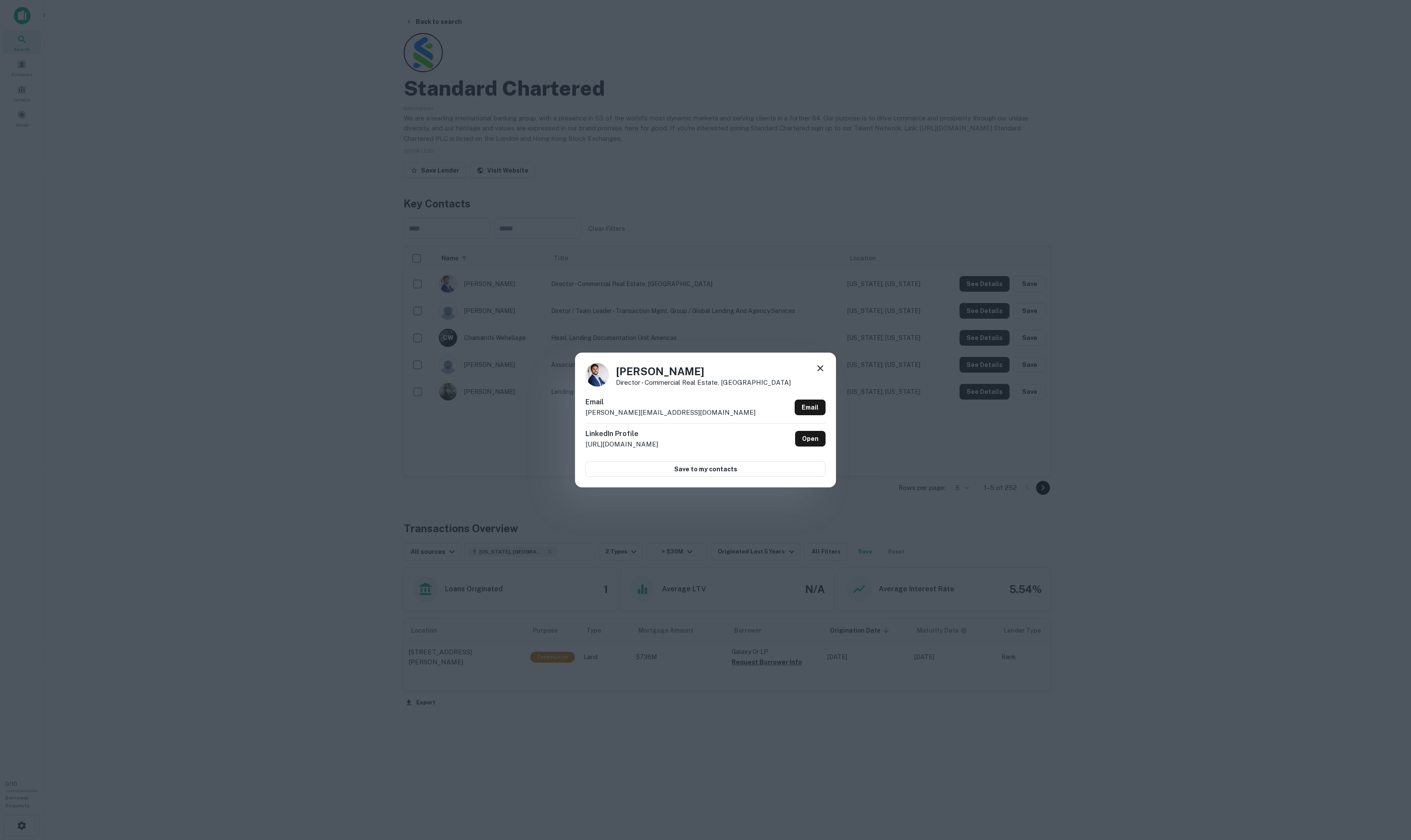
click at [821, 365] on icon at bounding box center [820, 368] width 10 height 10
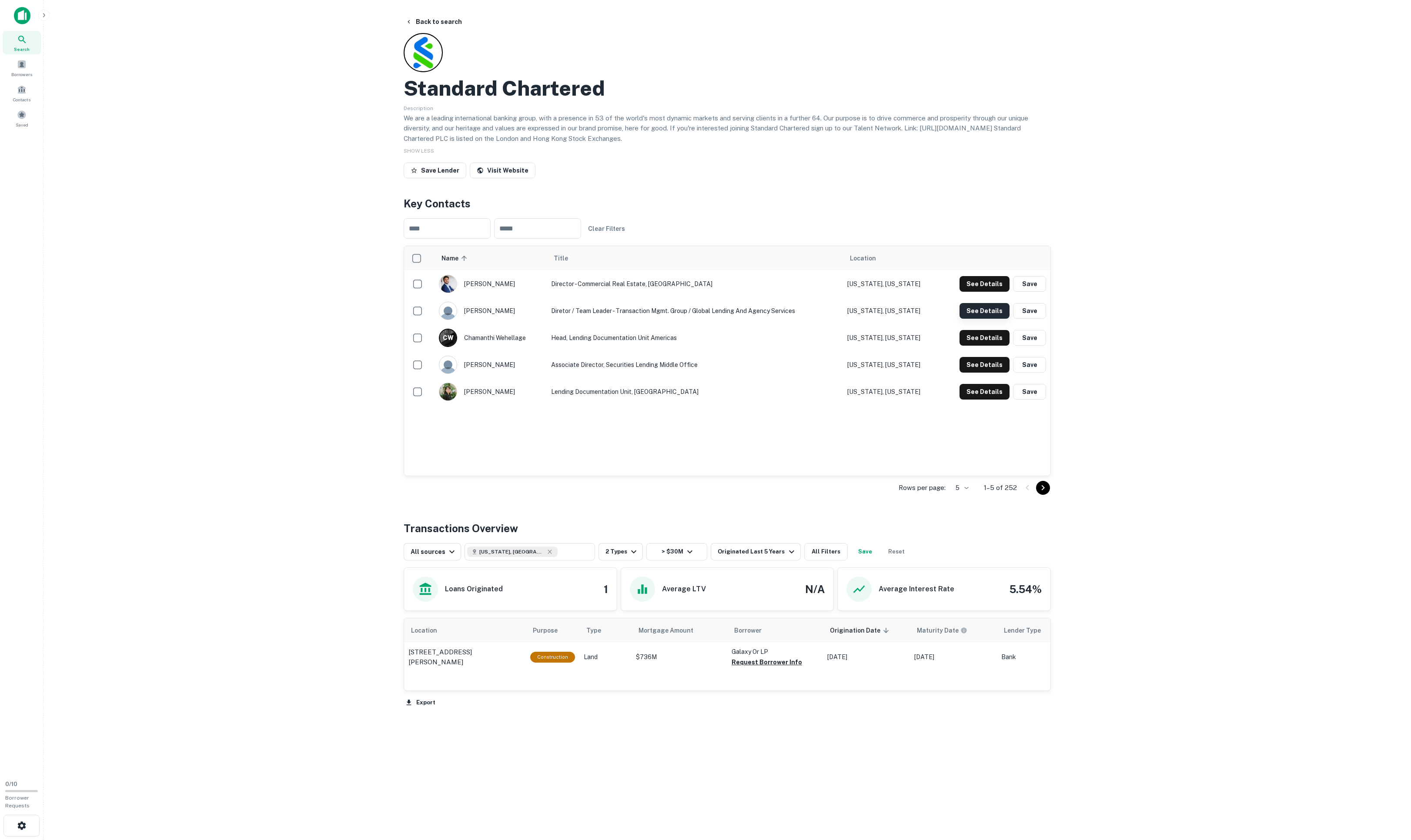
click at [940, 292] on button "See Details" at bounding box center [984, 284] width 50 height 16
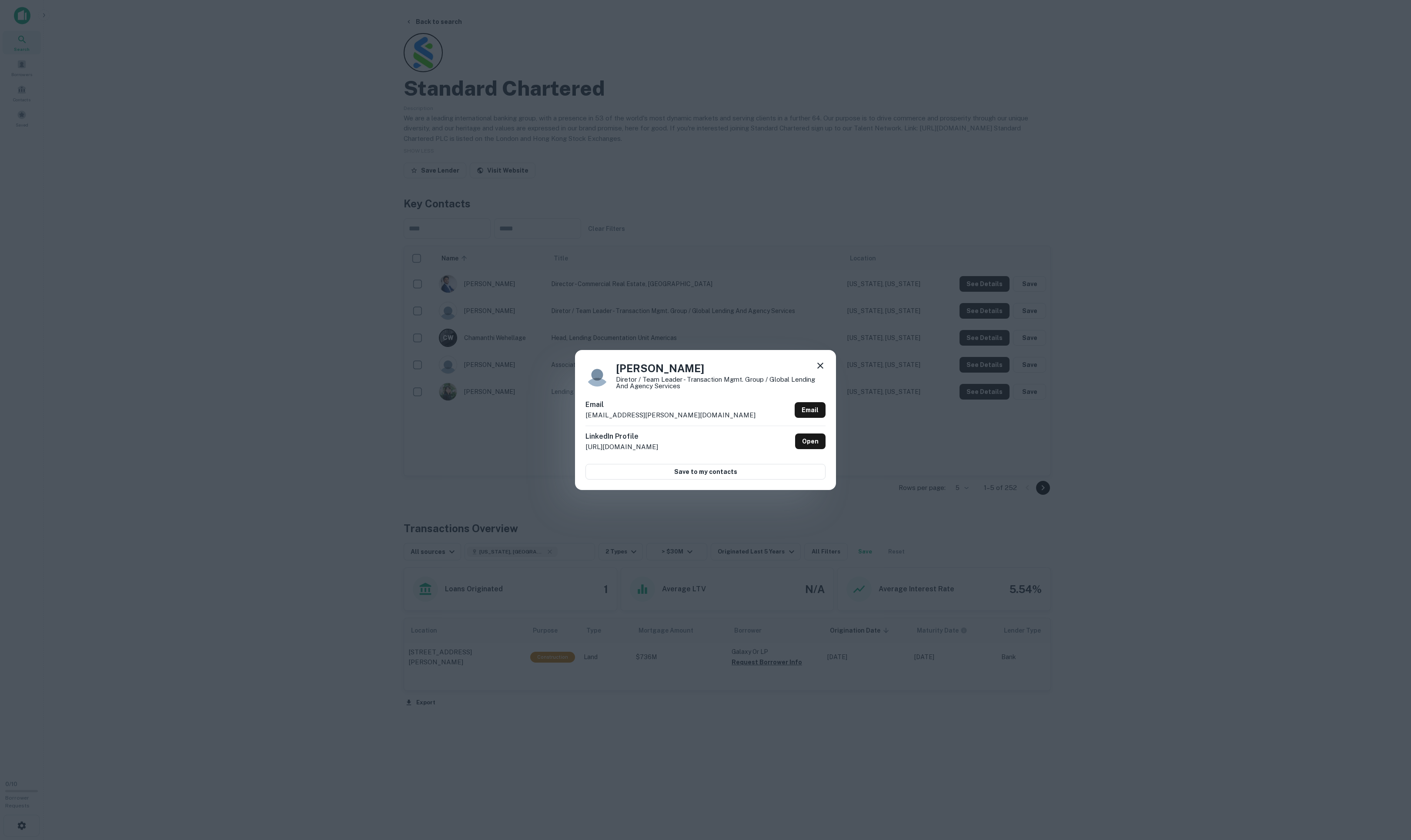
click at [819, 365] on icon at bounding box center [820, 365] width 10 height 10
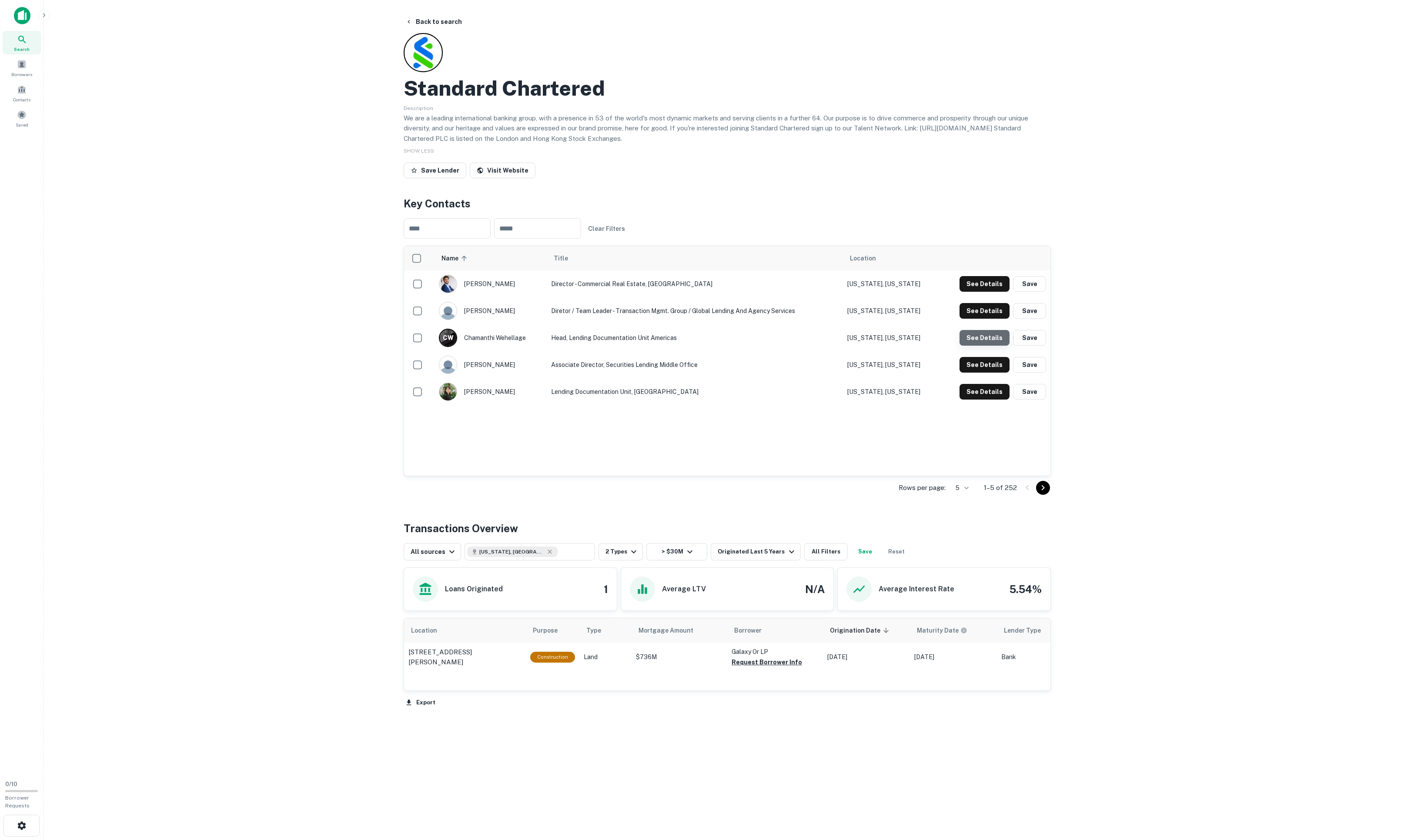
click at [940, 292] on button "See Details" at bounding box center [984, 284] width 50 height 16
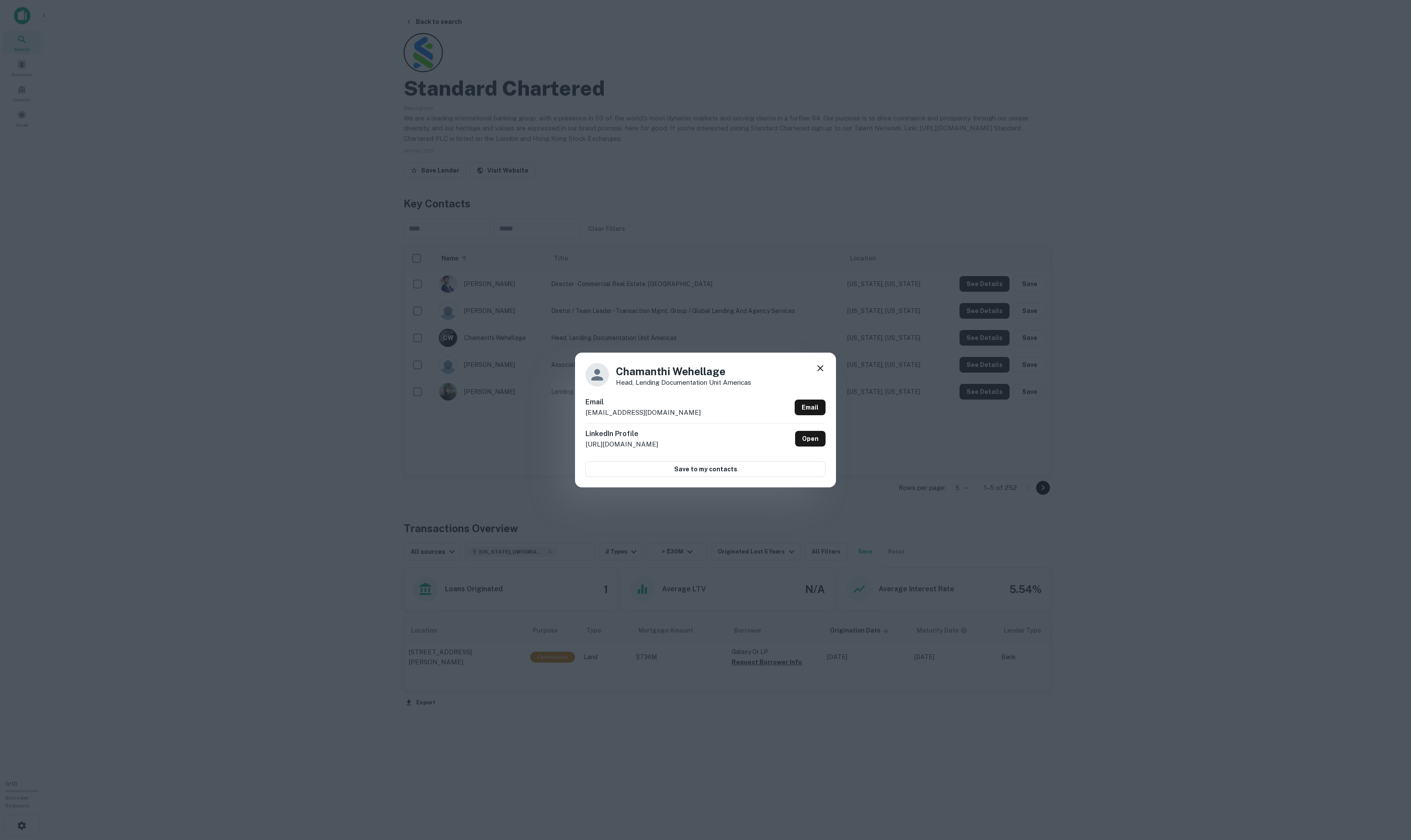
drag, startPoint x: 815, startPoint y: 364, endPoint x: 826, endPoint y: 364, distance: 11.0
click at [815, 364] on icon at bounding box center [820, 368] width 10 height 10
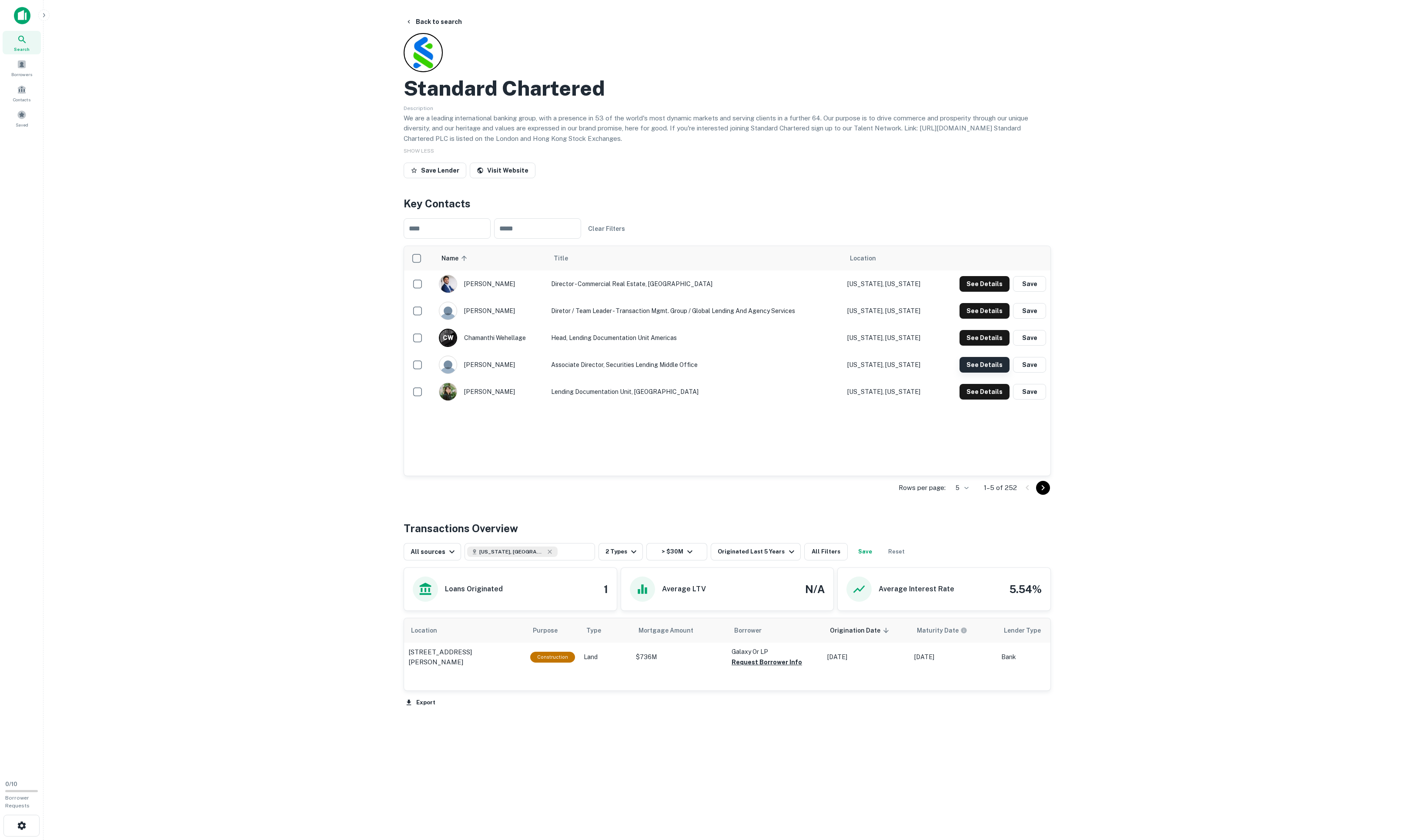
click at [940, 292] on button "See Details" at bounding box center [984, 284] width 50 height 16
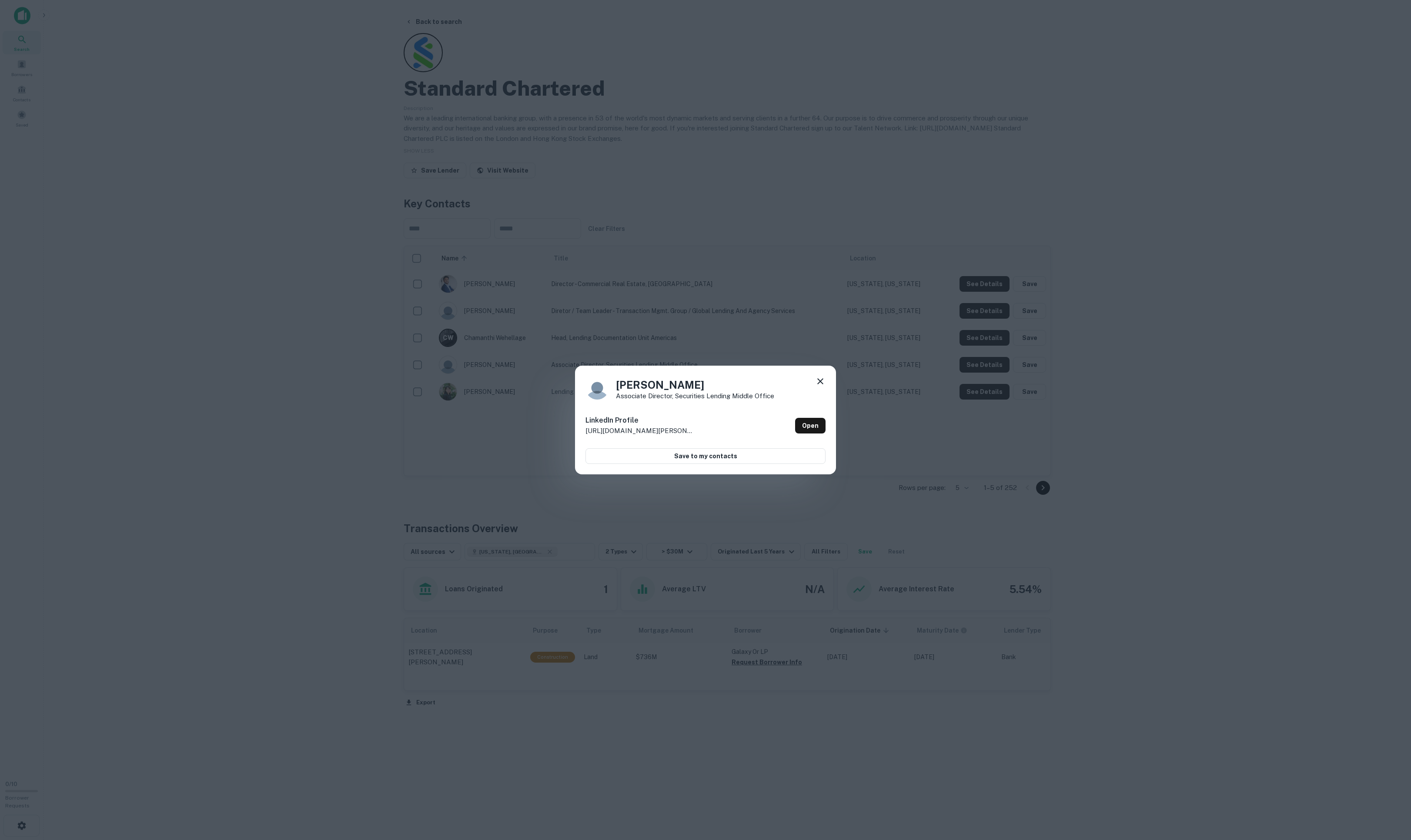
click at [818, 385] on icon at bounding box center [820, 381] width 6 height 6
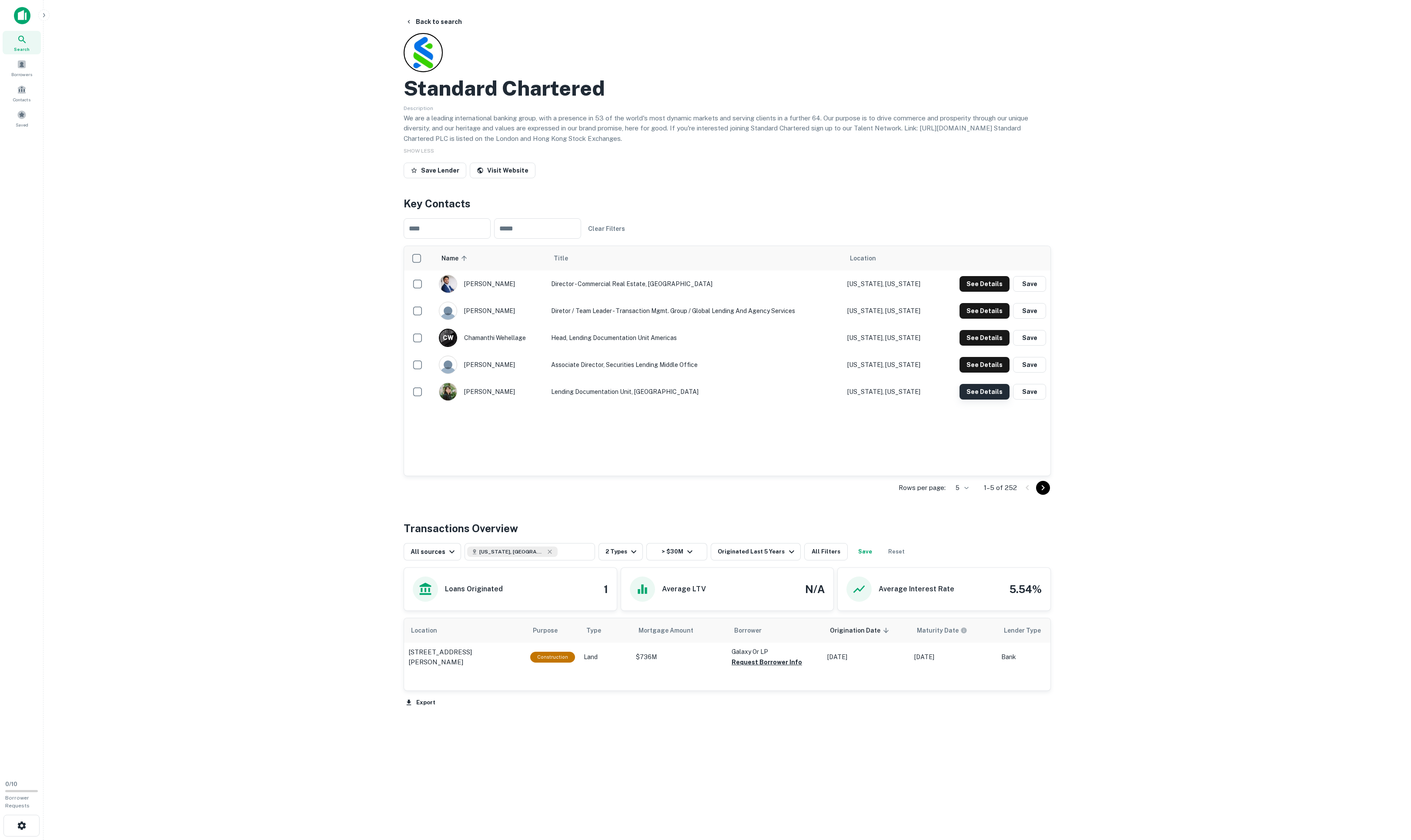
click at [940, 292] on button "See Details" at bounding box center [984, 284] width 50 height 16
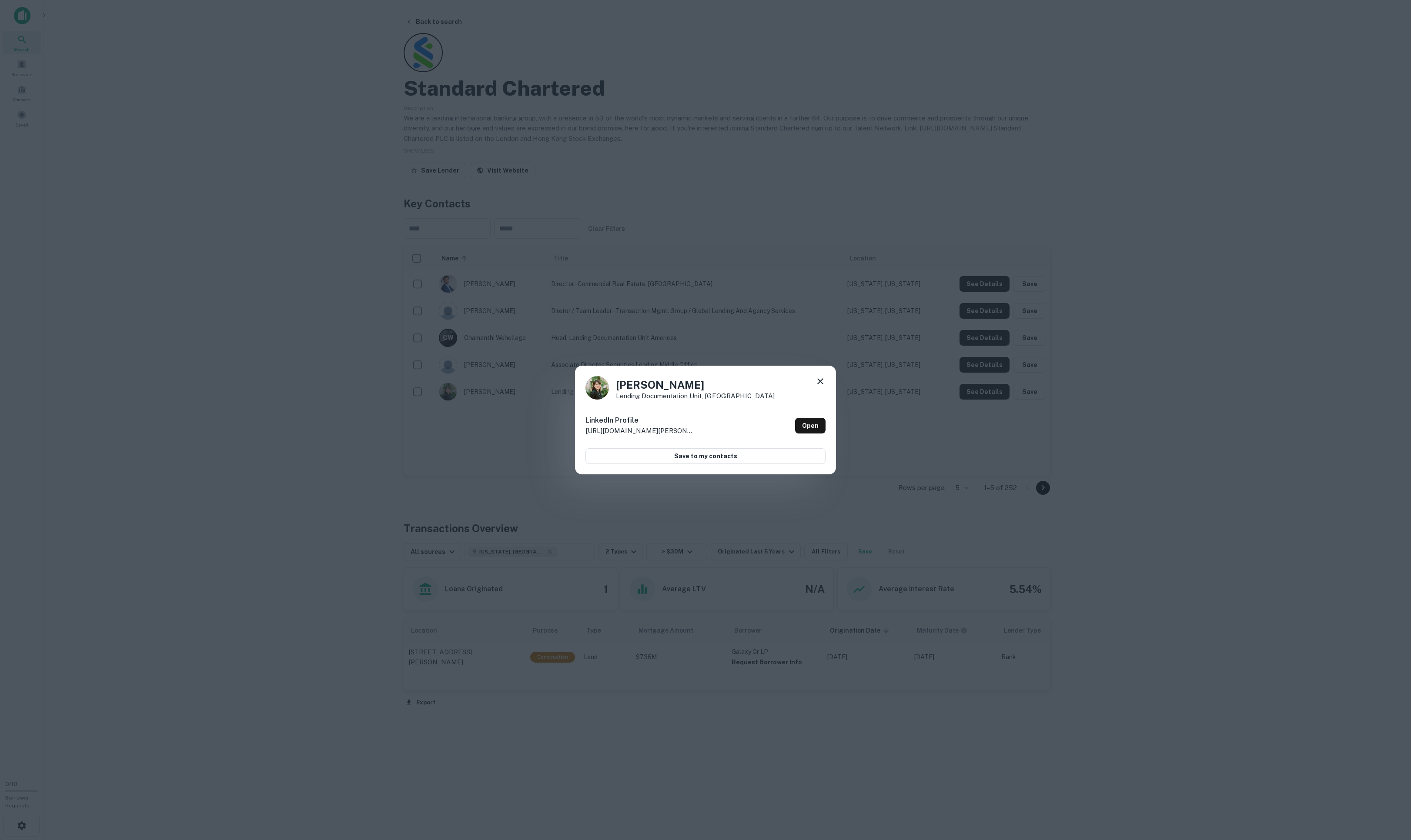
click at [818, 380] on icon at bounding box center [820, 381] width 6 height 6
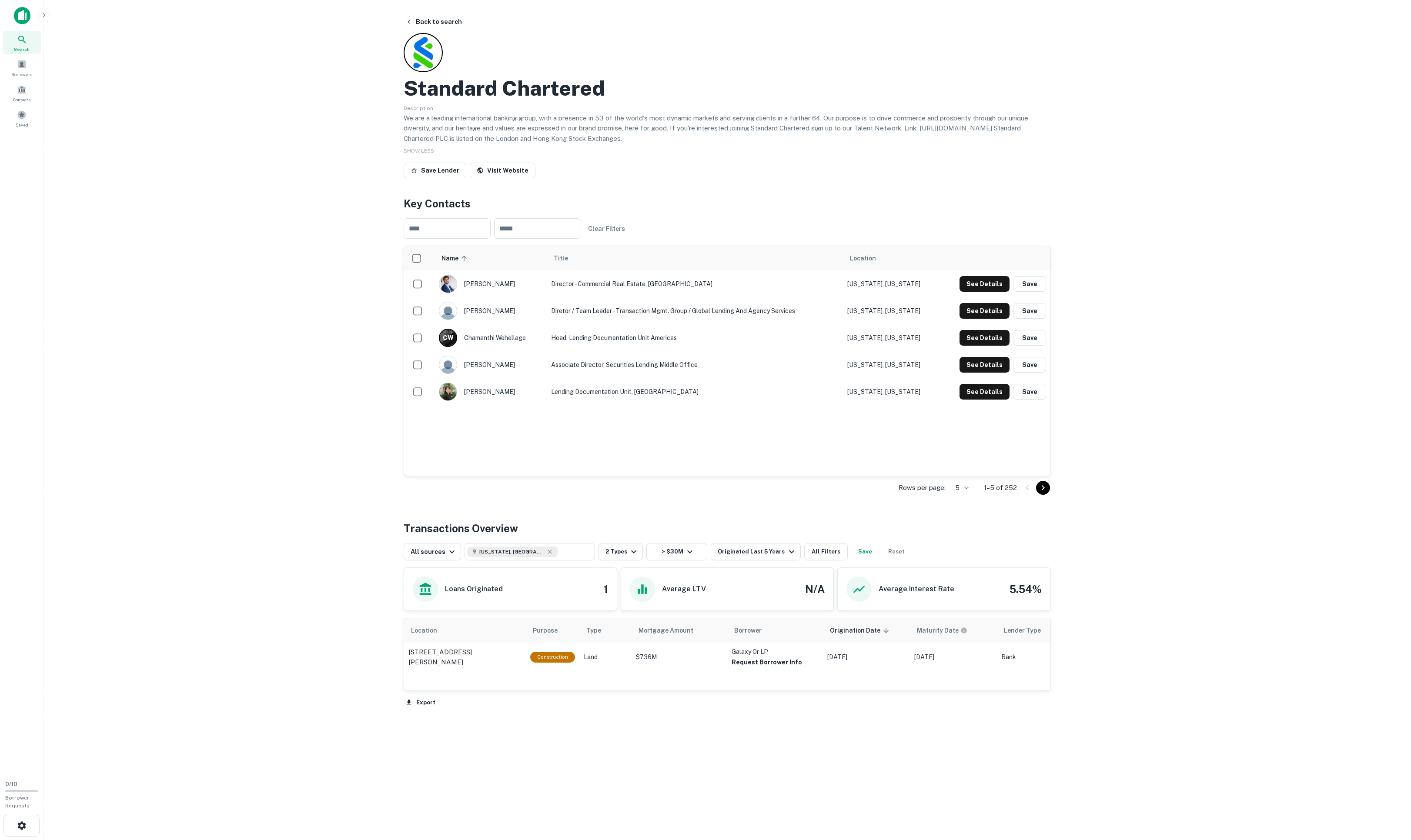
click at [940, 490] on icon "Go to next page" at bounding box center [1043, 487] width 3 height 5
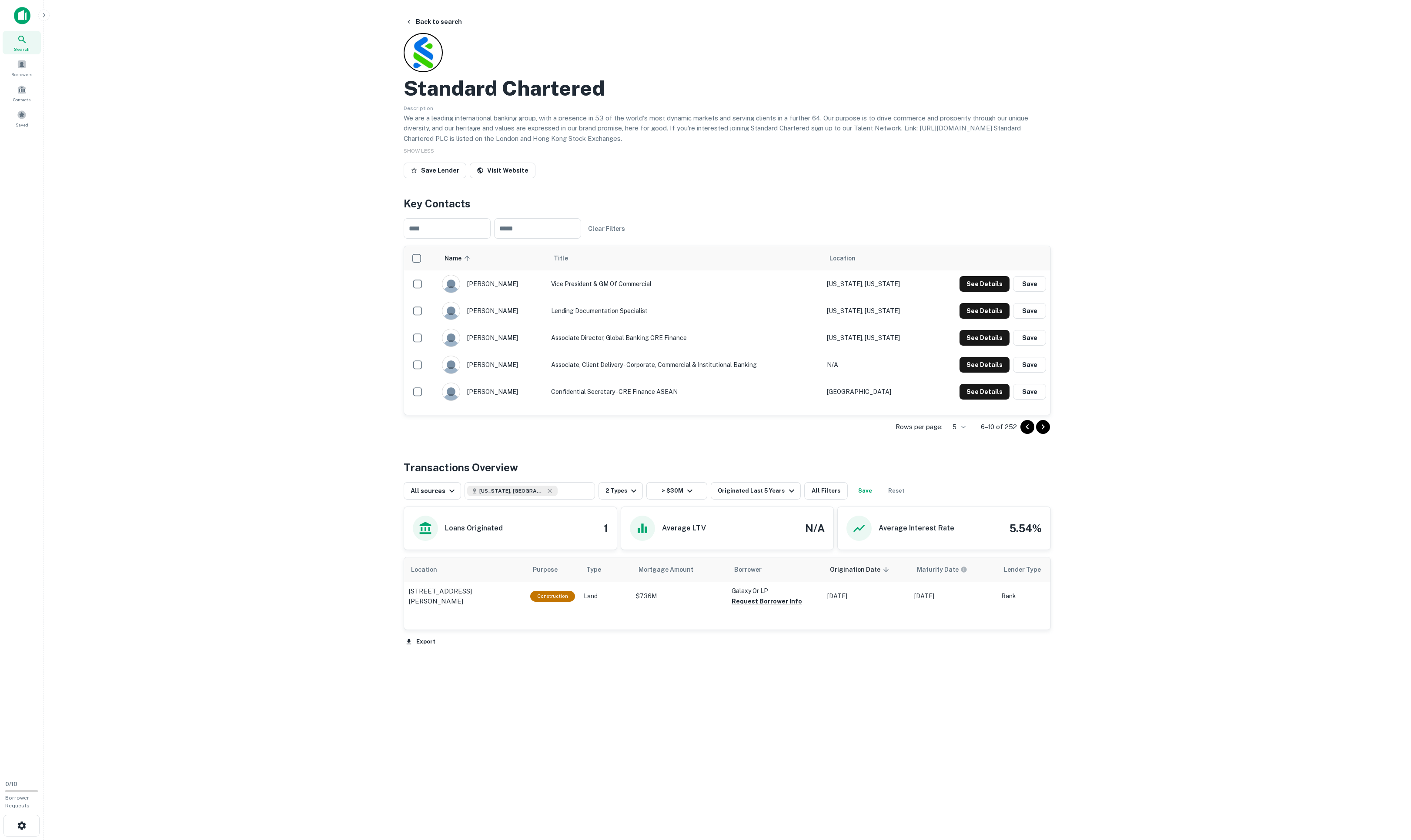
click at [940, 432] on icon "Go to next page" at bounding box center [1043, 427] width 10 height 10
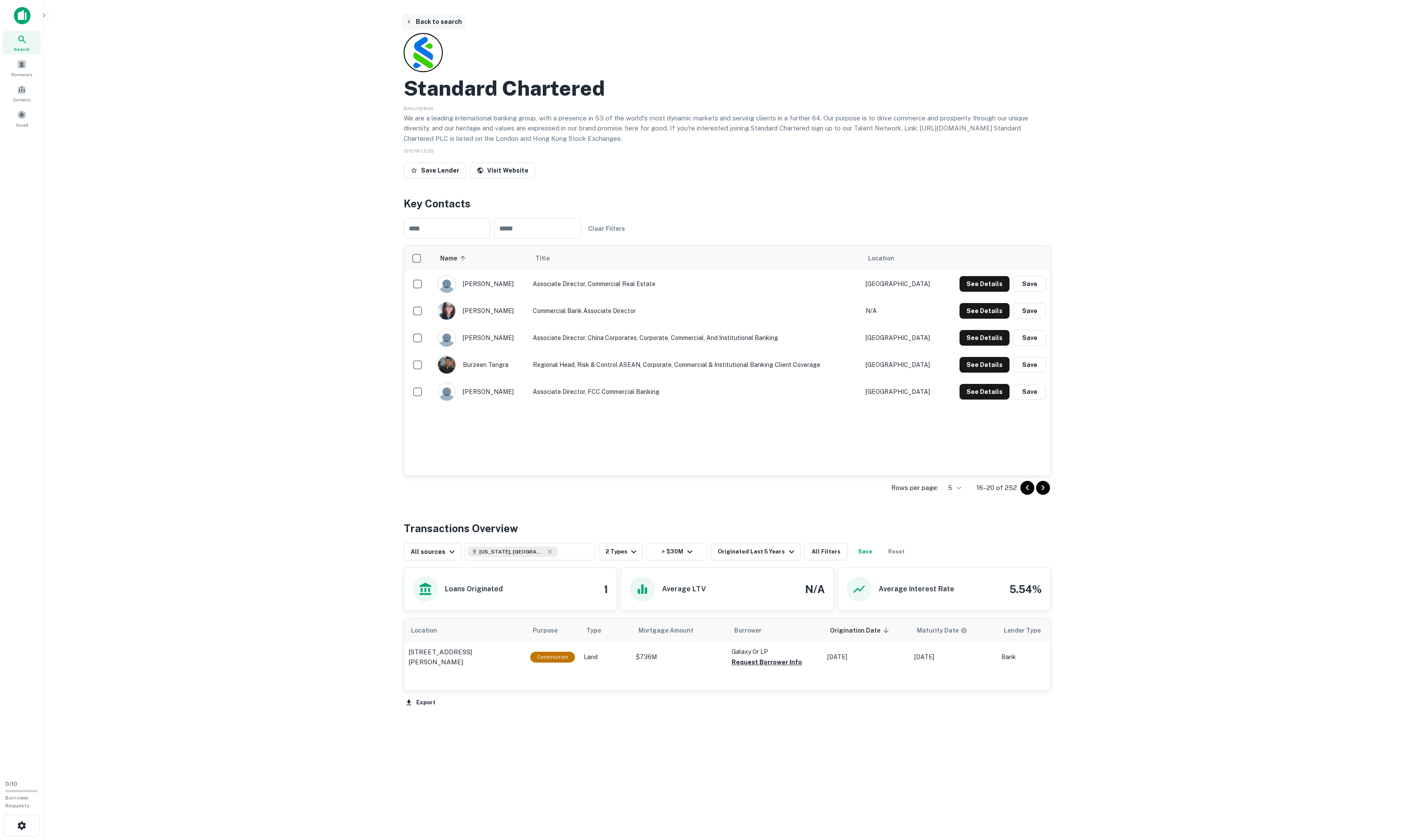
click at [426, 24] on button "Back to search" at bounding box center [434, 22] width 64 height 16
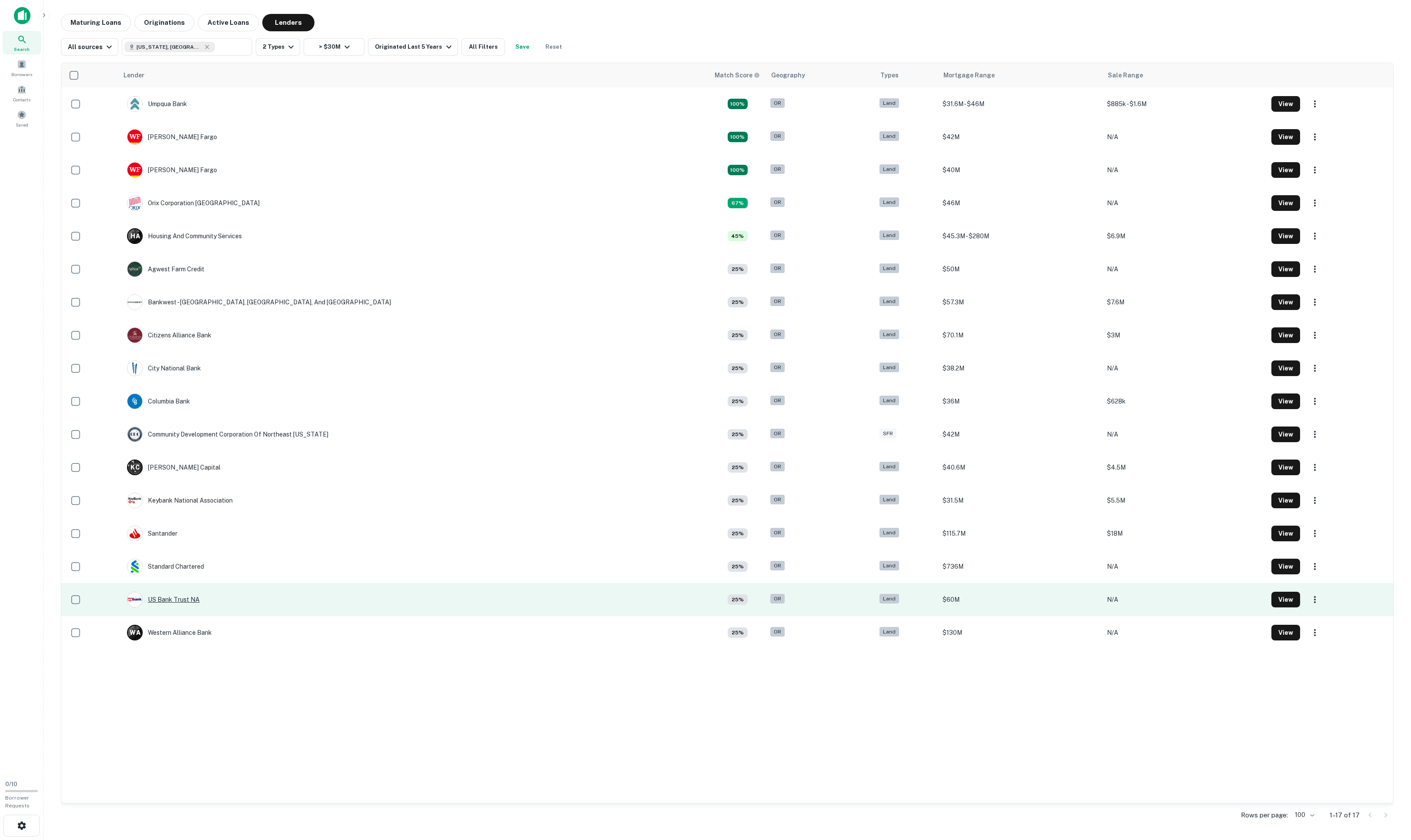
click at [169, 559] on div "US Bank Trust NA" at bounding box center [163, 600] width 73 height 16
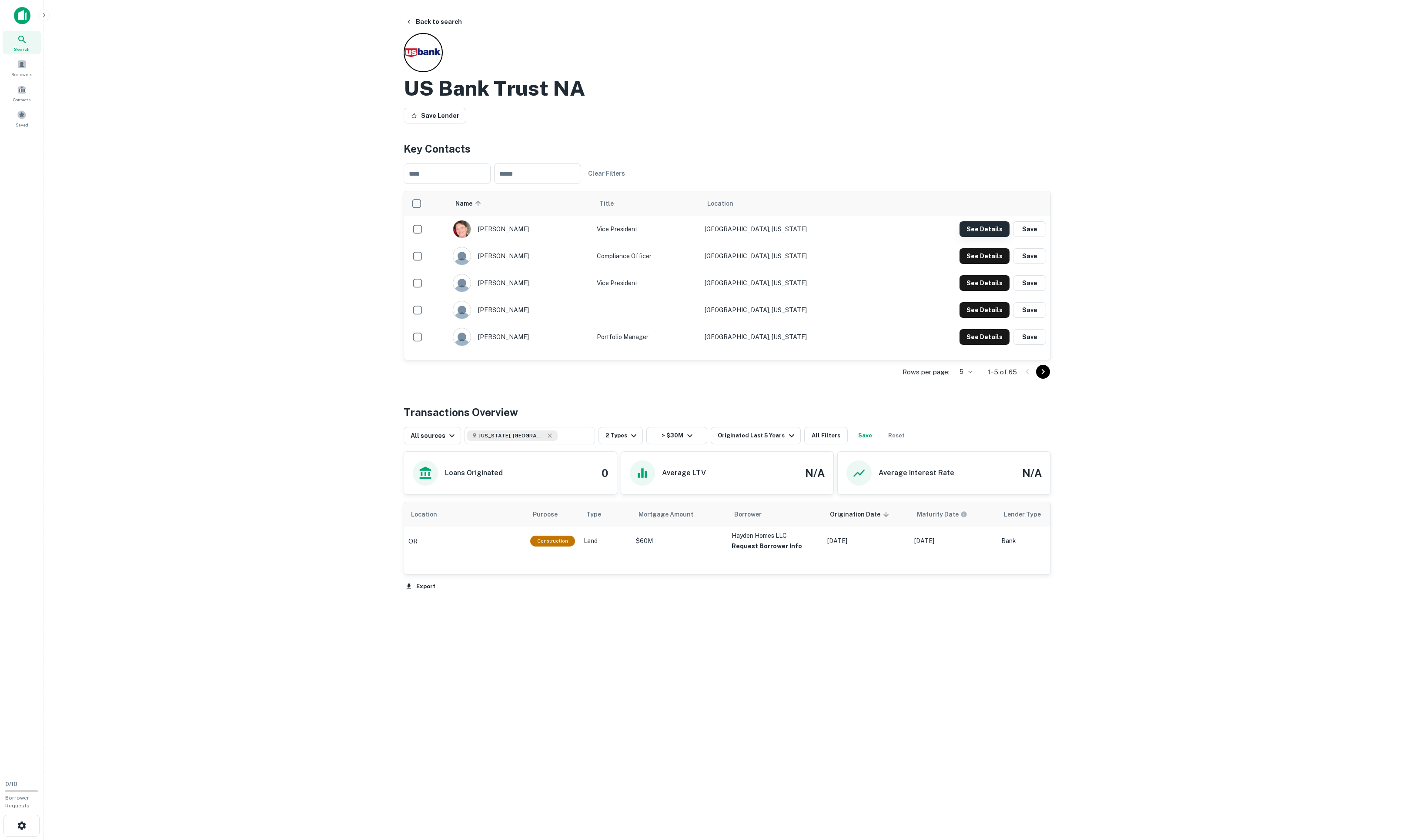
click at [940, 237] on button "See Details" at bounding box center [984, 229] width 50 height 16
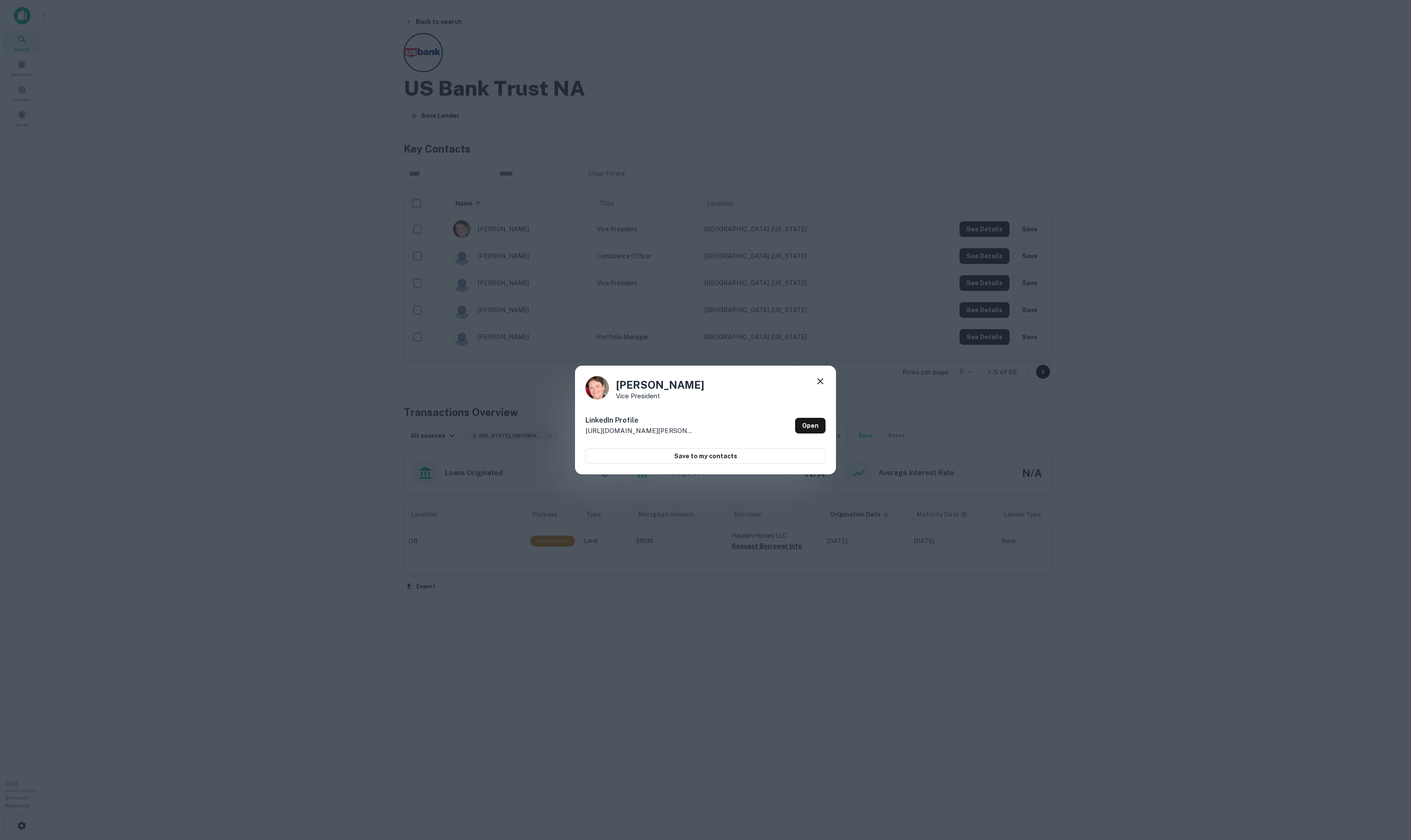
click at [817, 382] on icon at bounding box center [820, 381] width 6 height 6
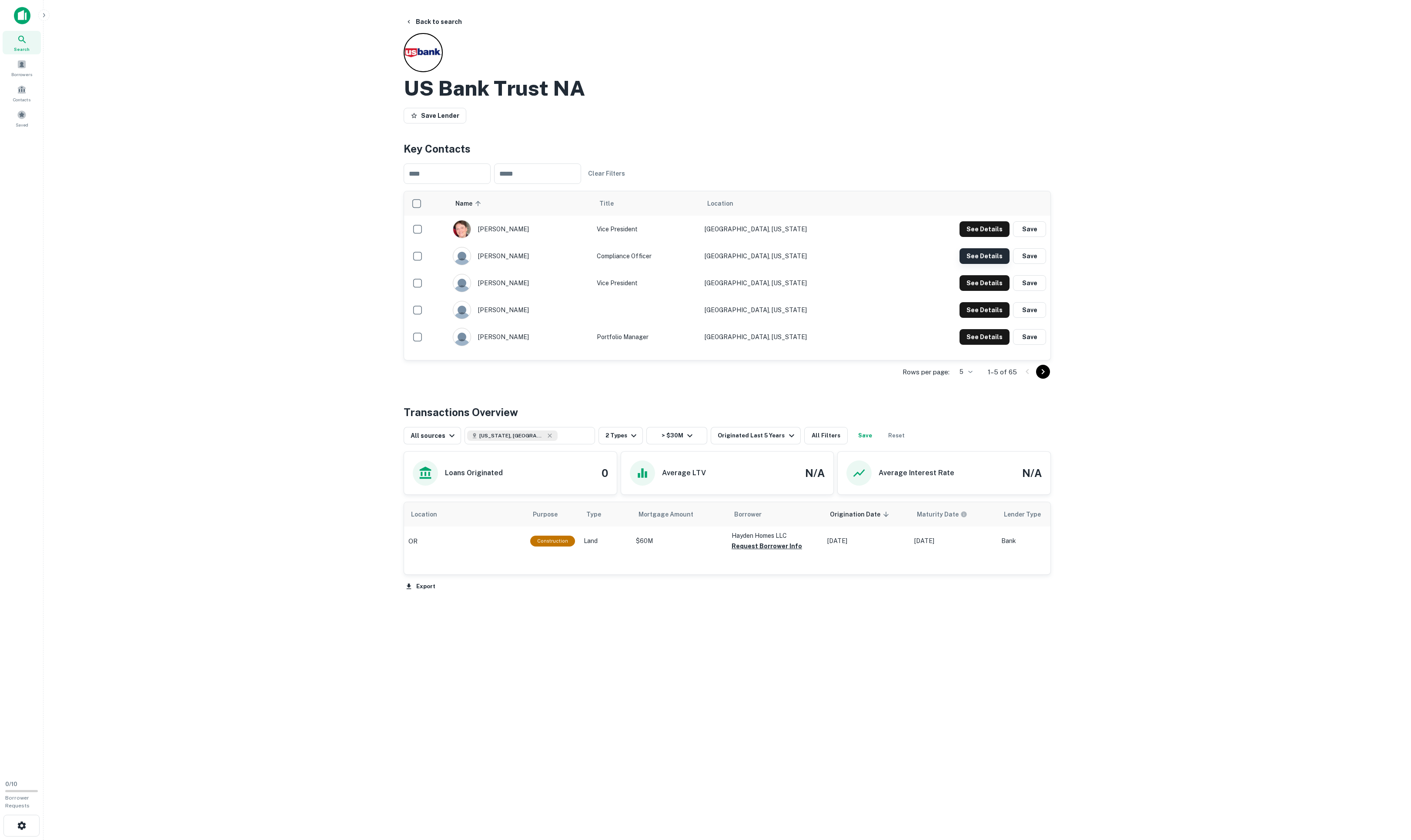
click at [940, 237] on button "See Details" at bounding box center [984, 229] width 50 height 16
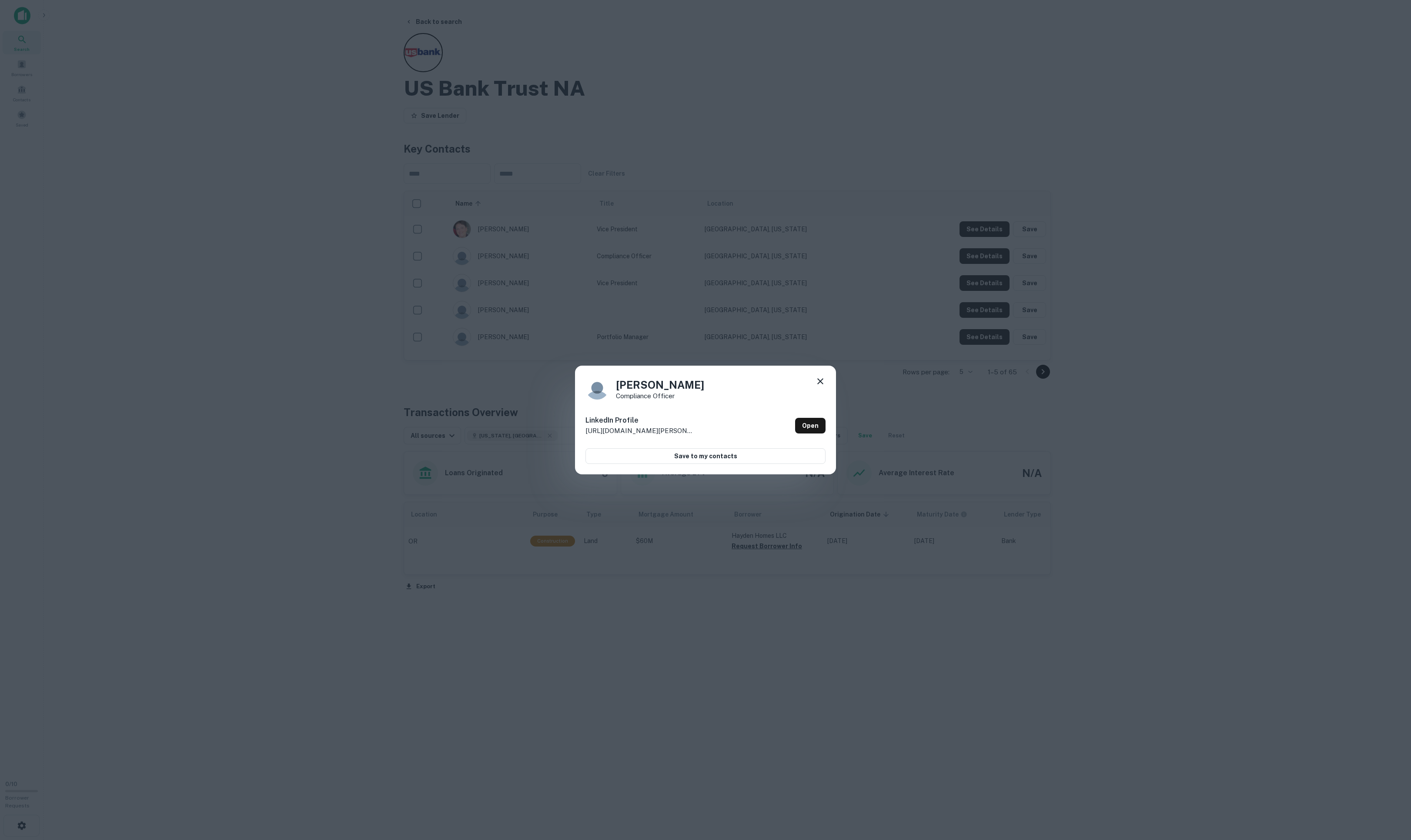
click at [815, 383] on icon at bounding box center [820, 381] width 10 height 10
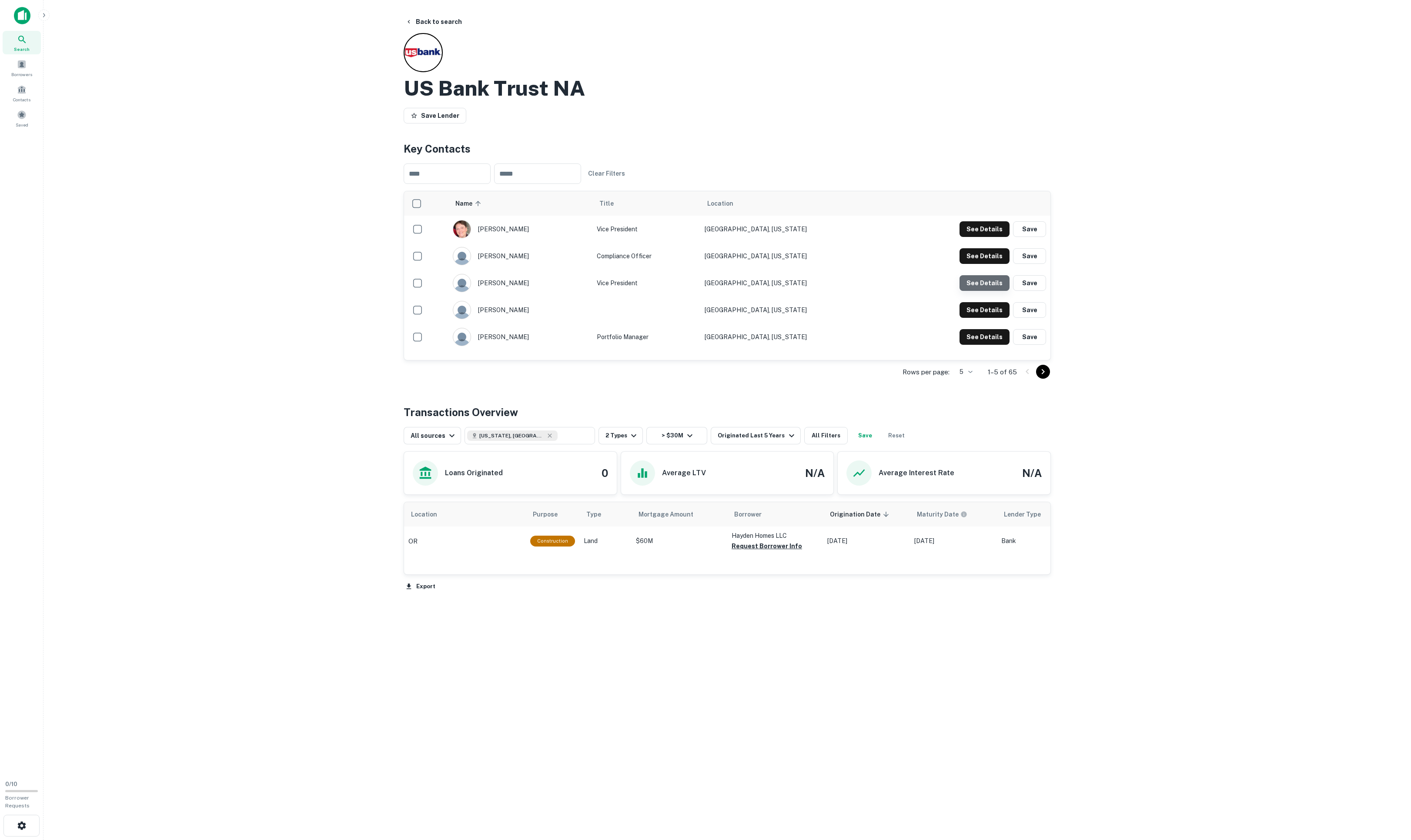
click at [940, 237] on button "See Details" at bounding box center [984, 229] width 50 height 16
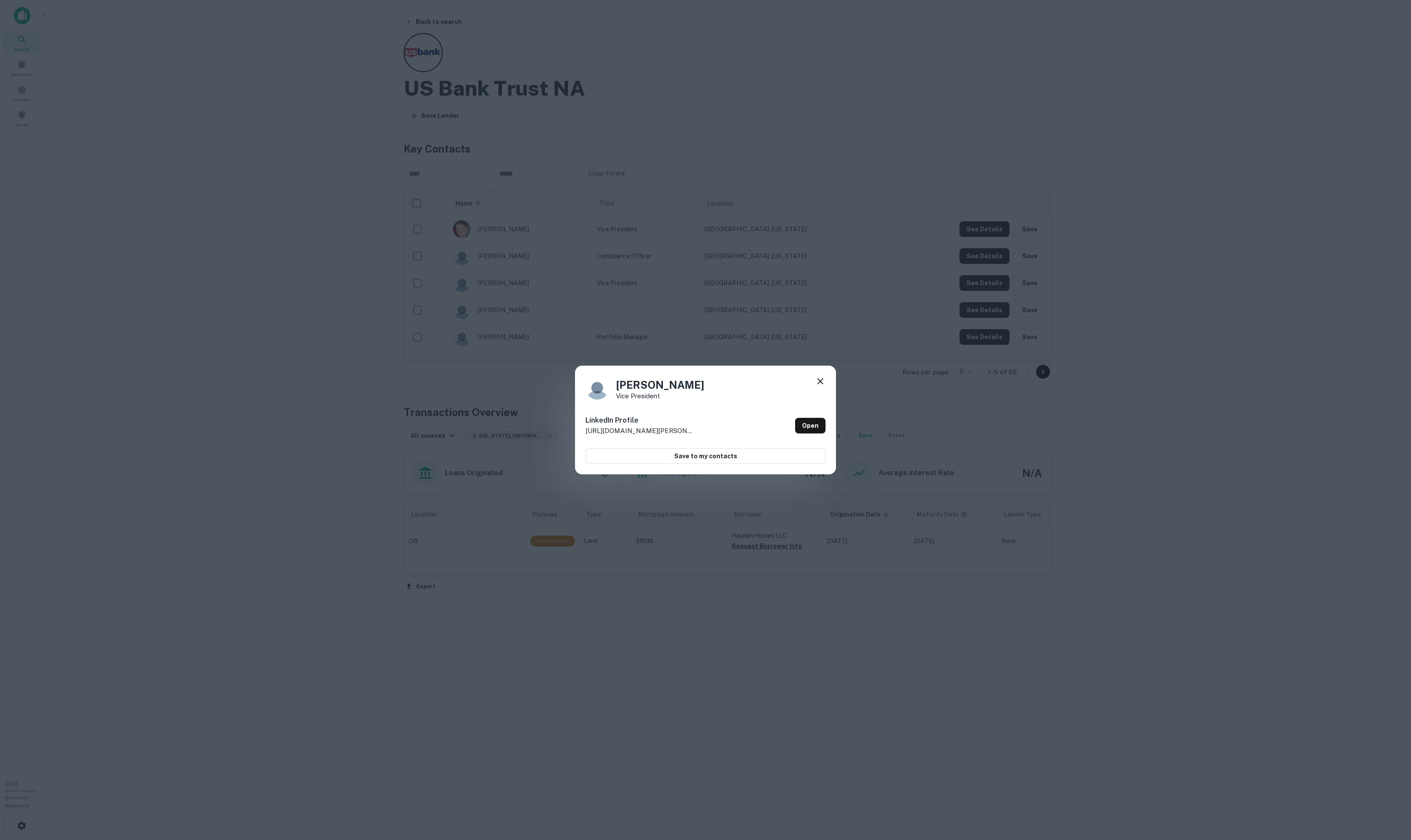
drag, startPoint x: 805, startPoint y: 378, endPoint x: 813, endPoint y: 377, distance: 8.1
click at [815, 377] on icon at bounding box center [820, 381] width 10 height 10
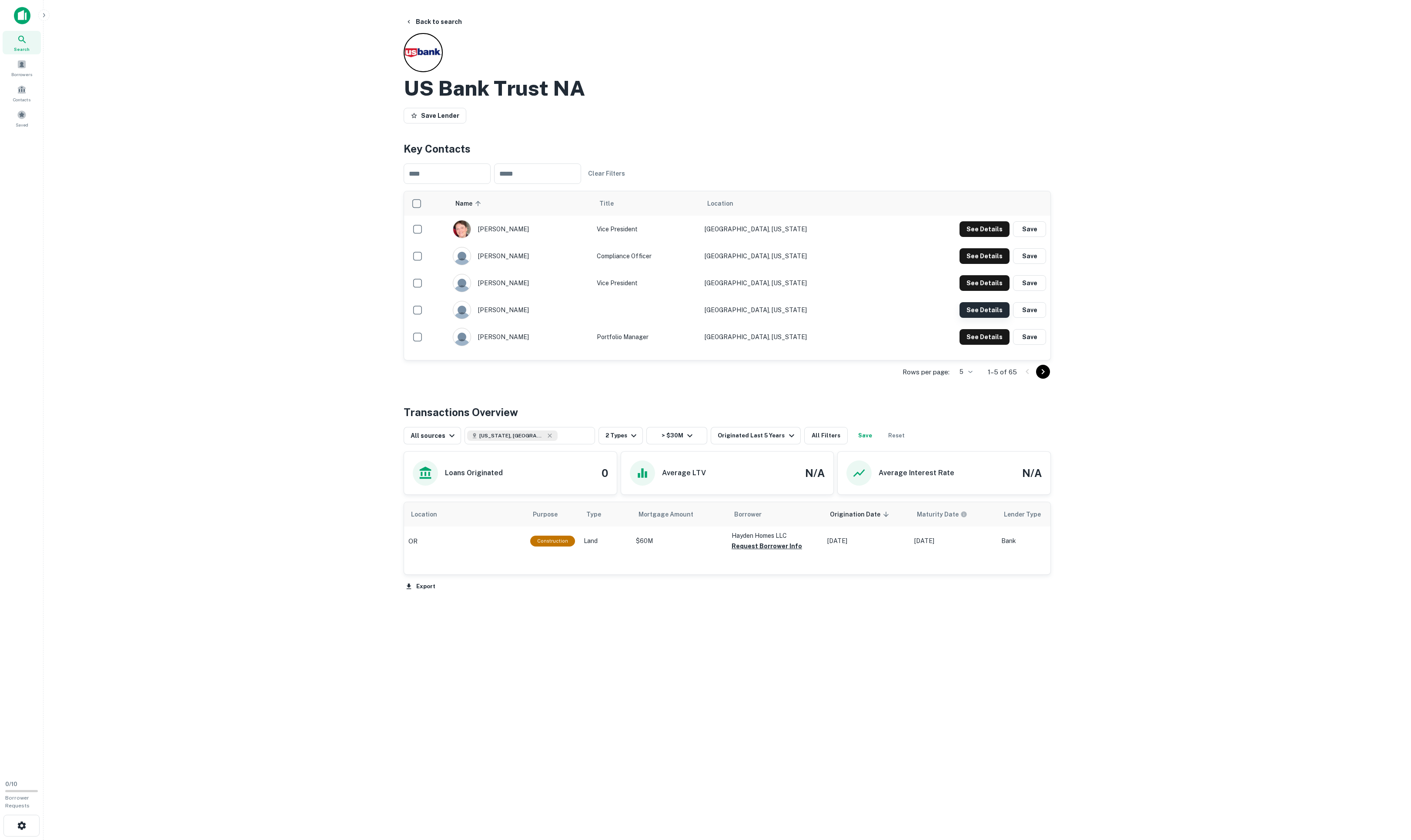
click at [940, 237] on button "See Details" at bounding box center [984, 229] width 50 height 16
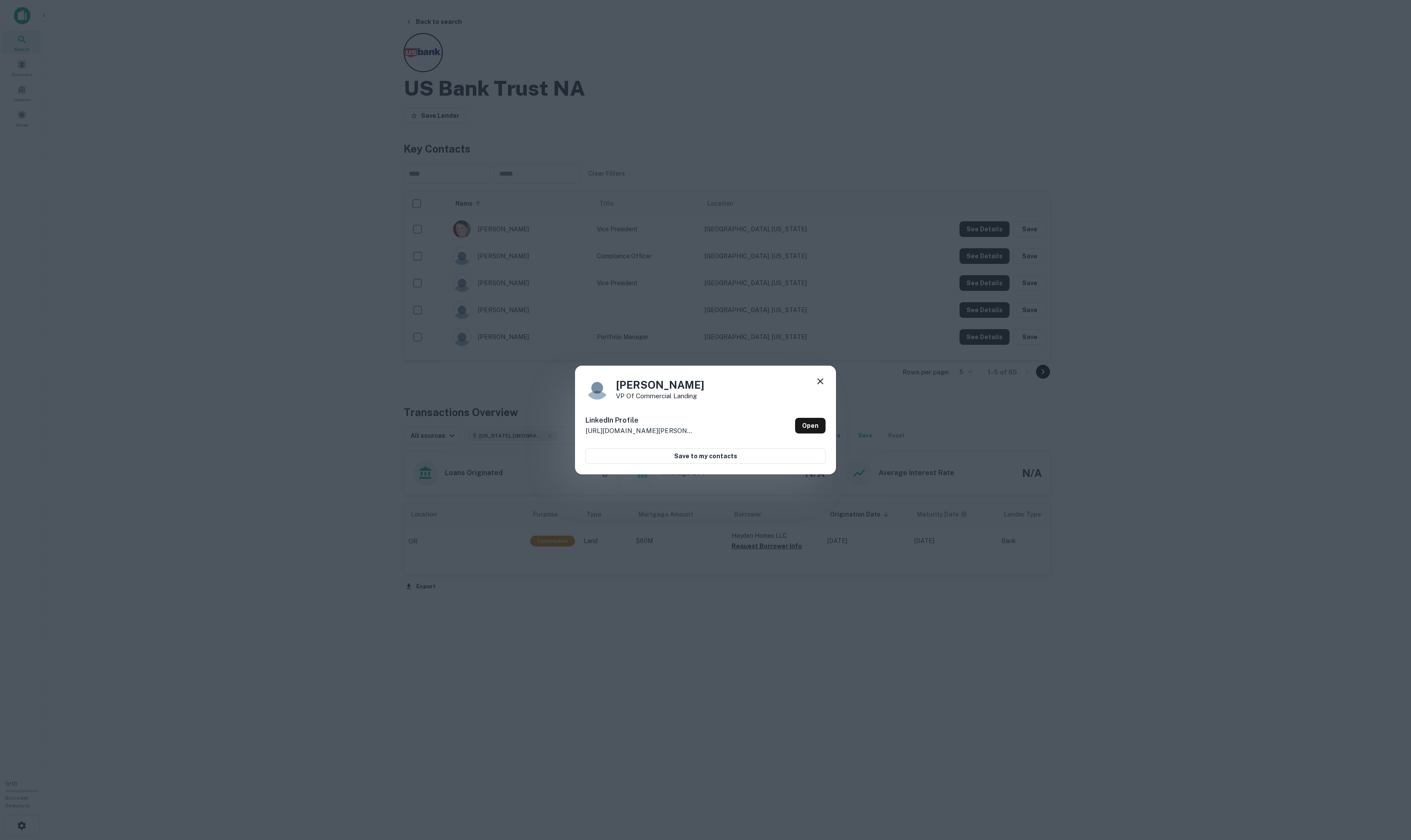
drag, startPoint x: 809, startPoint y: 380, endPoint x: 906, endPoint y: 367, distance: 97.9
click at [815, 379] on icon at bounding box center [820, 381] width 10 height 10
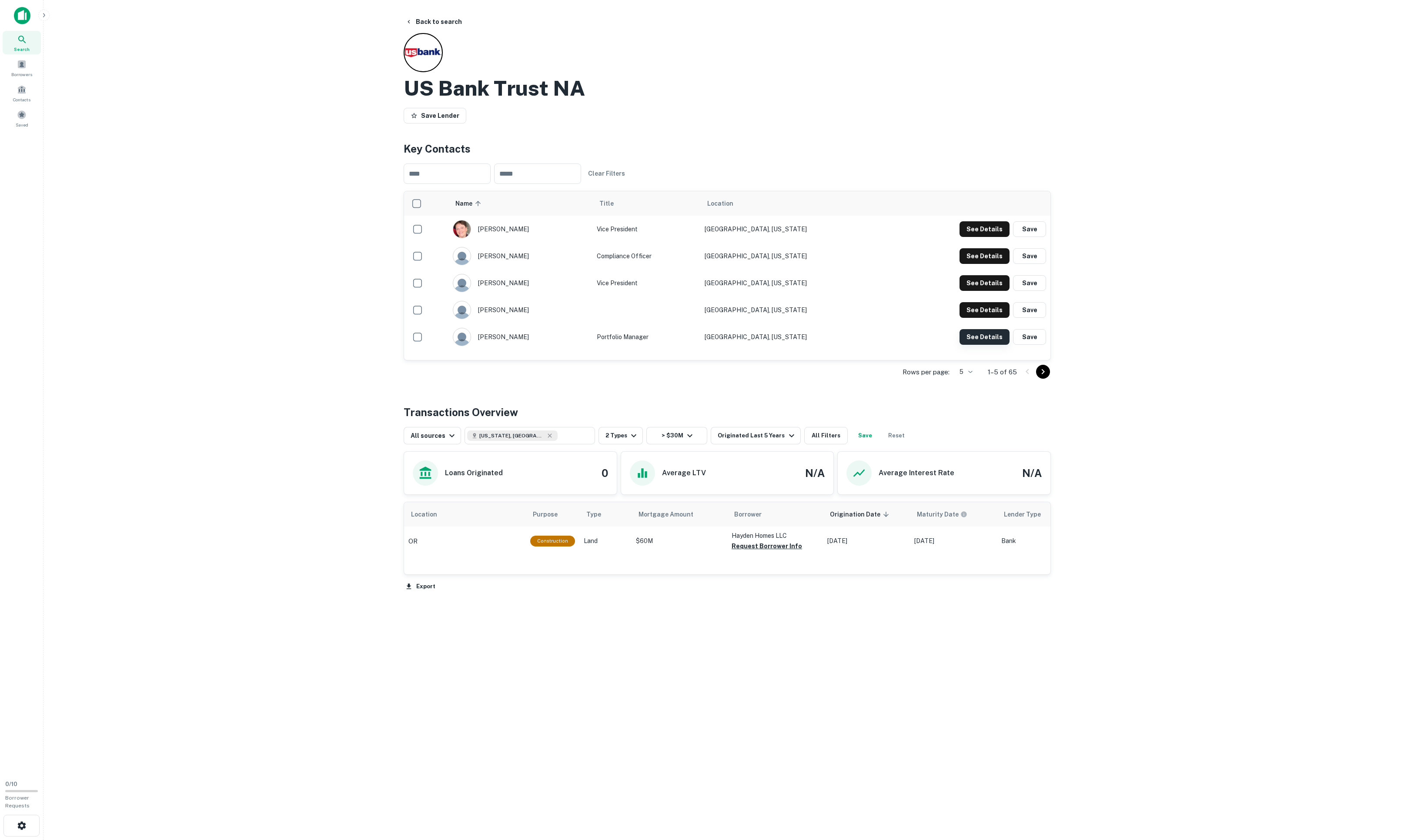
click at [940, 237] on button "See Details" at bounding box center [984, 229] width 50 height 16
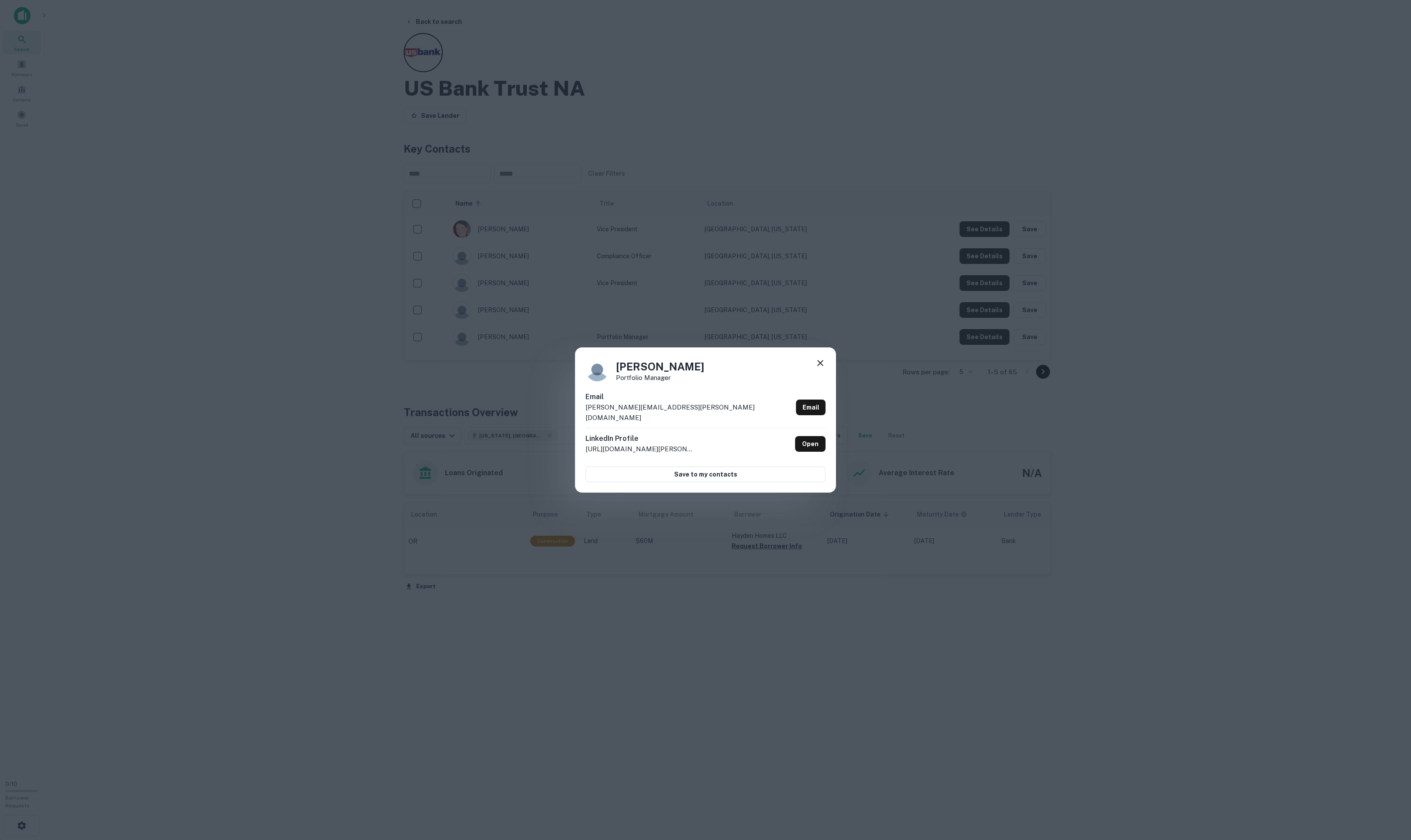
click at [817, 366] on icon at bounding box center [820, 363] width 6 height 6
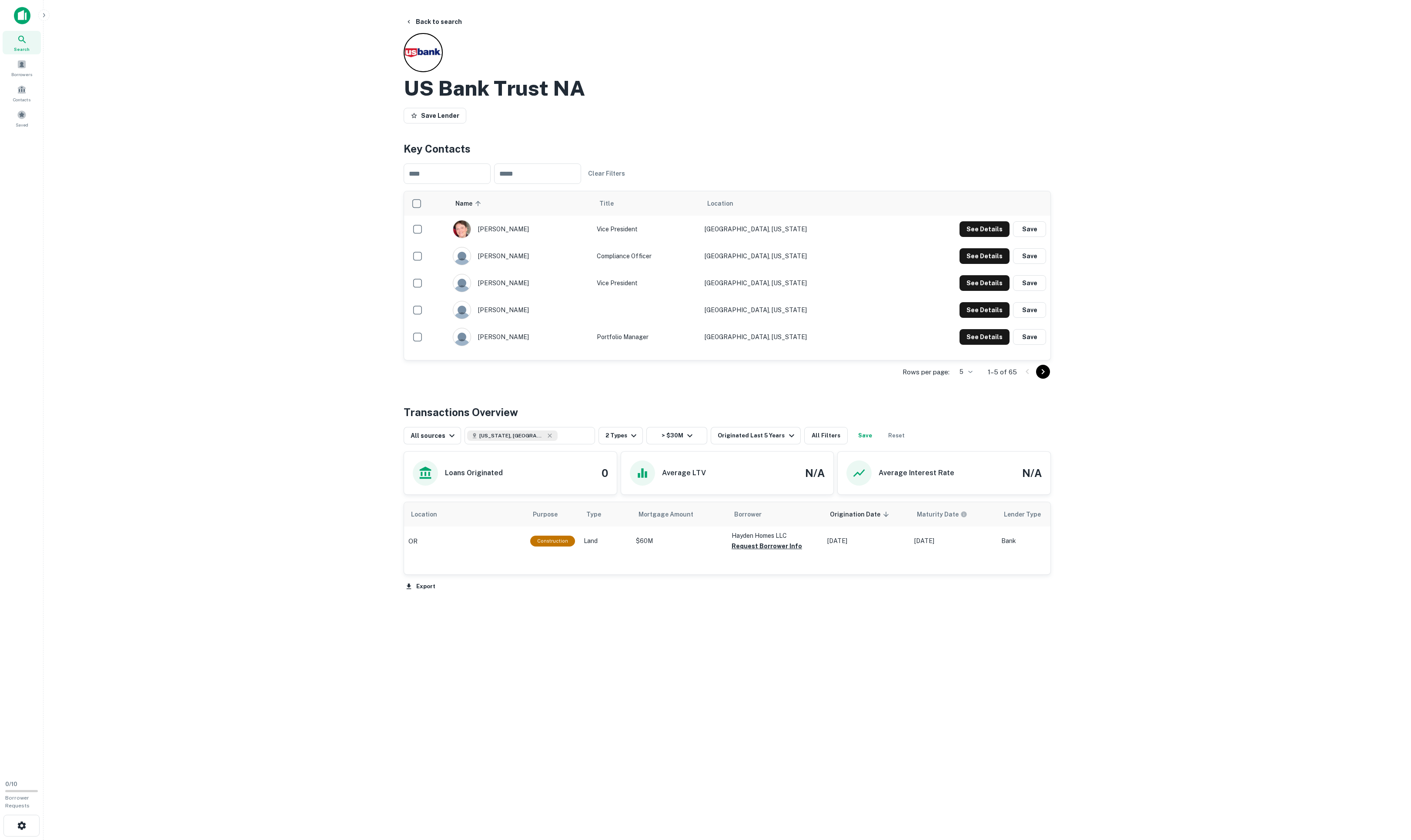
click at [940, 377] on icon "Go to next page" at bounding box center [1043, 371] width 10 height 10
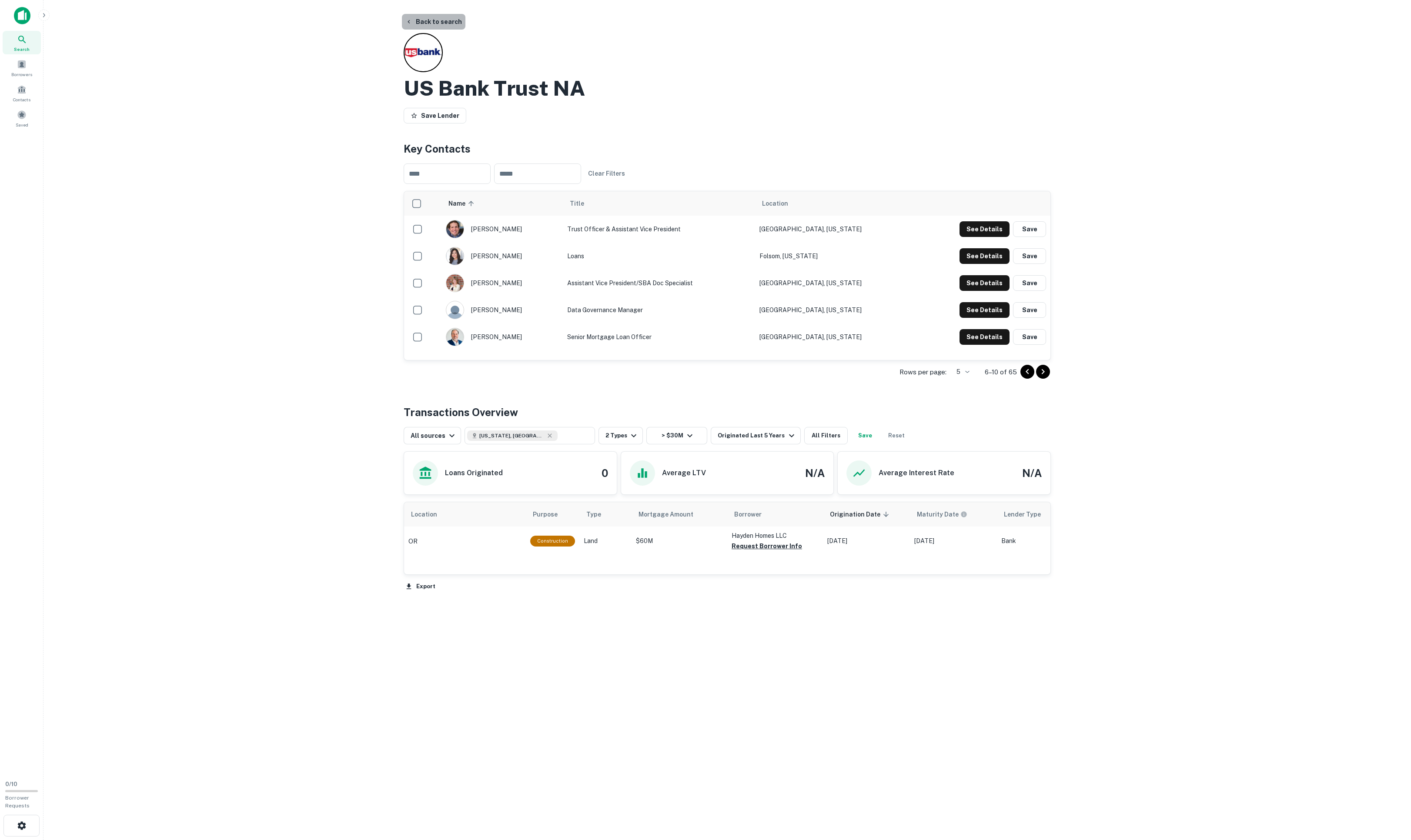
click at [459, 26] on button "Back to search" at bounding box center [434, 22] width 64 height 16
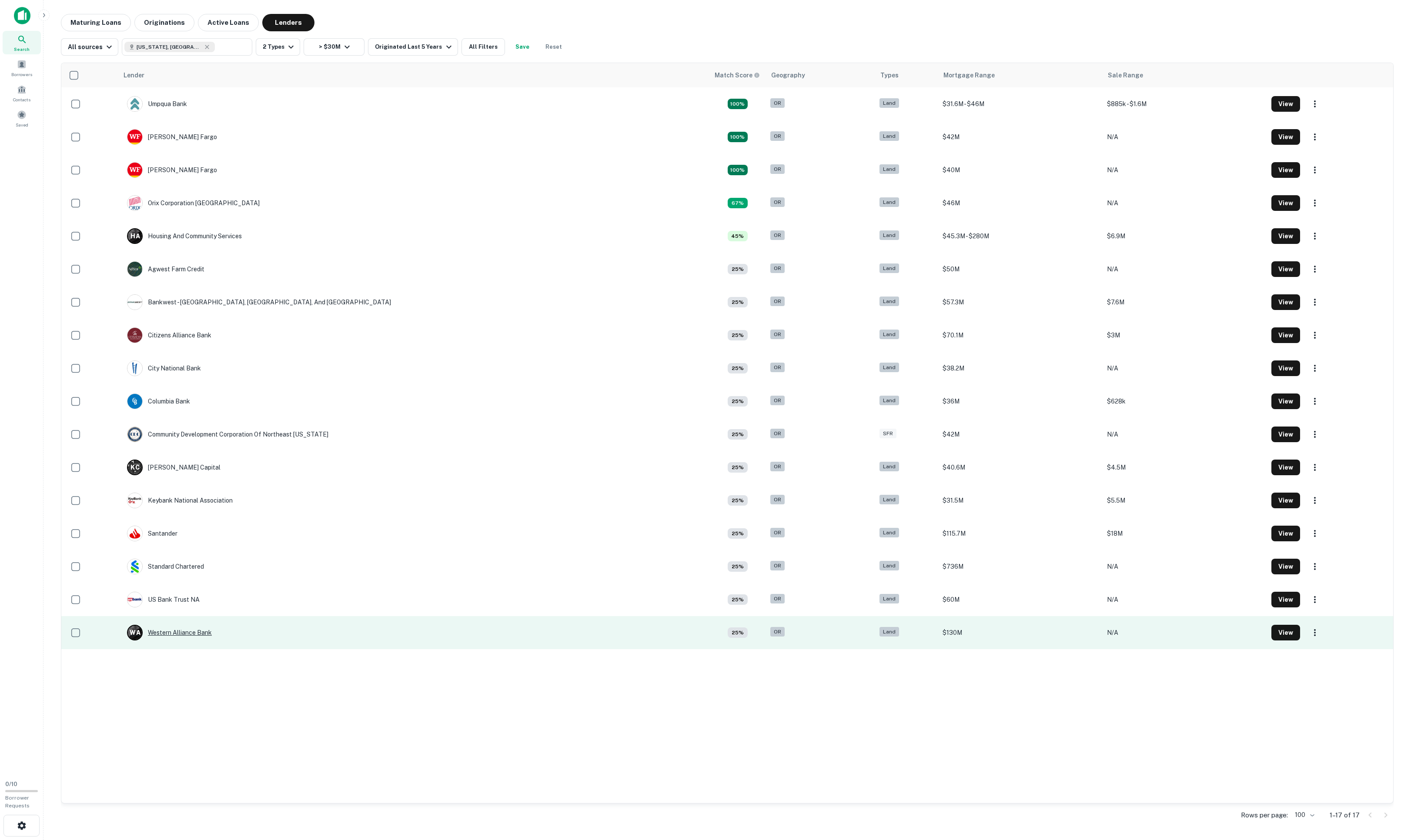
click at [212, 559] on div "W A Western Alliance Bank" at bounding box center [169, 633] width 85 height 16
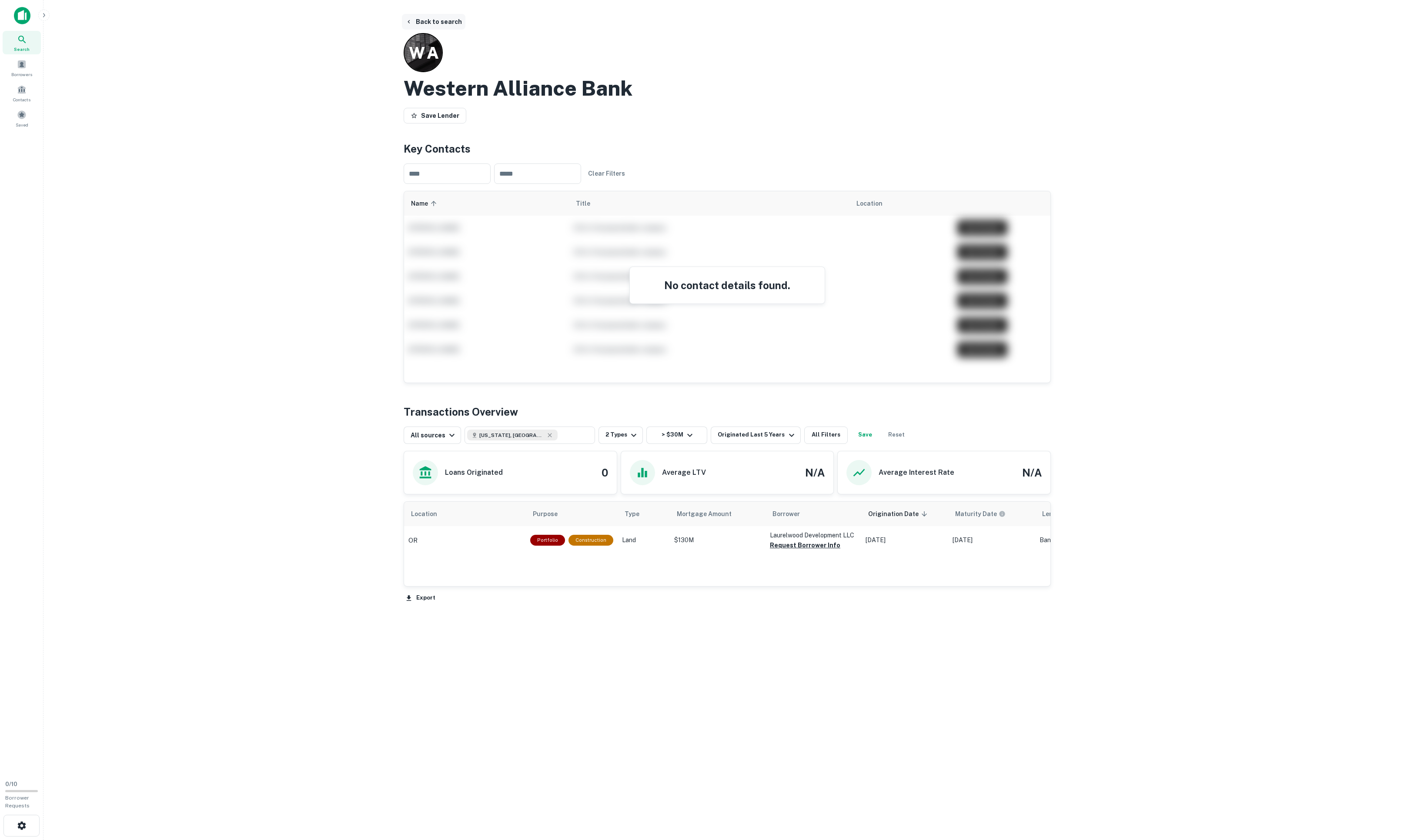
click at [463, 26] on button "Back to search" at bounding box center [434, 22] width 64 height 16
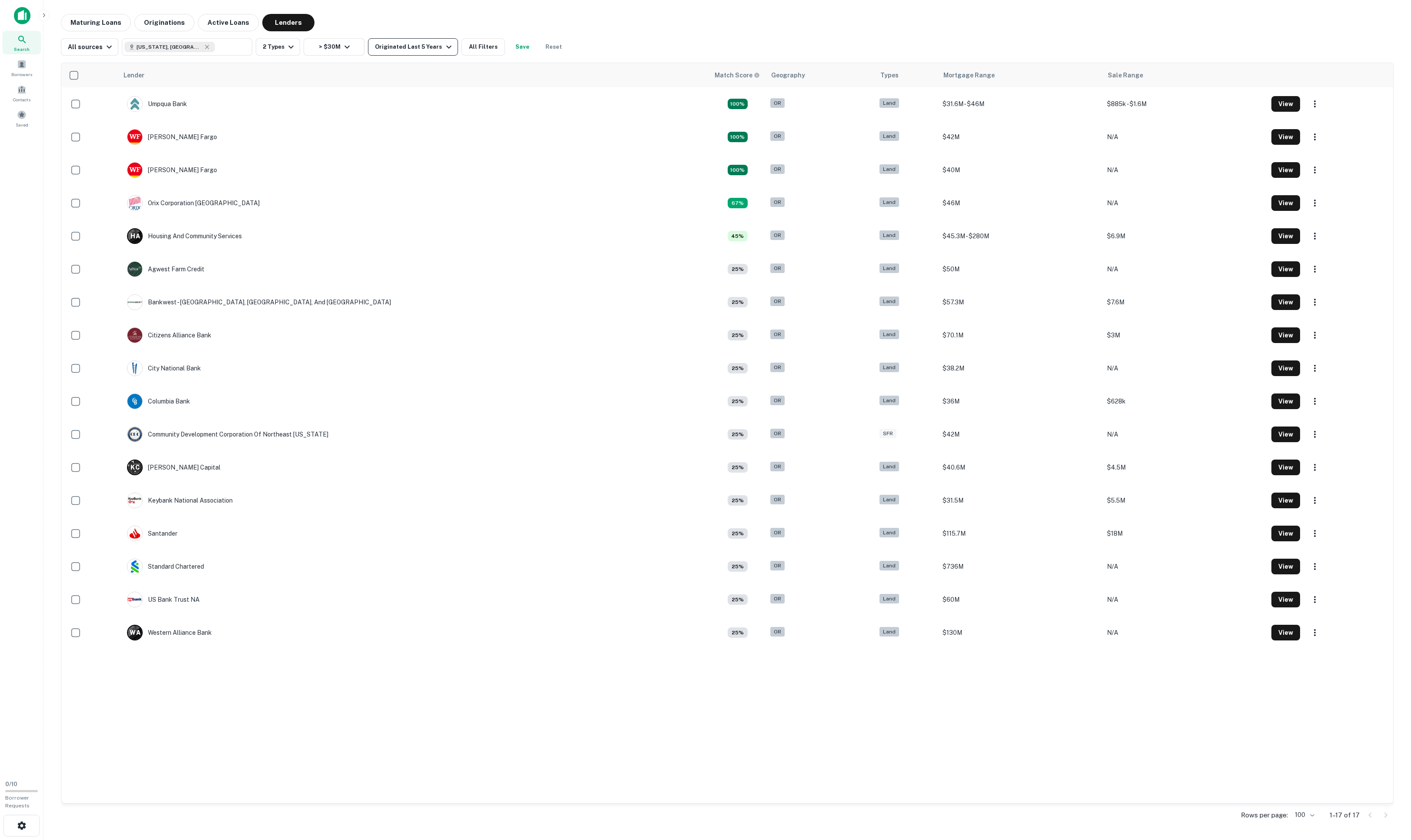
click at [453, 41] on div "Originated Last 5 Years" at bounding box center [414, 47] width 79 height 10
click at [436, 131] on button "All Time" at bounding box center [409, 124] width 74 height 16
click at [421, 151] on button "Apply Changes" at bounding box center [433, 143] width 151 height 16
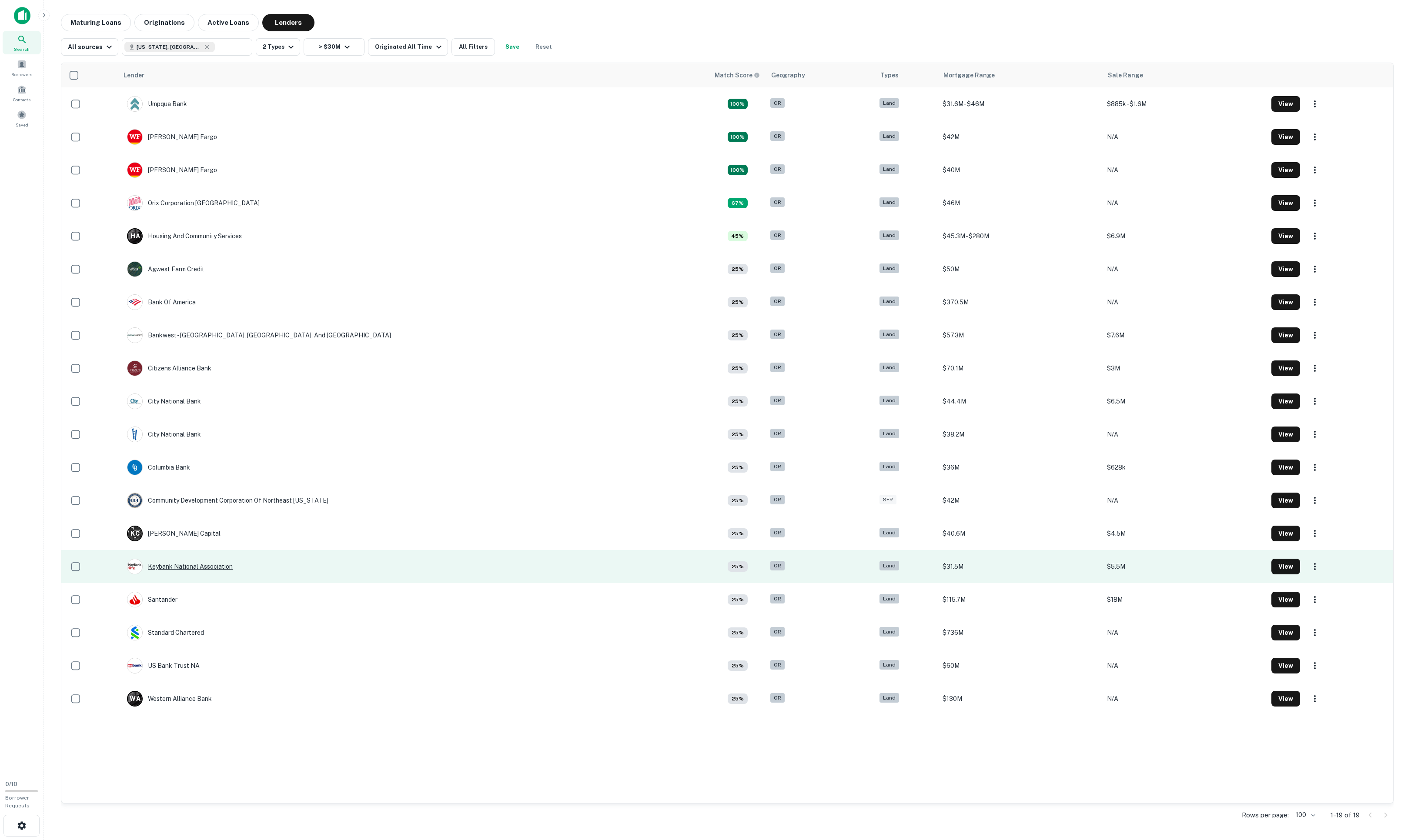
click at [232, 559] on div "Keybank National Association" at bounding box center [180, 566] width 106 height 16
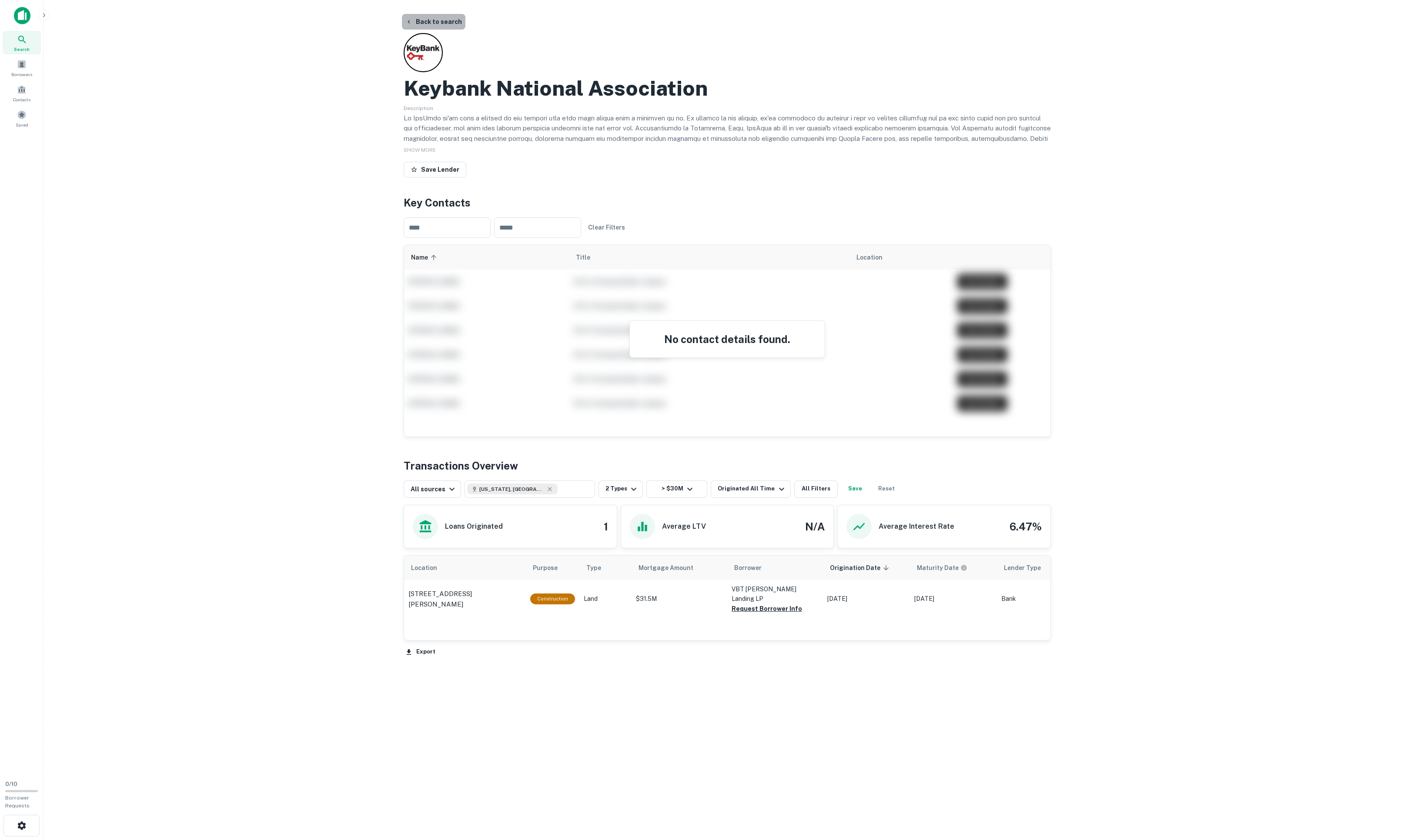
click at [444, 20] on button "Back to search" at bounding box center [434, 22] width 64 height 16
